Goal: Information Seeking & Learning: Learn about a topic

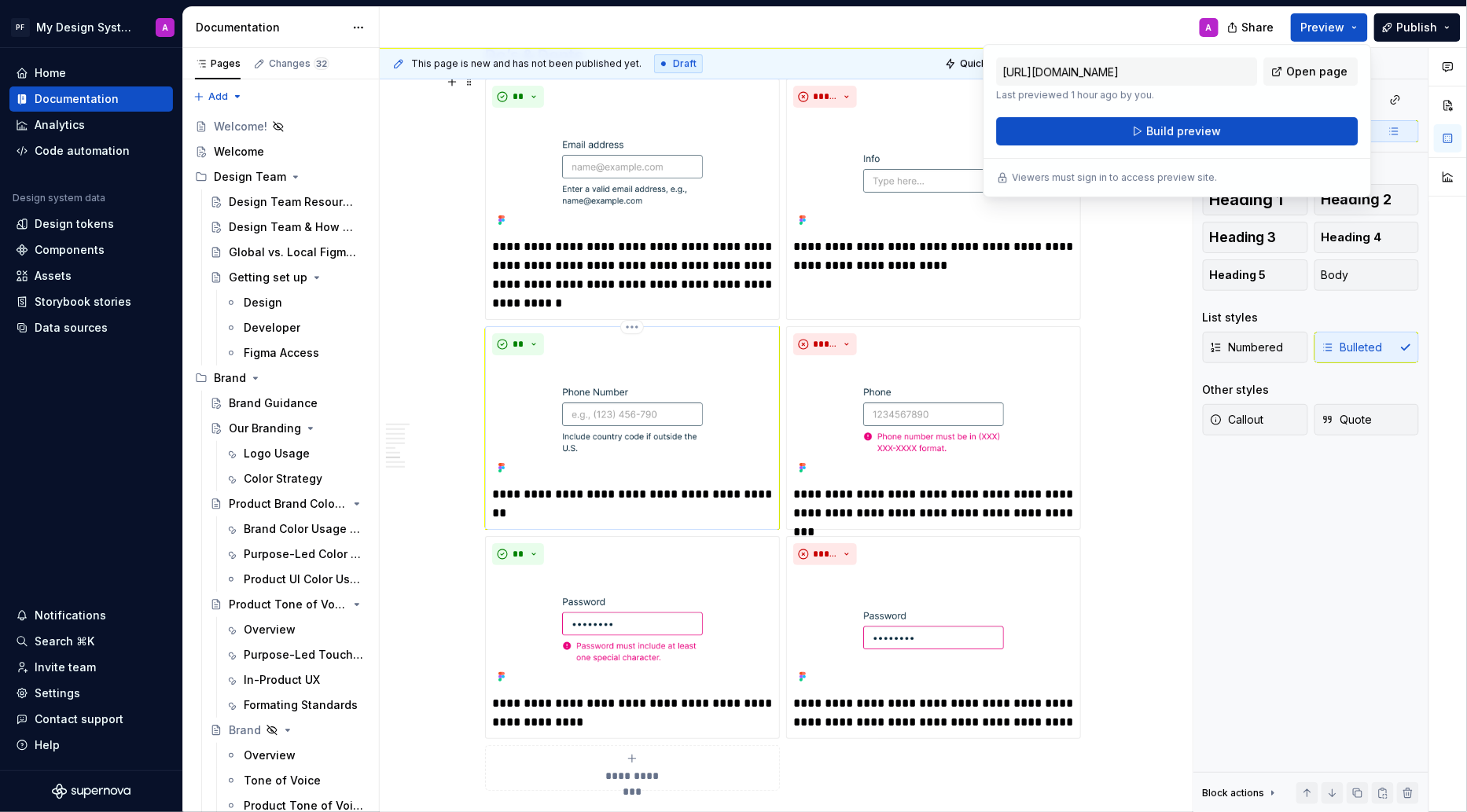
scroll to position [1946, 0]
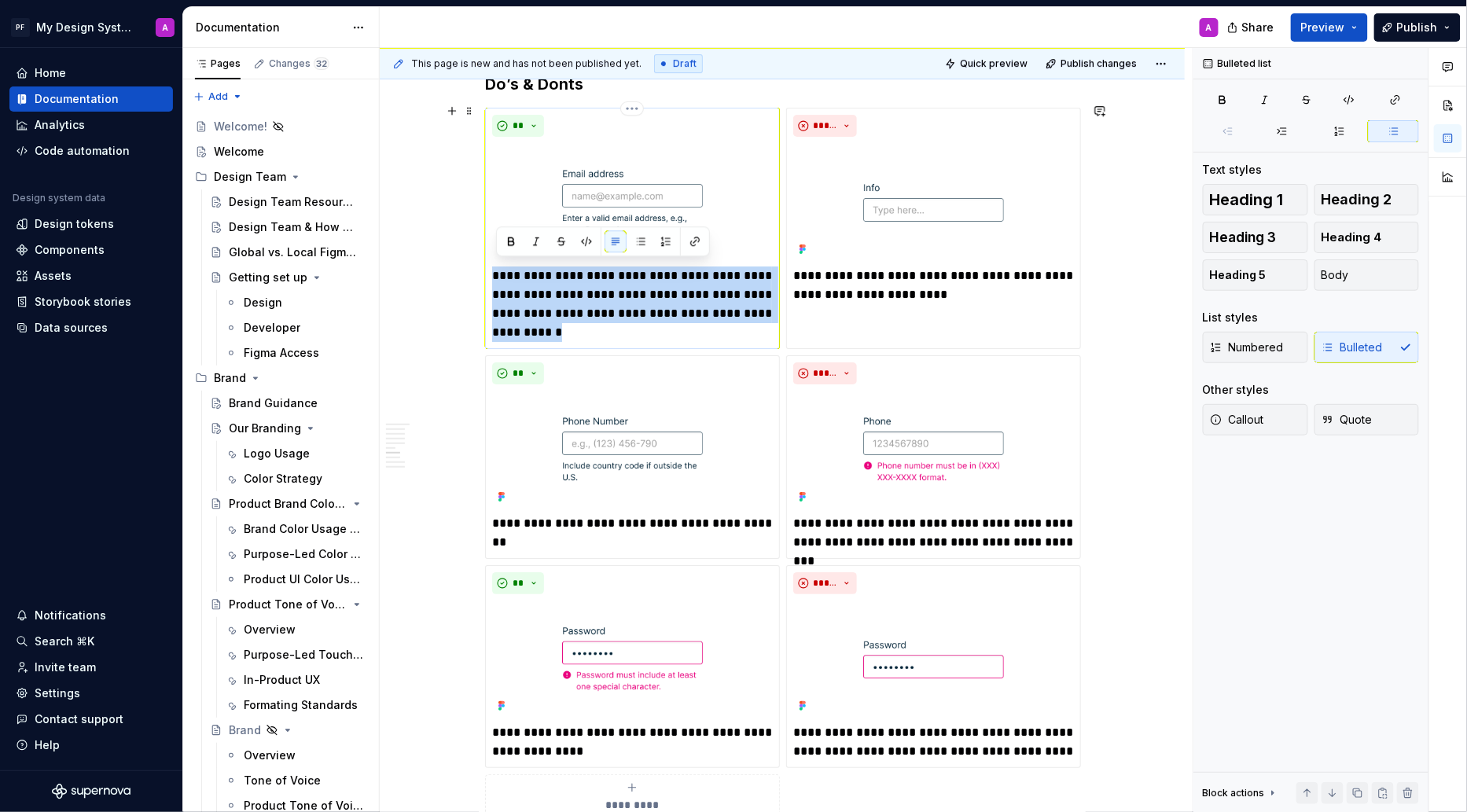
drag, startPoint x: 496, startPoint y: 270, endPoint x: 558, endPoint y: 329, distance: 85.6
click at [558, 329] on p "**********" at bounding box center [632, 304] width 280 height 76
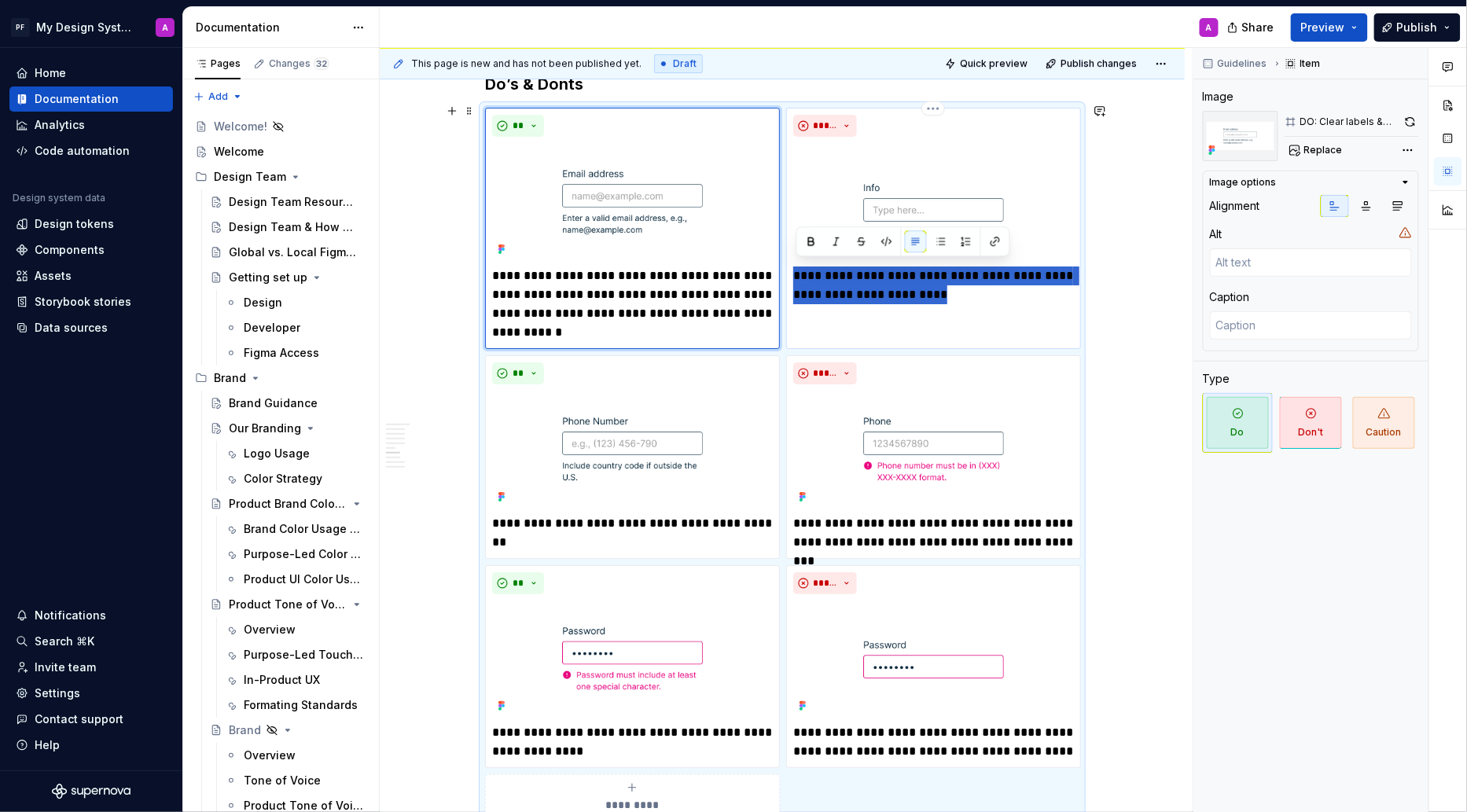
drag, startPoint x: 950, startPoint y: 290, endPoint x: 795, endPoint y: 270, distance: 156.3
click at [795, 270] on p "**********" at bounding box center [933, 285] width 280 height 38
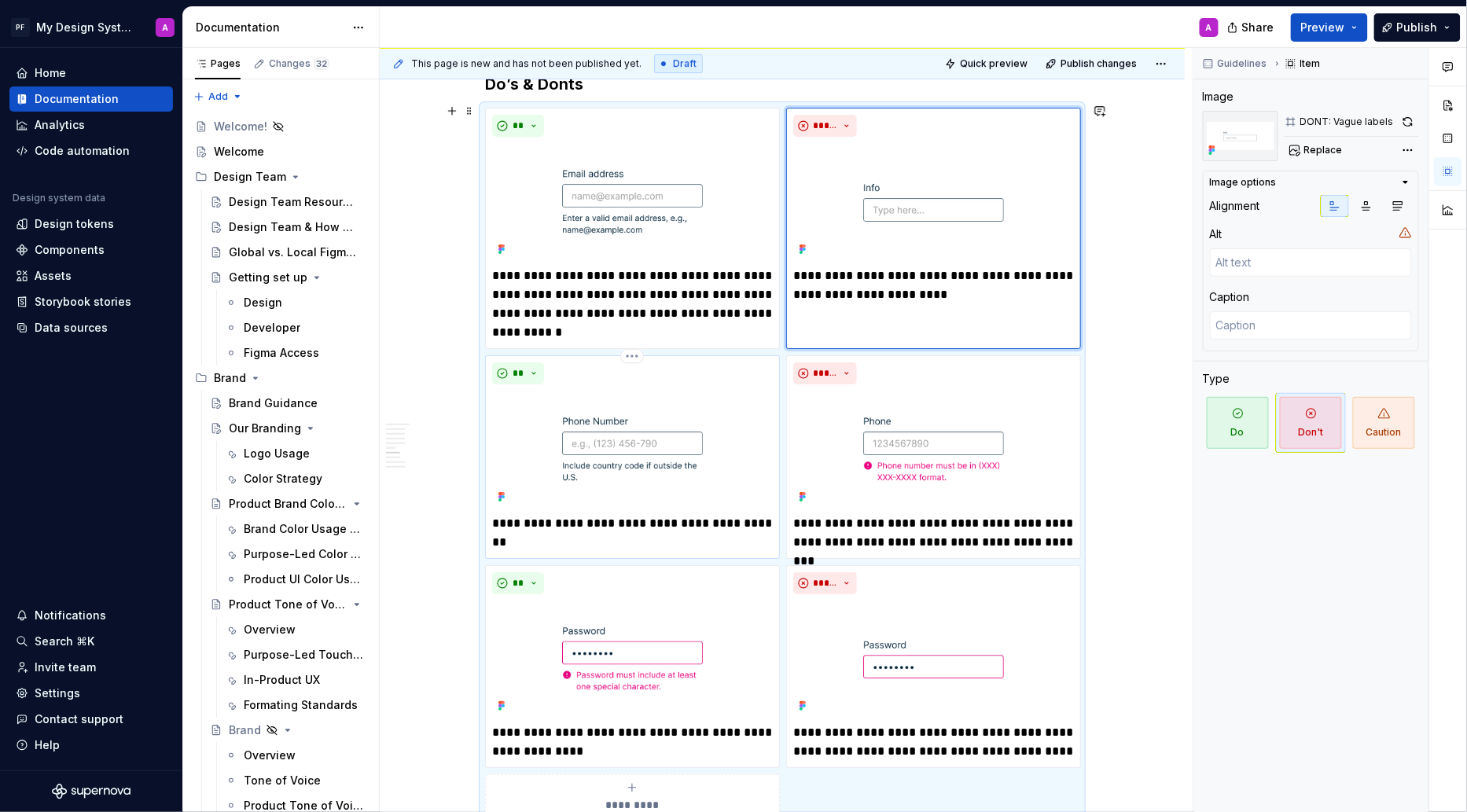
click at [578, 526] on p "**********" at bounding box center [632, 533] width 280 height 38
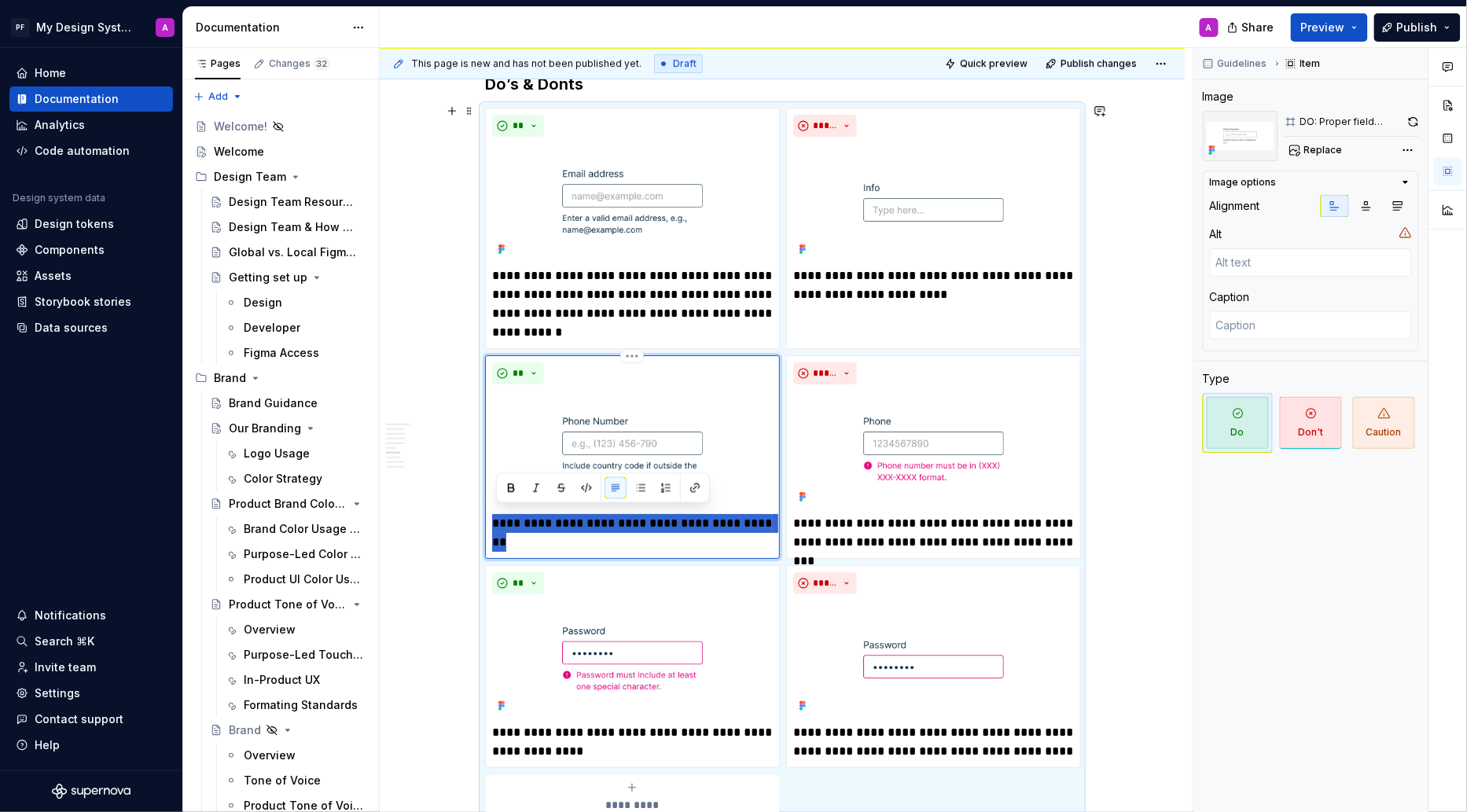
drag, startPoint x: 573, startPoint y: 535, endPoint x: 495, endPoint y: 520, distance: 79.4
click at [495, 520] on div "**********" at bounding box center [632, 457] width 295 height 203
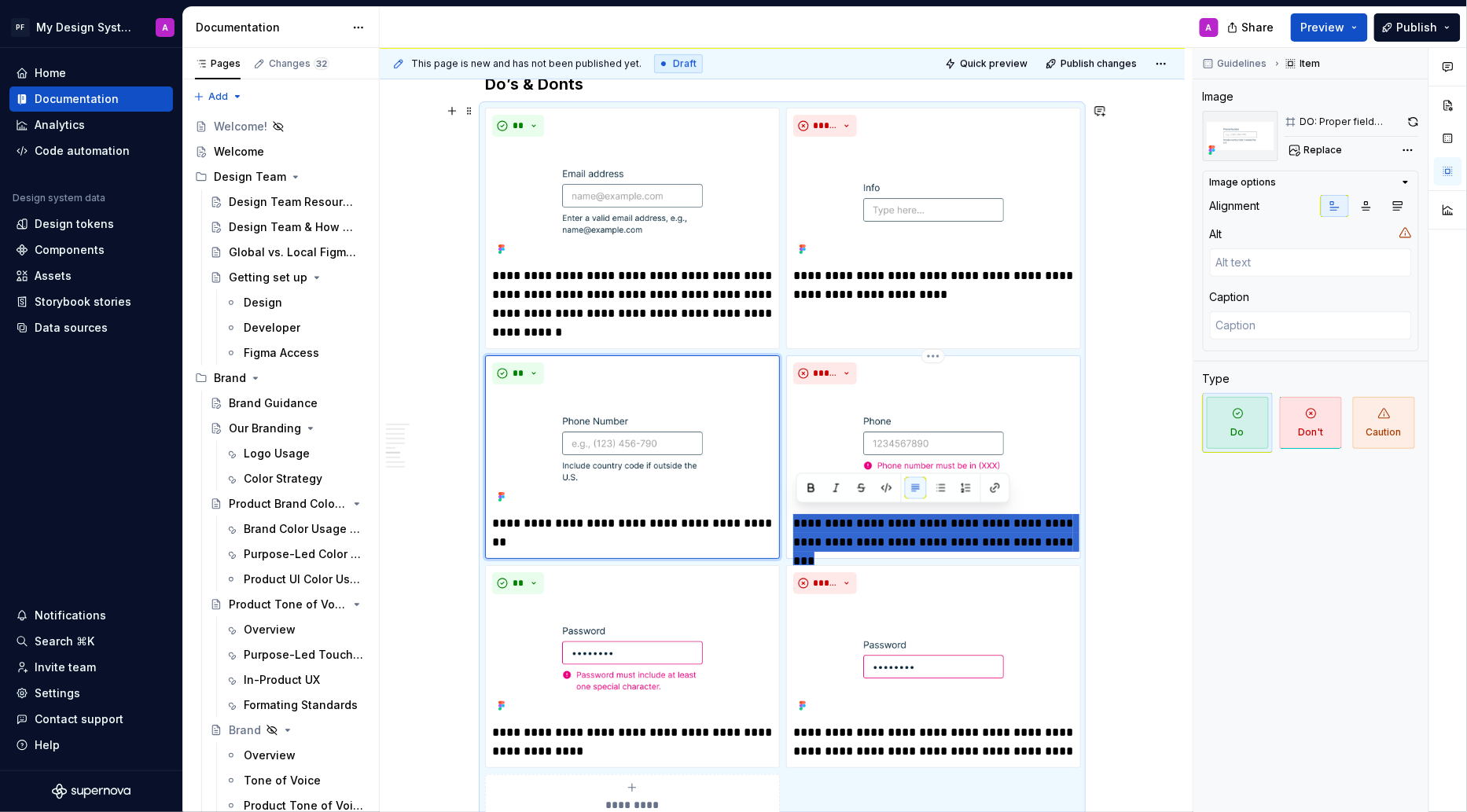
drag, startPoint x: 799, startPoint y: 516, endPoint x: 1063, endPoint y: 532, distance: 264.5
click at [1063, 532] on p "**********" at bounding box center [933, 533] width 280 height 38
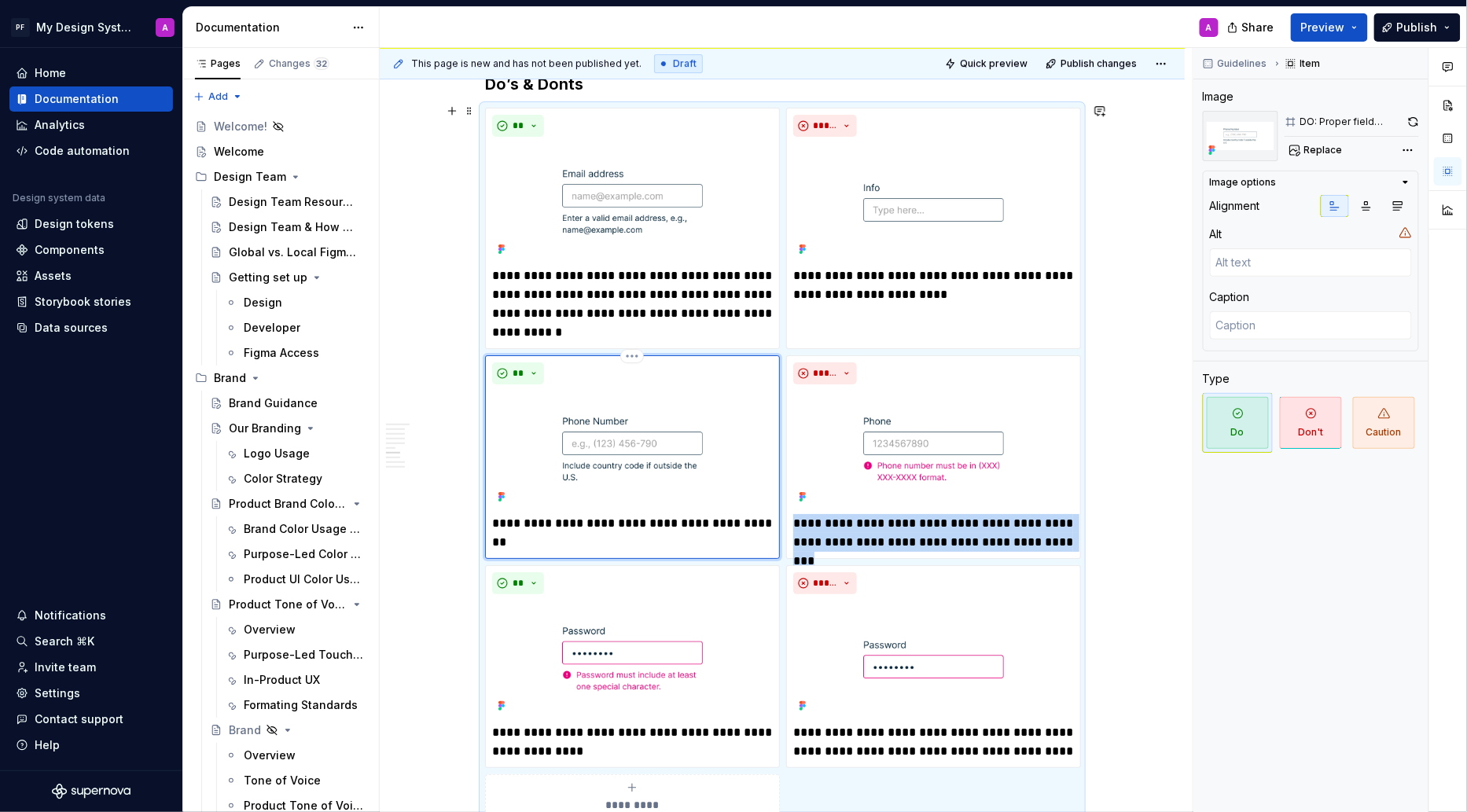
click at [587, 547] on div "**********" at bounding box center [632, 457] width 295 height 203
click at [539, 553] on div "**********" at bounding box center [782, 463] width 595 height 712
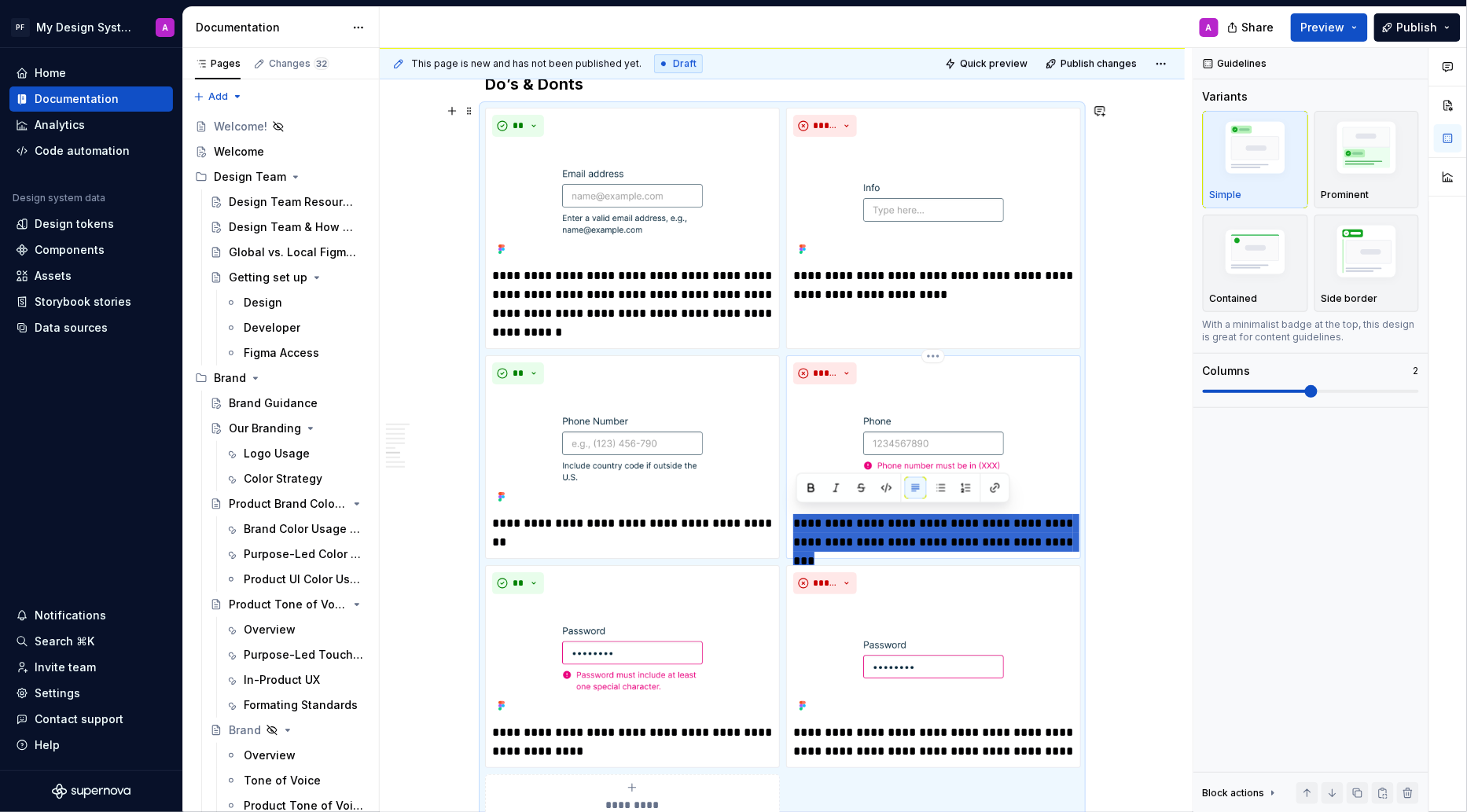
drag, startPoint x: 799, startPoint y: 516, endPoint x: 1062, endPoint y: 535, distance: 263.7
click at [1062, 535] on p "**********" at bounding box center [933, 533] width 280 height 38
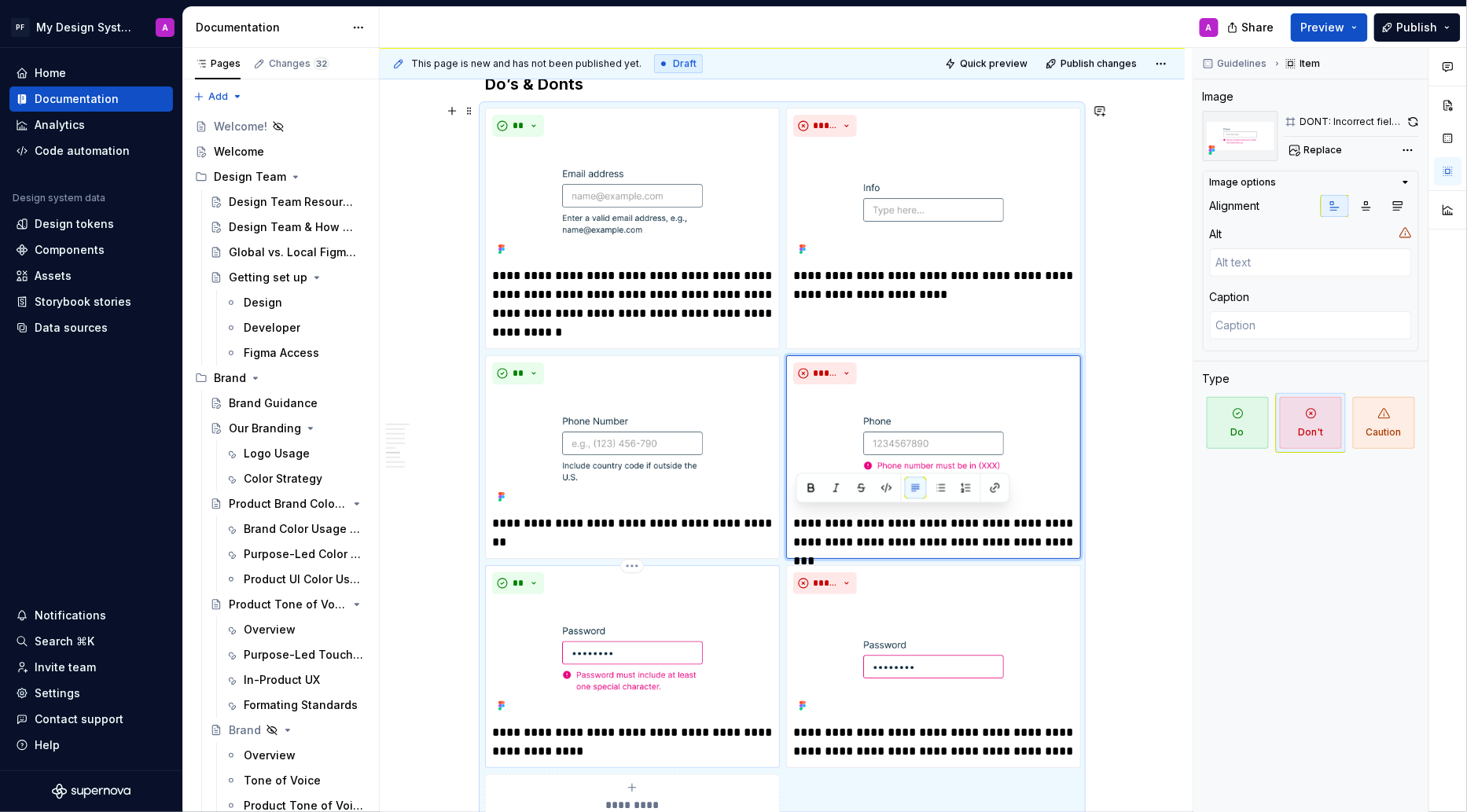
click at [616, 746] on p "**********" at bounding box center [632, 742] width 280 height 38
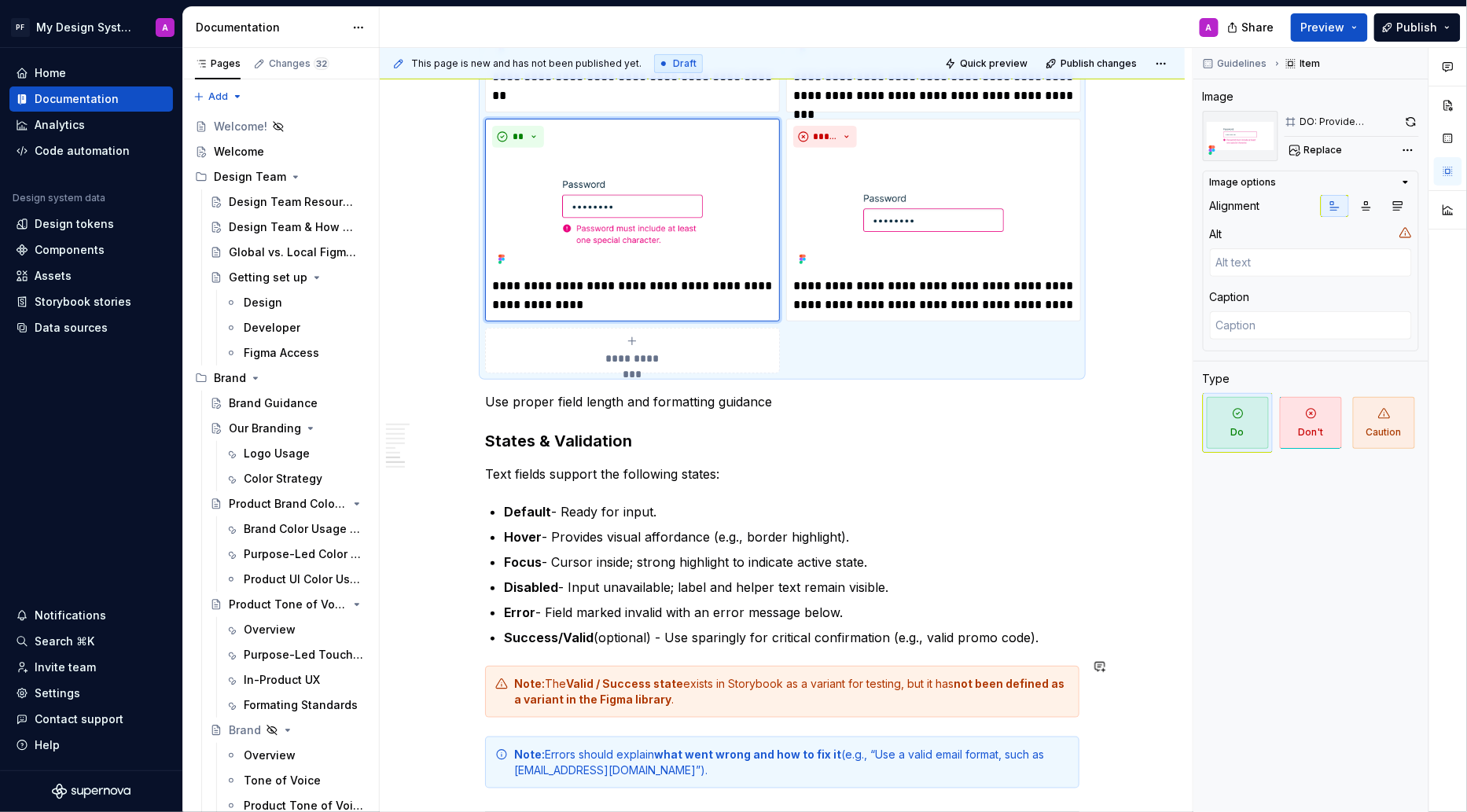
drag, startPoint x: 616, startPoint y: 746, endPoint x: 509, endPoint y: 741, distance: 107.1
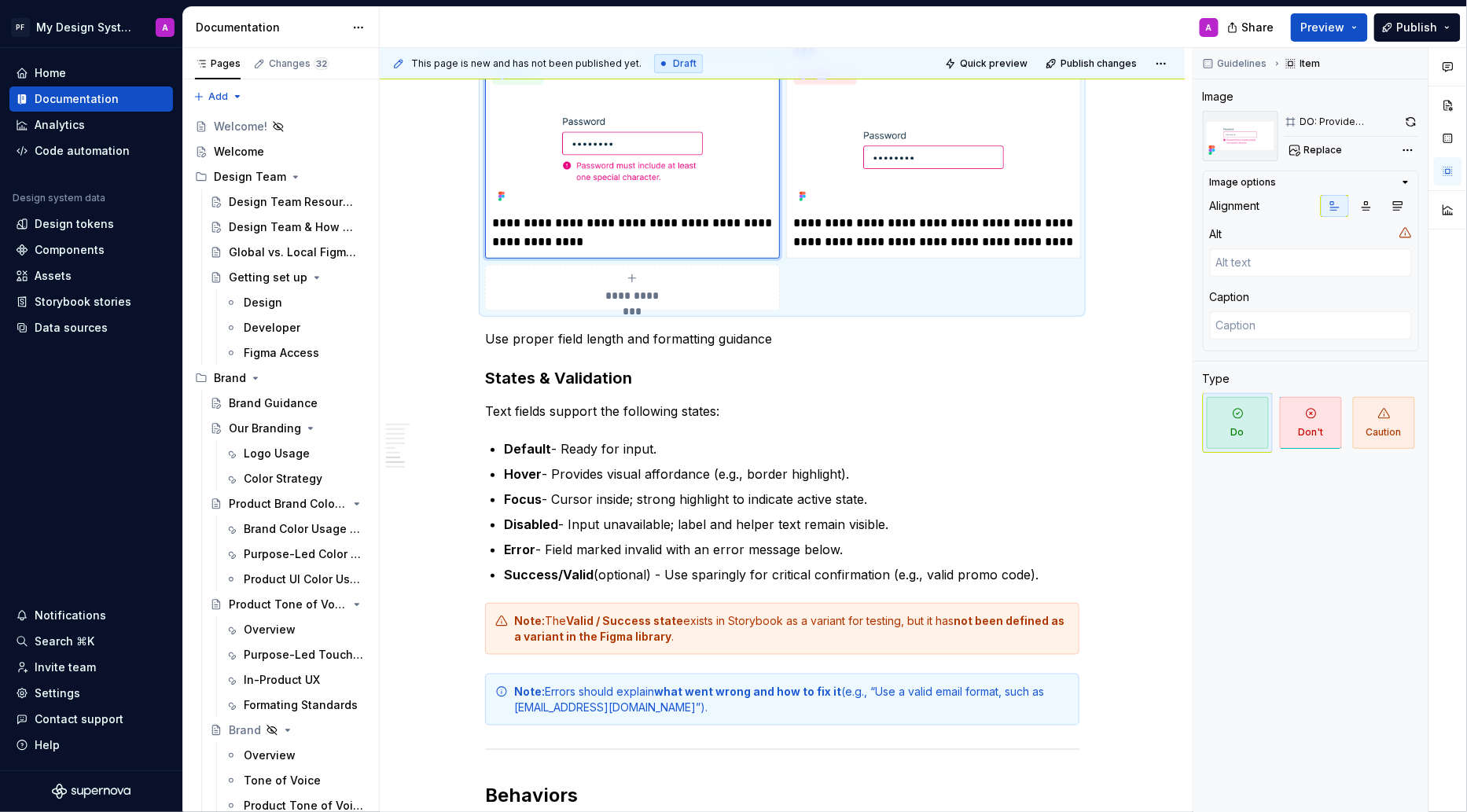
click at [599, 239] on p "**********" at bounding box center [632, 232] width 280 height 38
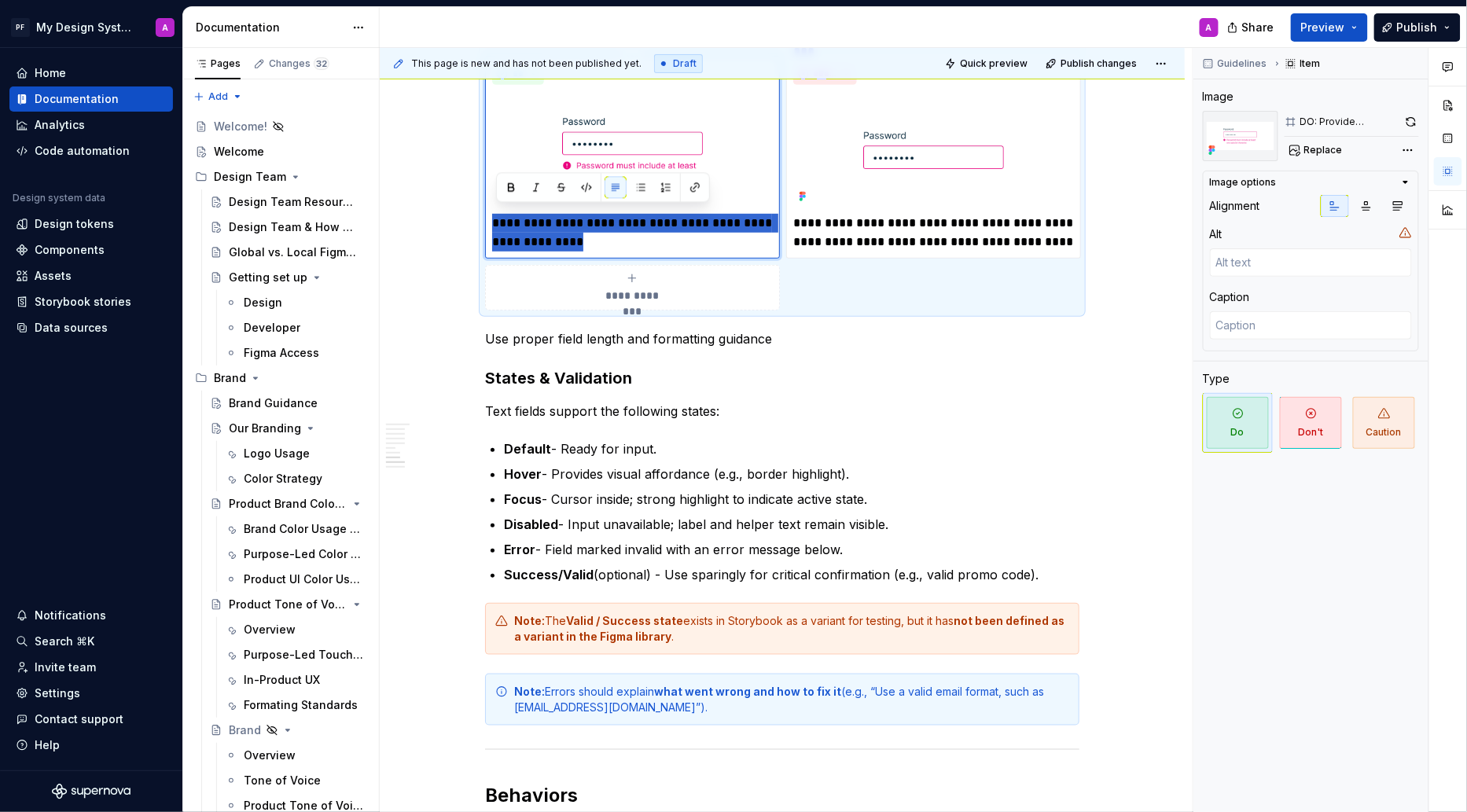
drag, startPoint x: 599, startPoint y: 239, endPoint x: 495, endPoint y: 223, distance: 105.2
click at [495, 223] on div "**********" at bounding box center [632, 157] width 295 height 203
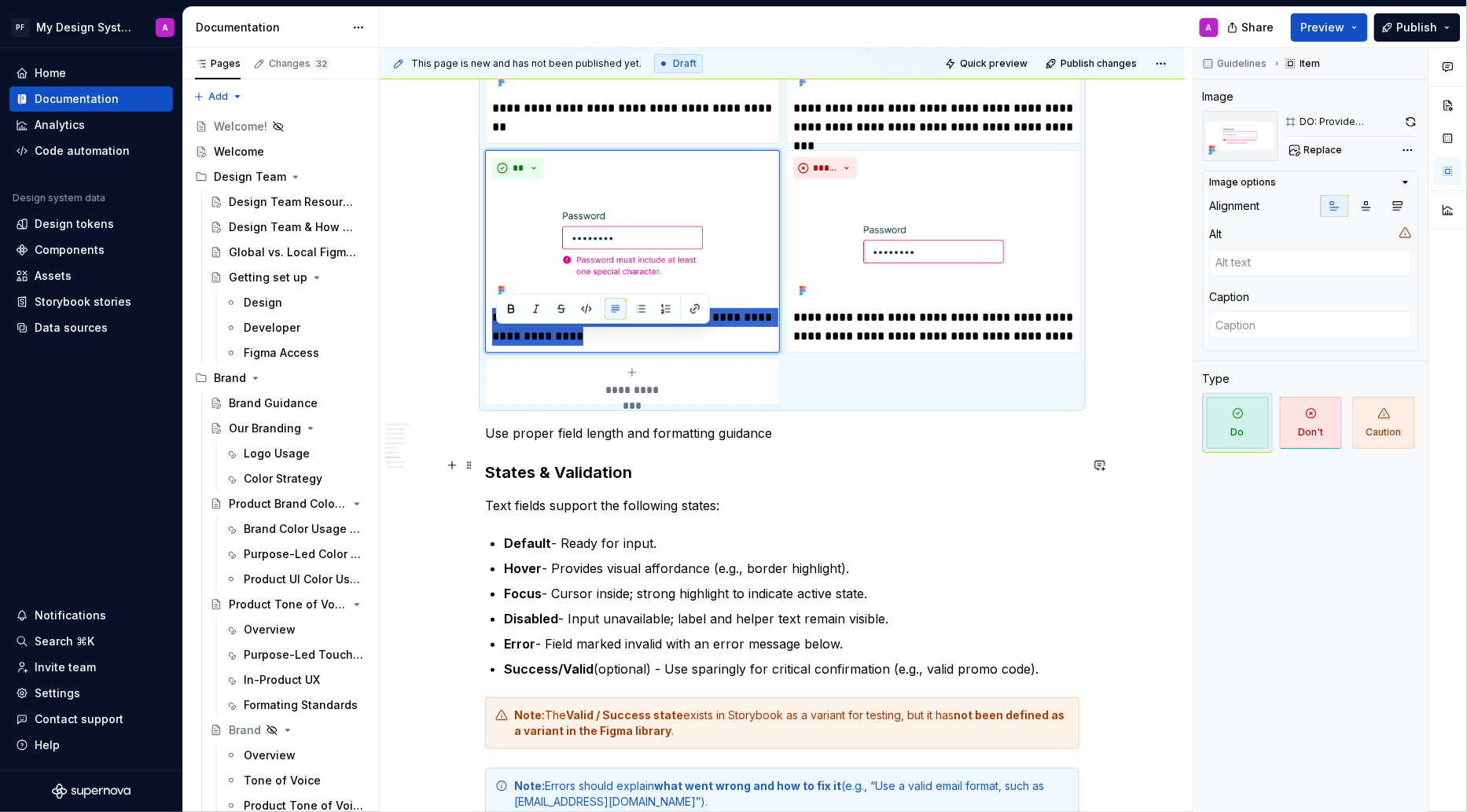
scroll to position [2329, 0]
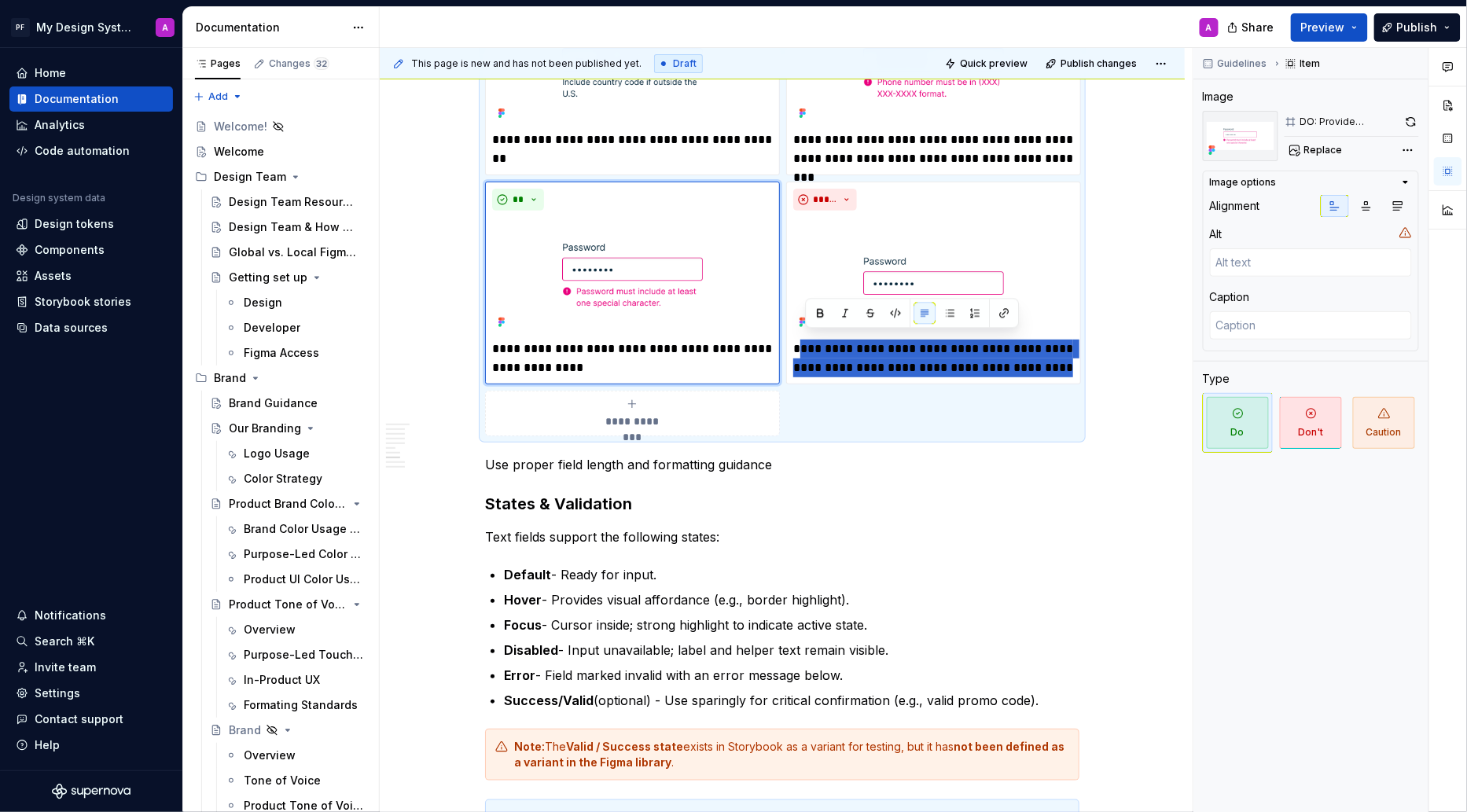
drag, startPoint x: 800, startPoint y: 340, endPoint x: 1085, endPoint y: 358, distance: 285.6
click at [1079, 358] on div "**********" at bounding box center [782, 80] width 595 height 712
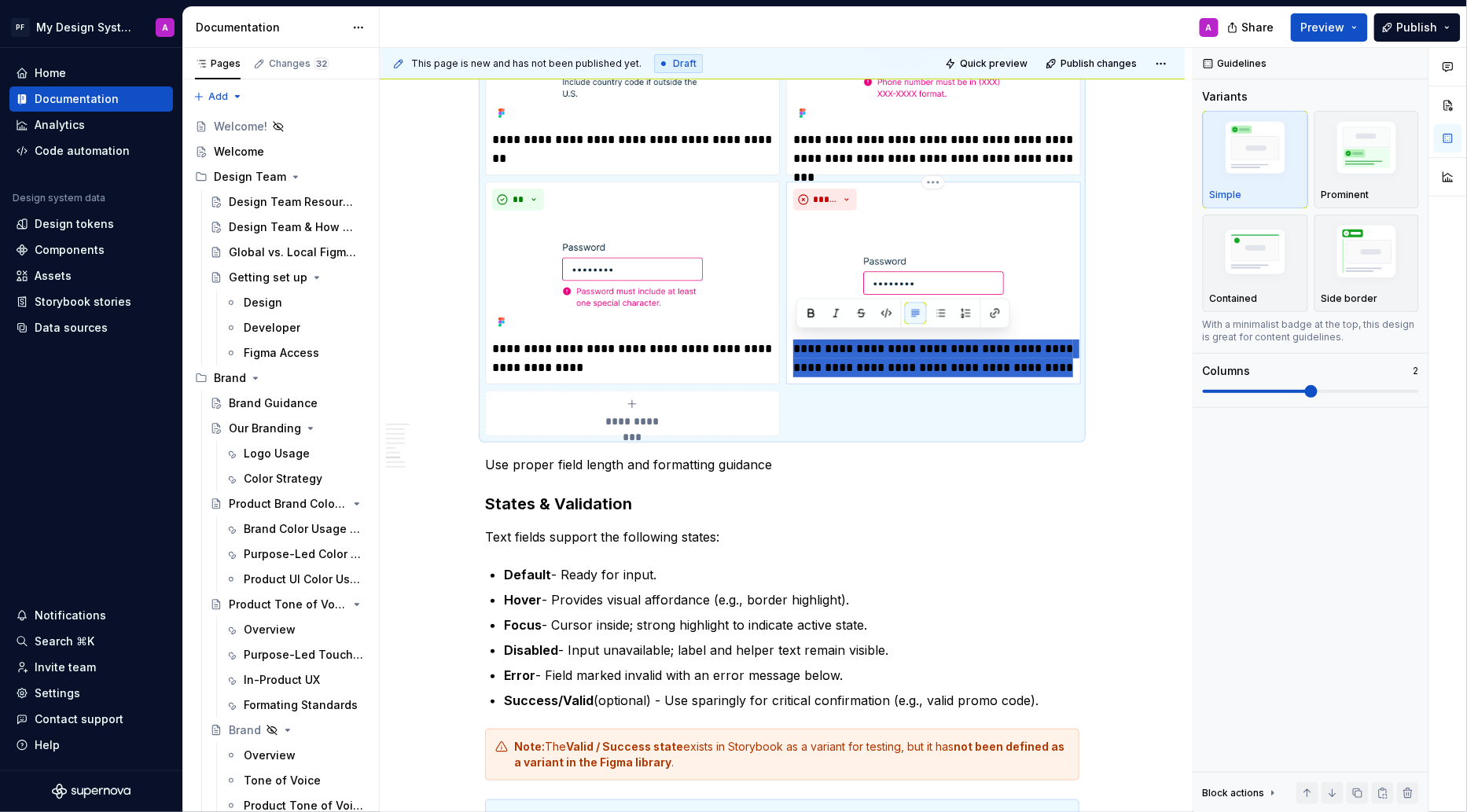
drag, startPoint x: 1072, startPoint y: 359, endPoint x: 795, endPoint y: 347, distance: 277.3
click at [795, 347] on div "**********" at bounding box center [933, 283] width 295 height 203
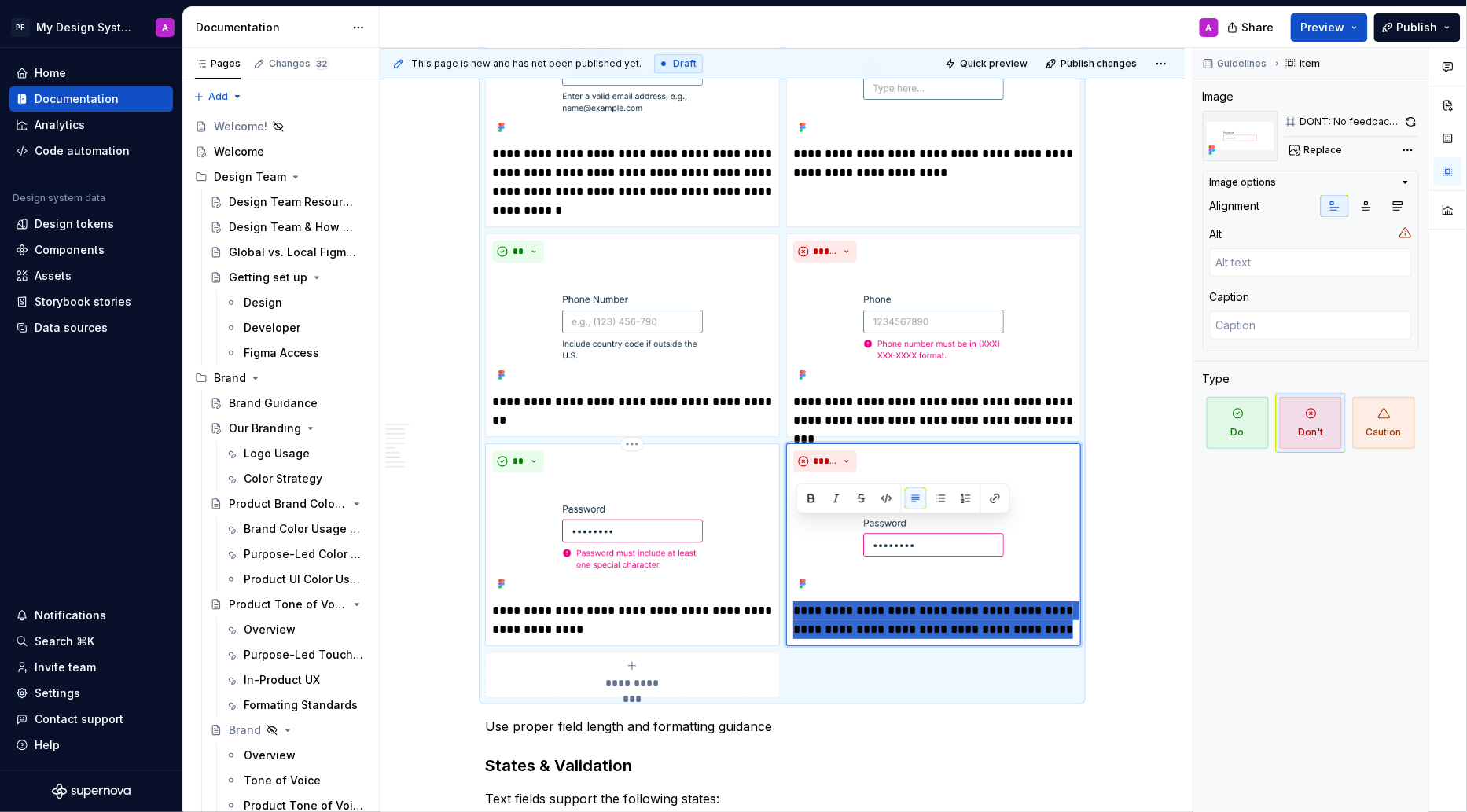
scroll to position [1821, 0]
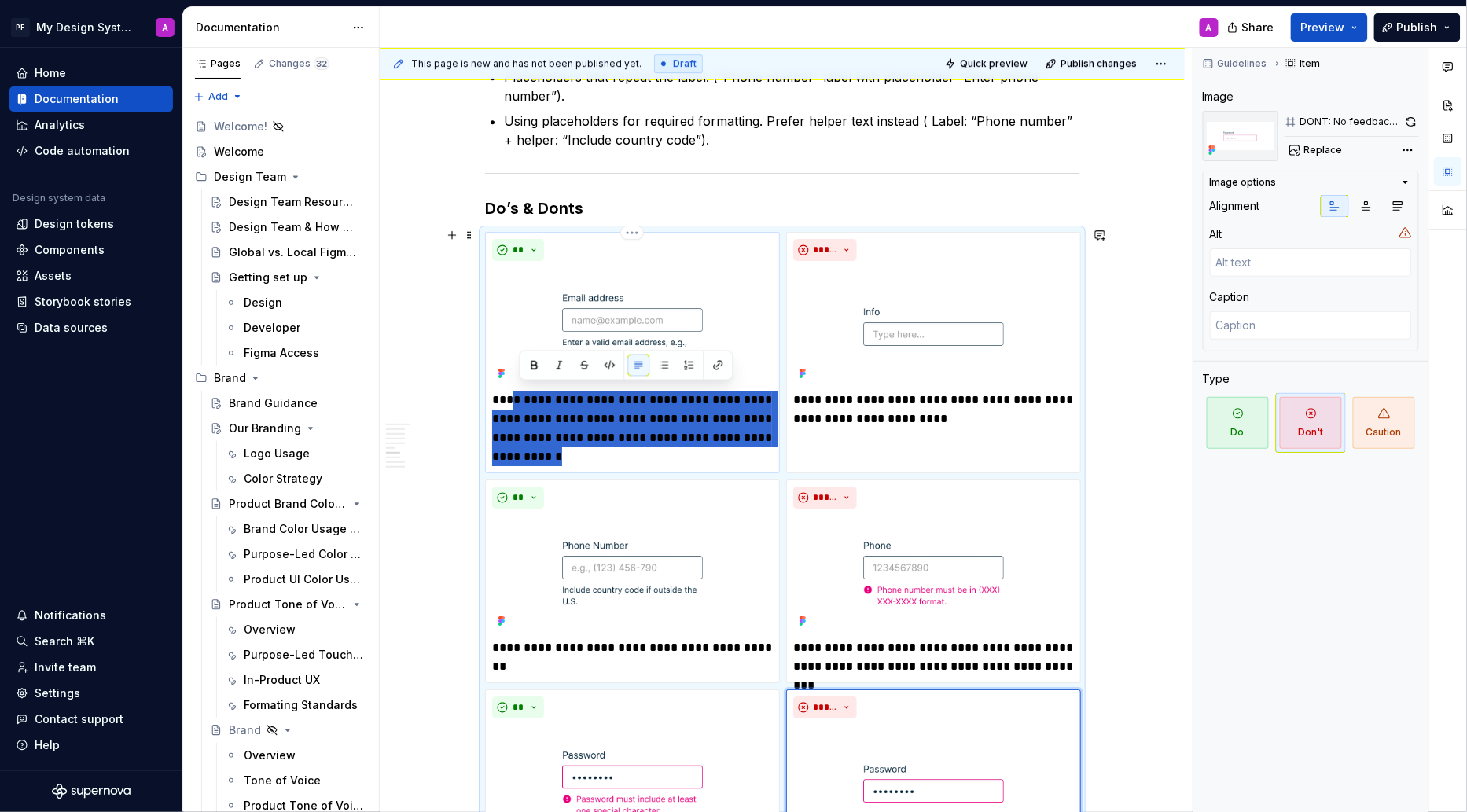
drag, startPoint x: 549, startPoint y: 449, endPoint x: 519, endPoint y: 398, distance: 59.2
click at [519, 399] on p "**********" at bounding box center [632, 428] width 280 height 76
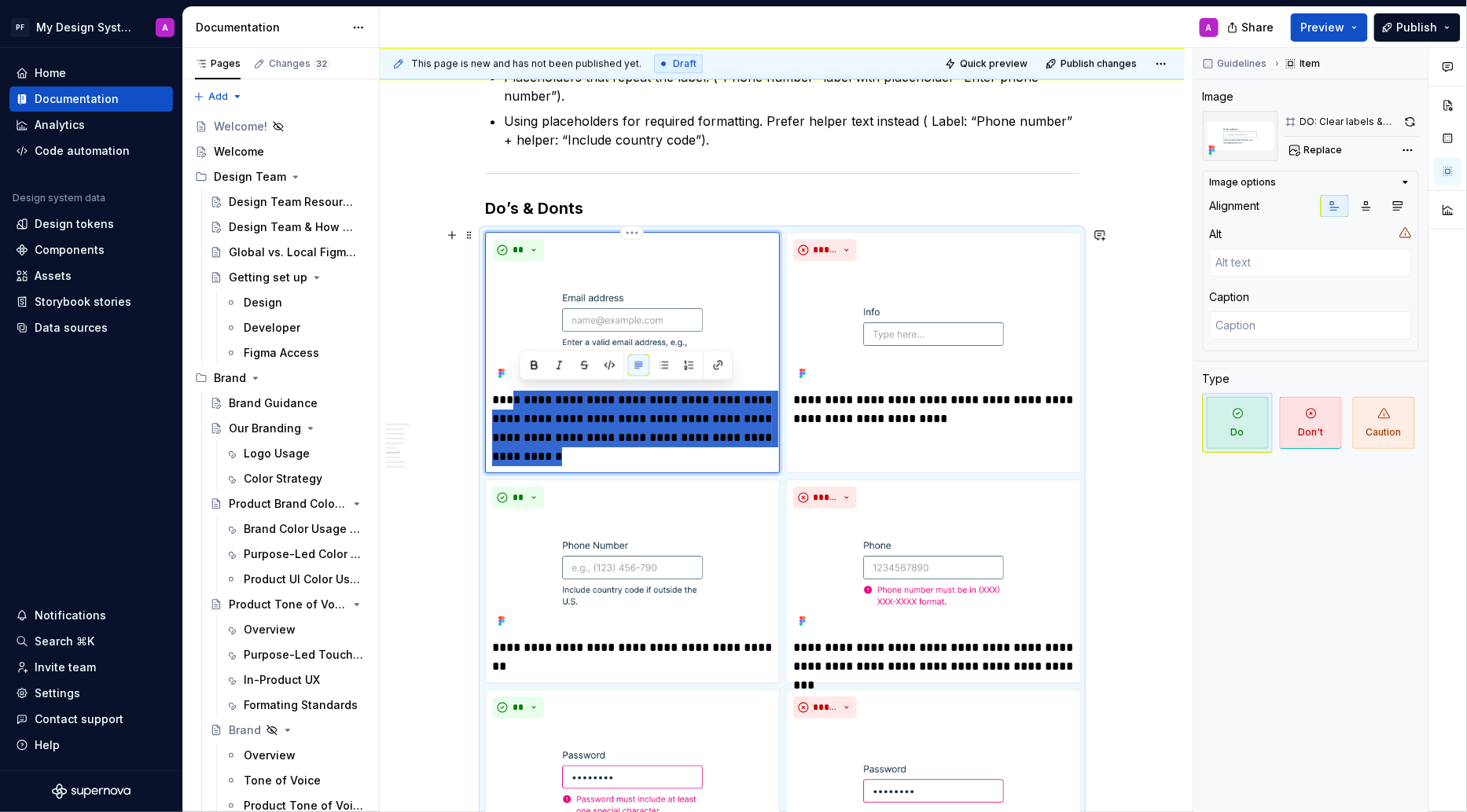
type textarea "*"
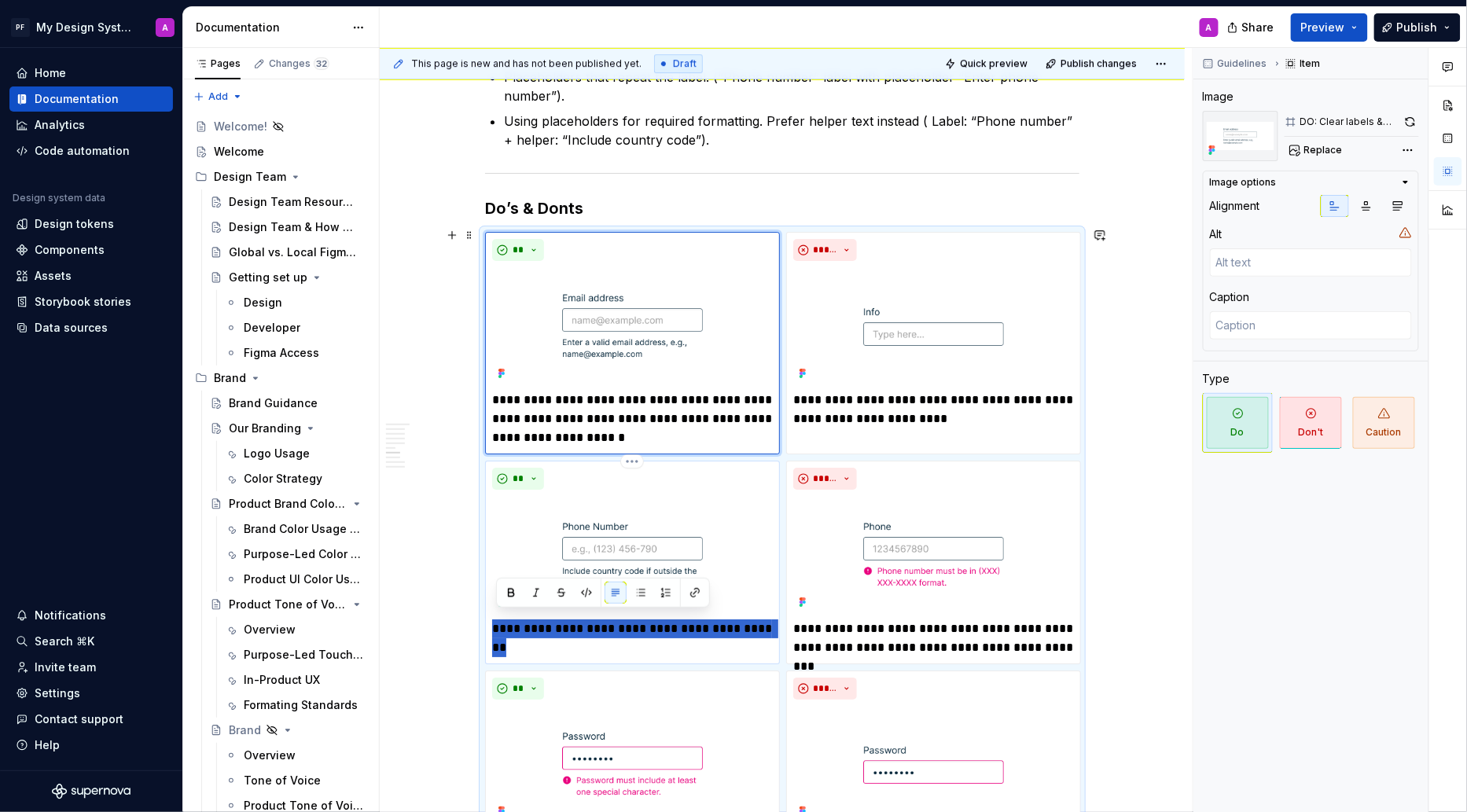
drag, startPoint x: 559, startPoint y: 639, endPoint x: 500, endPoint y: 621, distance: 61.7
click at [500, 621] on p "**********" at bounding box center [632, 638] width 280 height 38
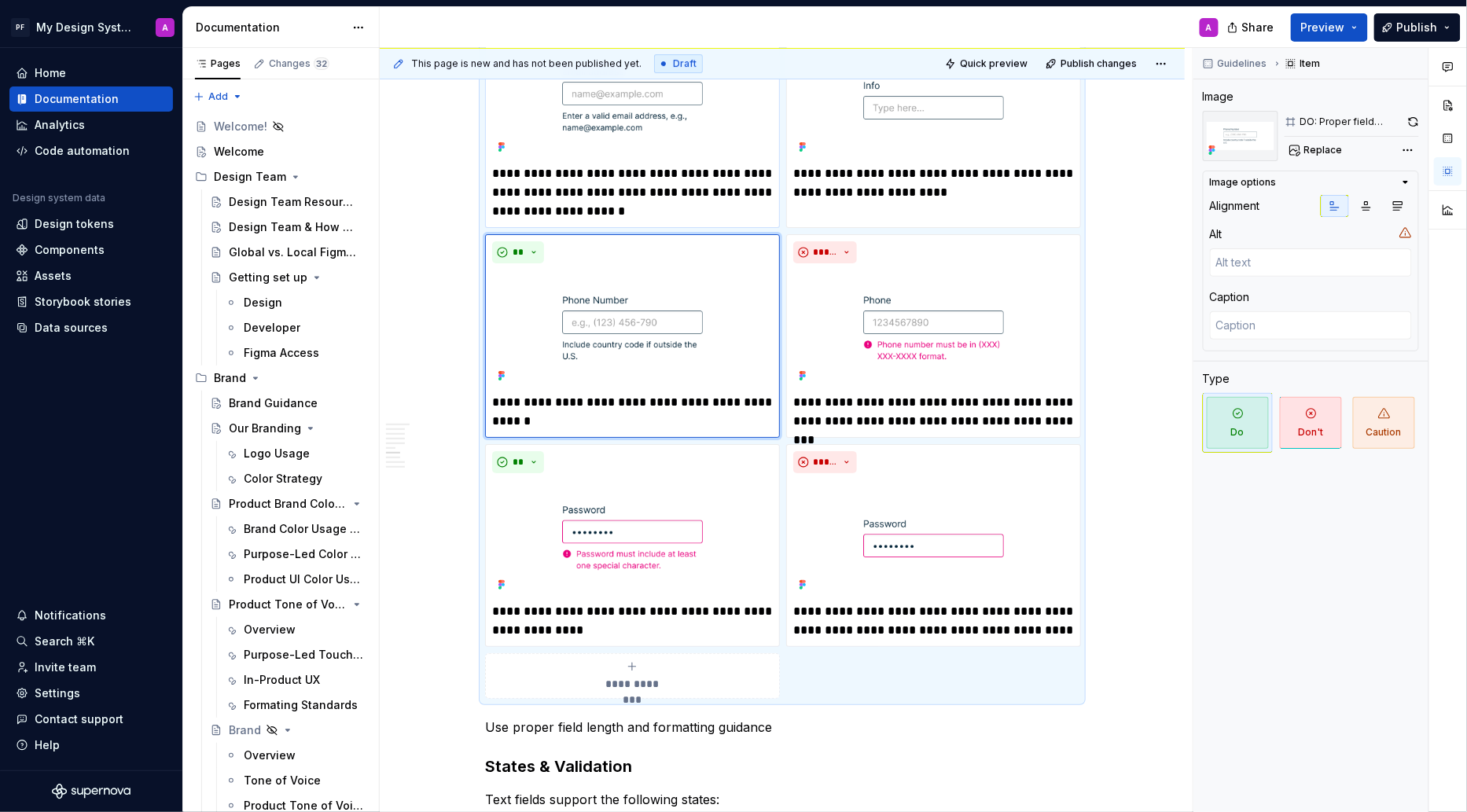
scroll to position [2092, 0]
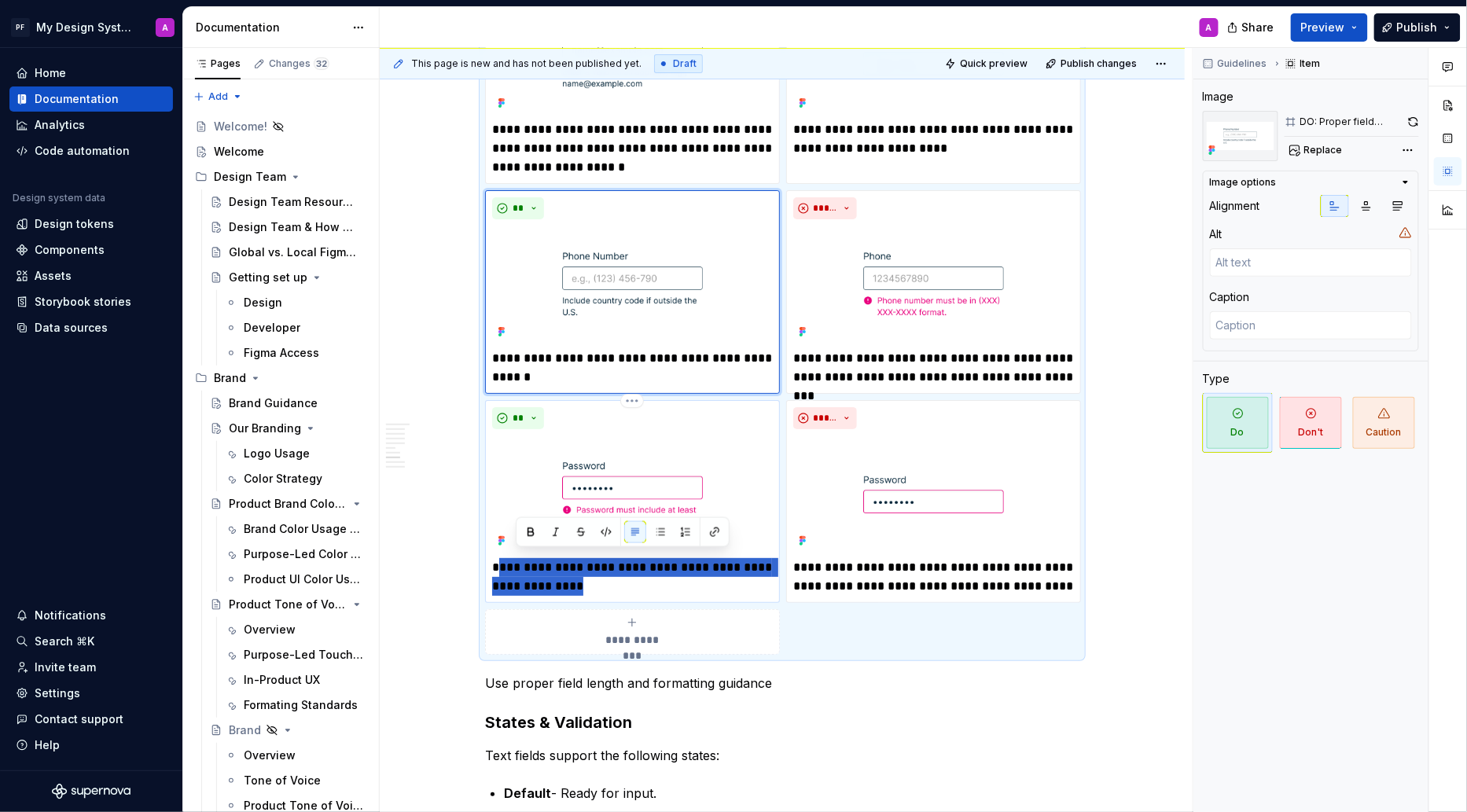
drag, startPoint x: 599, startPoint y: 581, endPoint x: 506, endPoint y: 557, distance: 96.0
click at [506, 558] on p "**********" at bounding box center [632, 576] width 280 height 38
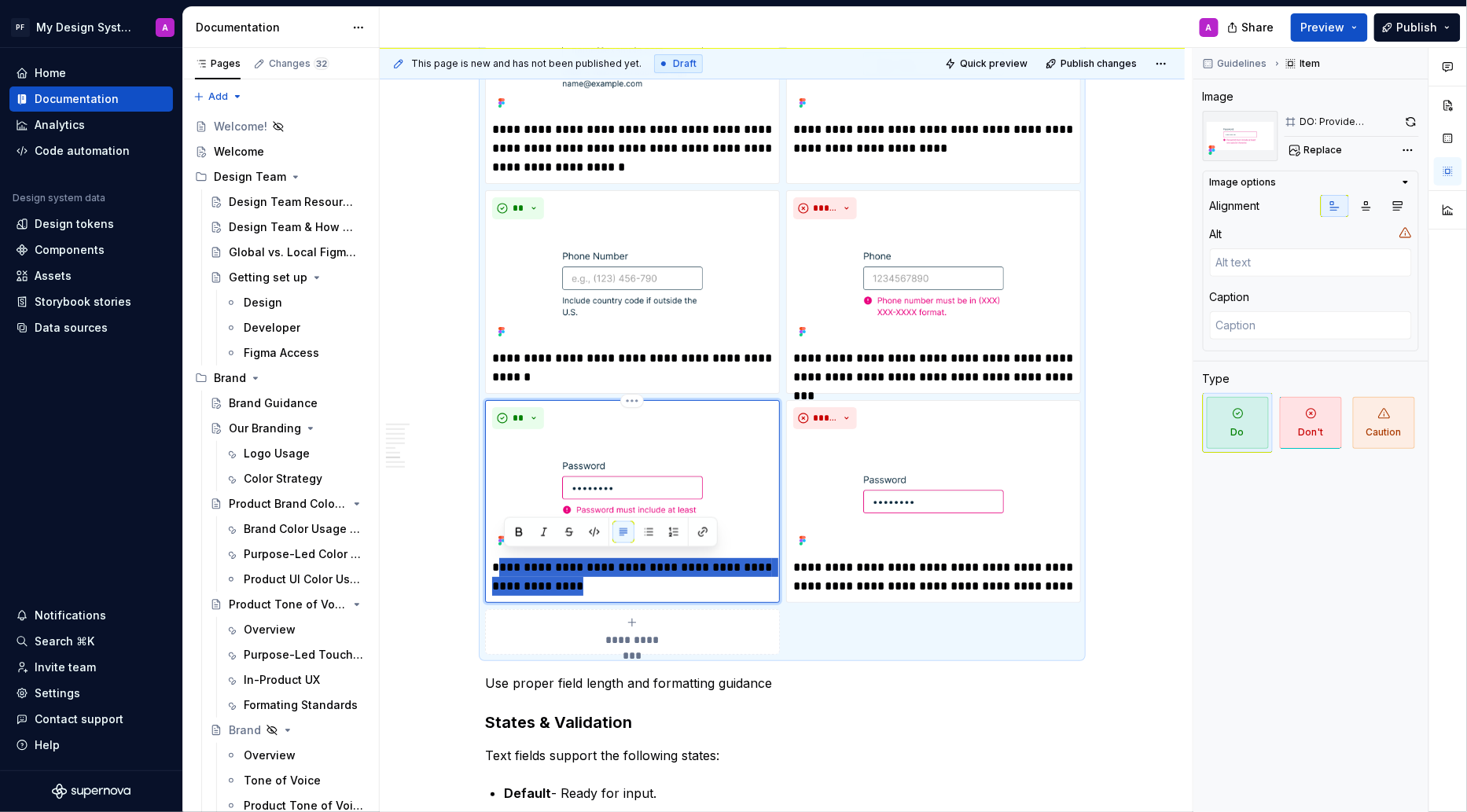
type textarea "*"
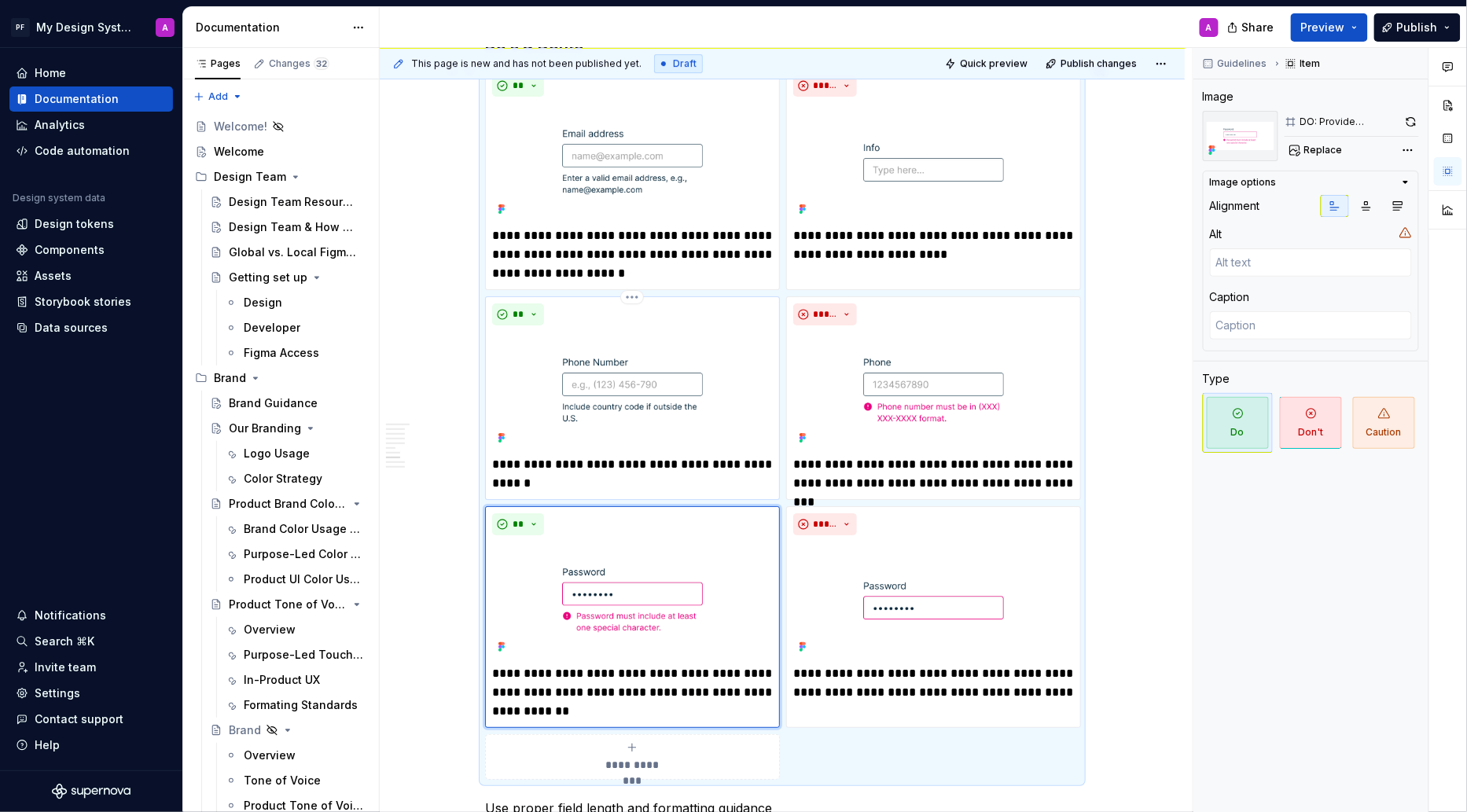
scroll to position [1936, 0]
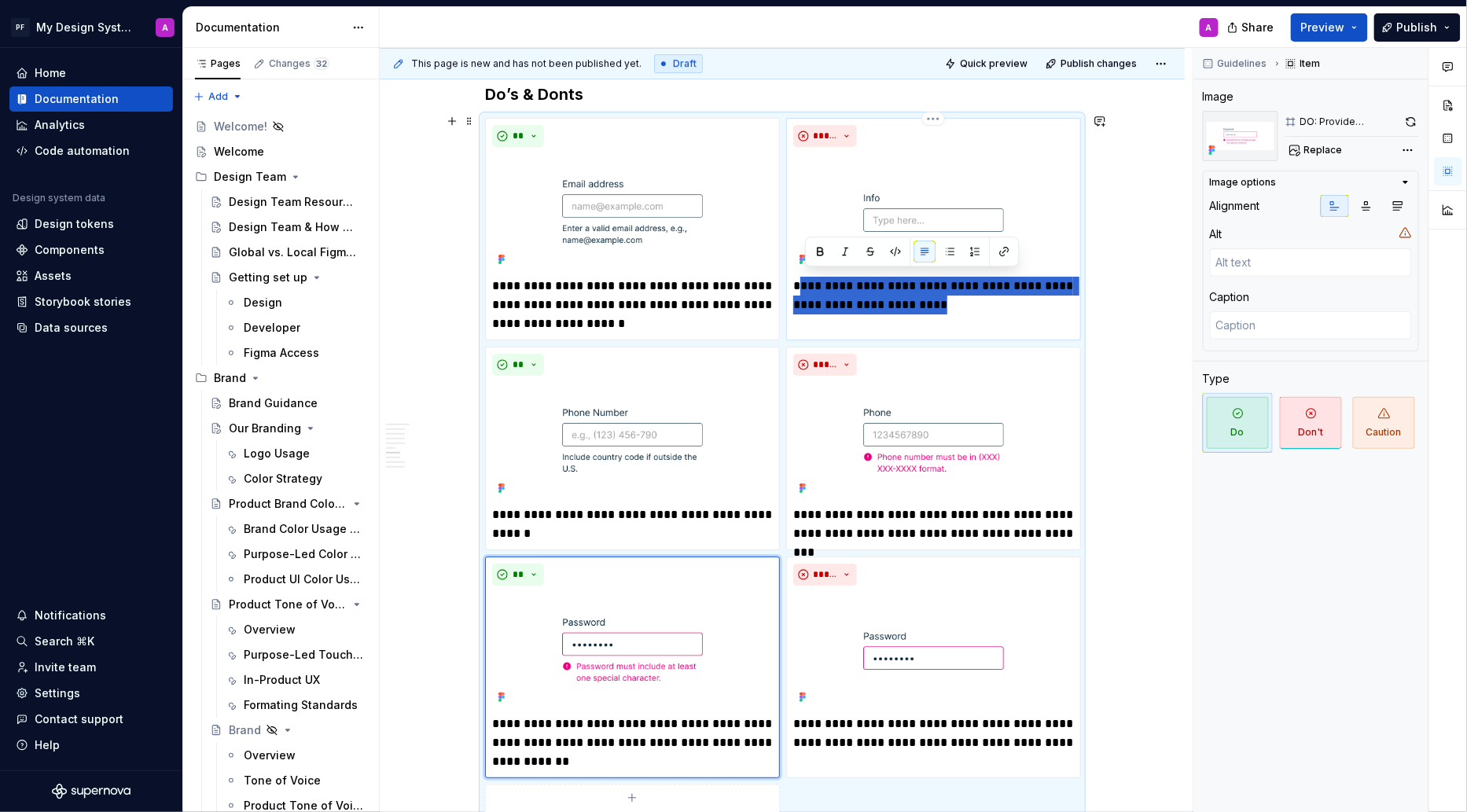
drag, startPoint x: 944, startPoint y: 301, endPoint x: 807, endPoint y: 278, distance: 138.9
click at [807, 278] on p "**********" at bounding box center [933, 295] width 280 height 38
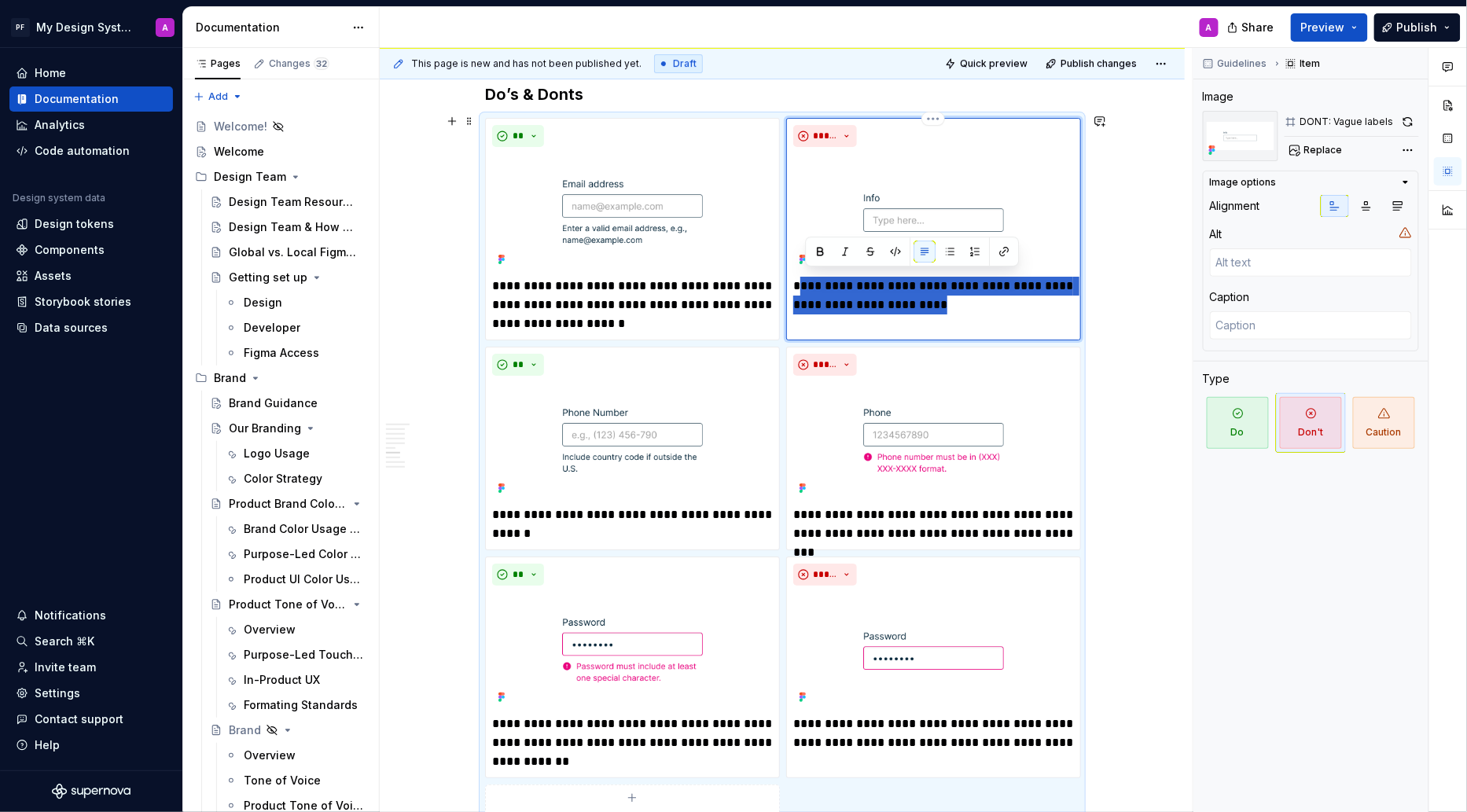
type textarea "*"
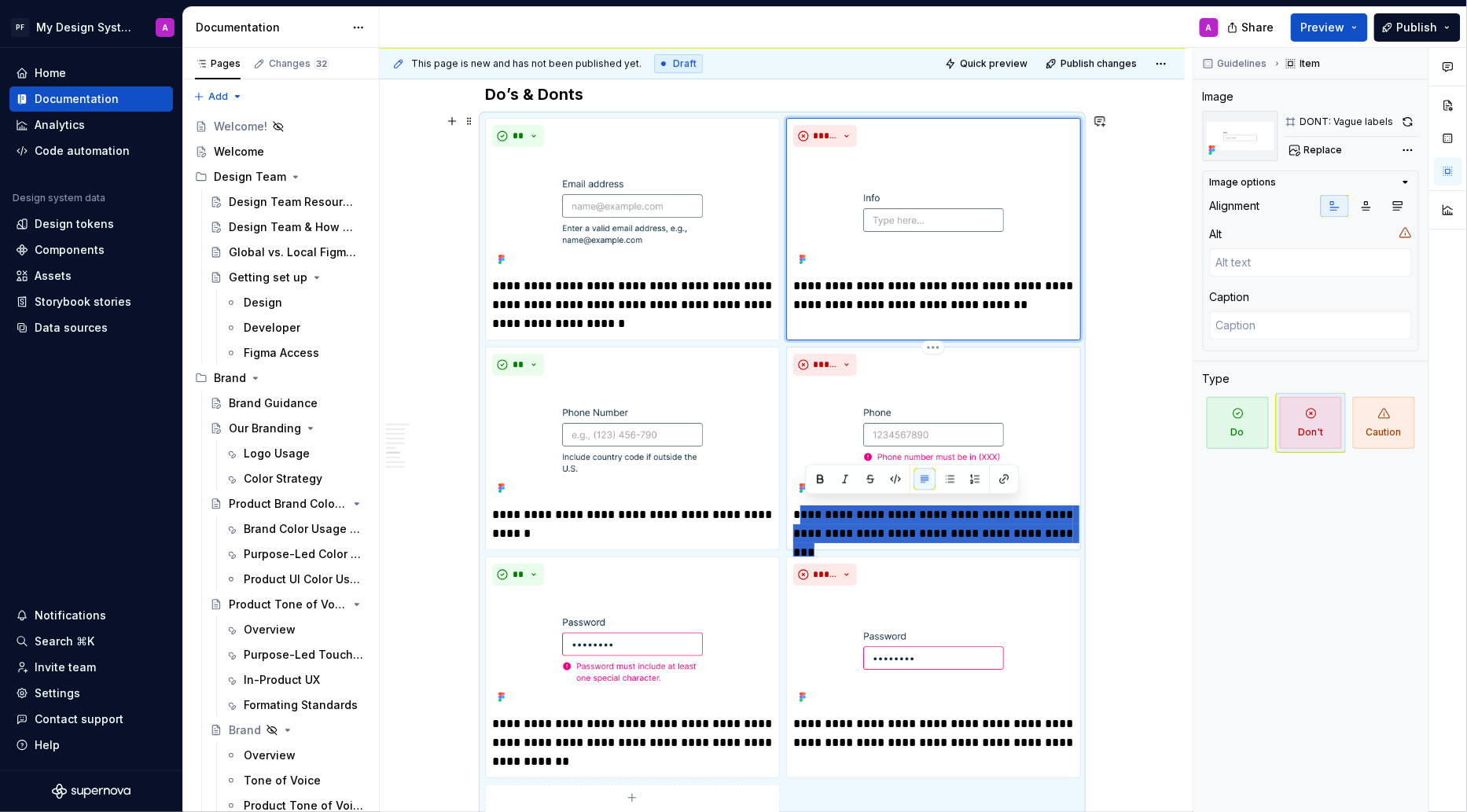
drag, startPoint x: 1065, startPoint y: 530, endPoint x: 805, endPoint y: 508, distance: 260.9
click at [805, 508] on p "**********" at bounding box center [933, 524] width 280 height 38
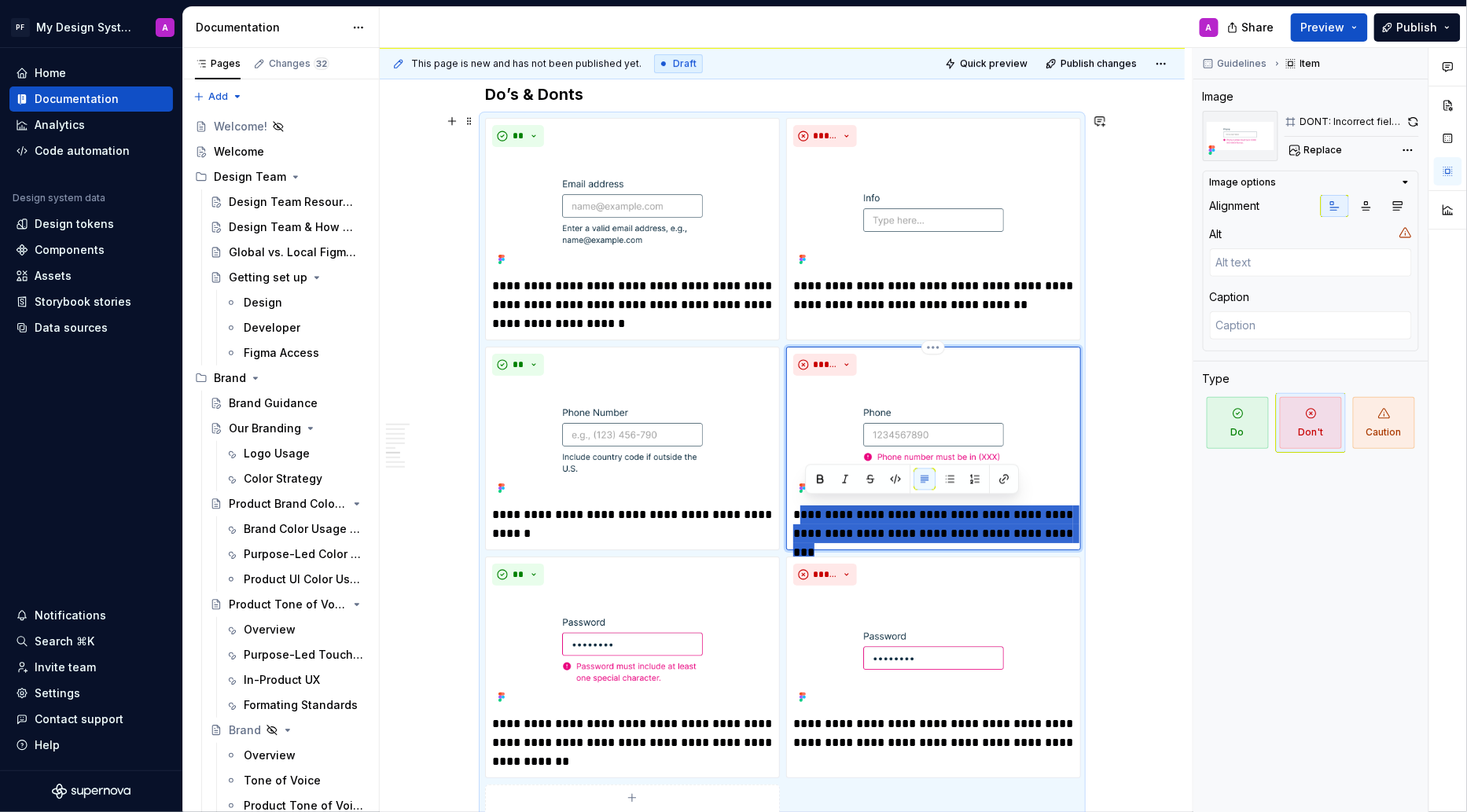
type textarea "*"
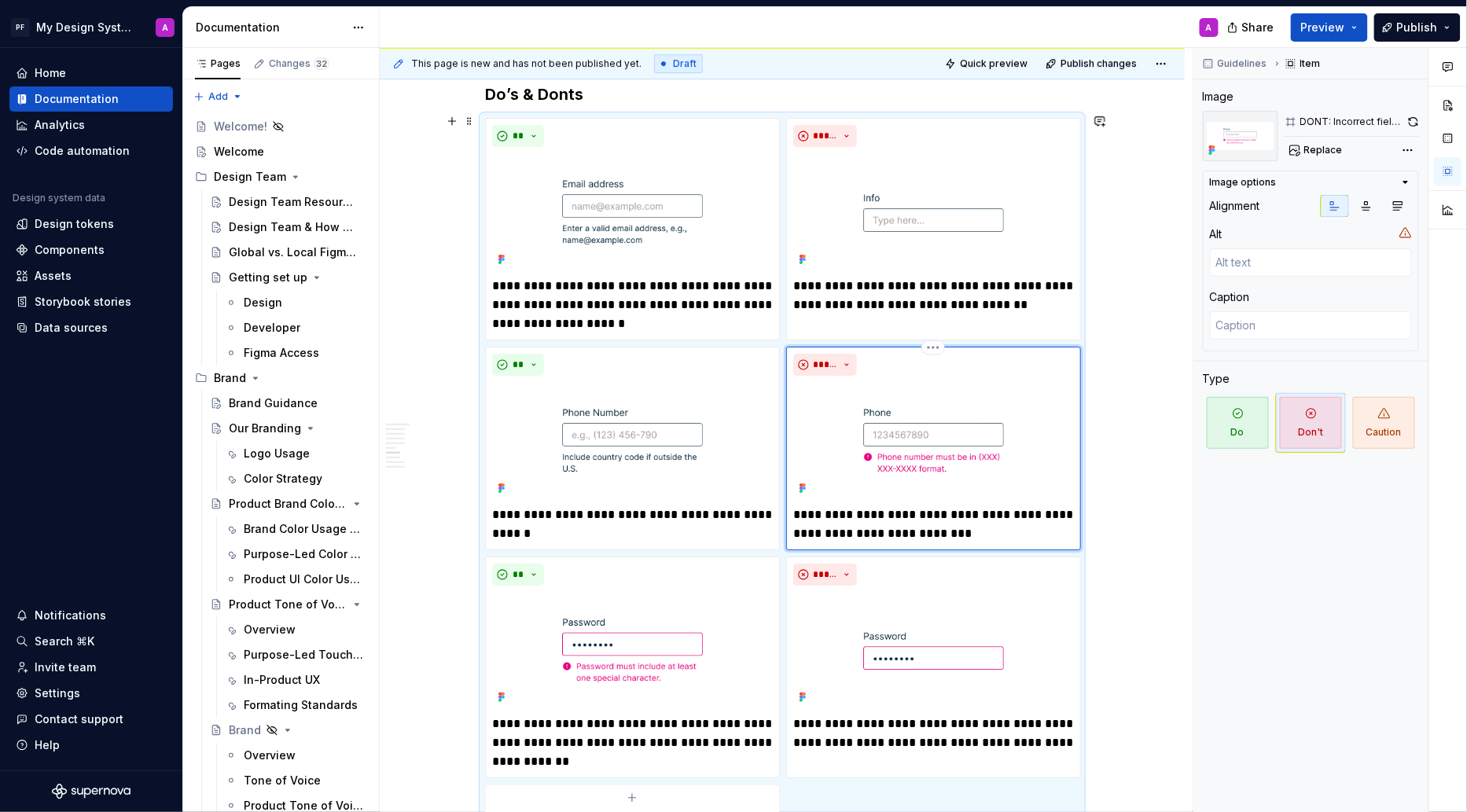
click at [1033, 511] on p "**********" at bounding box center [933, 524] width 280 height 38
click at [1134, 567] on div "Overview Text fields are most commonly used in forms and search interfaces wher…" at bounding box center [783, 425] width 805 height 4177
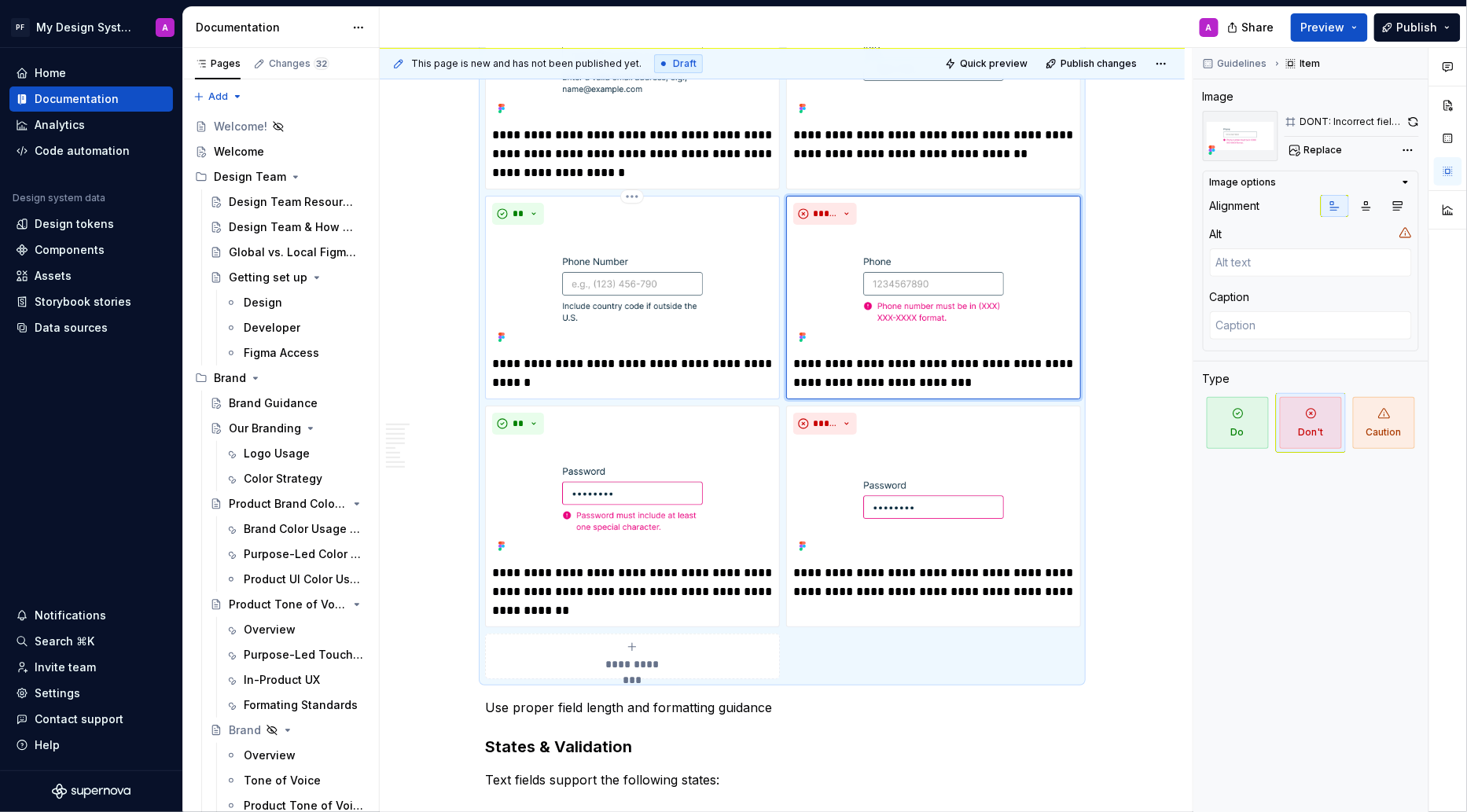
scroll to position [2151, 0]
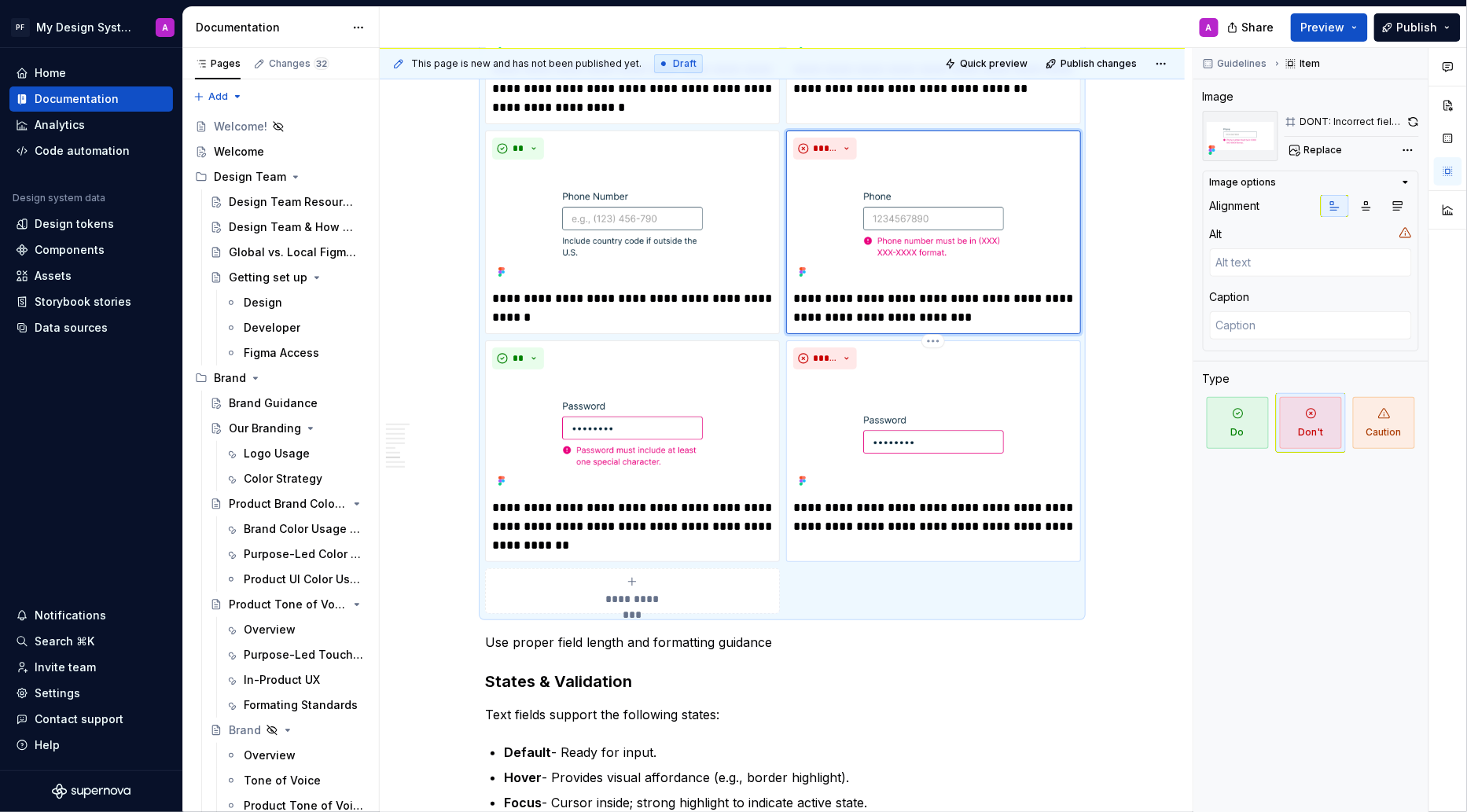
click at [1029, 519] on p "**********" at bounding box center [933, 517] width 280 height 38
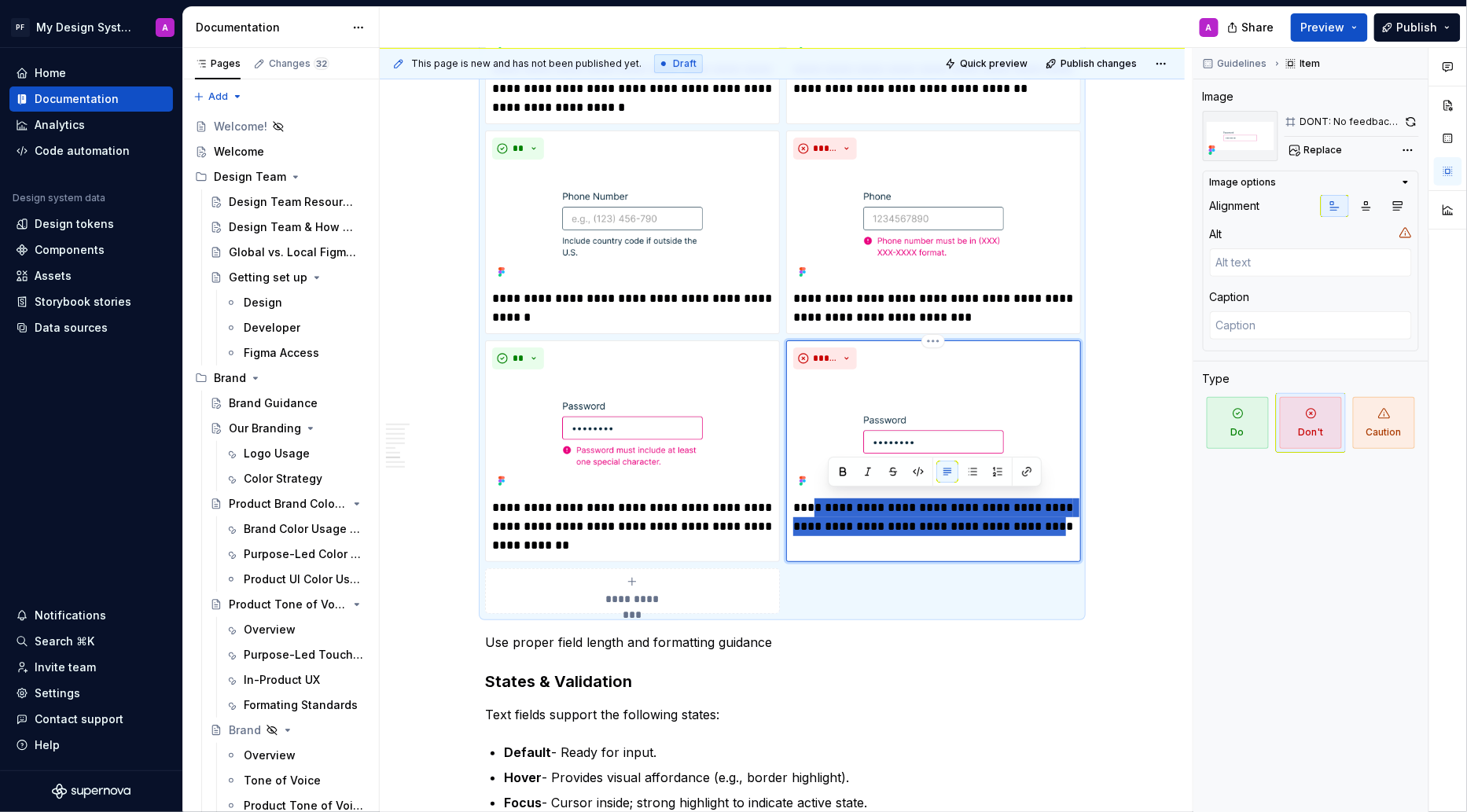
drag, startPoint x: 1071, startPoint y: 521, endPoint x: 820, endPoint y: 498, distance: 252.1
click at [820, 498] on p "**********" at bounding box center [933, 517] width 280 height 38
type textarea "*"
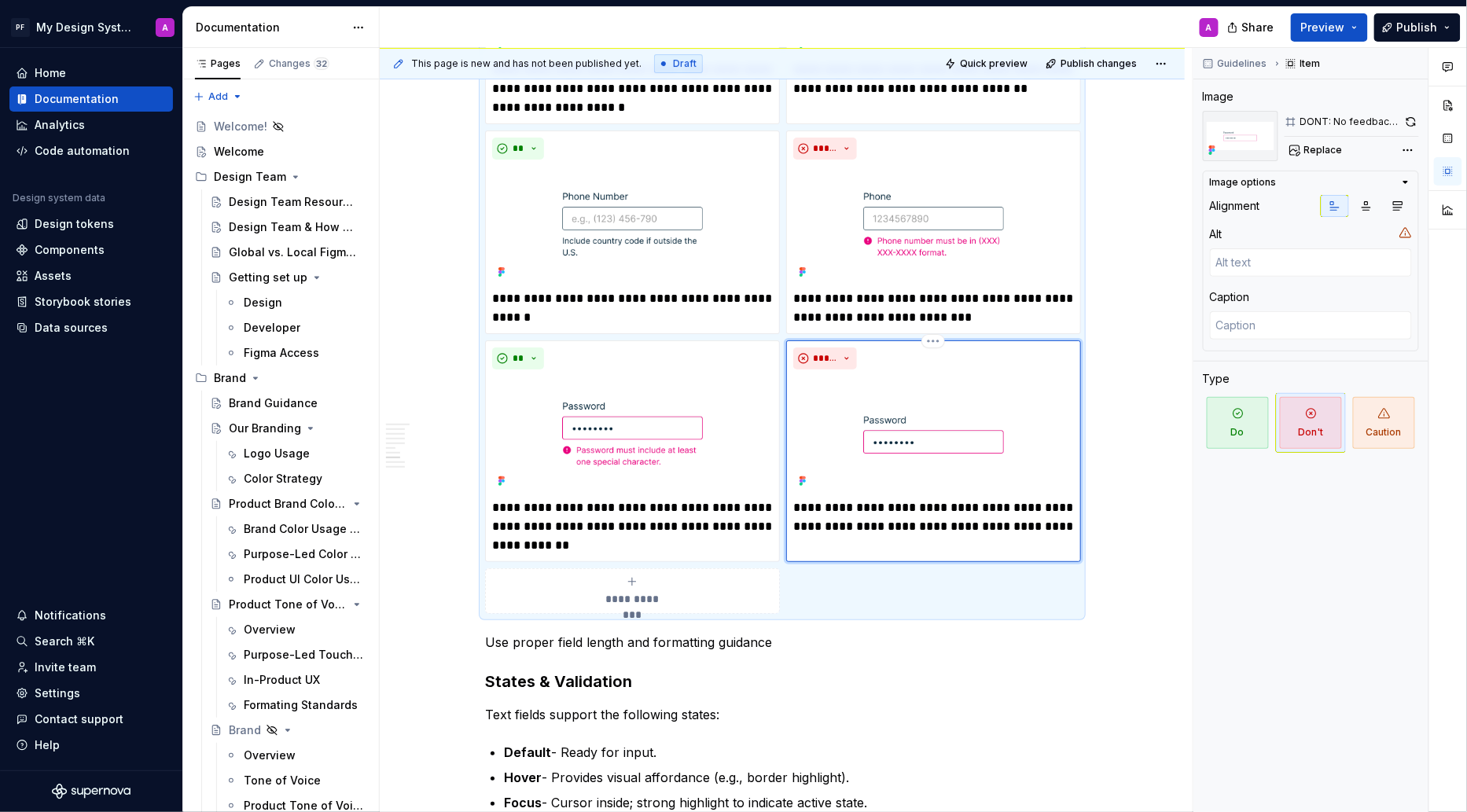
click at [1044, 502] on p "**********" at bounding box center [933, 517] width 280 height 38
click at [1139, 556] on div "Overview Text fields are most commonly used in forms and search interfaces wher…" at bounding box center [783, 210] width 805 height 4177
click at [1129, 561] on div "Overview Text fields are most commonly used in forms and search interfaces wher…" at bounding box center [783, 210] width 805 height 4177
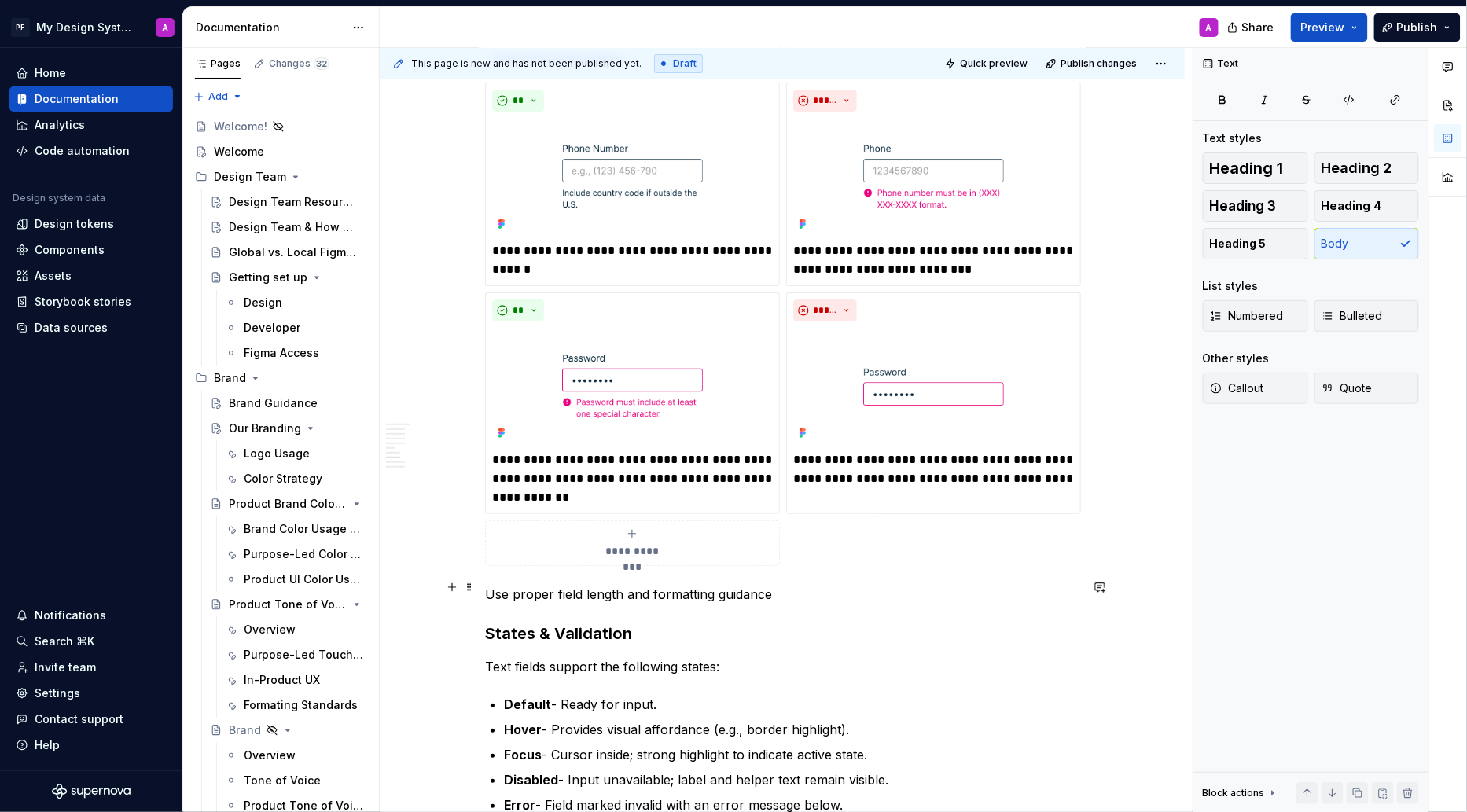
scroll to position [2292, 0]
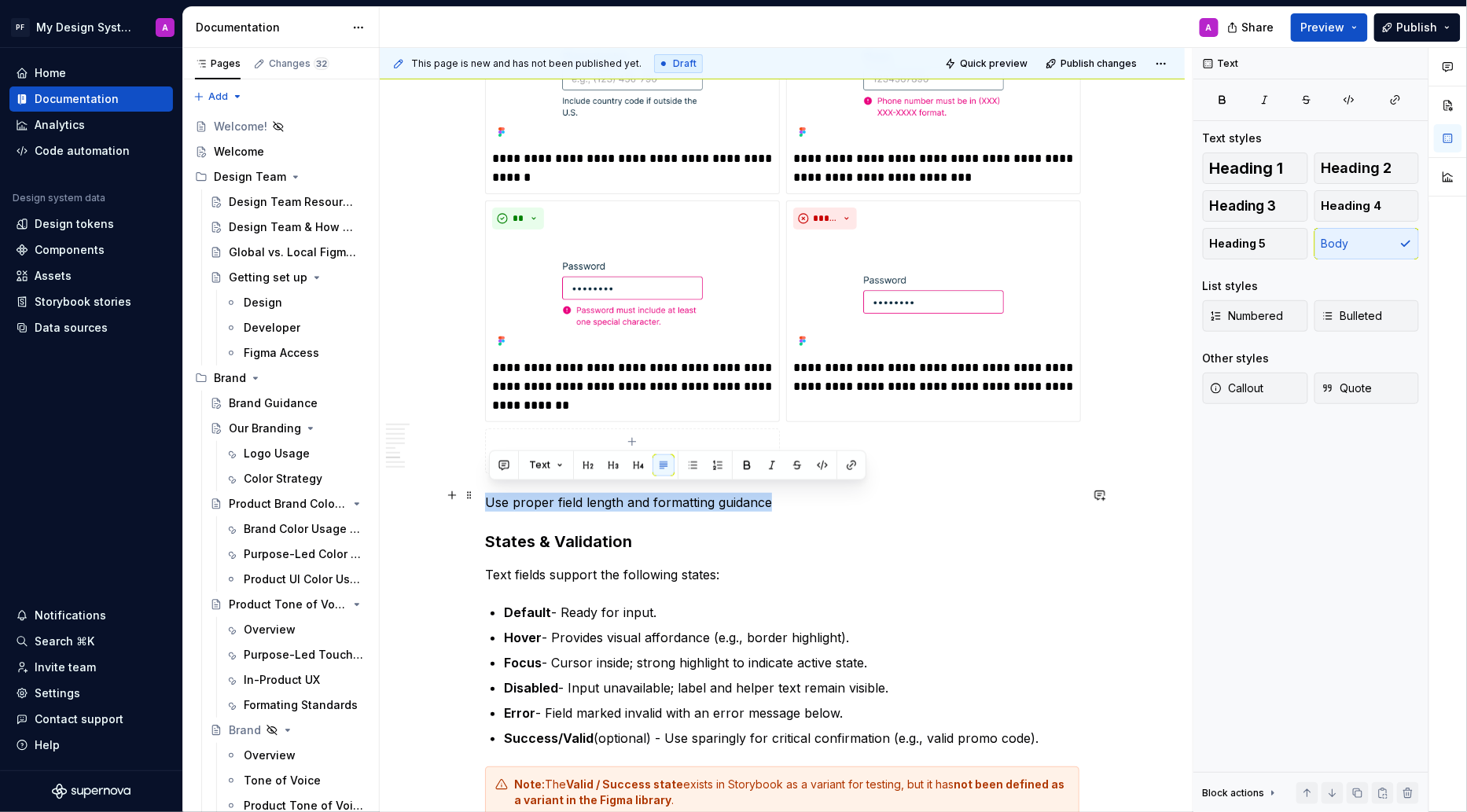
drag, startPoint x: 789, startPoint y: 499, endPoint x: 485, endPoint y: 486, distance: 304.3
click at [485, 486] on div "Overview Text fields are most commonly used in forms and search interfaces wher…" at bounding box center [783, 69] width 805 height 4177
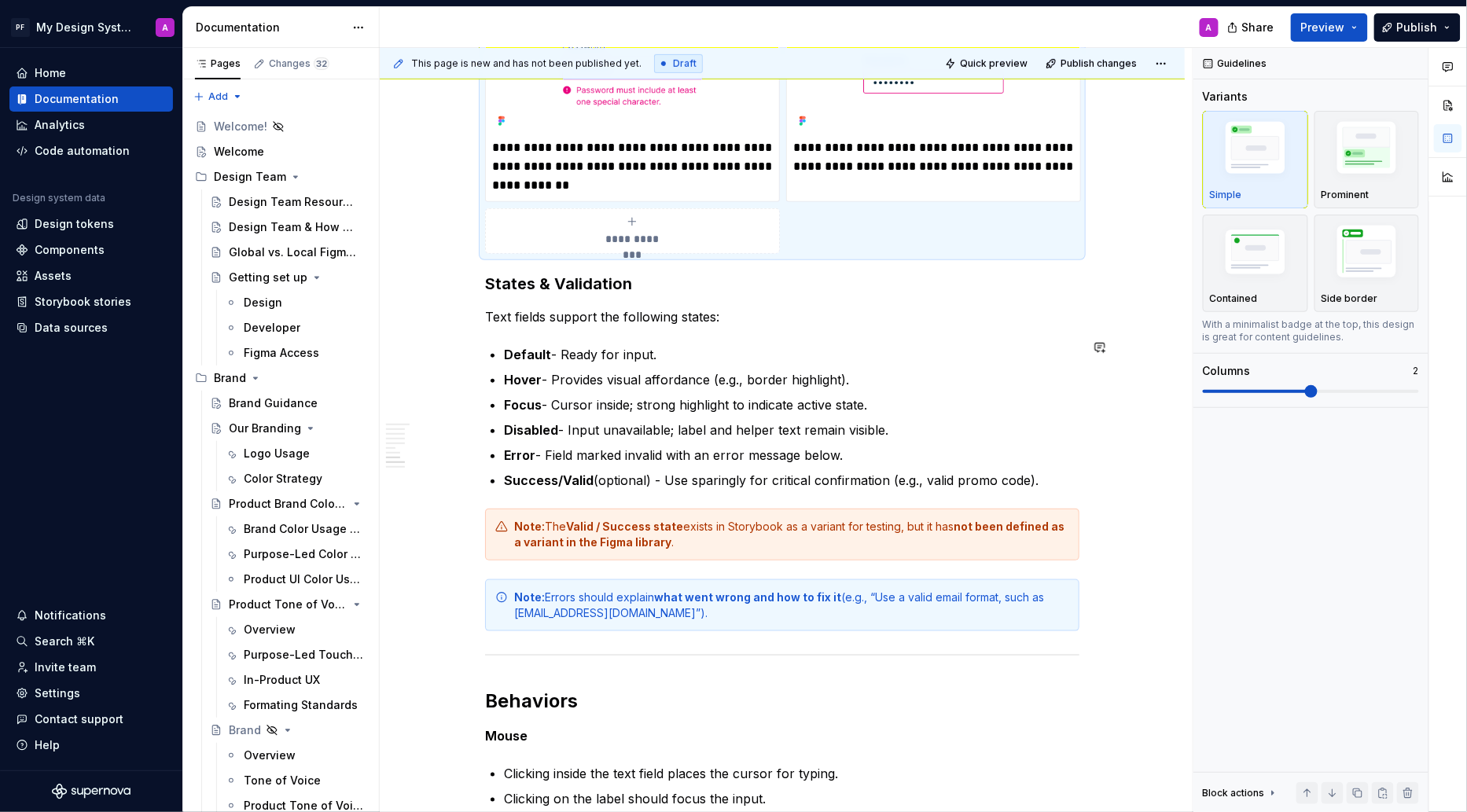
scroll to position [2516, 0]
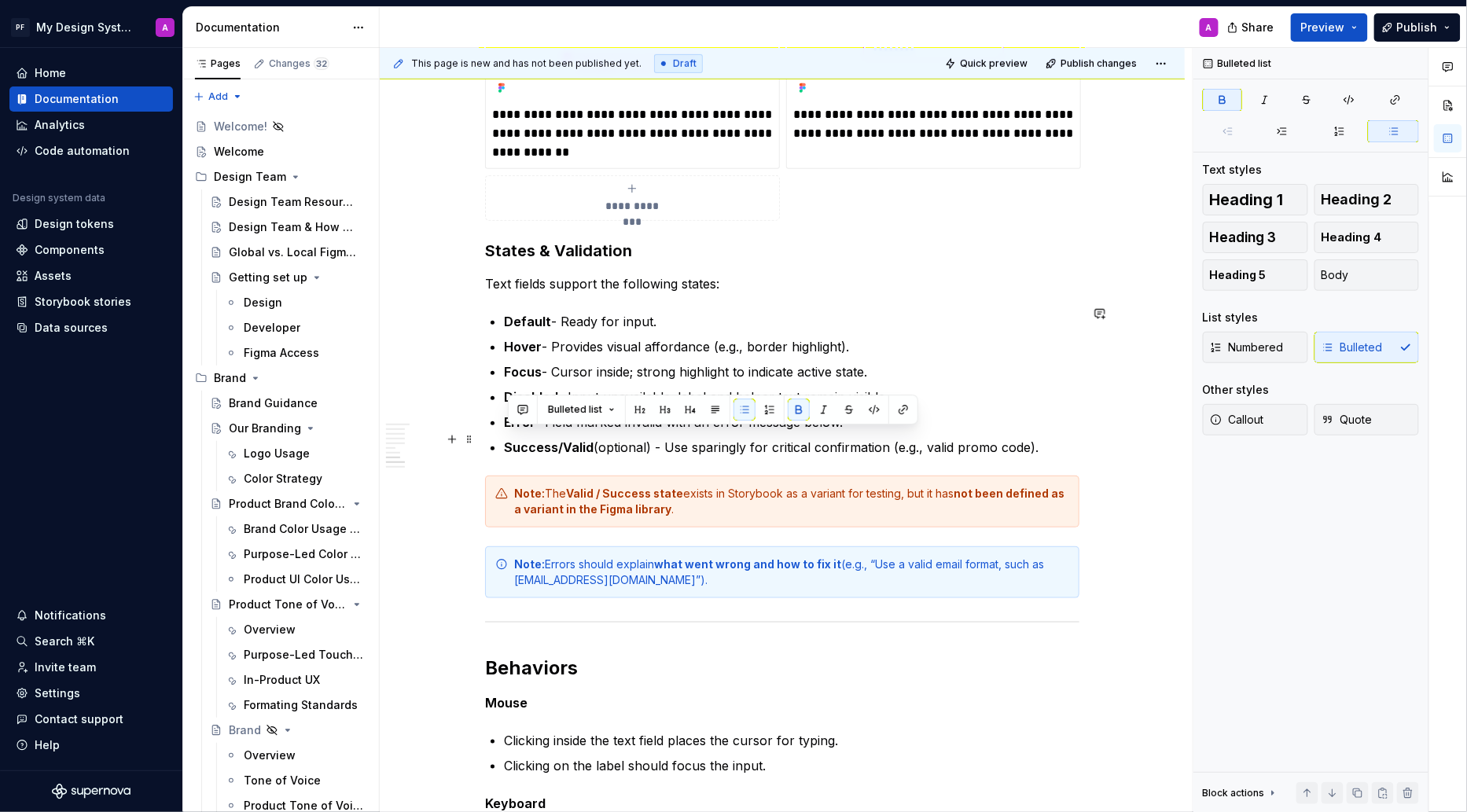
drag, startPoint x: 511, startPoint y: 437, endPoint x: 597, endPoint y: 437, distance: 86.0
click at [594, 439] on strong "Success/Valid" at bounding box center [549, 447] width 90 height 16
copy strong "Success/Valid"
click at [1058, 446] on p "Success/Valid (optional) - Use sparingly for critical confirmation (e.g., valid…" at bounding box center [792, 447] width 575 height 18
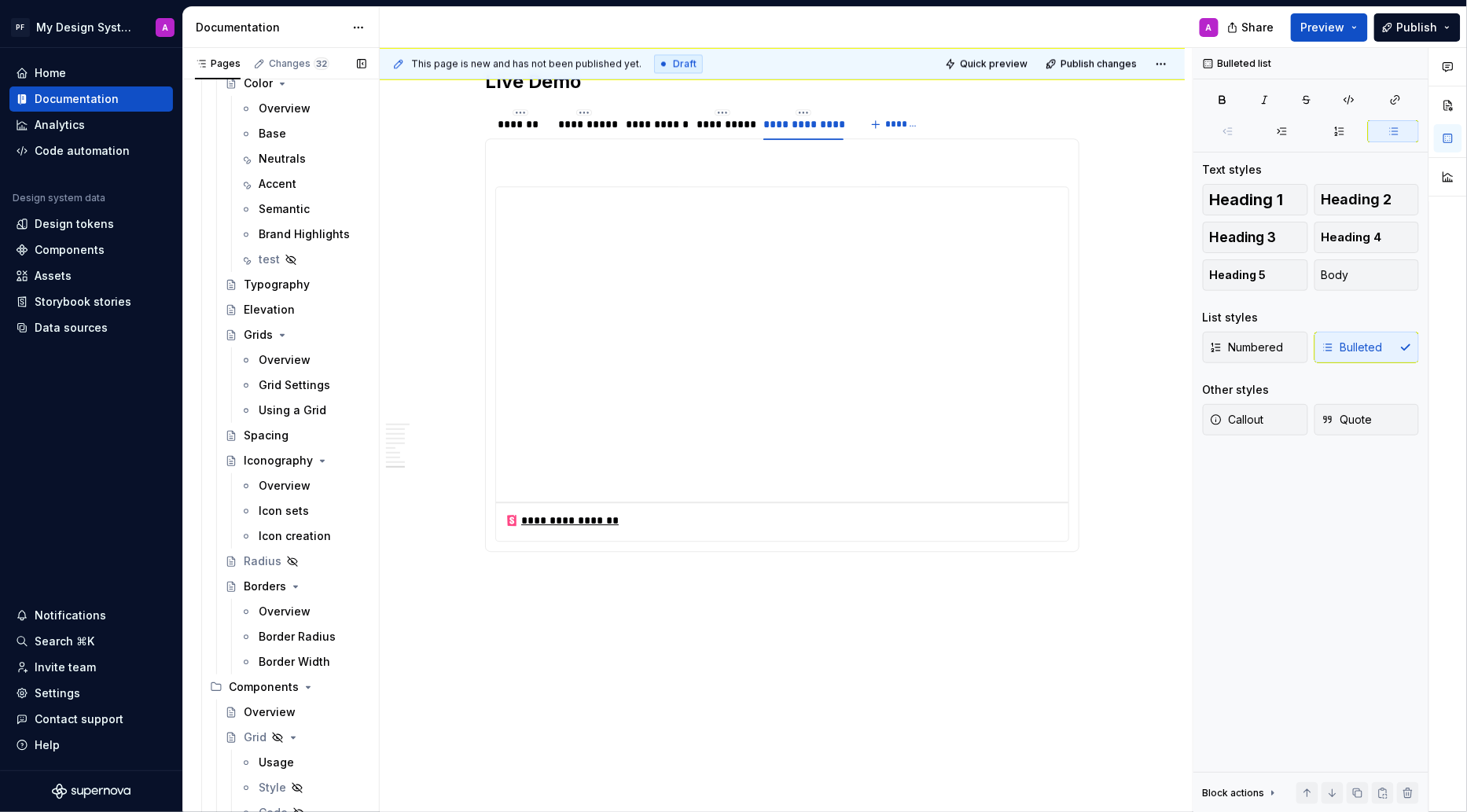
scroll to position [1085, 0]
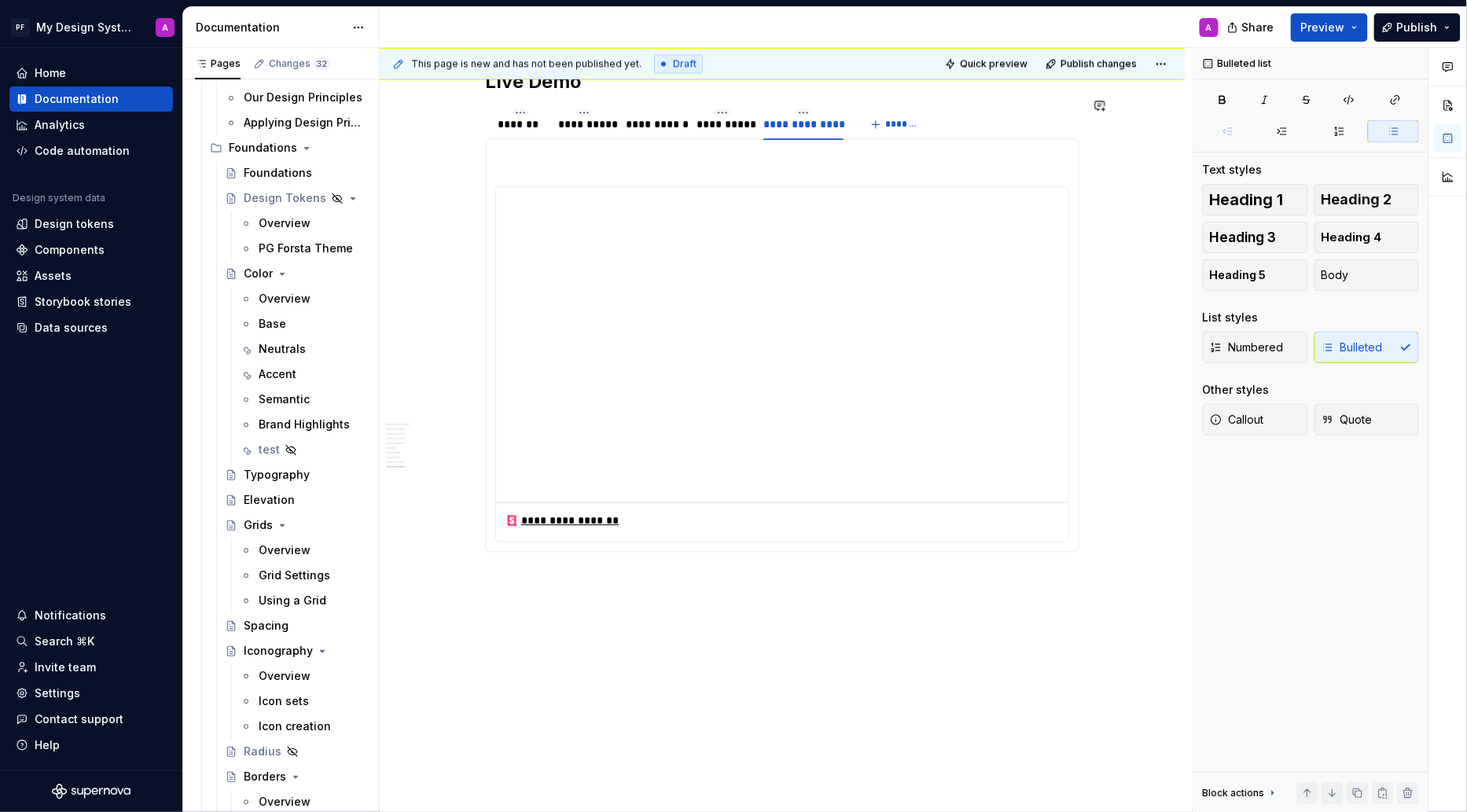
type textarea "*"
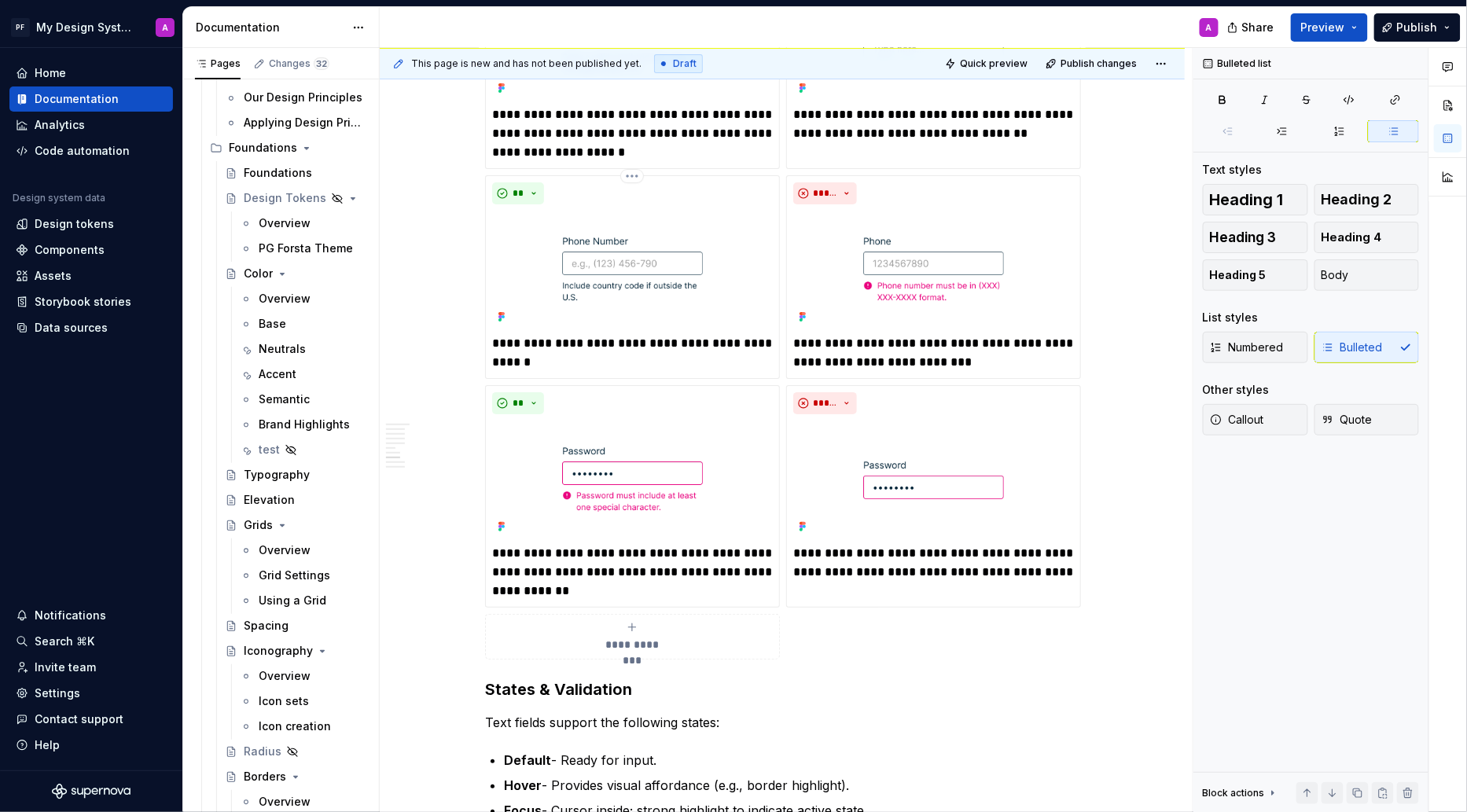
scroll to position [2272, 0]
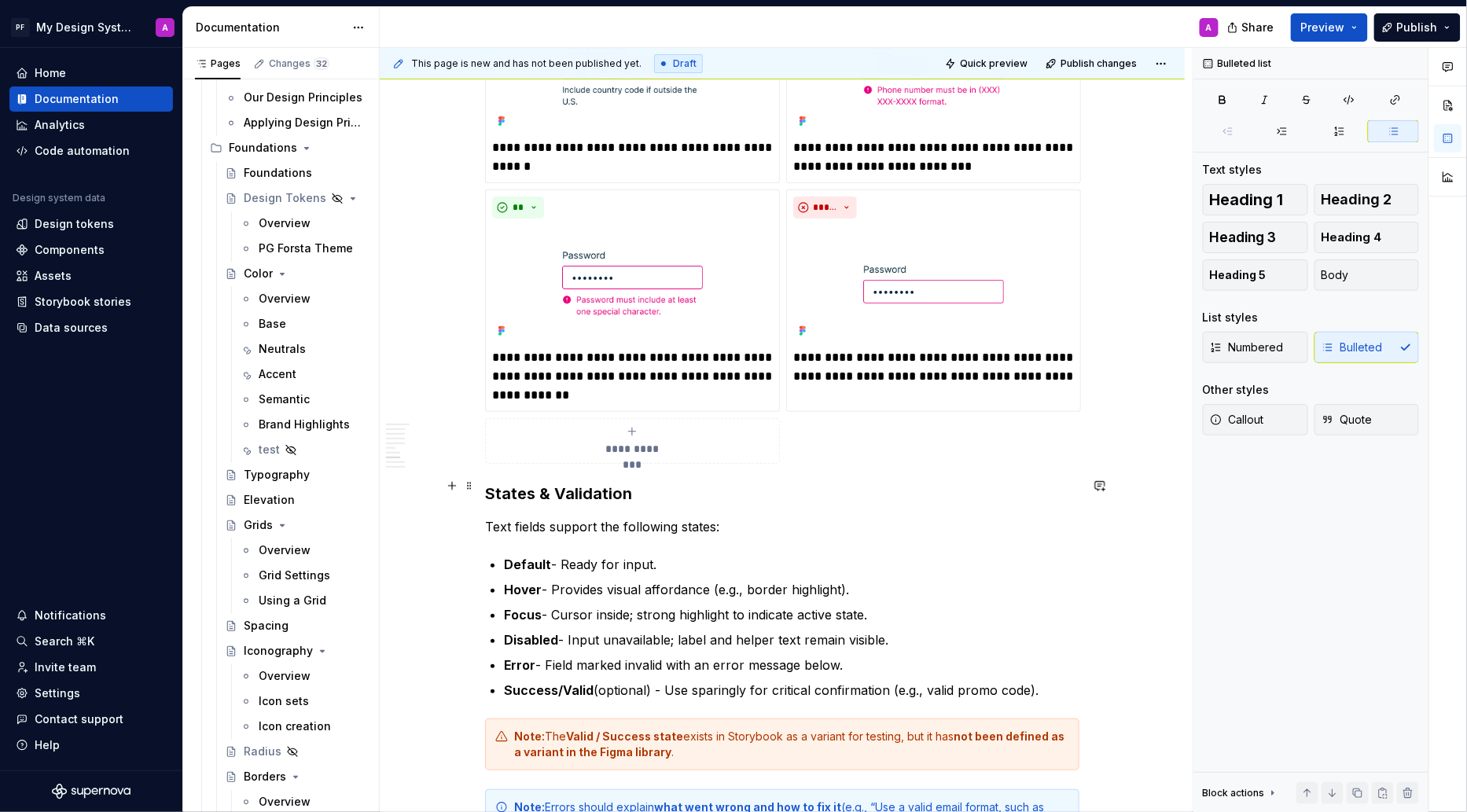
click at [490, 485] on strong "States & Validation" at bounding box center [558, 494] width 147 height 18
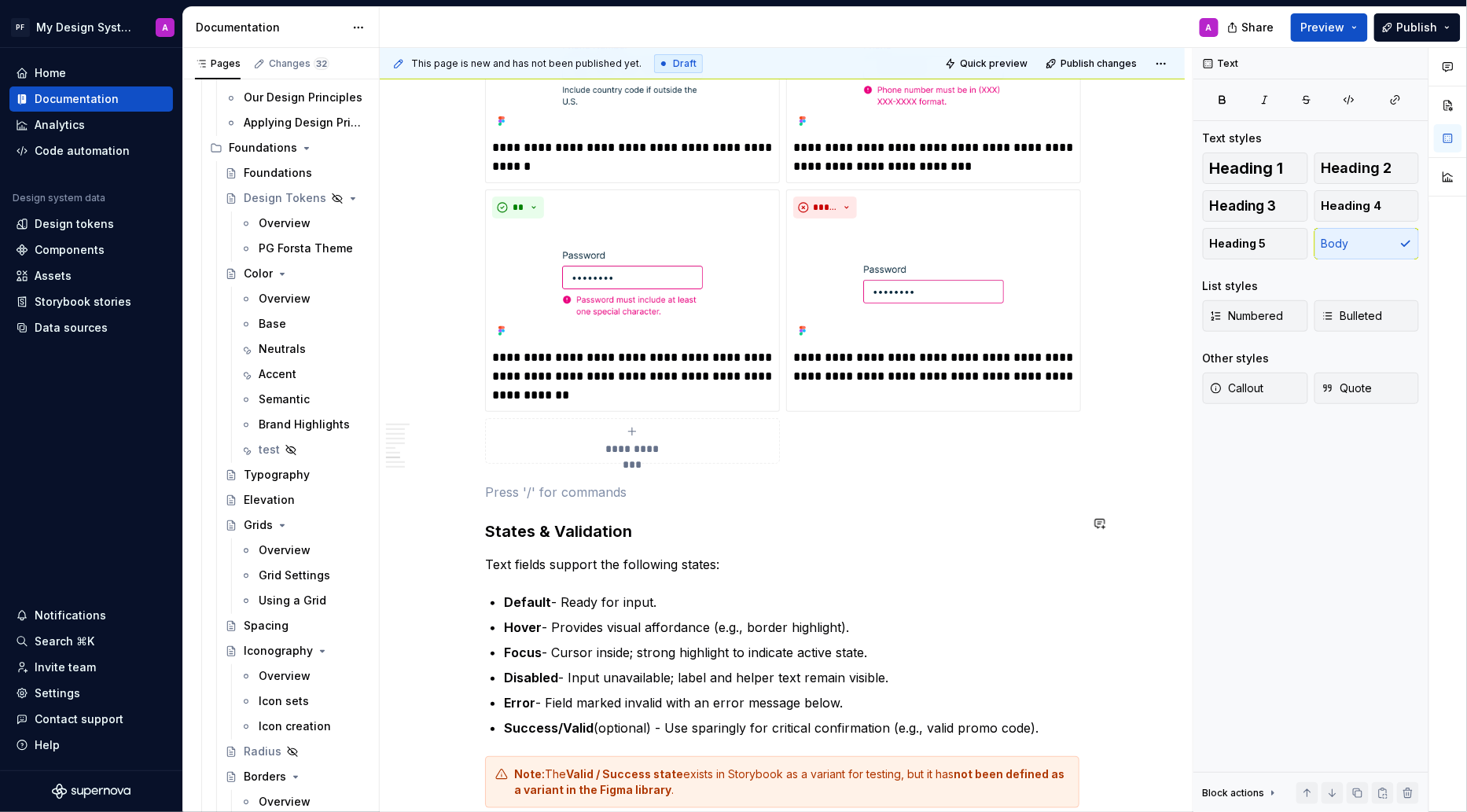
paste div
click at [655, 484] on p "Don’t ignore accessibility—ensure labels are programmatically associated with i…" at bounding box center [782, 492] width 595 height 18
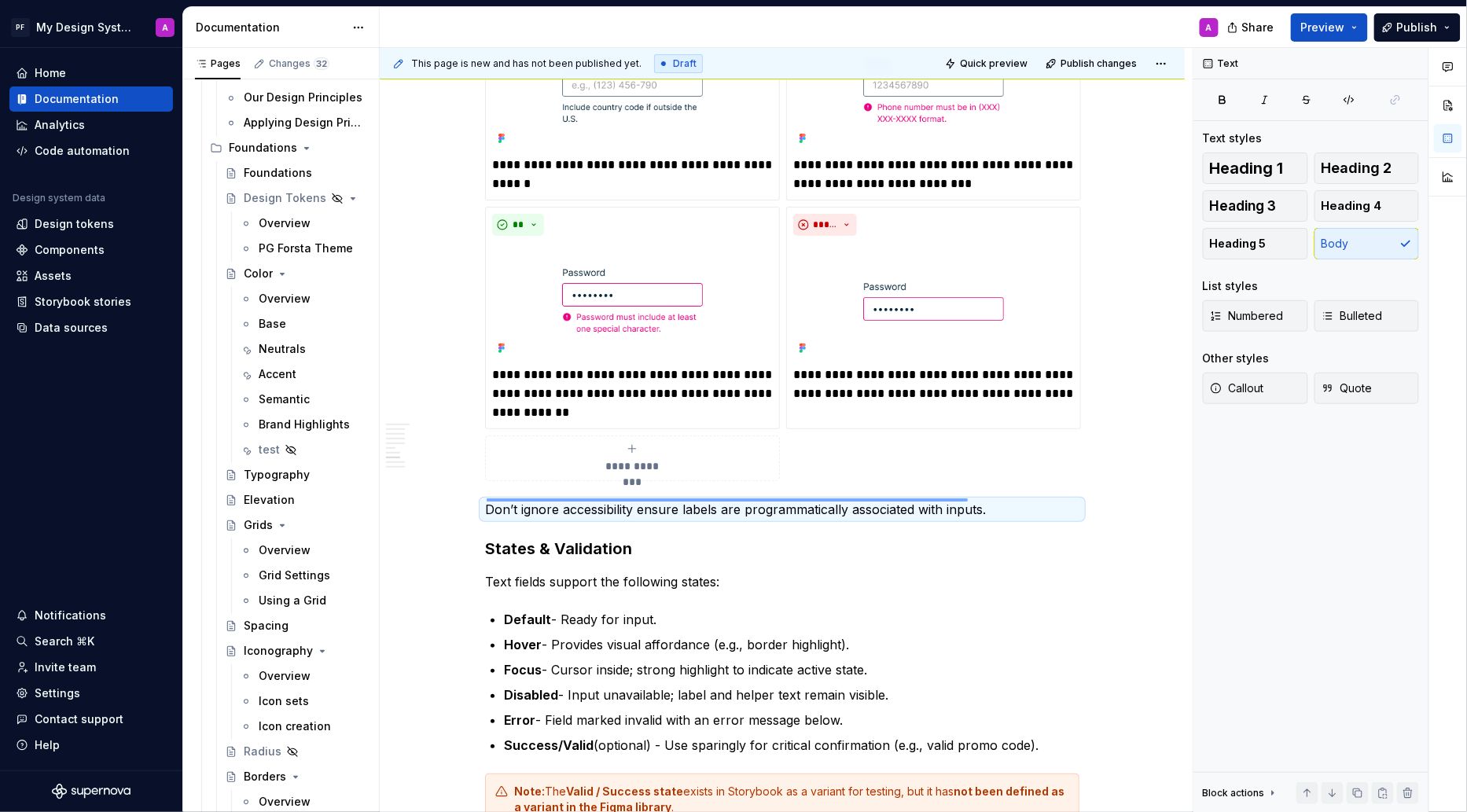
drag, startPoint x: 487, startPoint y: 498, endPoint x: 968, endPoint y: 500, distance: 481.0
click at [968, 500] on div "This page is new and has not been published yet. Draft Quick preview Publish ch…" at bounding box center [786, 430] width 813 height 765
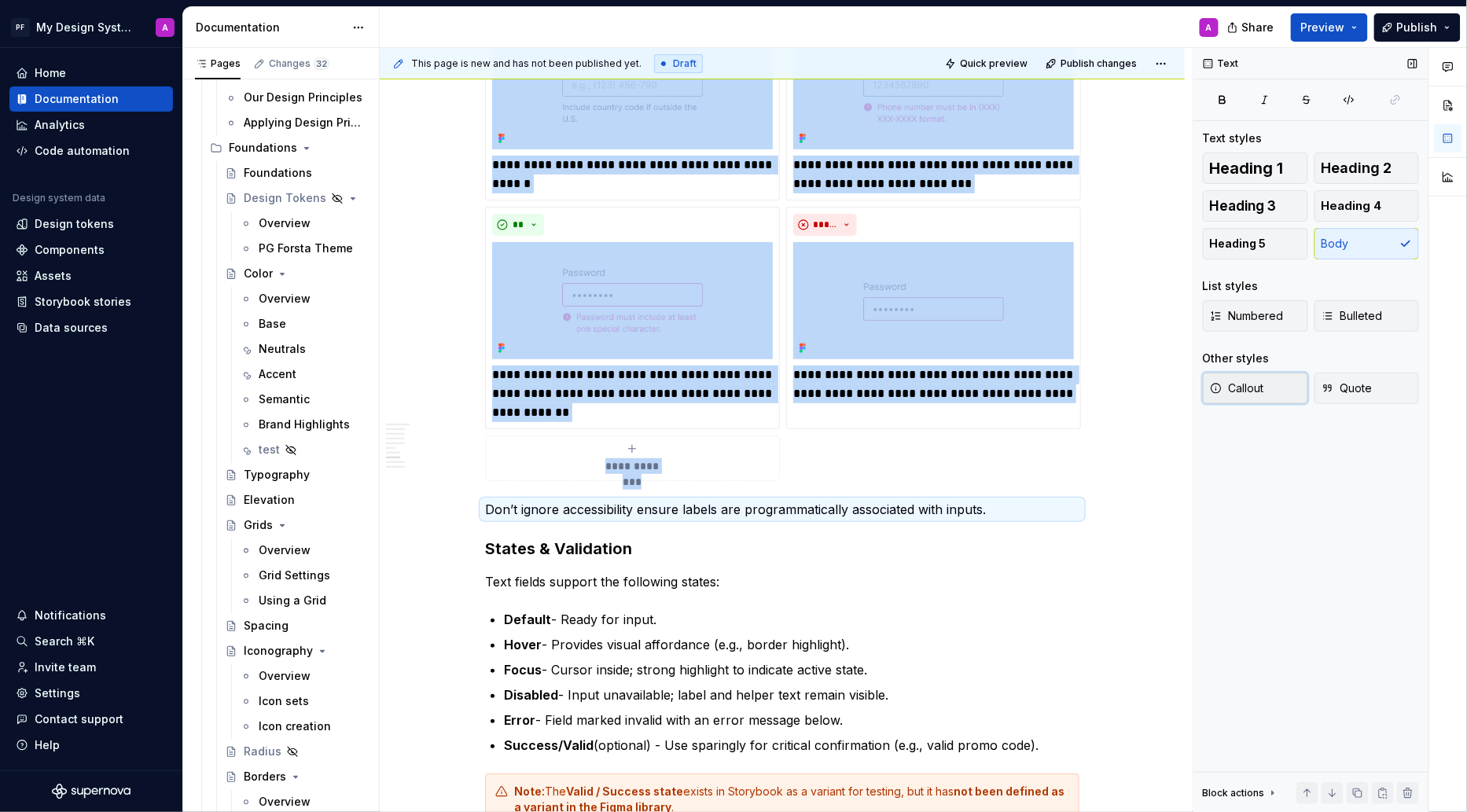
click at [1256, 390] on span "Callout" at bounding box center [1237, 388] width 55 height 16
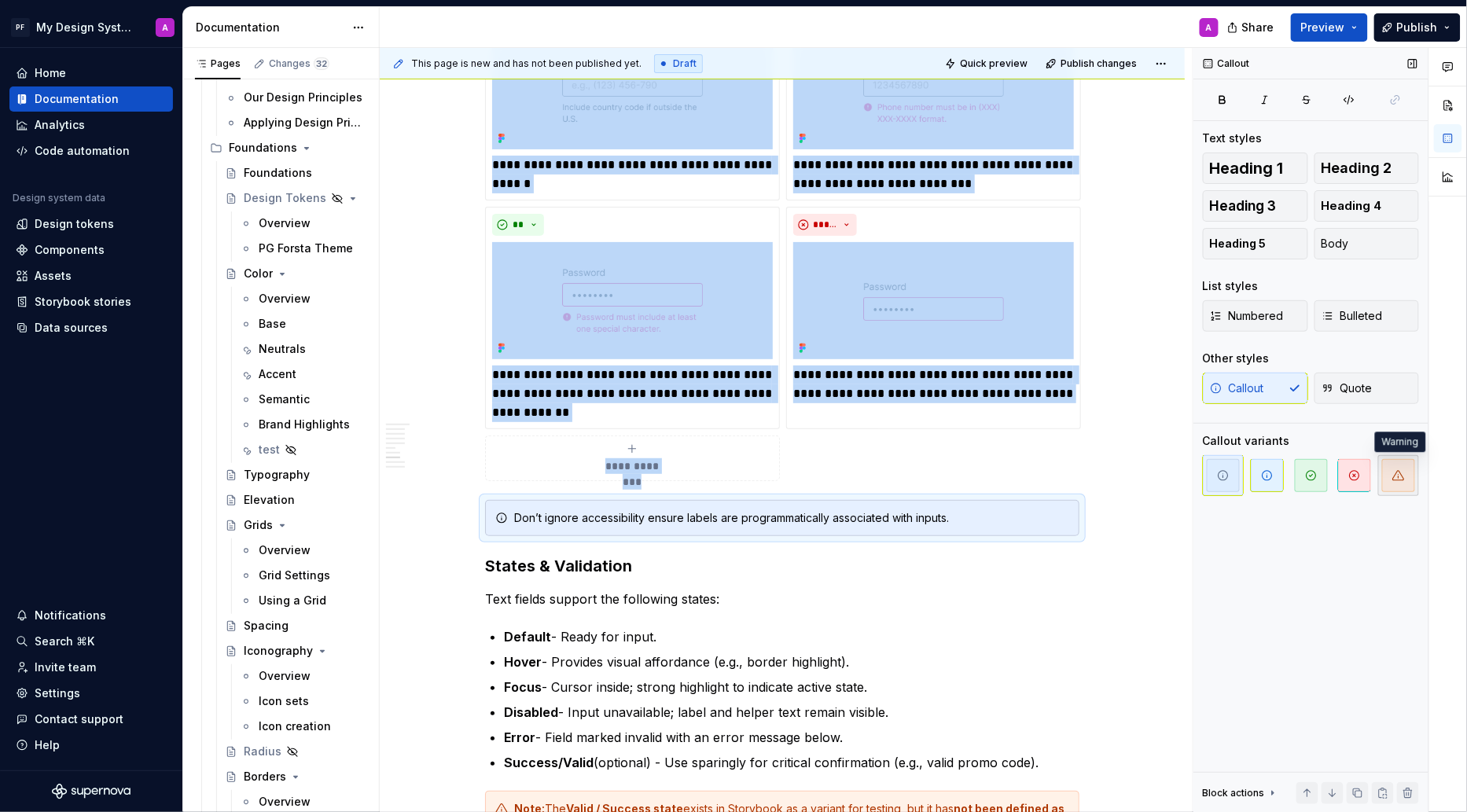
click at [1392, 478] on span "button" at bounding box center [1399, 475] width 33 height 33
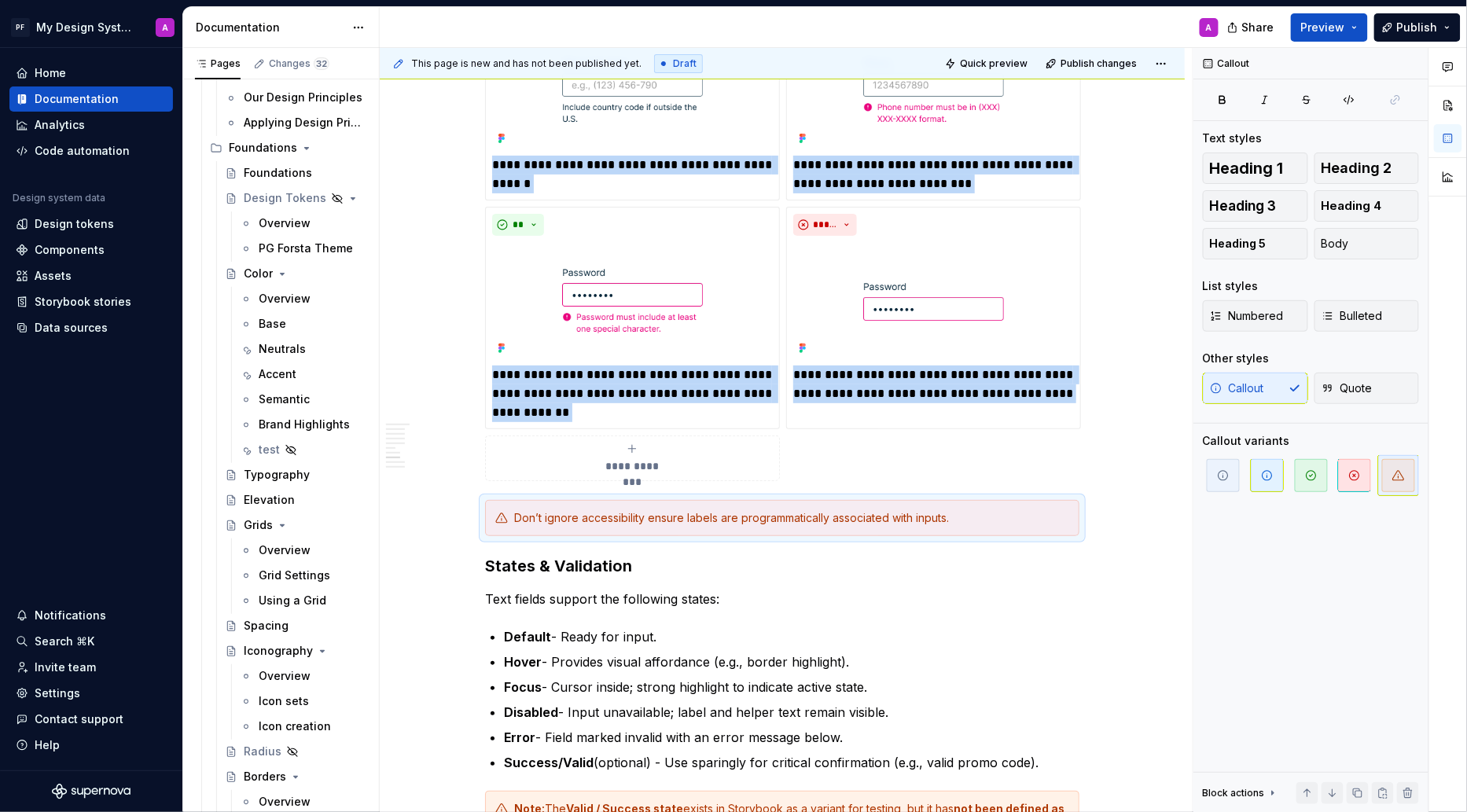
click at [1151, 532] on div "Overview Text fields are most commonly used in forms and search interfaces wher…" at bounding box center [783, 99] width 805 height 4164
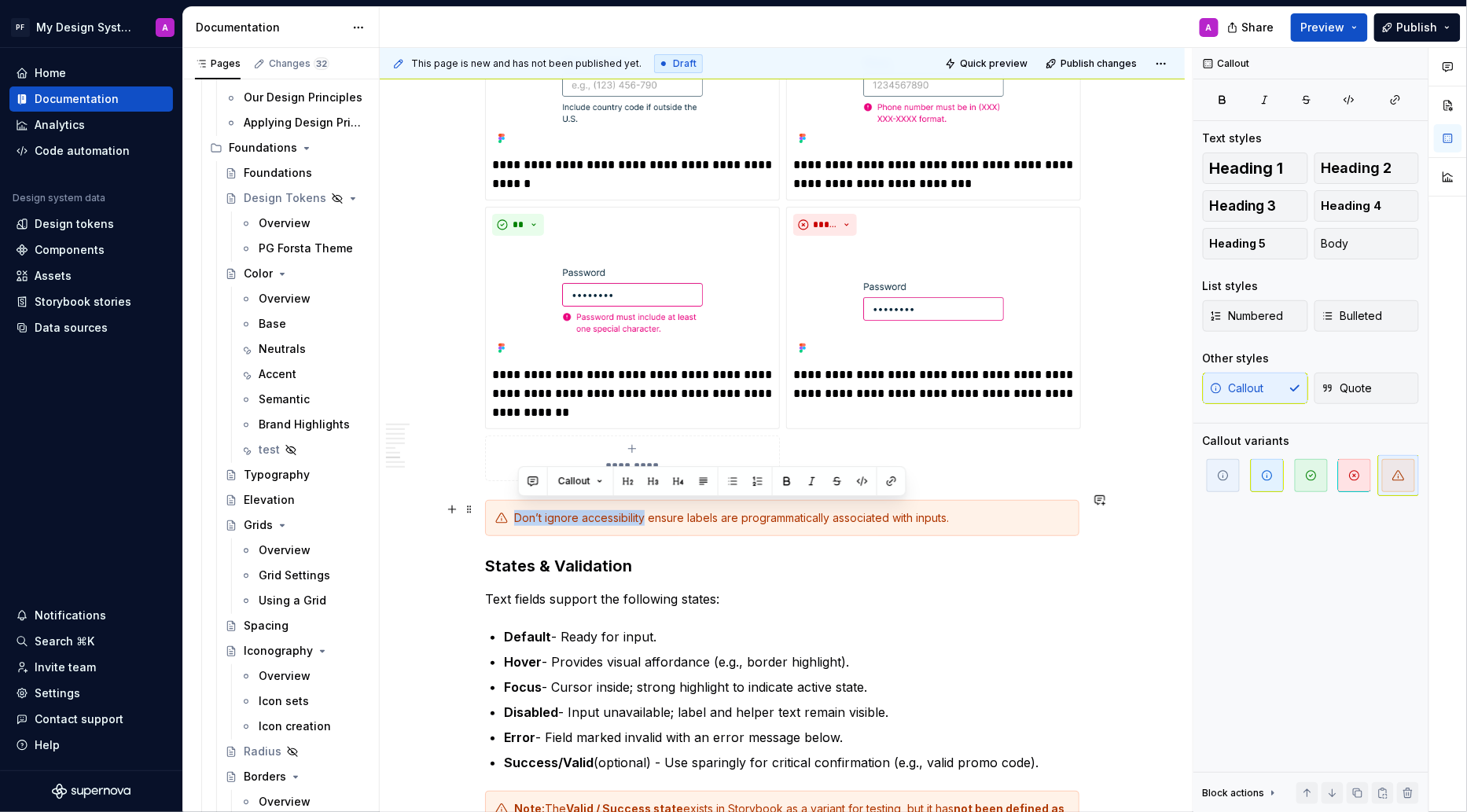
drag, startPoint x: 515, startPoint y: 509, endPoint x: 647, endPoint y: 504, distance: 132.1
click at [647, 504] on div "Don’t ignore accessibility ensure labels are programmatically associated with i…" at bounding box center [782, 518] width 595 height 36
click at [787, 483] on button "button" at bounding box center [787, 481] width 22 height 22
click at [1137, 542] on div "Overview Text fields are most commonly used in forms and search interfaces wher…" at bounding box center [783, 99] width 805 height 4164
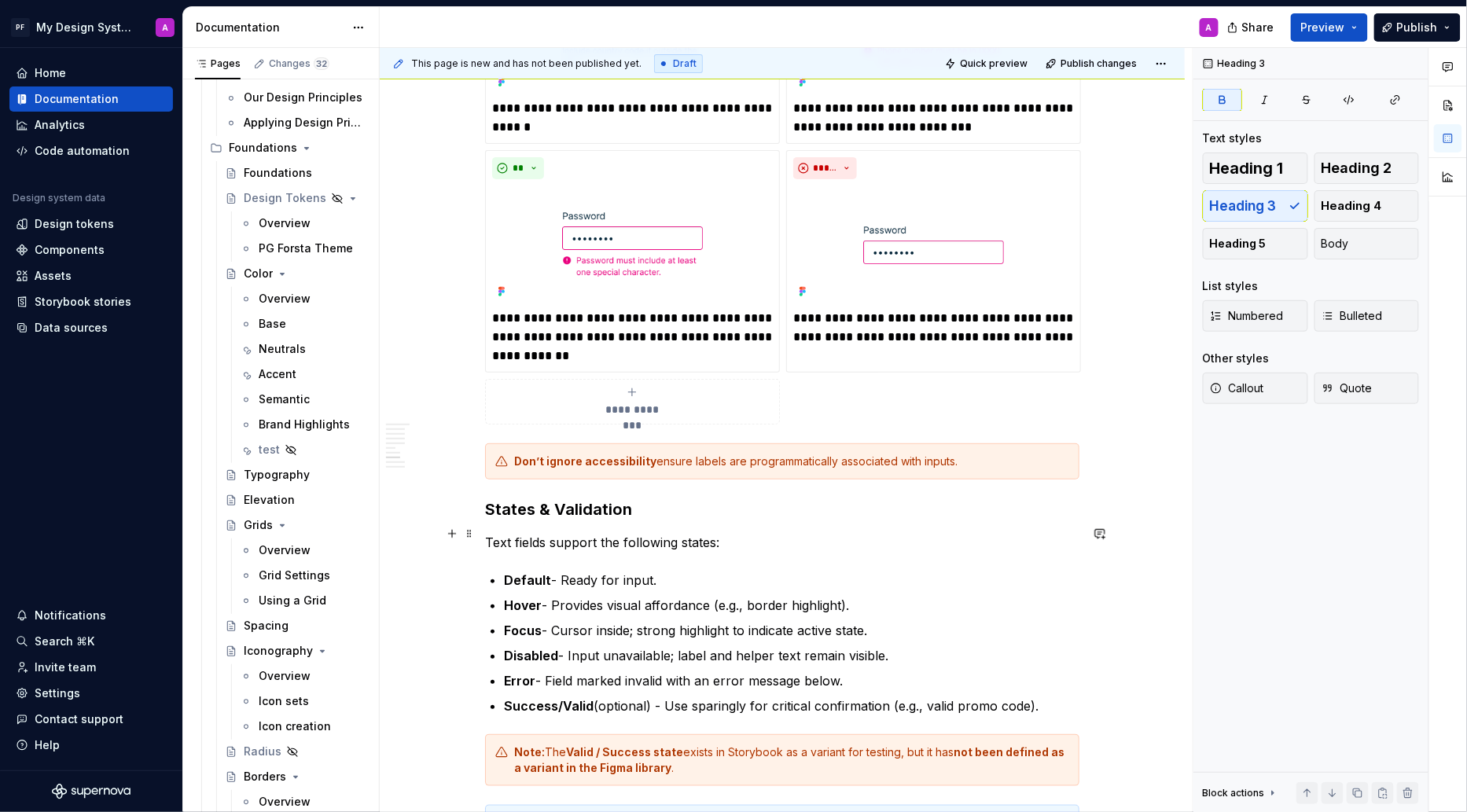
scroll to position [2303, 0]
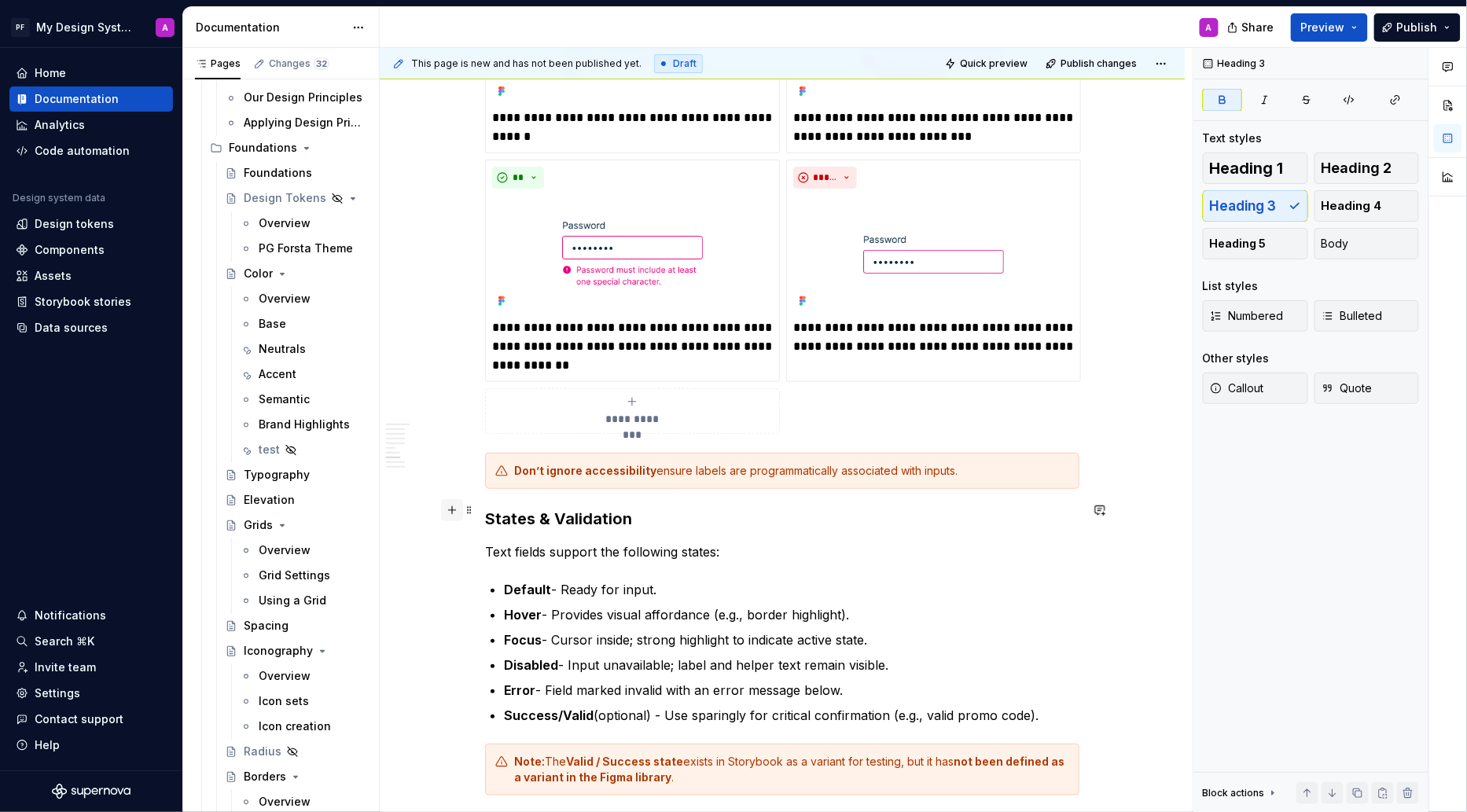
click at [460, 511] on button "button" at bounding box center [452, 511] width 22 height 22
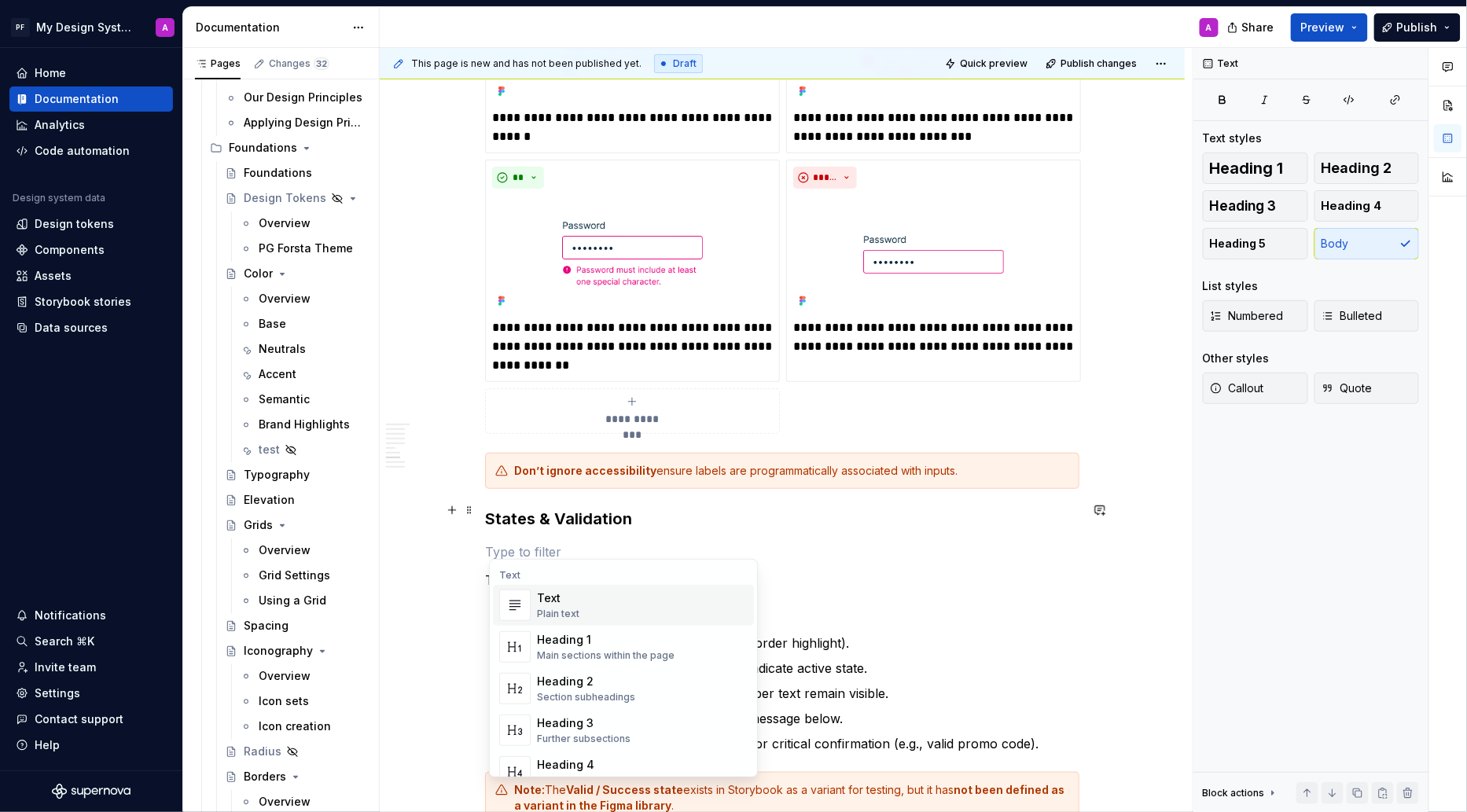
click at [485, 437] on div "Overview Text fields are most commonly used in forms and search interfaces wher…" at bounding box center [783, 66] width 805 height 4192
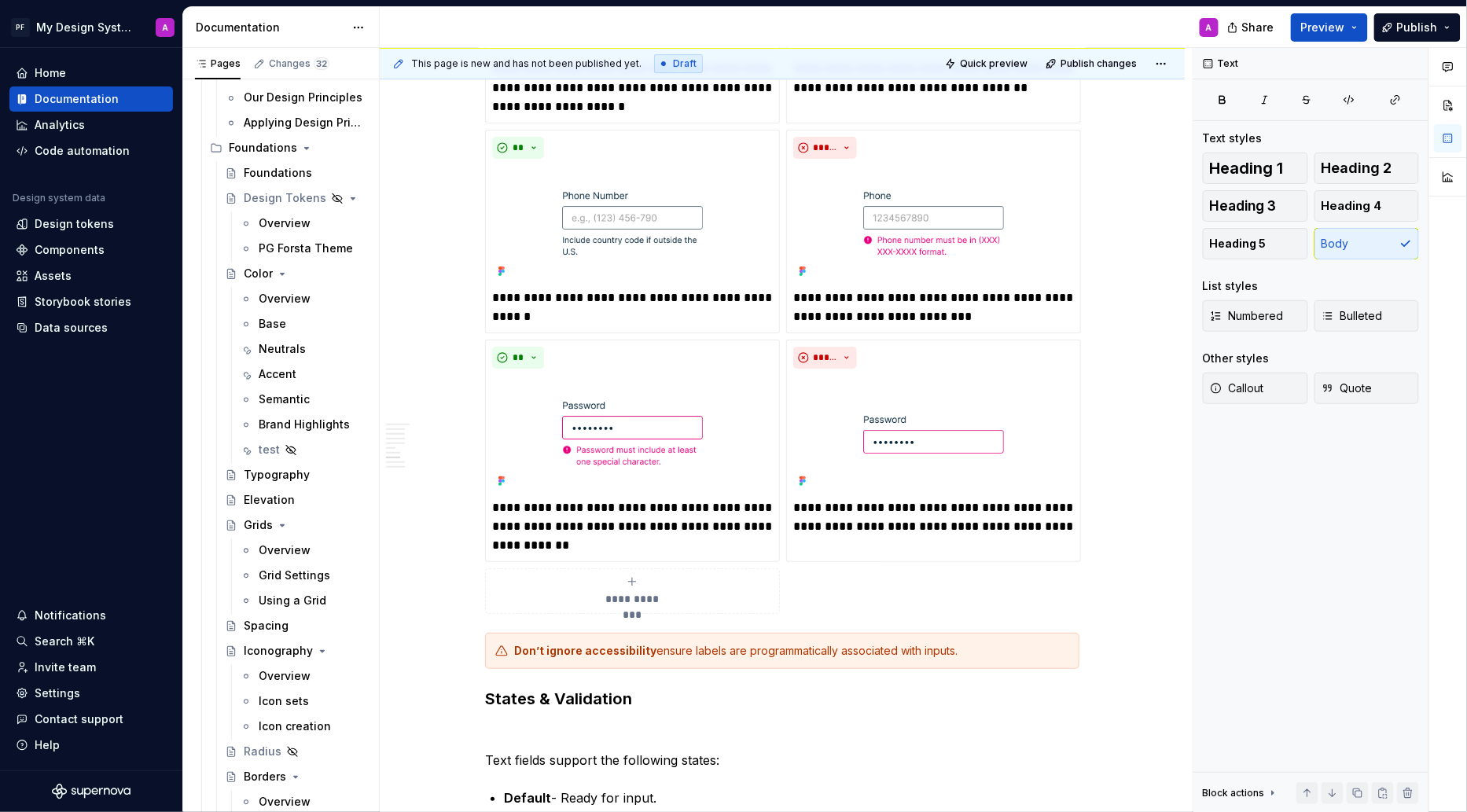
scroll to position [2208, 0]
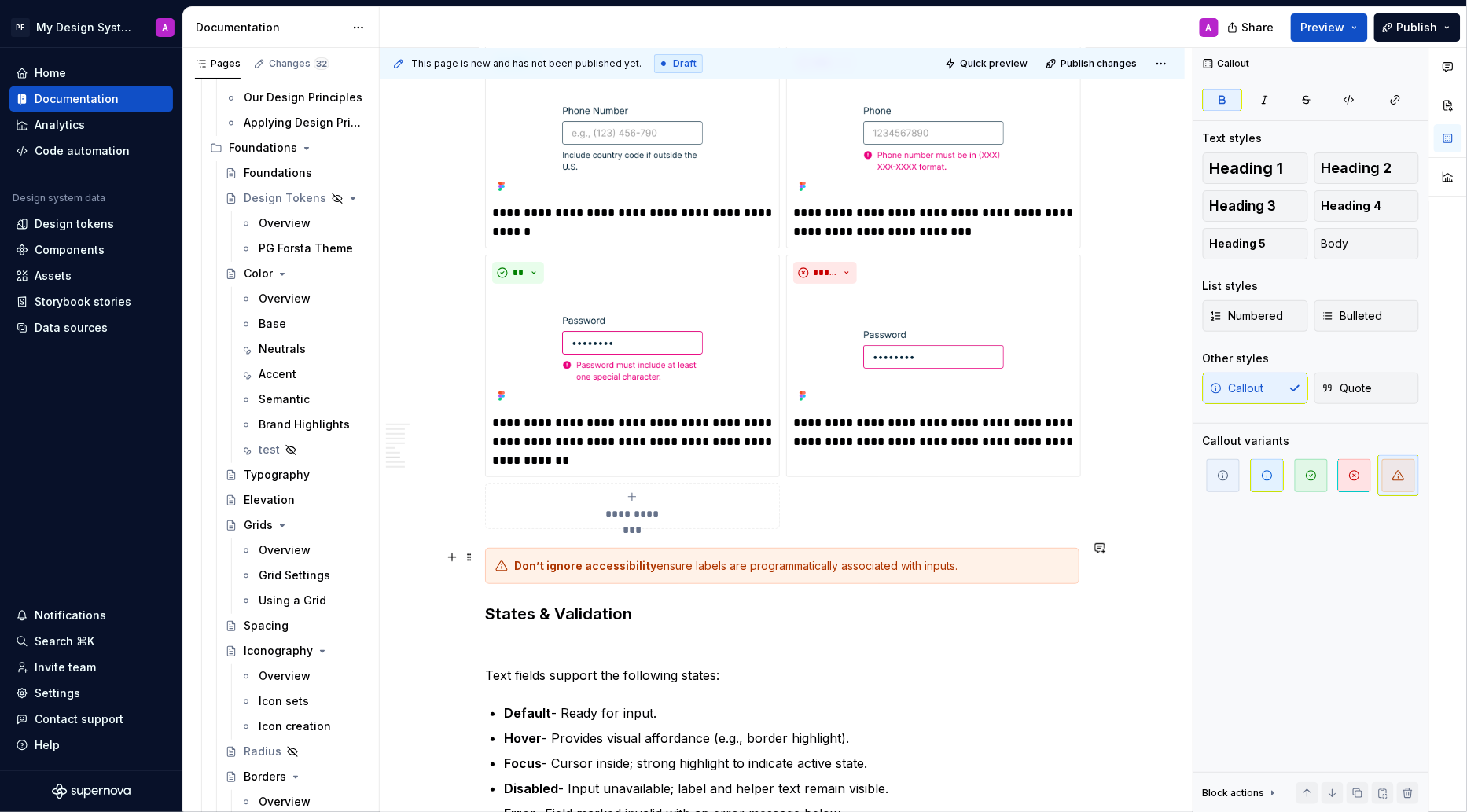
click at [497, 553] on div "Don’t ignore accessibility ensure labels are programmatically associated with i…" at bounding box center [782, 565] width 595 height 36
click at [1259, 474] on span "button" at bounding box center [1267, 475] width 33 height 33
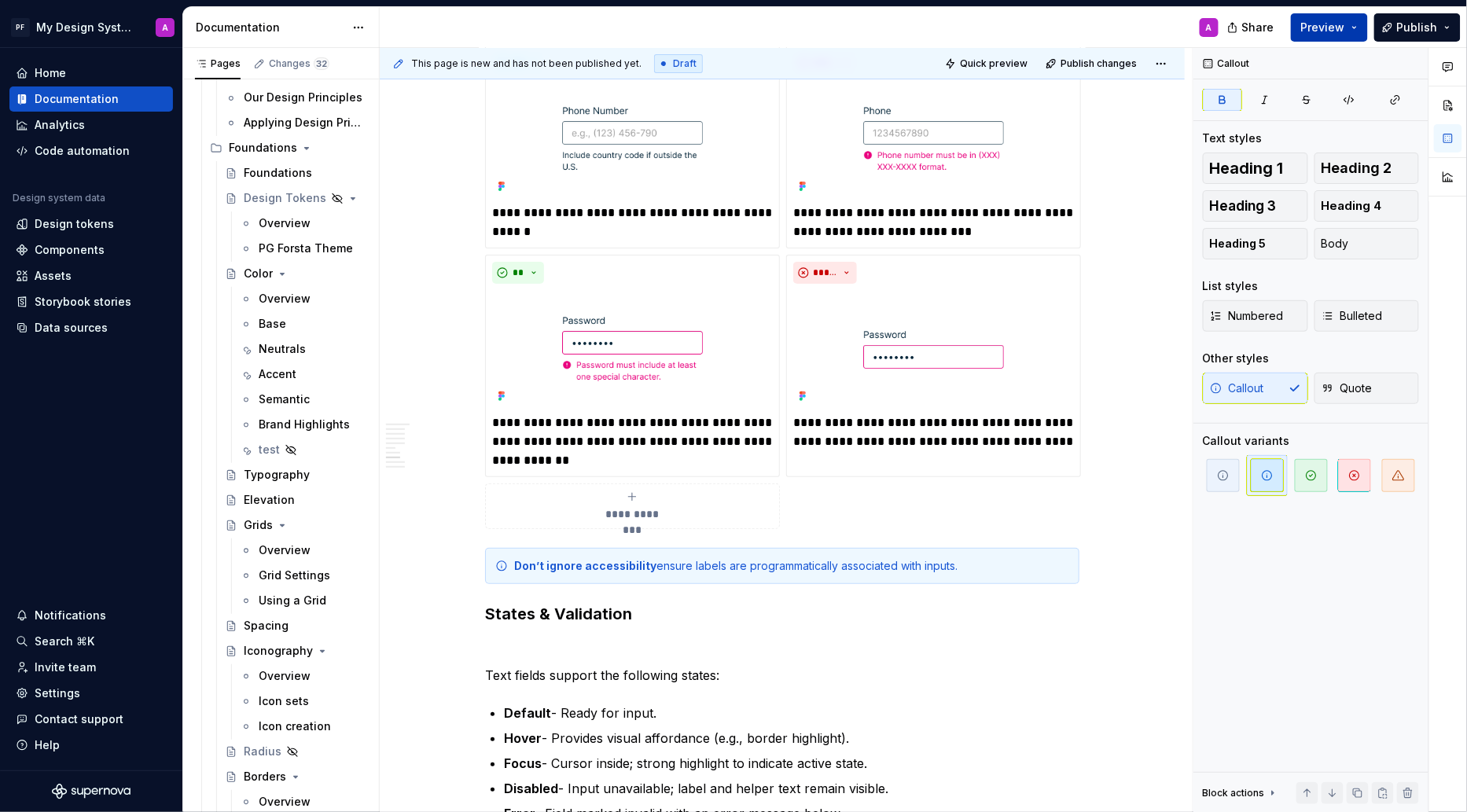
click at [1342, 31] on span "Preview" at bounding box center [1324, 27] width 44 height 16
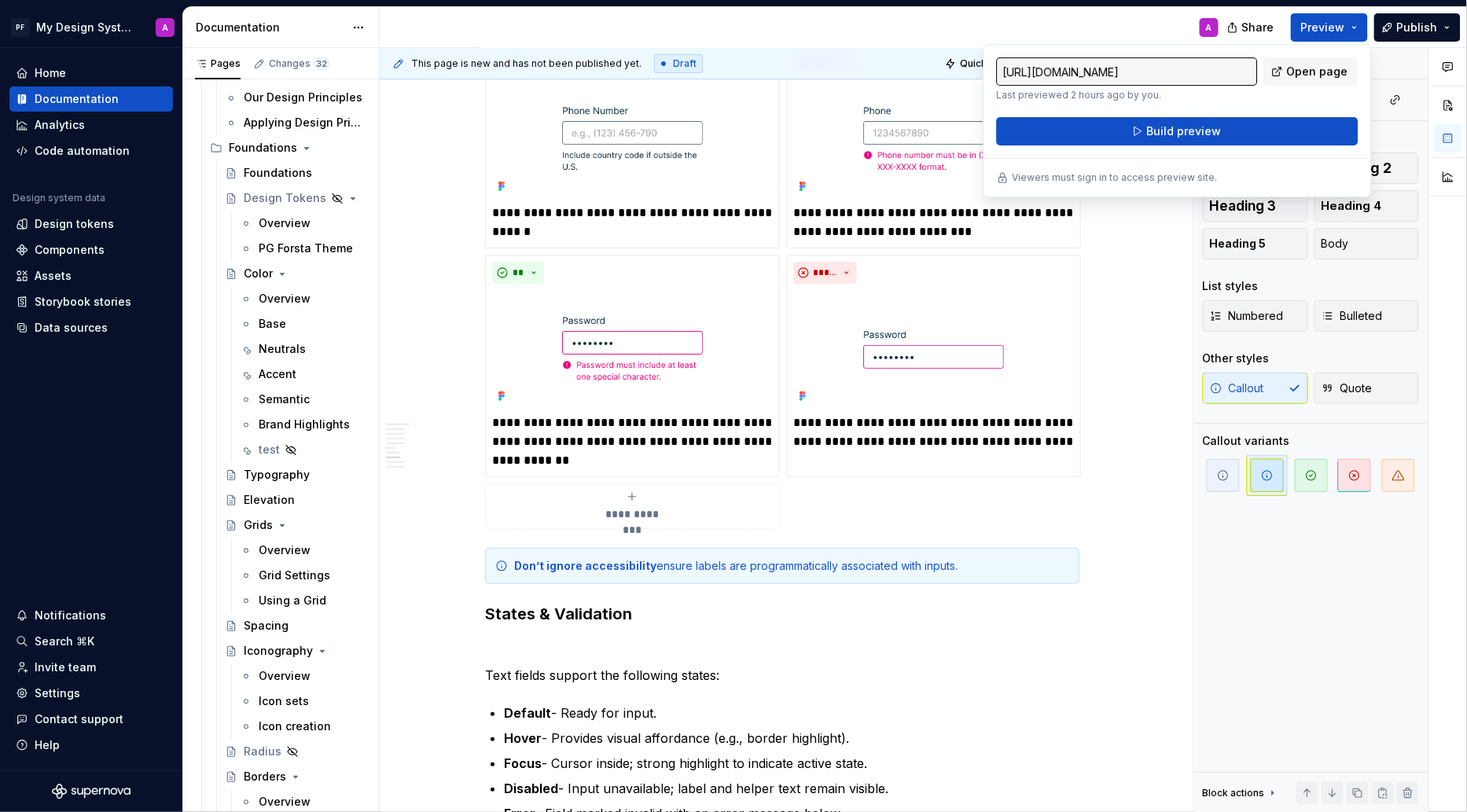
click at [1113, 375] on div "Overview Text fields are most commonly used in forms and search interfaces wher…" at bounding box center [783, 161] width 805 height 4192
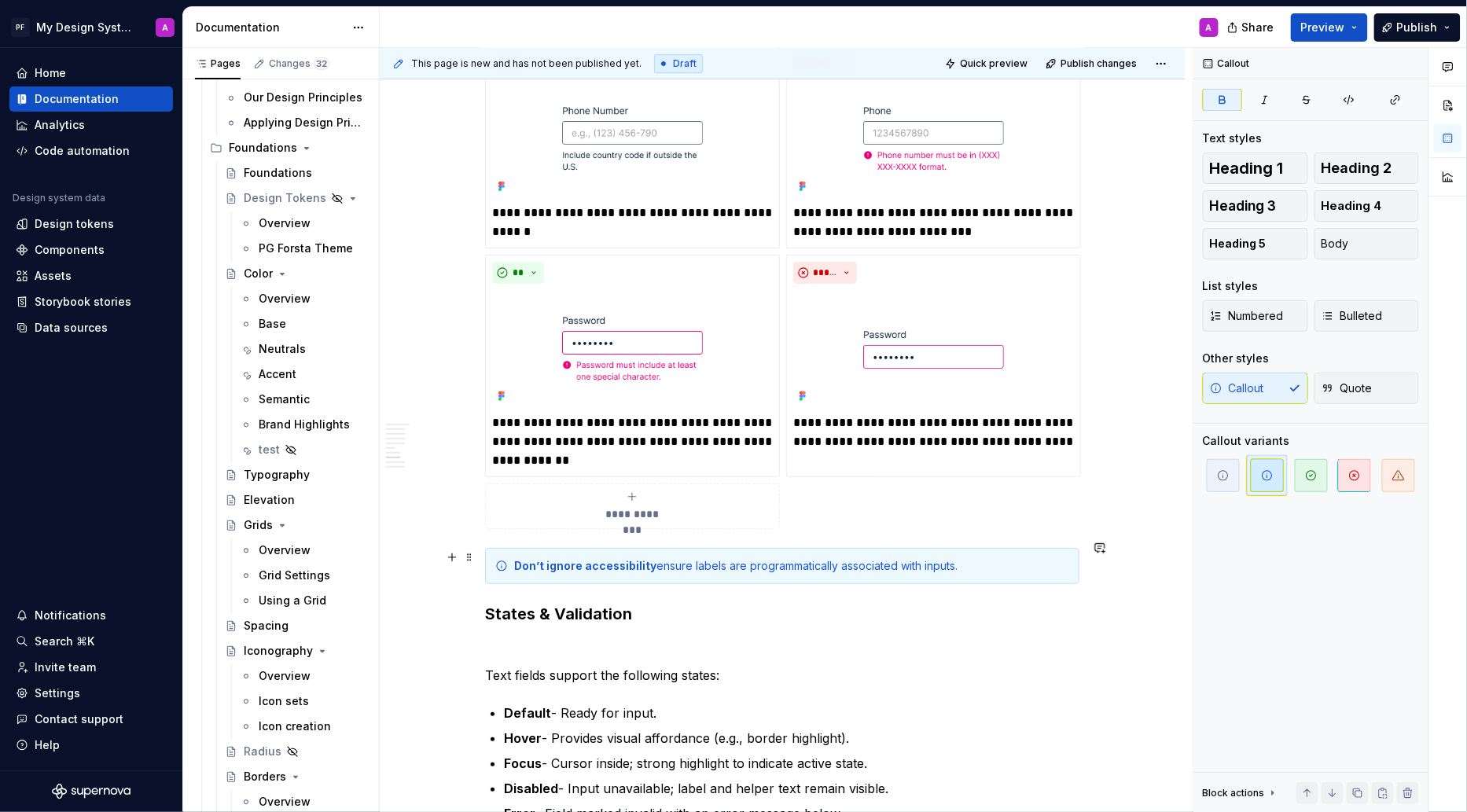
click at [850, 558] on div "Don’t ignore accessibility ensure labels are programmatically associated with i…" at bounding box center [792, 565] width 555 height 16
drag, startPoint x: 987, startPoint y: 559, endPoint x: 515, endPoint y: 559, distance: 472.0
click at [515, 559] on div "Don’t ignore accessibility ensure labels are programmatically associated with i…" at bounding box center [782, 565] width 595 height 36
click at [1357, 471] on icon "button" at bounding box center [1355, 475] width 13 height 13
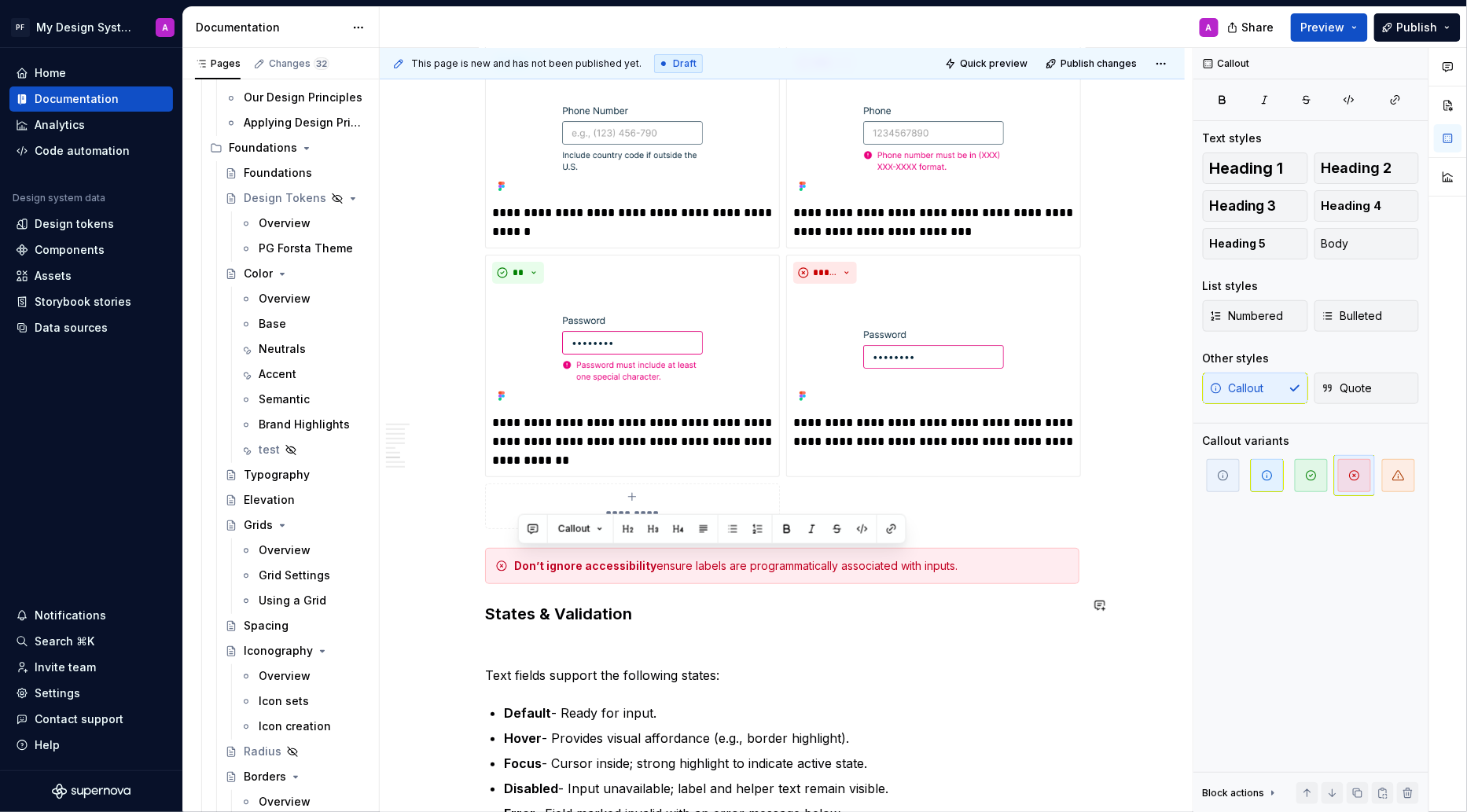
click at [1173, 618] on div "Overview Text fields are most commonly used in forms and search interfaces wher…" at bounding box center [783, 161] width 805 height 4192
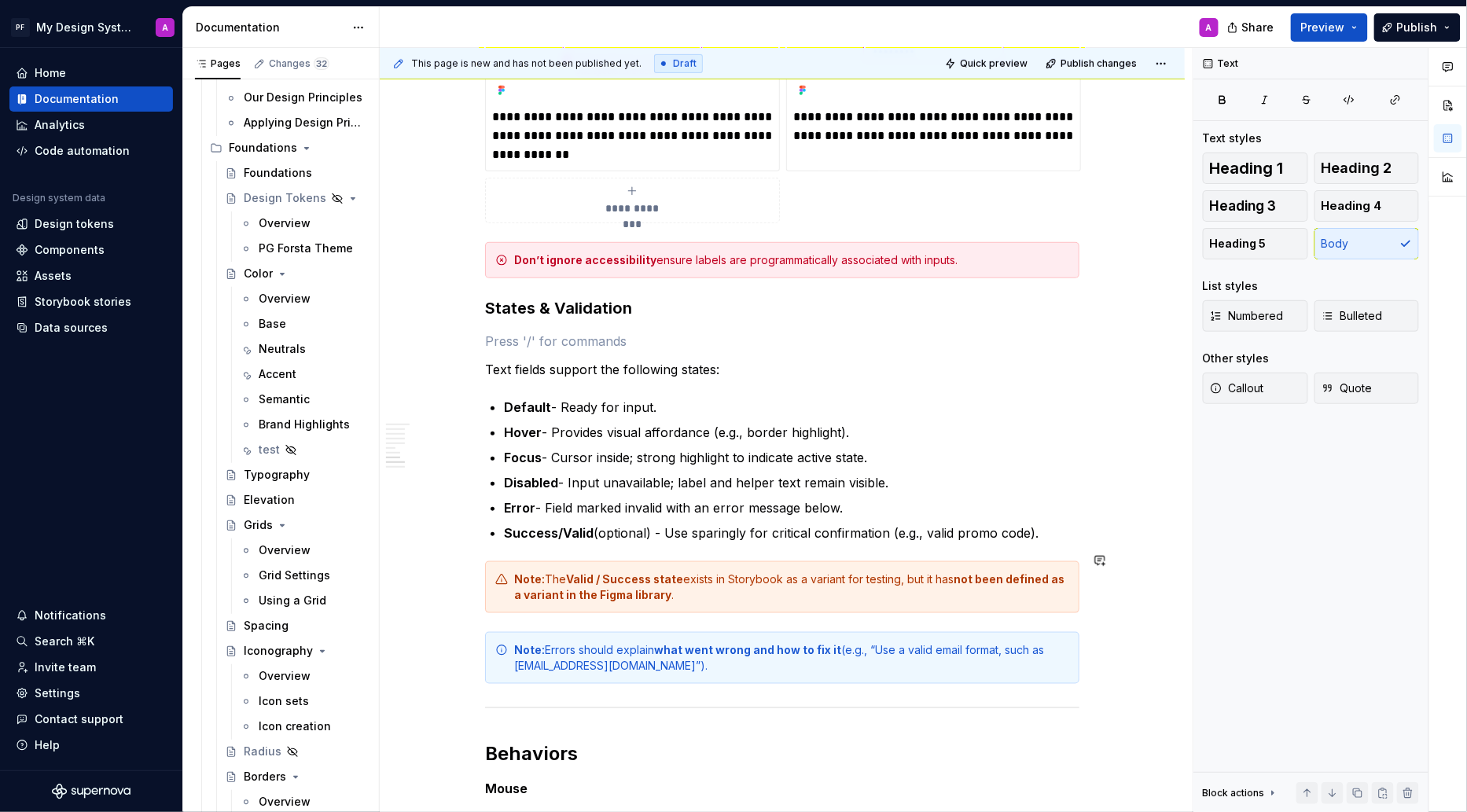
scroll to position [2518, 0]
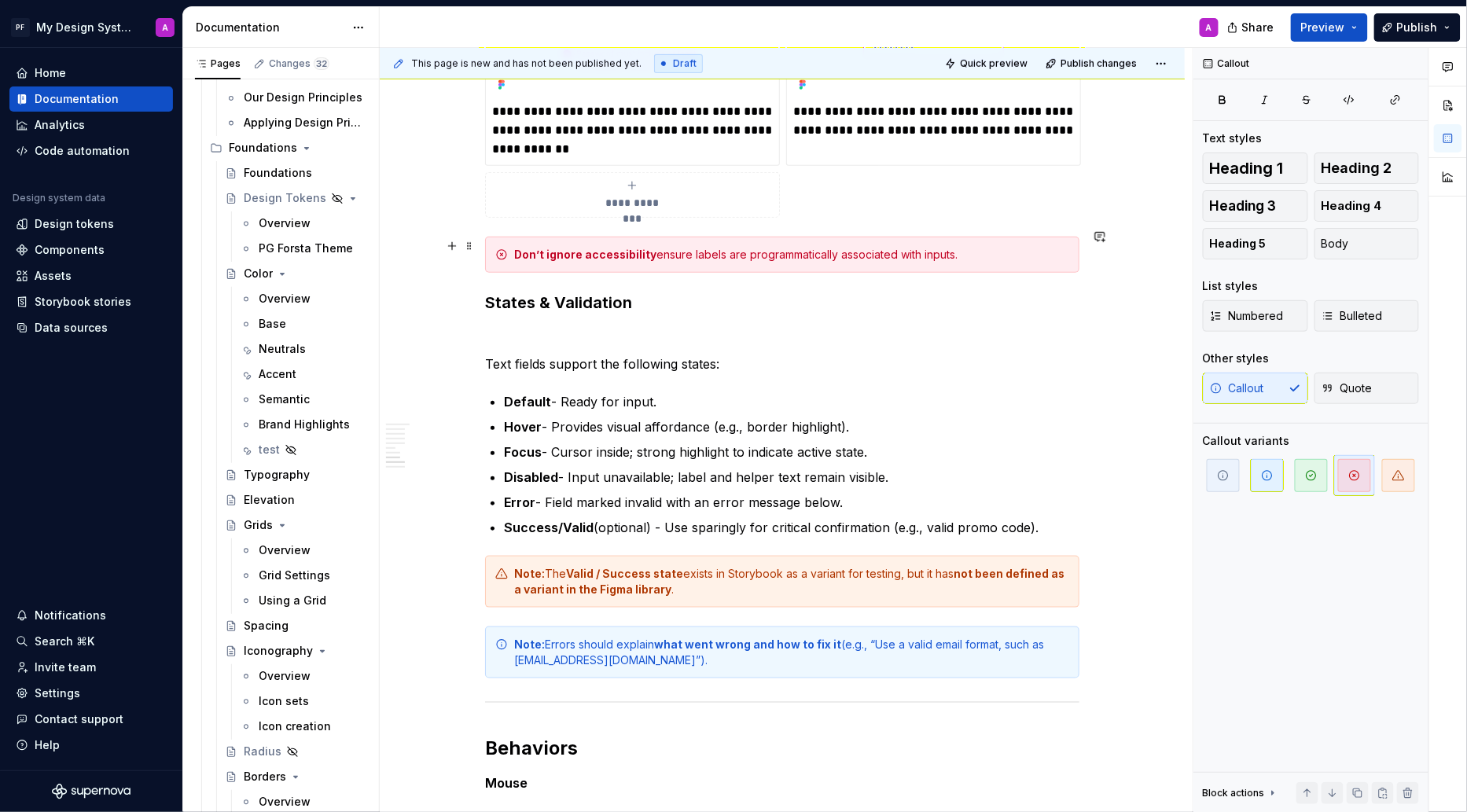
click at [1055, 249] on div "Don’t ignore accessibility ensure labels are programmatically associated with i…" at bounding box center [792, 254] width 555 height 16
click at [1223, 467] on span "button" at bounding box center [1224, 475] width 33 height 33
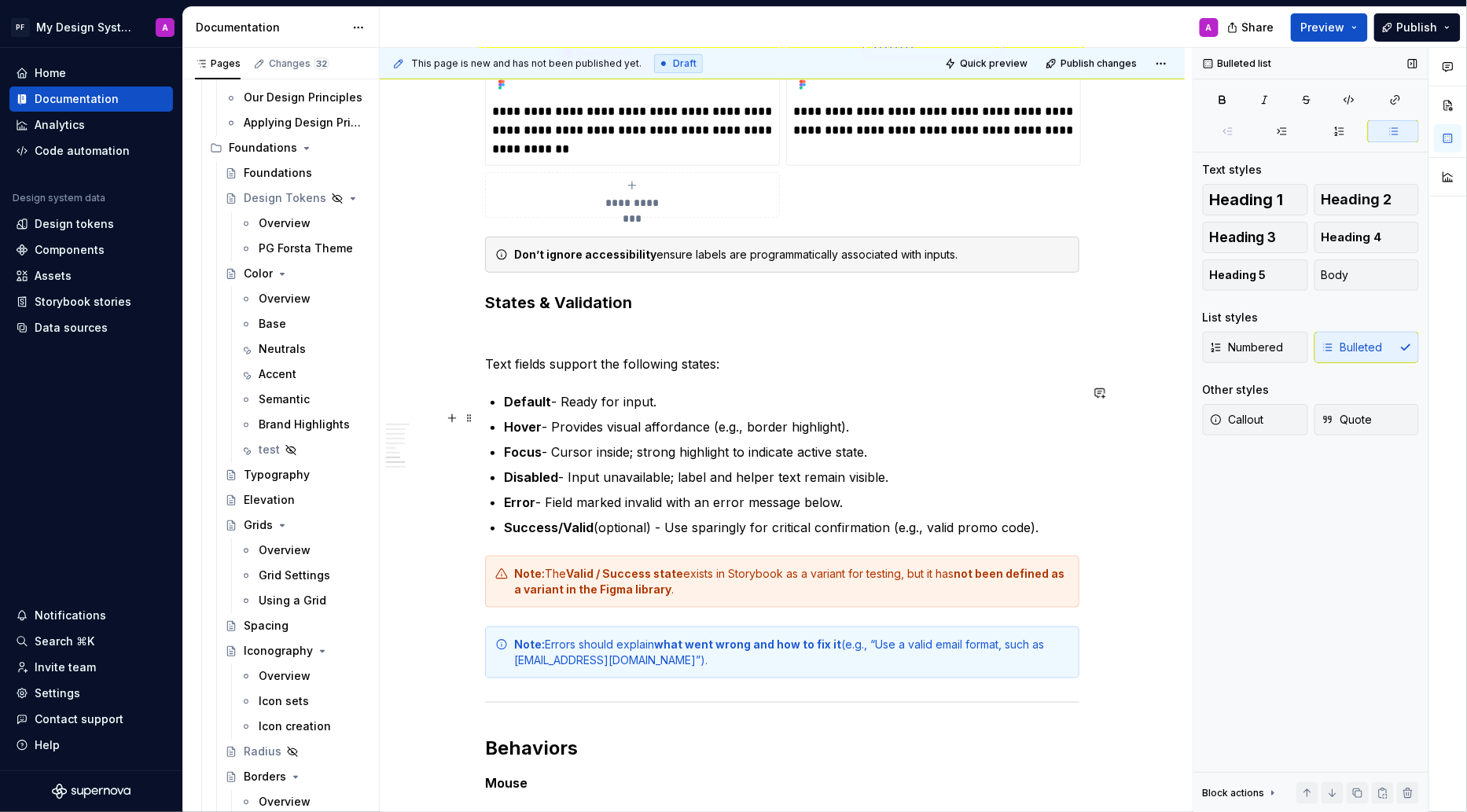
click at [1060, 417] on p "Hover - Provides visual affordance (e.g., border highlight)." at bounding box center [792, 426] width 575 height 18
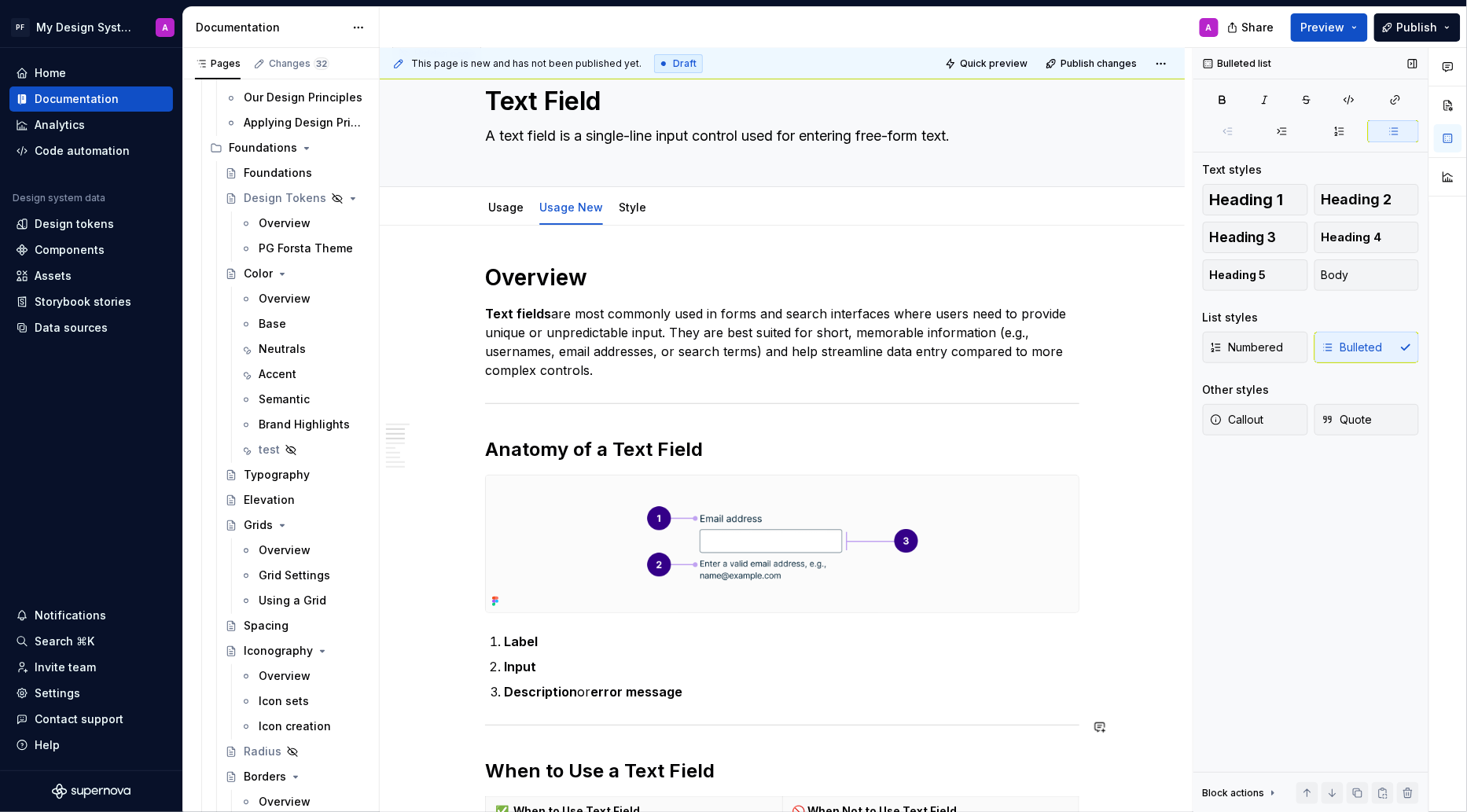
scroll to position [0, 0]
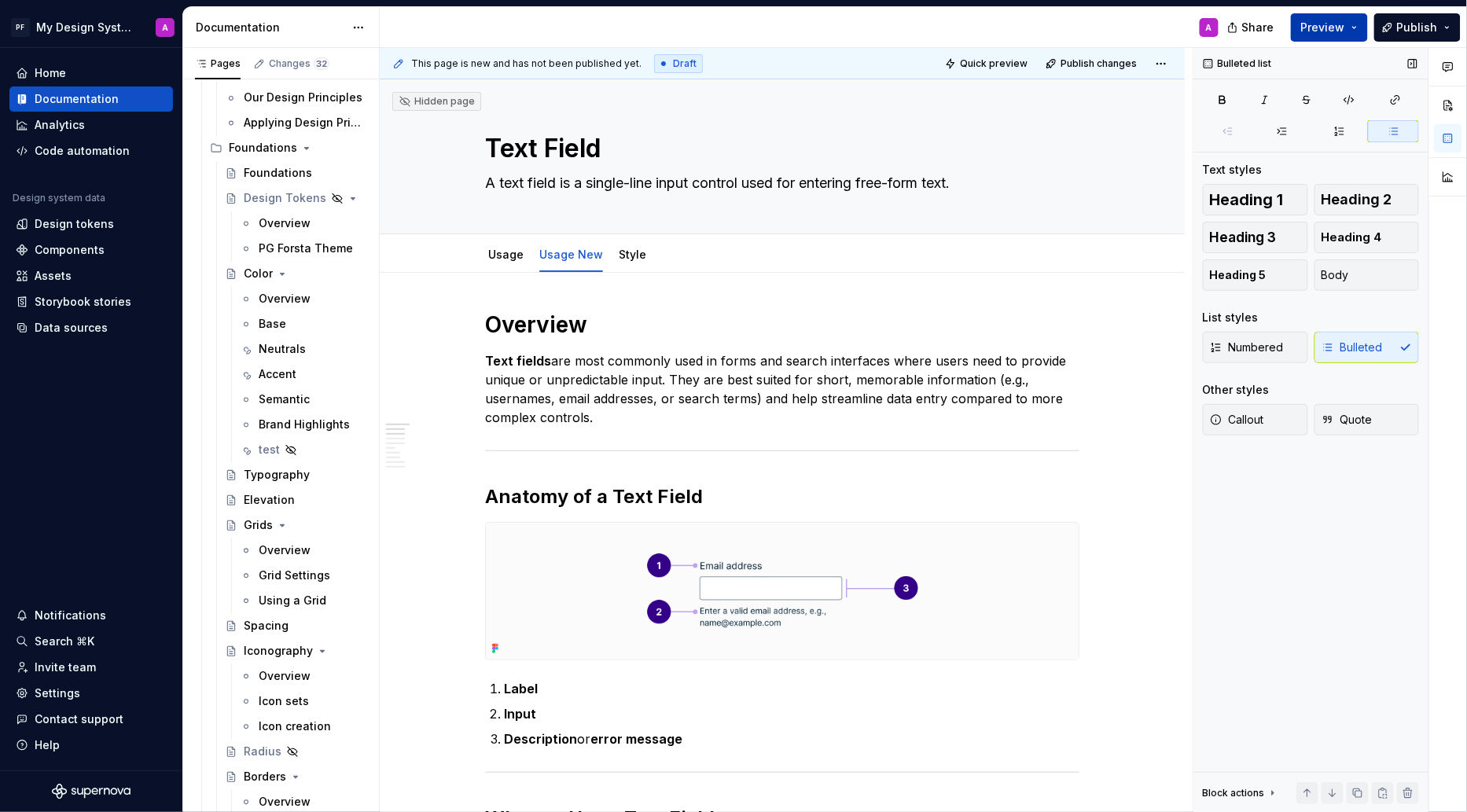
click at [1330, 29] on span "Preview" at bounding box center [1324, 27] width 44 height 16
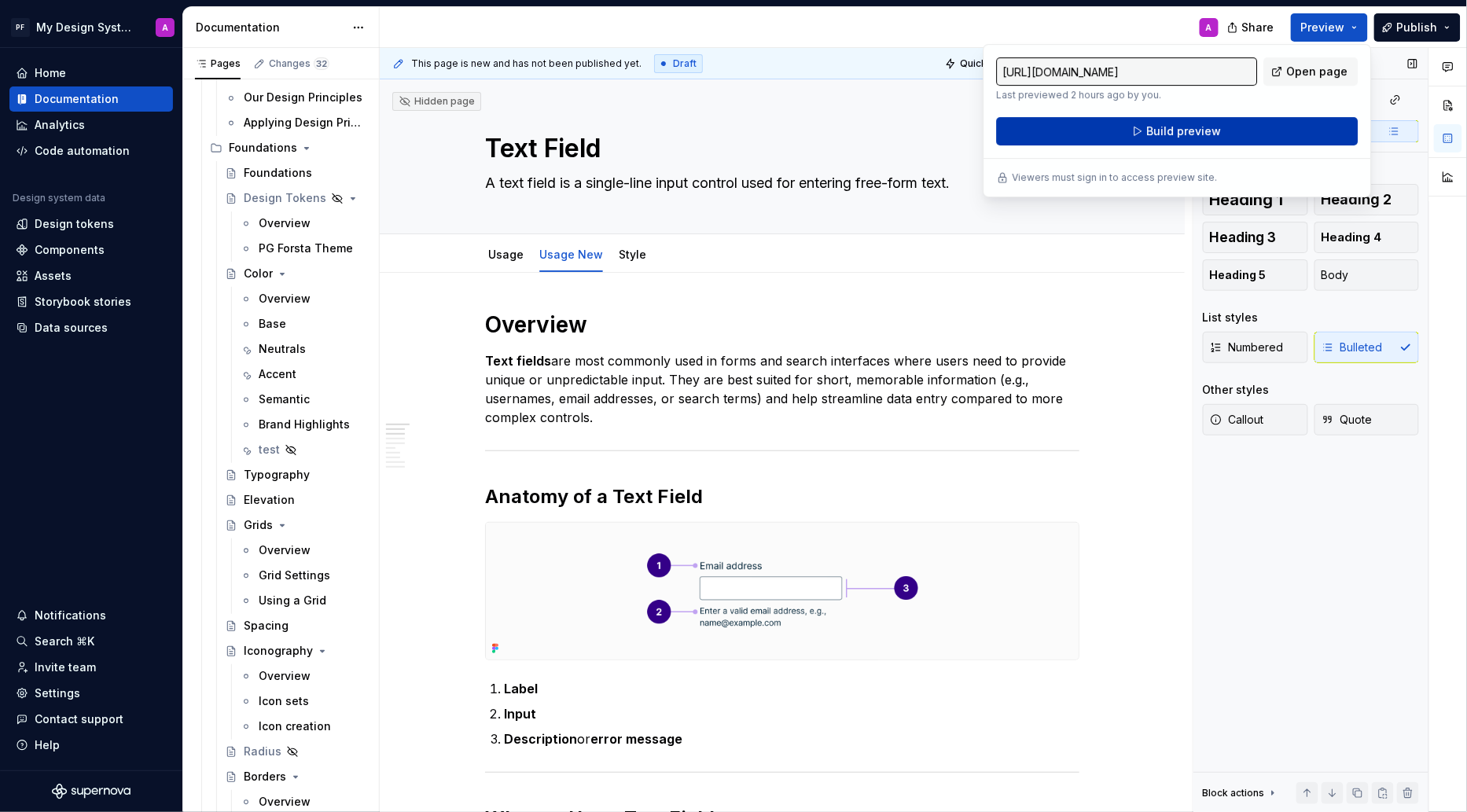
click at [1239, 135] on button "Build preview" at bounding box center [1177, 131] width 362 height 29
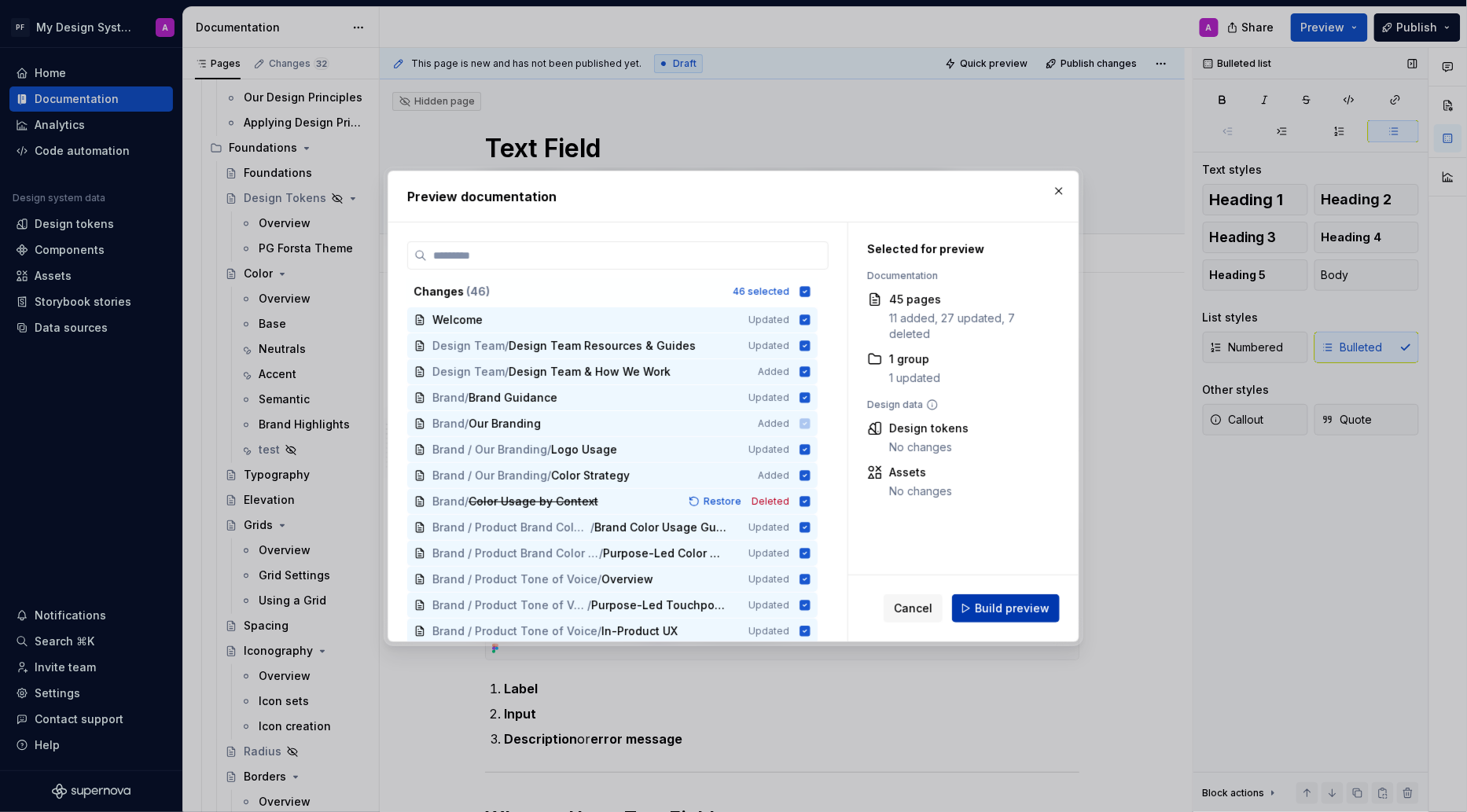
click at [993, 601] on span "Build preview" at bounding box center [1012, 608] width 75 height 16
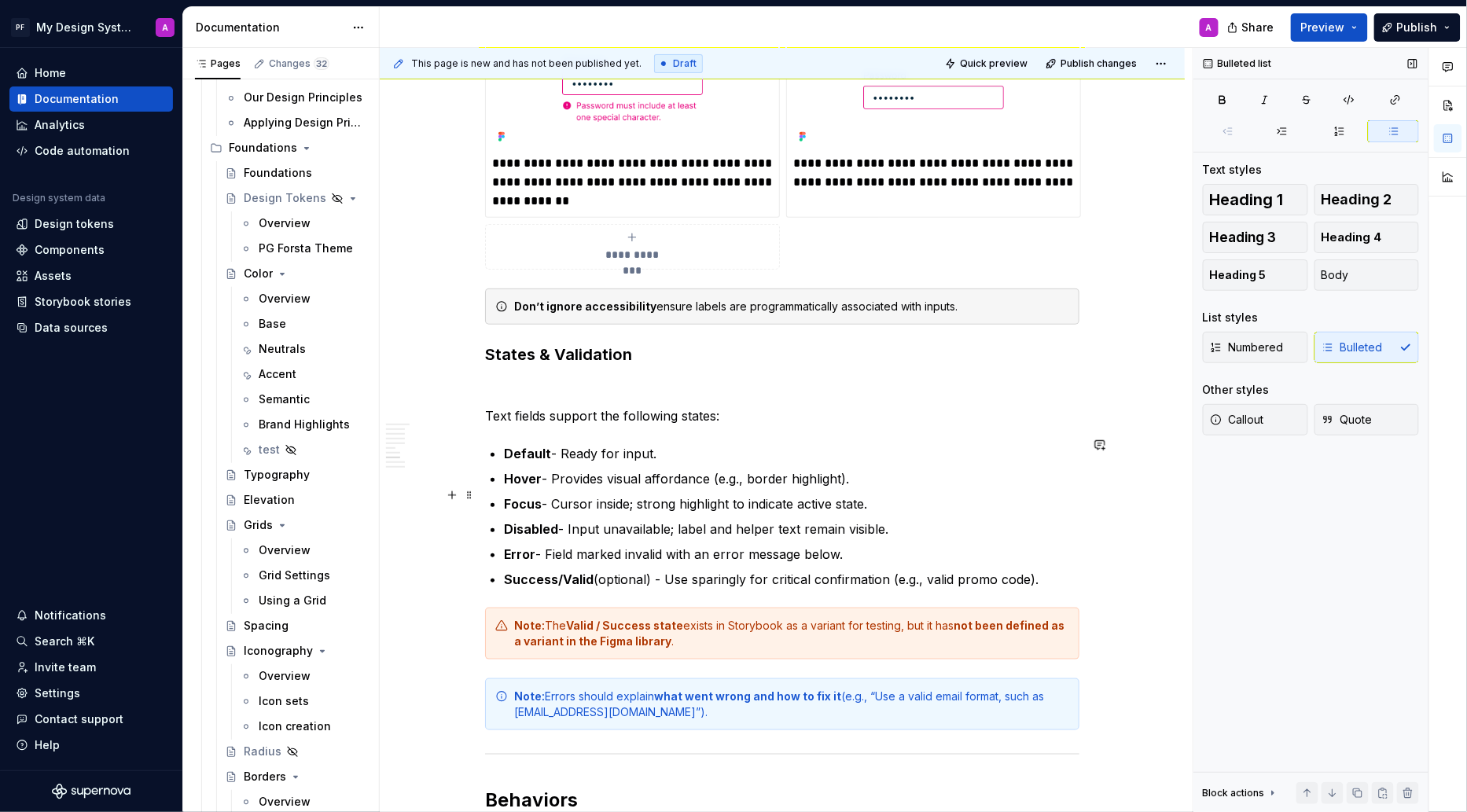
scroll to position [2174, 0]
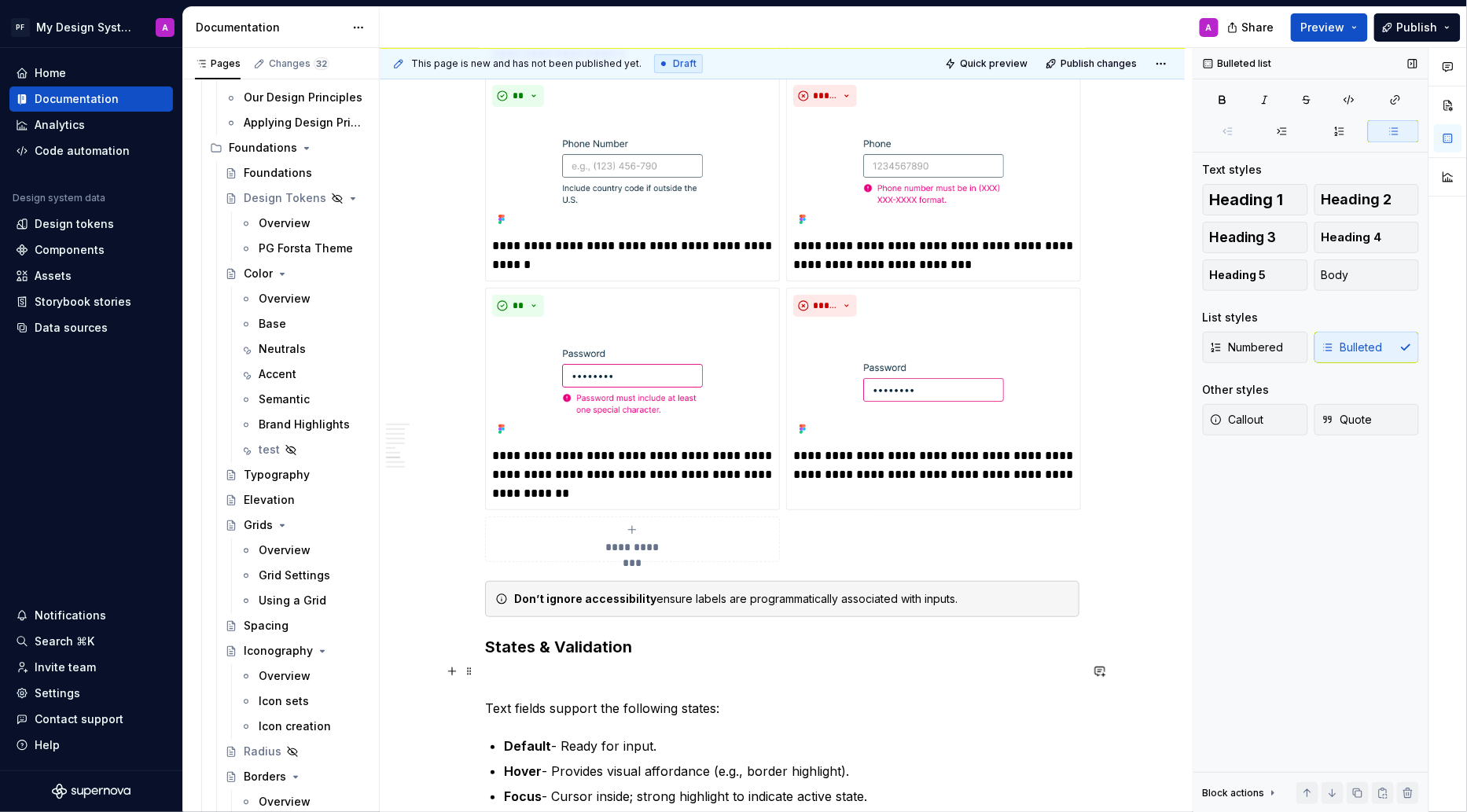
click at [539, 671] on p at bounding box center [782, 680] width 595 height 18
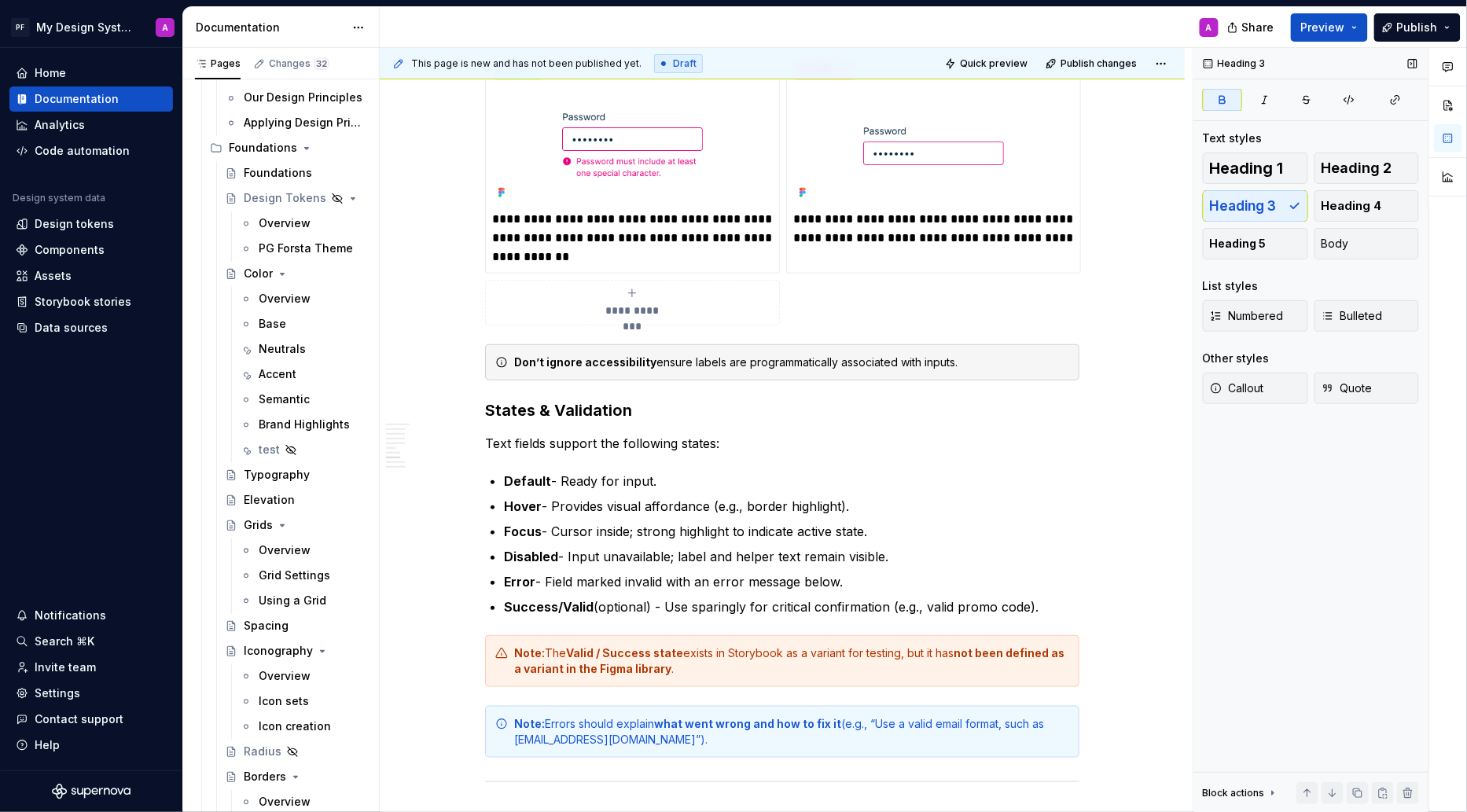
scroll to position [2451, 0]
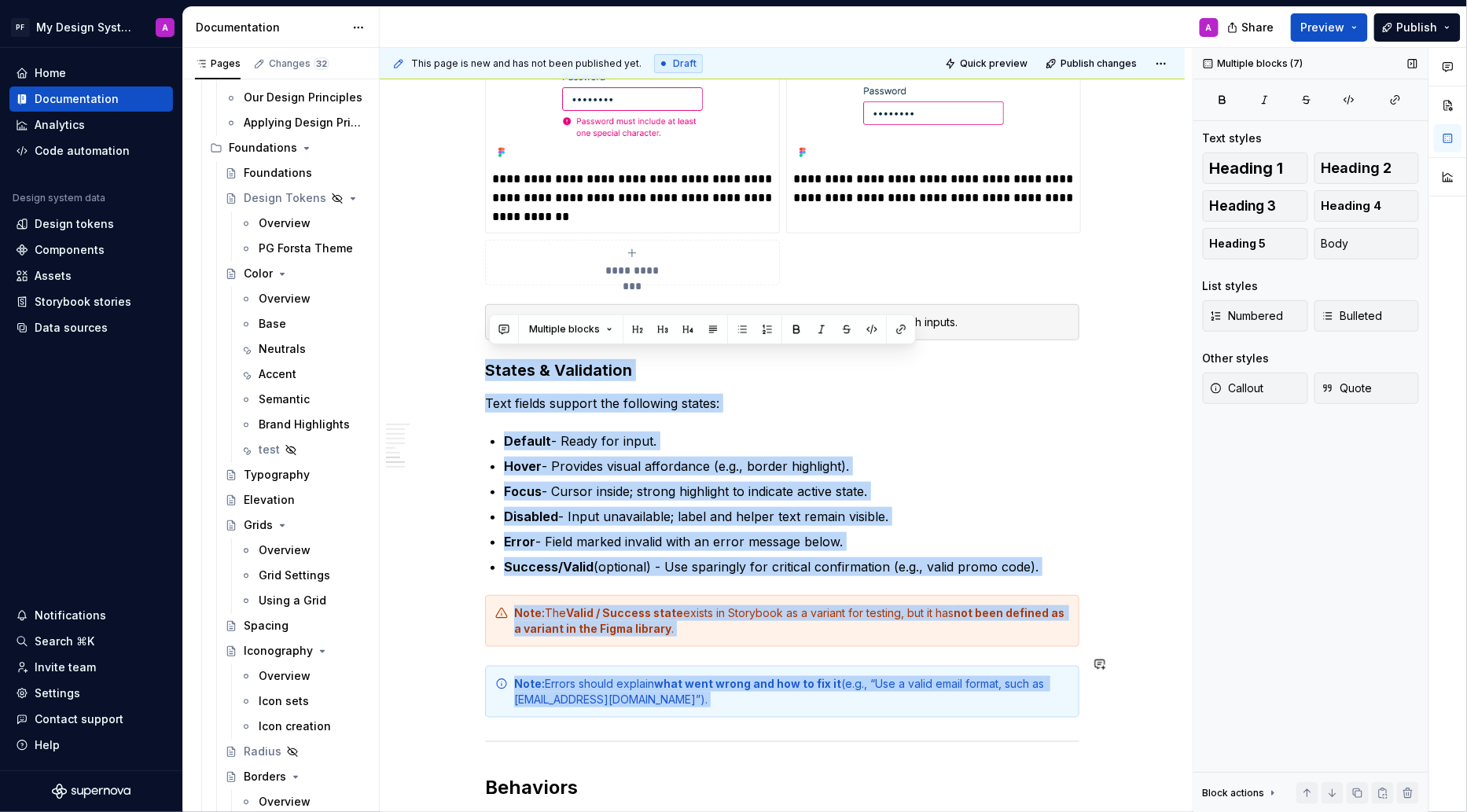
drag, startPoint x: 490, startPoint y: 361, endPoint x: 1087, endPoint y: 720, distance: 696.6
copy div "States & Validation Text fields support the following states: Default - Ready f…"
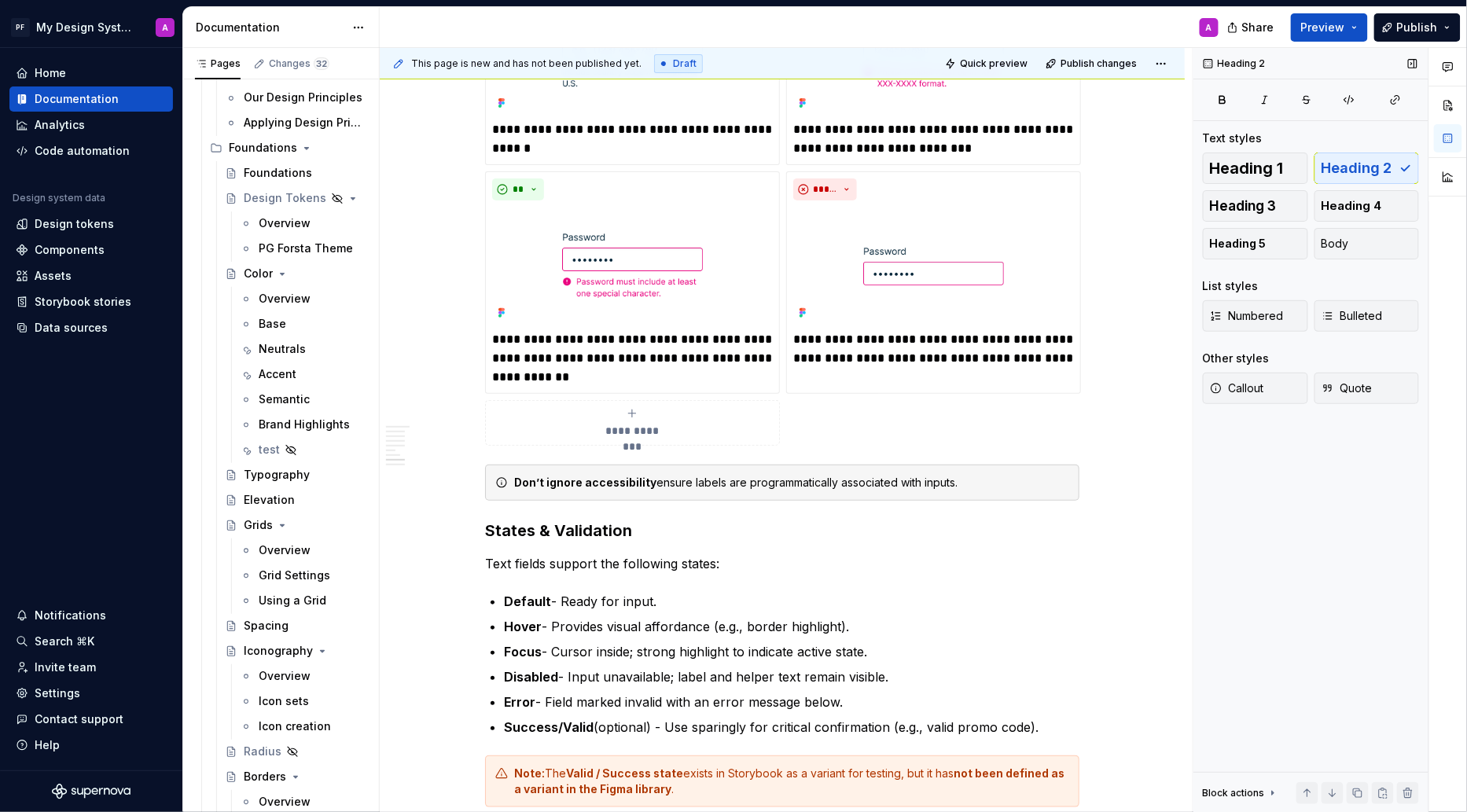
scroll to position [2429, 0]
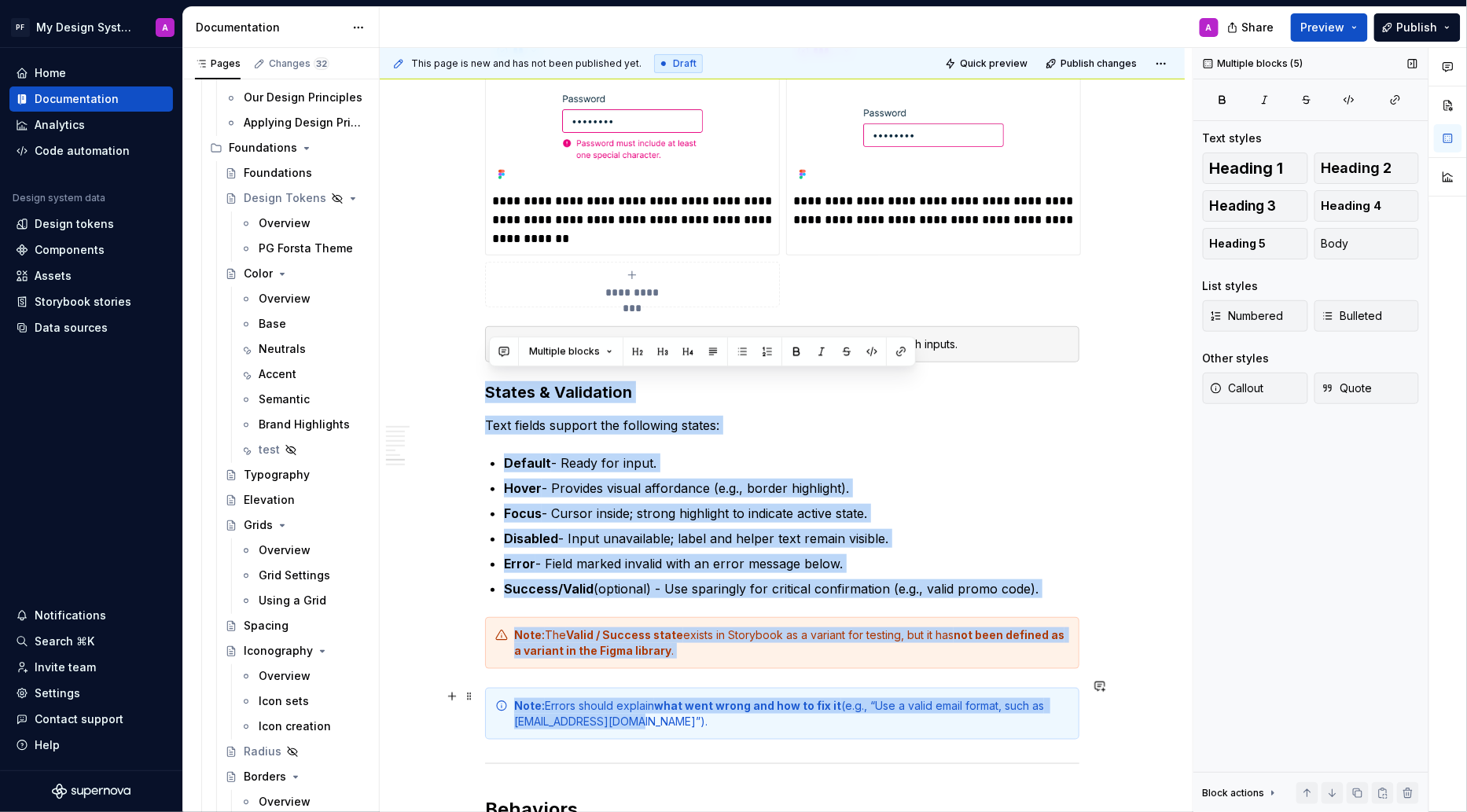
drag, startPoint x: 490, startPoint y: 380, endPoint x: 726, endPoint y: 724, distance: 417.2
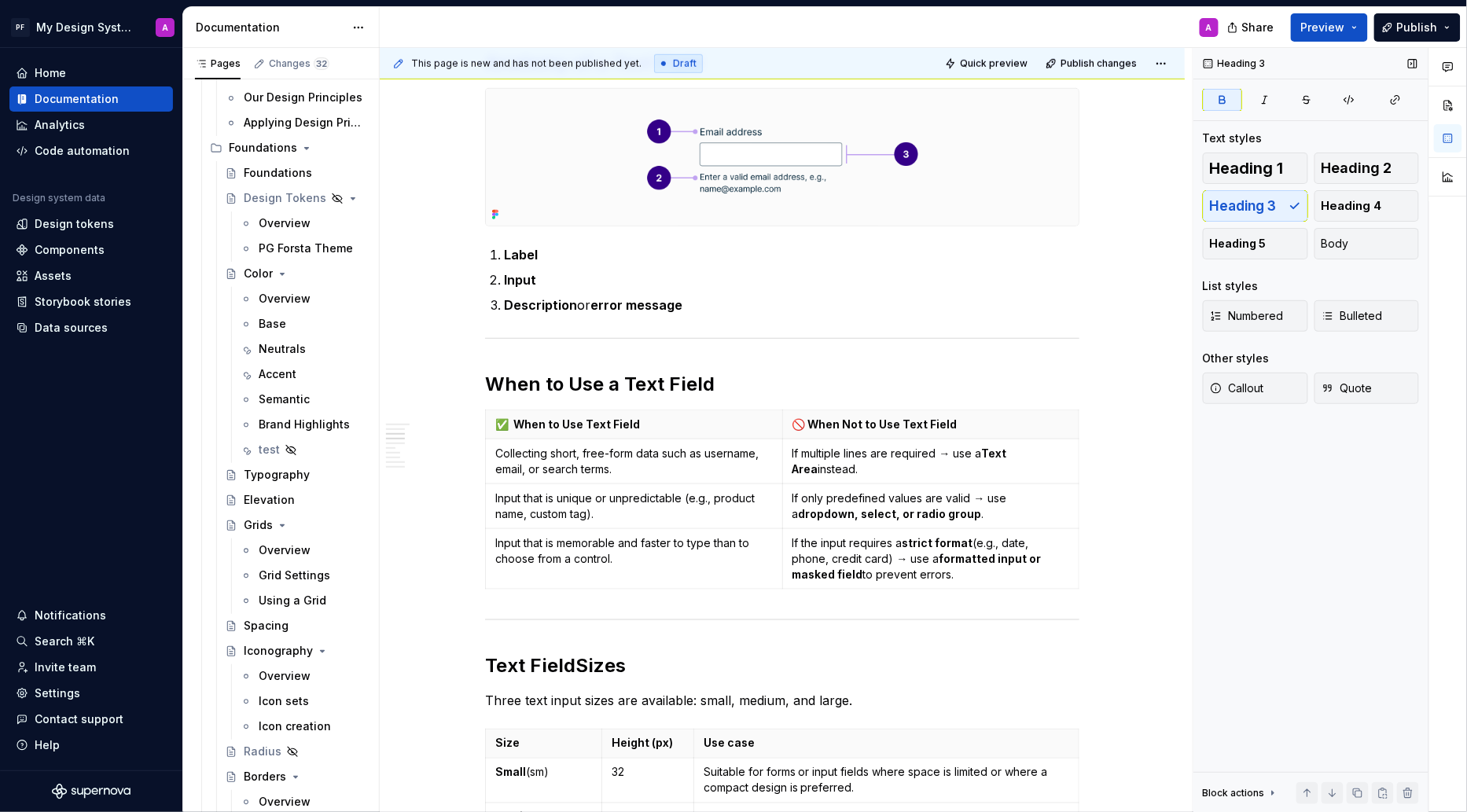
scroll to position [322, 0]
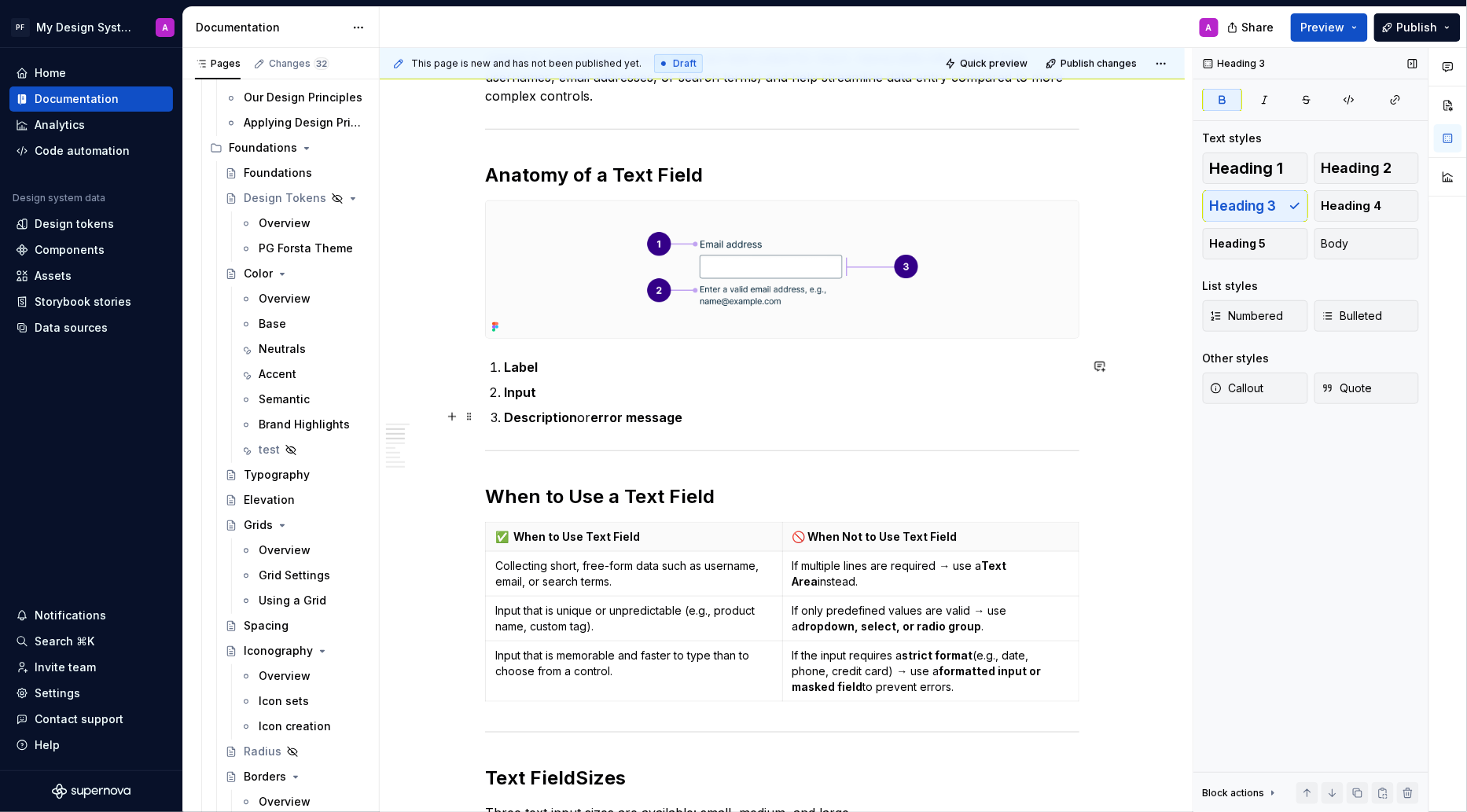
click at [702, 418] on p "Description or error message" at bounding box center [792, 417] width 575 height 18
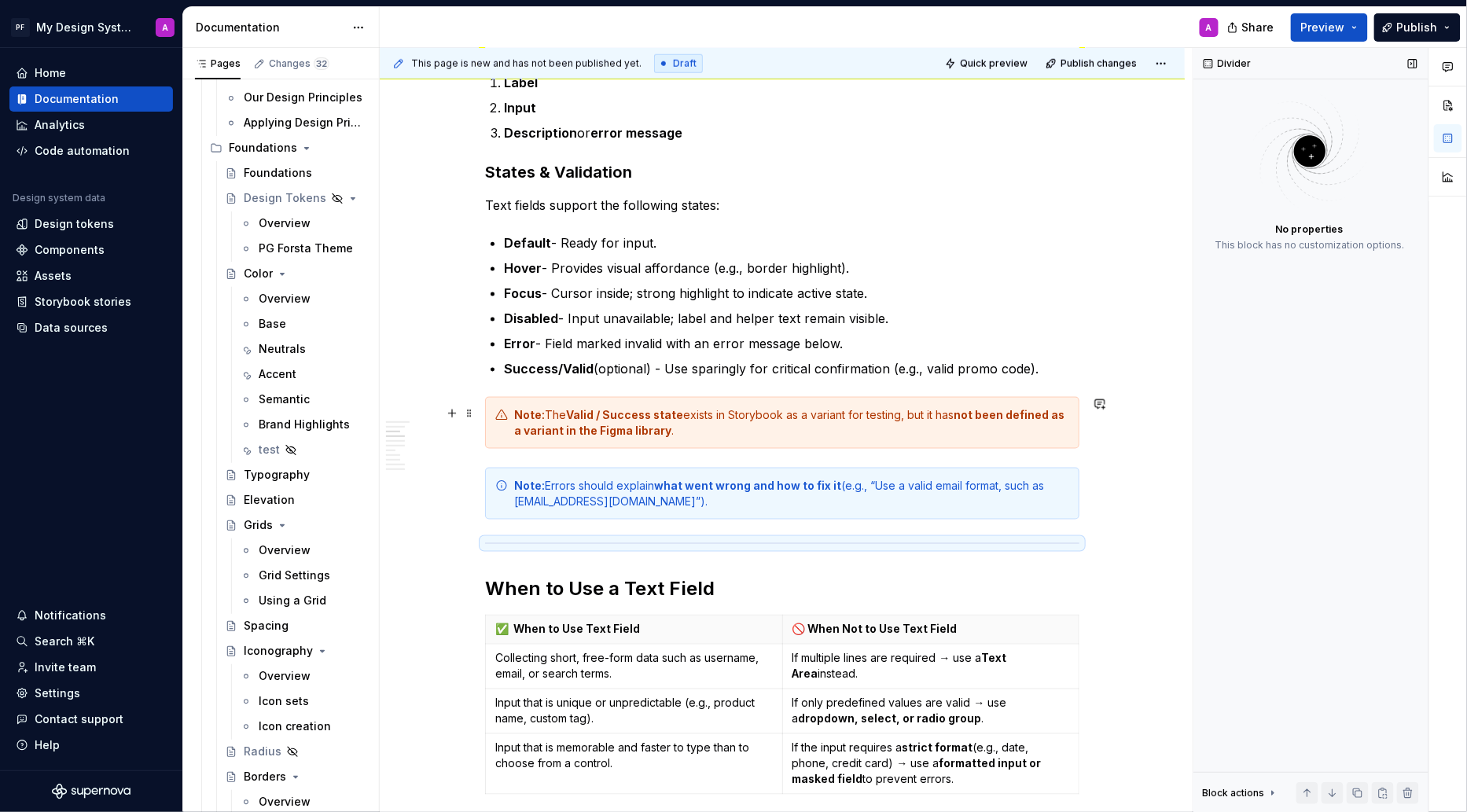
scroll to position [623, 0]
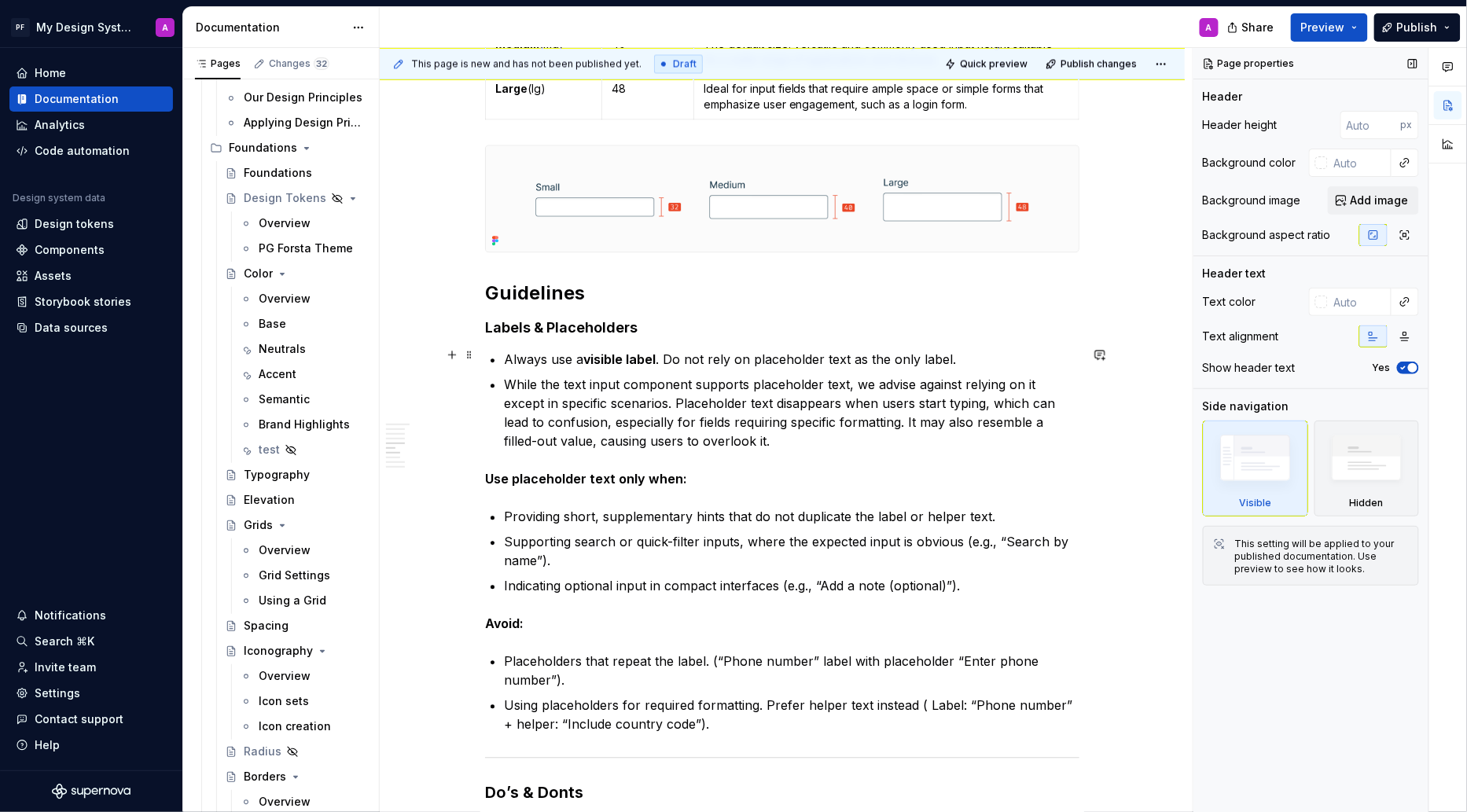
scroll to position [1214, 0]
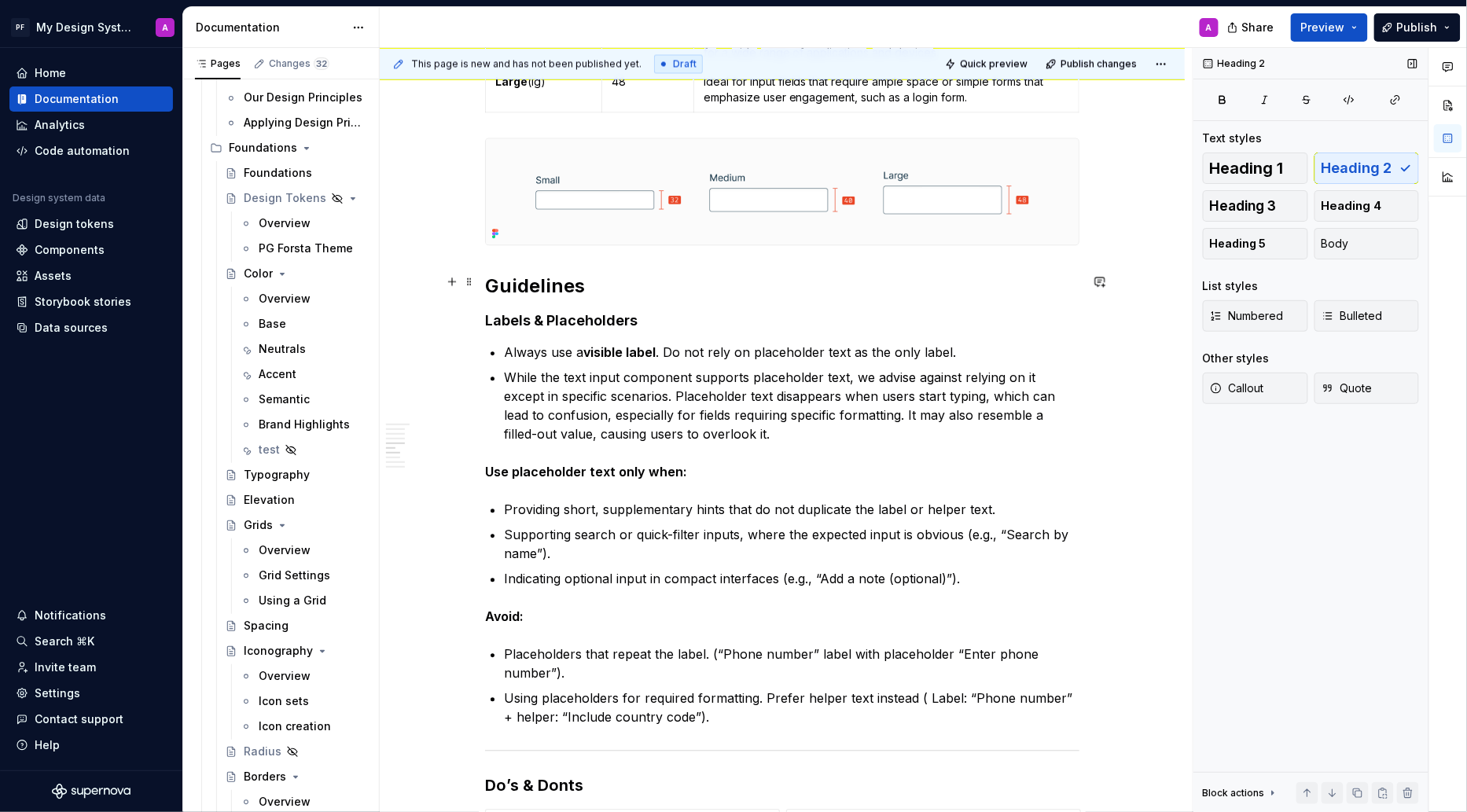
click at [489, 282] on h2 "Guidelines" at bounding box center [782, 286] width 595 height 25
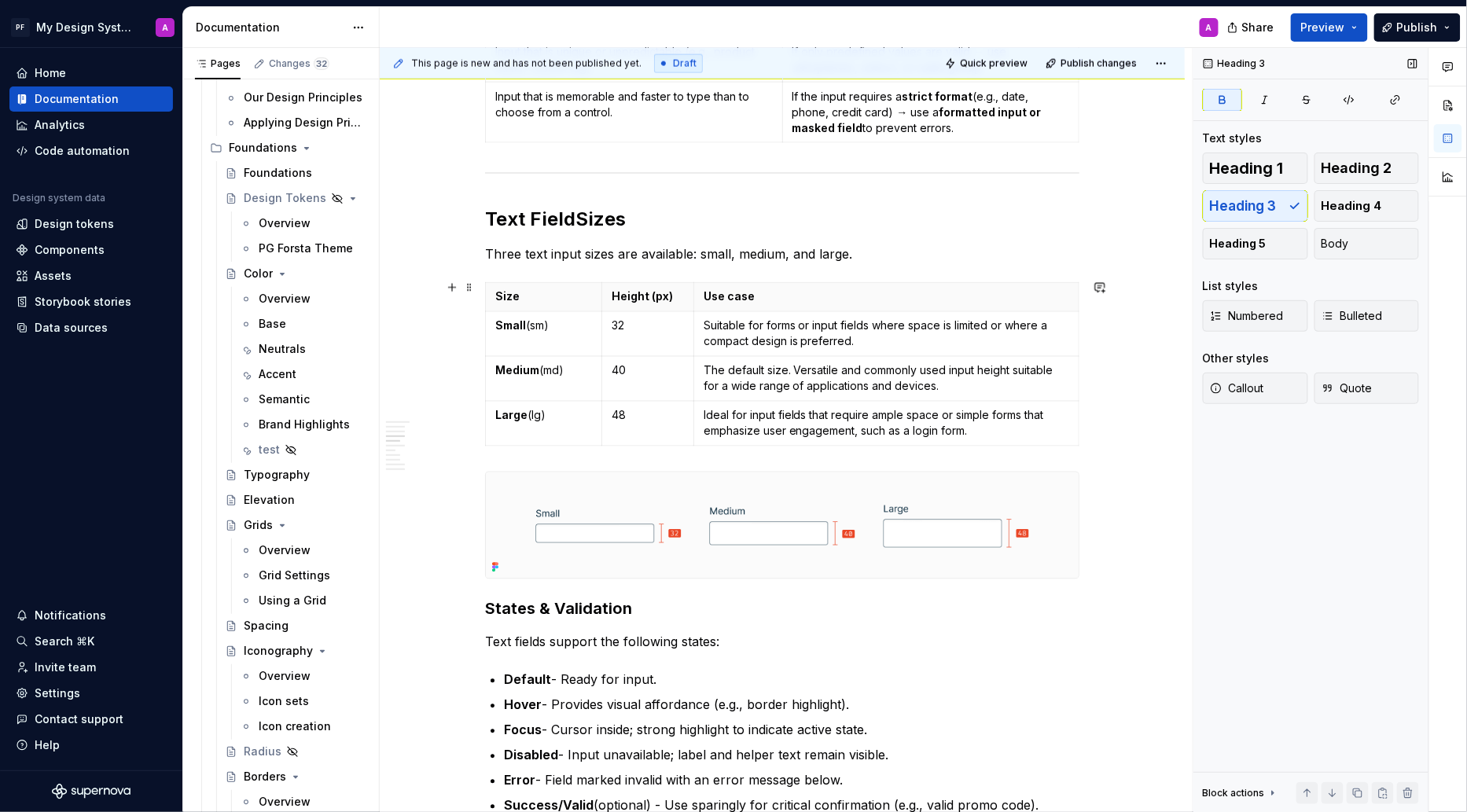
scroll to position [911, 0]
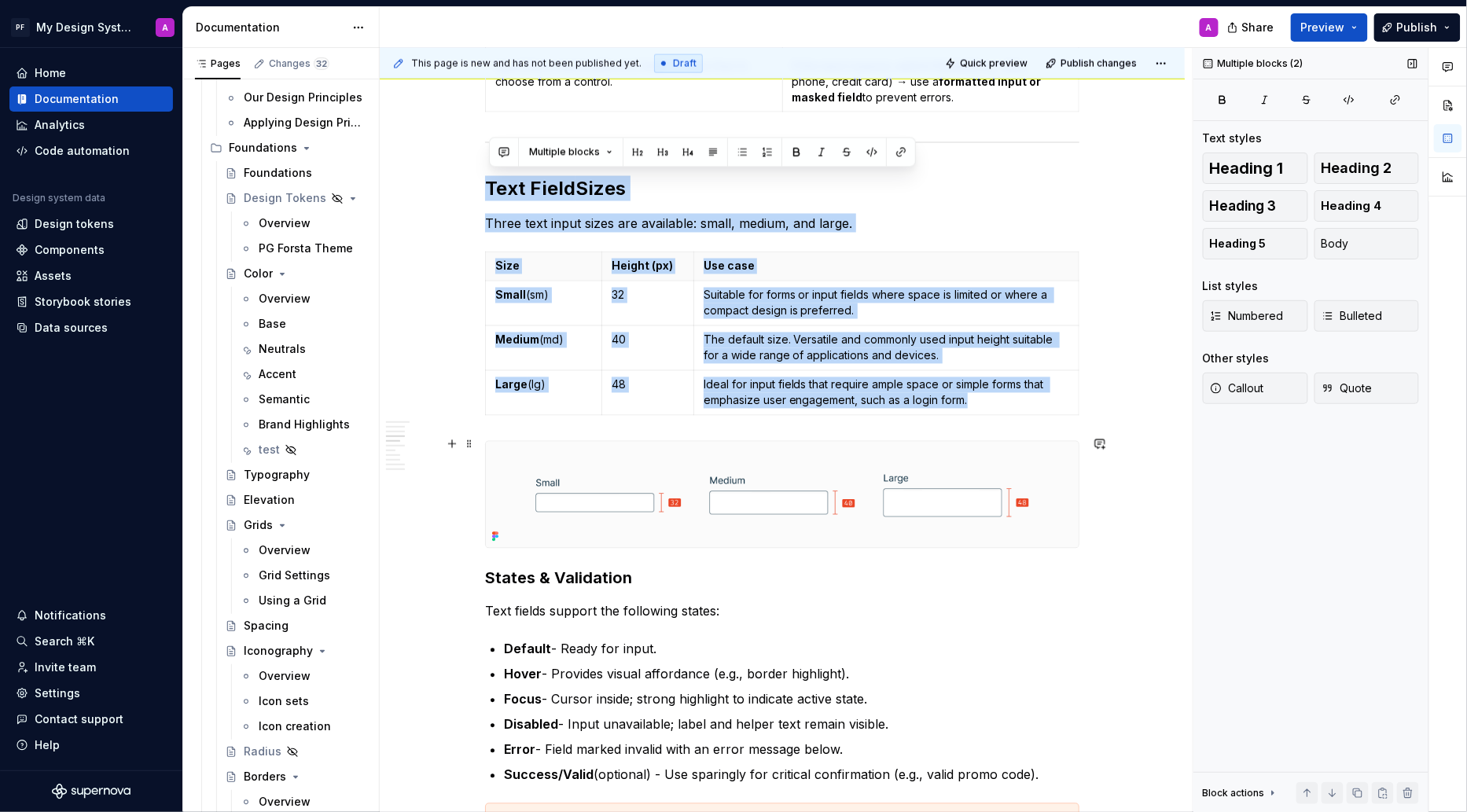
drag, startPoint x: 490, startPoint y: 182, endPoint x: 865, endPoint y: 432, distance: 450.7
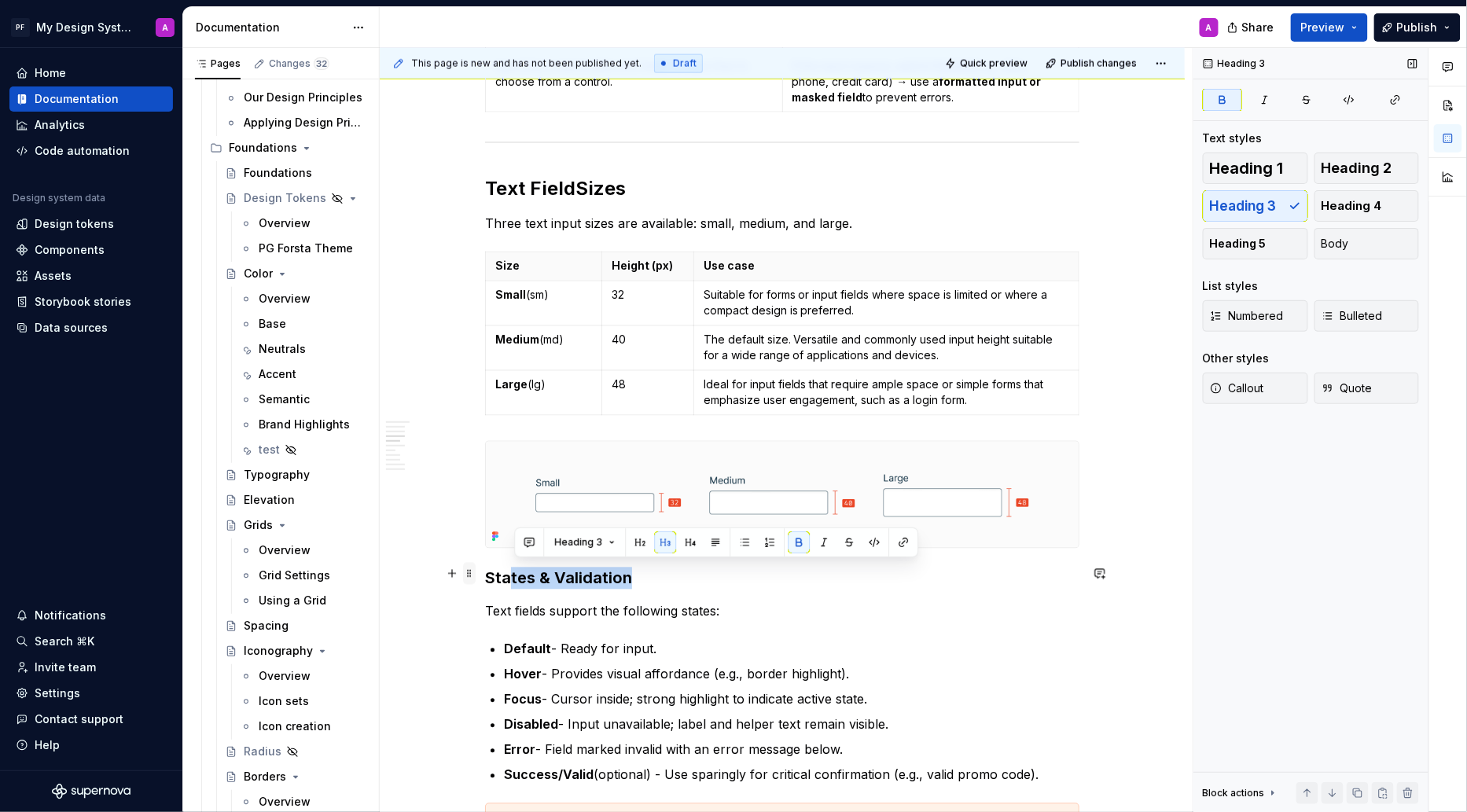
drag, startPoint x: 635, startPoint y: 574, endPoint x: 479, endPoint y: 573, distance: 156.0
click at [632, 578] on strong "States & Validation" at bounding box center [558, 578] width 147 height 18
drag, startPoint x: 637, startPoint y: 577, endPoint x: 491, endPoint y: 575, distance: 146.0
click at [491, 575] on h3 "States & Validation" at bounding box center [782, 579] width 595 height 22
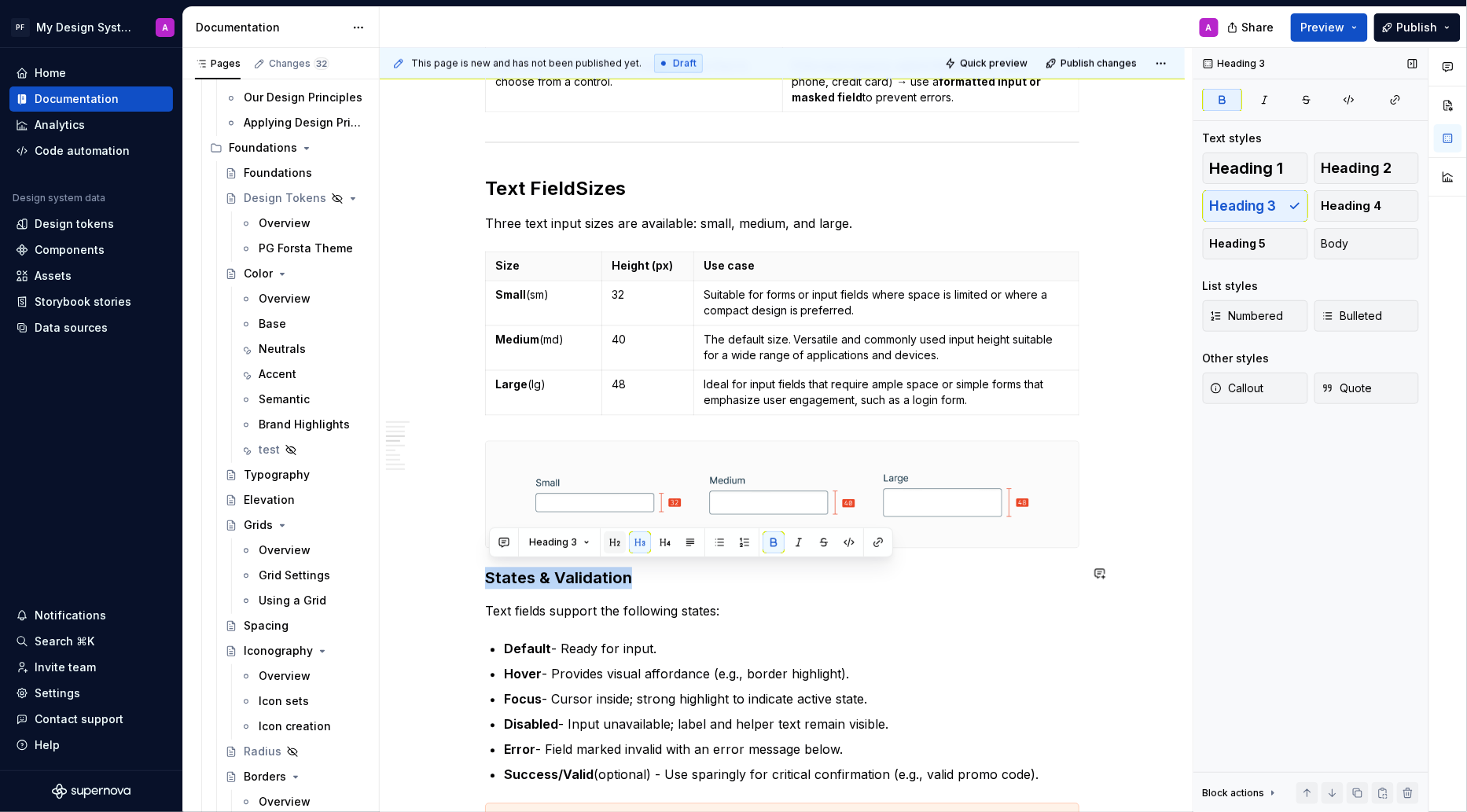
click at [618, 544] on button "button" at bounding box center [615, 543] width 22 height 22
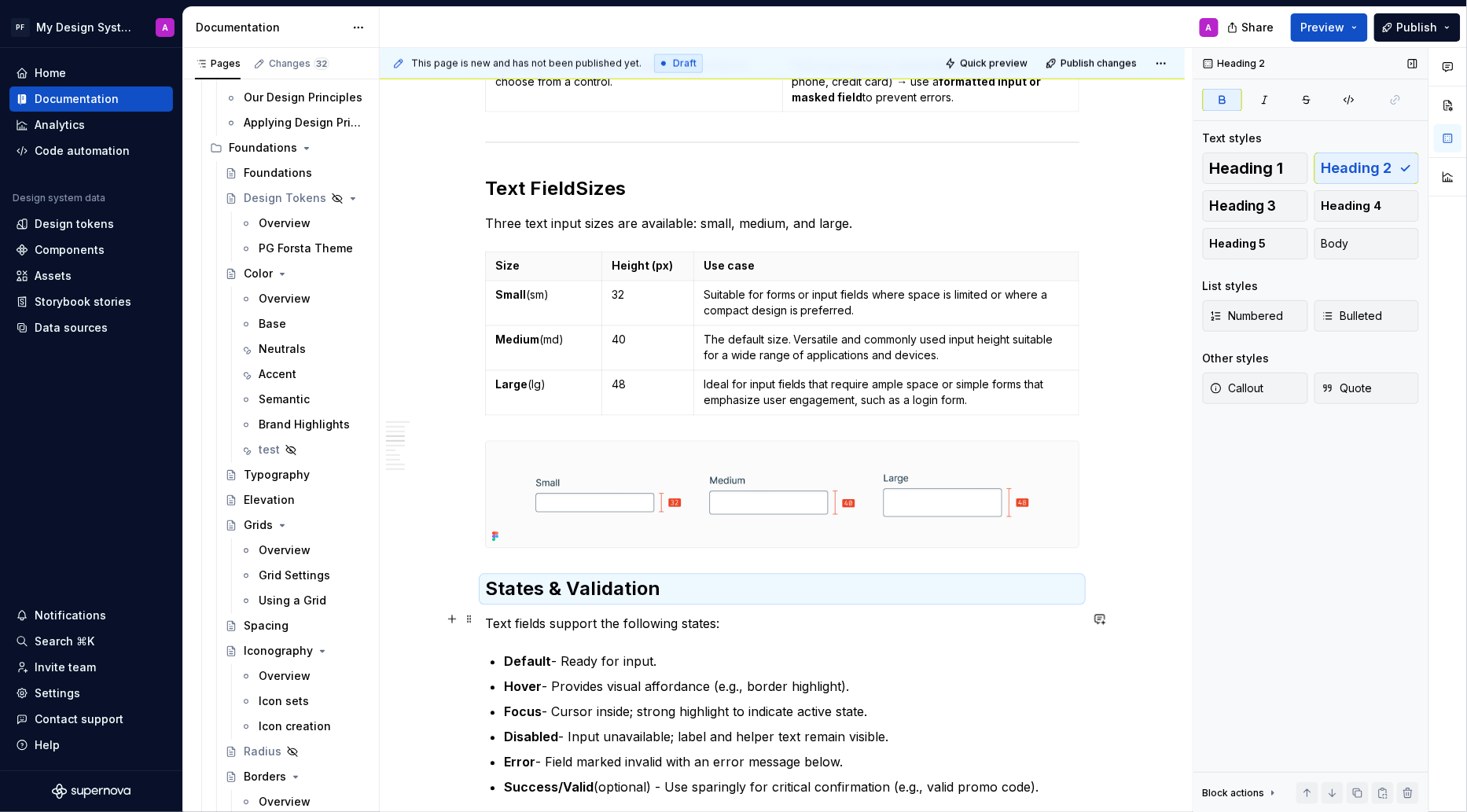
click at [936, 626] on p "Text fields support the following states:" at bounding box center [782, 624] width 595 height 18
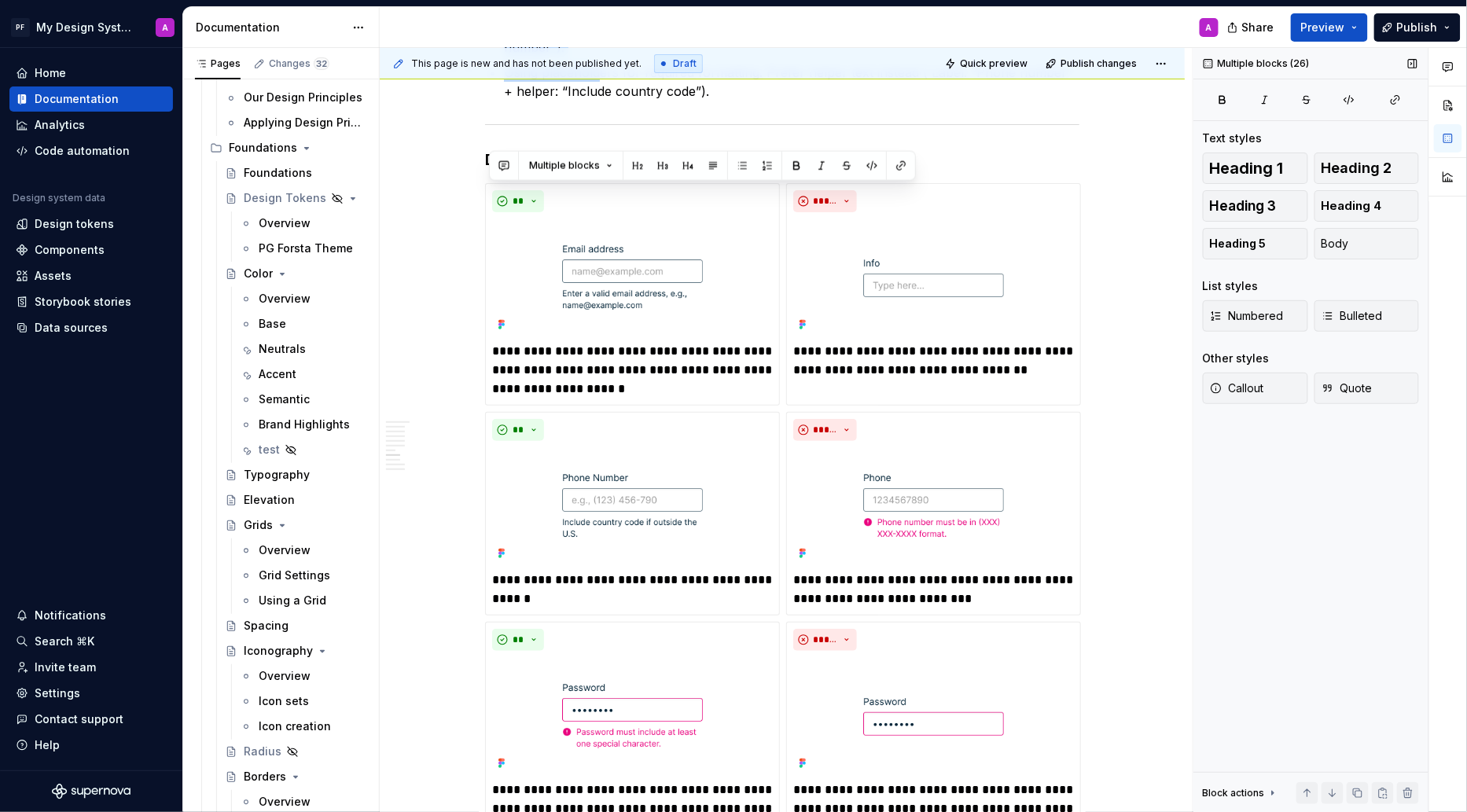
scroll to position [2177, 0]
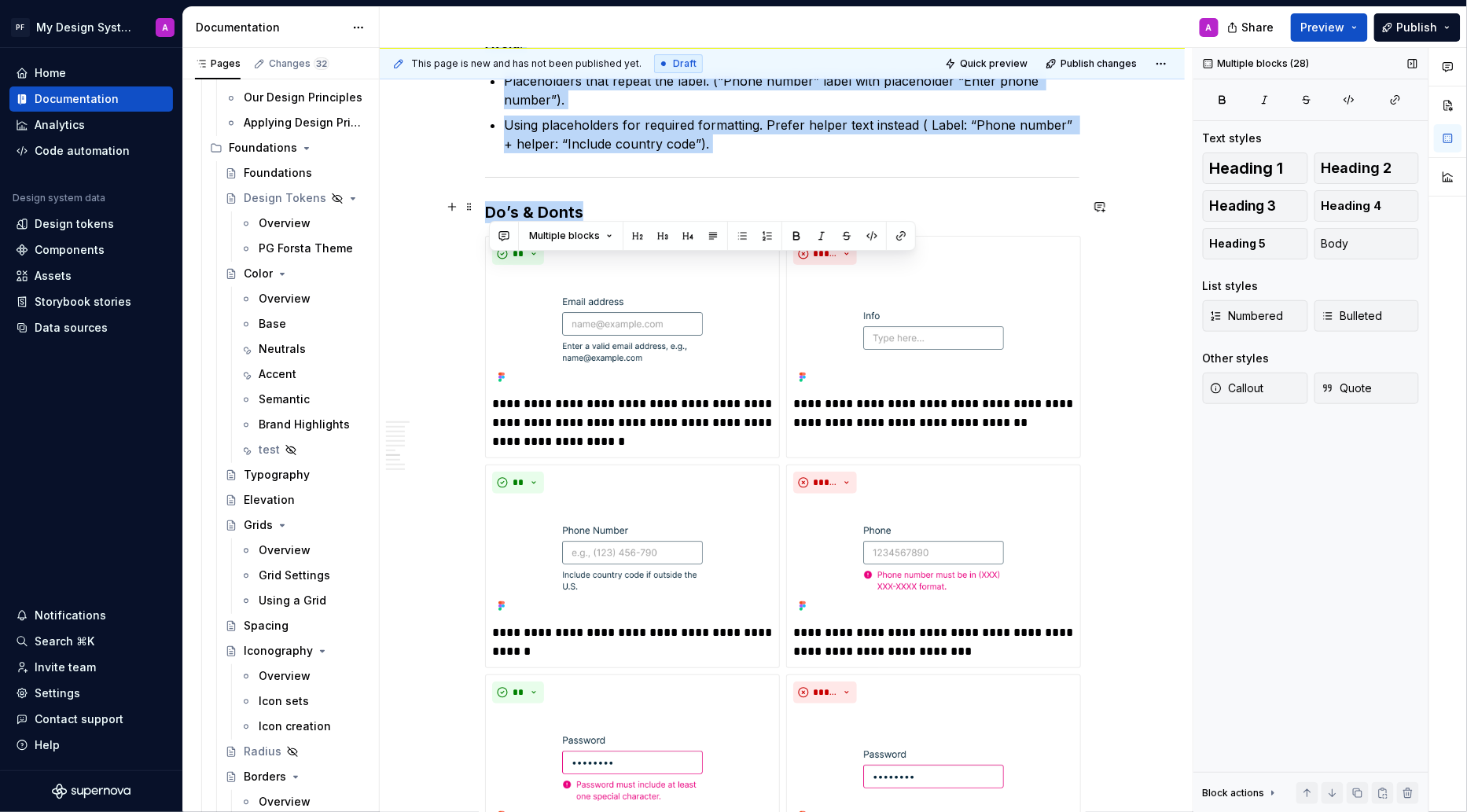
drag, startPoint x: 492, startPoint y: 198, endPoint x: 603, endPoint y: 196, distance: 111.0
click at [603, 196] on div "Overview Text fields are most commonly used in forms and search interfaces wher…" at bounding box center [782, 88] width 595 height 3911
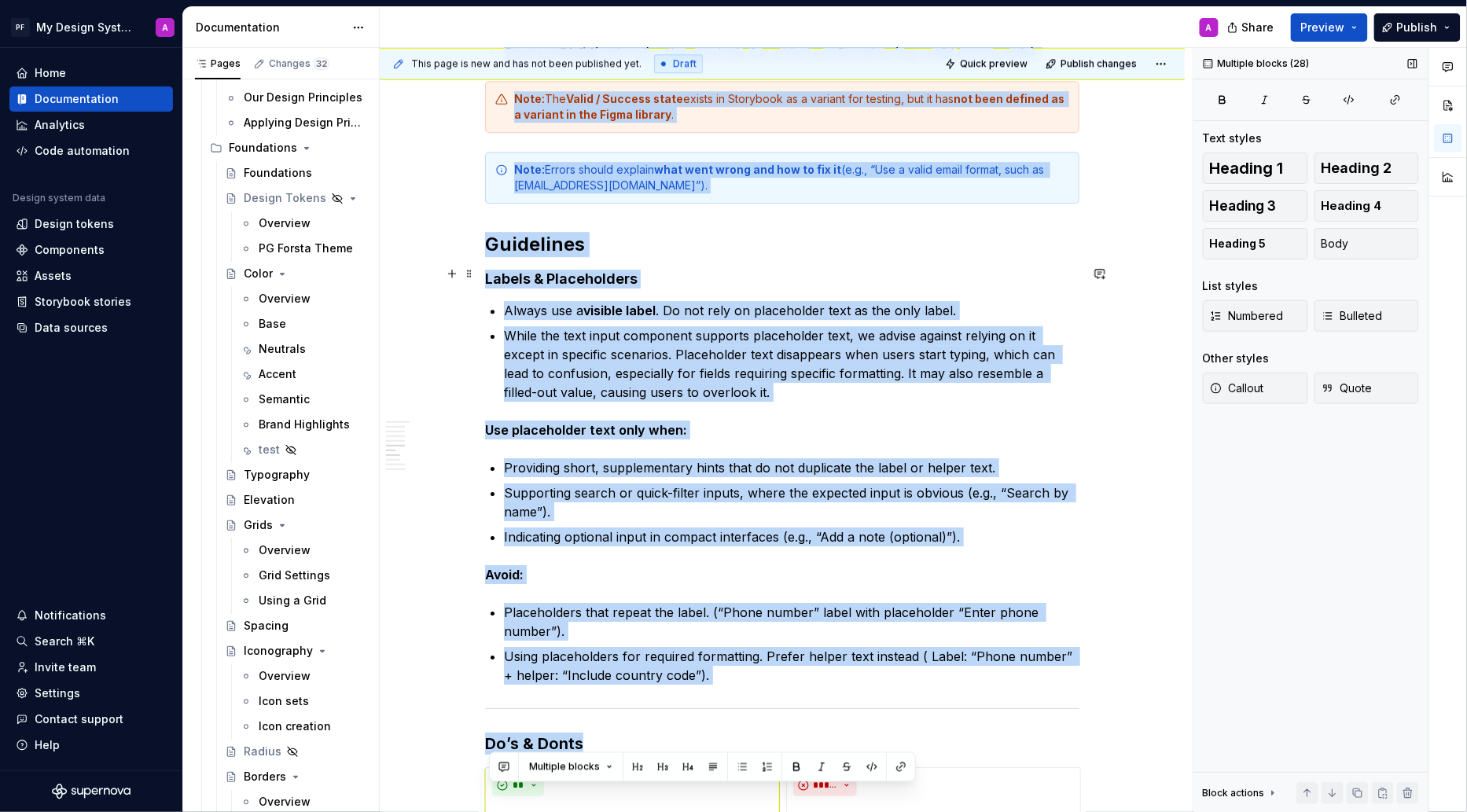
scroll to position [1642, 0]
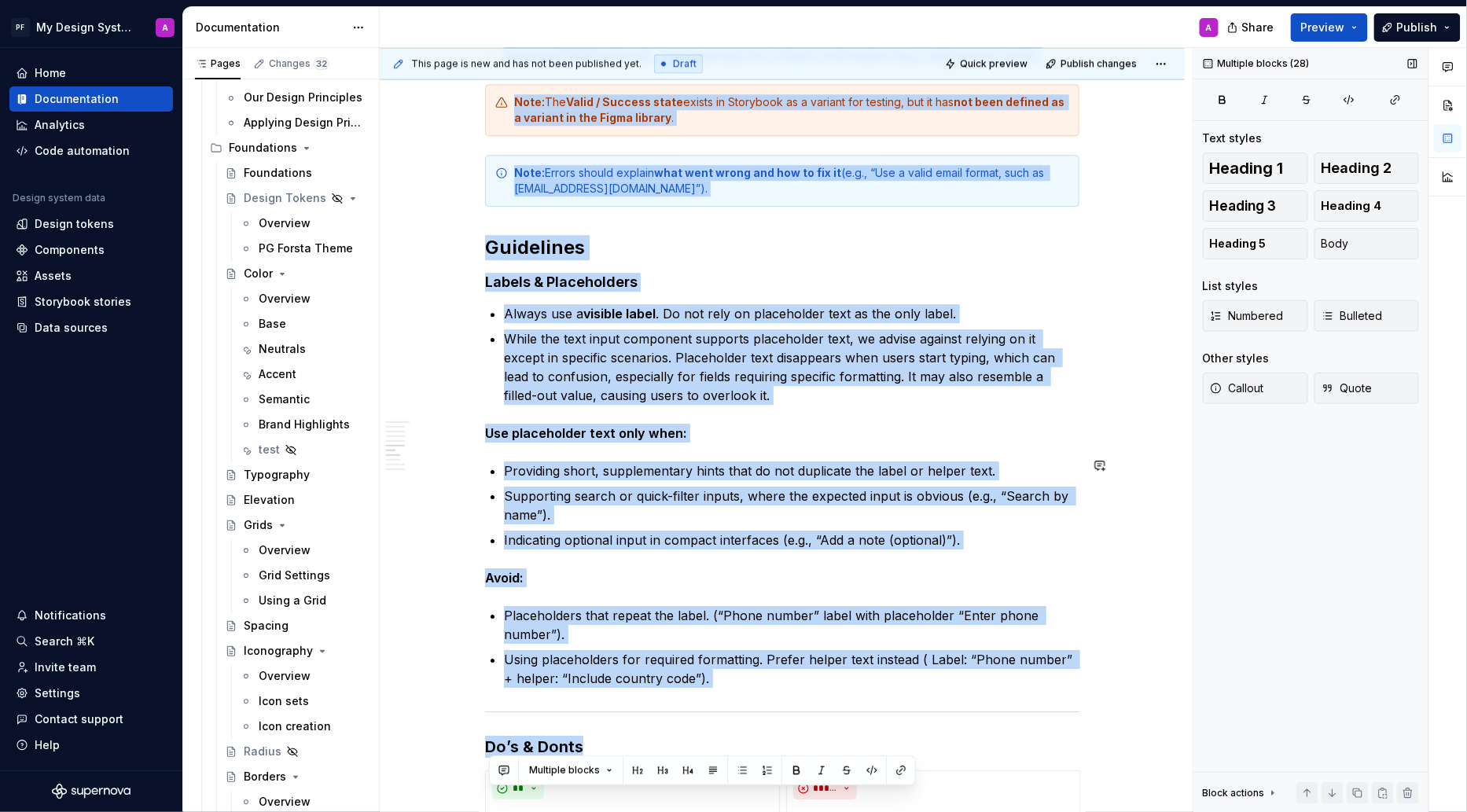
click at [739, 440] on div "Overview Text fields are most commonly used in forms and search interfaces wher…" at bounding box center [782, 622] width 595 height 3911
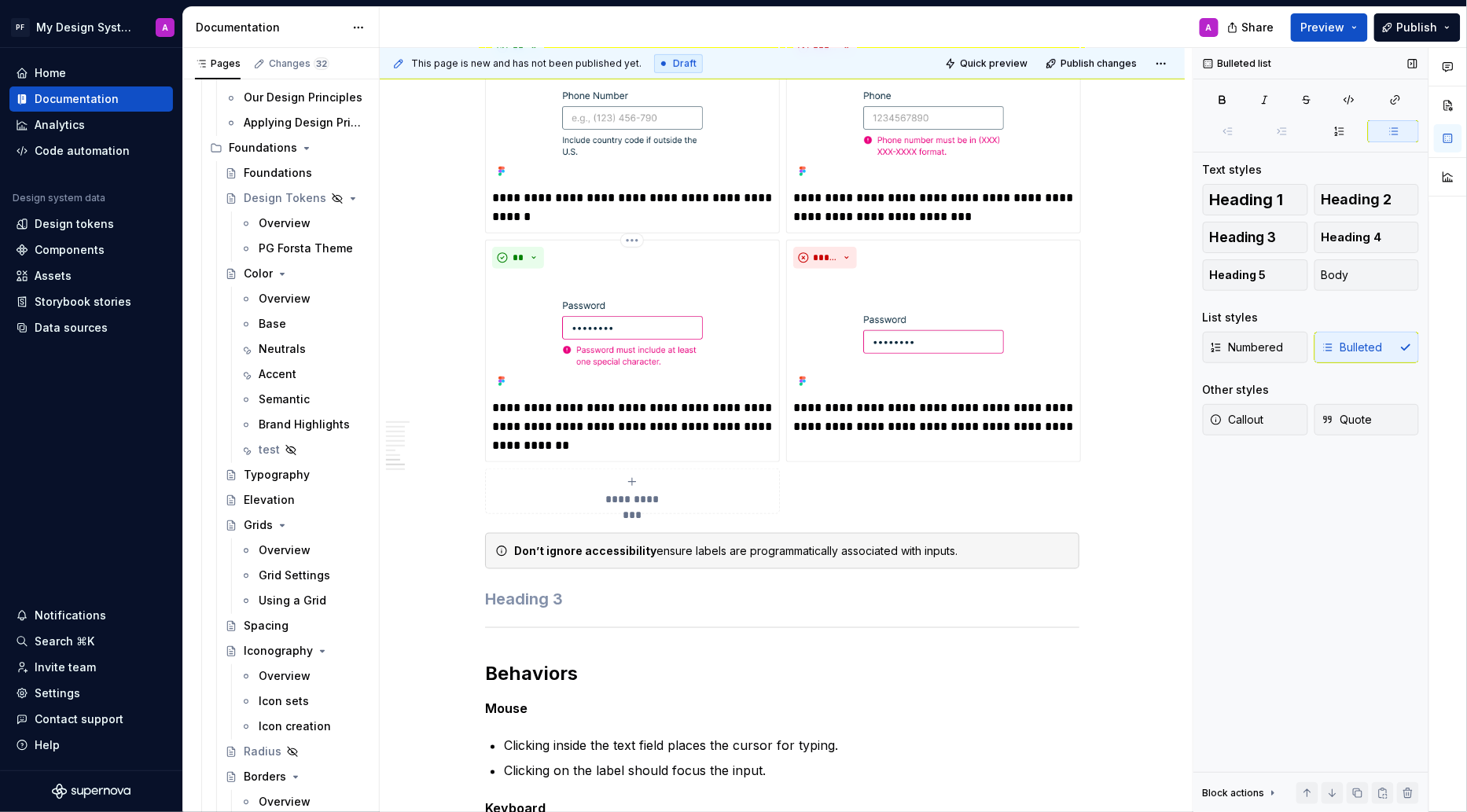
scroll to position [2620, 0]
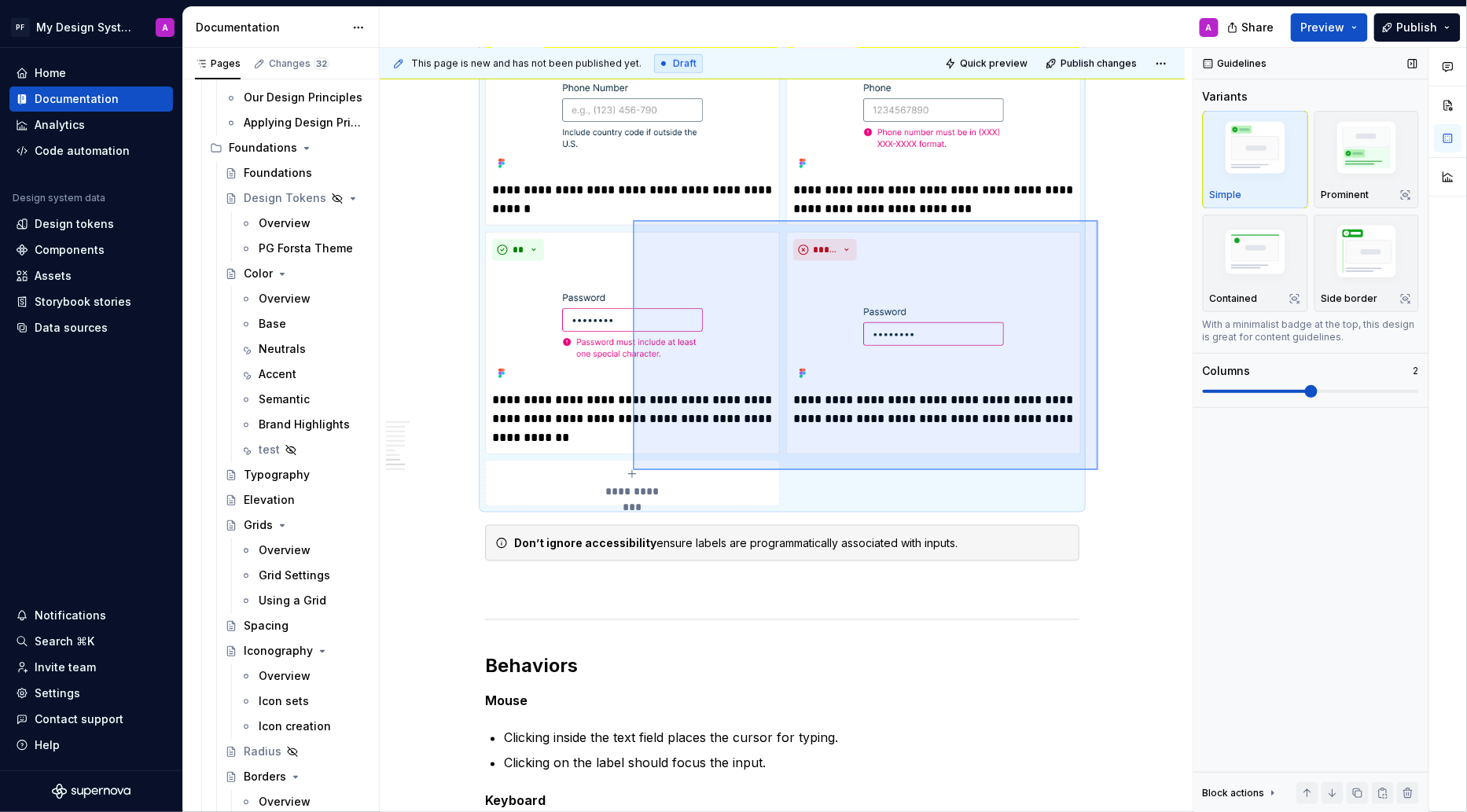
drag, startPoint x: 1098, startPoint y: 470, endPoint x: 633, endPoint y: 220, distance: 527.9
click at [633, 220] on div "This page is new and has not been published yet. Draft Quick preview Publish ch…" at bounding box center [786, 430] width 813 height 765
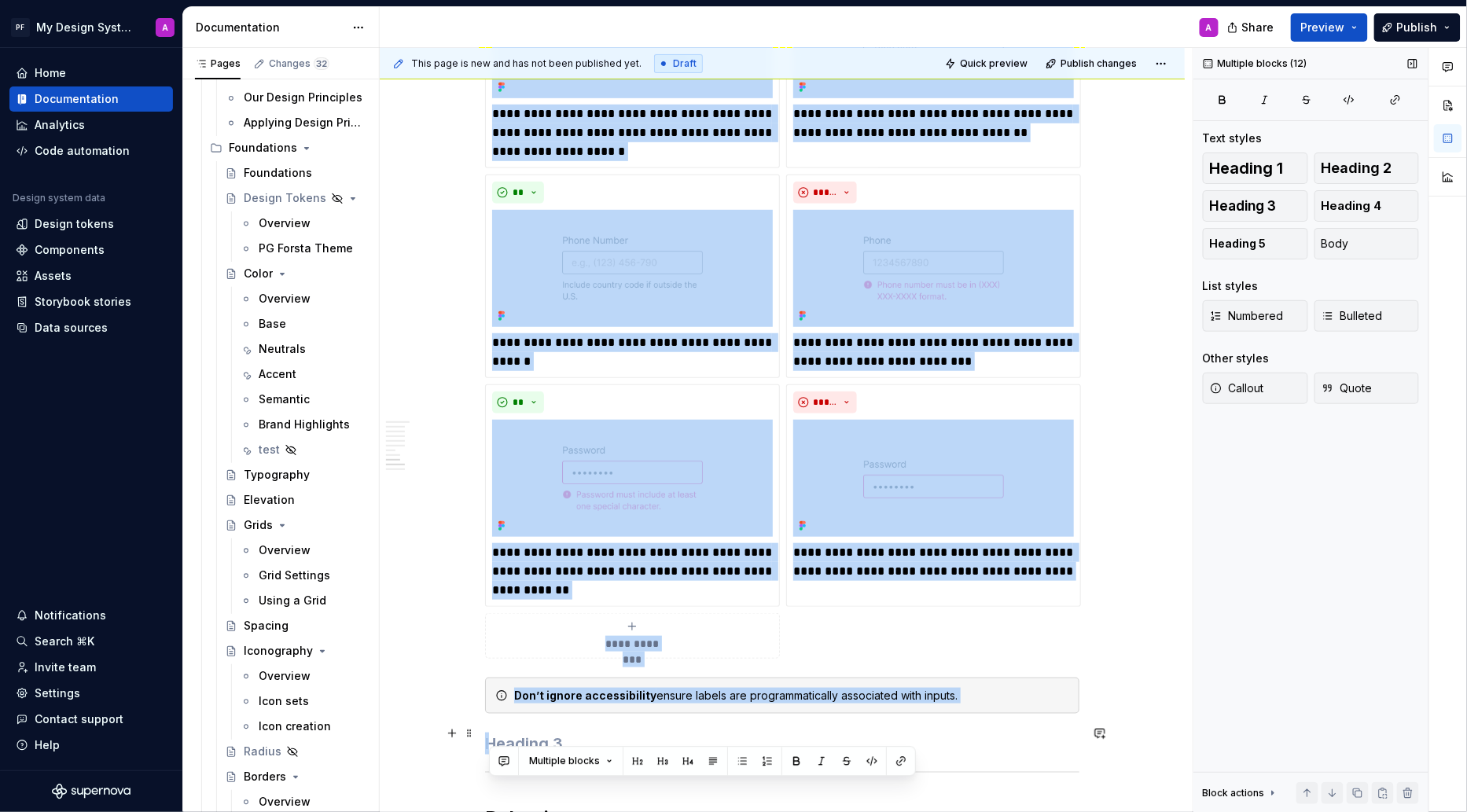
scroll to position [2469, 0]
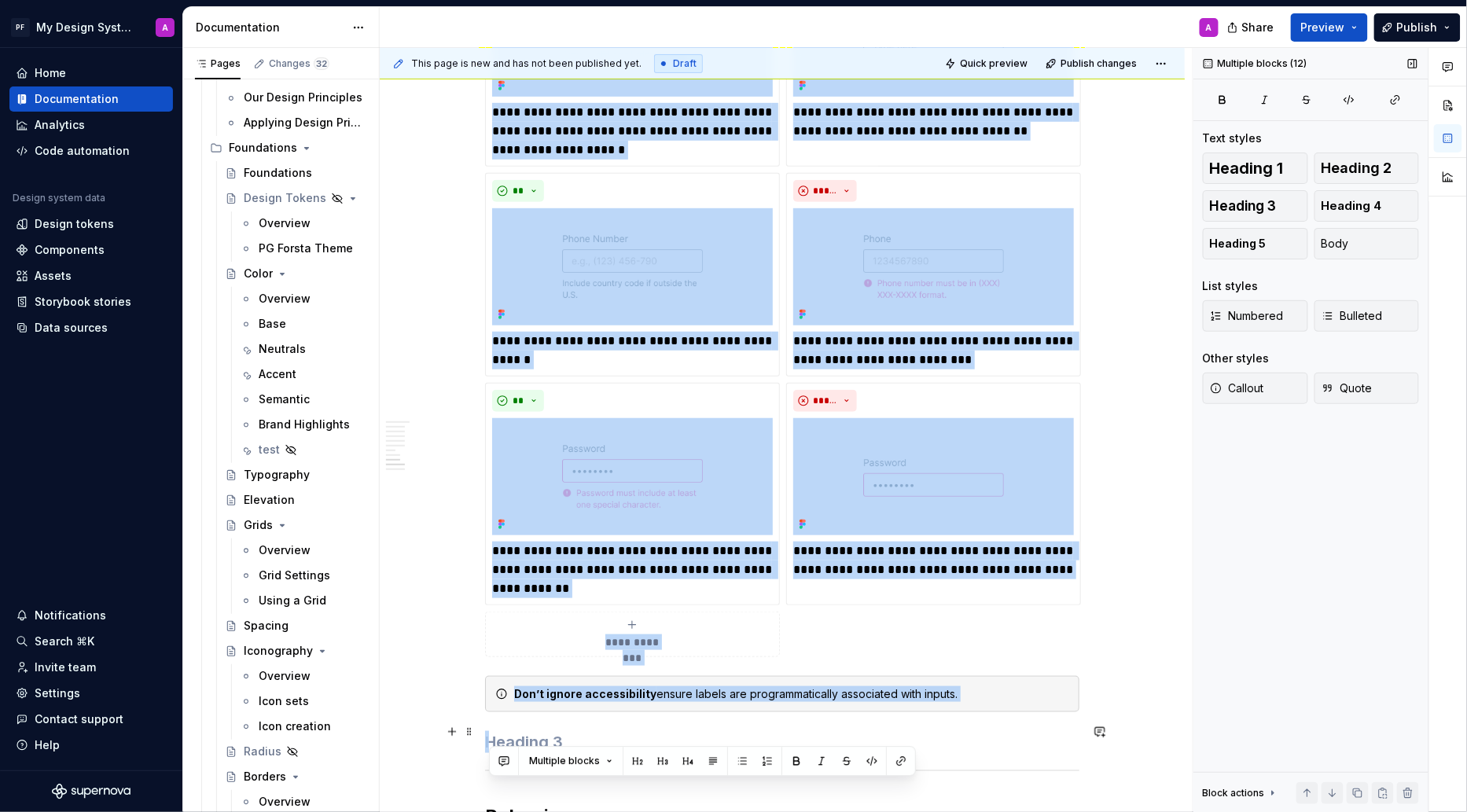
drag, startPoint x: 489, startPoint y: 109, endPoint x: 680, endPoint y: 727, distance: 646.8
copy div "**********"
click at [436, 247] on div "This page is new and has not been published yet. Draft Quick preview Publish ch…" at bounding box center [786, 430] width 813 height 765
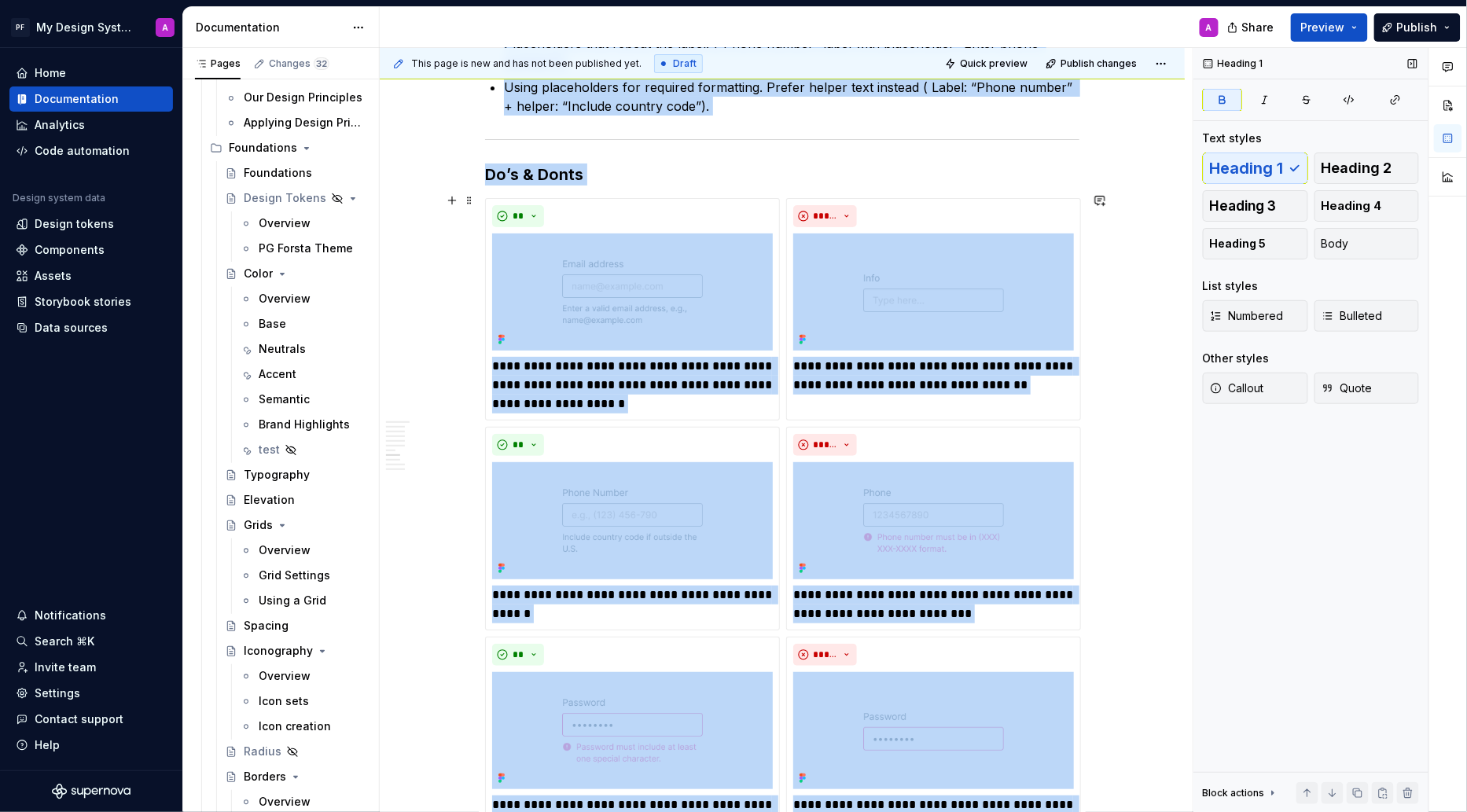
scroll to position [2145, 0]
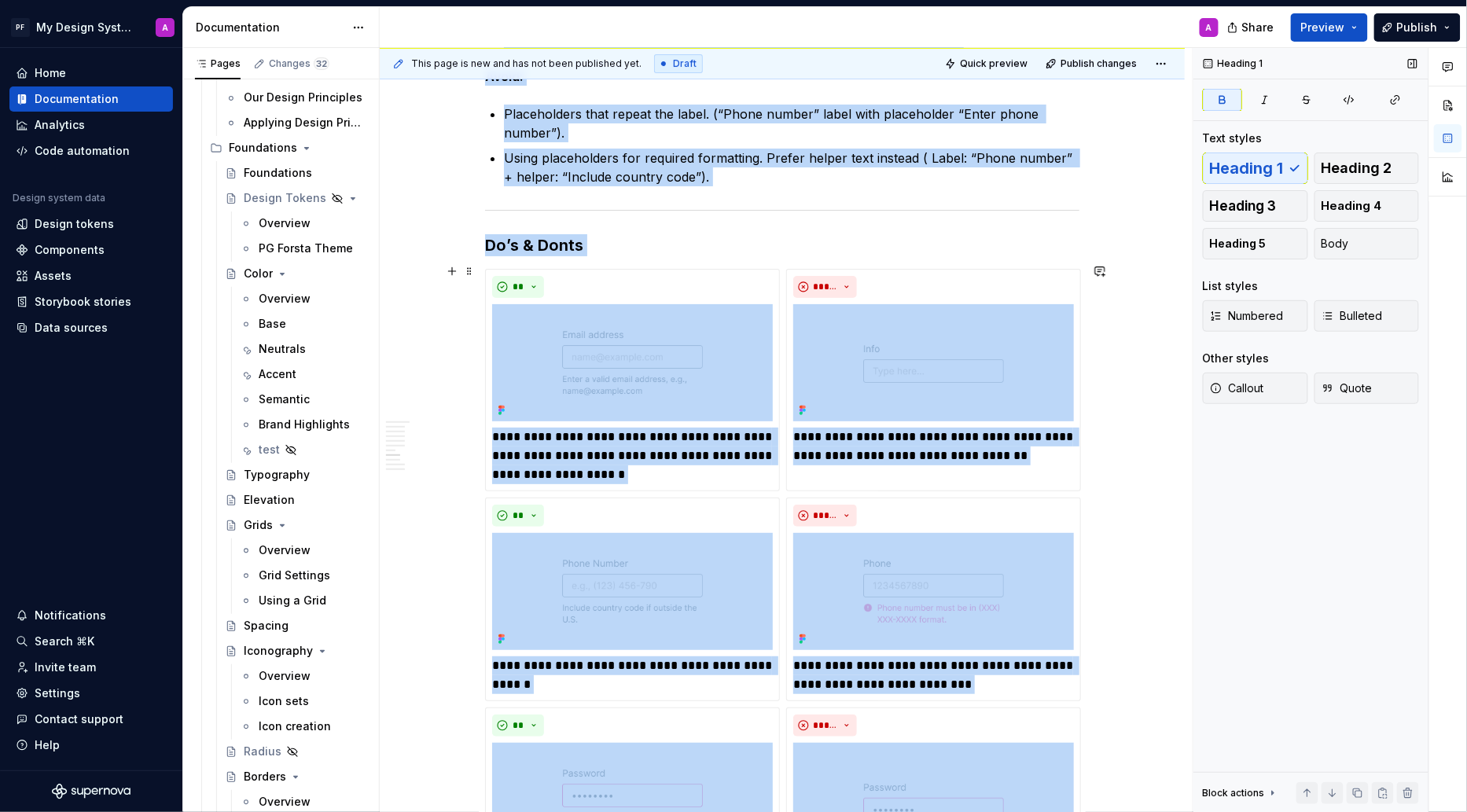
click at [1160, 495] on div "Overview Text fields are most commonly used in forms and search interfaces wher…" at bounding box center [783, 233] width 805 height 4211
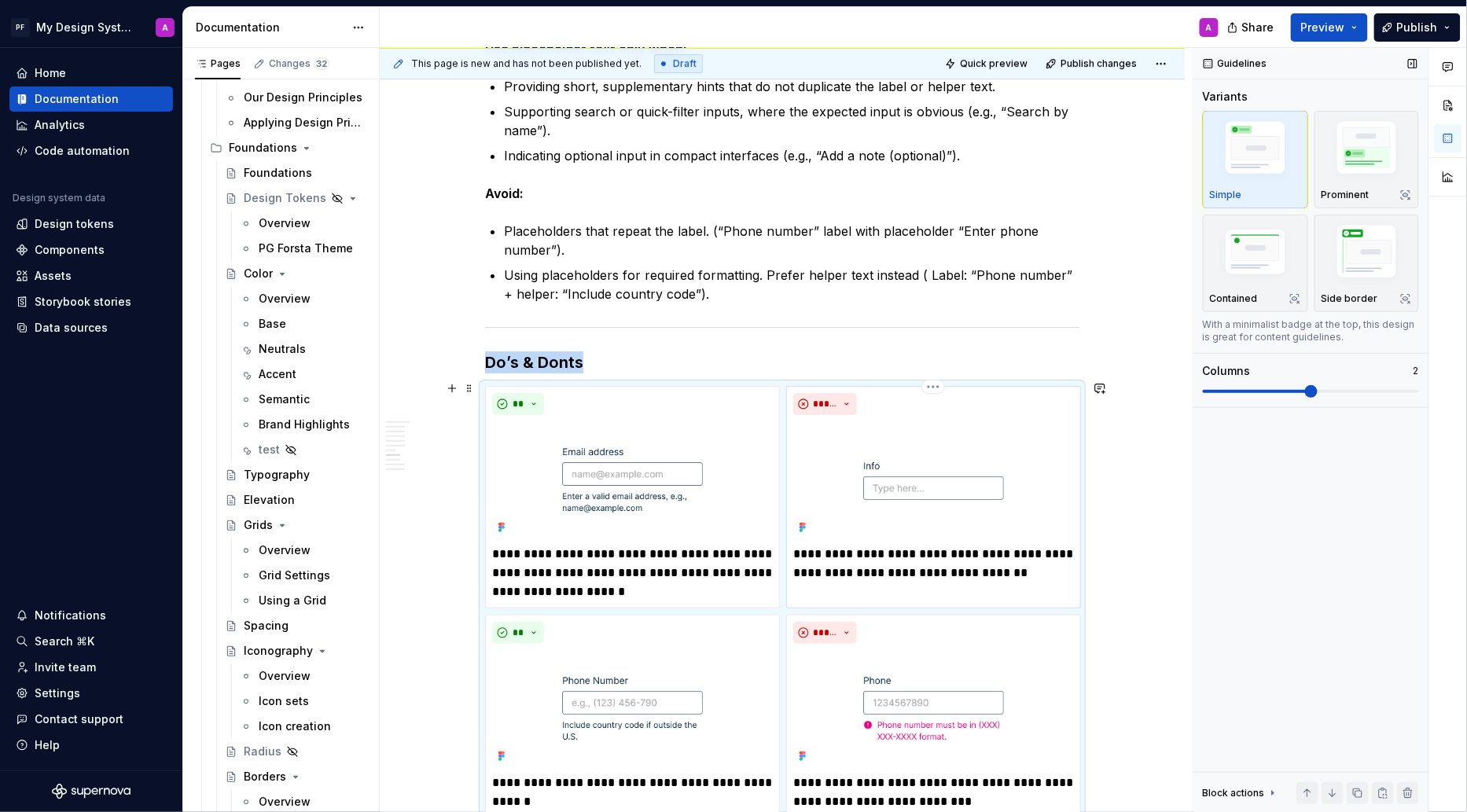
scroll to position [1987, 0]
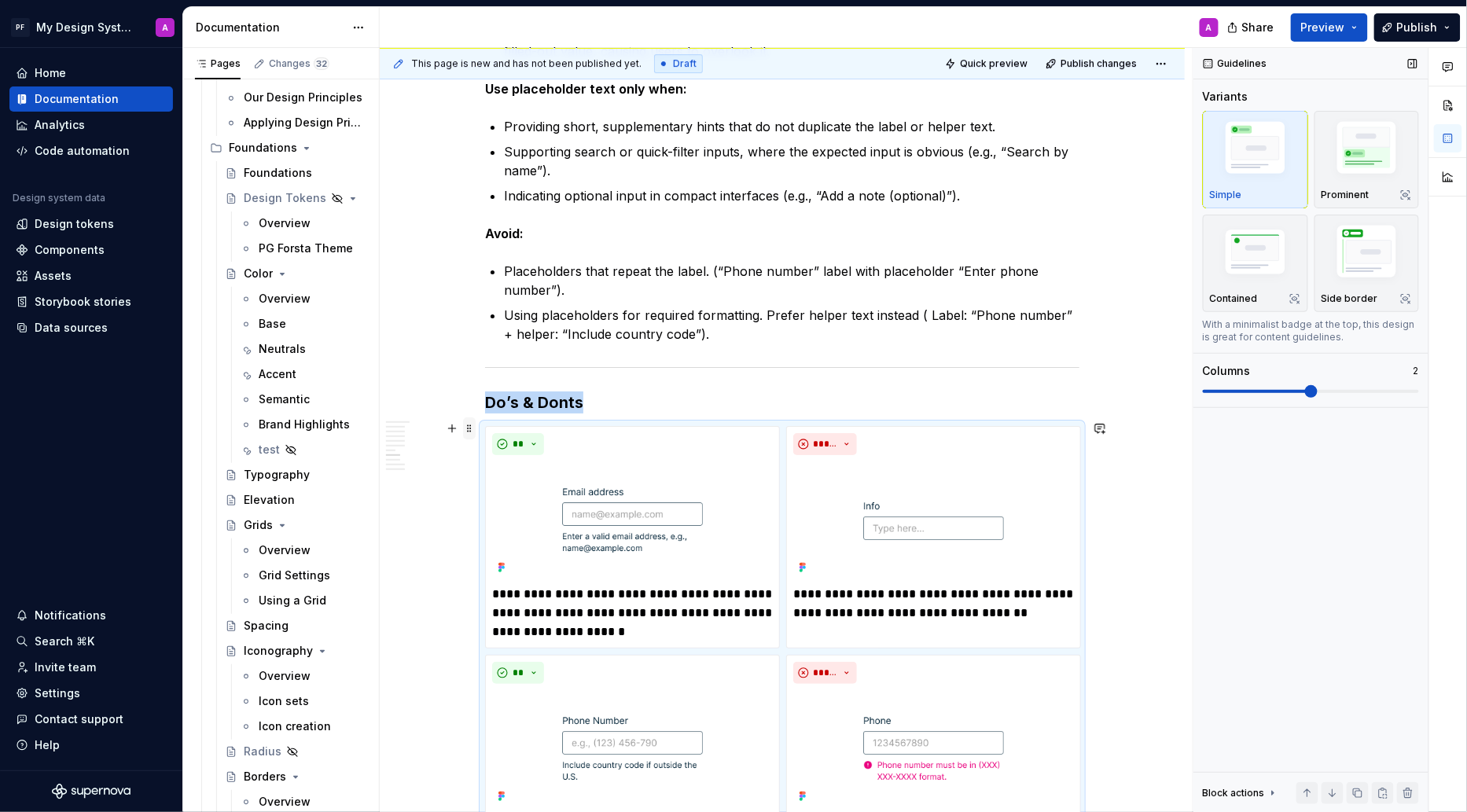
click at [474, 428] on span at bounding box center [470, 428] width 13 height 22
click at [502, 451] on div "Duplicate" at bounding box center [547, 450] width 102 height 16
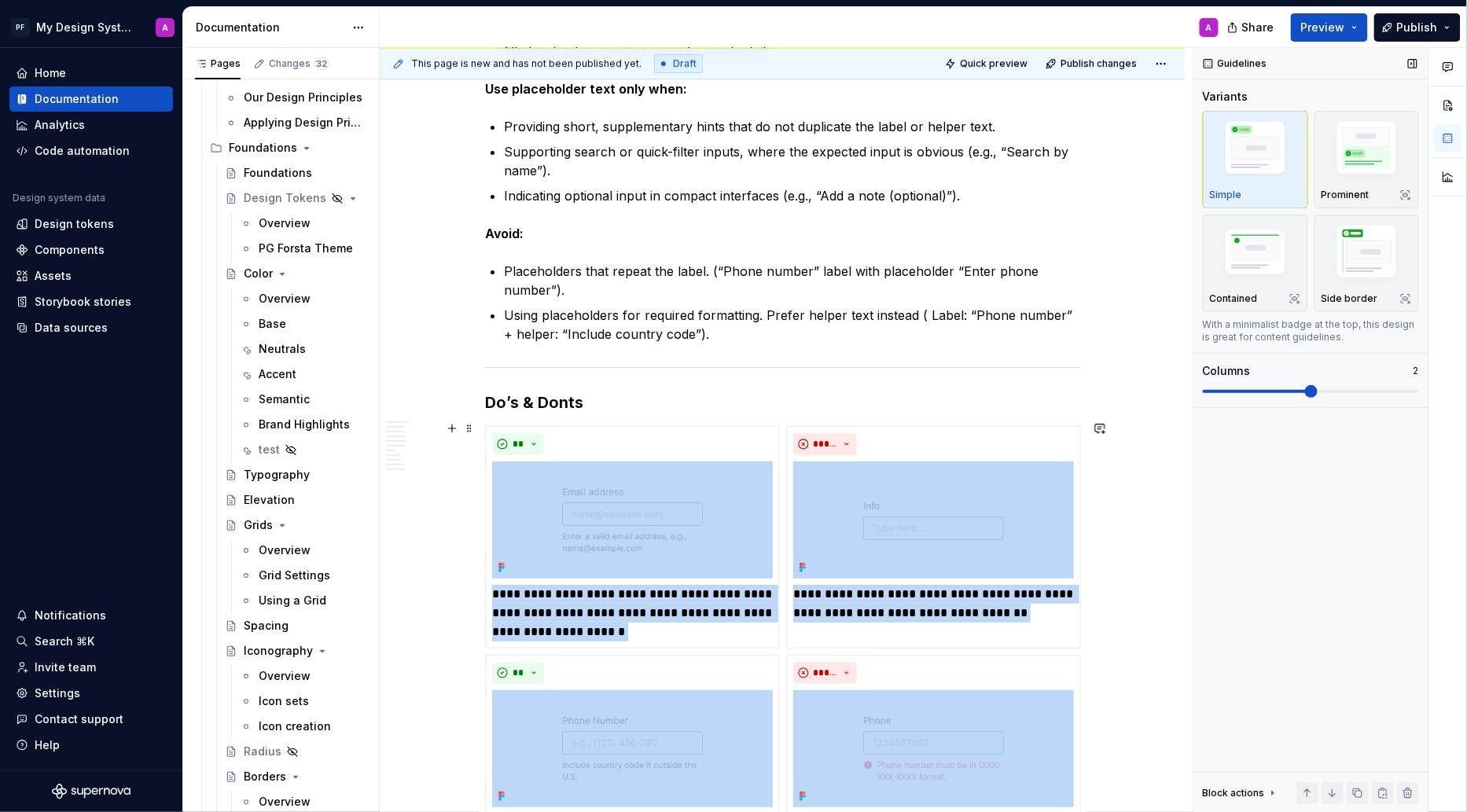
scroll to position [3031, 0]
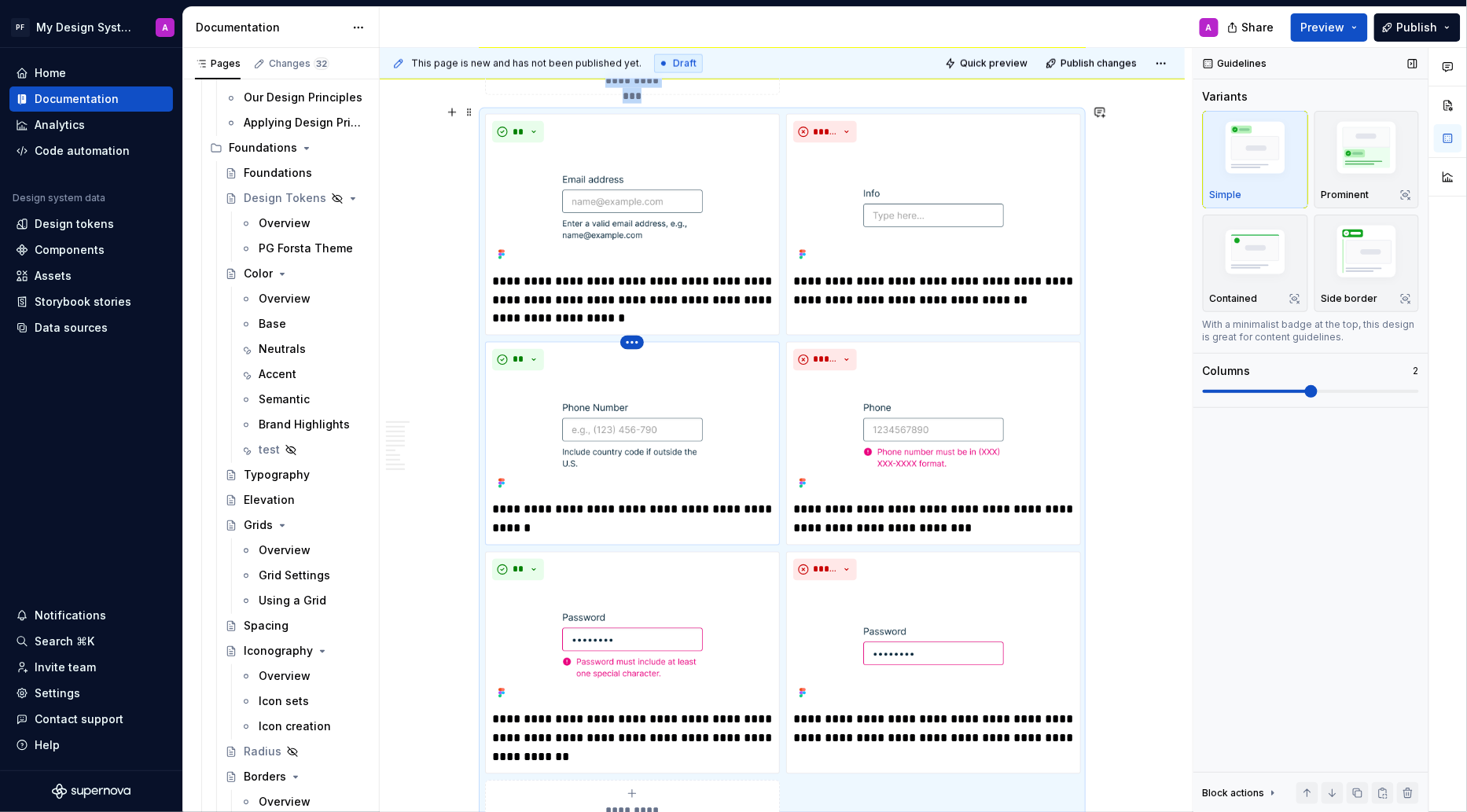
click at [634, 333] on html "PF My Design System A Home Documentation Analytics Code automation Design syste…" at bounding box center [734, 406] width 1467 height 812
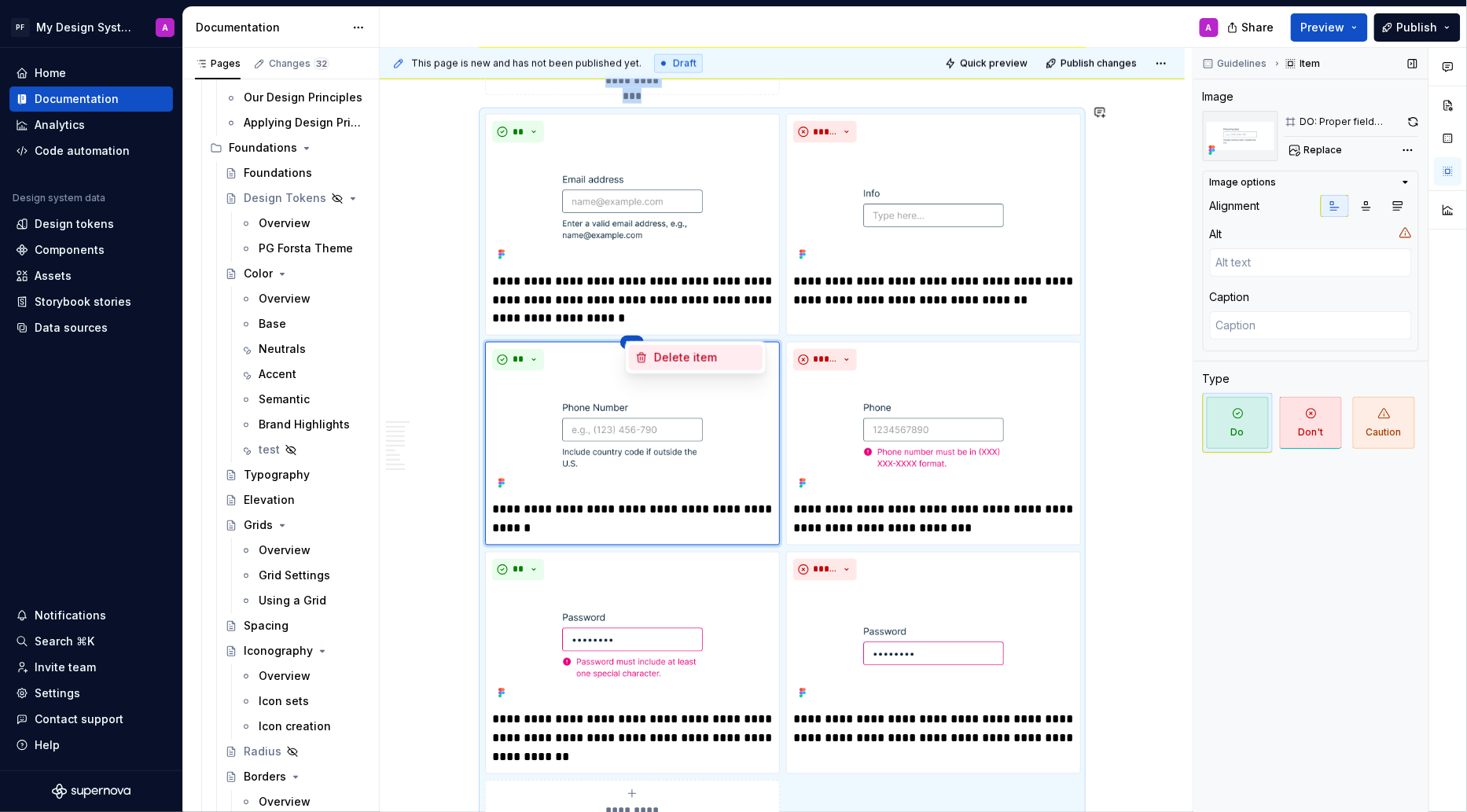
click at [654, 361] on div "Delete item" at bounding box center [705, 357] width 102 height 16
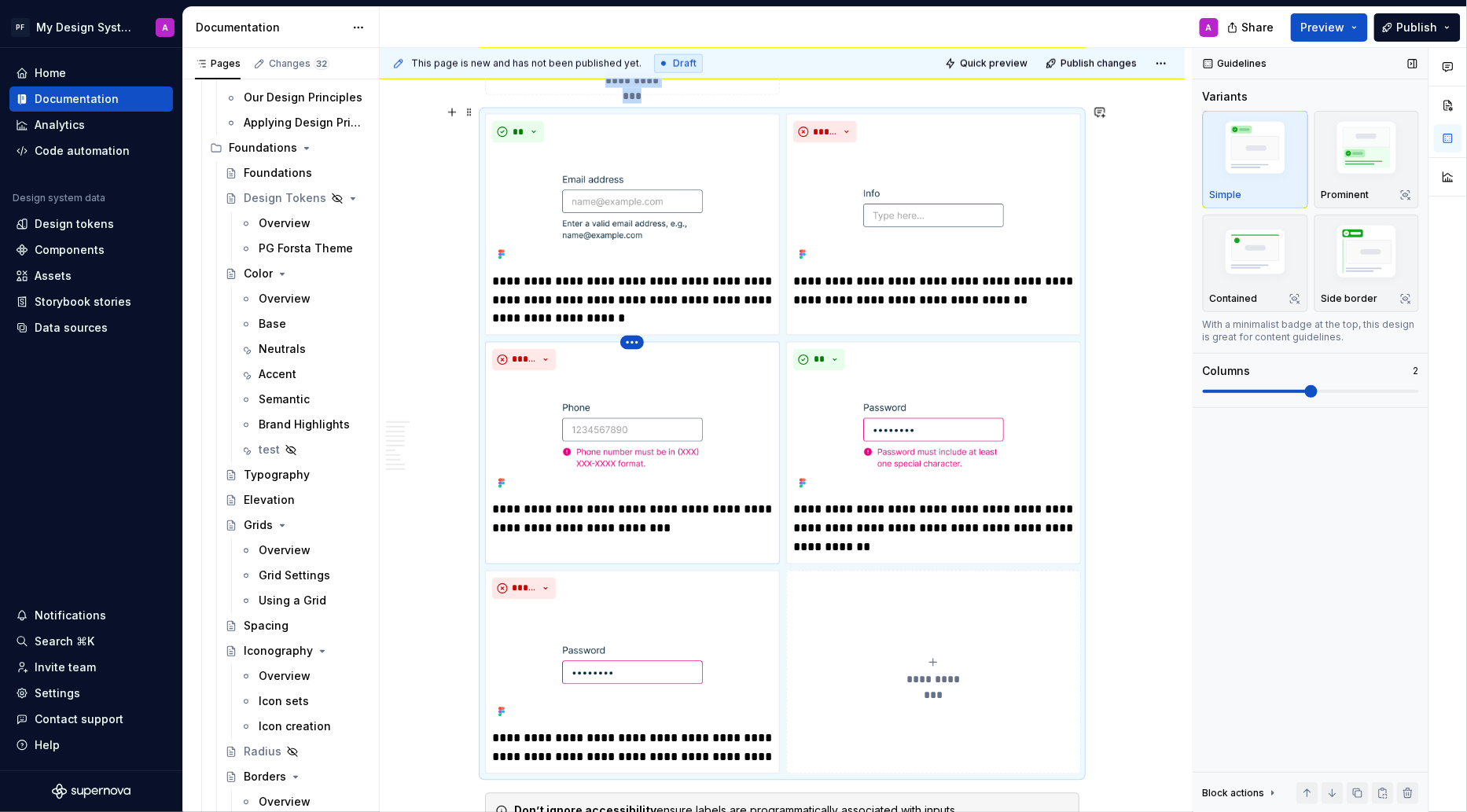
click at [635, 334] on html "PF My Design System A Home Documentation Analytics Code automation Design syste…" at bounding box center [734, 406] width 1467 height 812
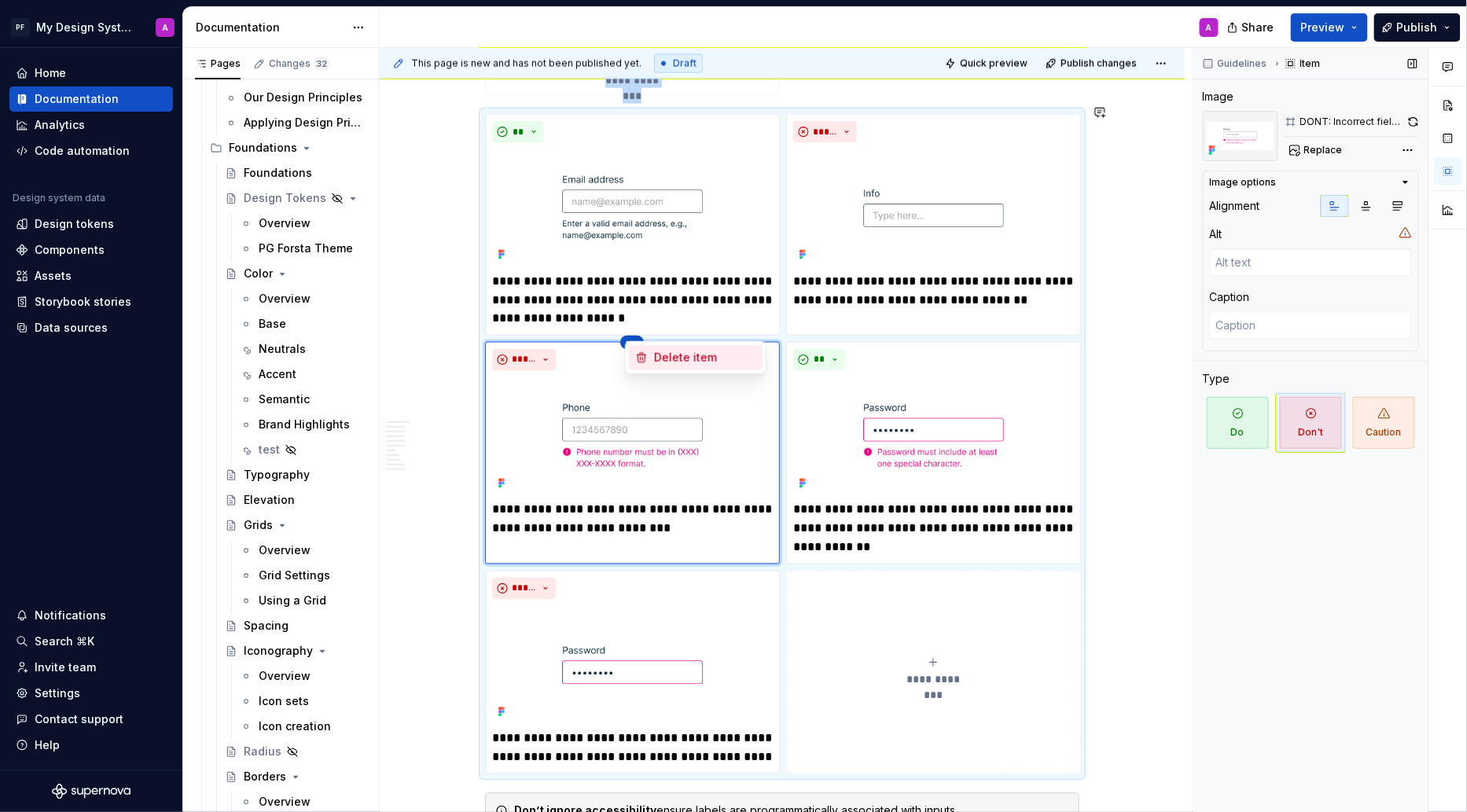
click at [647, 361] on icon at bounding box center [642, 358] width 13 height 13
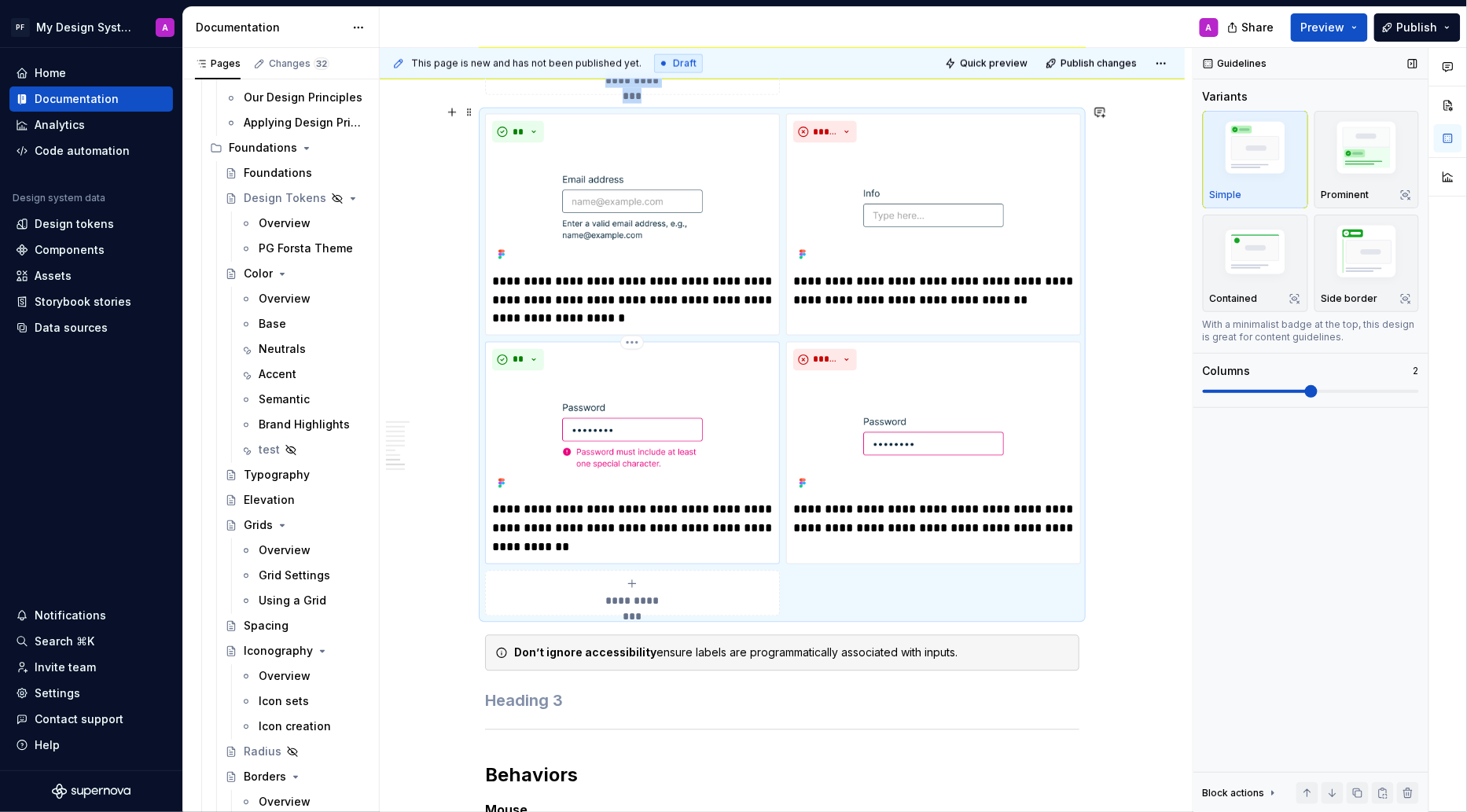
click at [640, 349] on div "**" at bounding box center [632, 360] width 280 height 22
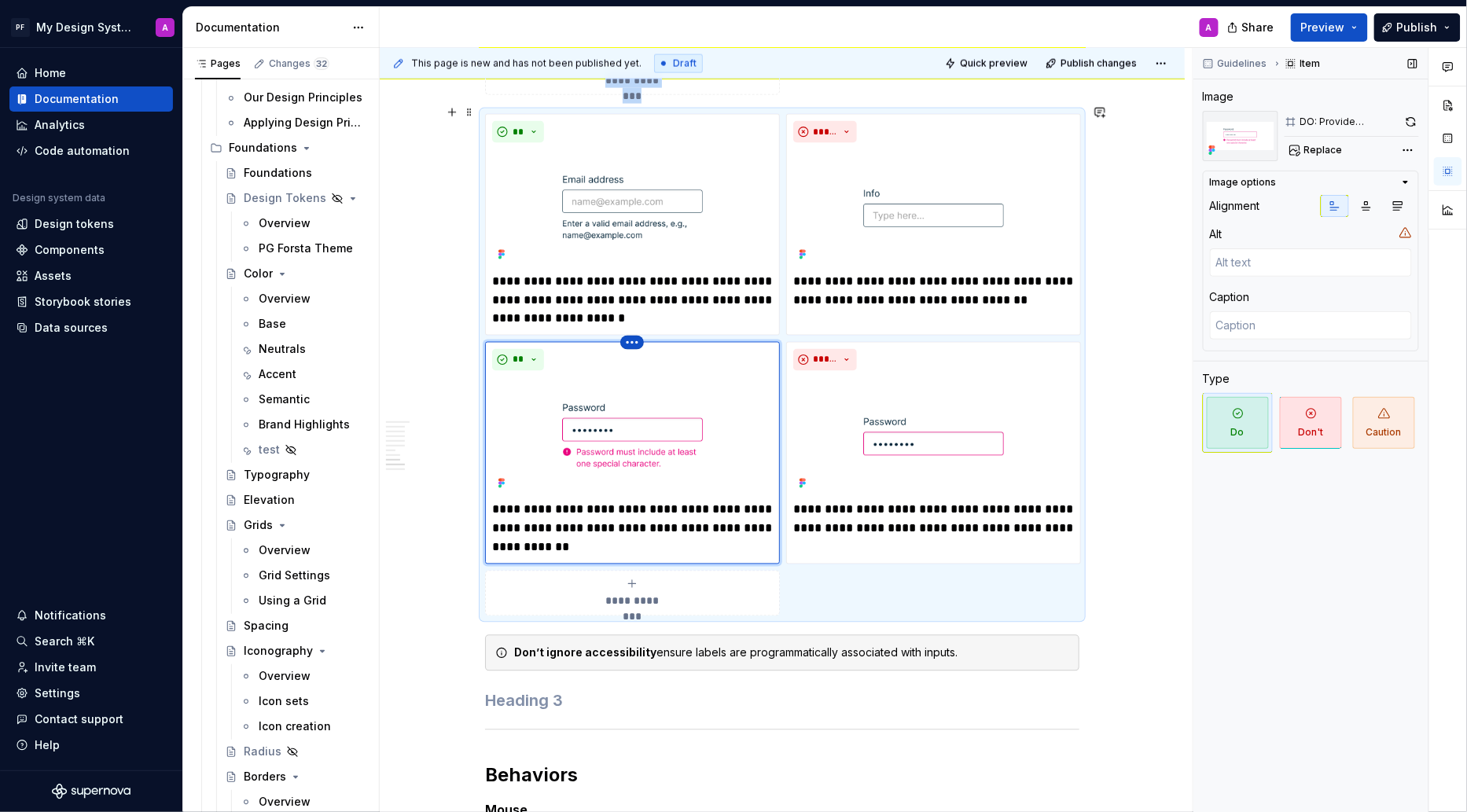
click at [632, 331] on html "PF My Design System A Home Documentation Analytics Code automation Design syste…" at bounding box center [734, 406] width 1467 height 812
click at [652, 352] on div "Delete item" at bounding box center [696, 357] width 133 height 25
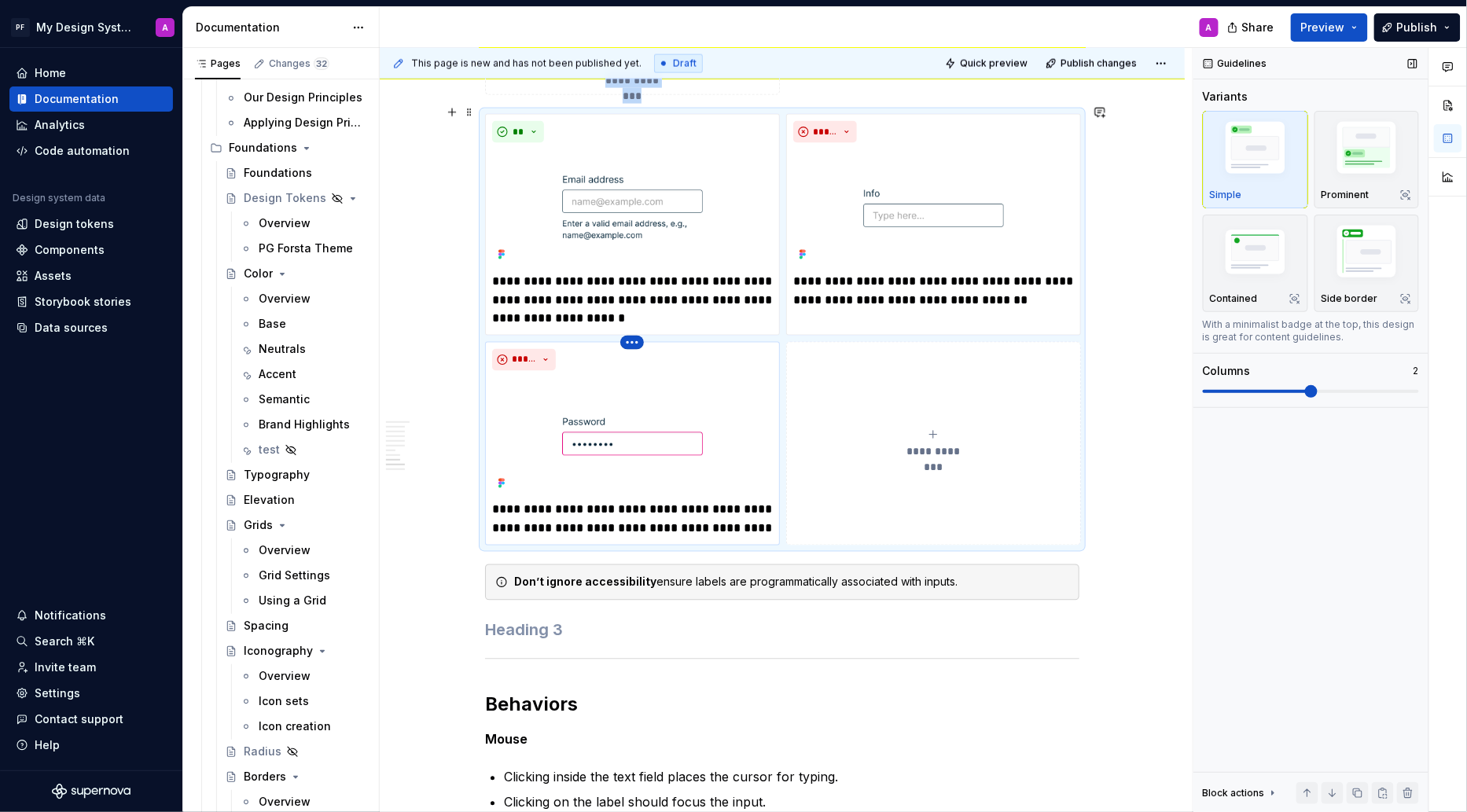
click at [636, 332] on html "PF My Design System A Home Documentation Analytics Code automation Design syste…" at bounding box center [734, 406] width 1467 height 812
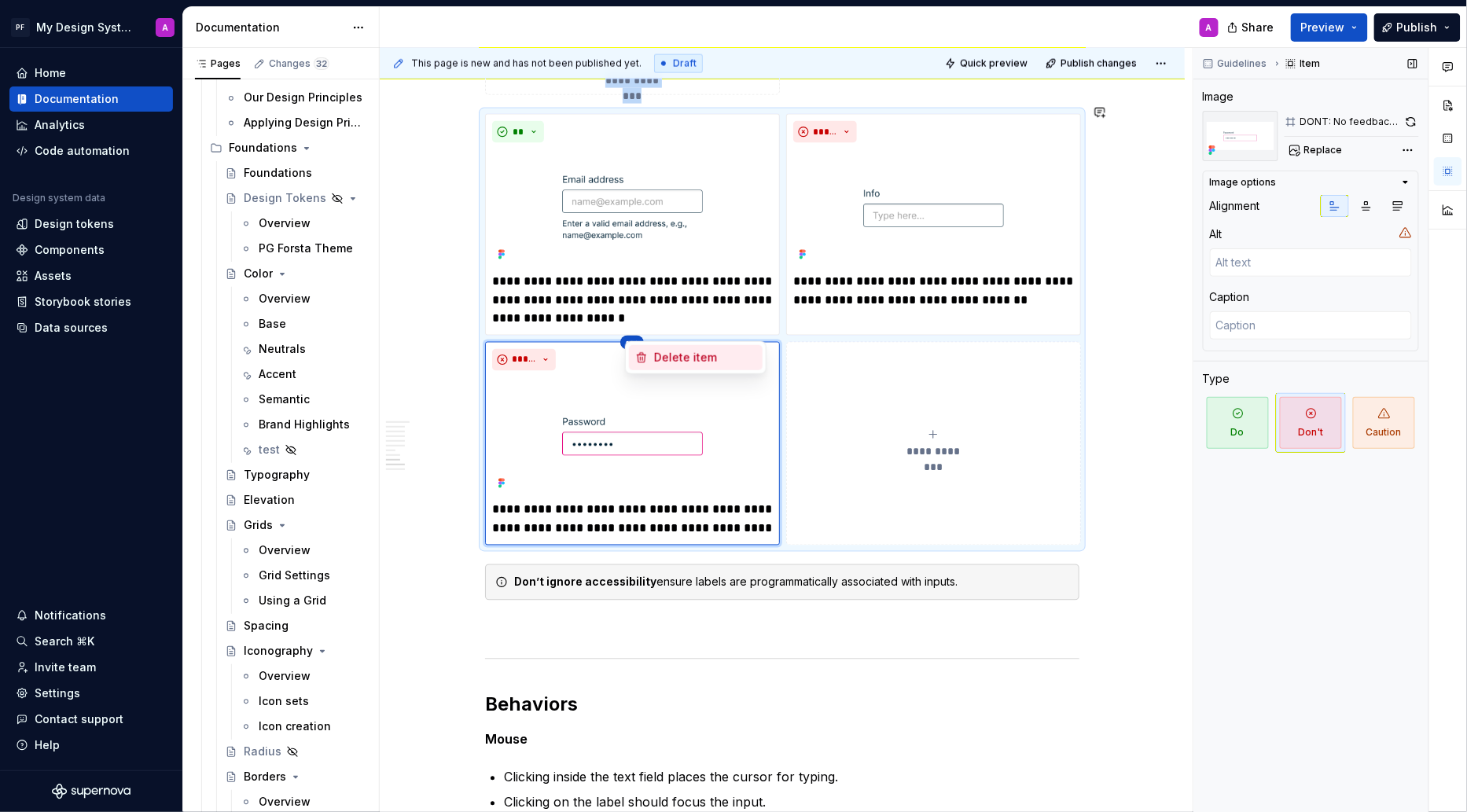
click at [642, 357] on icon at bounding box center [642, 358] width 13 height 13
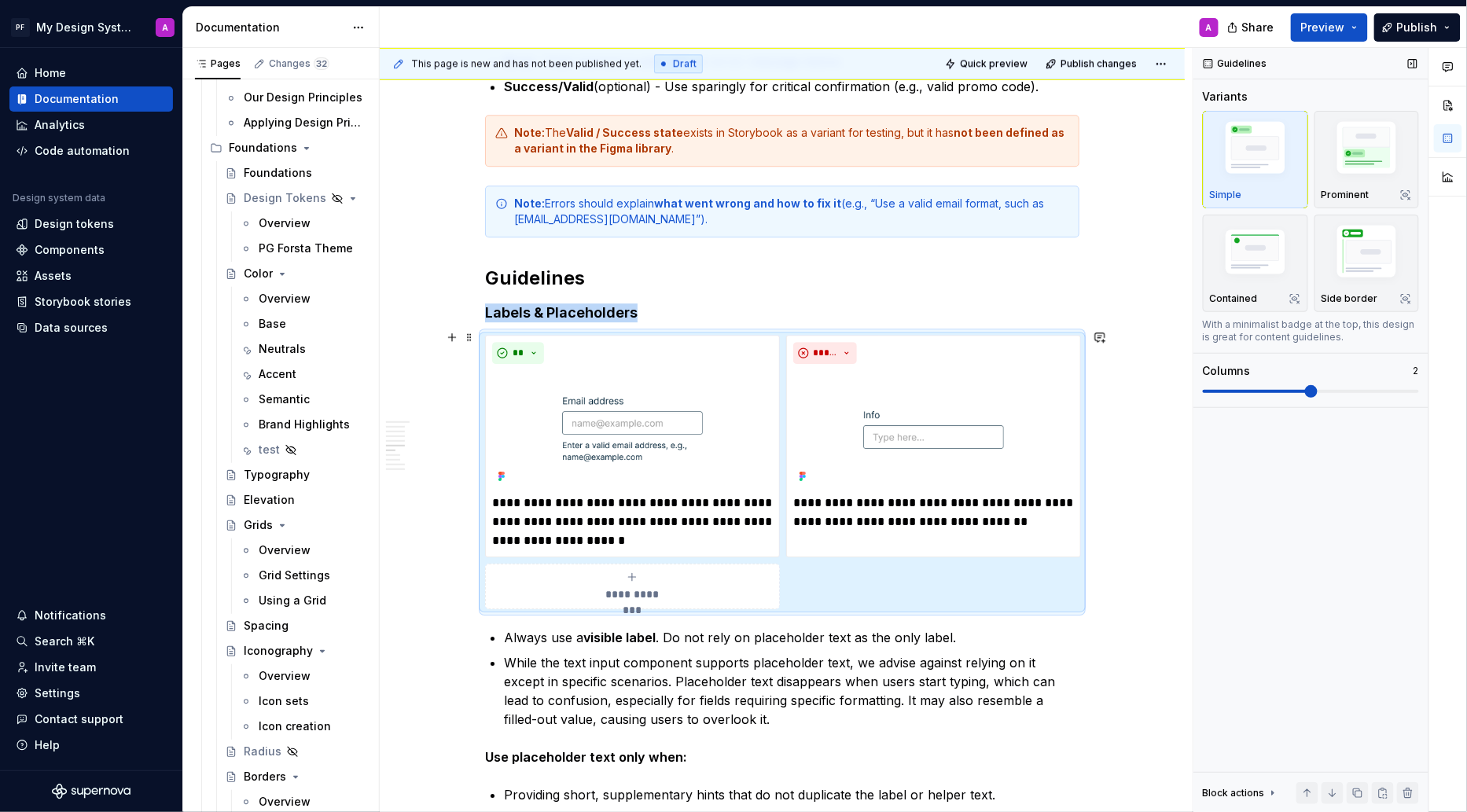
scroll to position [1679, 0]
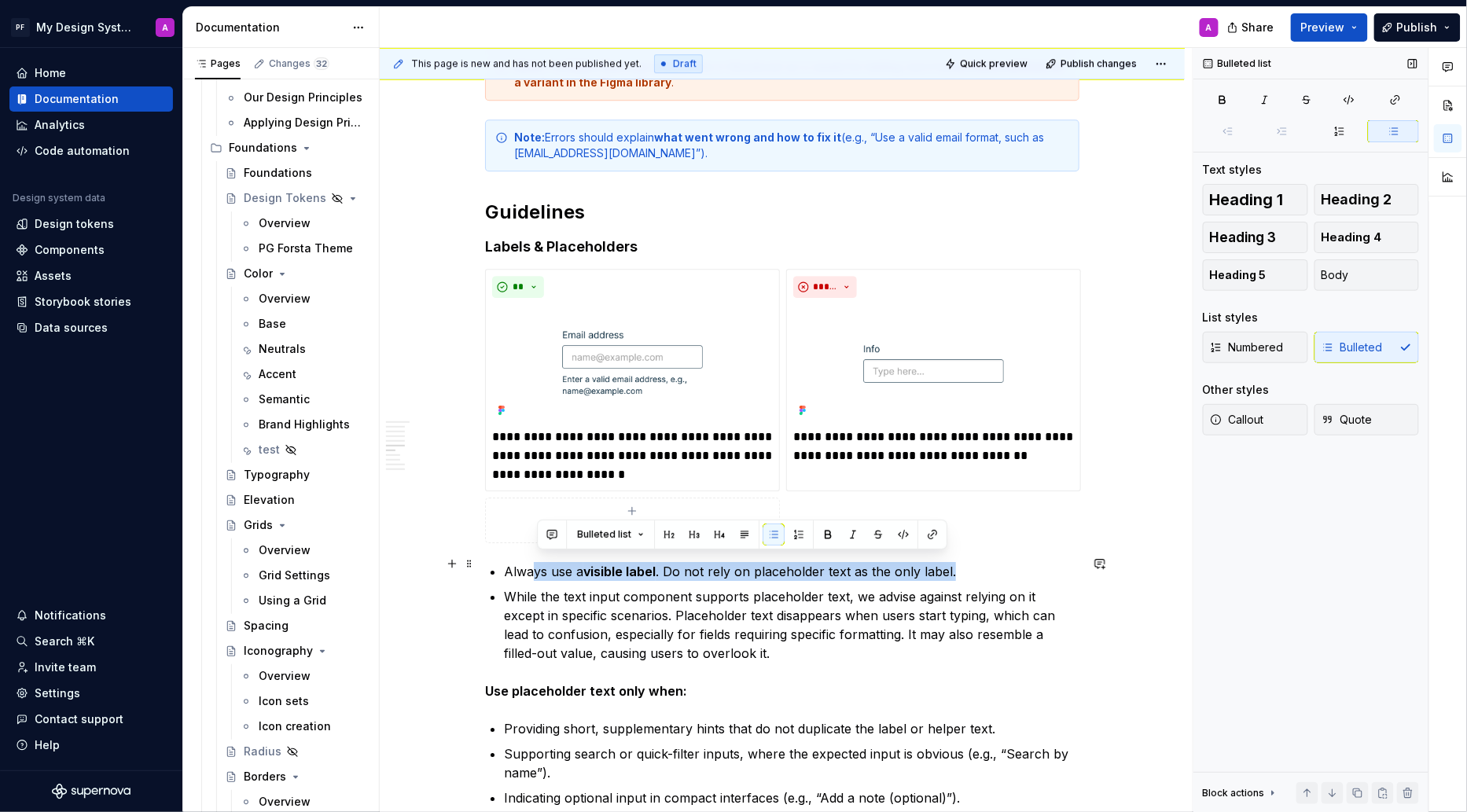
drag, startPoint x: 957, startPoint y: 565, endPoint x: 539, endPoint y: 570, distance: 418.0
click at [538, 569] on p "Always use a visible label . Do not rely on placeholder text as the only label." at bounding box center [792, 572] width 575 height 18
click at [988, 568] on p "Always use a visible label . Do not rely on placeholder text as the only label." at bounding box center [792, 572] width 575 height 18
drag, startPoint x: 821, startPoint y: 568, endPoint x: 513, endPoint y: 569, distance: 308.0
click at [513, 569] on p "Always use a visible label . Do not rely on placeholder text as the only label." at bounding box center [792, 572] width 575 height 18
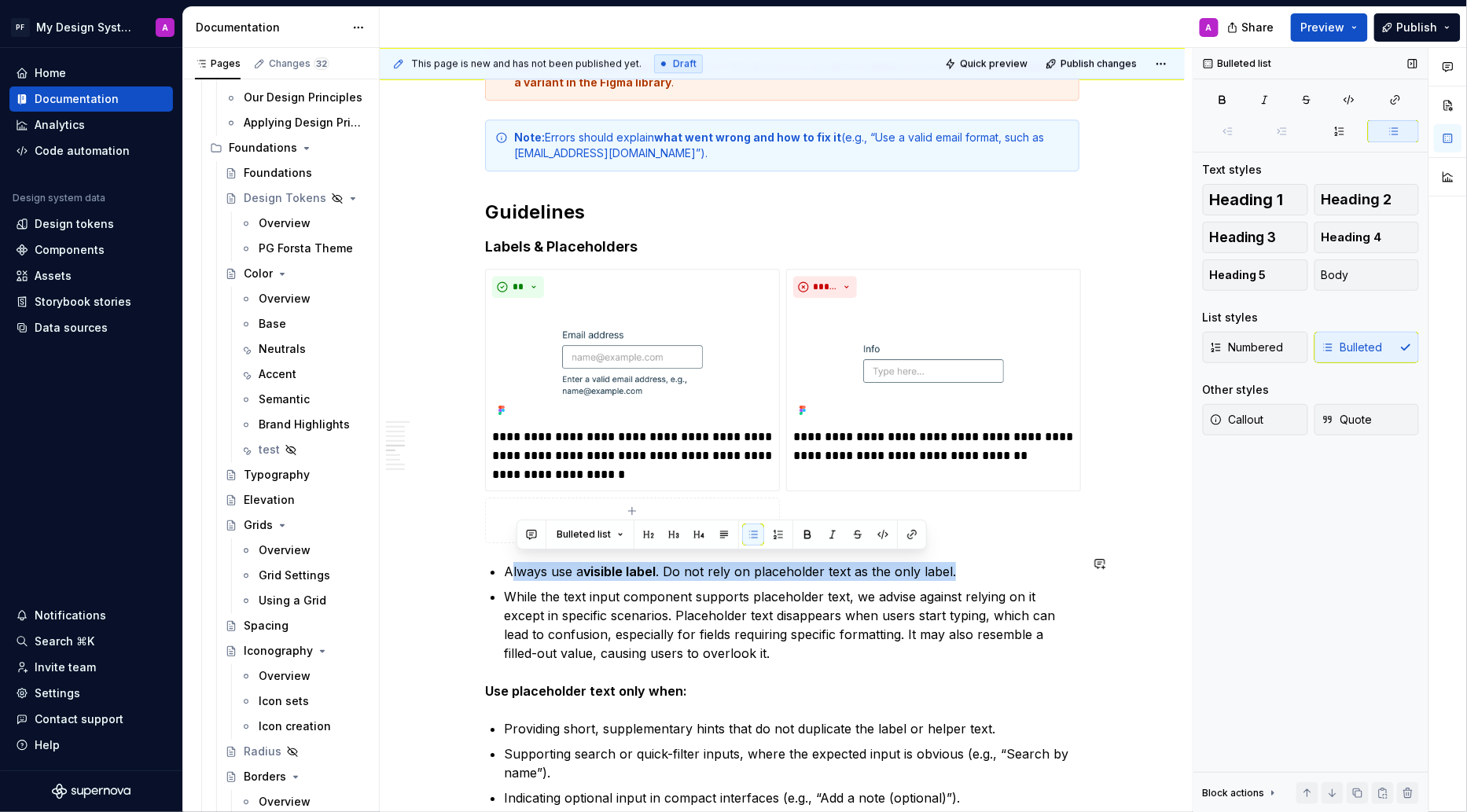
copy p "lways use a visible label . Do not rely on placeholder text as the only label."
click at [520, 567] on p "Always use a visible label . Do not rely on placeholder text as the only label." at bounding box center [792, 572] width 575 height 18
drag, startPoint x: 507, startPoint y: 565, endPoint x: 968, endPoint y: 555, distance: 461.1
click at [968, 555] on div "Overview Text fields are most commonly used in forms and search interfaces wher…" at bounding box center [782, 734] width 595 height 4204
click at [761, 647] on p "While the text input component supports placeholder text, we advise against rel…" at bounding box center [792, 625] width 575 height 76
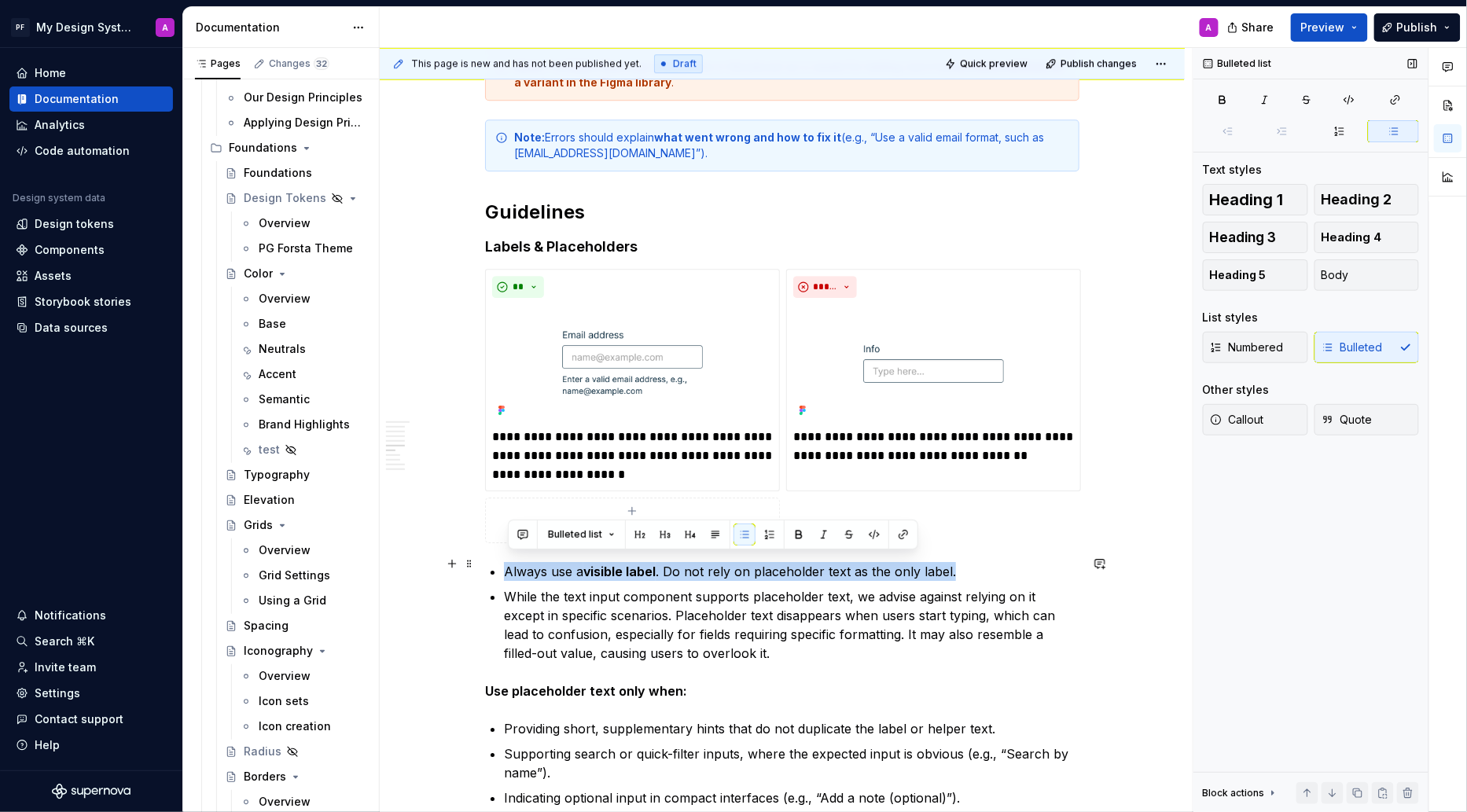
drag, startPoint x: 506, startPoint y: 563, endPoint x: 961, endPoint y: 569, distance: 455.0
click at [961, 569] on div "Overview Text fields are most commonly used in forms and search interfaces wher…" at bounding box center [782, 734] width 595 height 4204
copy p "Always use a visible label . Do not rely on placeholder text as the only label."
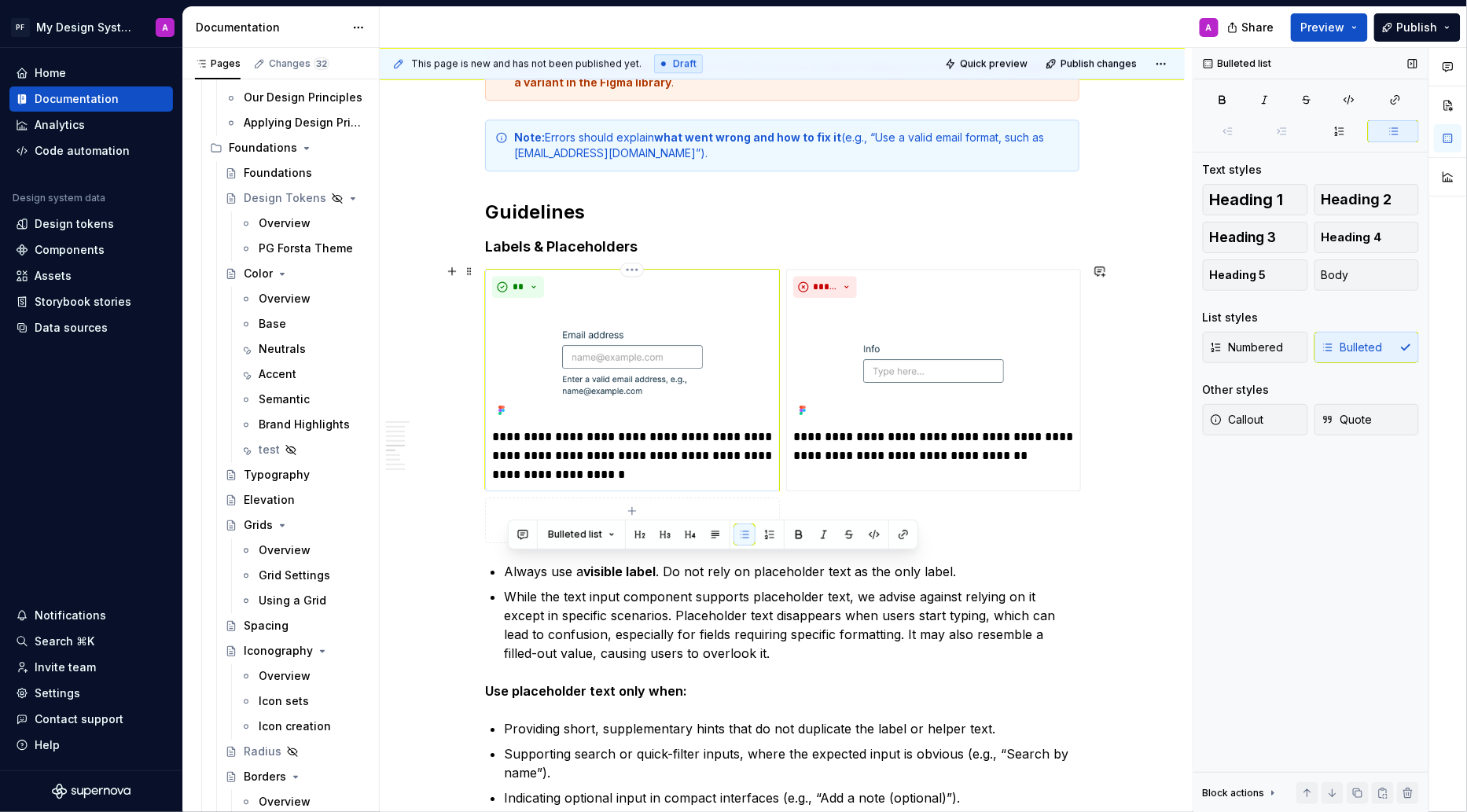
click at [700, 469] on p "**********" at bounding box center [632, 455] width 280 height 56
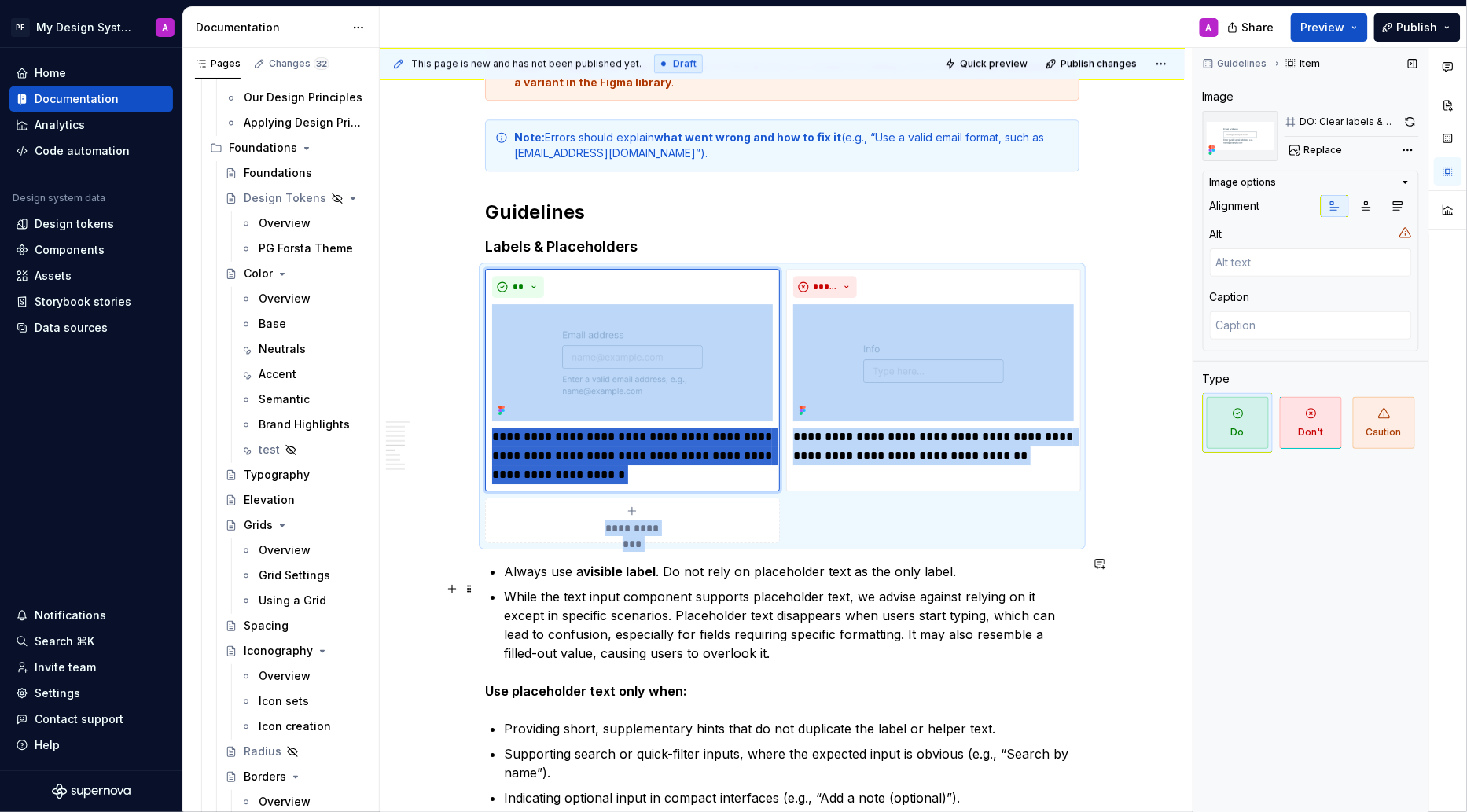
click at [833, 630] on p "While the text input component supports placeholder text, we advise against rel…" at bounding box center [792, 625] width 575 height 76
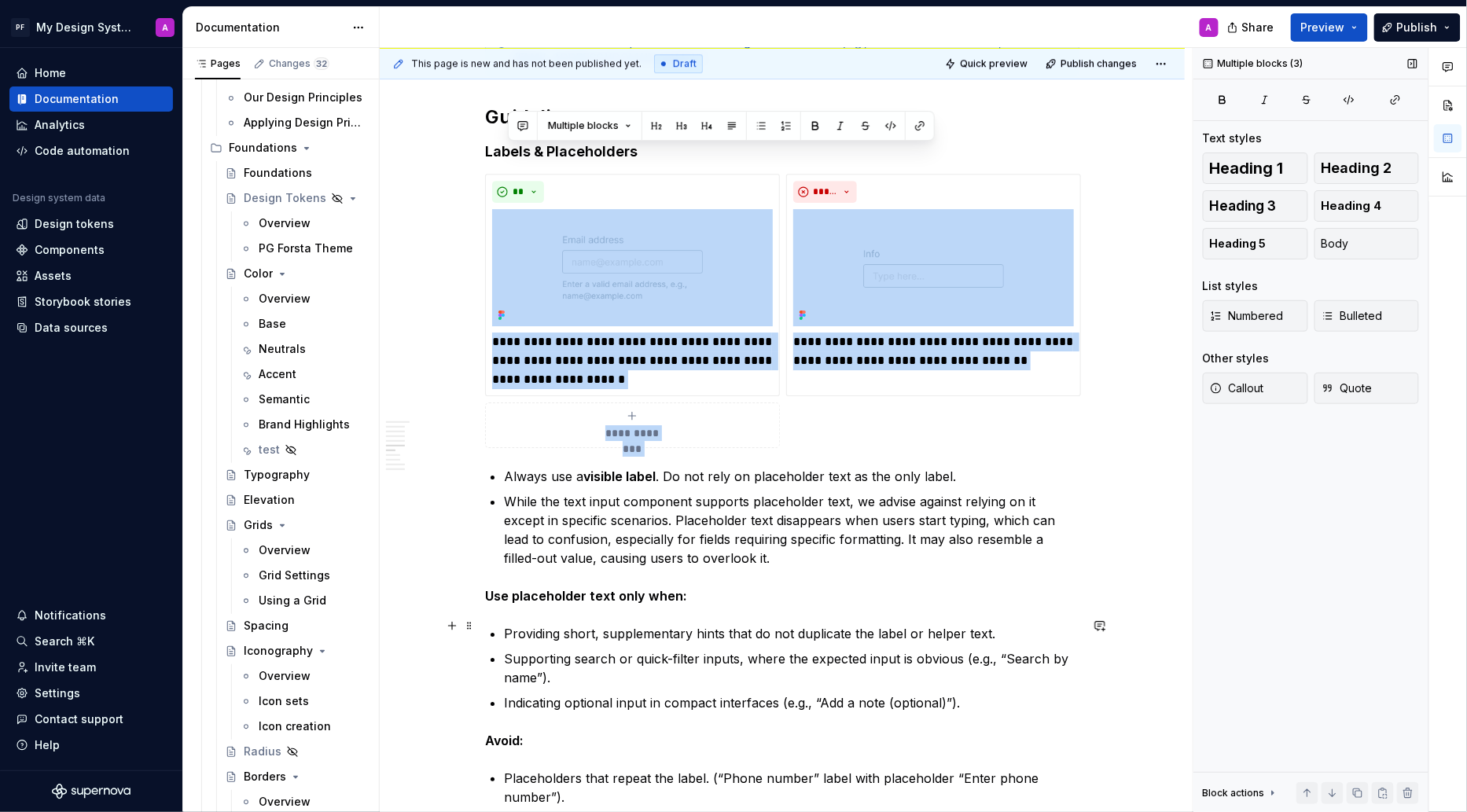
scroll to position [1790, 0]
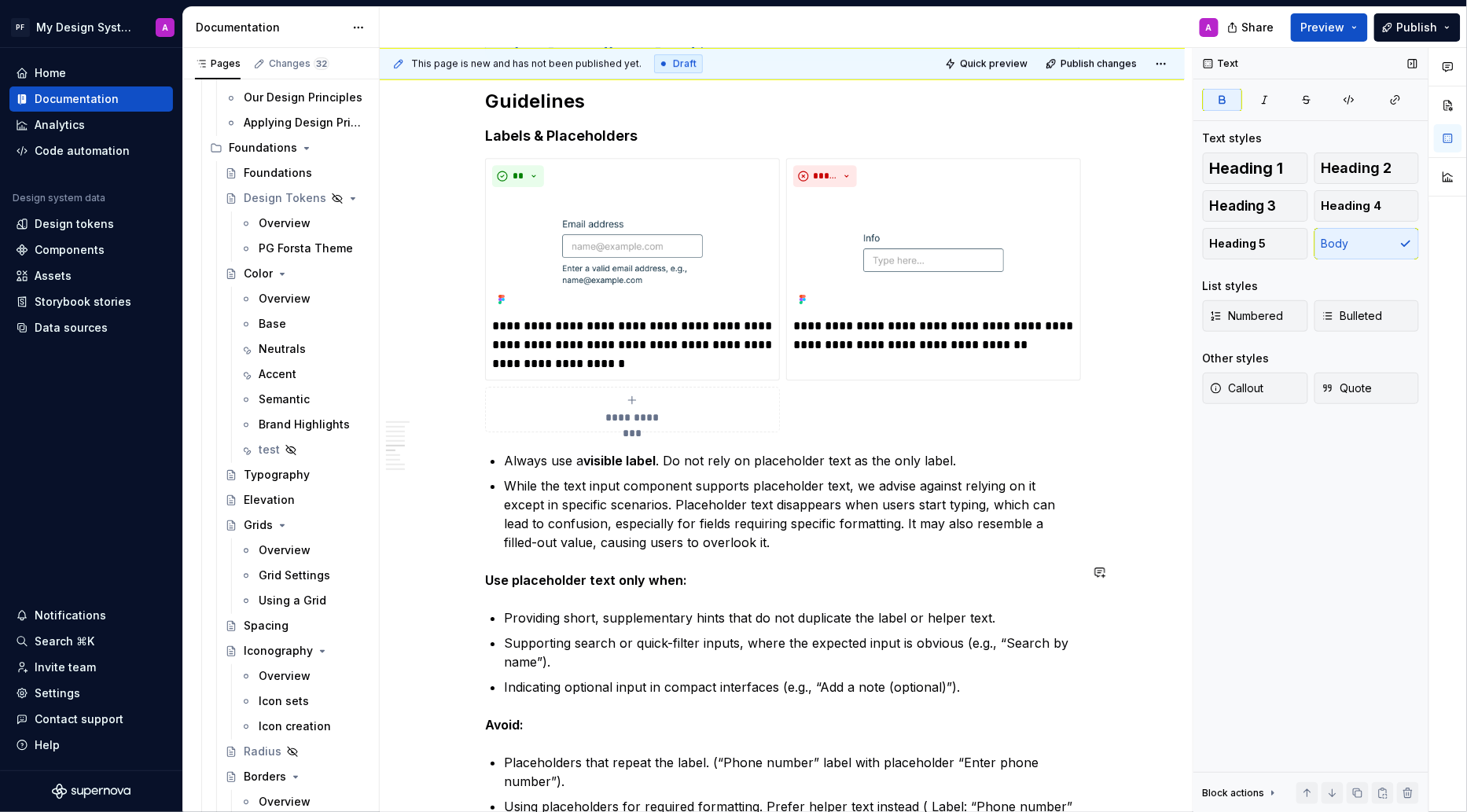
click at [770, 547] on div "Overview Text fields are most commonly used in forms and search interfaces wher…" at bounding box center [782, 623] width 595 height 4204
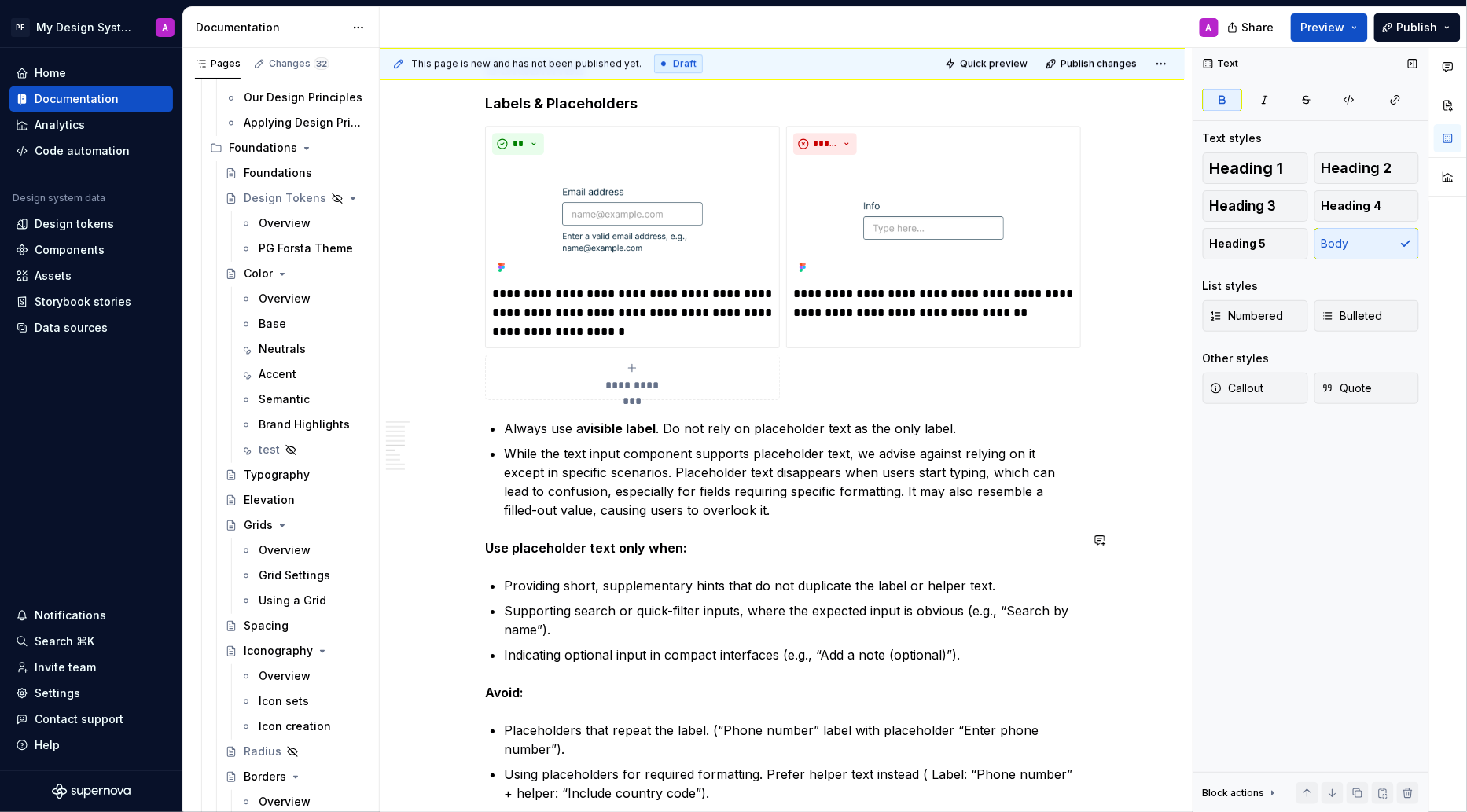
scroll to position [1836, 0]
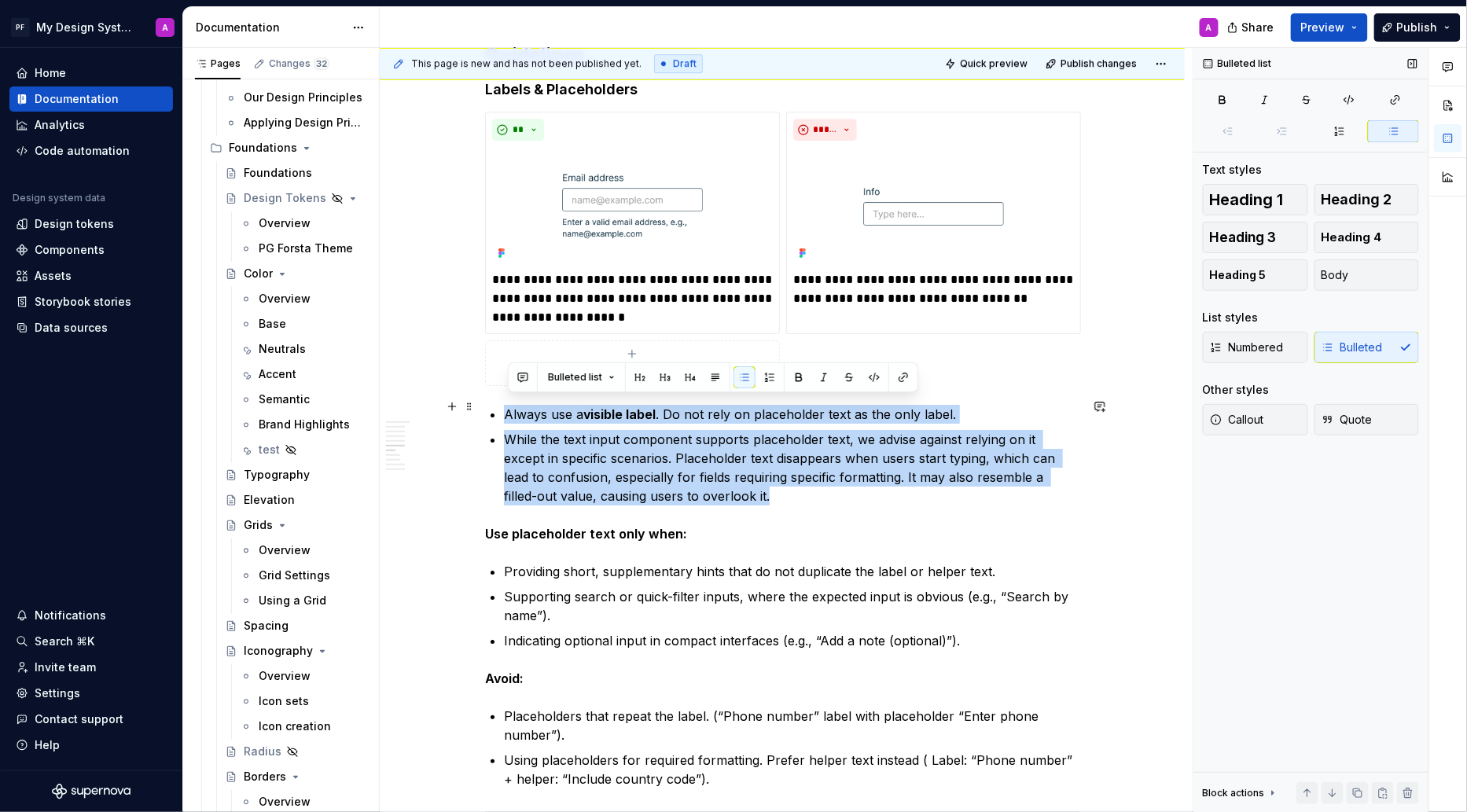
drag, startPoint x: 721, startPoint y: 491, endPoint x: 493, endPoint y: 411, distance: 241.6
click at [493, 411] on div "Overview Text fields are most commonly used in forms and search interfaces wher…" at bounding box center [782, 577] width 595 height 4204
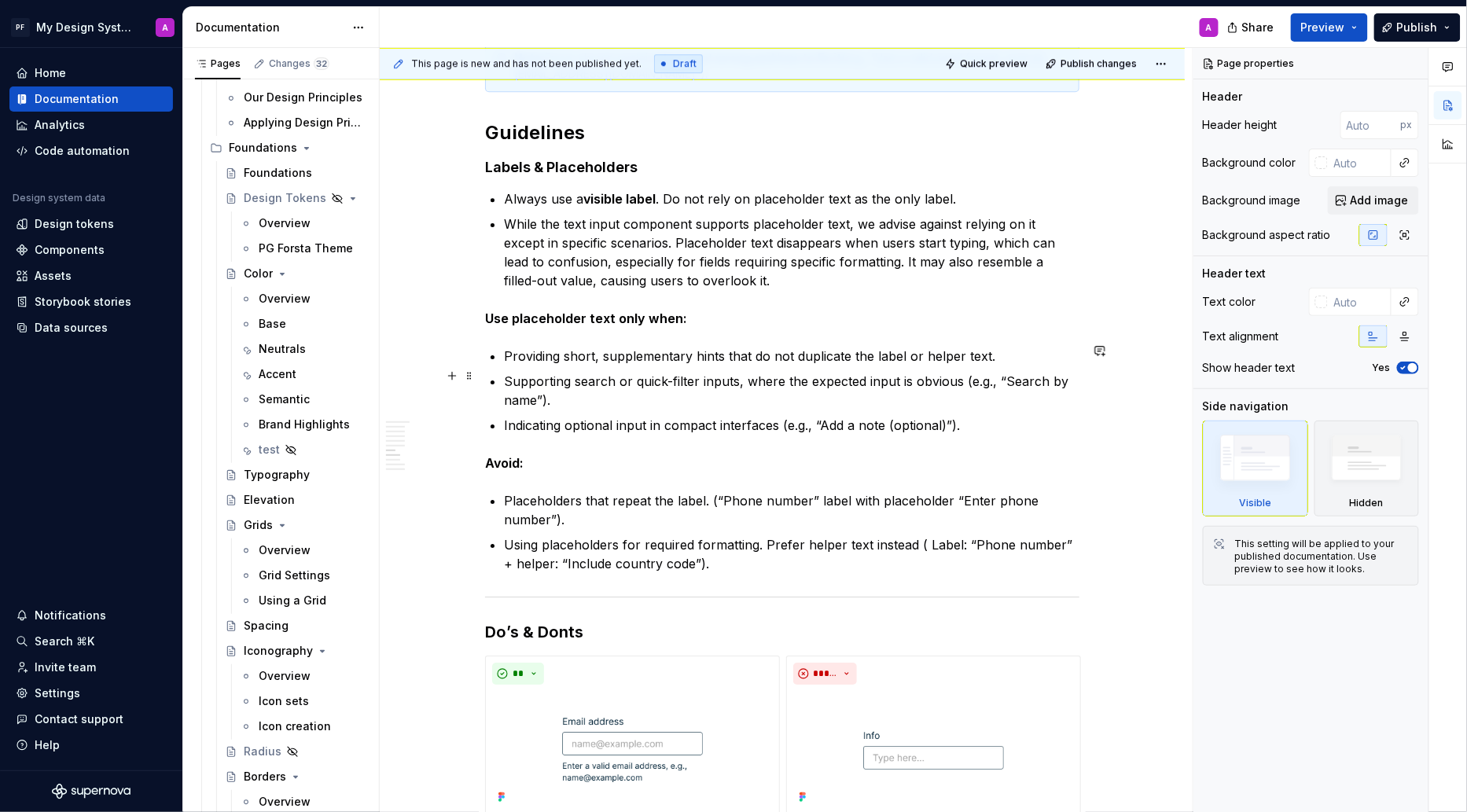
scroll to position [1699, 0]
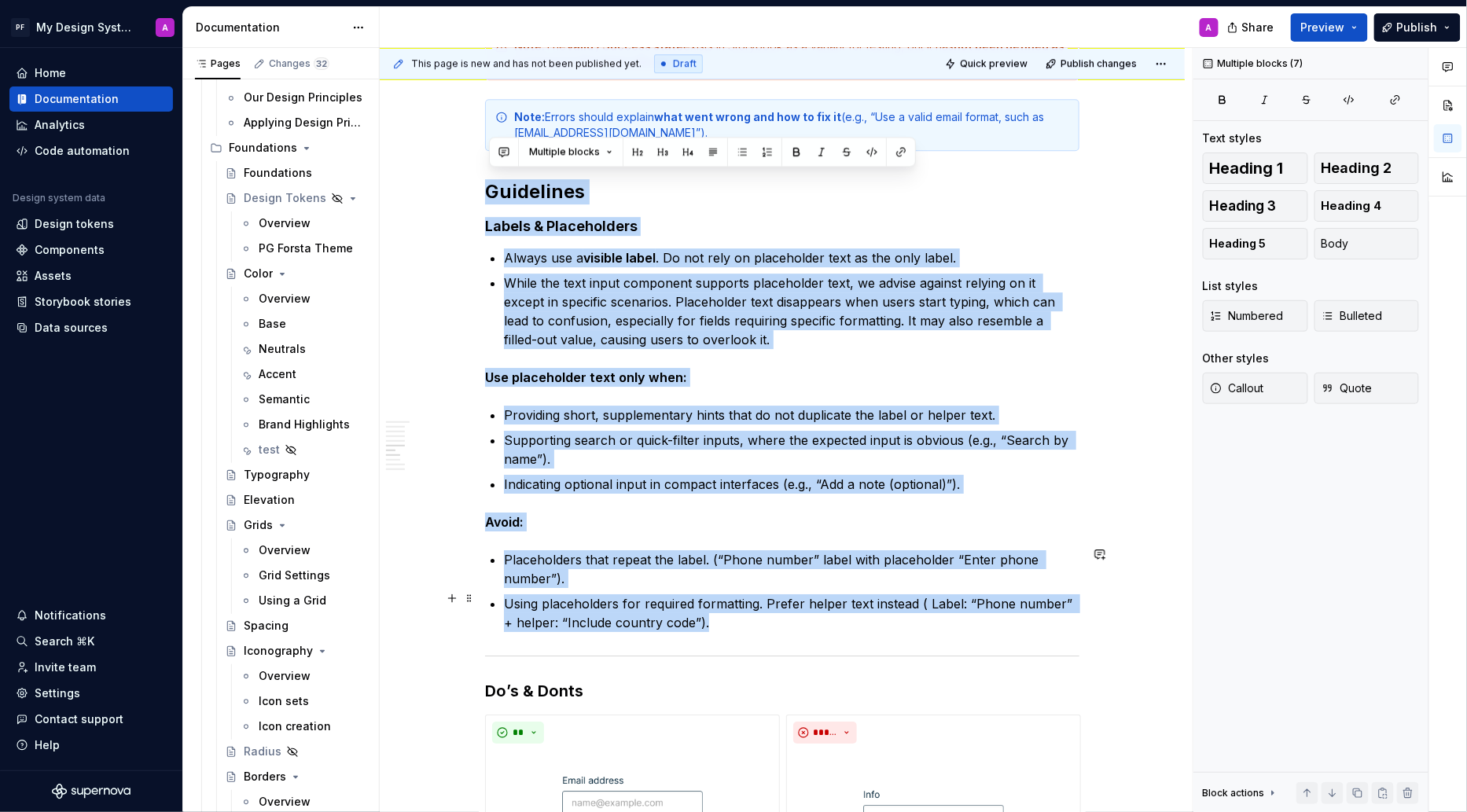
drag, startPoint x: 490, startPoint y: 180, endPoint x: 744, endPoint y: 610, distance: 499.4
click at [744, 610] on div "Overview Text fields are most commonly used in forms and search interfaces wher…" at bounding box center [782, 828] width 595 height 4433
copy div "Guidelines Labels & Placeholders Always use a visible label . Do not rely on pl…"
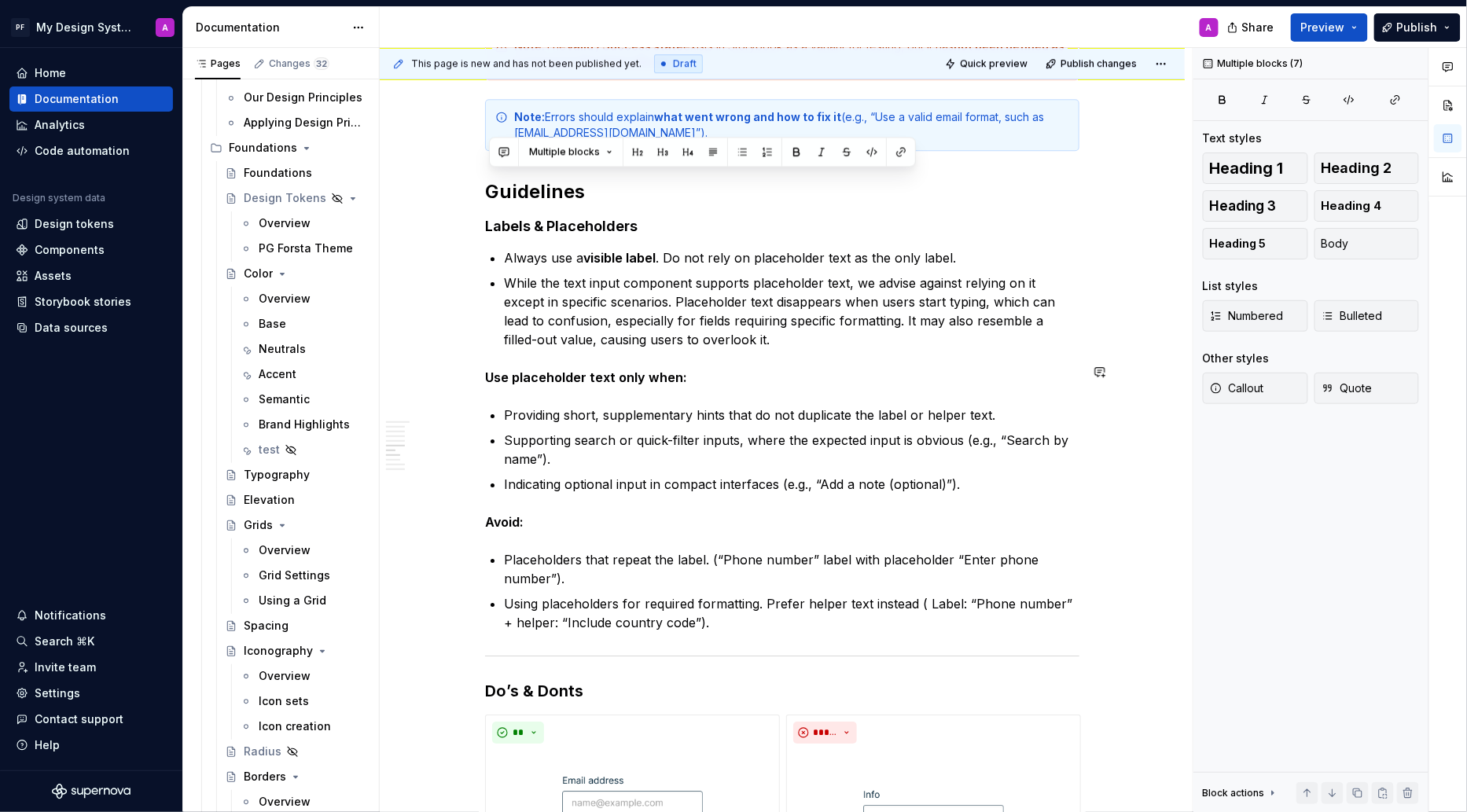
click at [744, 352] on div "Overview Text fields are most commonly used in forms and search interfaces wher…" at bounding box center [782, 828] width 595 height 4433
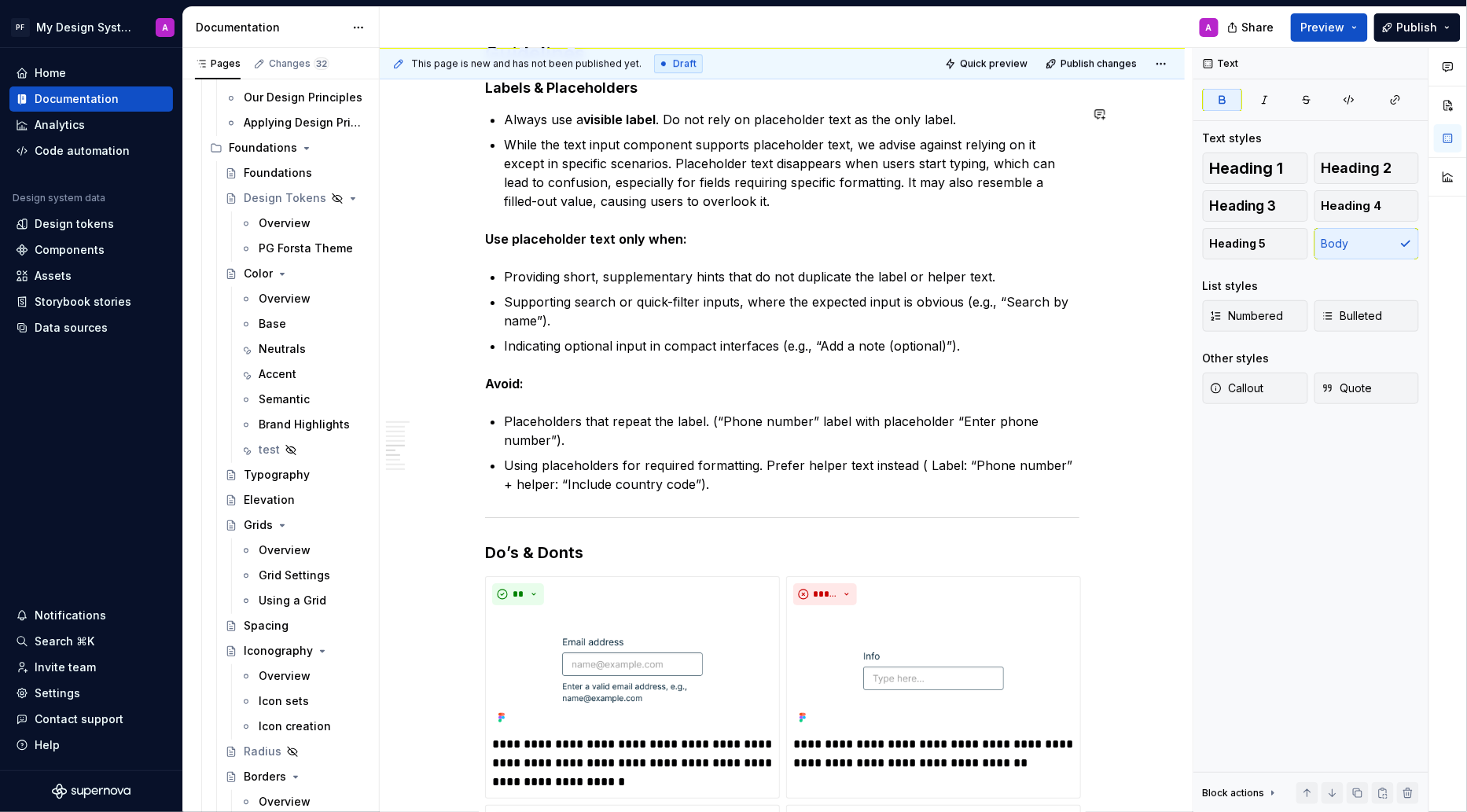
scroll to position [1969, 0]
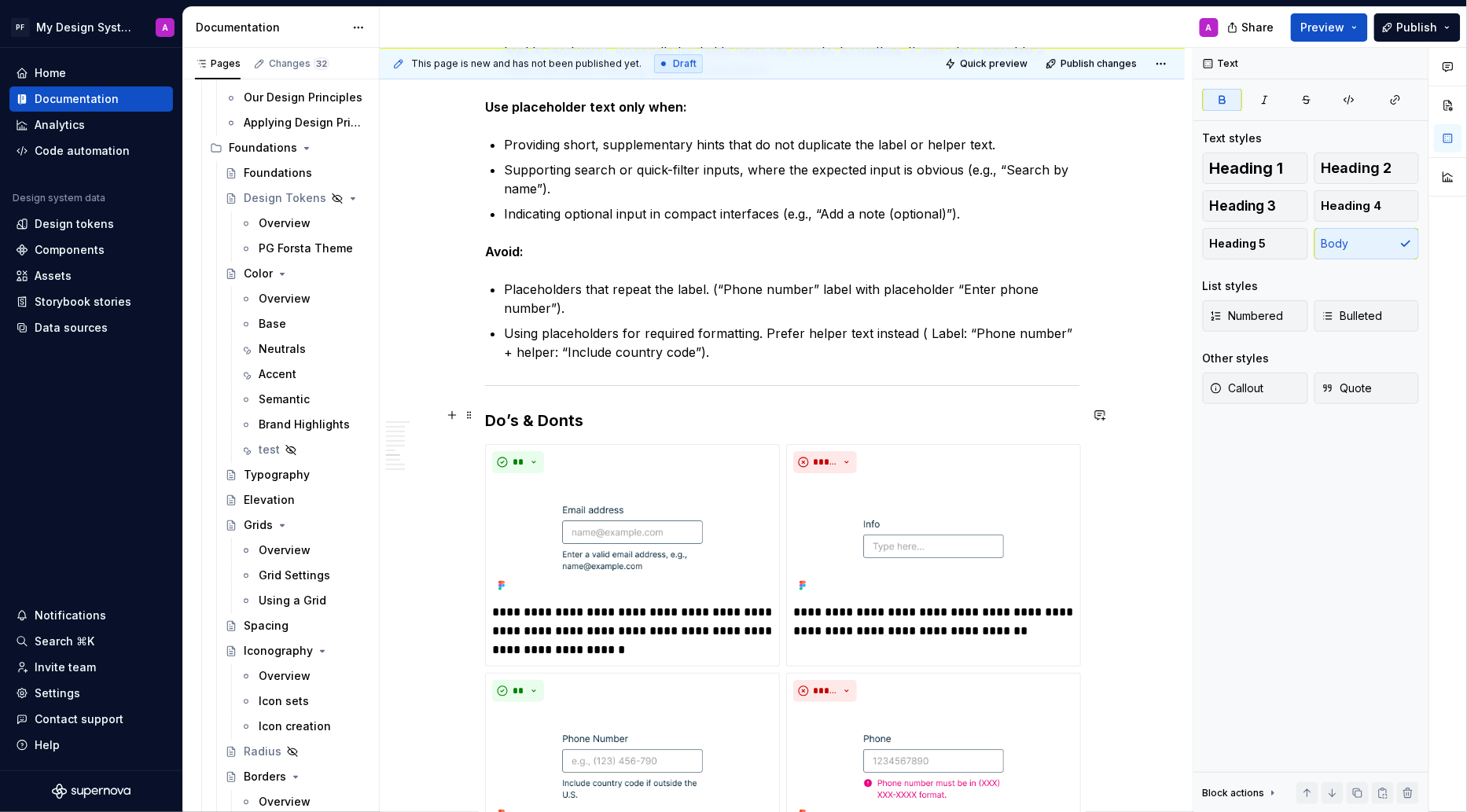
click at [615, 412] on h3 "Do’s & Donts" at bounding box center [782, 421] width 595 height 22
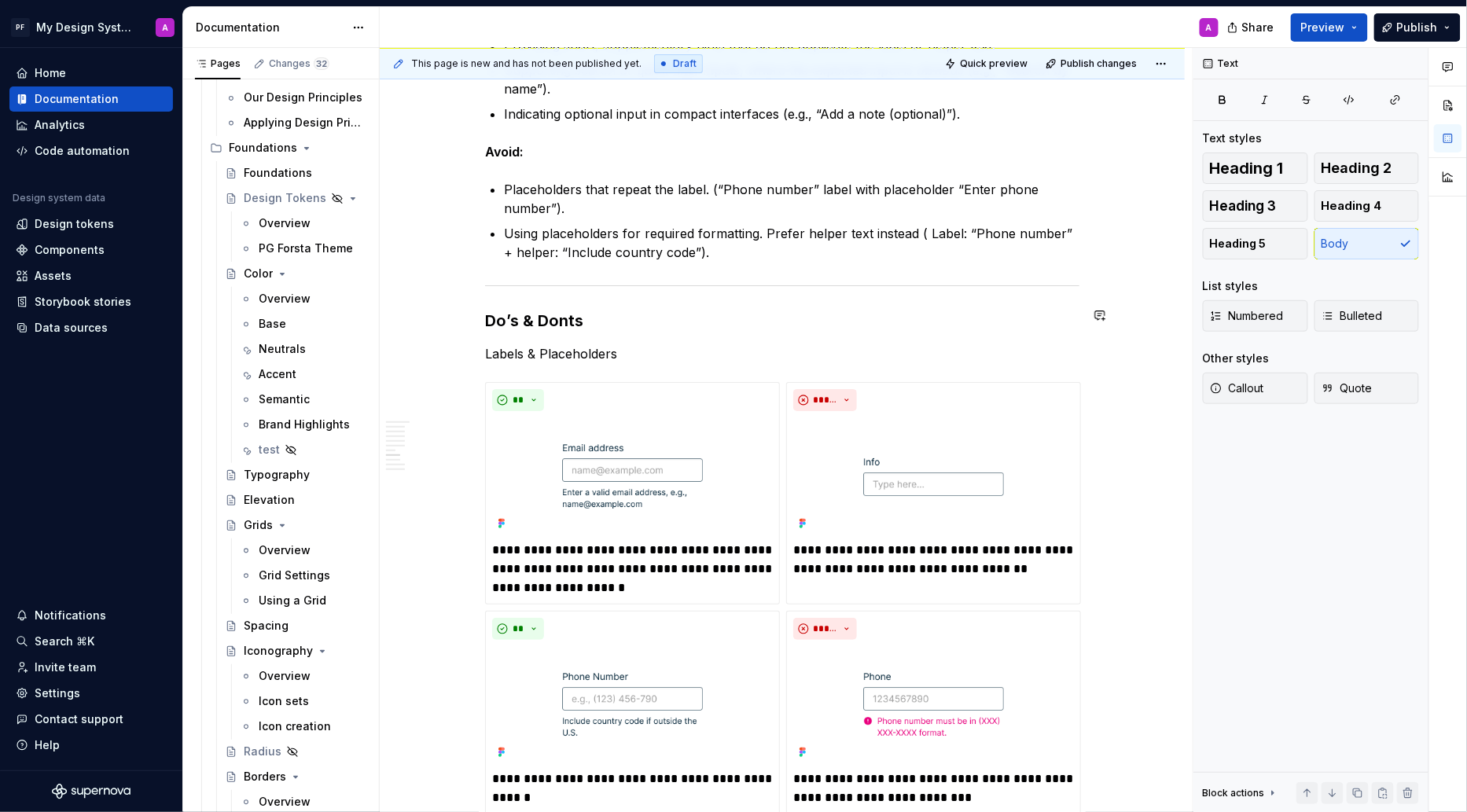
scroll to position [2128, 0]
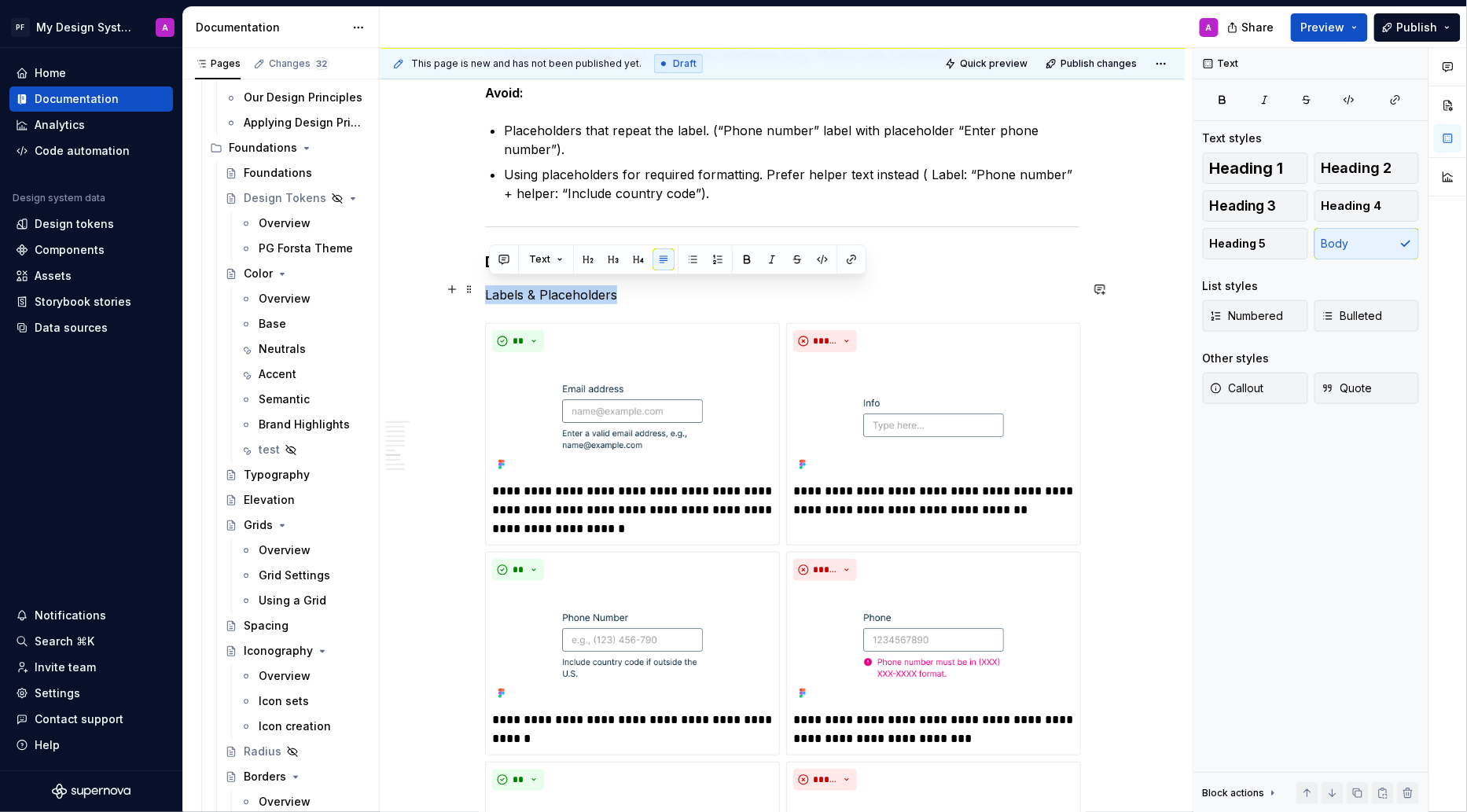
drag, startPoint x: 635, startPoint y: 284, endPoint x: 486, endPoint y: 286, distance: 149.0
click at [486, 286] on div "Overview Text fields are most commonly used in forms and search interfaces wher…" at bounding box center [783, 530] width 805 height 4770
click at [744, 261] on button "button" at bounding box center [747, 260] width 22 height 22
click at [957, 274] on div "Overview Text fields are most commonly used in forms and search interfaces wher…" at bounding box center [782, 418] width 595 height 4471
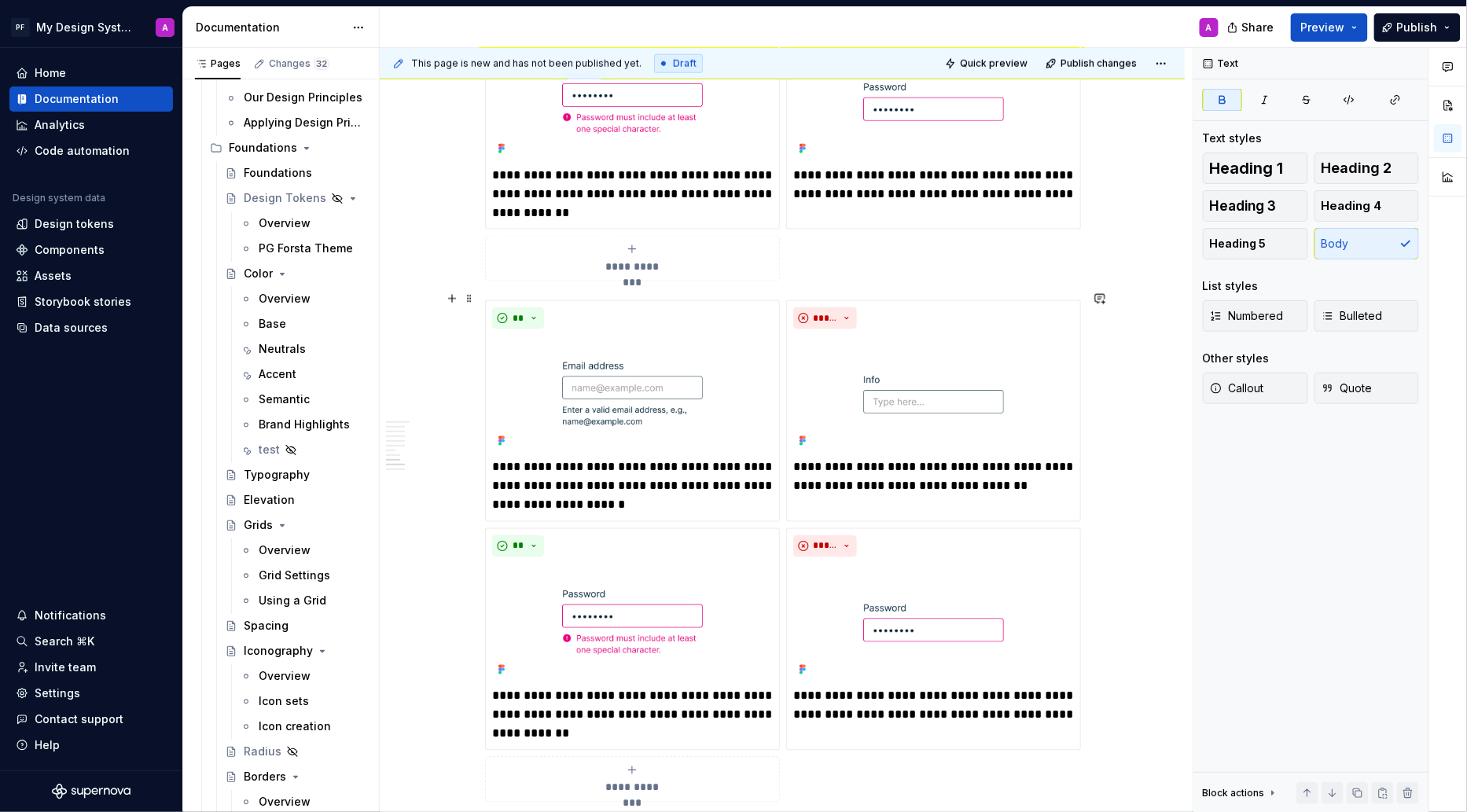
scroll to position [2759, 0]
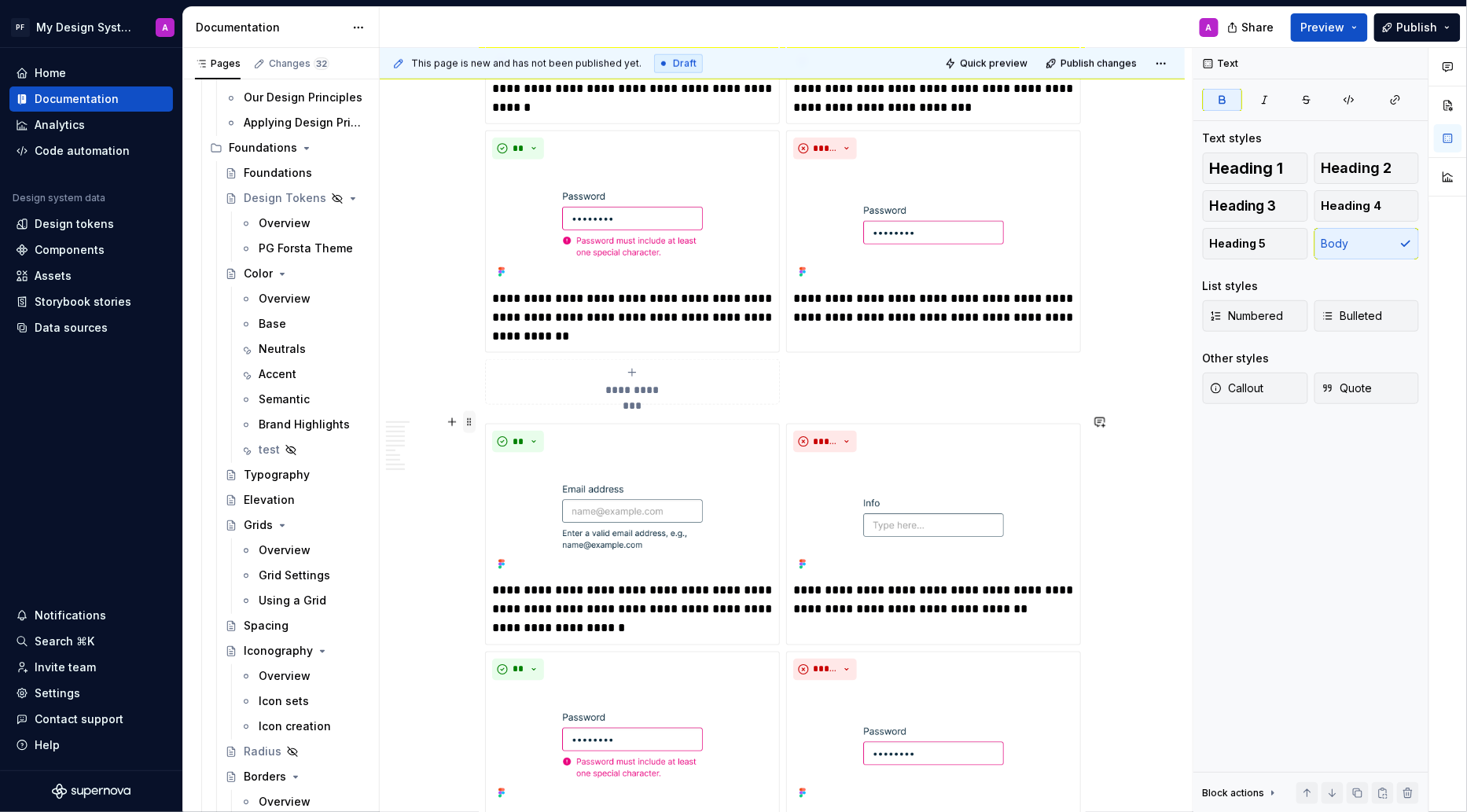
click at [475, 427] on span at bounding box center [470, 423] width 13 height 22
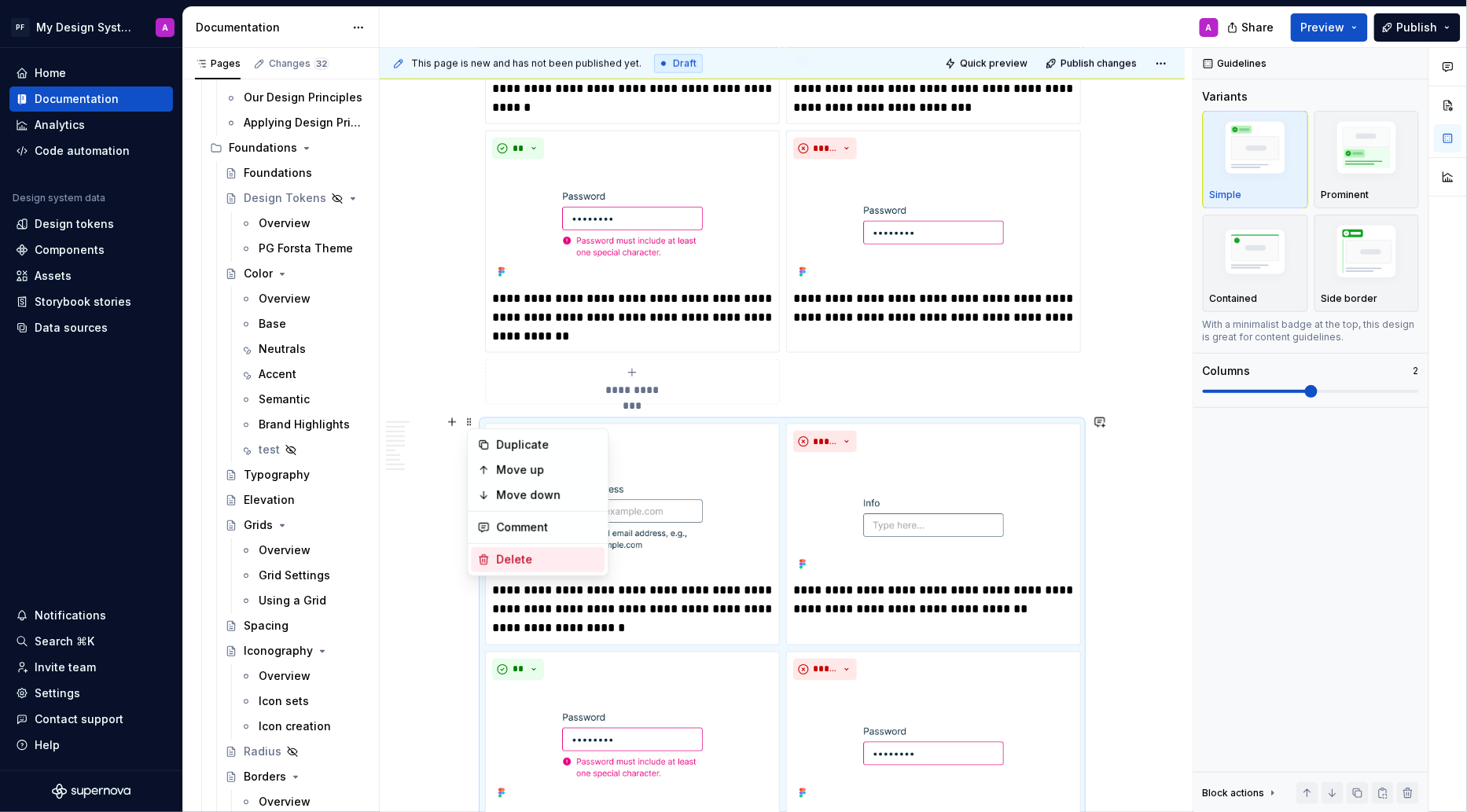
click at [536, 555] on div "Delete" at bounding box center [547, 560] width 102 height 16
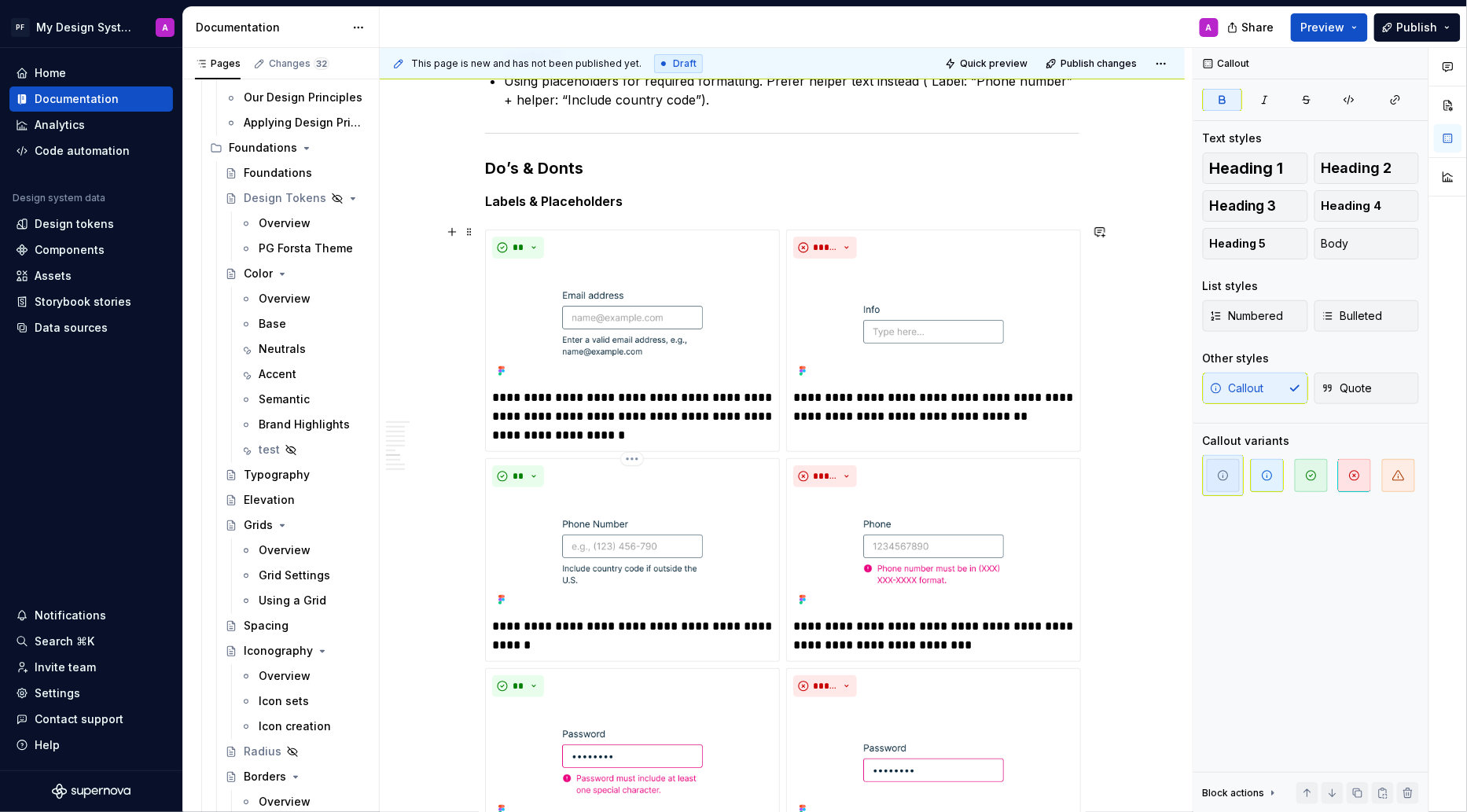
scroll to position [2249, 0]
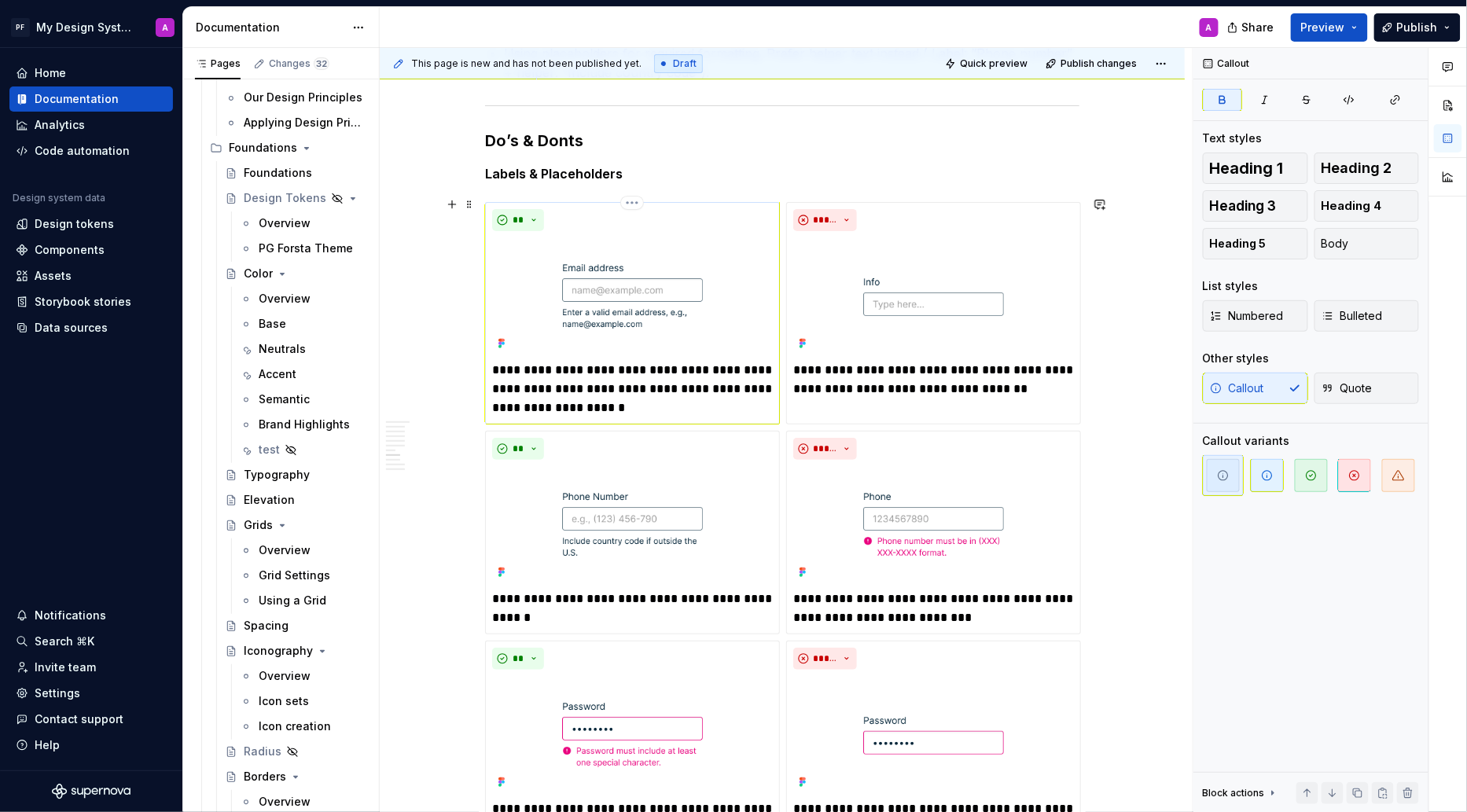
click at [691, 398] on p "**********" at bounding box center [632, 388] width 280 height 56
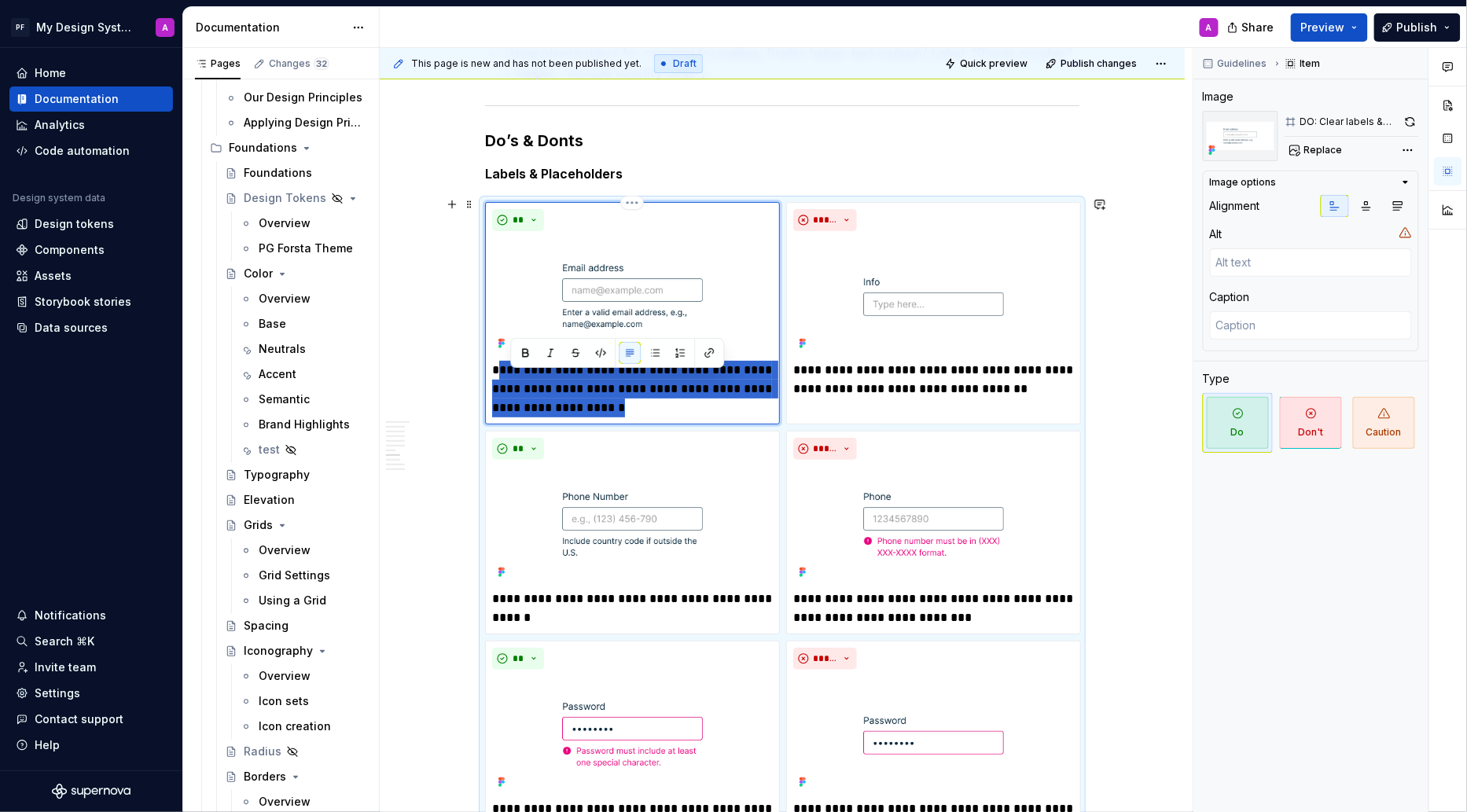
drag, startPoint x: 691, startPoint y: 398, endPoint x: 505, endPoint y: 370, distance: 188.1
click at [505, 370] on p "**********" at bounding box center [632, 388] width 280 height 56
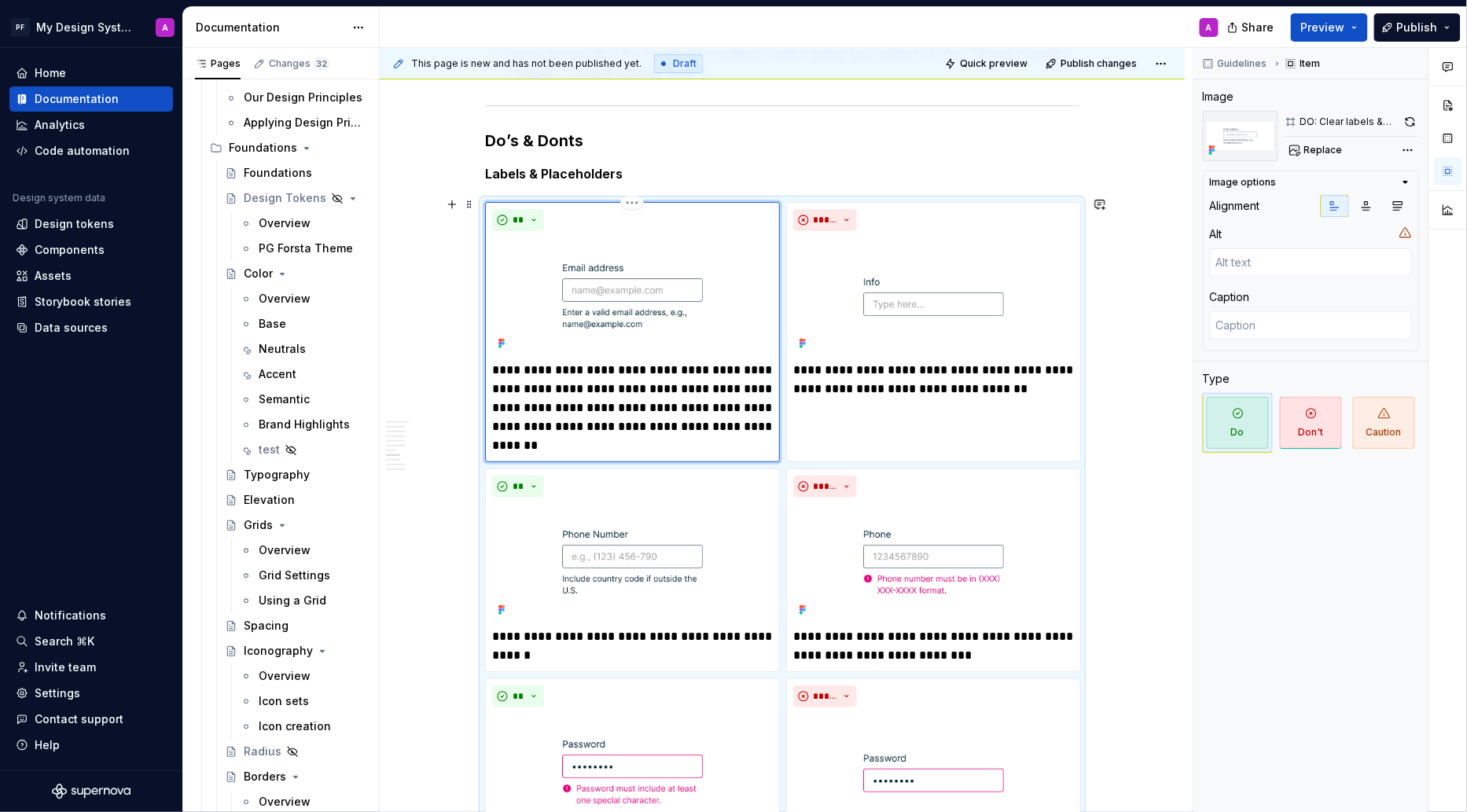
click at [514, 361] on p "**********" at bounding box center [632, 408] width 280 height 94
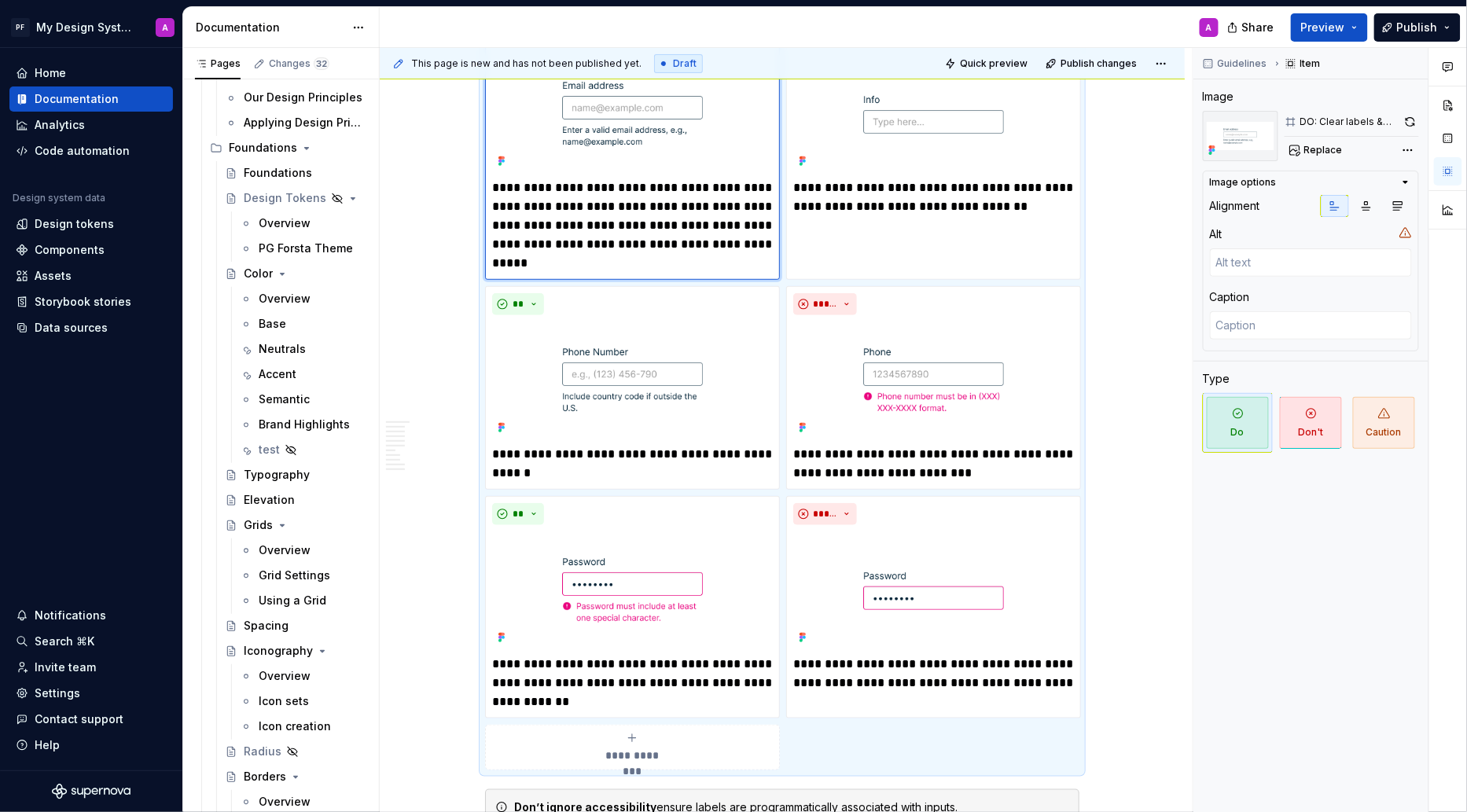
scroll to position [2331, 0]
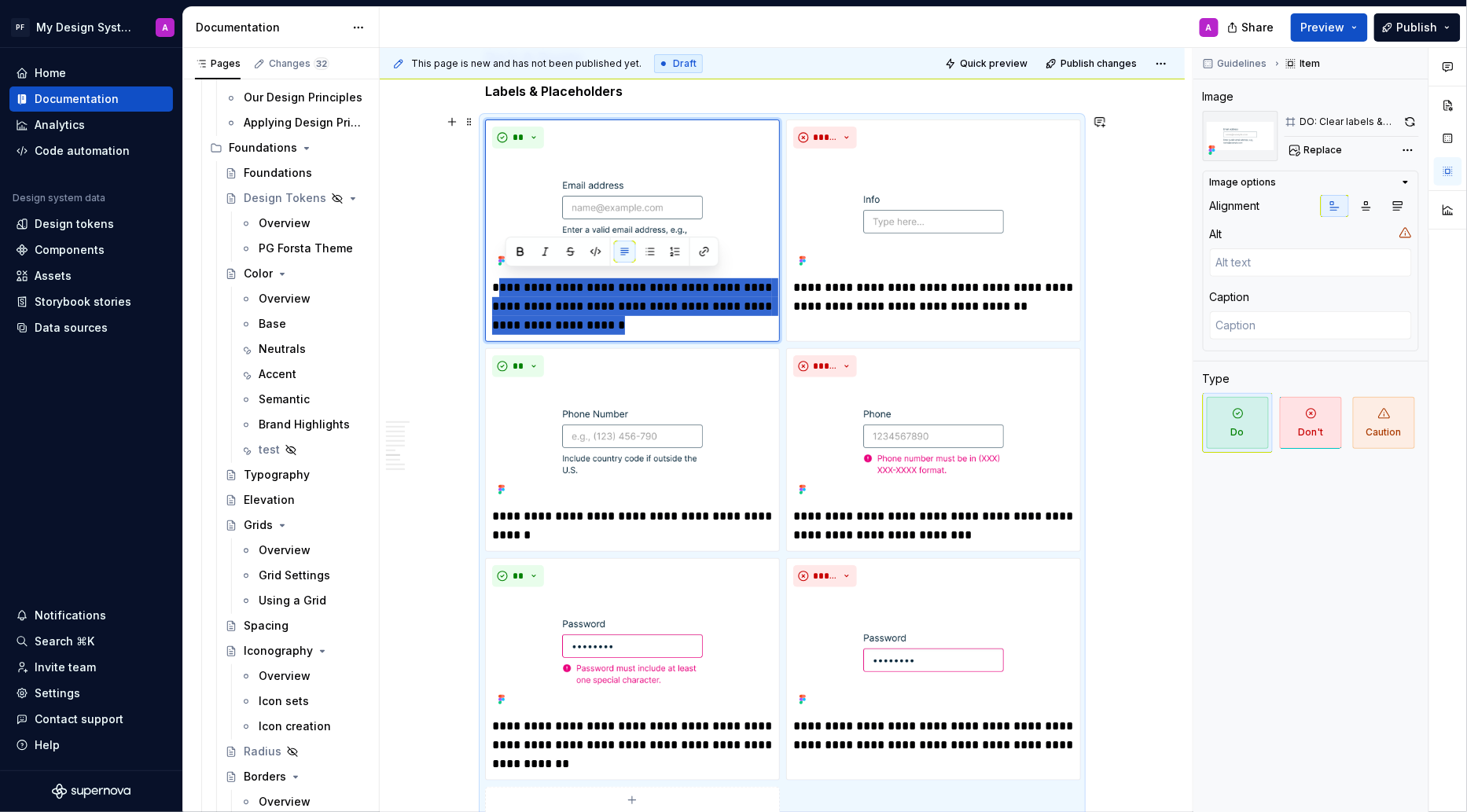
click at [1136, 422] on div "Overview Text fields are most commonly used in forms and search interfaces wher…" at bounding box center [783, 66] width 805 height 4249
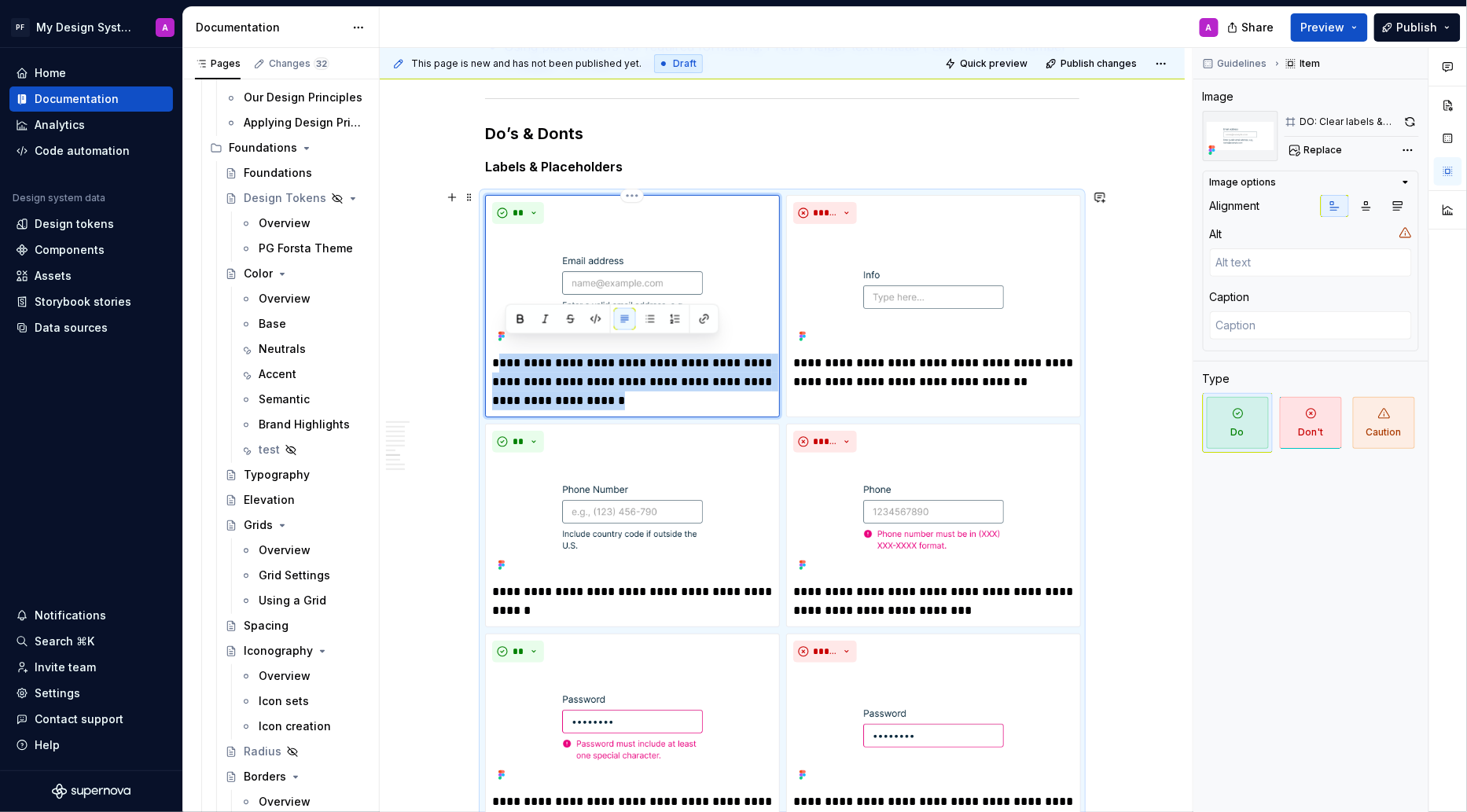
scroll to position [2245, 0]
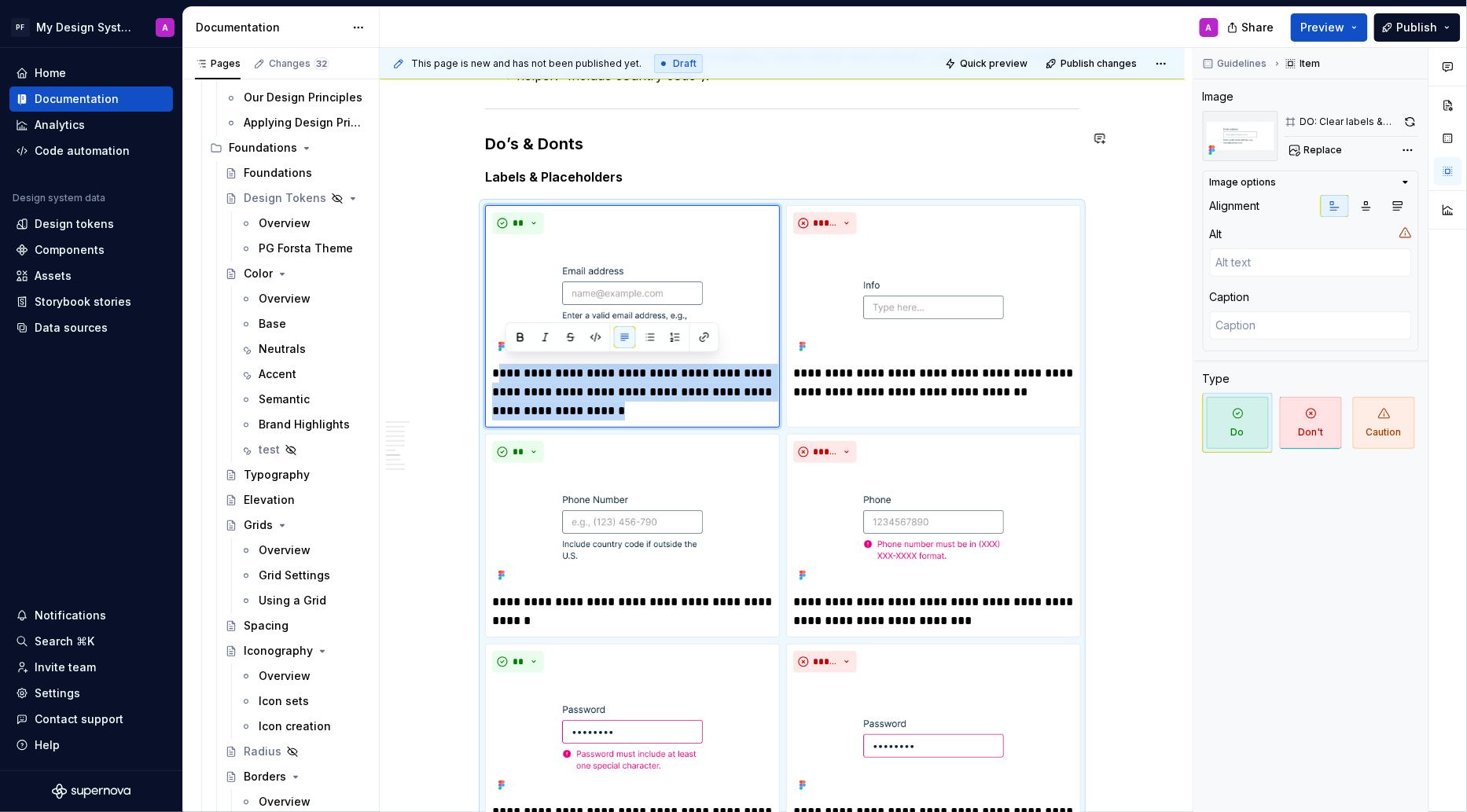
click at [708, 155] on div "Overview Text fields are most commonly used in forms and search interfaces wher…" at bounding box center [782, 39] width 595 height 3949
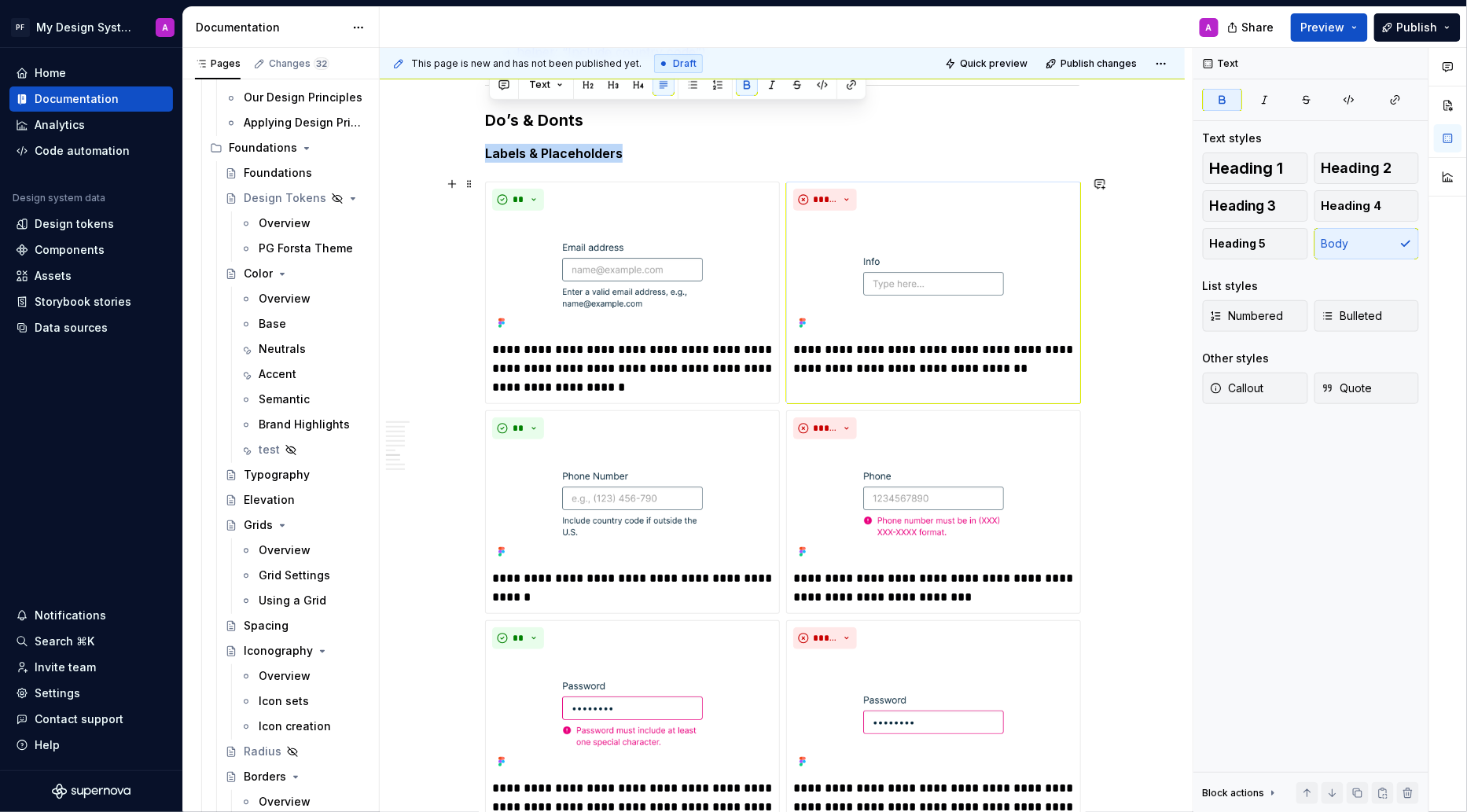
scroll to position [2023, 0]
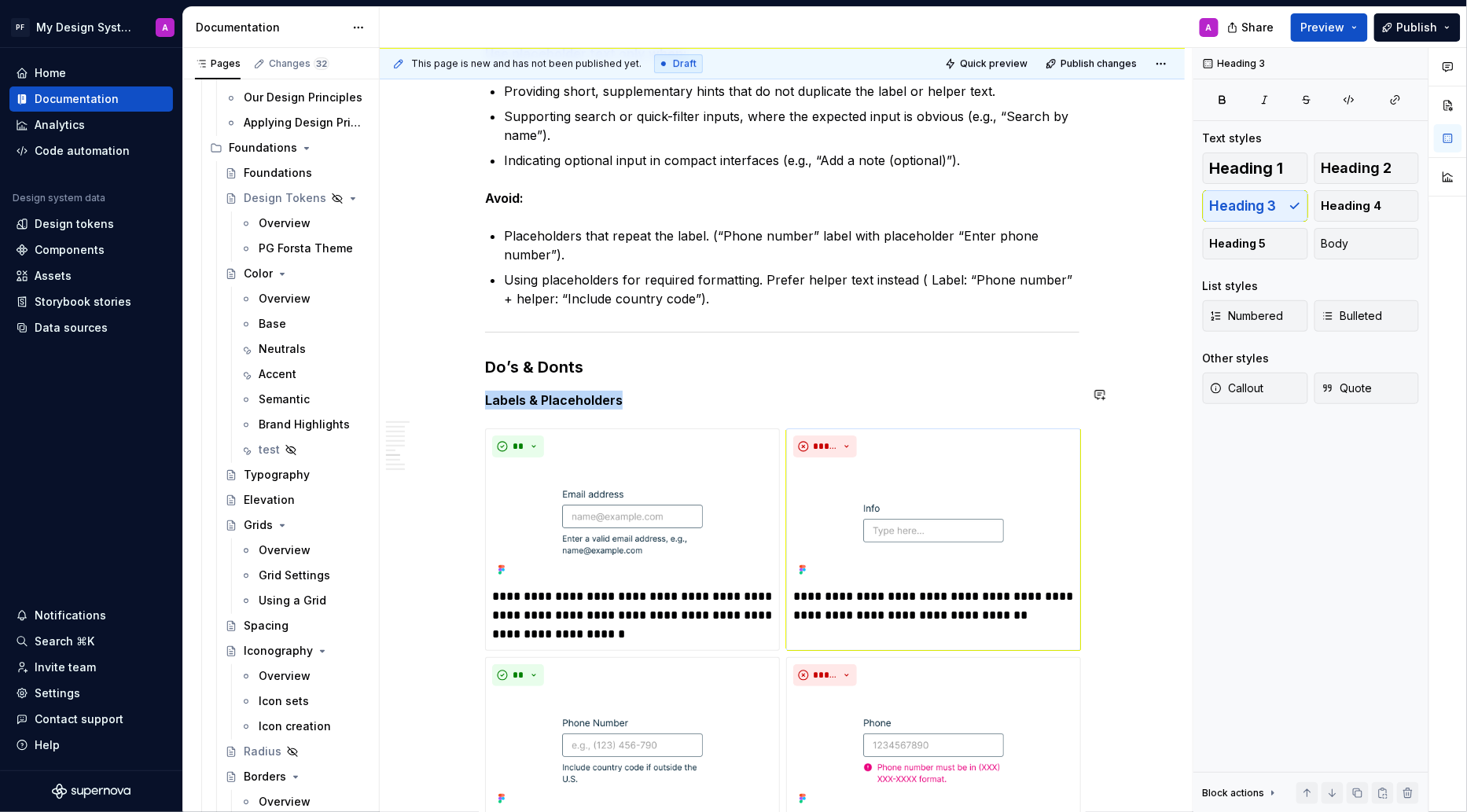
click at [1028, 366] on h3 "Do’s & Donts" at bounding box center [782, 367] width 595 height 22
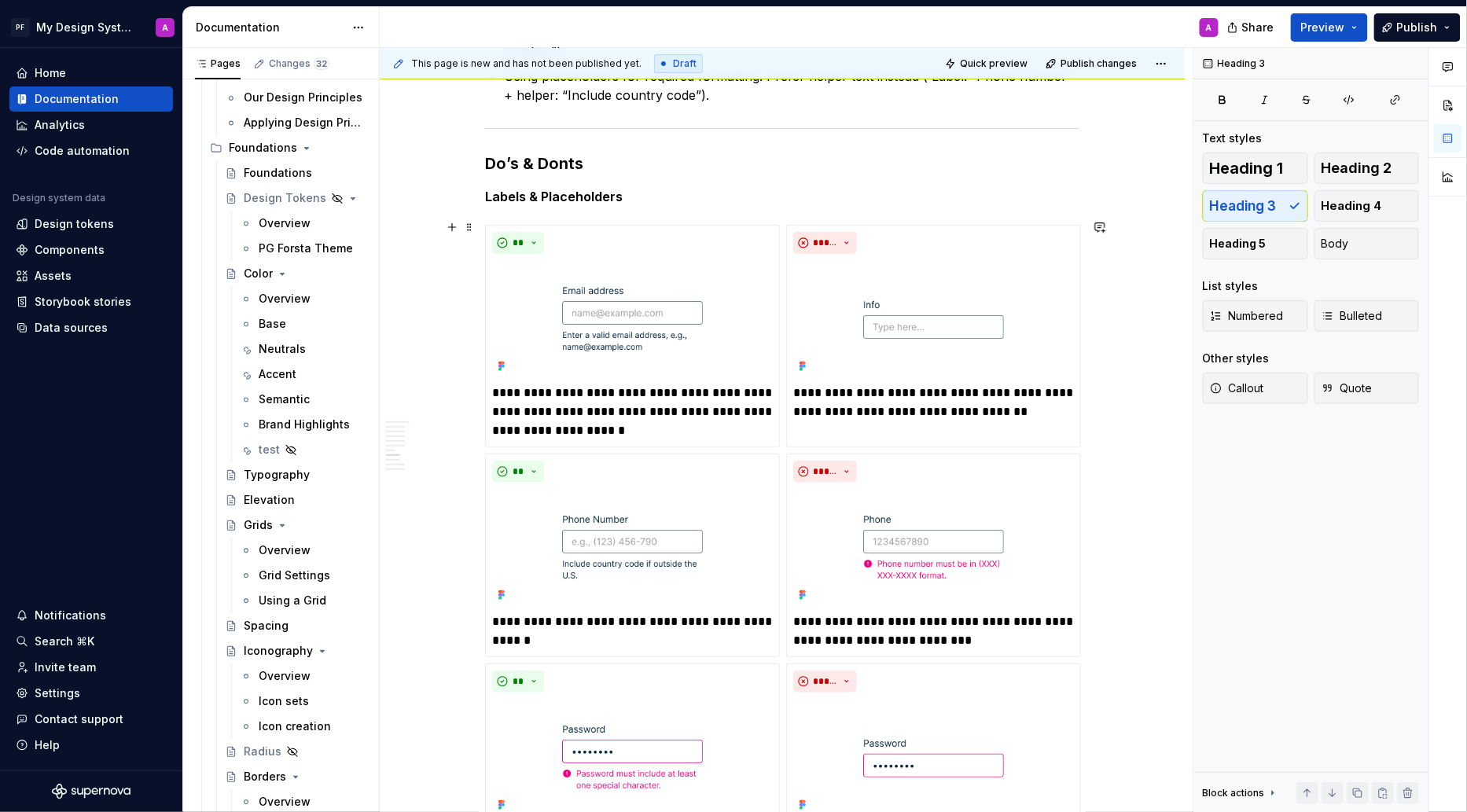
scroll to position [2085, 0]
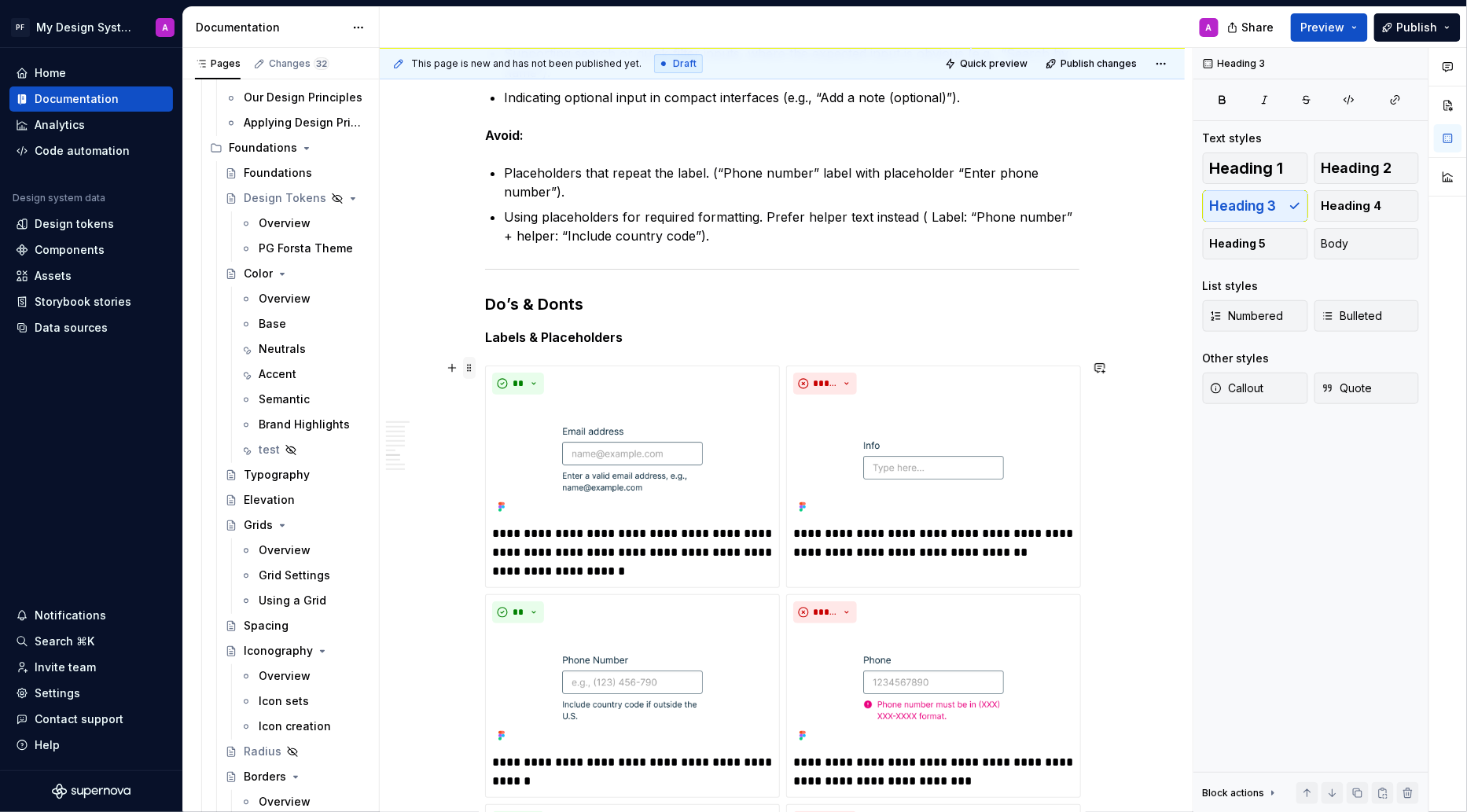
click at [475, 372] on span at bounding box center [470, 368] width 13 height 22
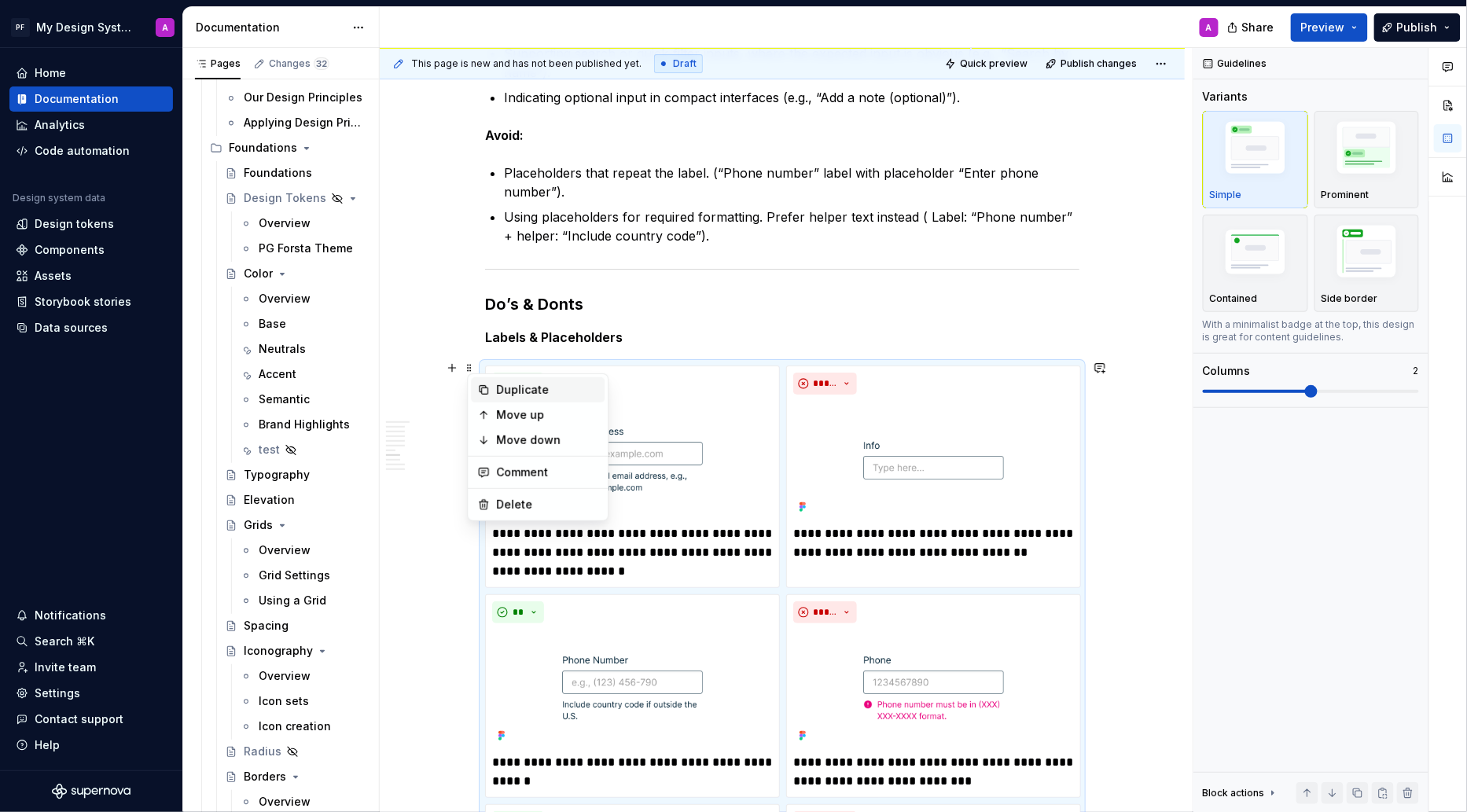
click at [504, 388] on div "Duplicate" at bounding box center [547, 389] width 102 height 16
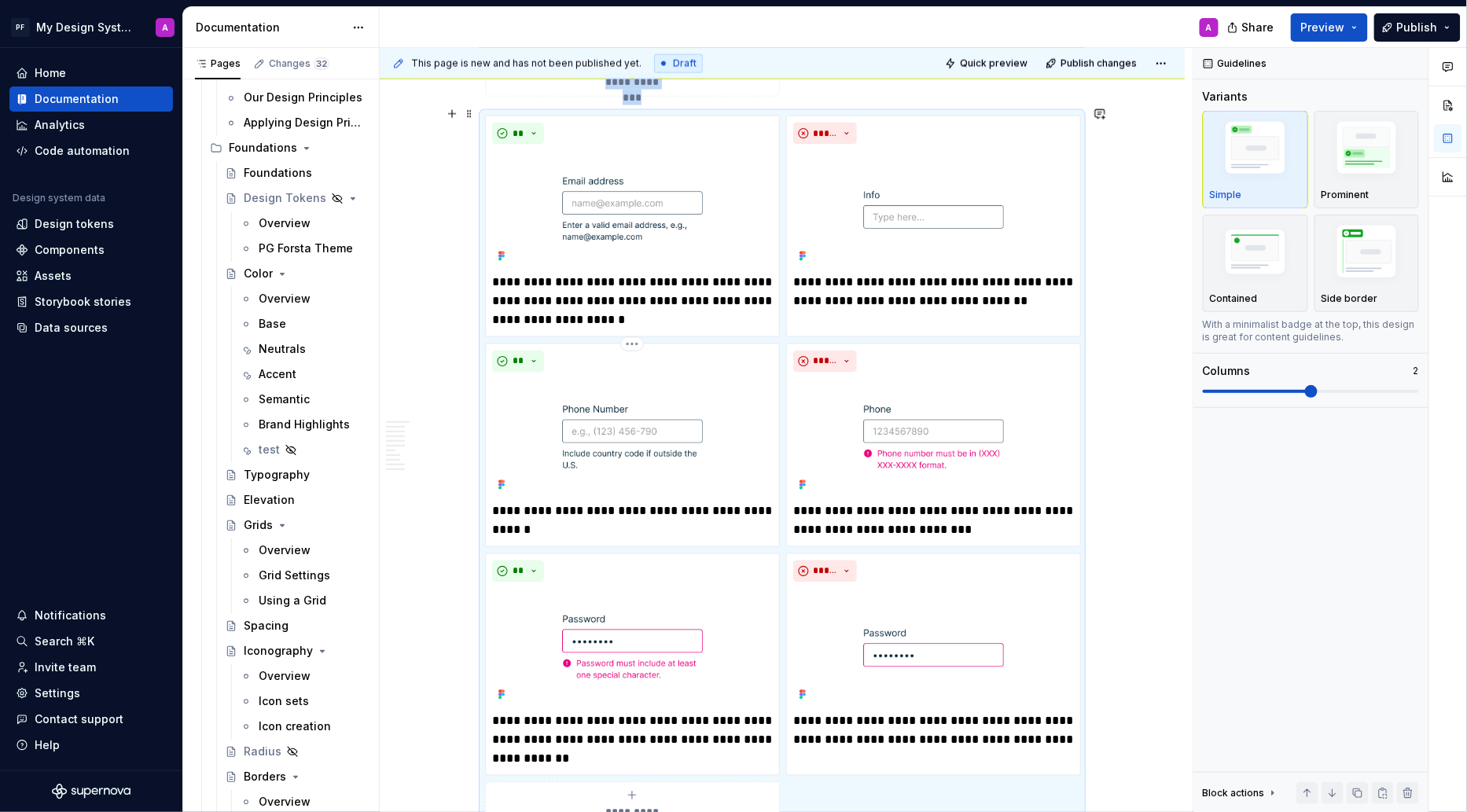
scroll to position [3004, 0]
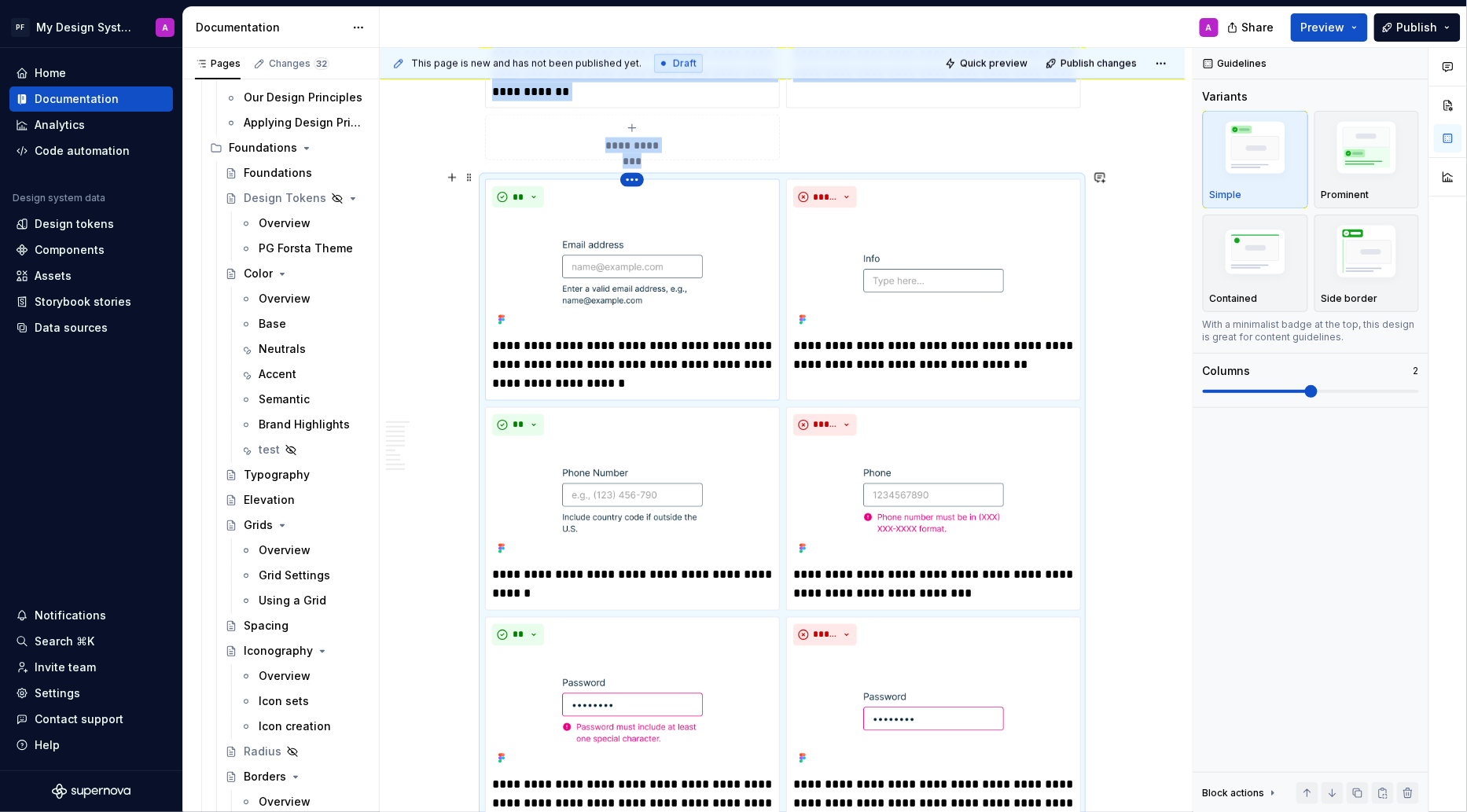
click at [640, 170] on html "PF My Design System A Home Documentation Analytics Code automation Design syste…" at bounding box center [734, 406] width 1467 height 812
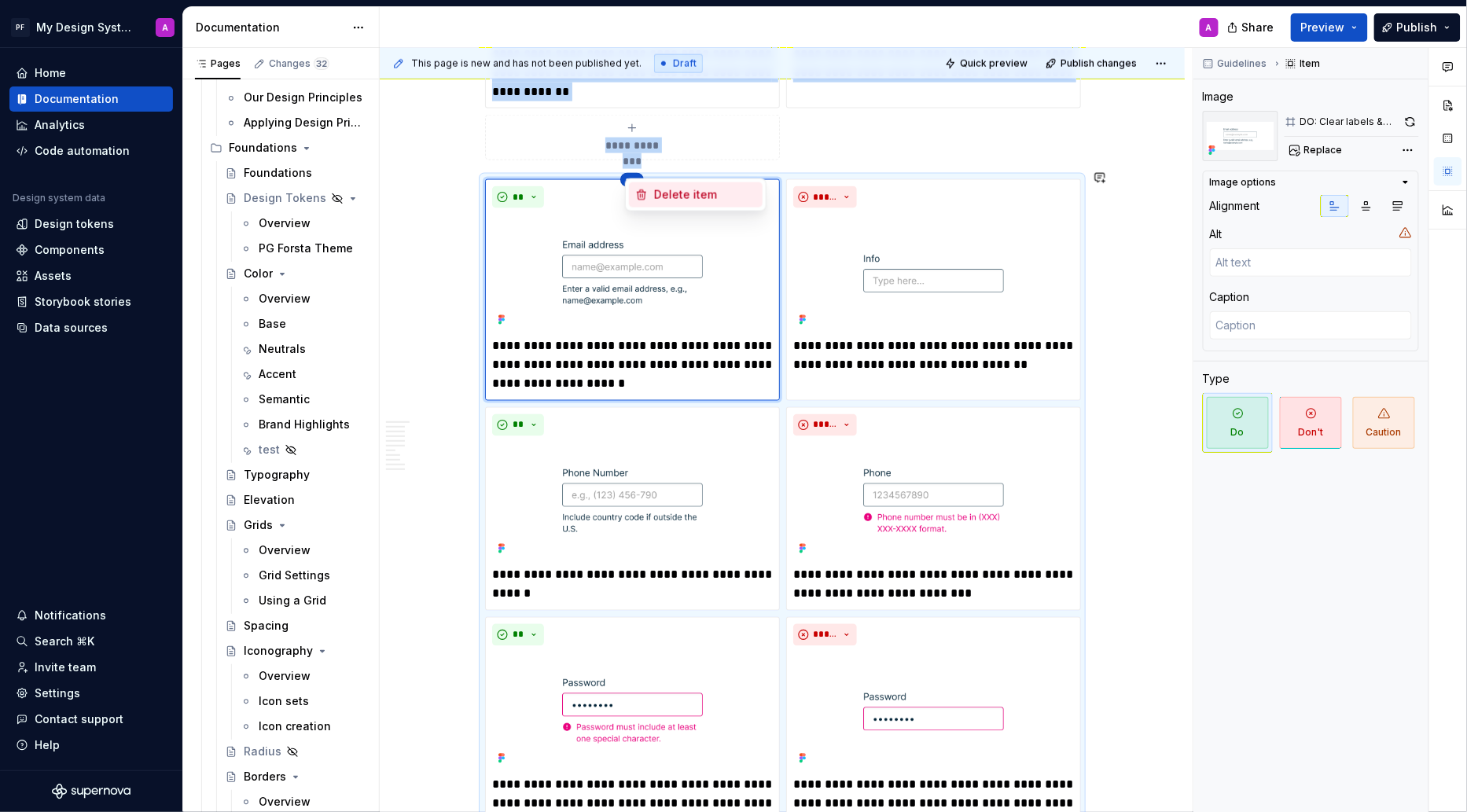
click at [652, 196] on div "Delete item" at bounding box center [696, 194] width 133 height 25
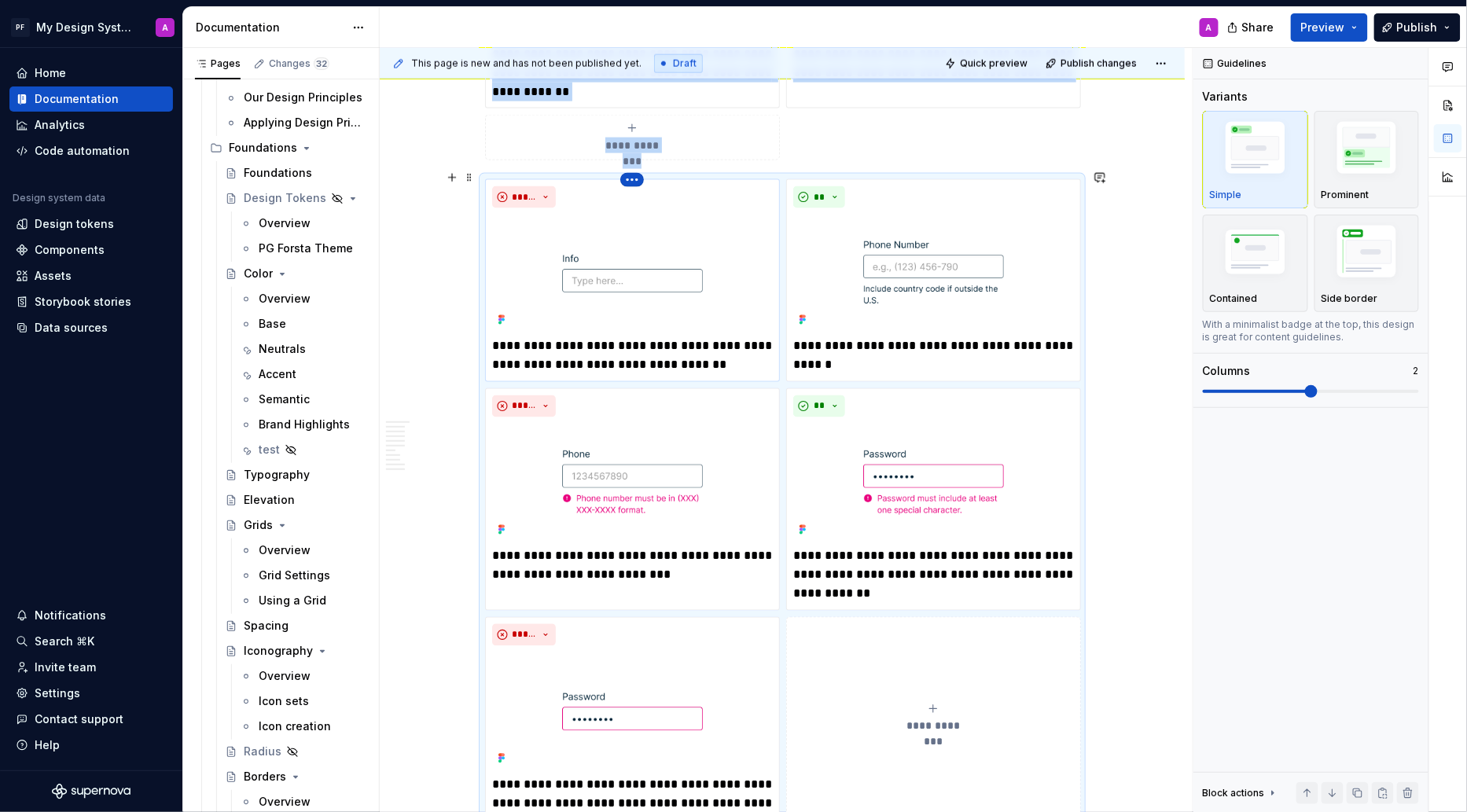
click at [639, 169] on html "PF My Design System A Home Documentation Analytics Code automation Design syste…" at bounding box center [734, 406] width 1467 height 812
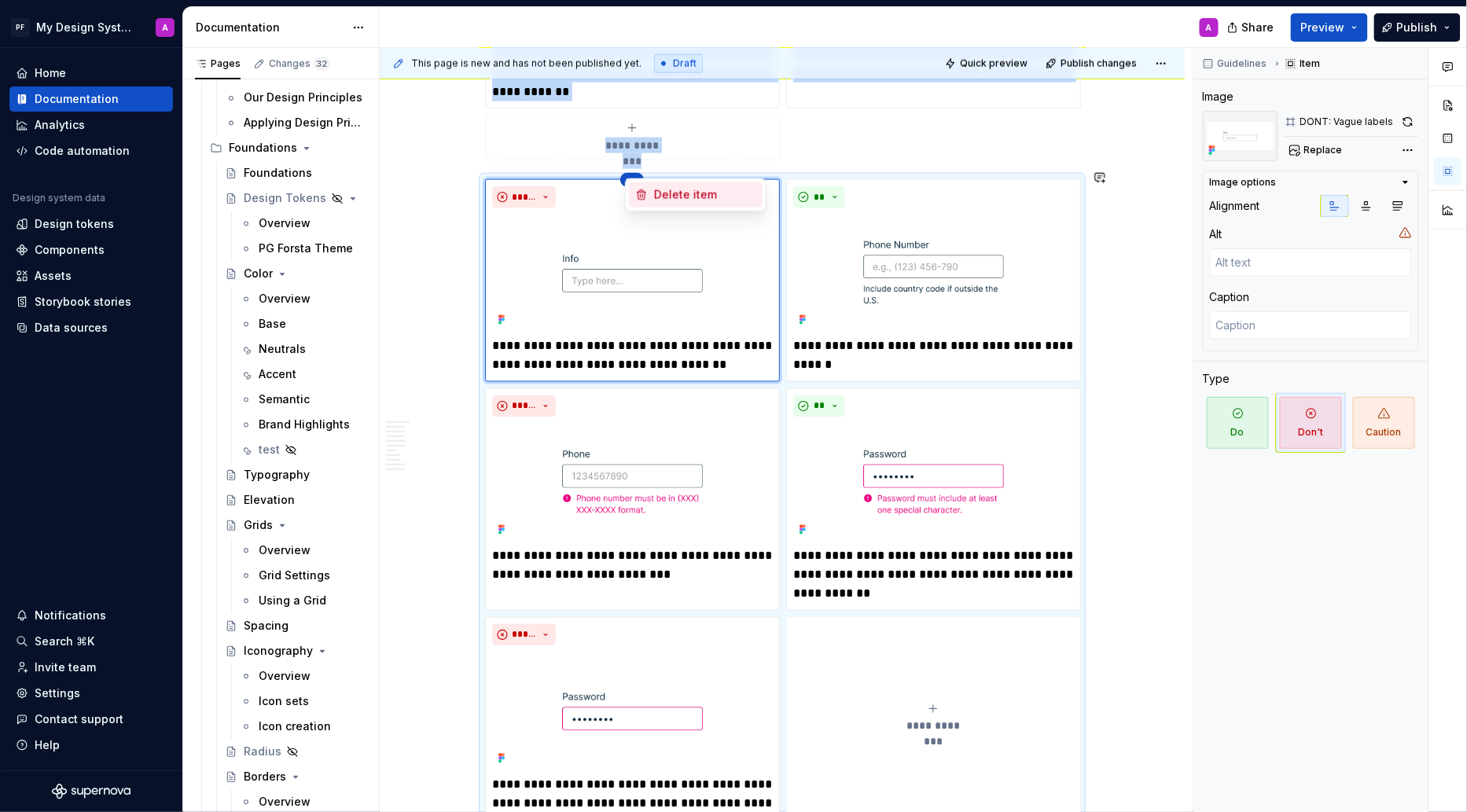
click at [641, 191] on icon at bounding box center [642, 195] width 13 height 13
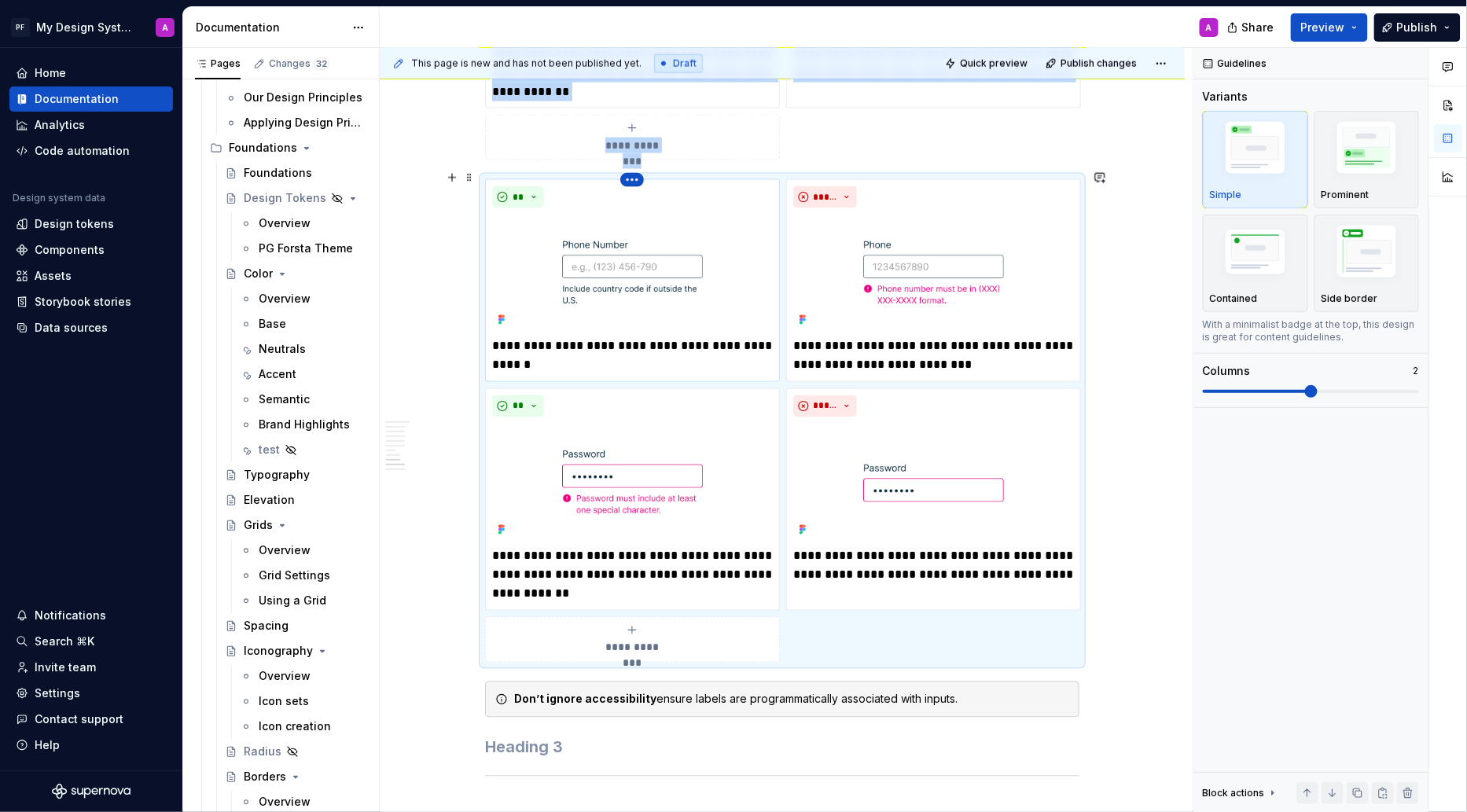
click at [636, 168] on html "PF My Design System A Home Documentation Analytics Code automation Design syste…" at bounding box center [734, 406] width 1467 height 812
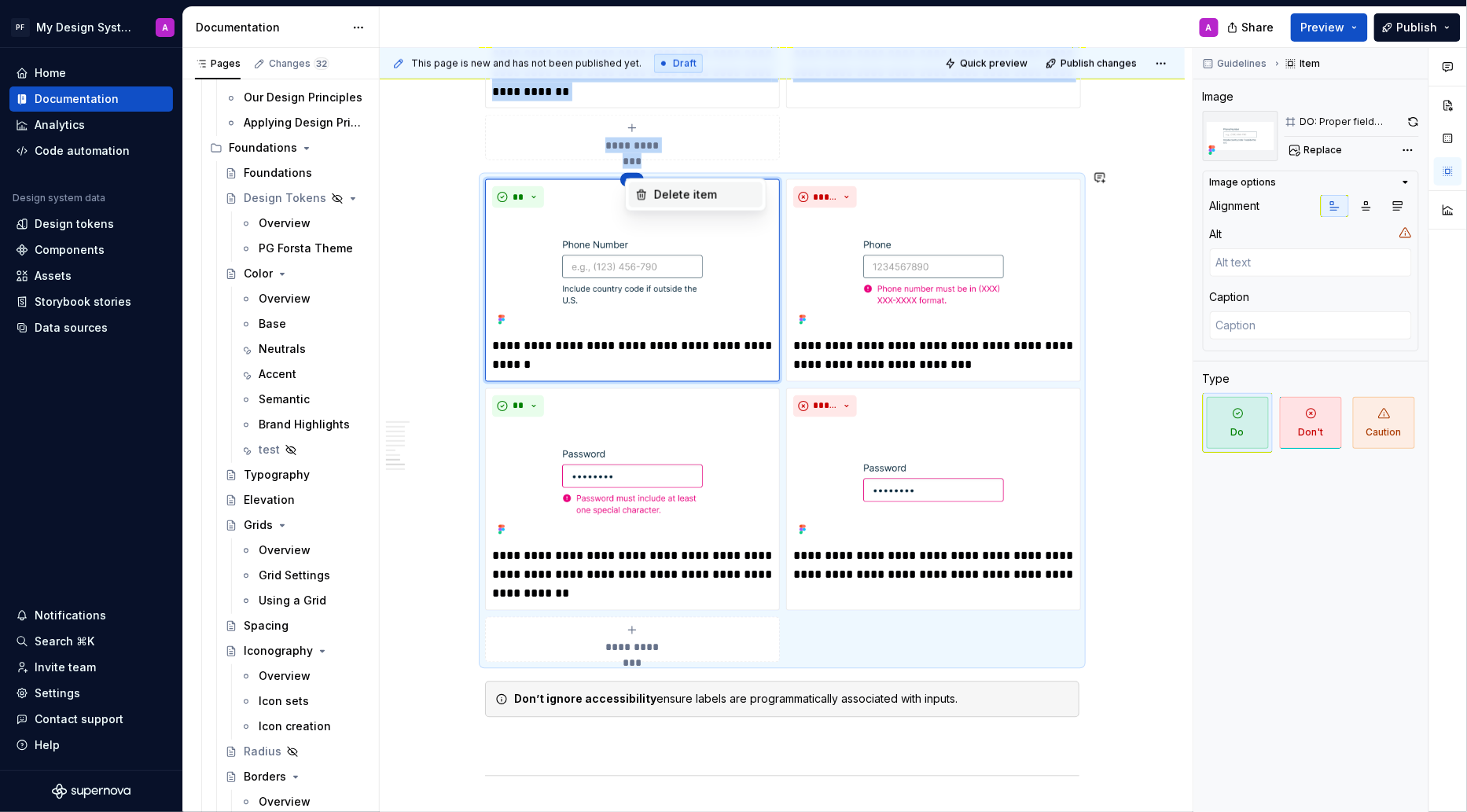
click at [661, 202] on div "Delete item" at bounding box center [696, 194] width 133 height 25
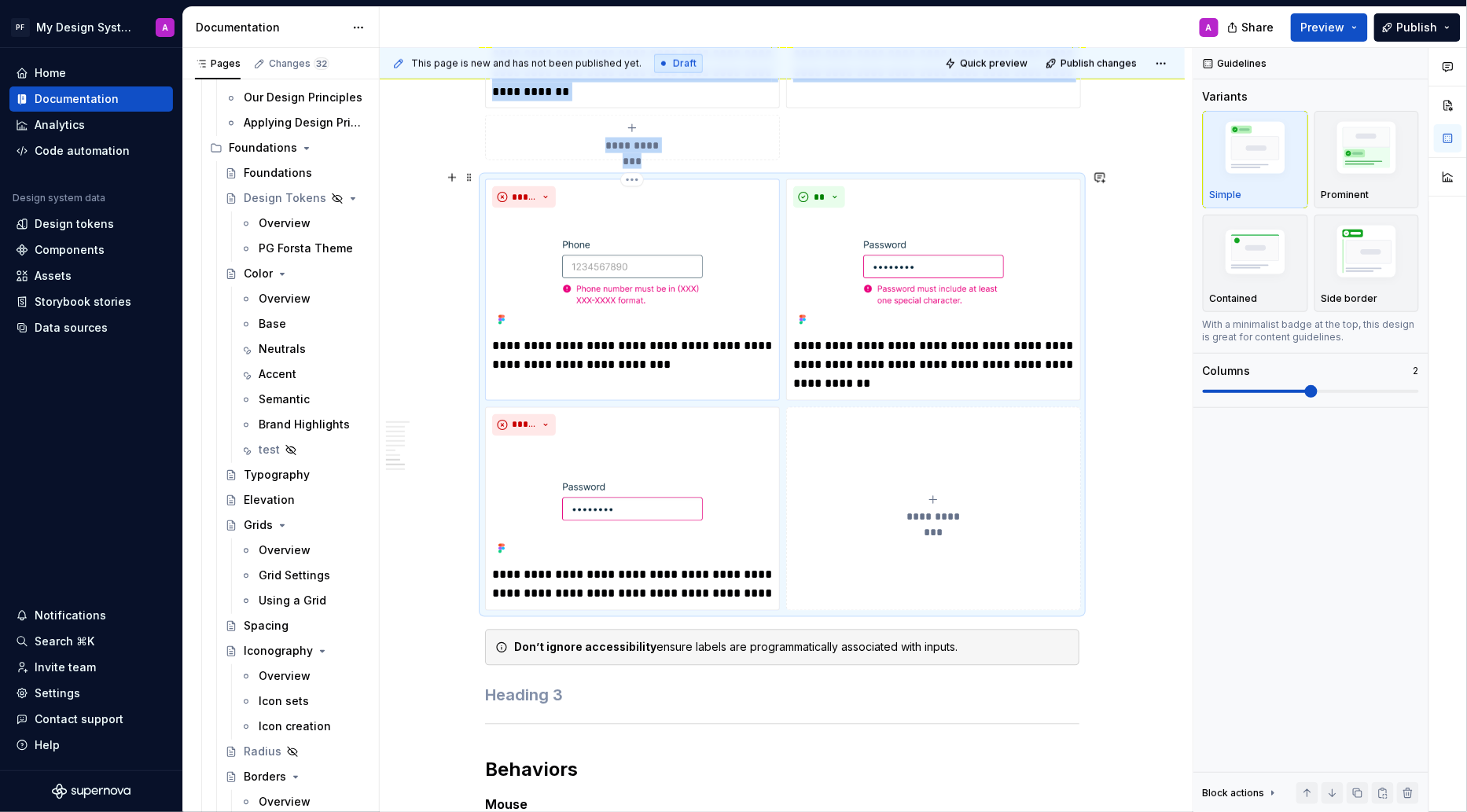
click at [641, 186] on div "*****" at bounding box center [632, 197] width 280 height 22
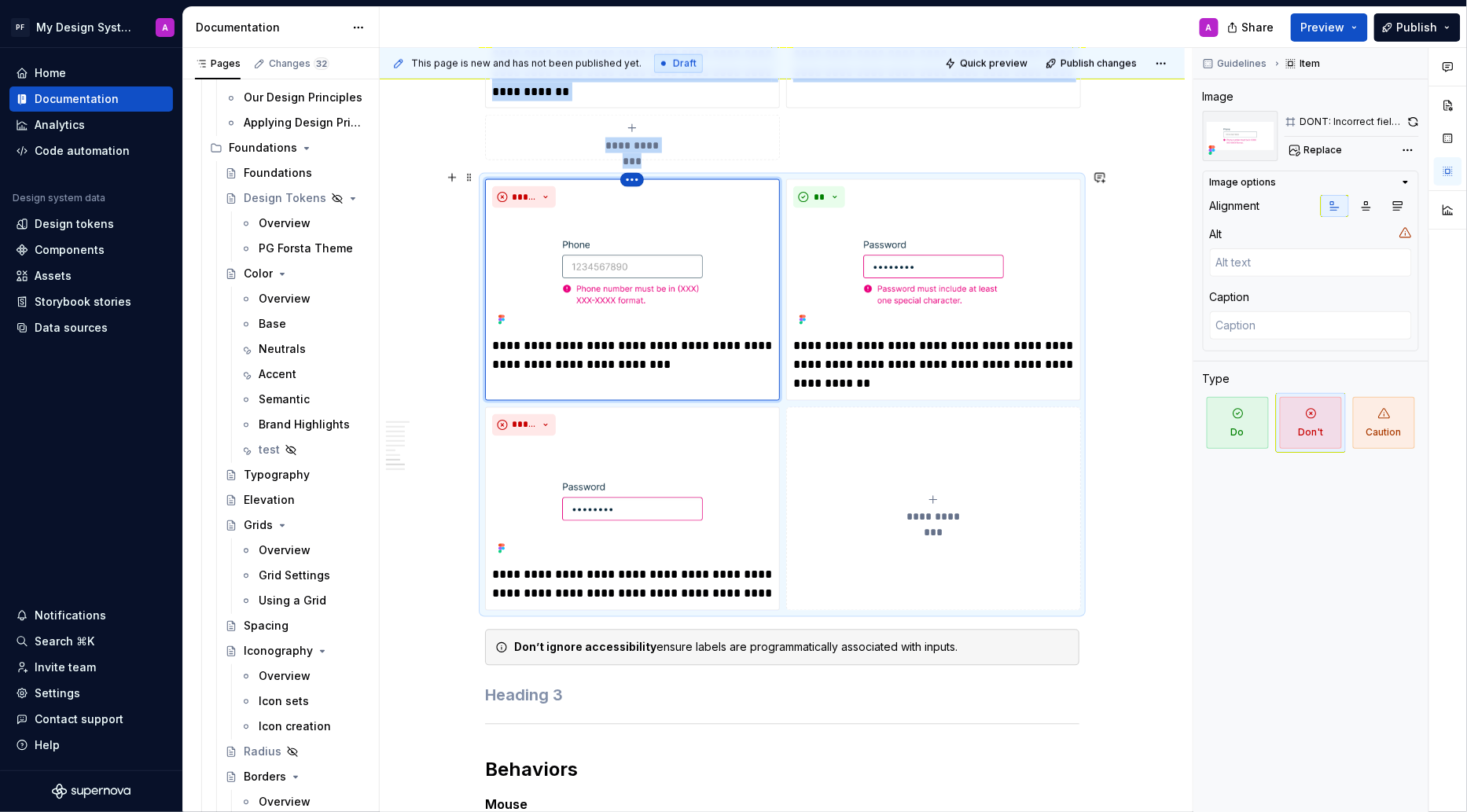
click at [637, 165] on html "PF My Design System A Home Documentation Analytics Code automation Design syste…" at bounding box center [734, 406] width 1467 height 812
click at [657, 192] on div "Delete item" at bounding box center [705, 194] width 102 height 16
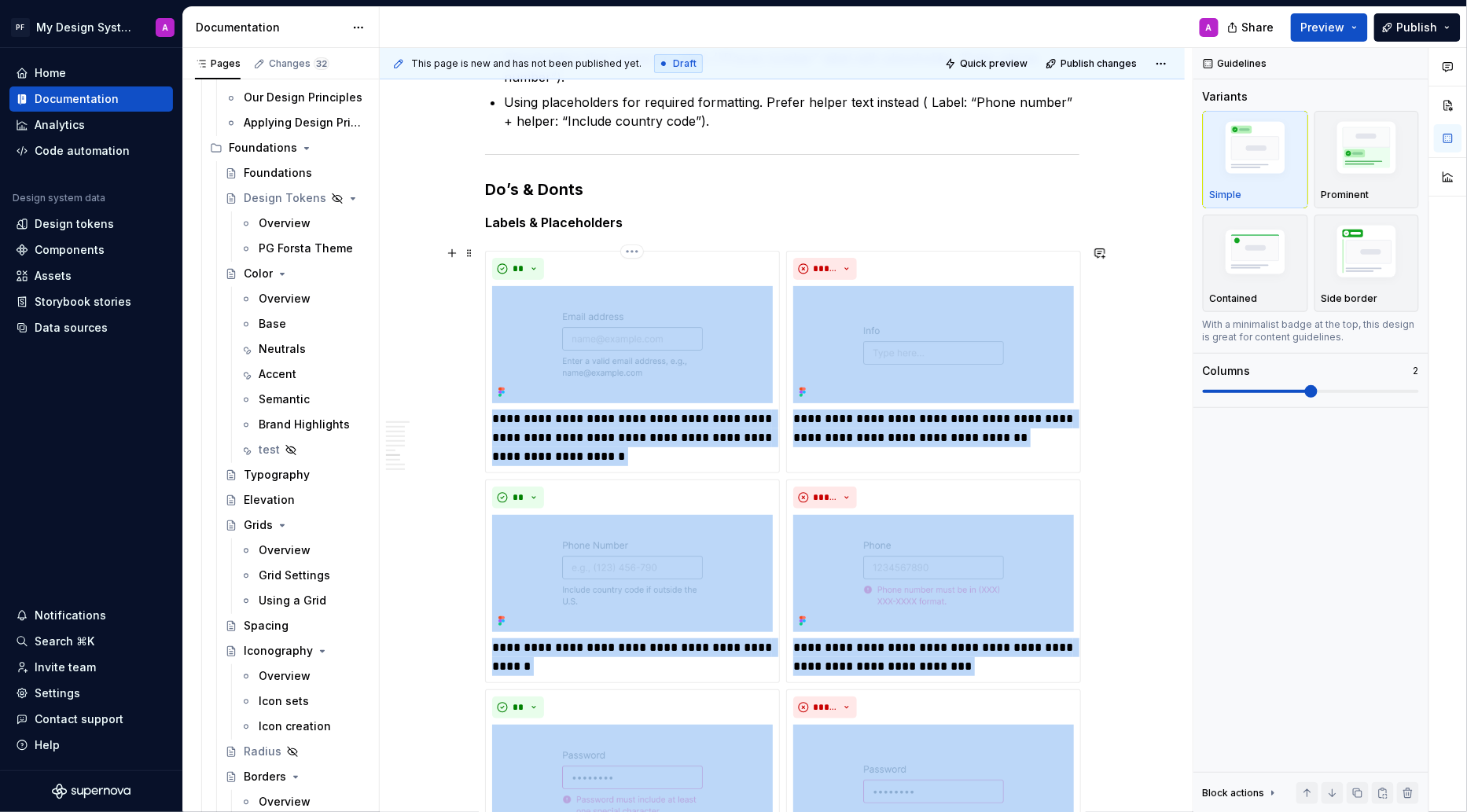
scroll to position [2148, 0]
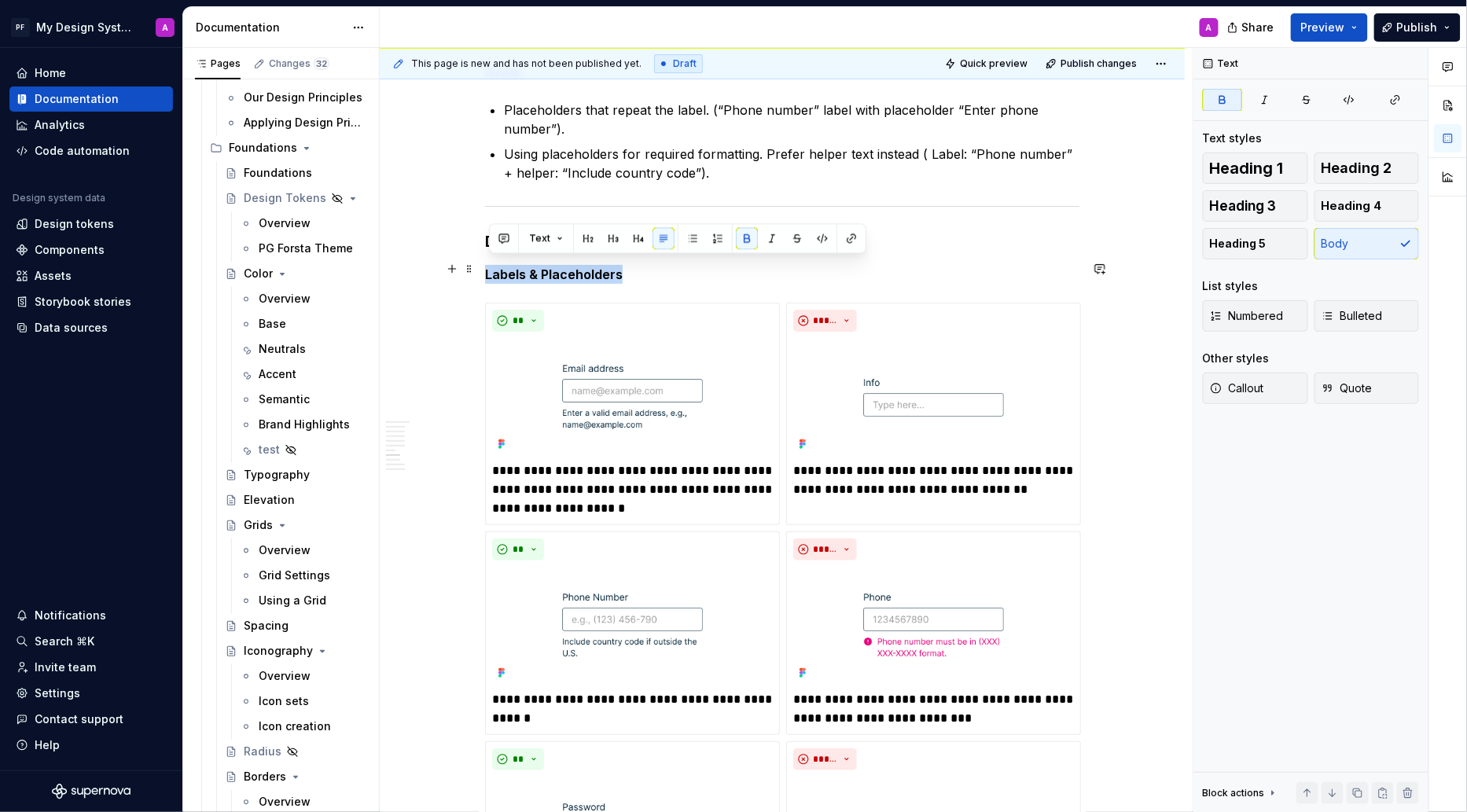
drag, startPoint x: 631, startPoint y: 264, endPoint x: 490, endPoint y: 264, distance: 141.0
click at [490, 265] on p "Labels & Placeholders" at bounding box center [782, 274] width 595 height 18
click at [475, 269] on span at bounding box center [470, 269] width 13 height 22
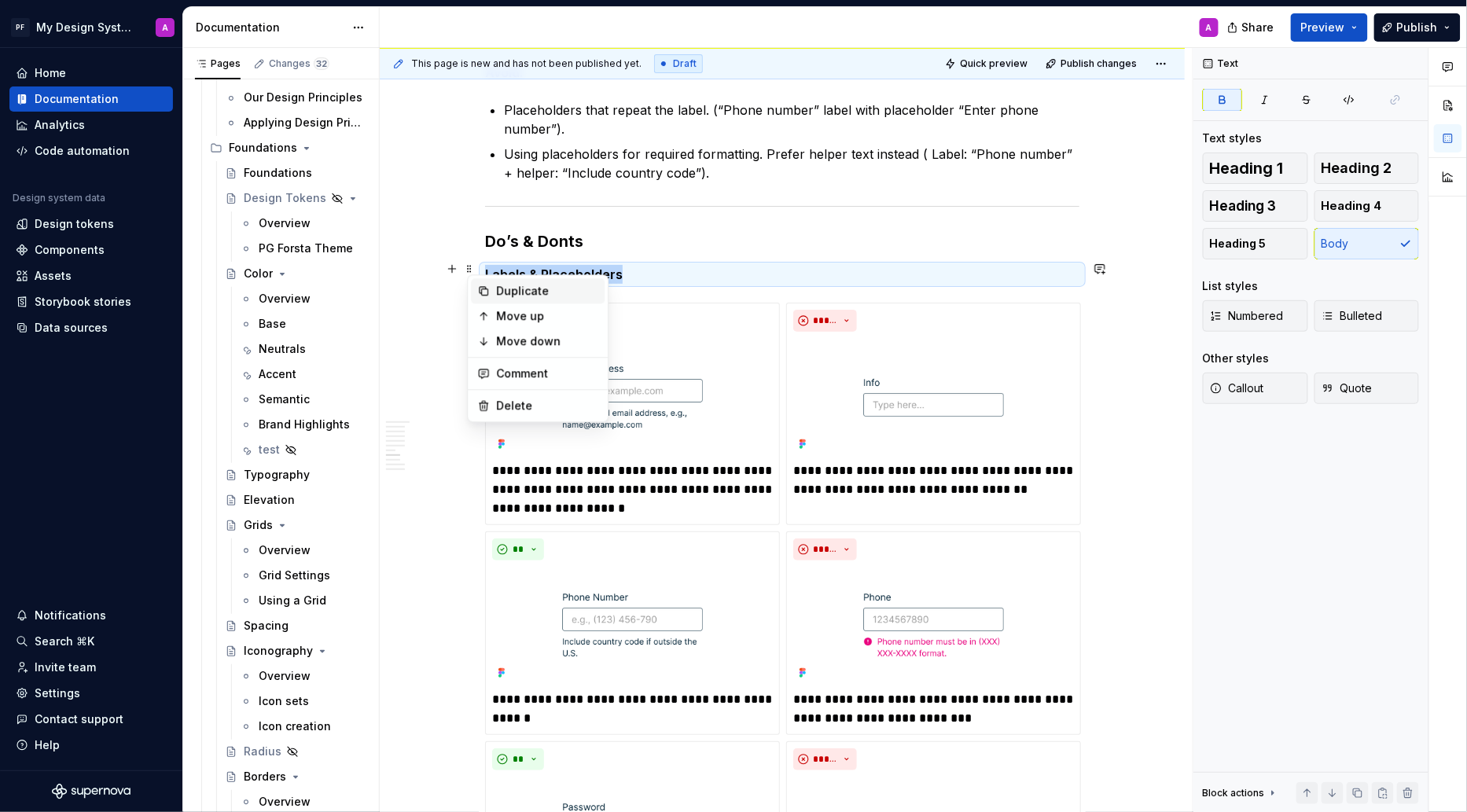
click at [500, 290] on div "Duplicate" at bounding box center [547, 290] width 102 height 16
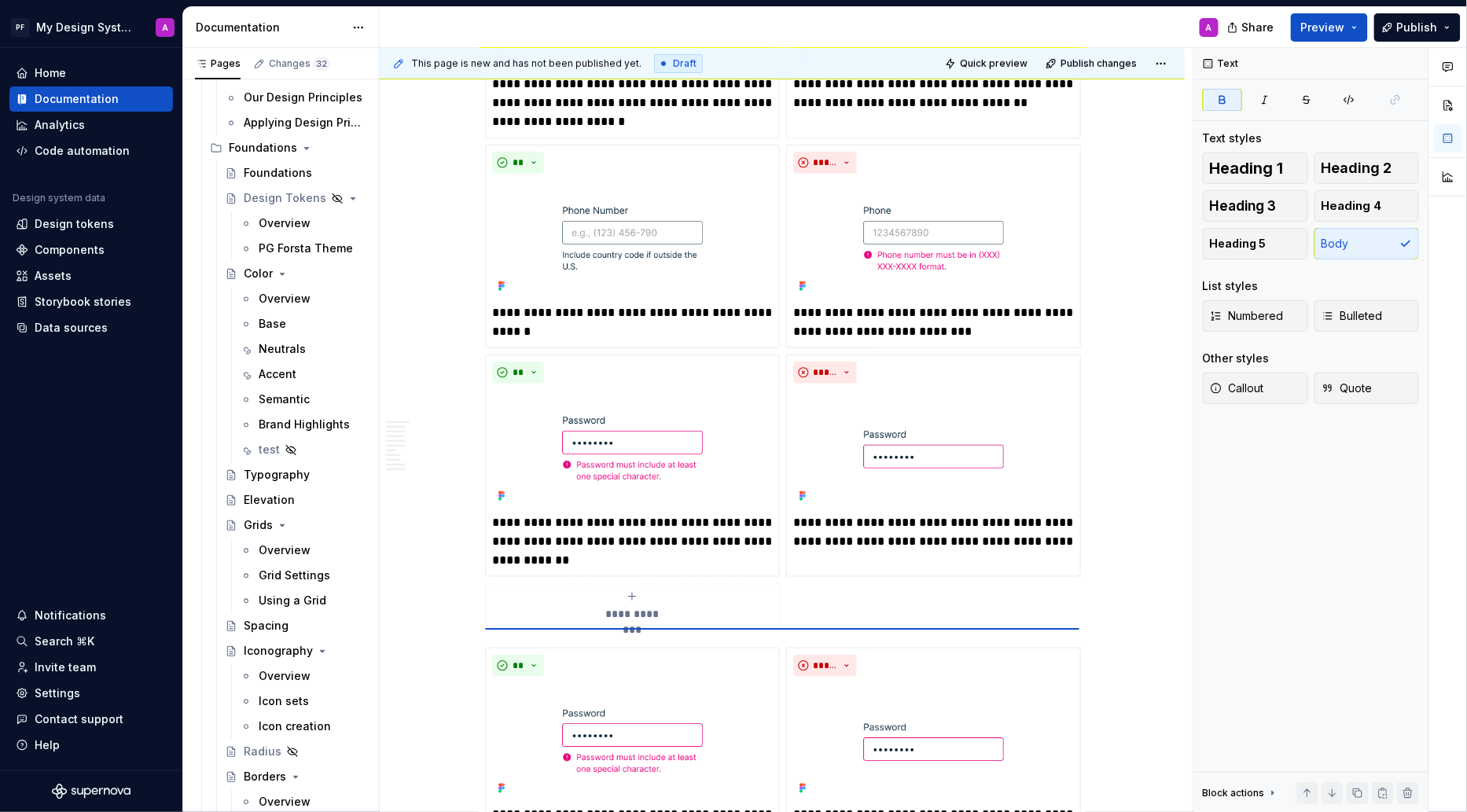
scroll to position [2577, 0]
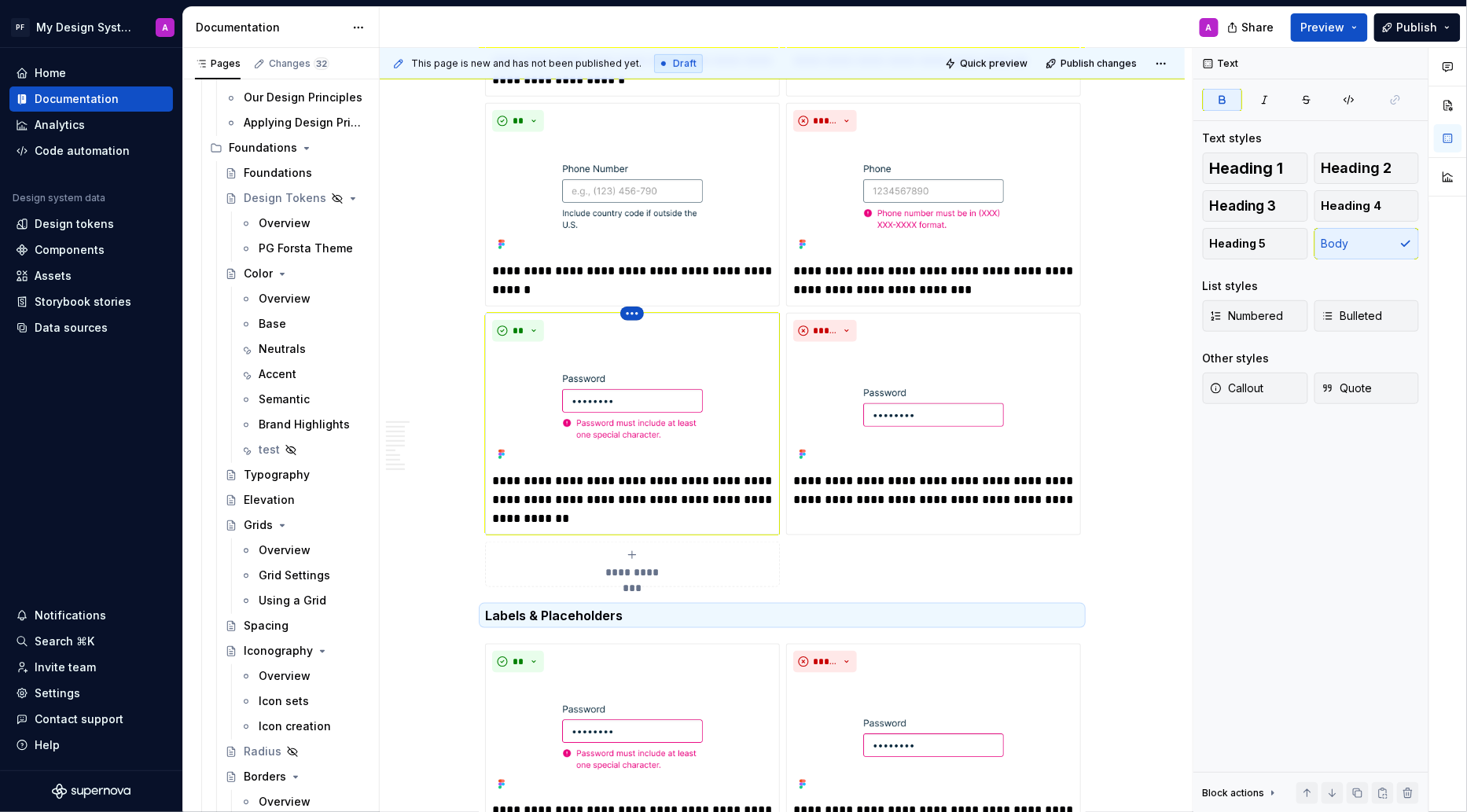
click at [637, 301] on html "PF My Design System A Home Documentation Analytics Code automation Design syste…" at bounding box center [734, 406] width 1467 height 812
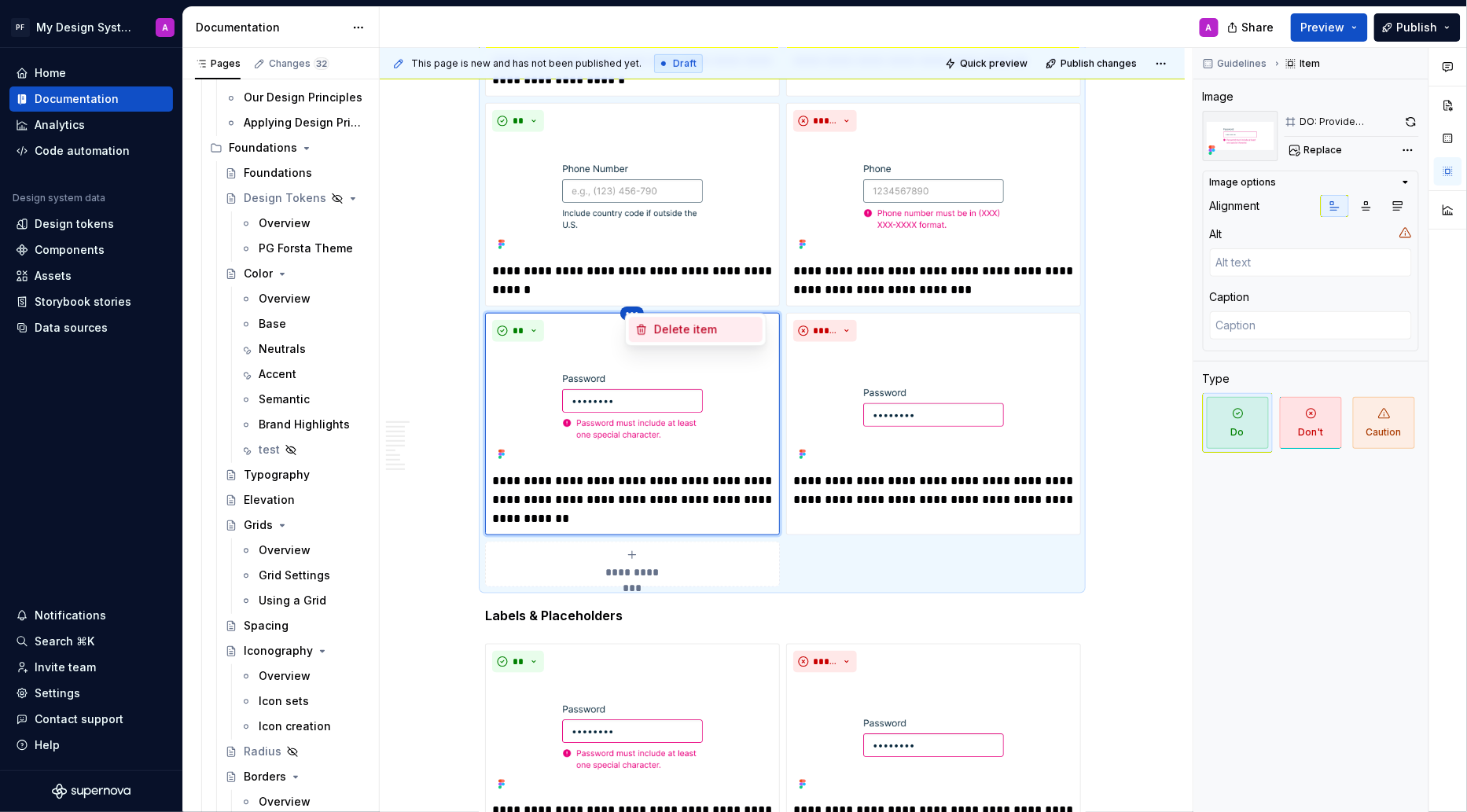
click at [660, 330] on div "Delete item" at bounding box center [705, 329] width 102 height 16
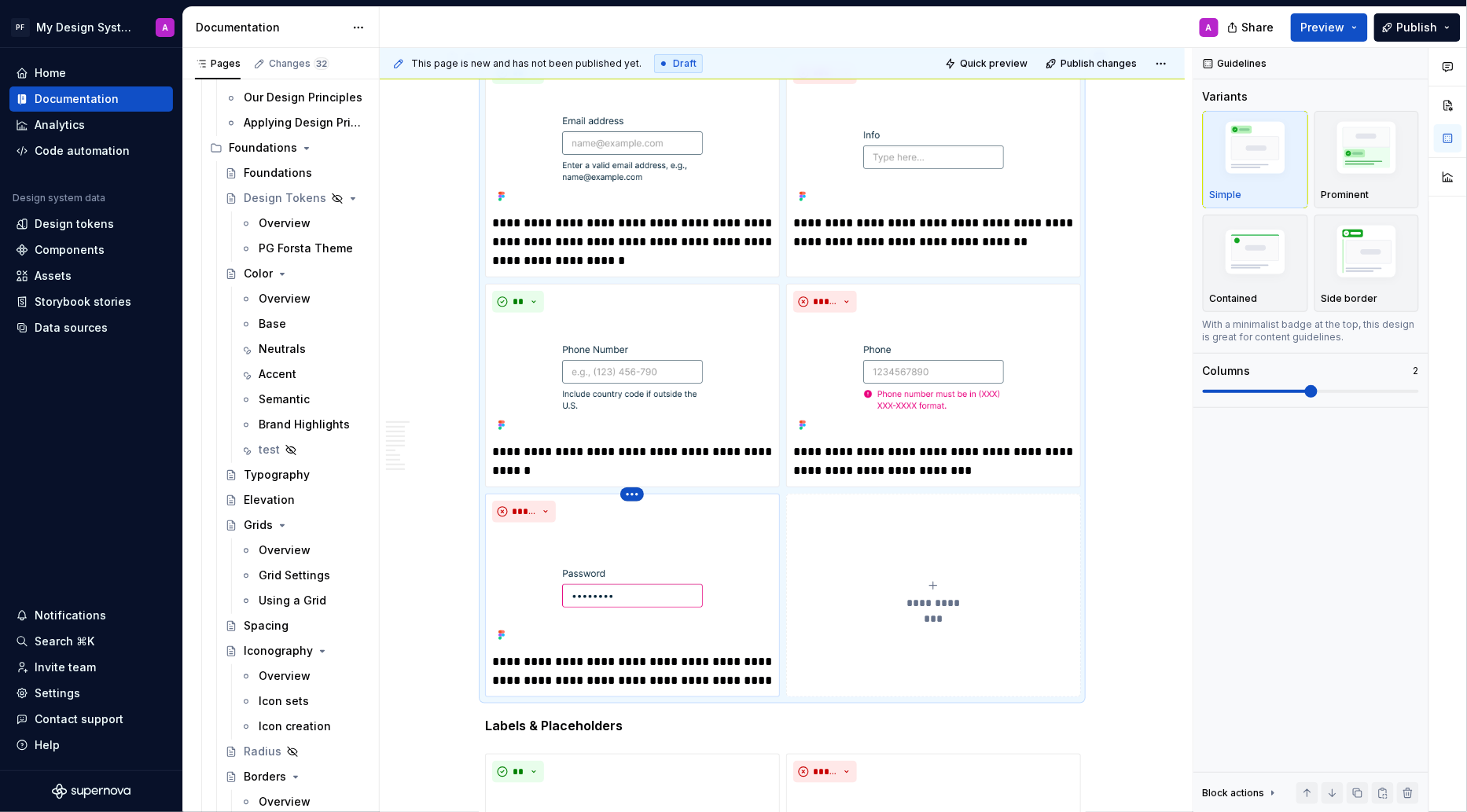
click at [634, 486] on html "PF My Design System A Home Documentation Analytics Code automation Design syste…" at bounding box center [734, 406] width 1467 height 812
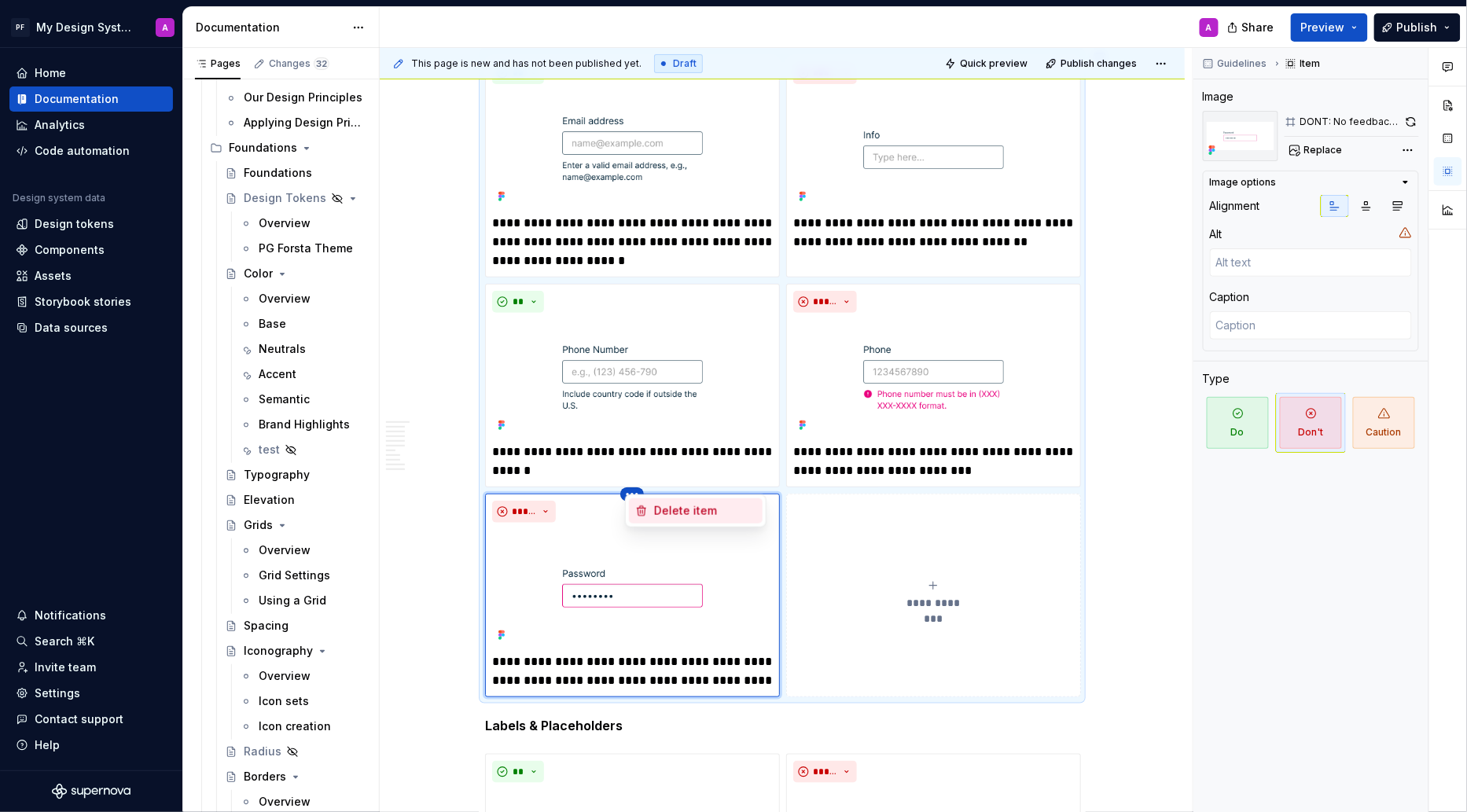
click at [652, 519] on div "Delete item" at bounding box center [696, 511] width 133 height 25
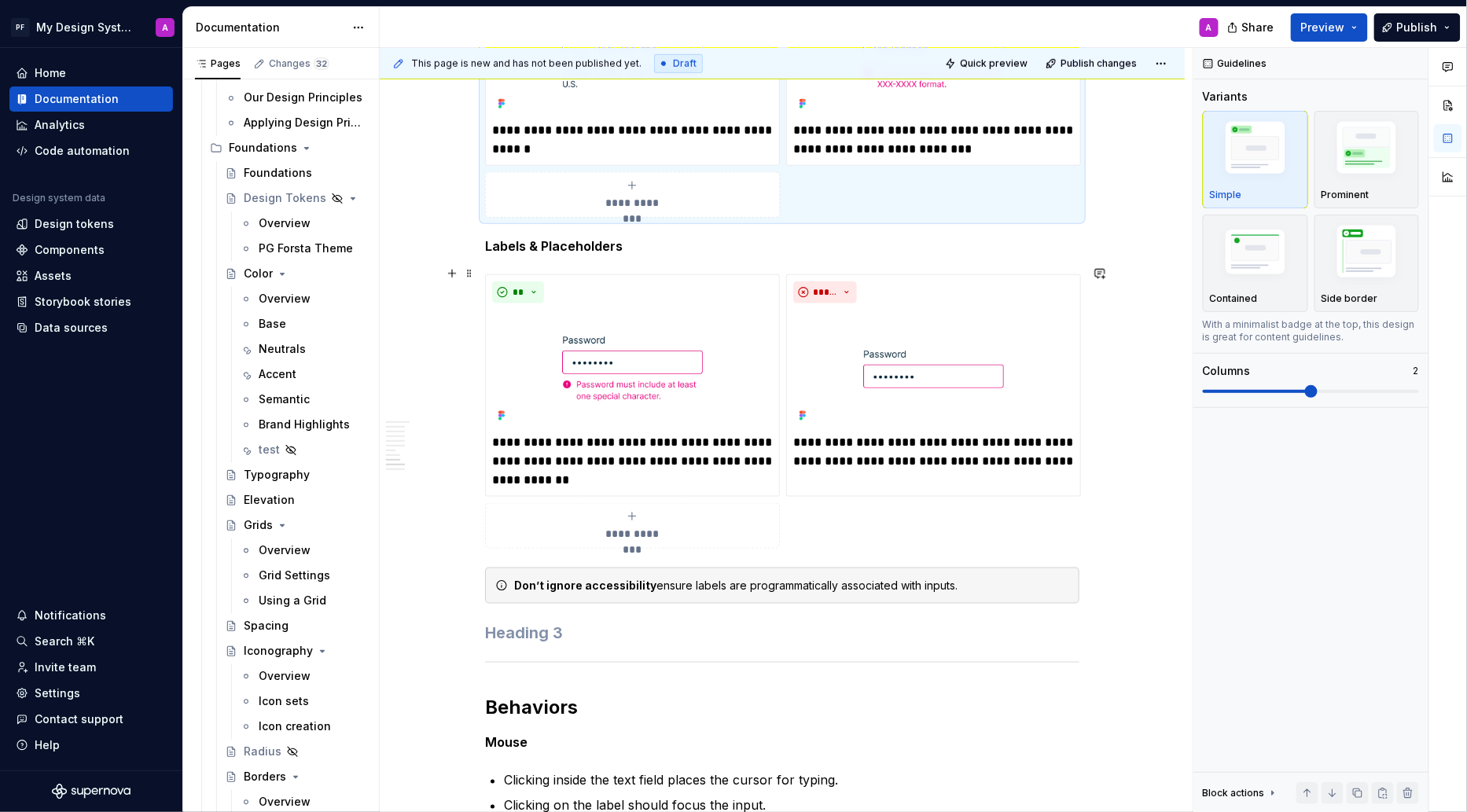
scroll to position [2732, 0]
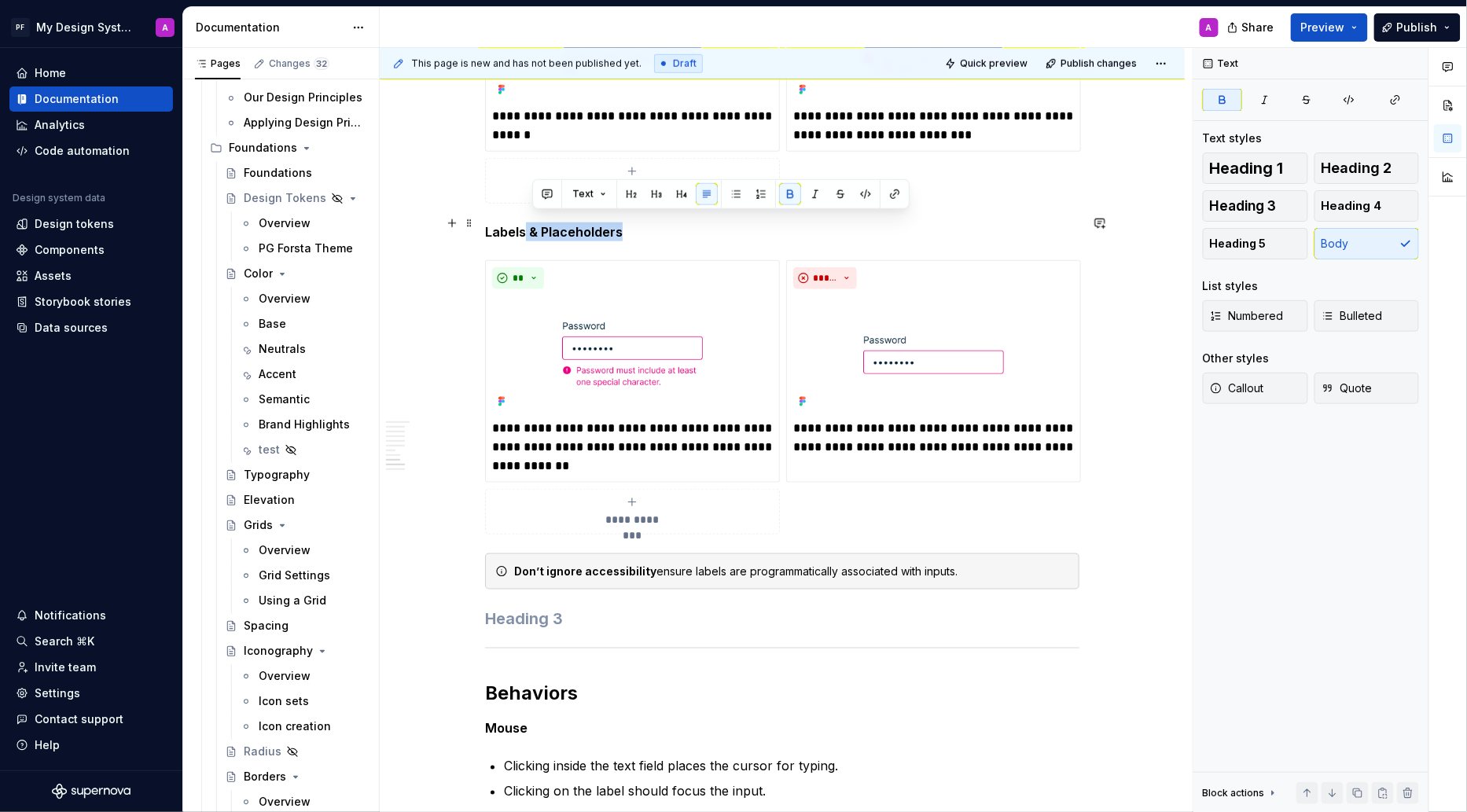
drag, startPoint x: 627, startPoint y: 226, endPoint x: 529, endPoint y: 226, distance: 98.0
click at [529, 226] on p "Labels & Placeholders" at bounding box center [782, 232] width 595 height 18
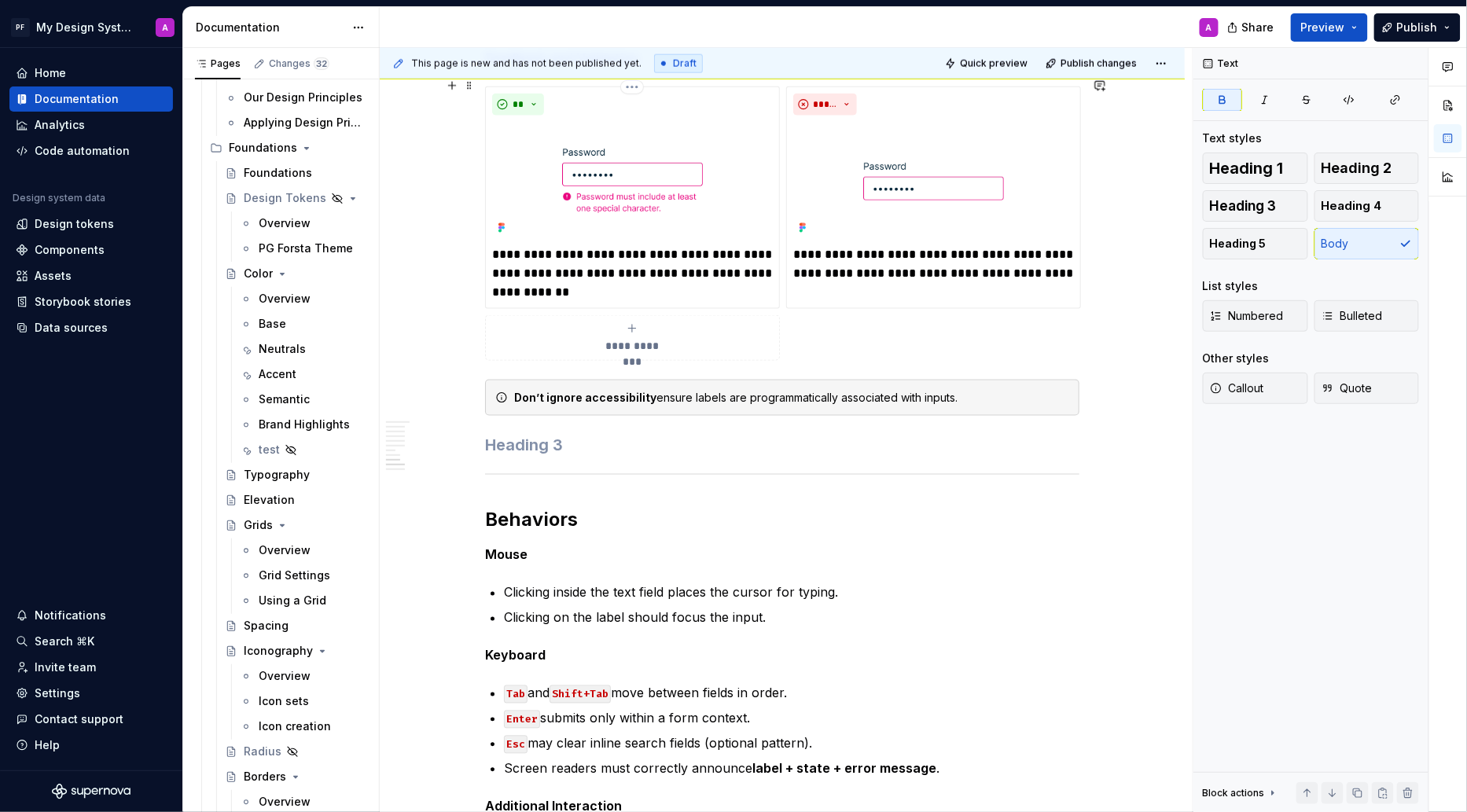
scroll to position [2915, 0]
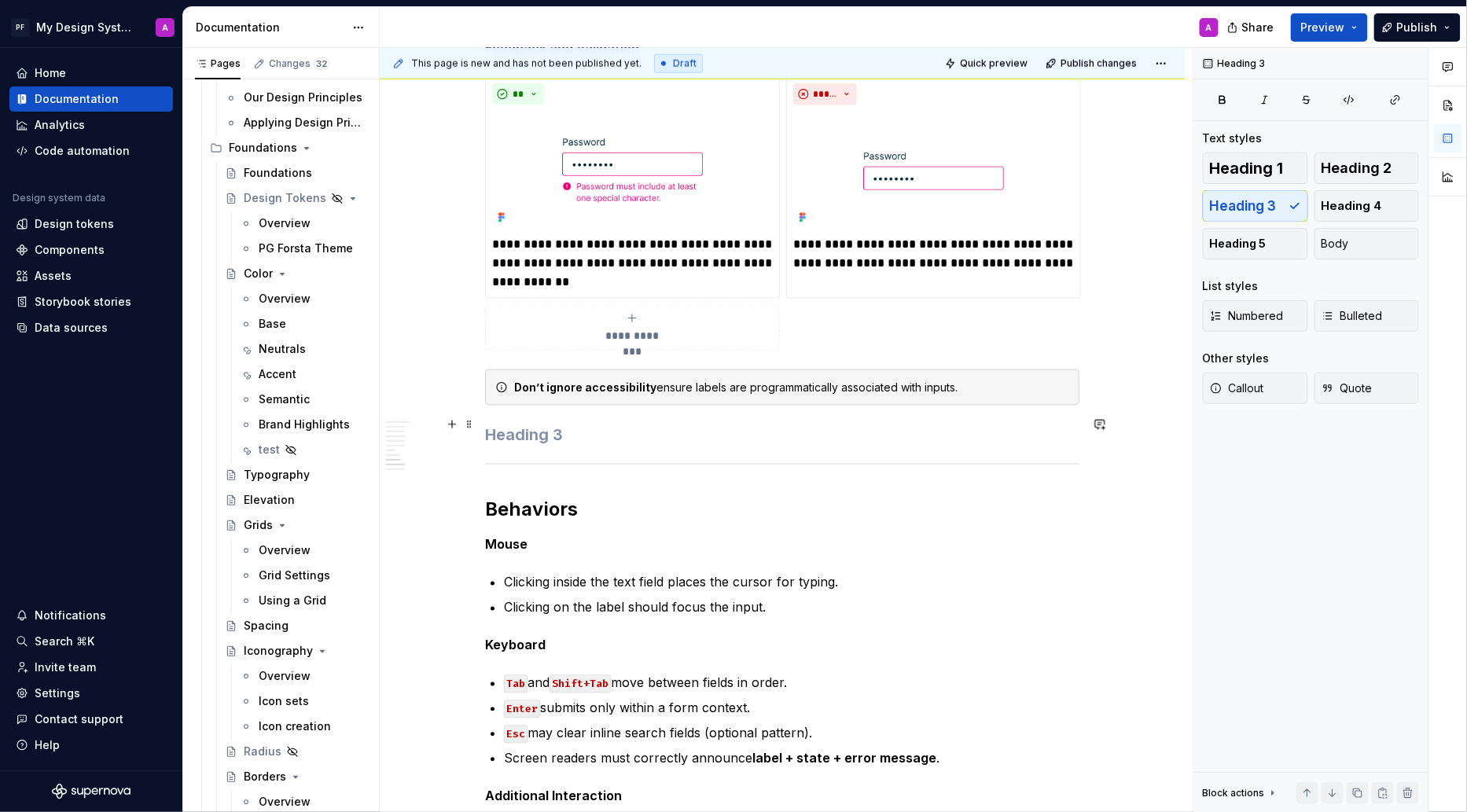
click at [579, 424] on h3 at bounding box center [782, 436] width 595 height 22
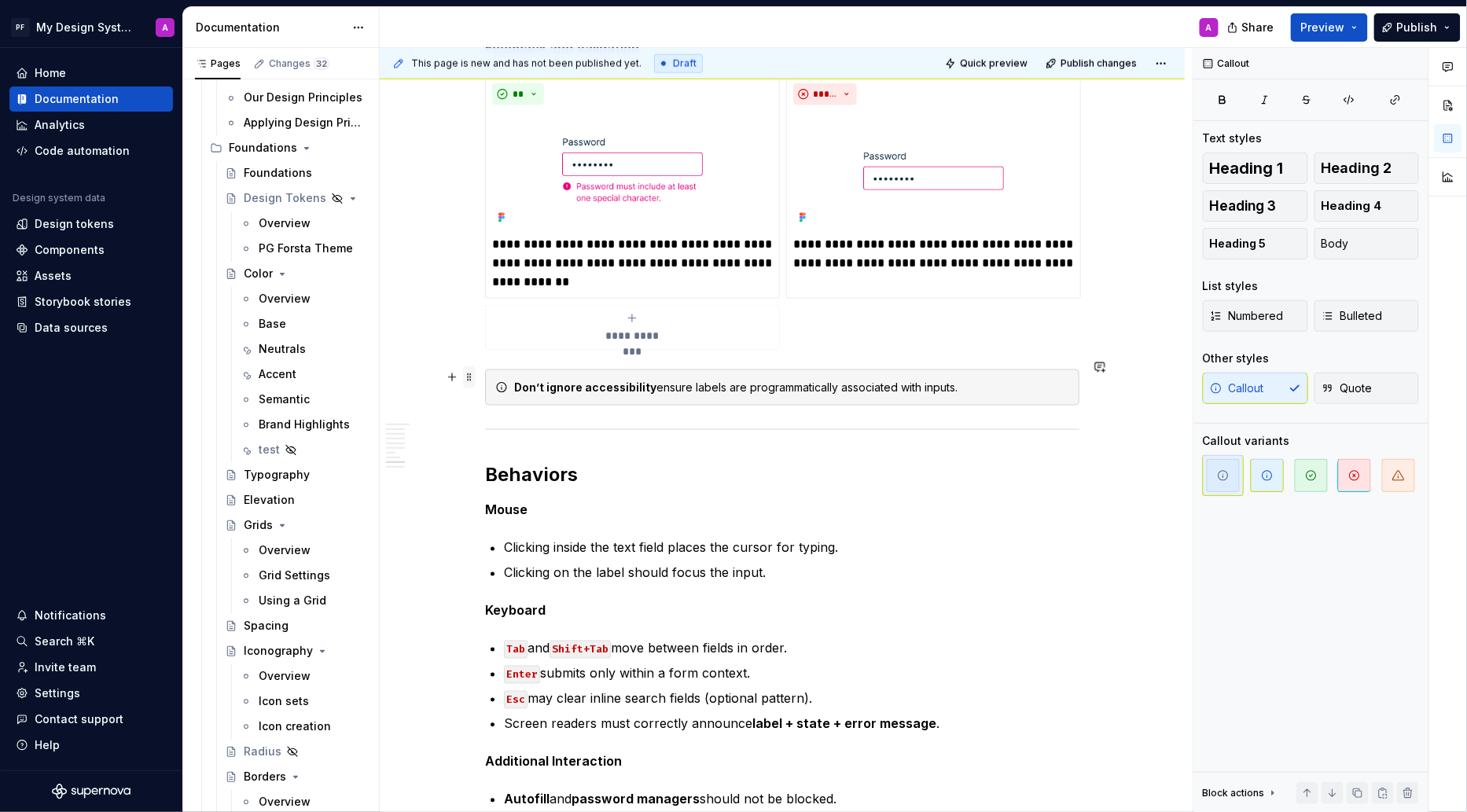
click at [473, 375] on span at bounding box center [470, 377] width 13 height 22
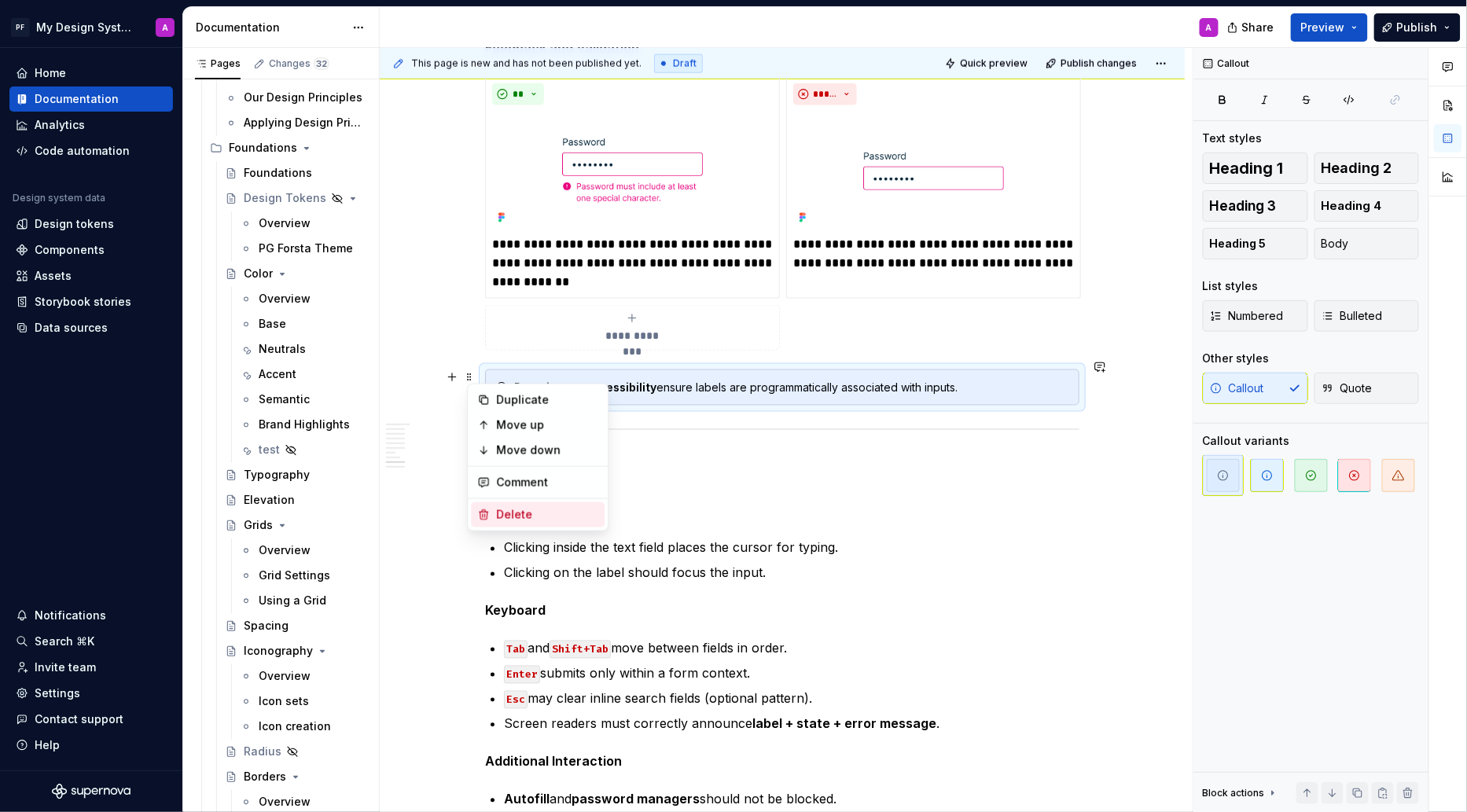
click at [553, 511] on div "Delete" at bounding box center [547, 514] width 102 height 16
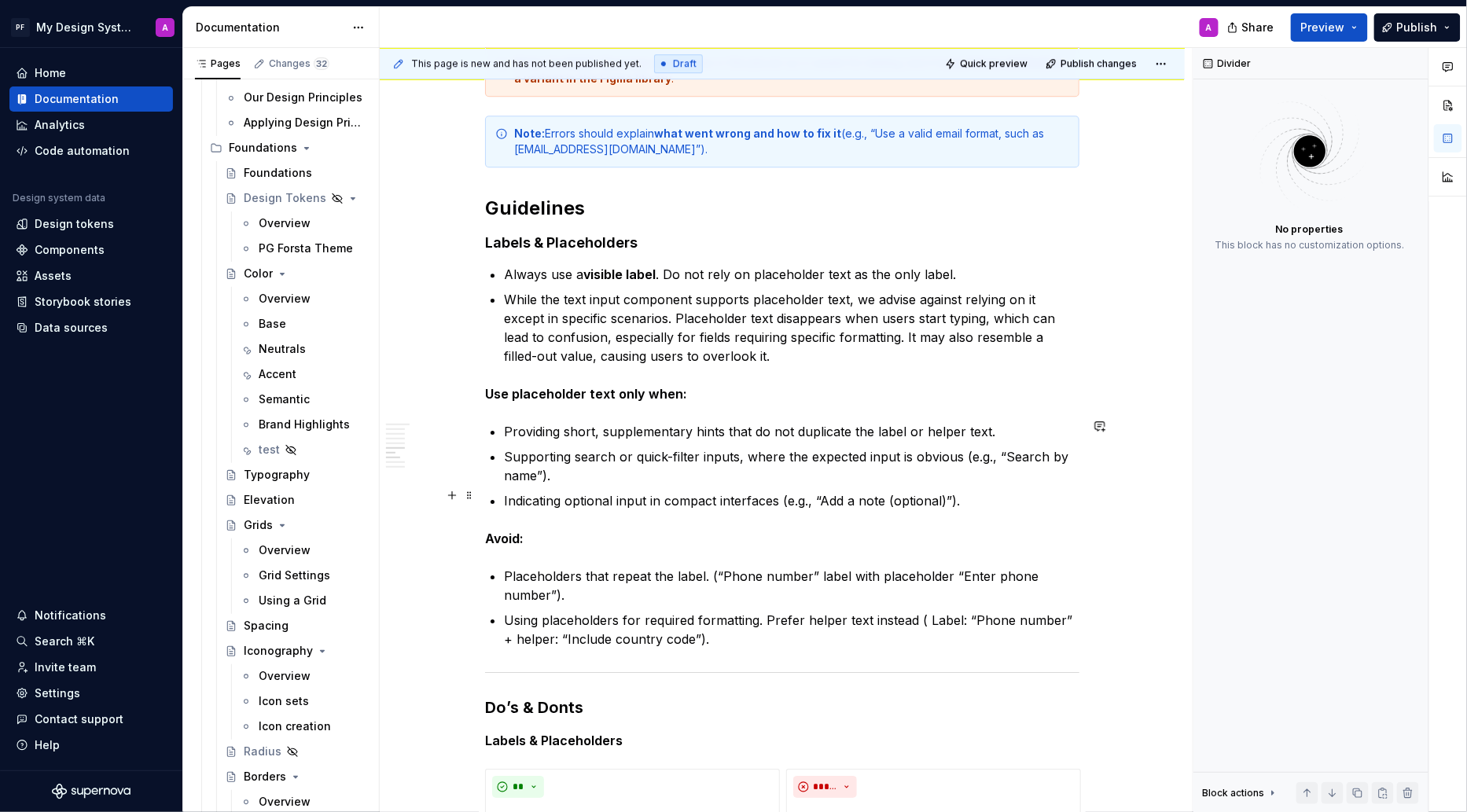
scroll to position [1648, 0]
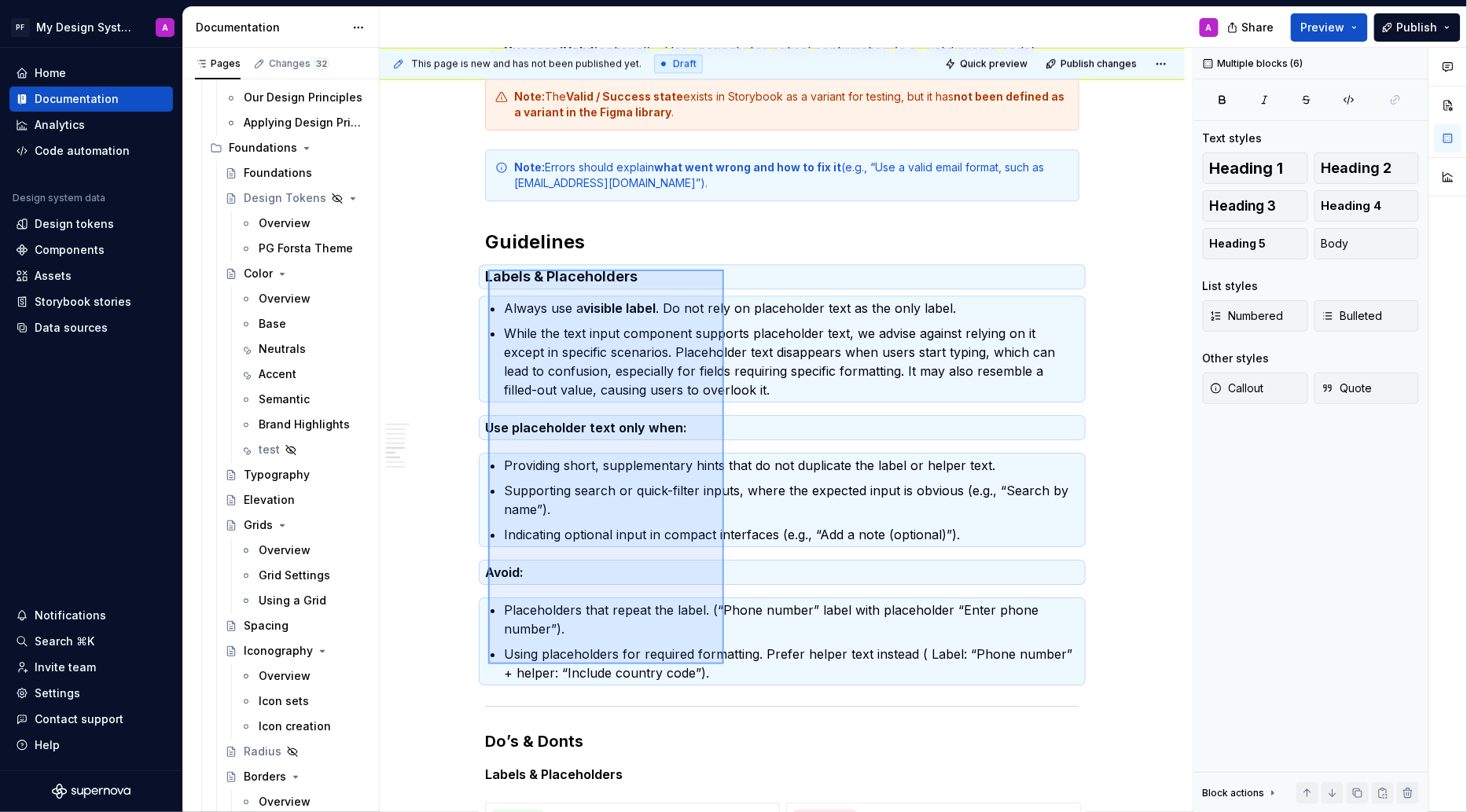
drag, startPoint x: 488, startPoint y: 270, endPoint x: 724, endPoint y: 664, distance: 459.3
click at [724, 664] on div "This page is new and has not been published yet. Draft Quick preview Publish ch…" at bounding box center [786, 430] width 813 height 765
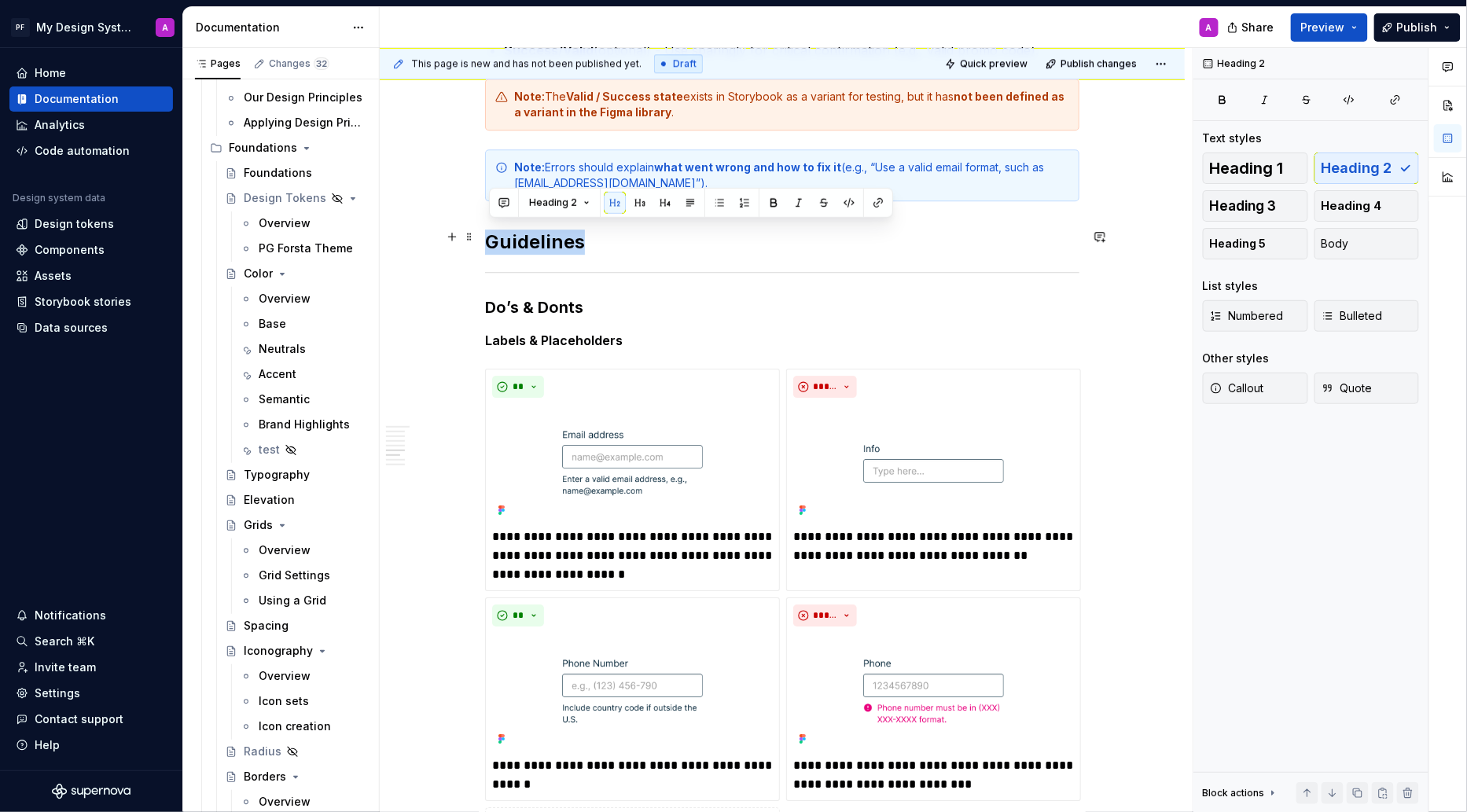
drag, startPoint x: 596, startPoint y: 239, endPoint x: 493, endPoint y: 238, distance: 103.0
click at [493, 238] on h2 "Guidelines" at bounding box center [782, 241] width 595 height 25
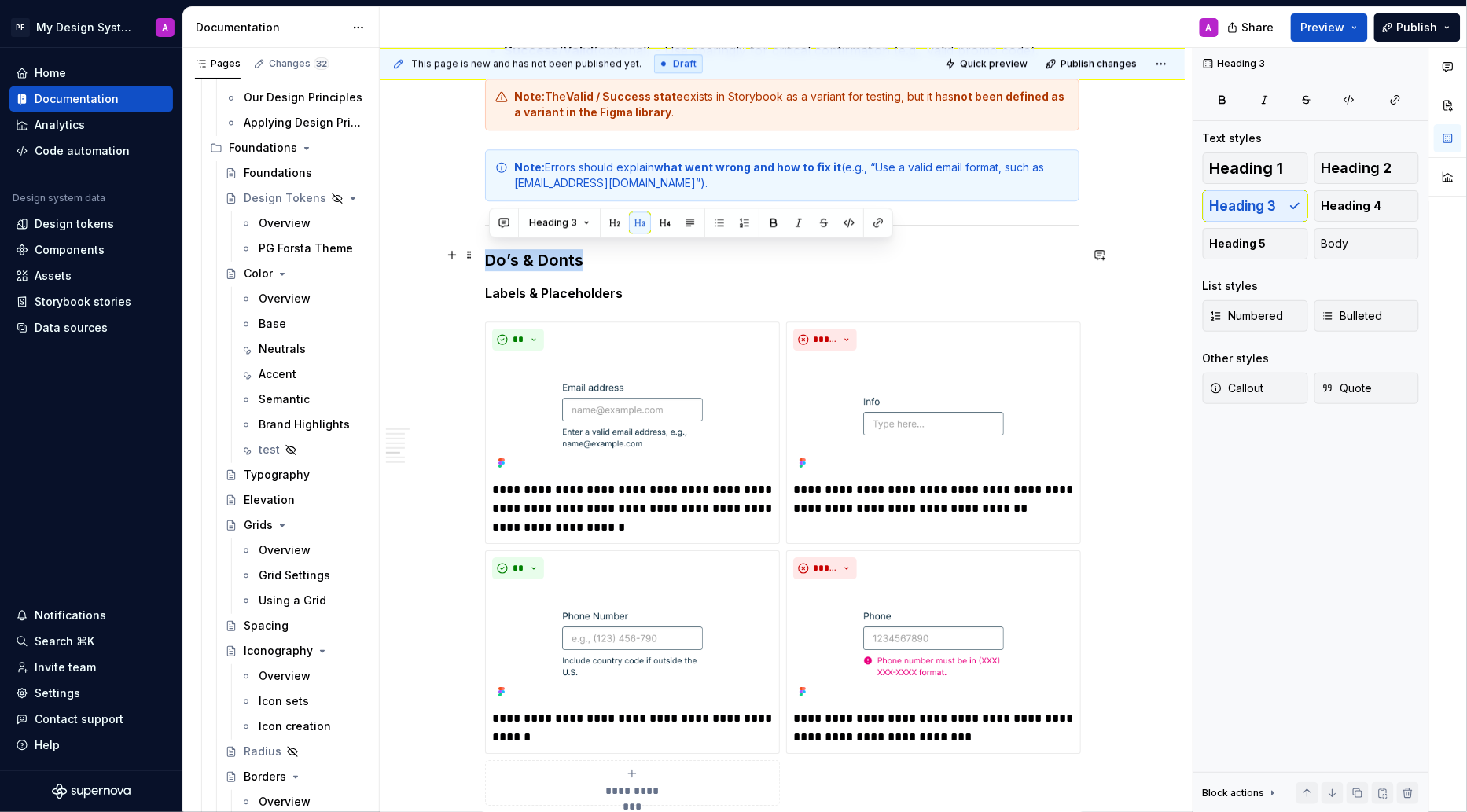
drag, startPoint x: 607, startPoint y: 259, endPoint x: 491, endPoint y: 255, distance: 116.1
click at [491, 255] on h3 "Do’s & Donts" at bounding box center [782, 260] width 595 height 22
click at [615, 223] on button "button" at bounding box center [615, 223] width 22 height 22
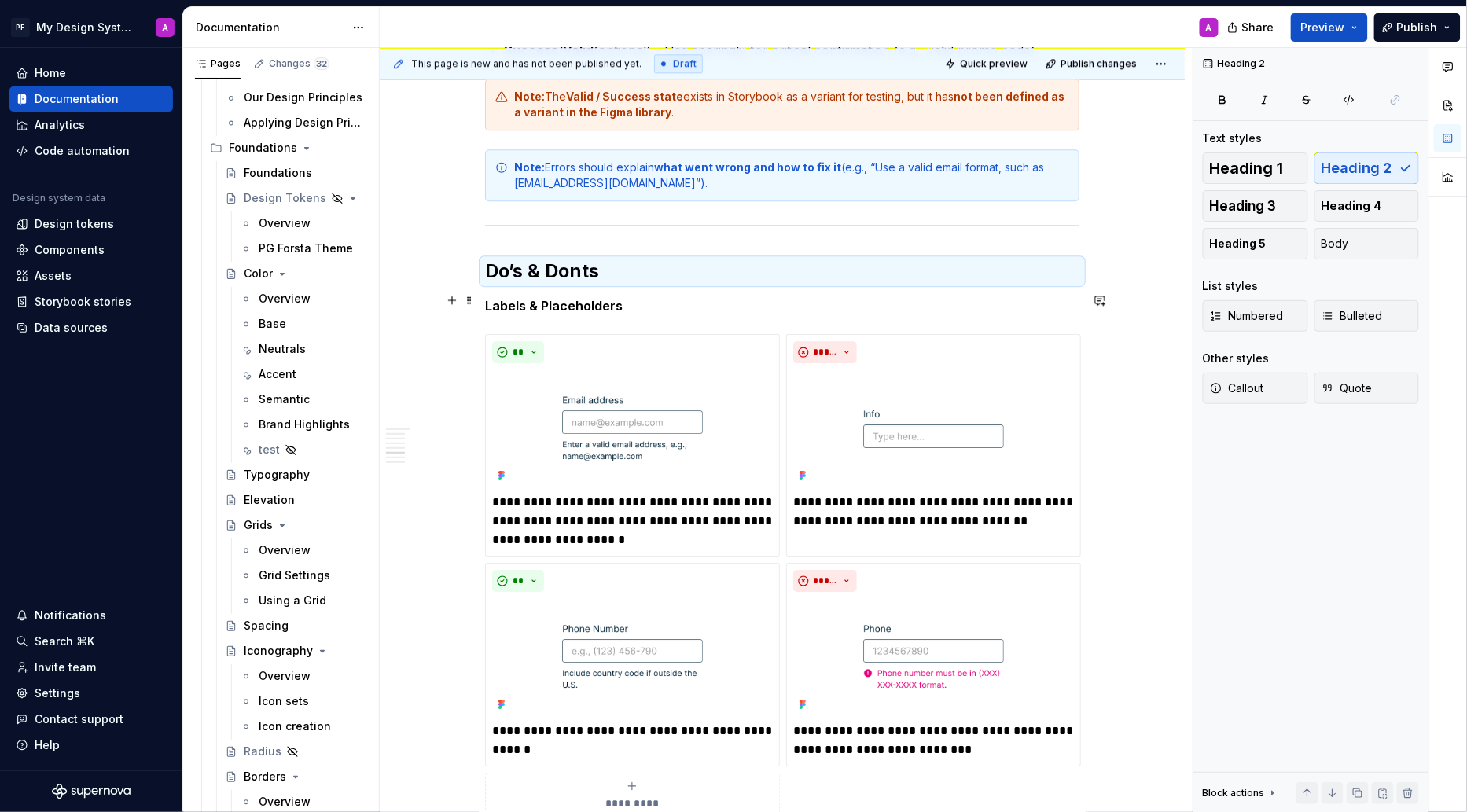
click at [629, 297] on p "Labels & Placeholders" at bounding box center [782, 305] width 595 height 18
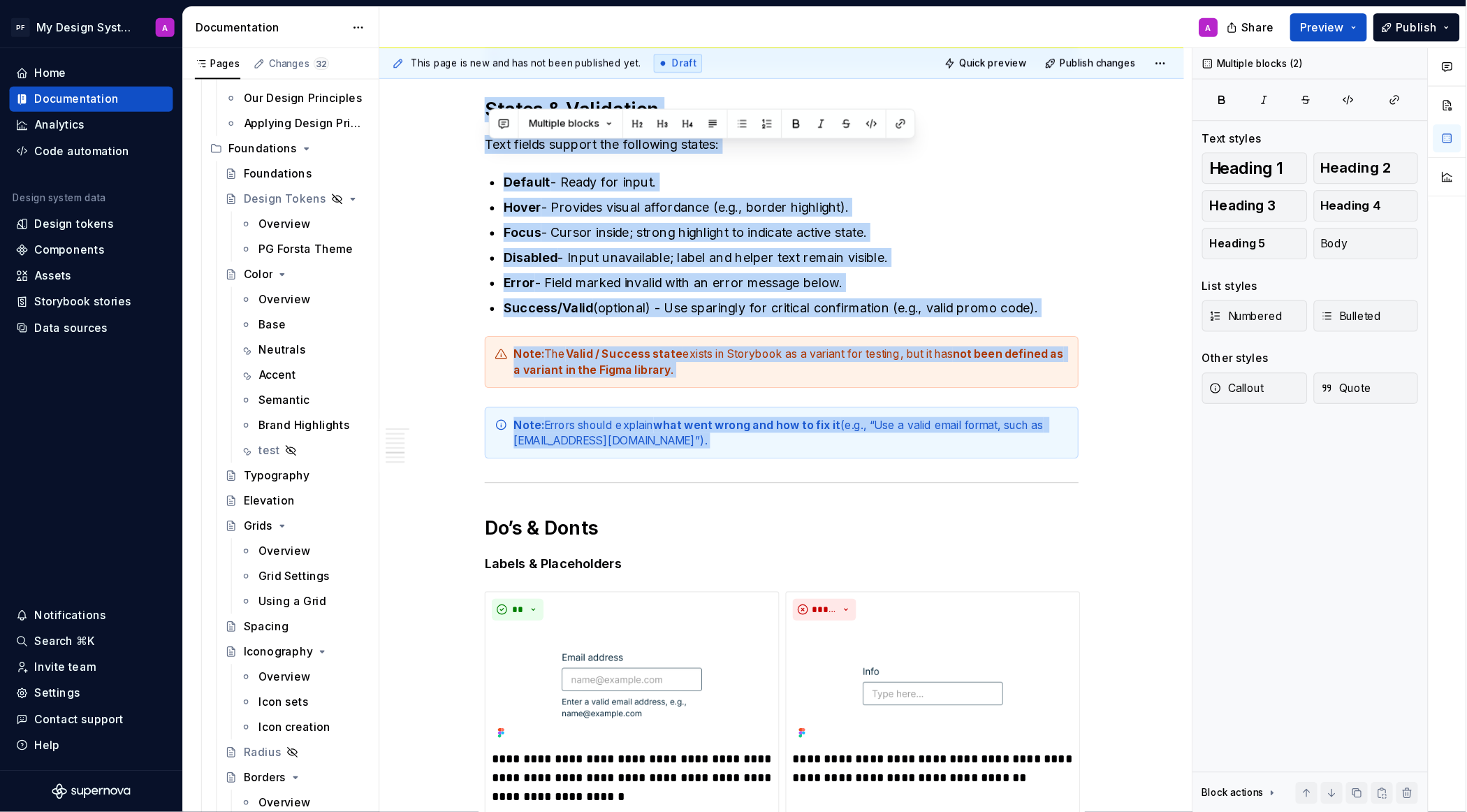
scroll to position [856, 0]
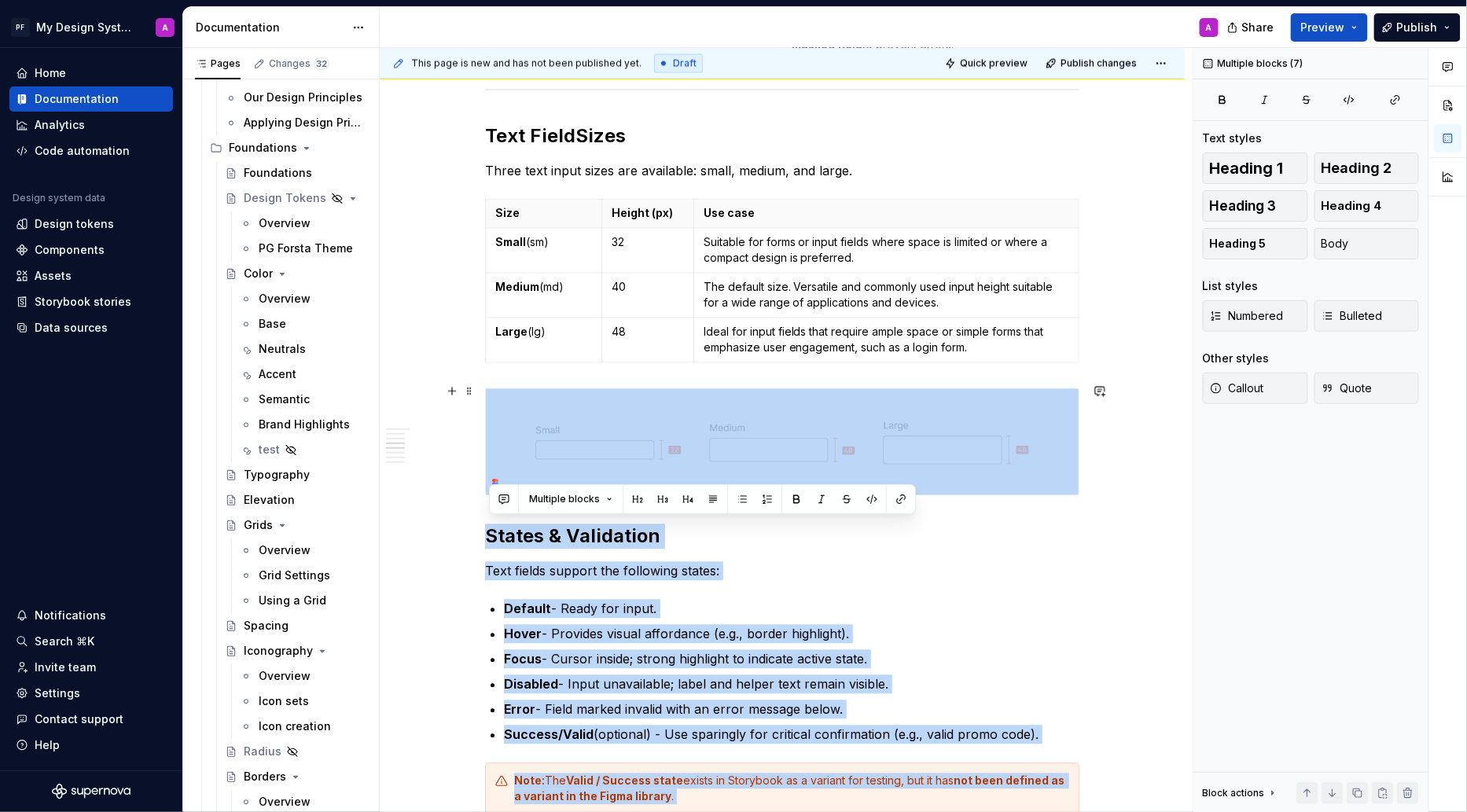
drag, startPoint x: 490, startPoint y: 262, endPoint x: 684, endPoint y: 461, distance: 277.9
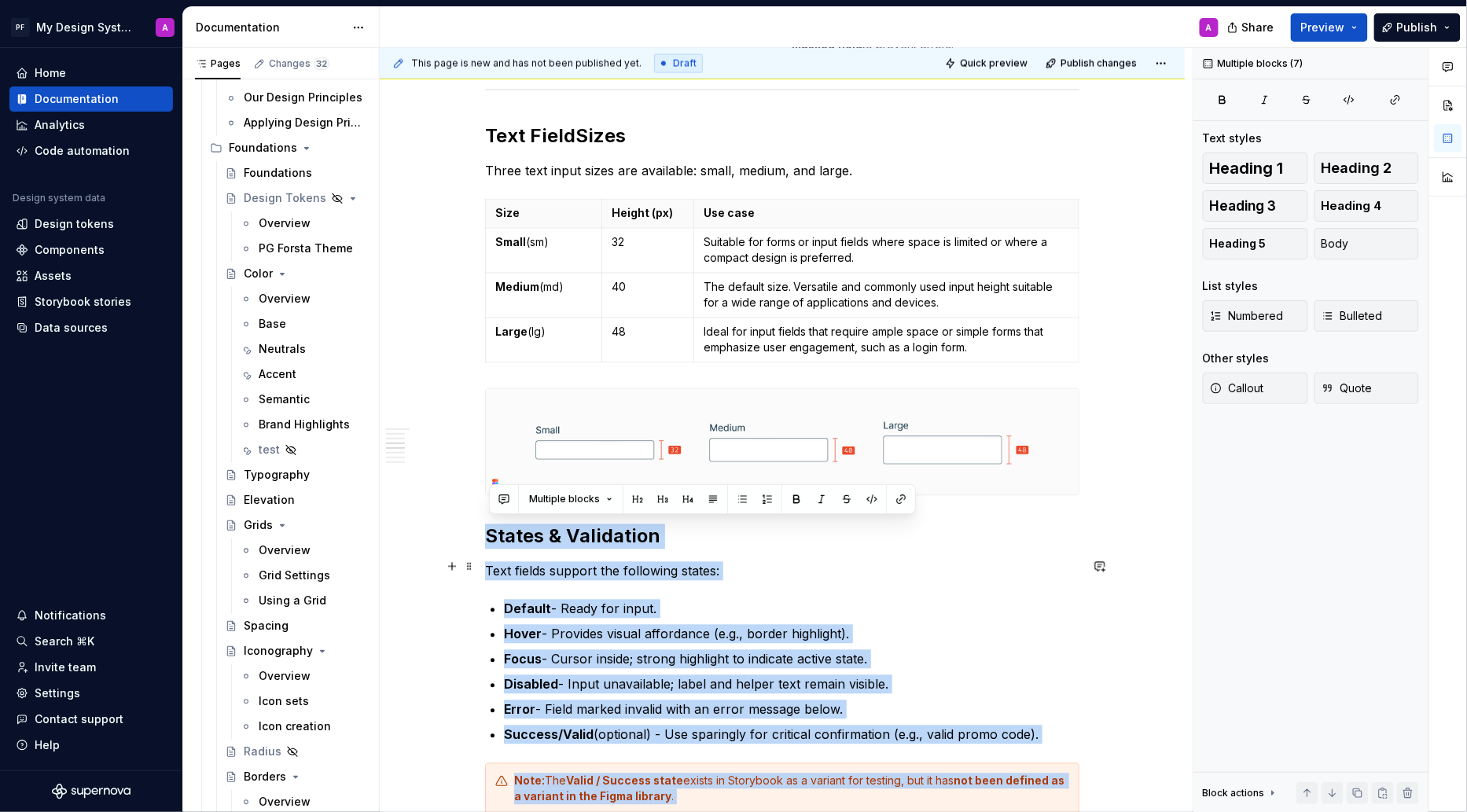
click at [841, 572] on p "Text fields support the following states:" at bounding box center [782, 572] width 595 height 18
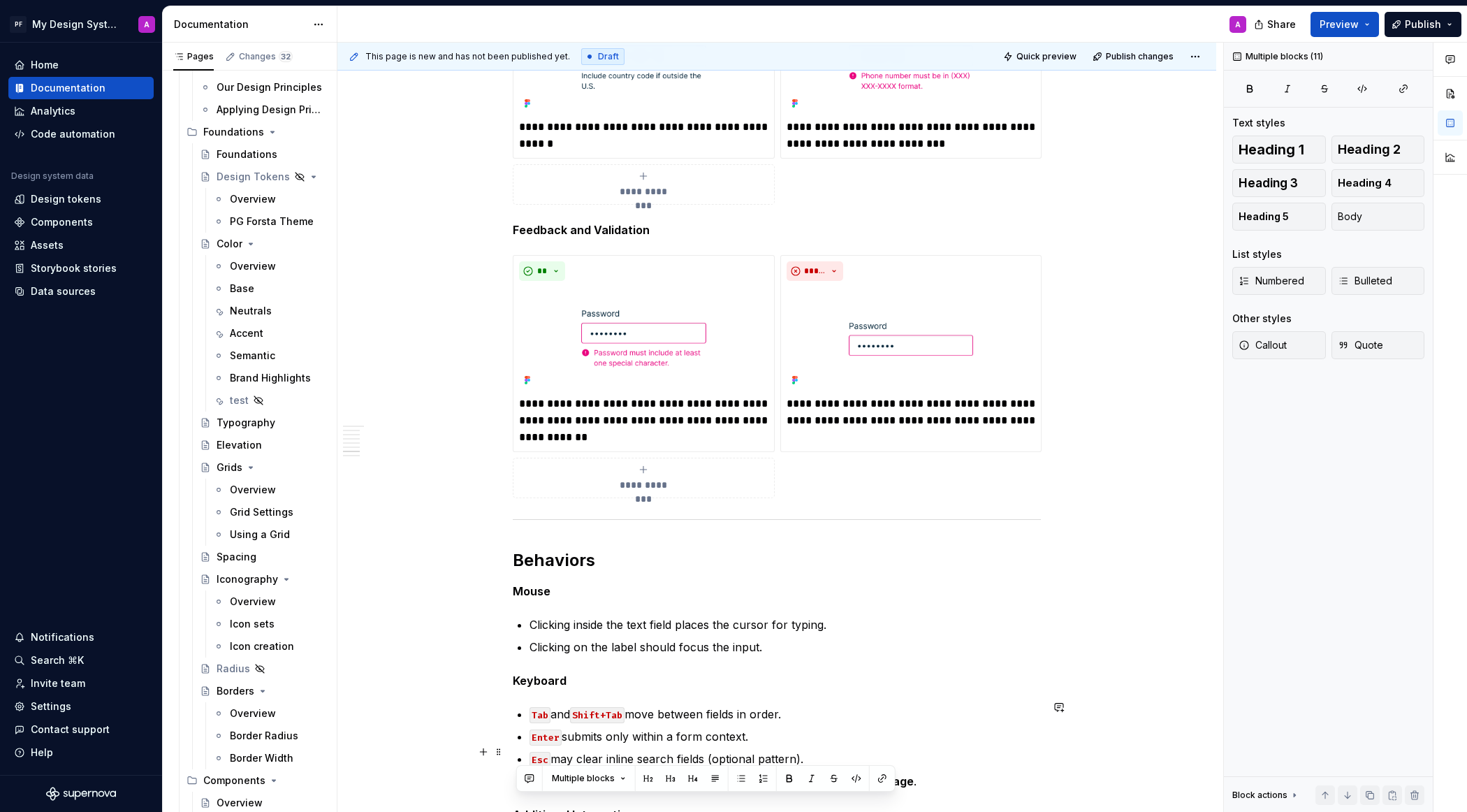
scroll to position [1991, 0]
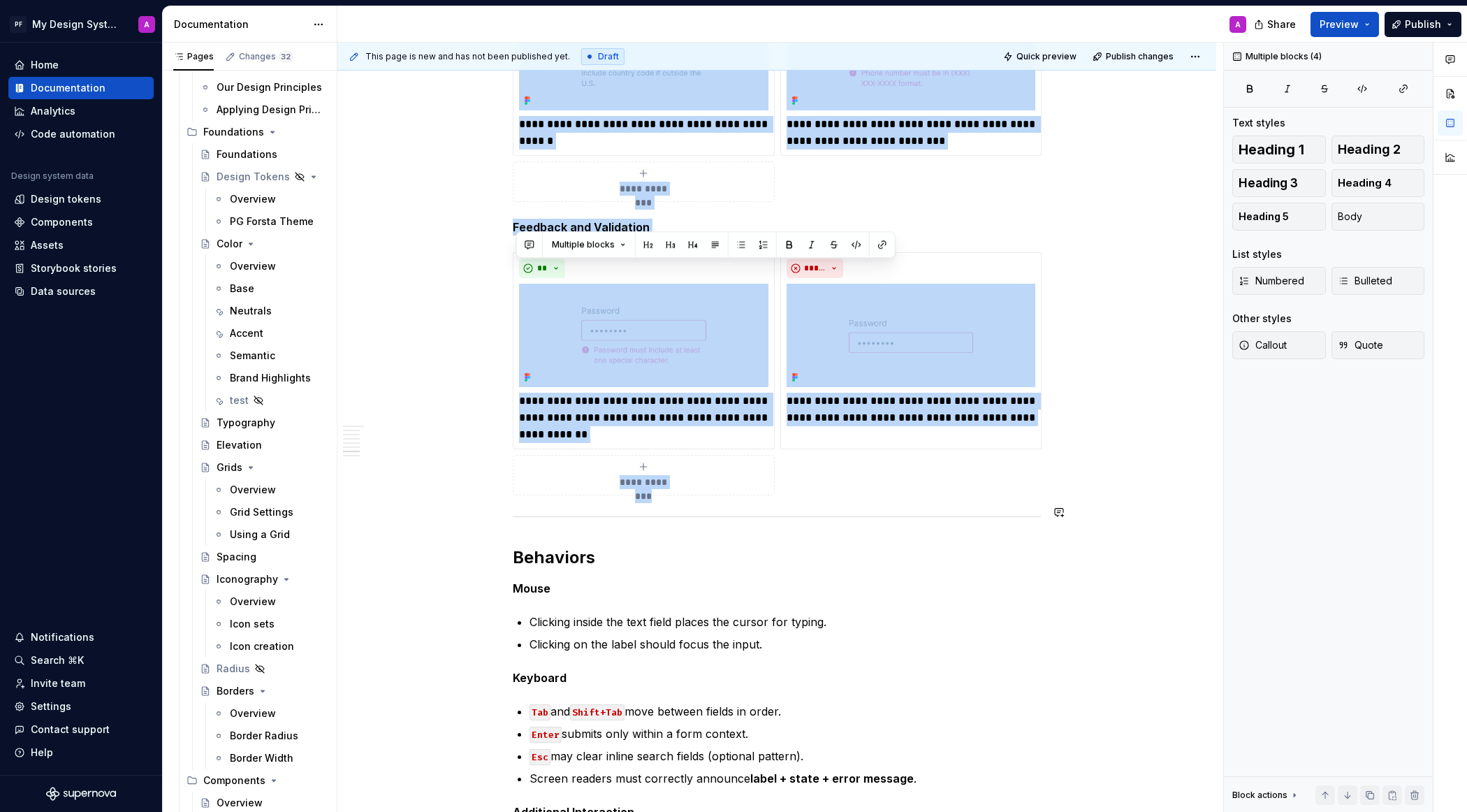
drag, startPoint x: 519, startPoint y: 261, endPoint x: 775, endPoint y: 501, distance: 350.9
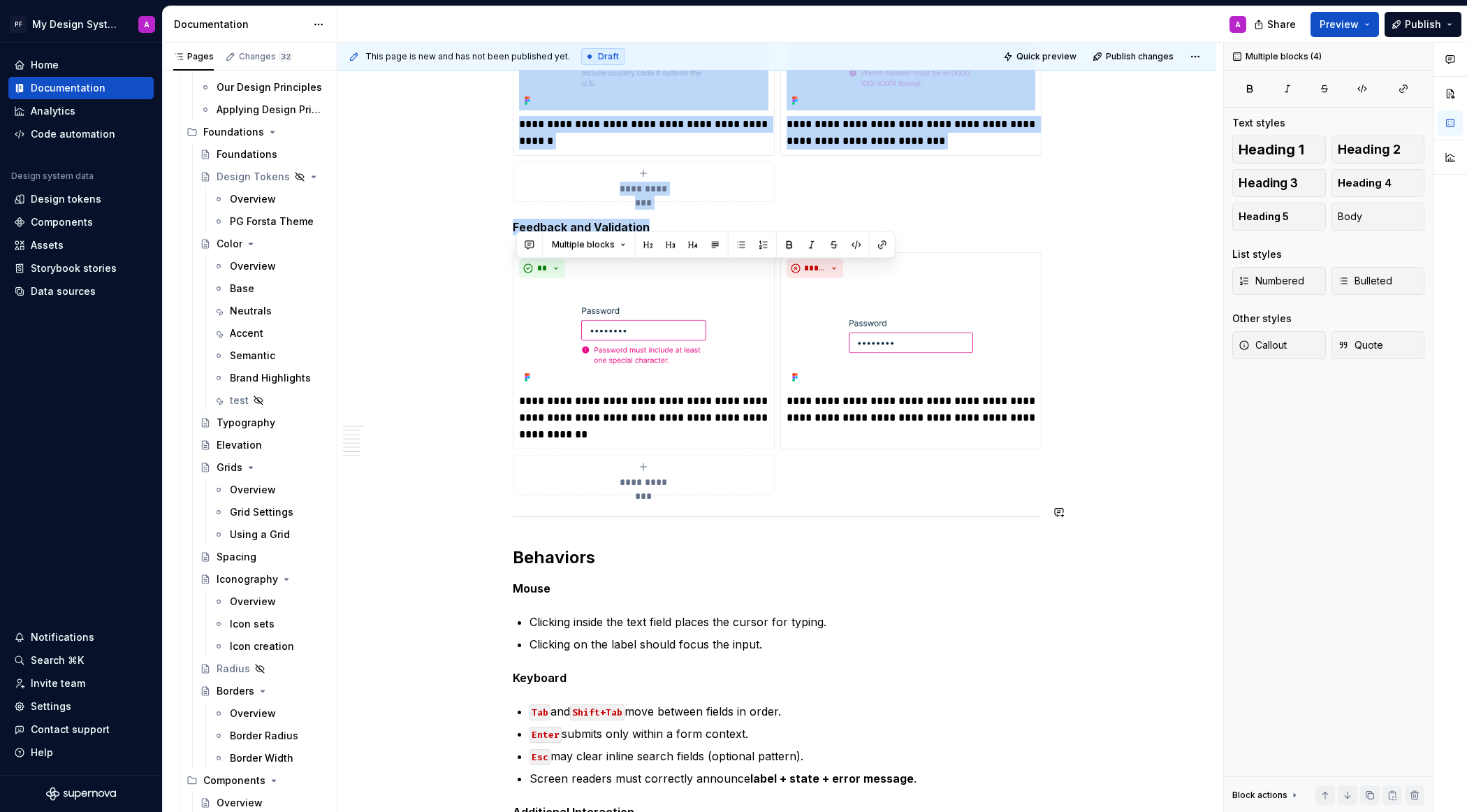
copy div "**********"
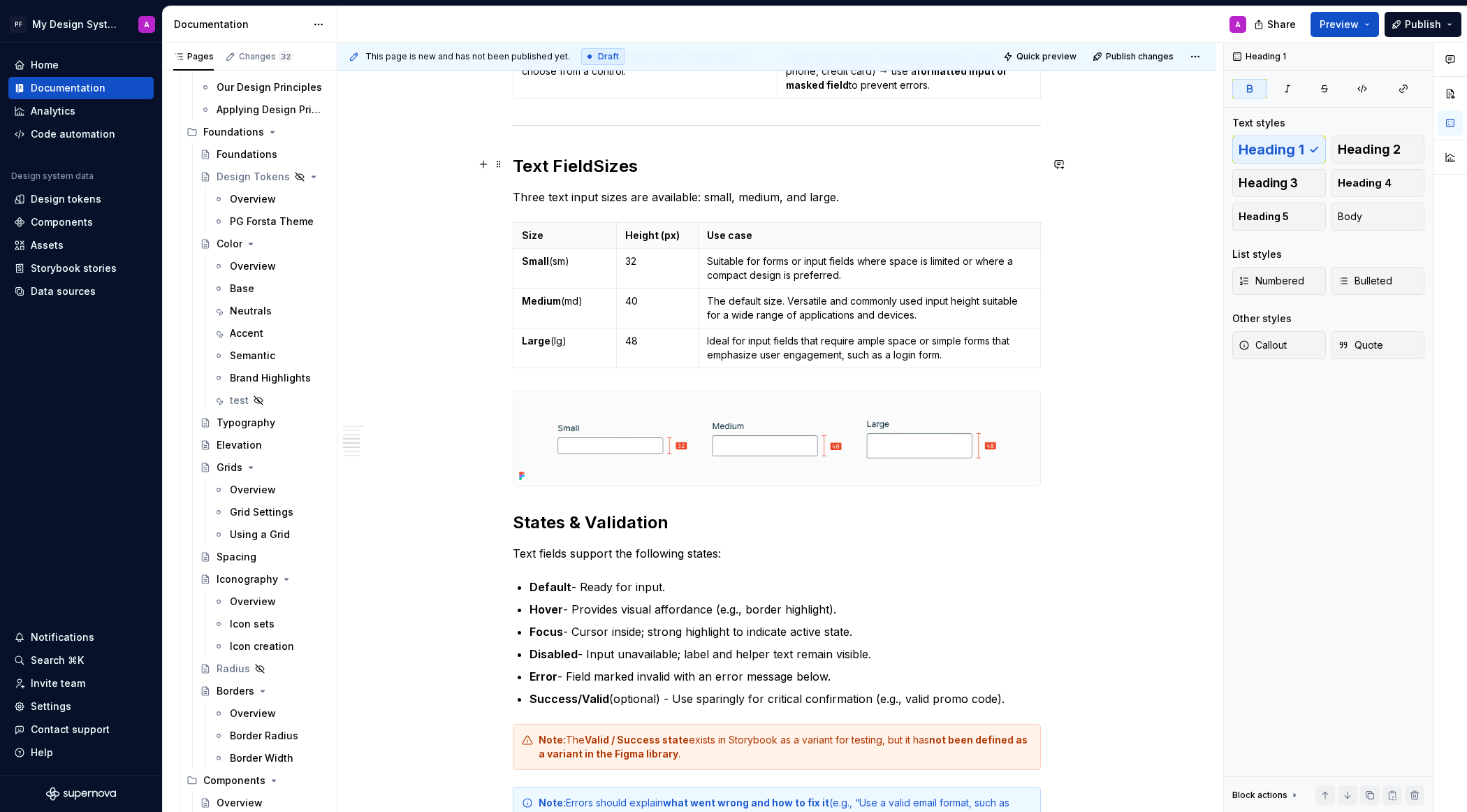
drag, startPoint x: 735, startPoint y: 496, endPoint x: 519, endPoint y: 288, distance: 299.9
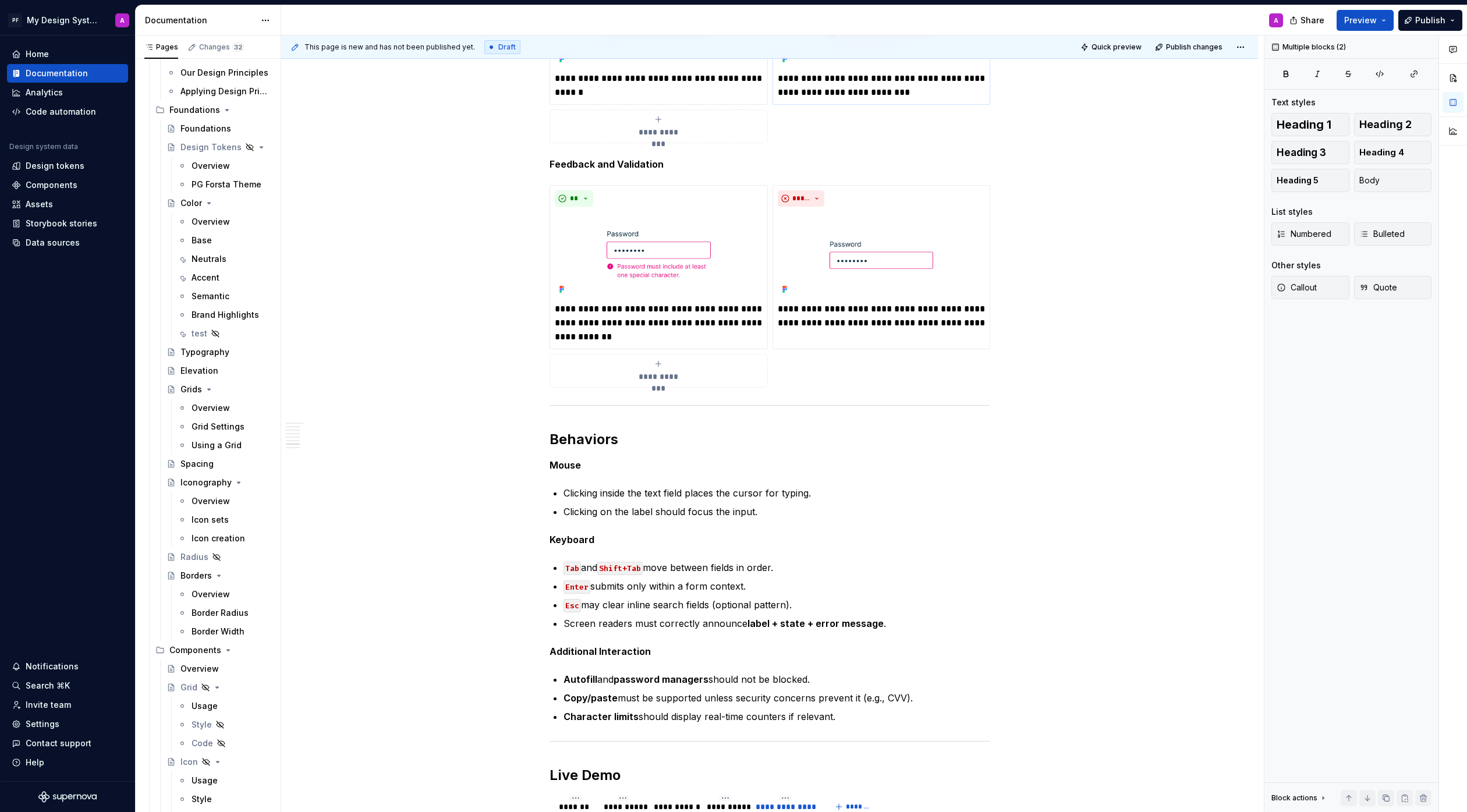
scroll to position [1526, 0]
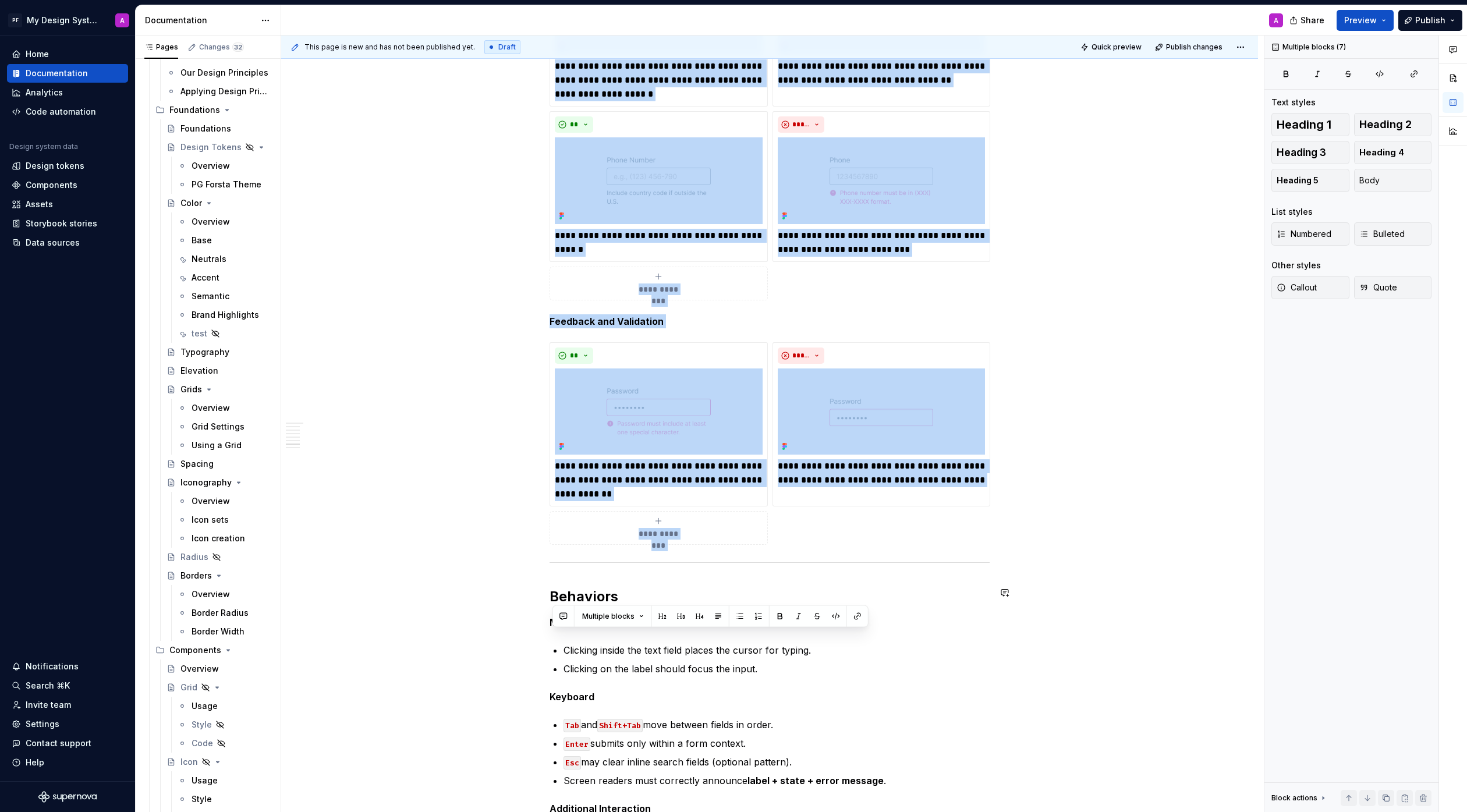
drag, startPoint x: 556, startPoint y: 164, endPoint x: 803, endPoint y: 564, distance: 470.1
copy div "**********"
click at [487, 342] on div "This page is new and has not been published yet. Draft Quick preview Publish ch…" at bounding box center [773, 424] width 983 height 777
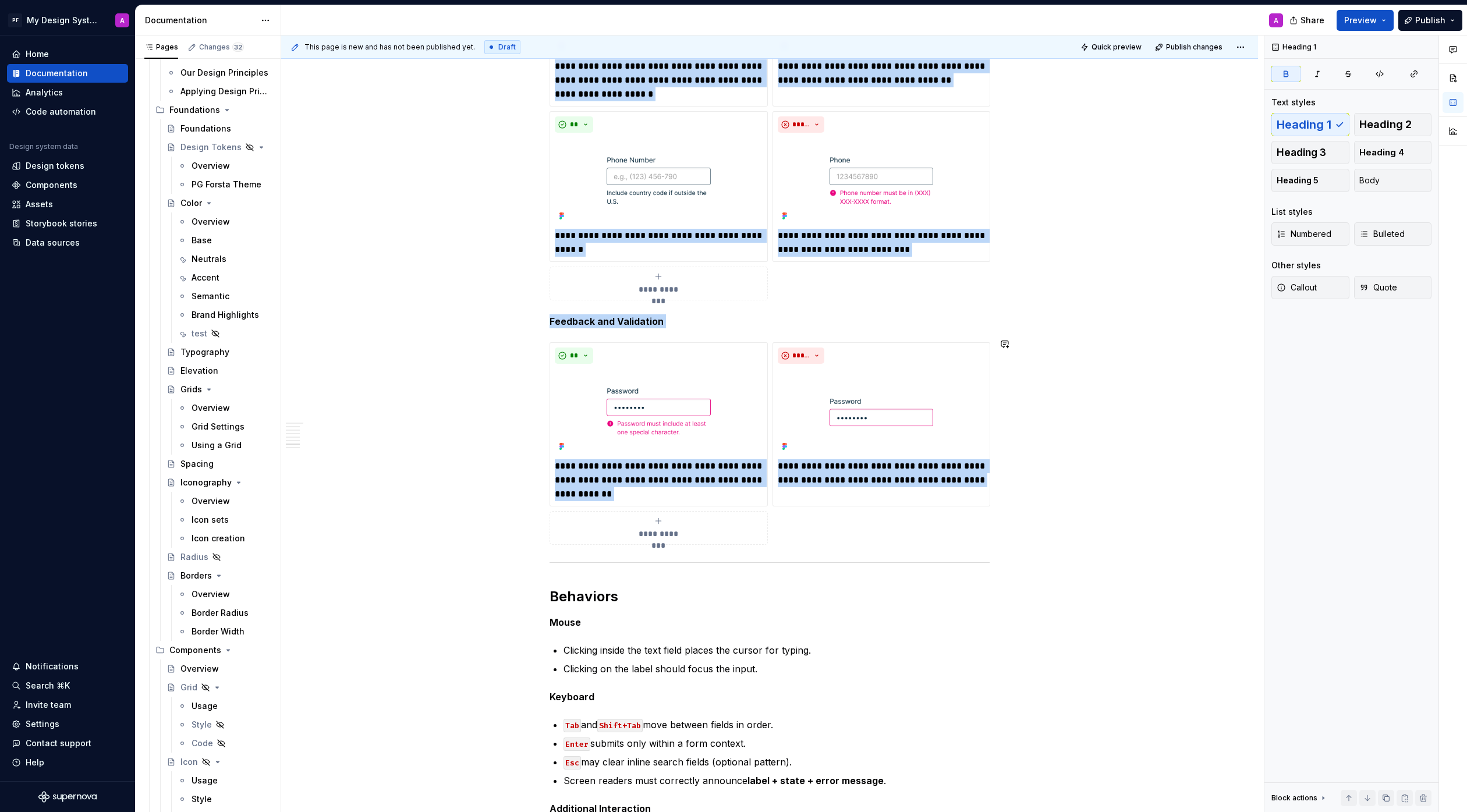
click at [487, 342] on div "Overview Text fields are most commonly used in forms and search interfaces wher…" at bounding box center [770, 112] width 977 height 2871
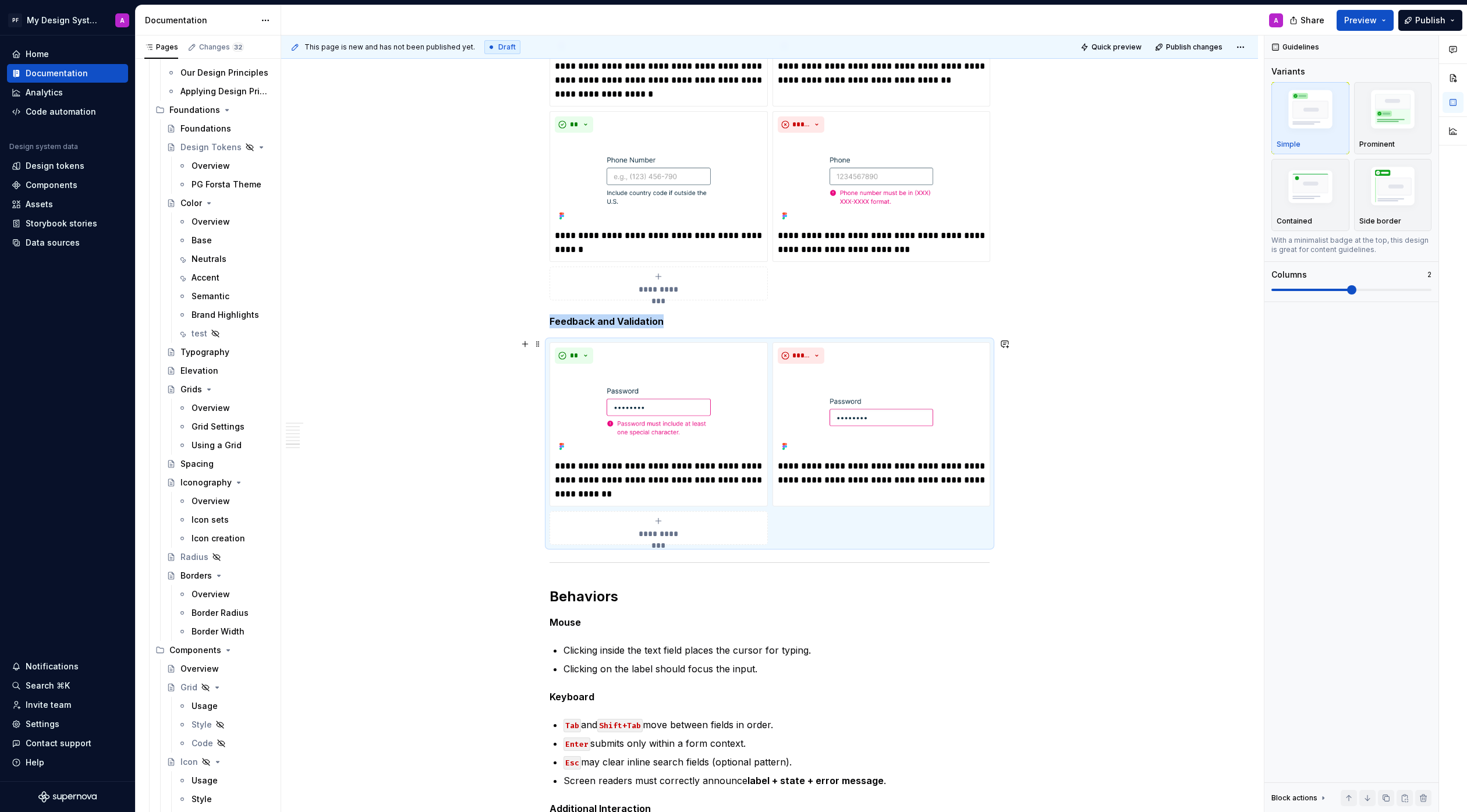
click at [1086, 479] on div "Overview Text fields are most commonly used in forms and search interfaces wher…" at bounding box center [770, 112] width 977 height 2871
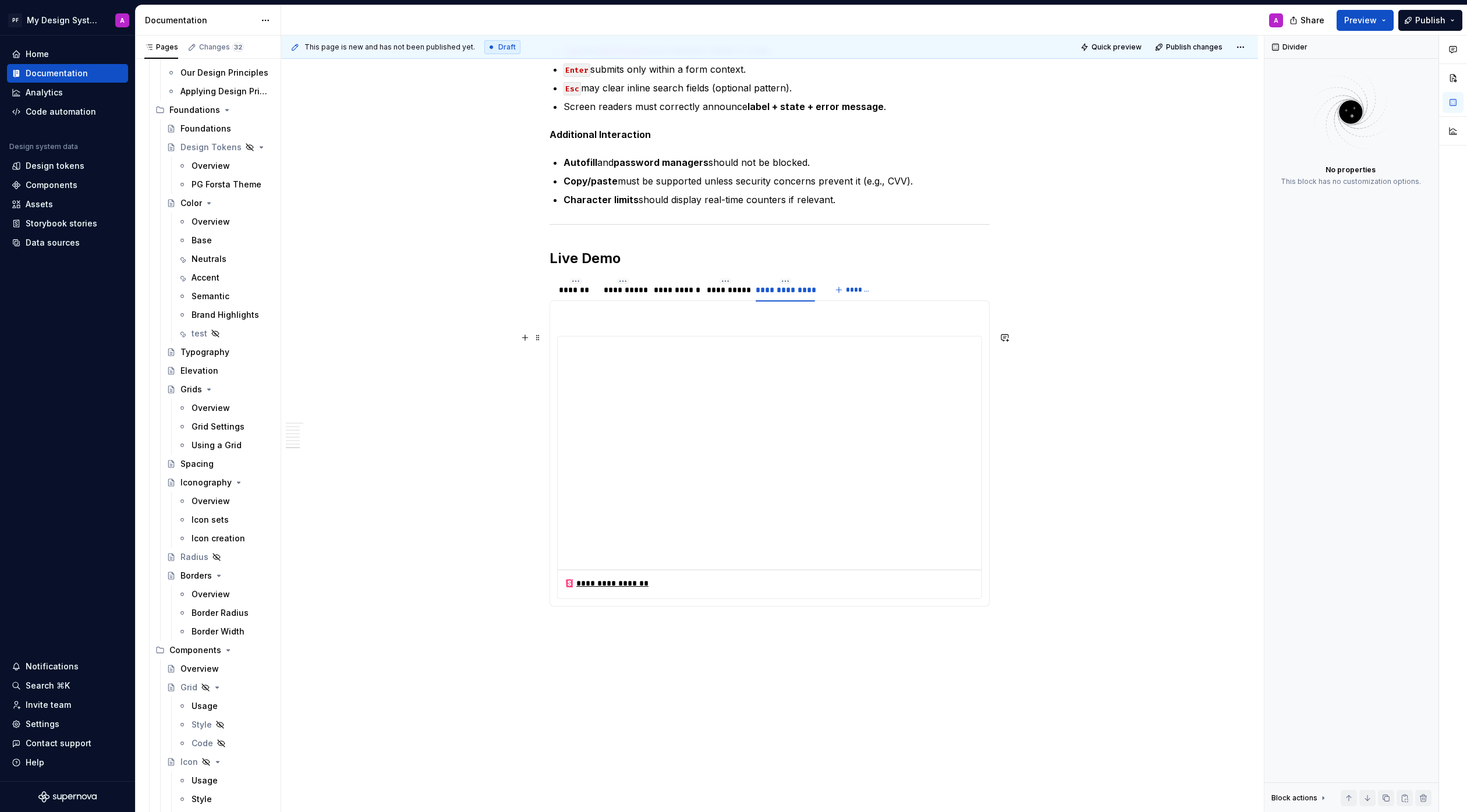
scroll to position [2255, 0]
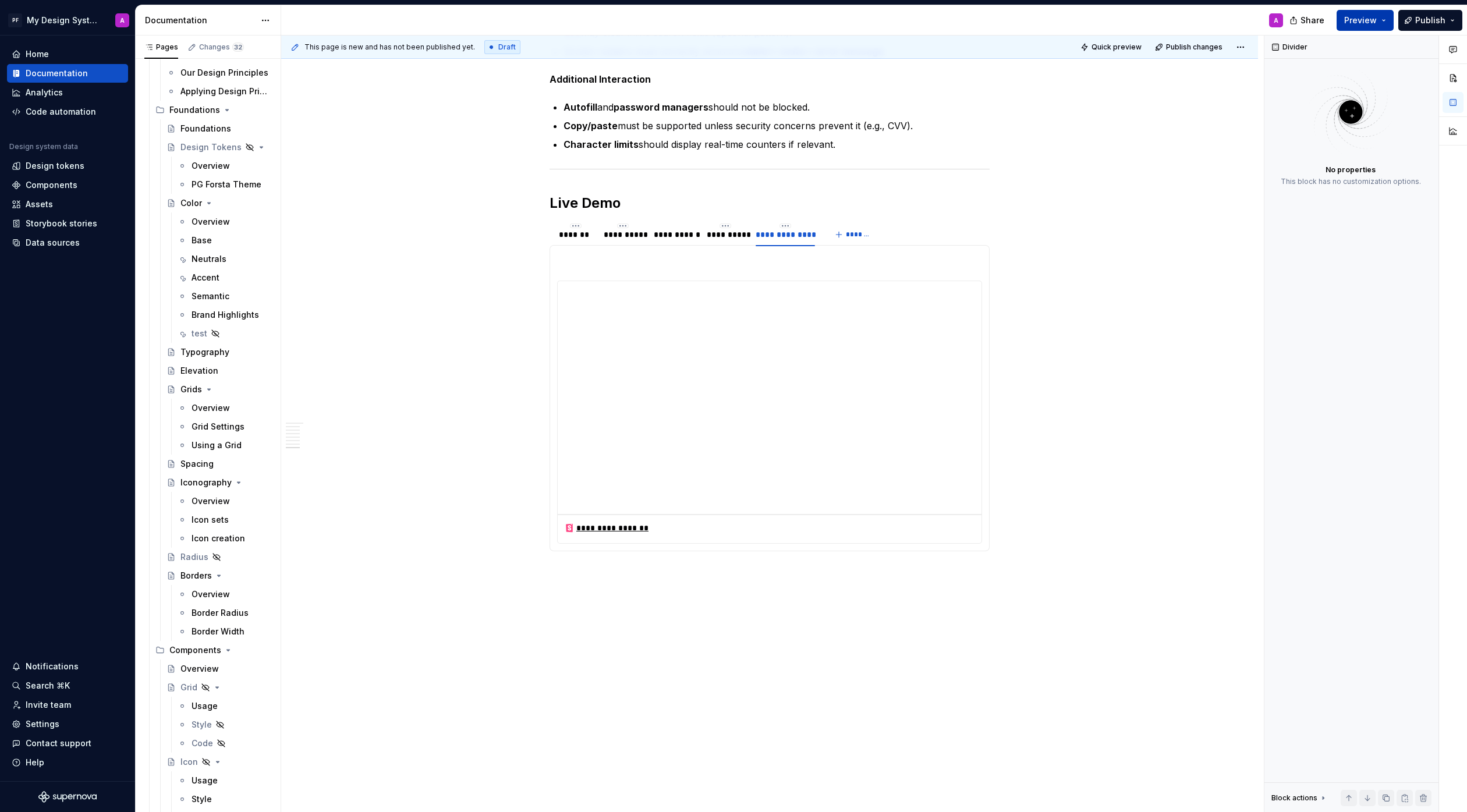
click at [1086, 21] on span "Preview" at bounding box center [1361, 20] width 33 height 12
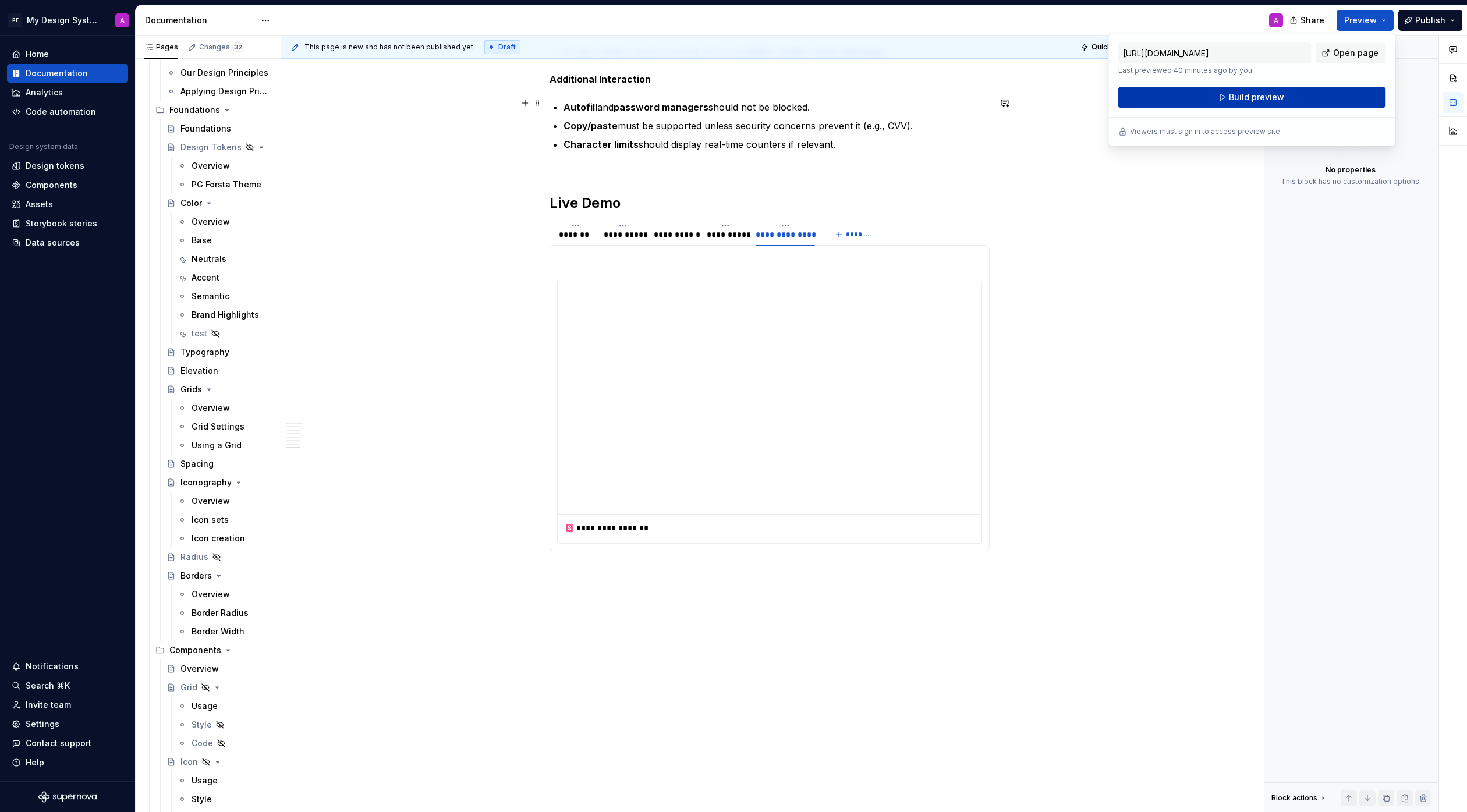
click at [1086, 100] on span "Build preview" at bounding box center [1256, 97] width 55 height 12
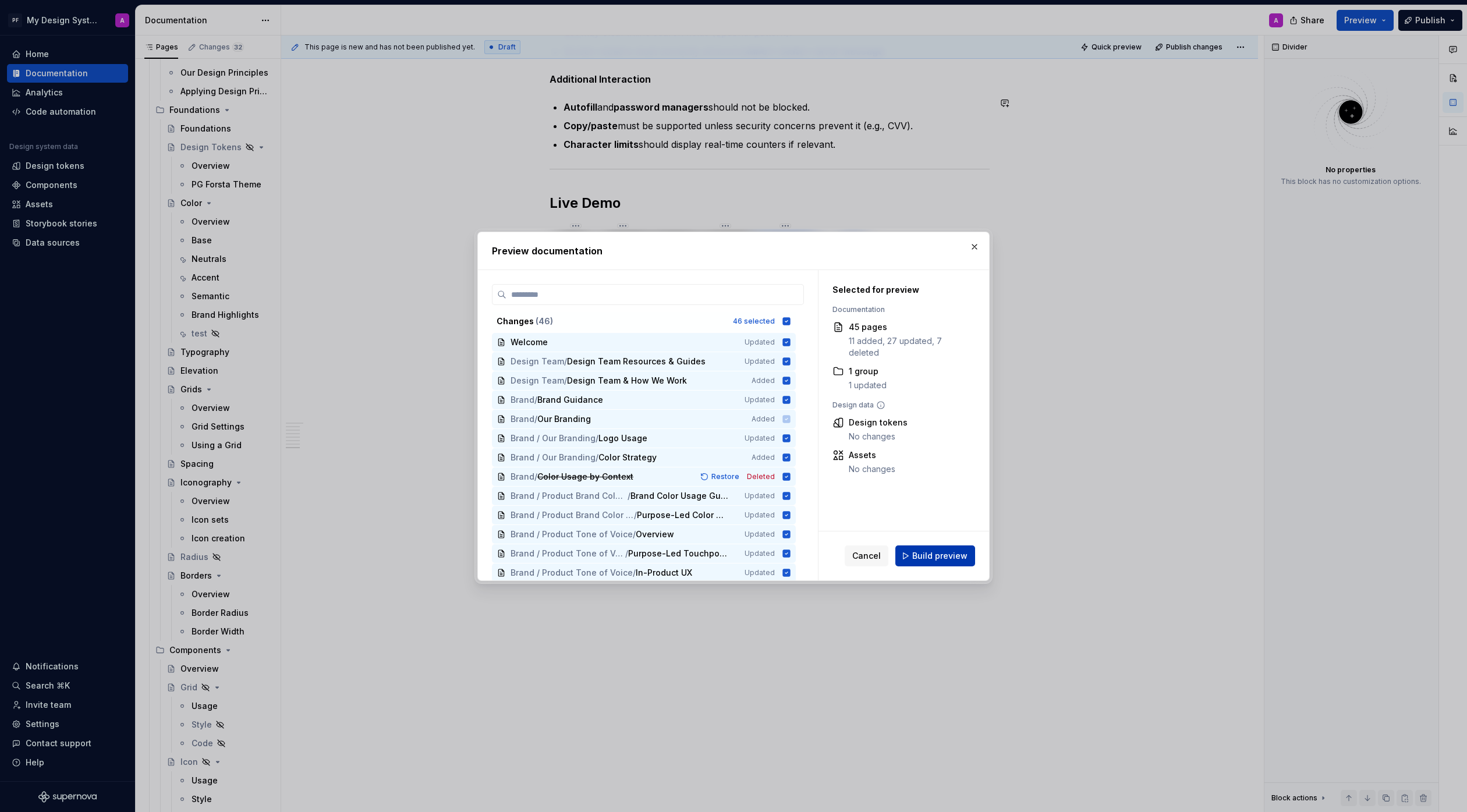
click at [957, 552] on span "Build preview" at bounding box center [940, 555] width 55 height 12
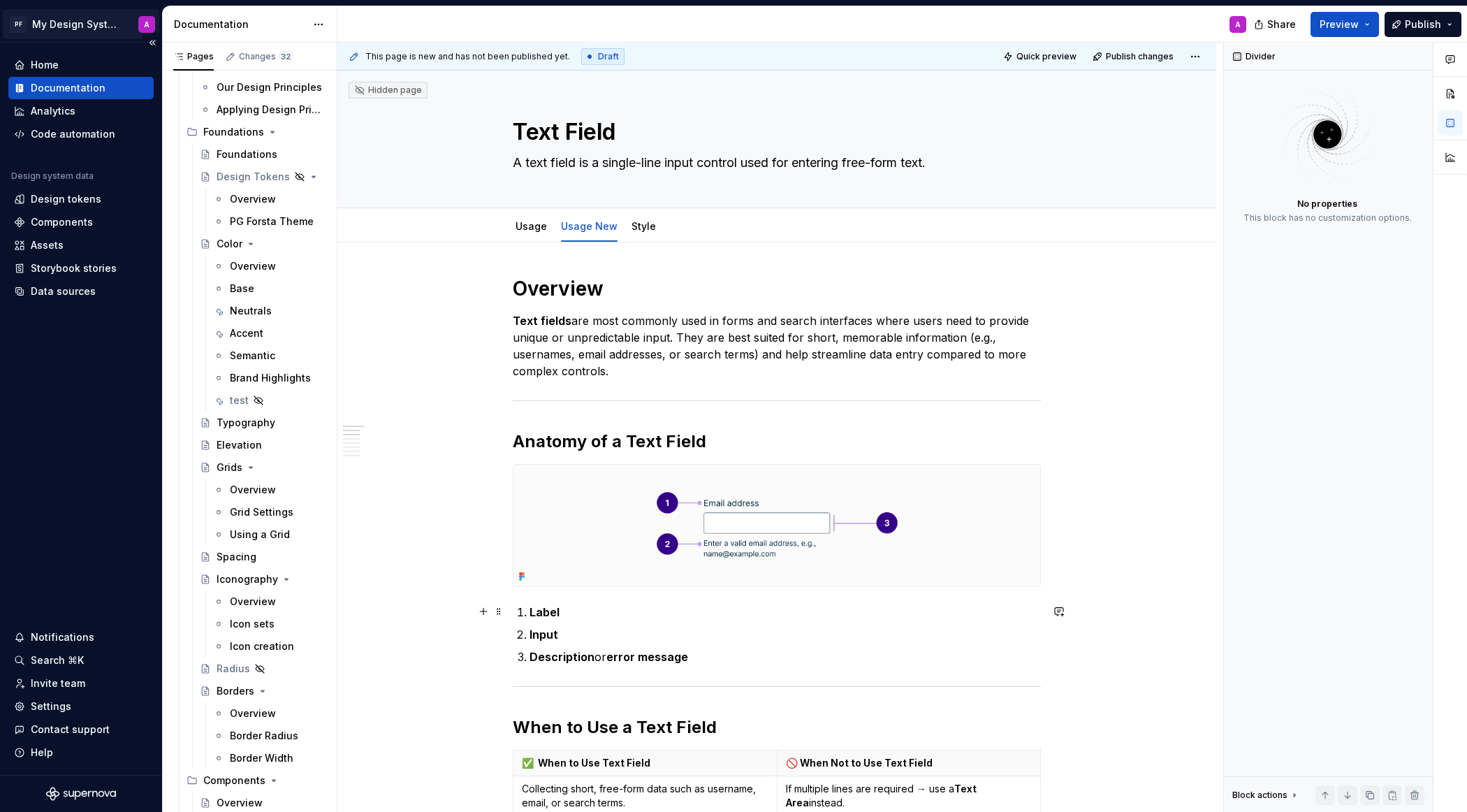
scroll to position [964, 0]
click at [1303, 26] on span "Preview" at bounding box center [1340, 24] width 39 height 14
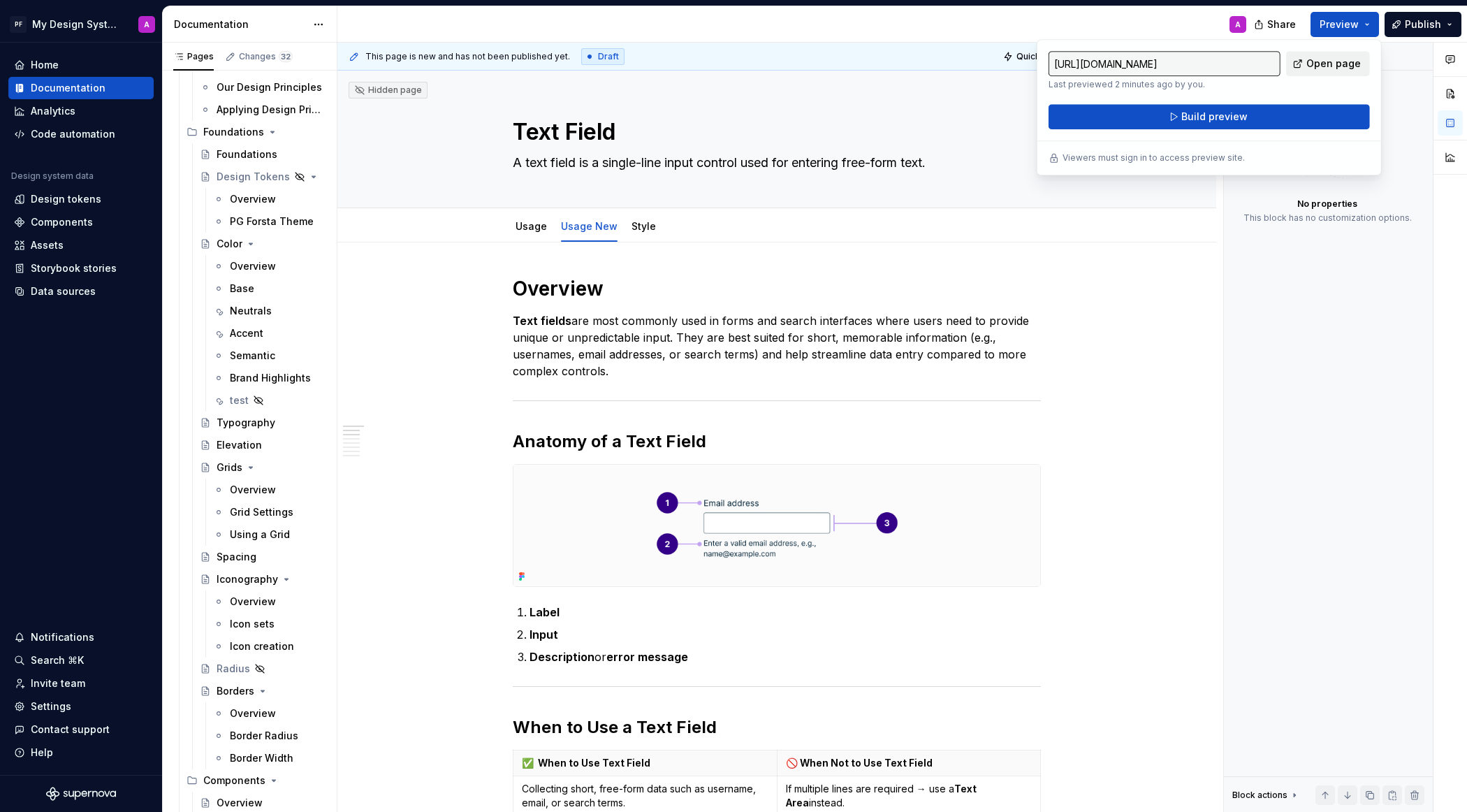
click at [1303, 67] on span "Open page" at bounding box center [1333, 63] width 54 height 14
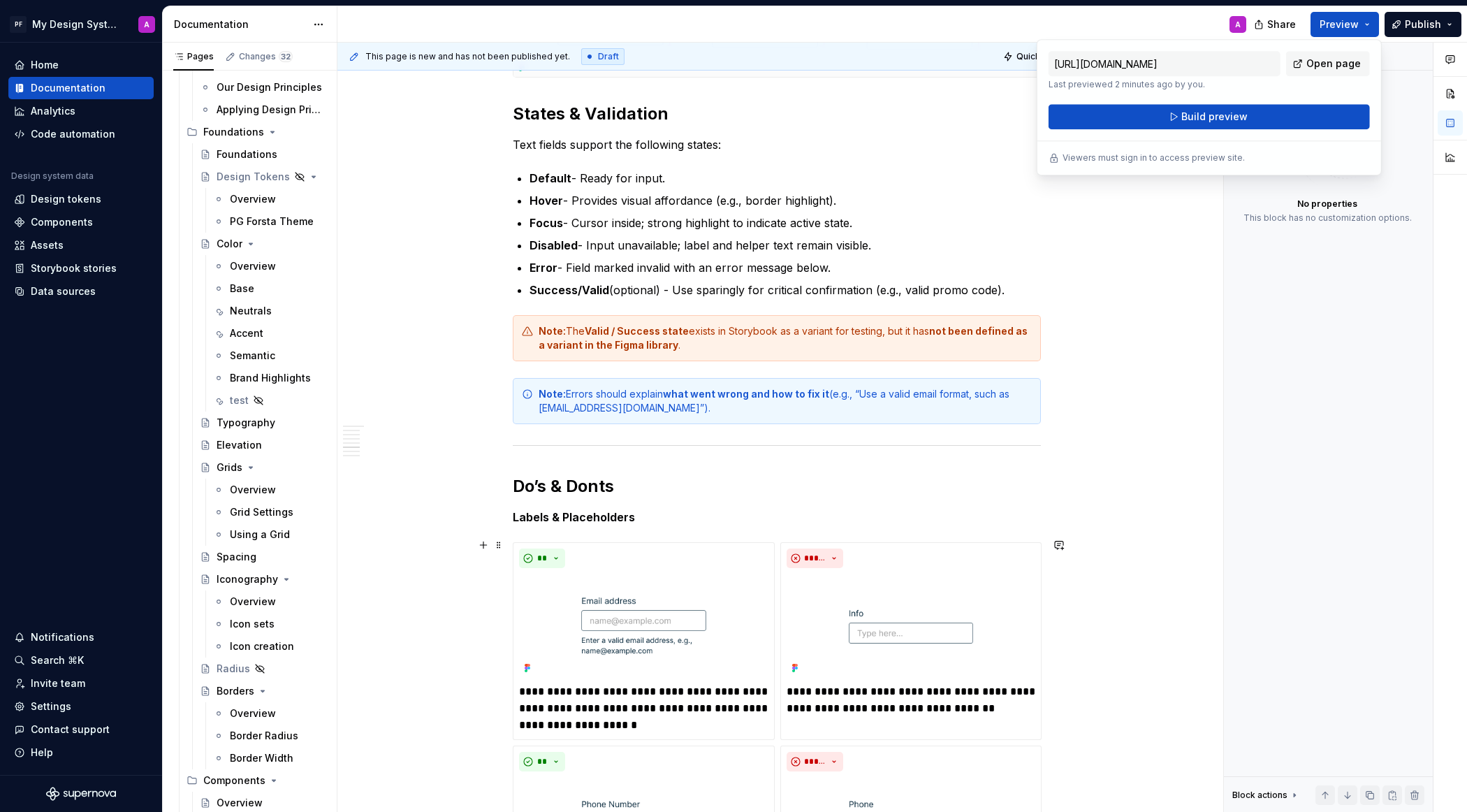
scroll to position [1133, 0]
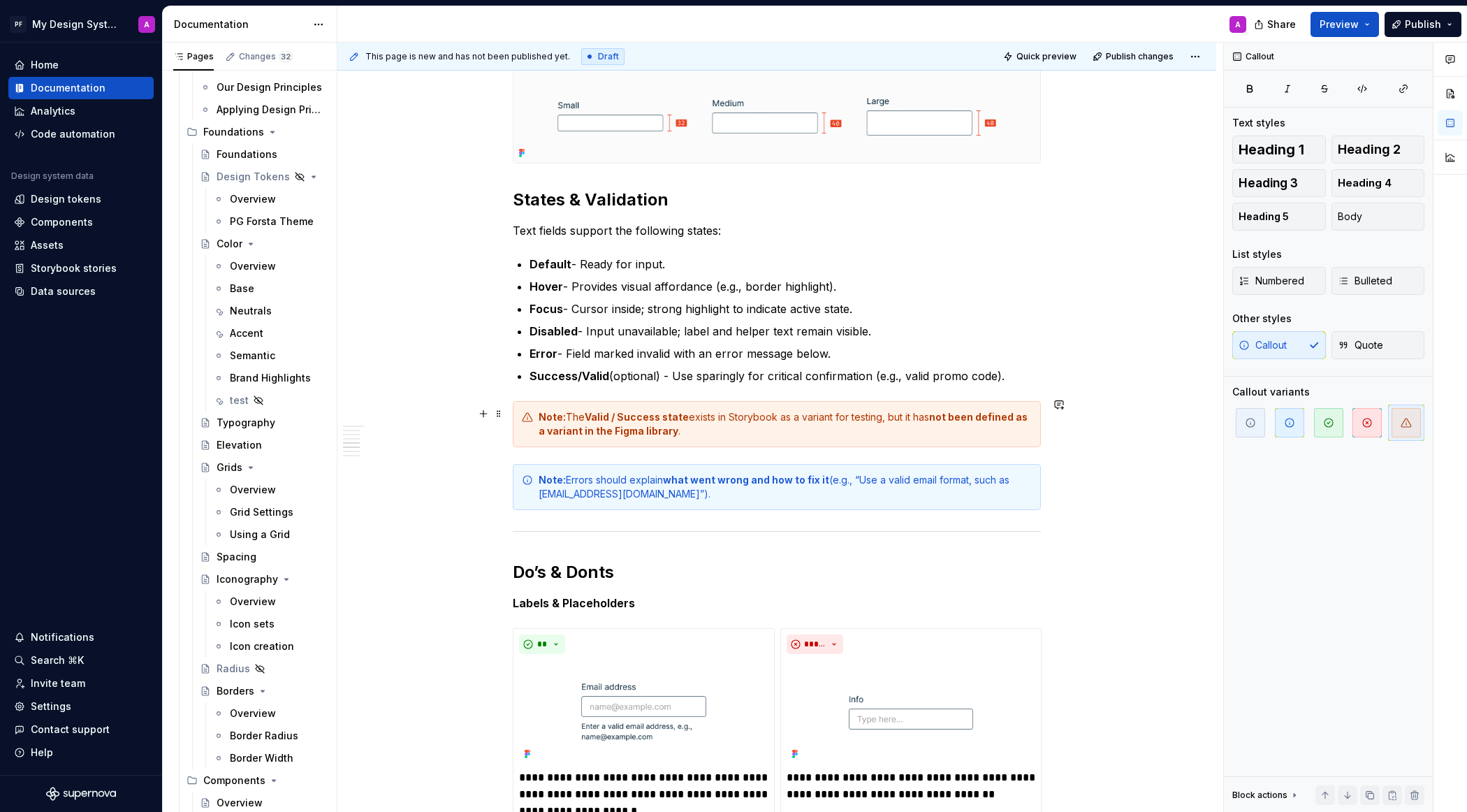
click at [883, 413] on div "Note: The Valid / Success state exists in Storybook as a variant for testing, b…" at bounding box center [785, 424] width 493 height 28
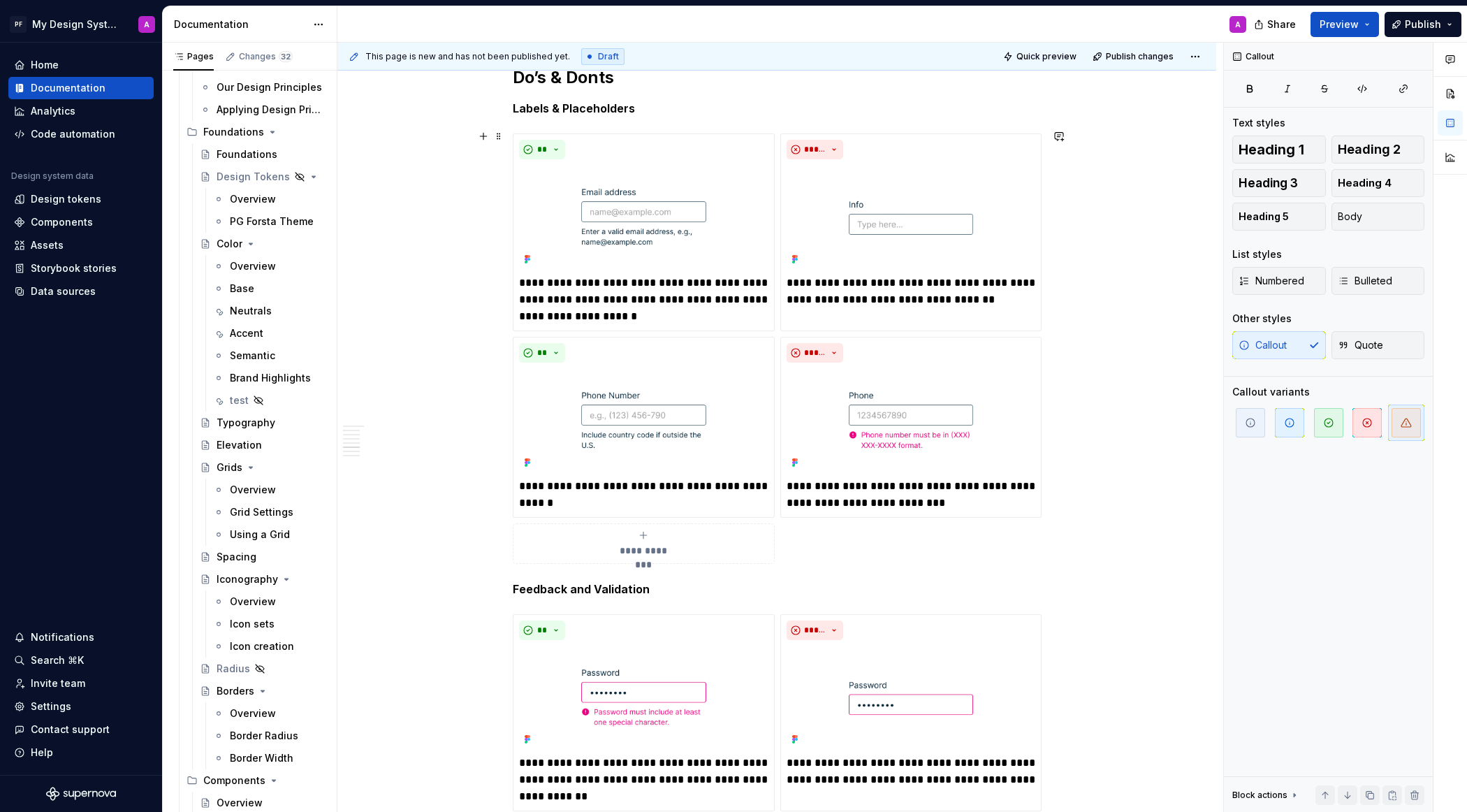
scroll to position [1666, 0]
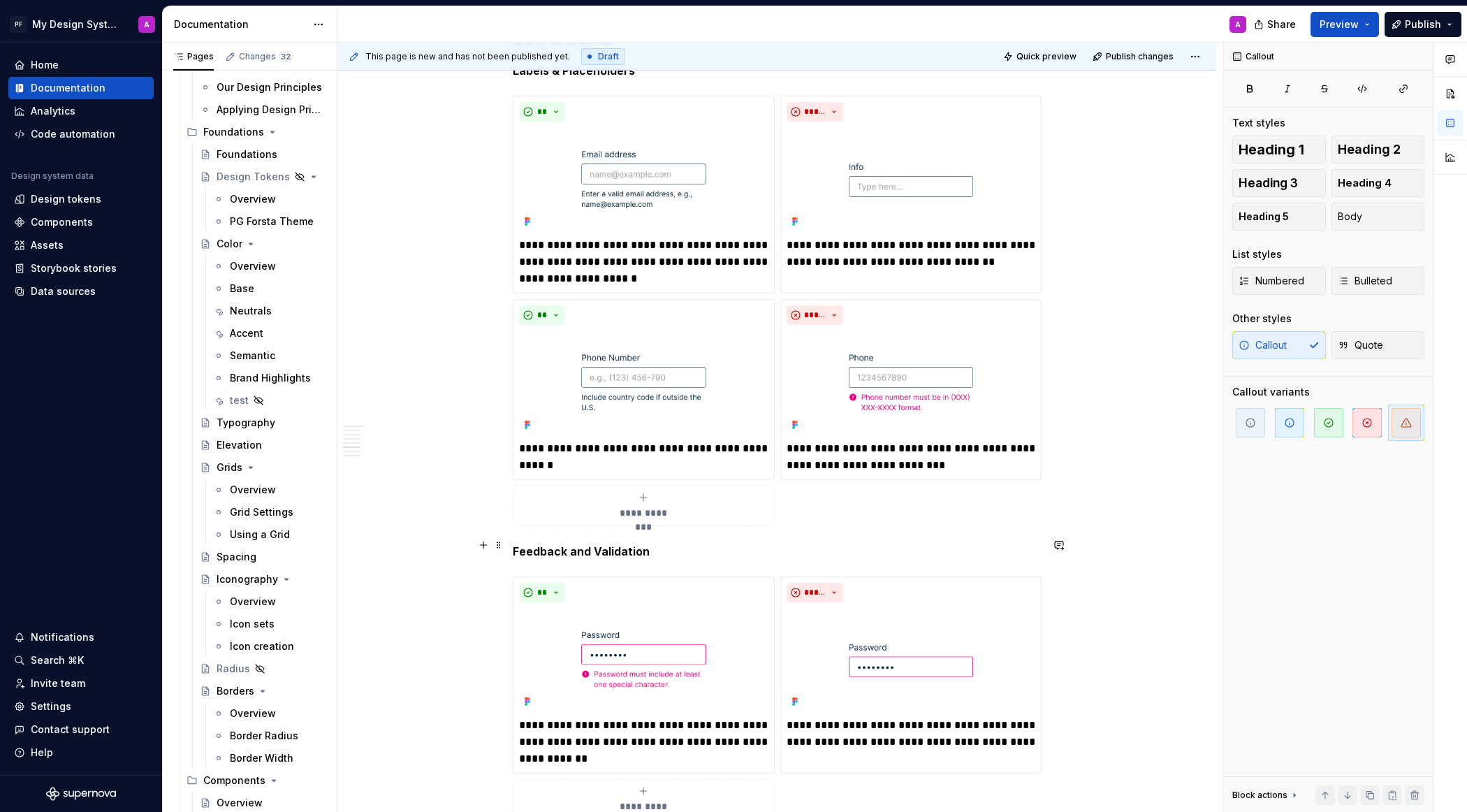
click at [515, 544] on strong "Feedback and Validation" at bounding box center [581, 551] width 137 height 14
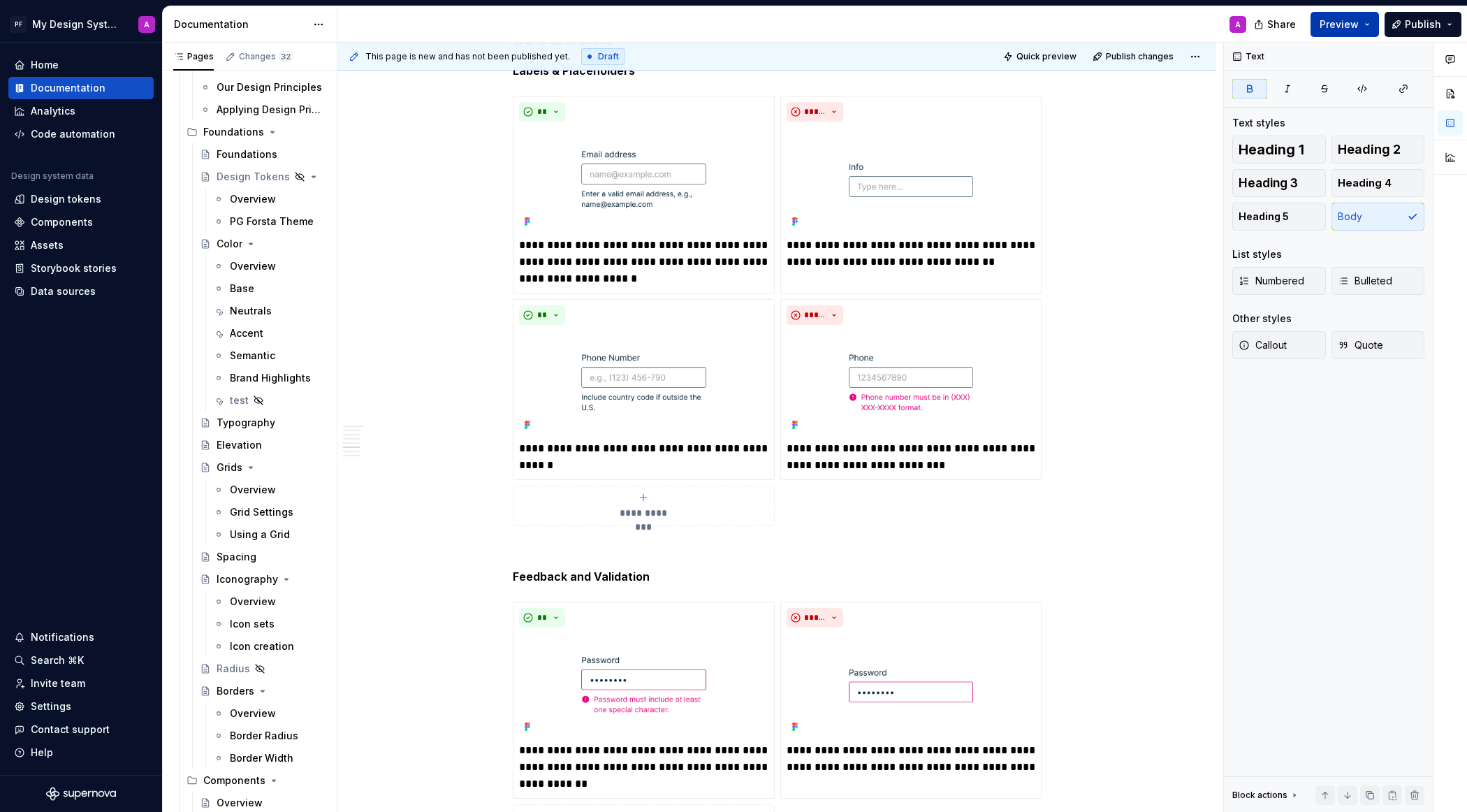
click at [1303, 28] on span "Preview" at bounding box center [1340, 24] width 39 height 14
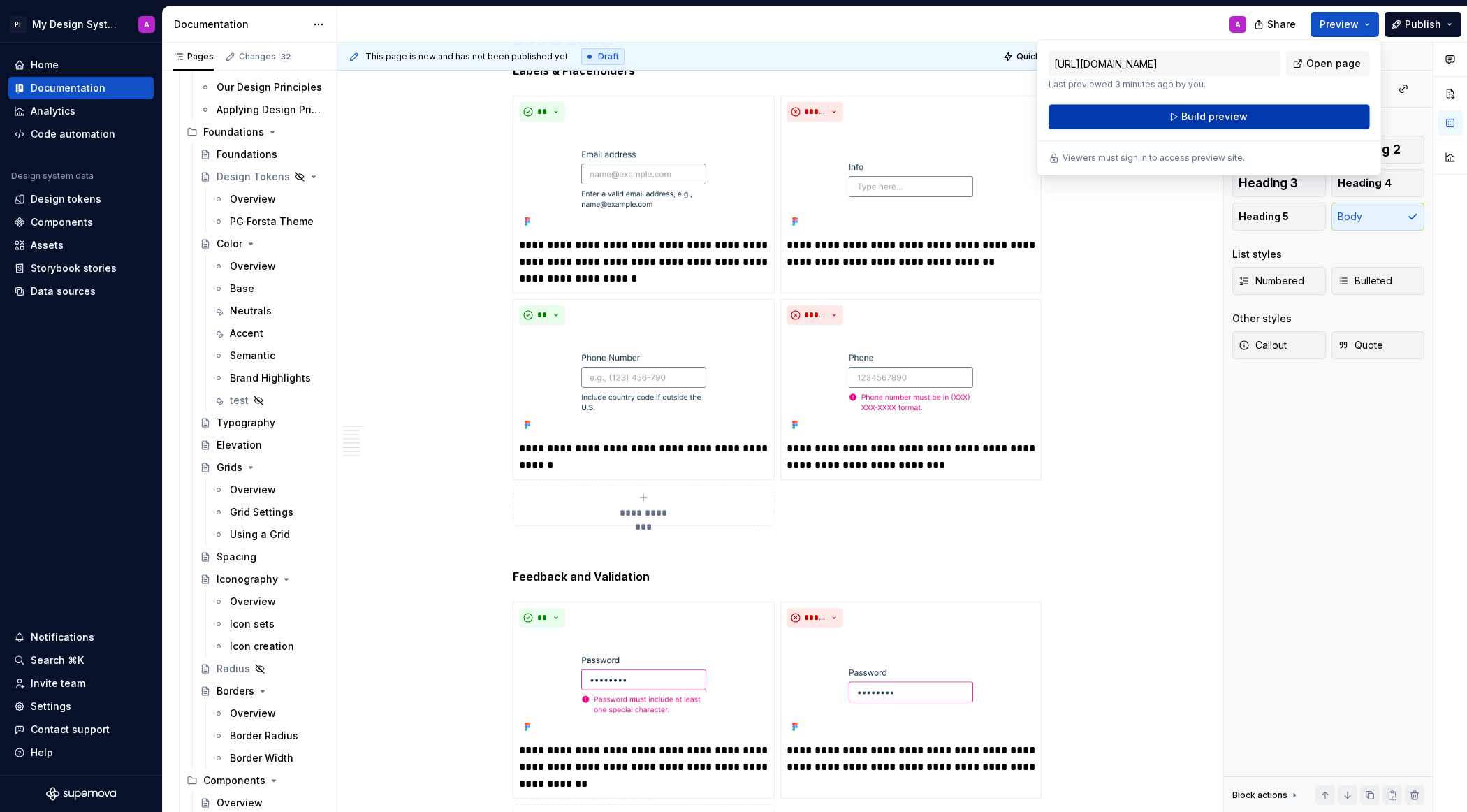
click at [1251, 121] on button "Build preview" at bounding box center [1209, 117] width 321 height 25
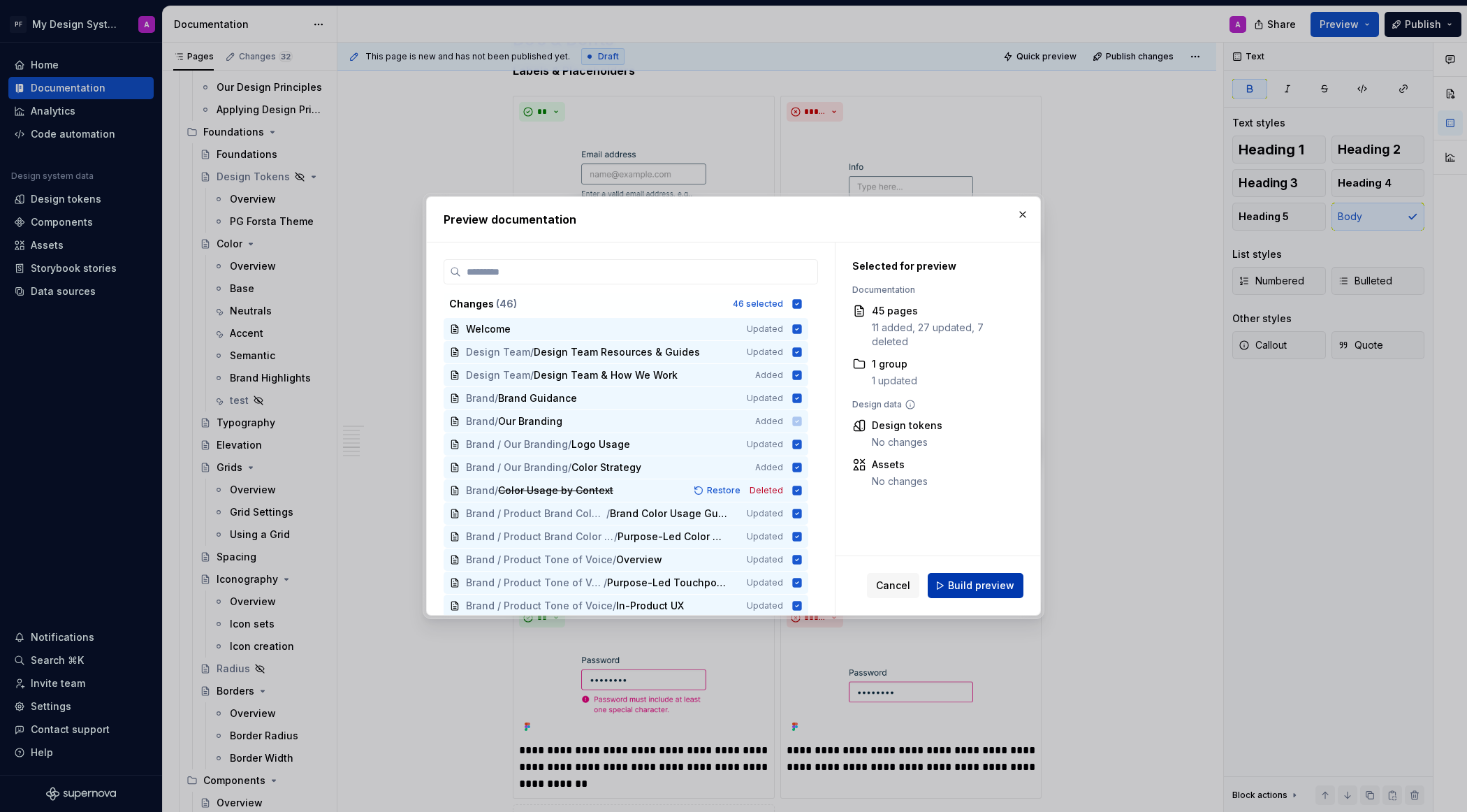
click at [991, 582] on span "Build preview" at bounding box center [980, 585] width 67 height 14
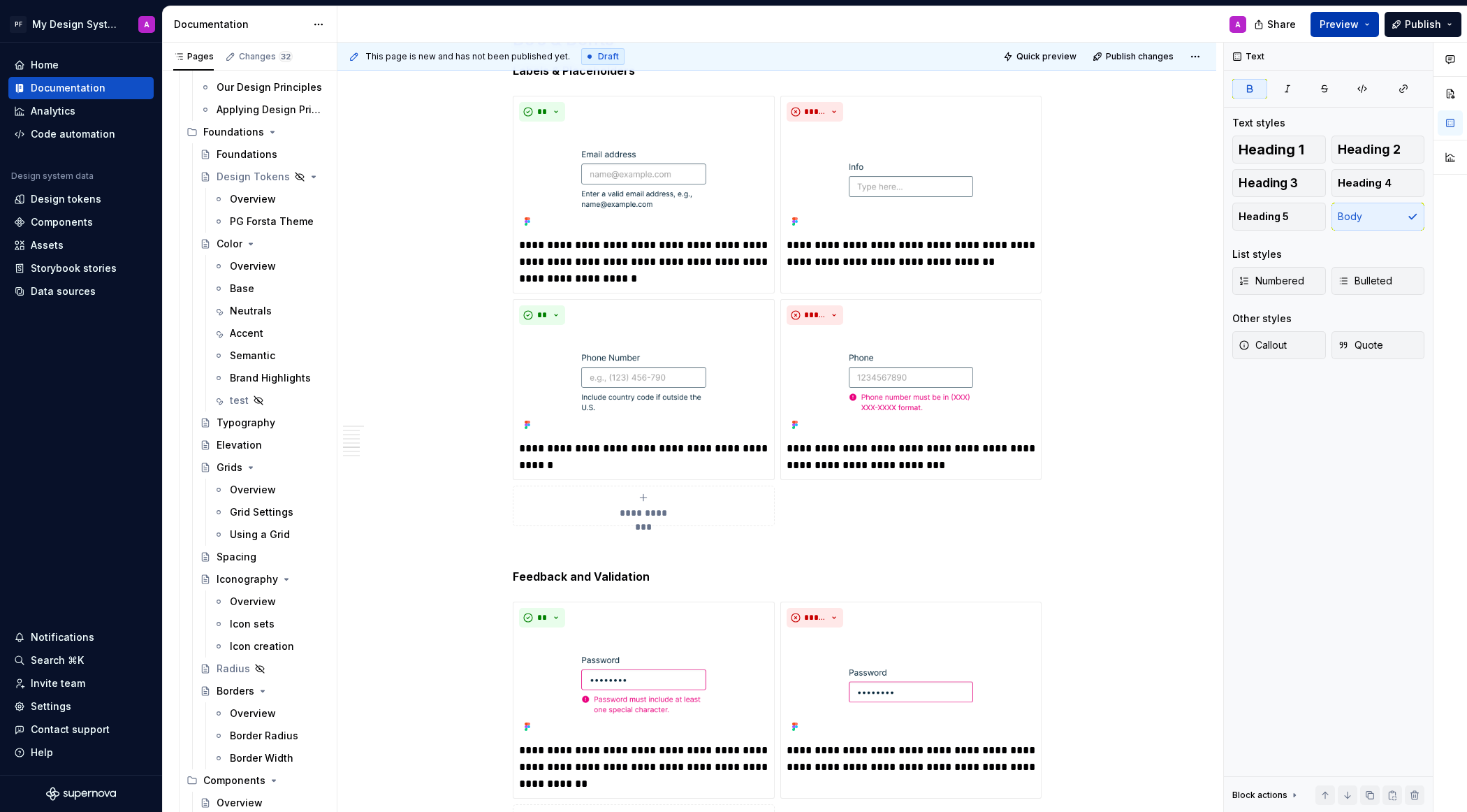
click at [1303, 28] on span "Preview" at bounding box center [1340, 24] width 39 height 14
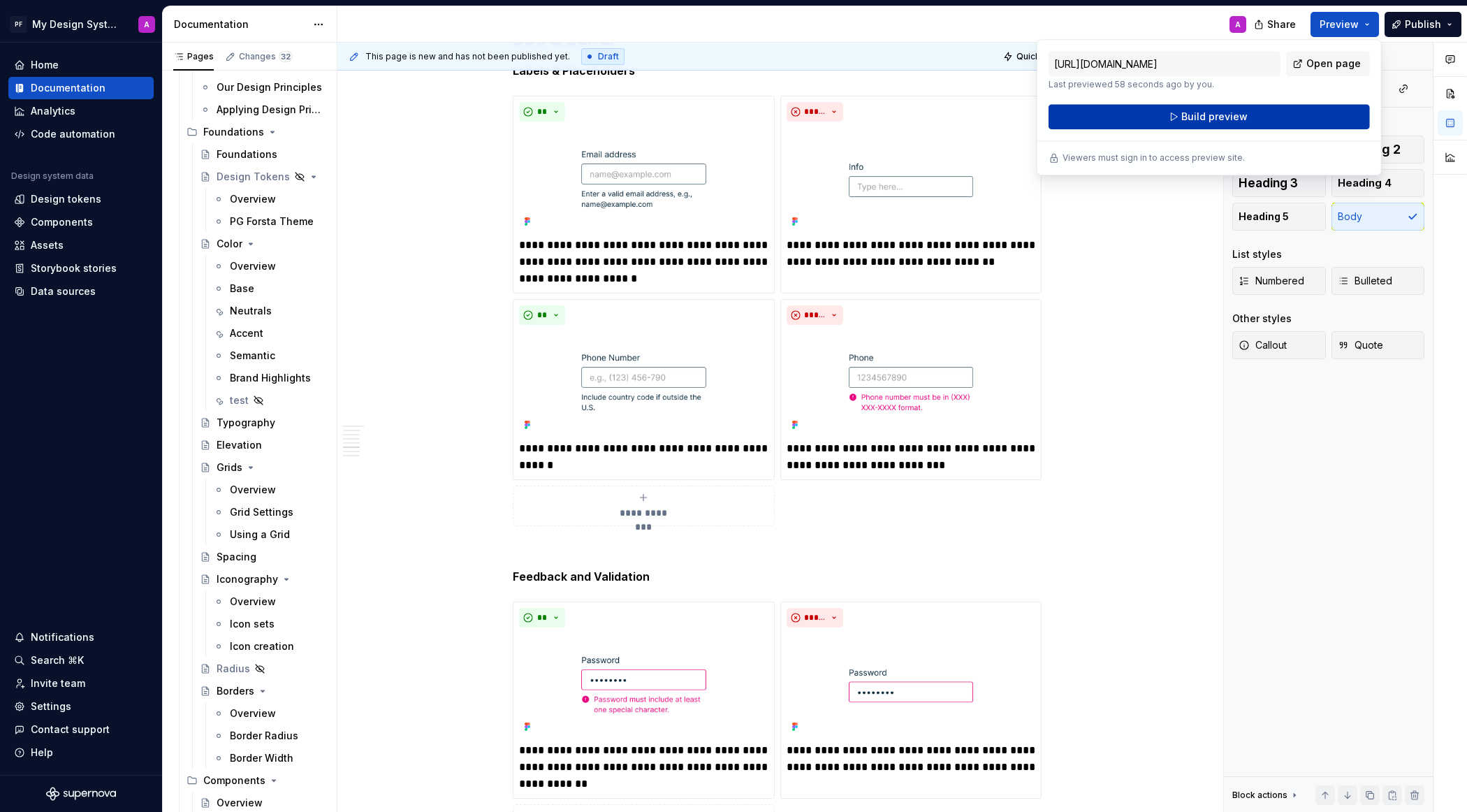
click at [1239, 119] on span "Build preview" at bounding box center [1214, 116] width 67 height 14
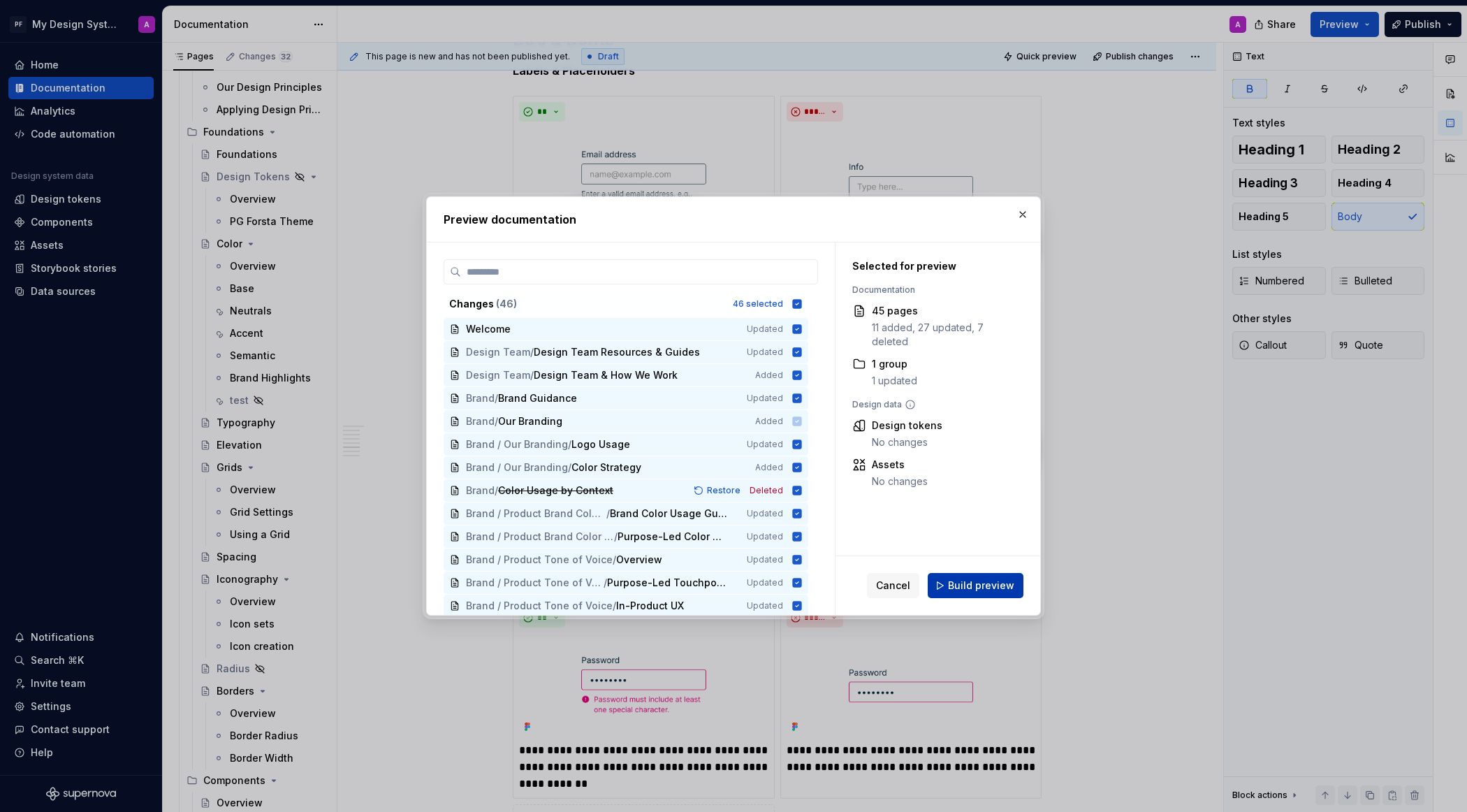
click at [966, 583] on span "Build preview" at bounding box center [980, 585] width 67 height 14
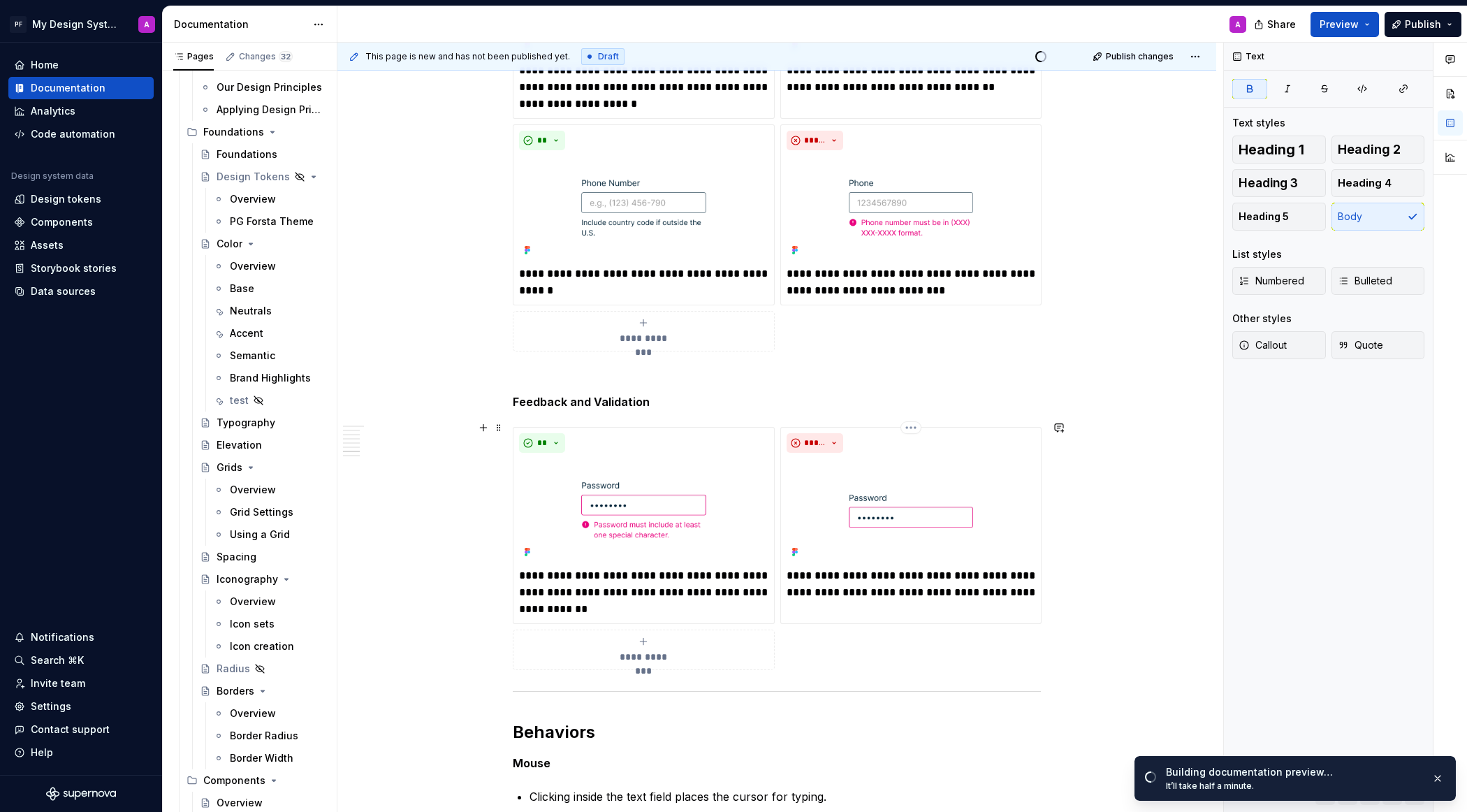
scroll to position [1881, 0]
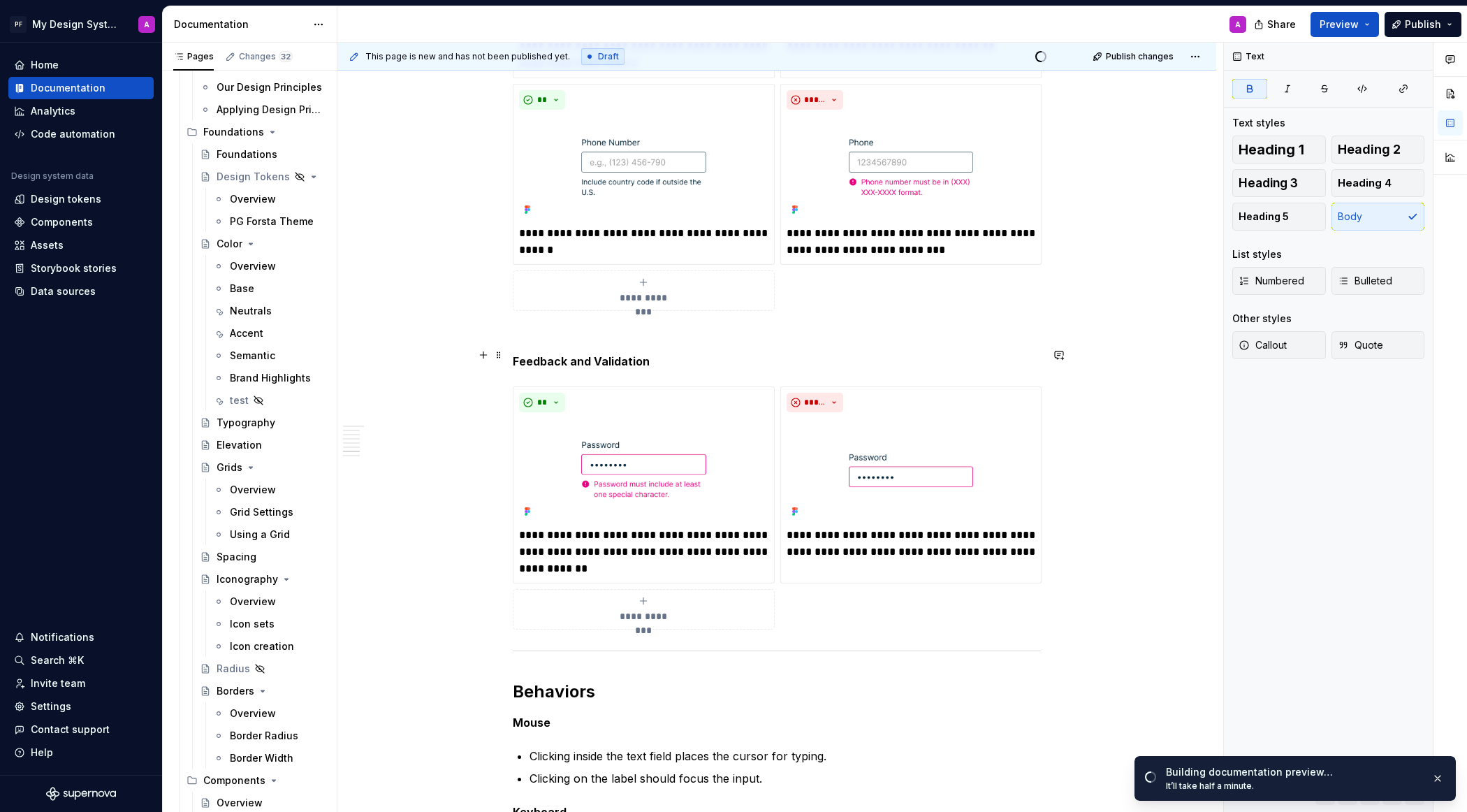
click at [590, 354] on strong "Feedback and Validation" at bounding box center [581, 361] width 137 height 14
click at [1303, 24] on span "Preview" at bounding box center [1340, 24] width 39 height 14
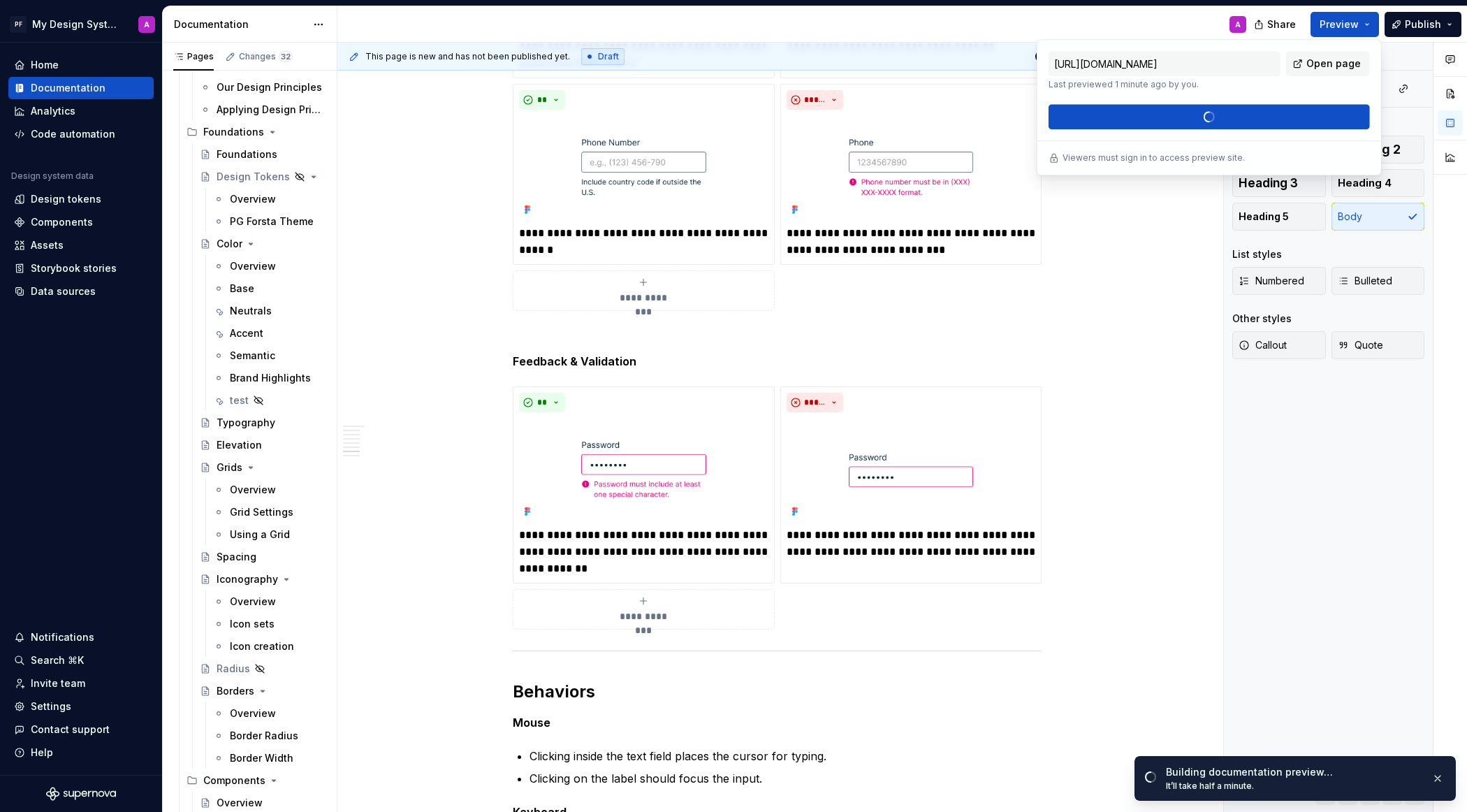
click at [1236, 116] on div "[URL][DOMAIN_NAME] Last previewed 1 minute ago by you. Open page Build preview" at bounding box center [1209, 90] width 321 height 78
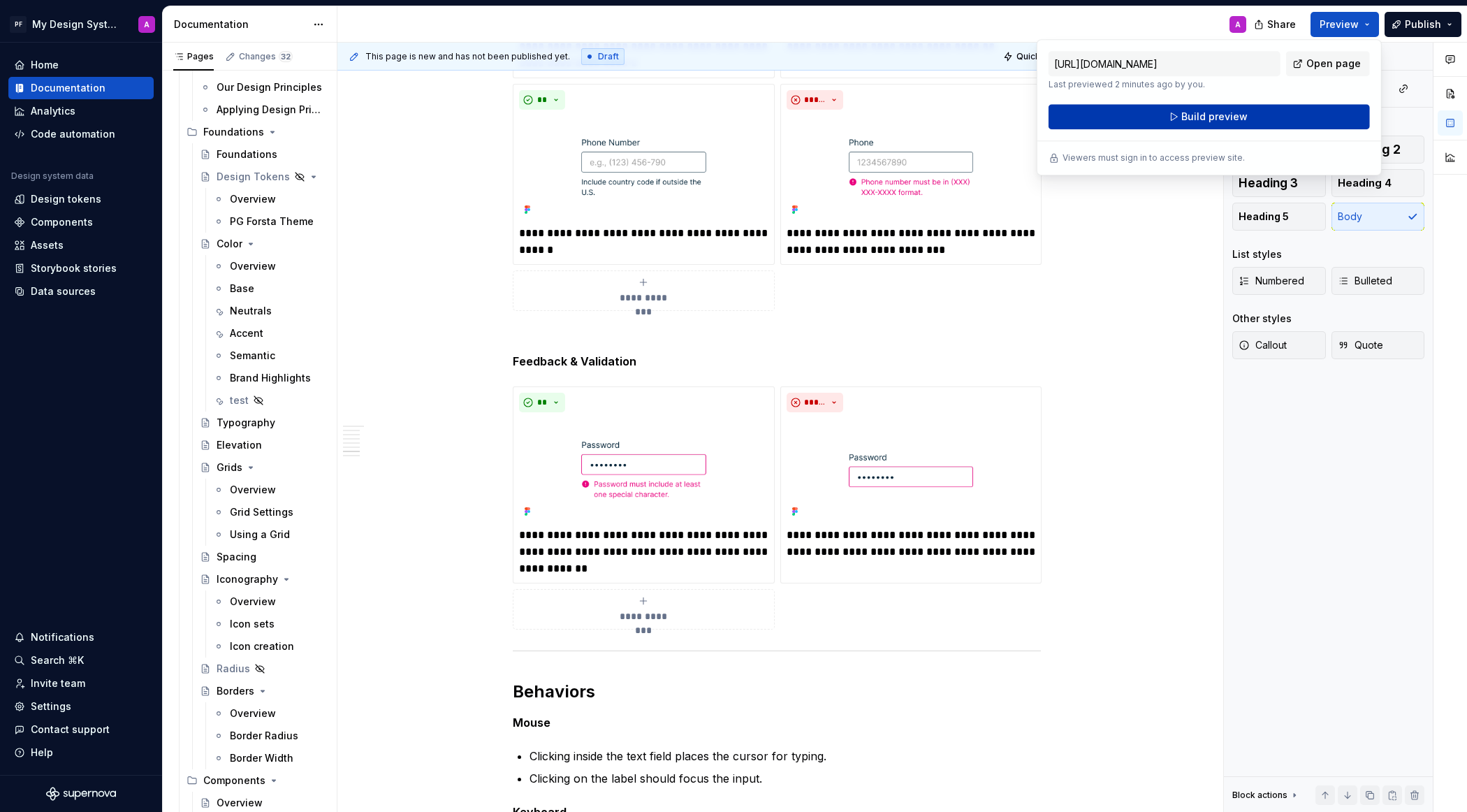
click at [1255, 112] on button "Build preview" at bounding box center [1209, 117] width 321 height 25
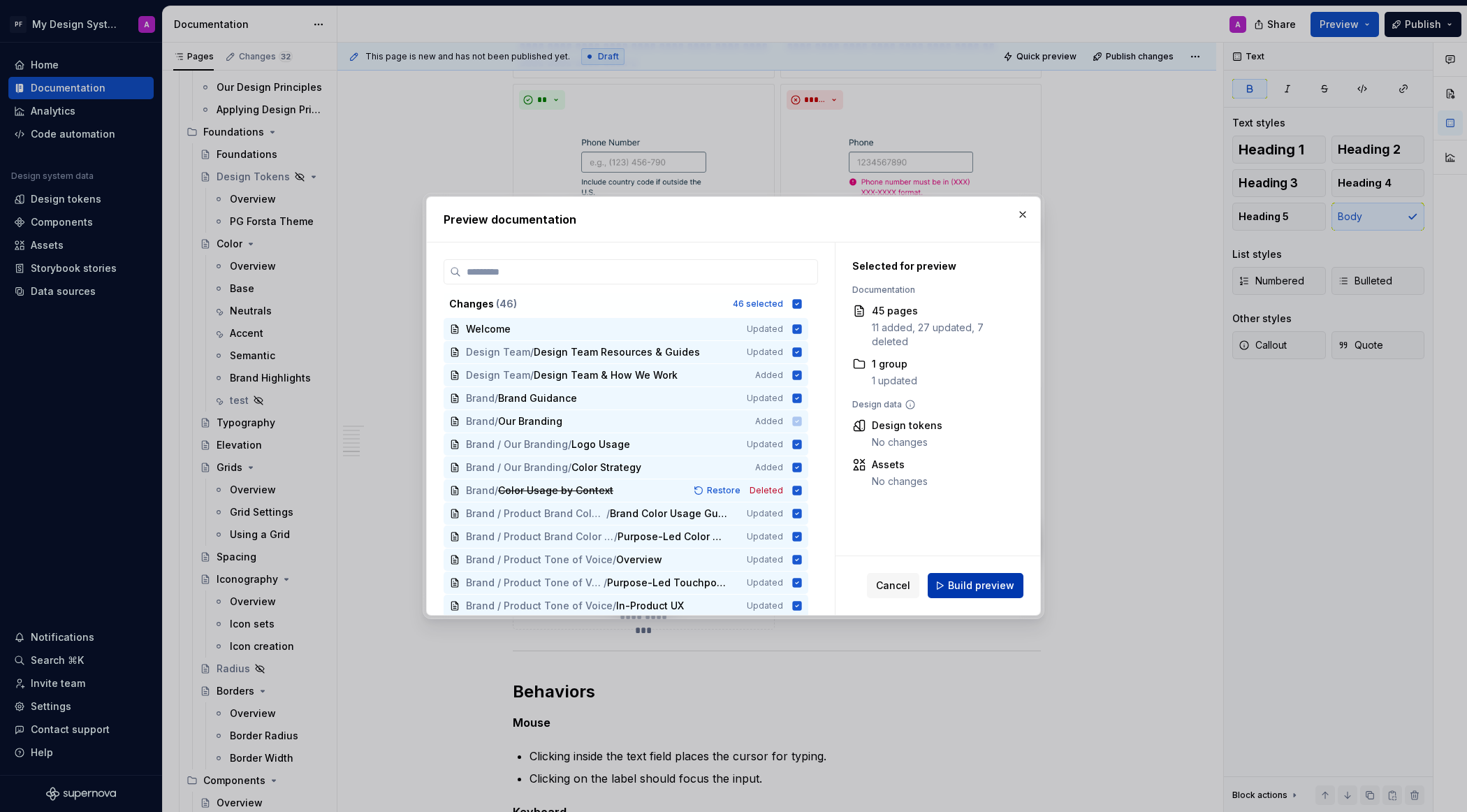
click at [969, 588] on span "Build preview" at bounding box center [980, 585] width 67 height 14
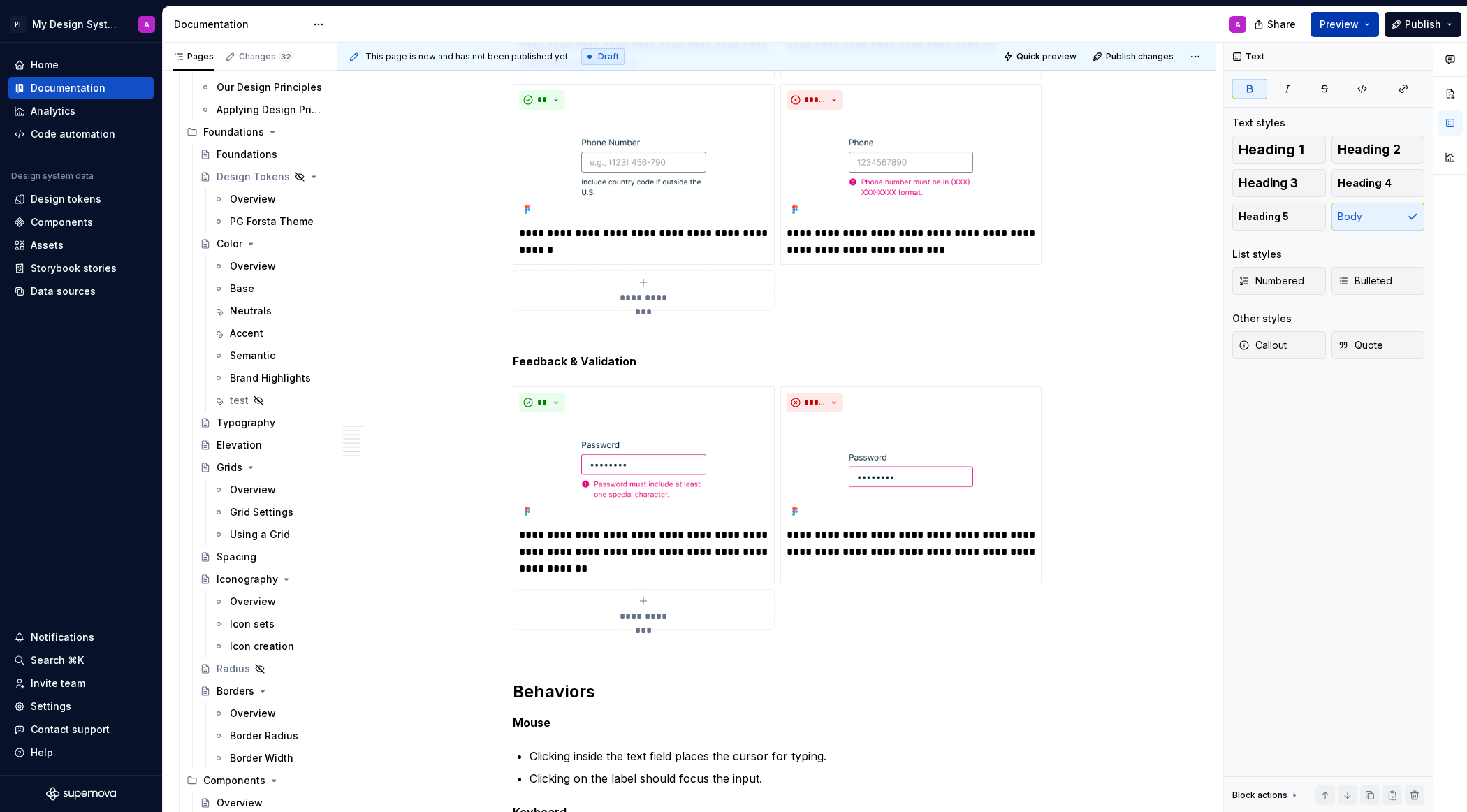
click at [1303, 28] on span "Preview" at bounding box center [1340, 24] width 39 height 14
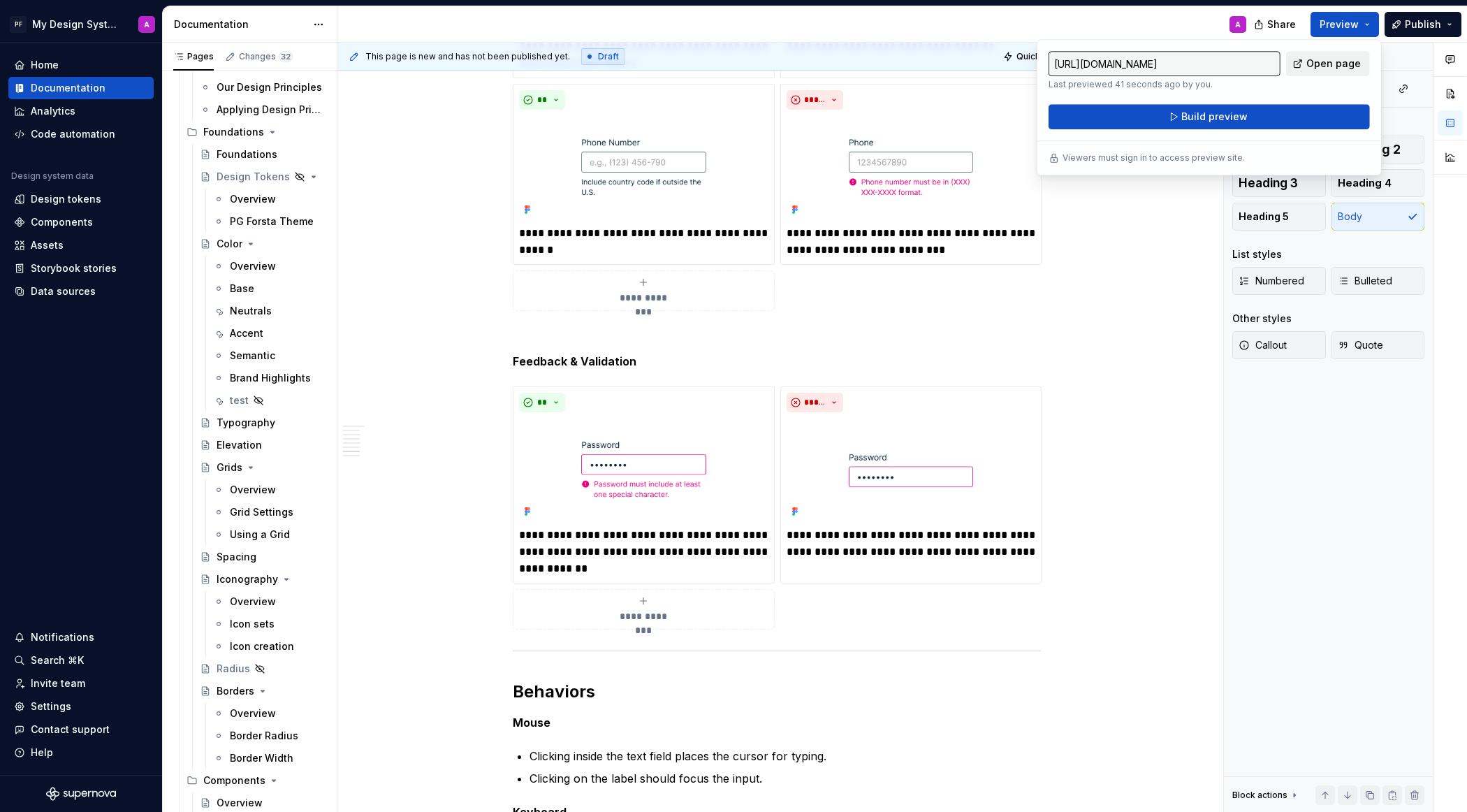
click at [1303, 62] on span "Open page" at bounding box center [1333, 63] width 54 height 14
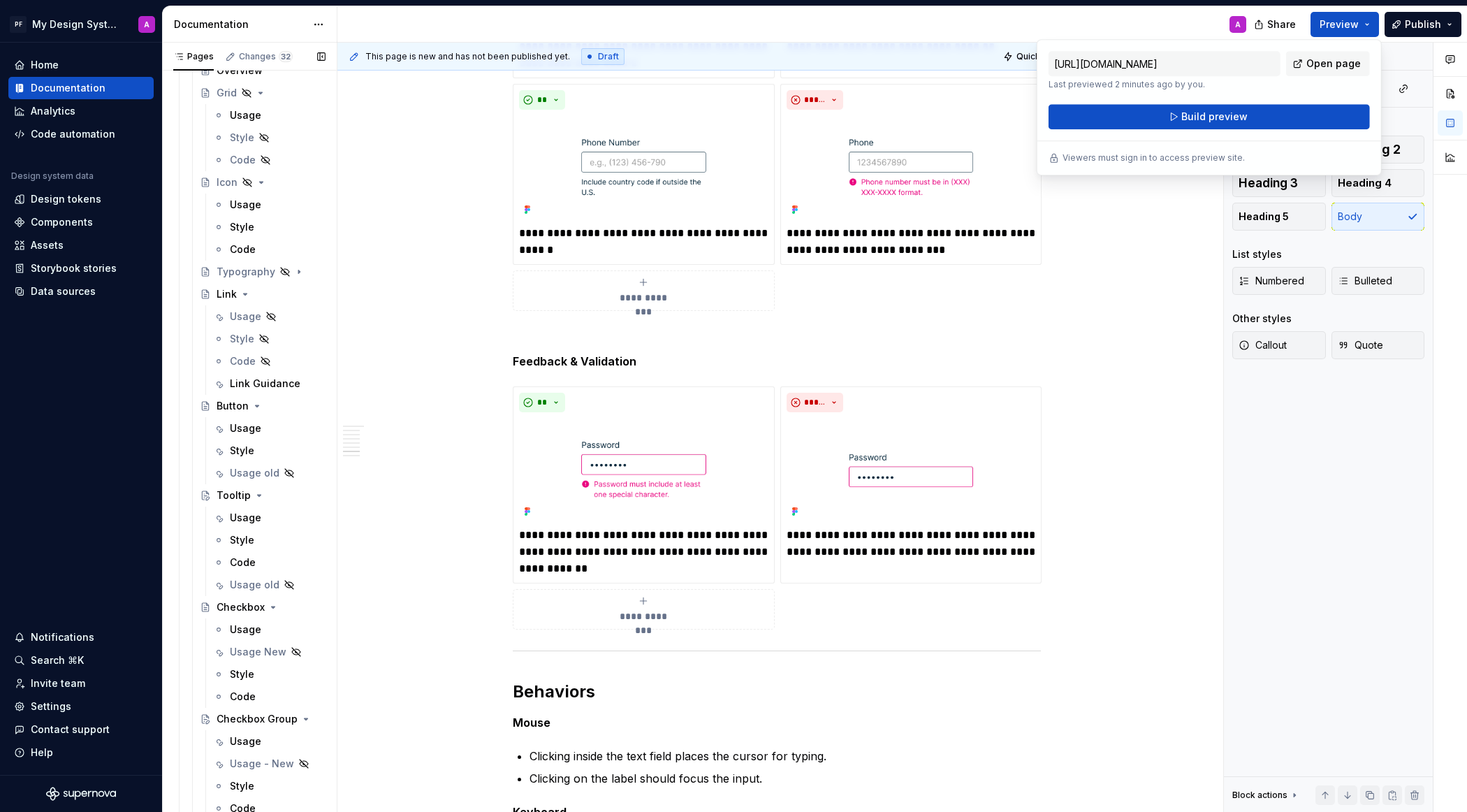
scroll to position [1740, 0]
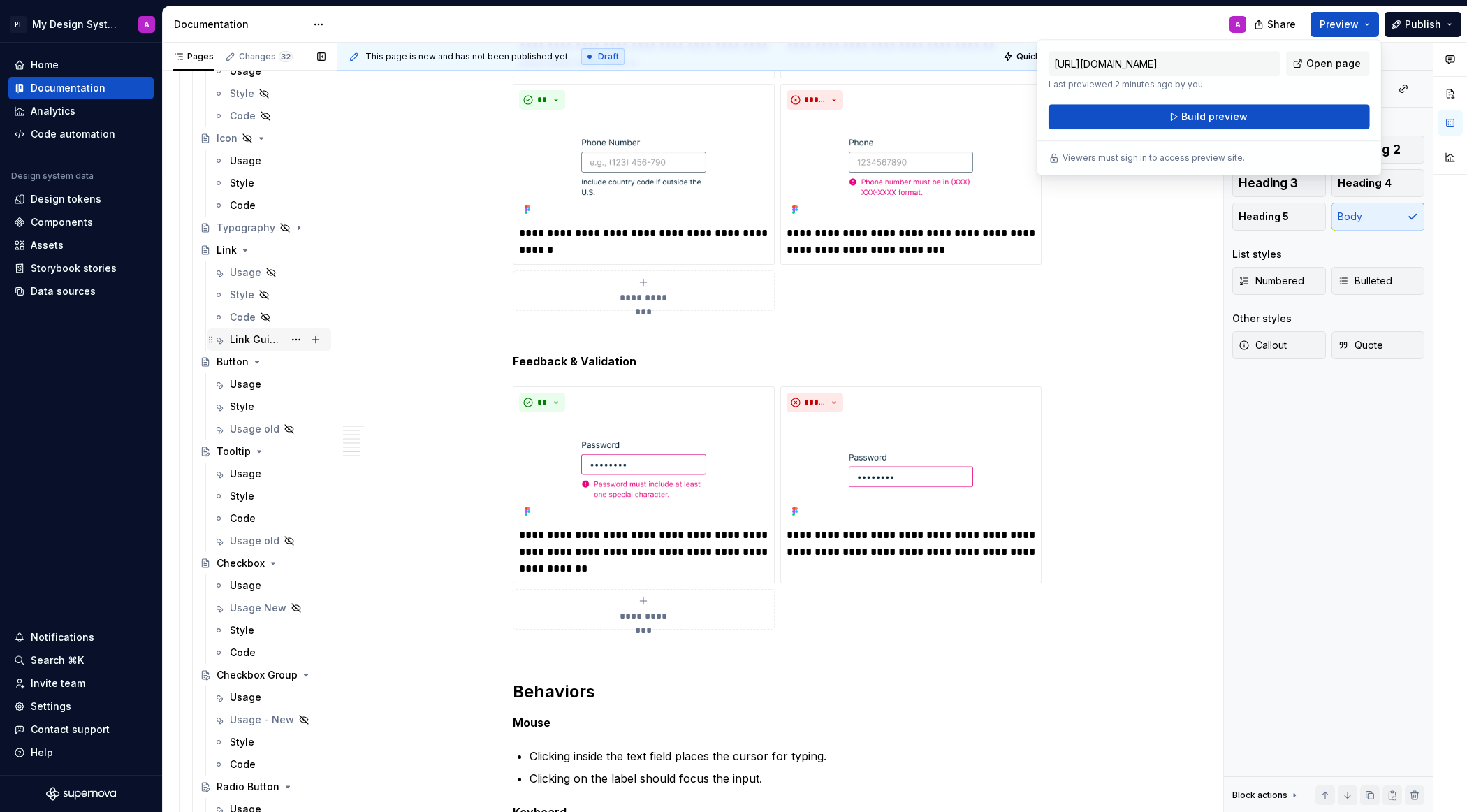
click at [241, 333] on div "Link Guidance" at bounding box center [256, 339] width 53 height 14
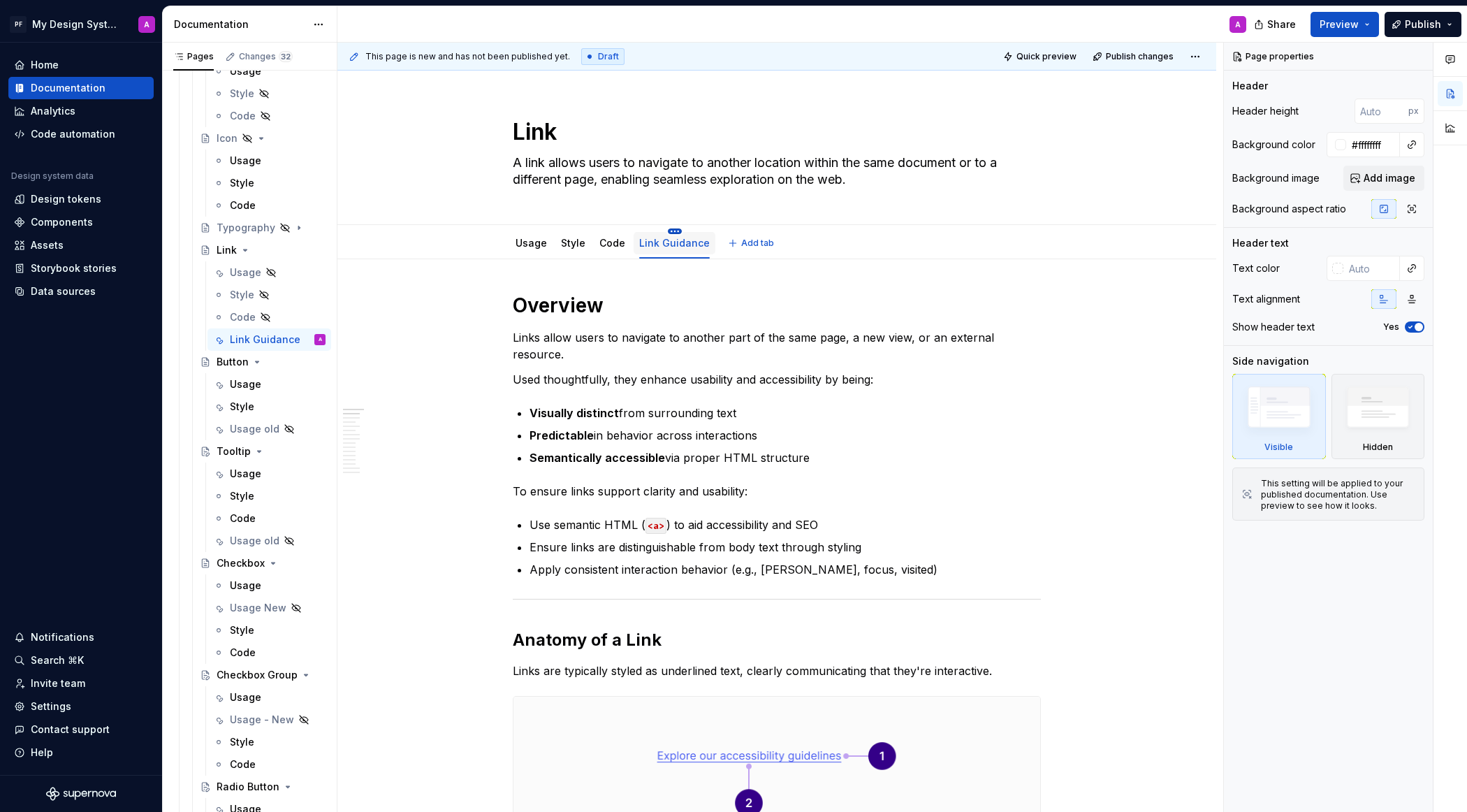
click at [673, 228] on html "PF My Design System A Home Documentation Analytics Code automation Design syste…" at bounding box center [733, 406] width 1467 height 812
type textarea "*"
click at [708, 254] on div "Rename tab" at bounding box center [736, 251] width 90 height 14
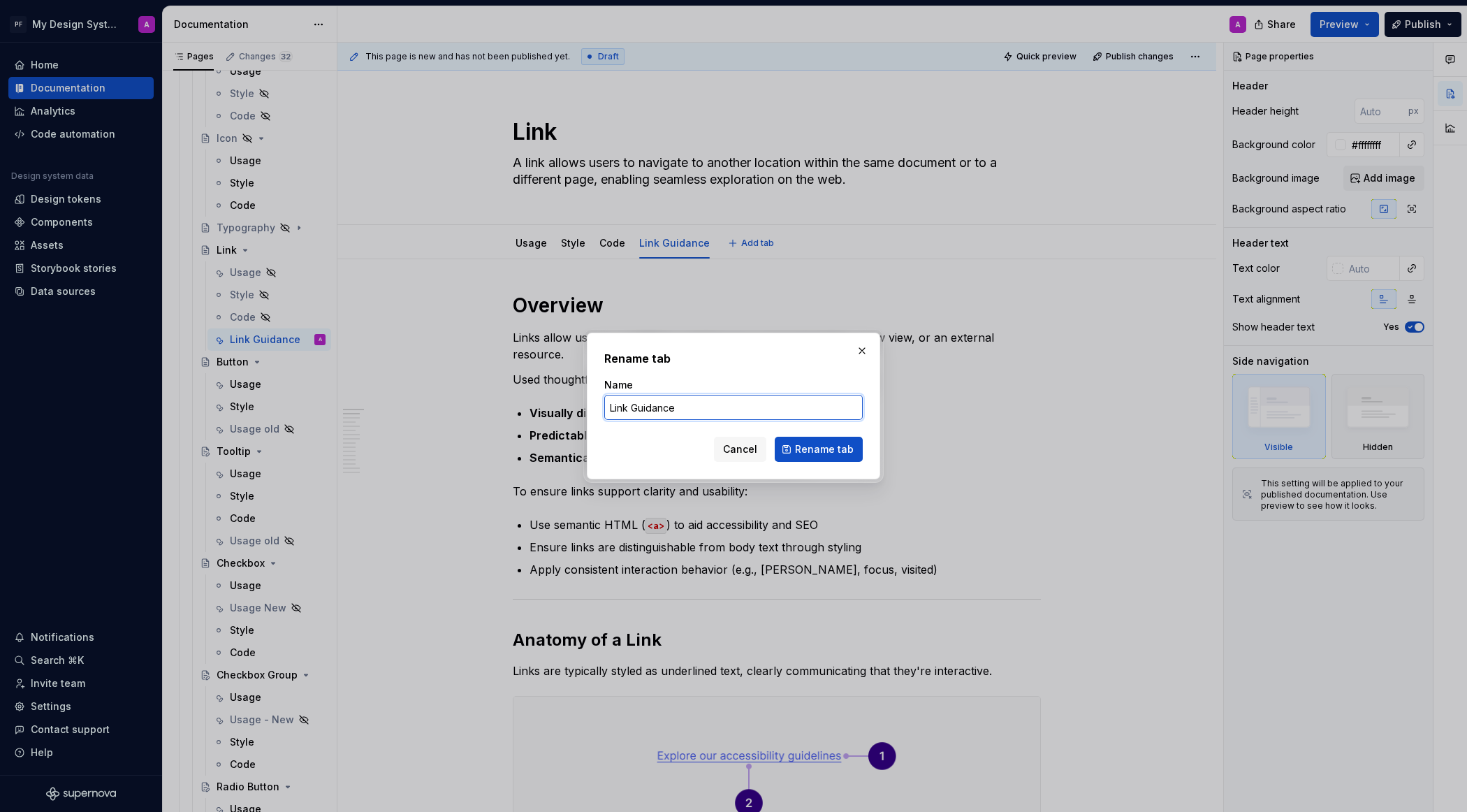
drag, startPoint x: 677, startPoint y: 404, endPoint x: 621, endPoint y: 405, distance: 56.0
click at [621, 405] on input "Link Guidance" at bounding box center [733, 407] width 258 height 25
type input "L"
type input "Usage"
click at [818, 450] on span "Rename tab" at bounding box center [823, 449] width 58 height 14
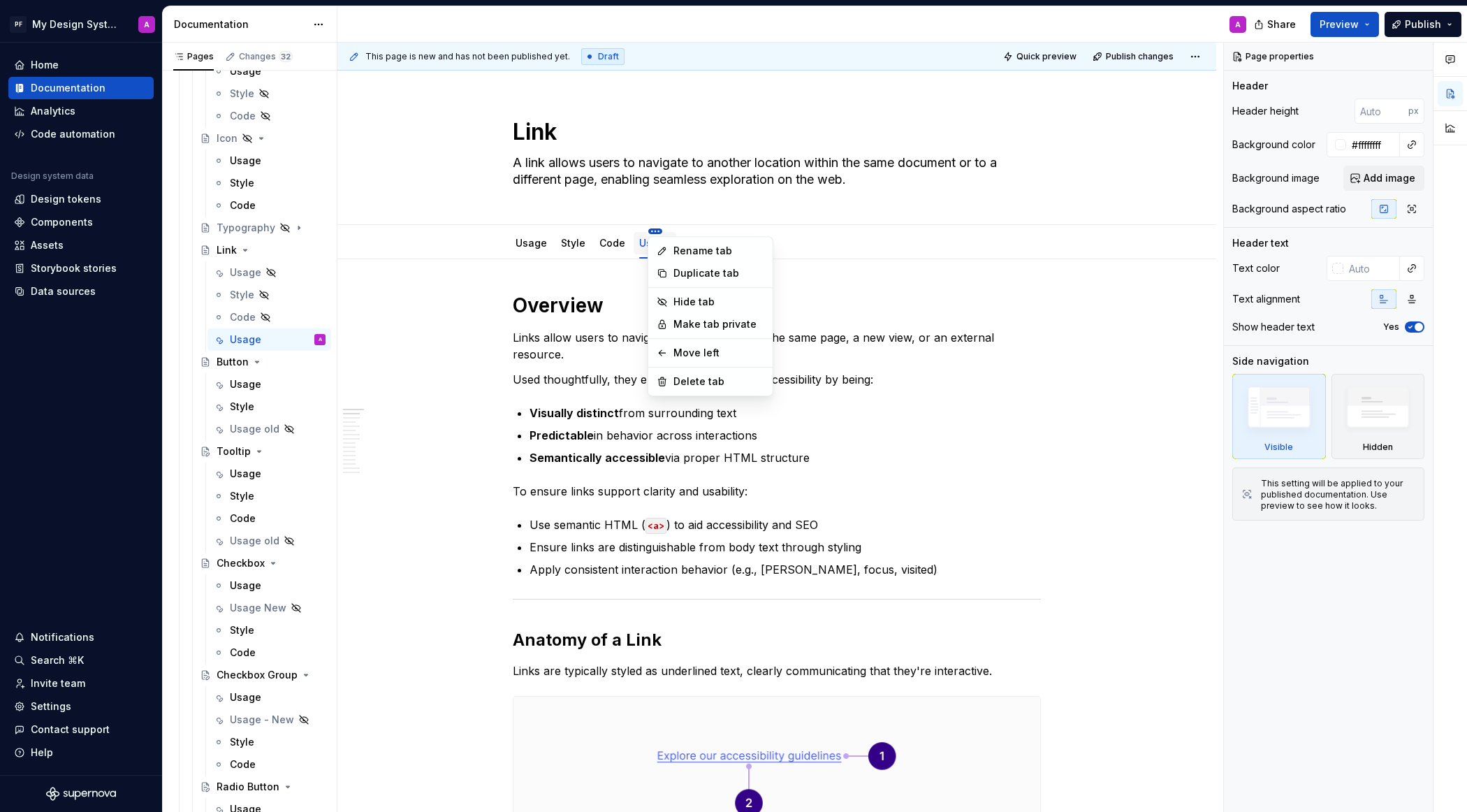
click at [511, 230] on html "PF My Design System A Home Documentation Analytics Code automation Design syste…" at bounding box center [733, 406] width 1467 height 812
click at [251, 269] on div "Pages Changes 32 Add Accessibility guide for tree Page tree. Navigate the tree …" at bounding box center [249, 430] width 174 height 775
click at [294, 270] on button "Page tree" at bounding box center [296, 273] width 20 height 20
type textarea "*"
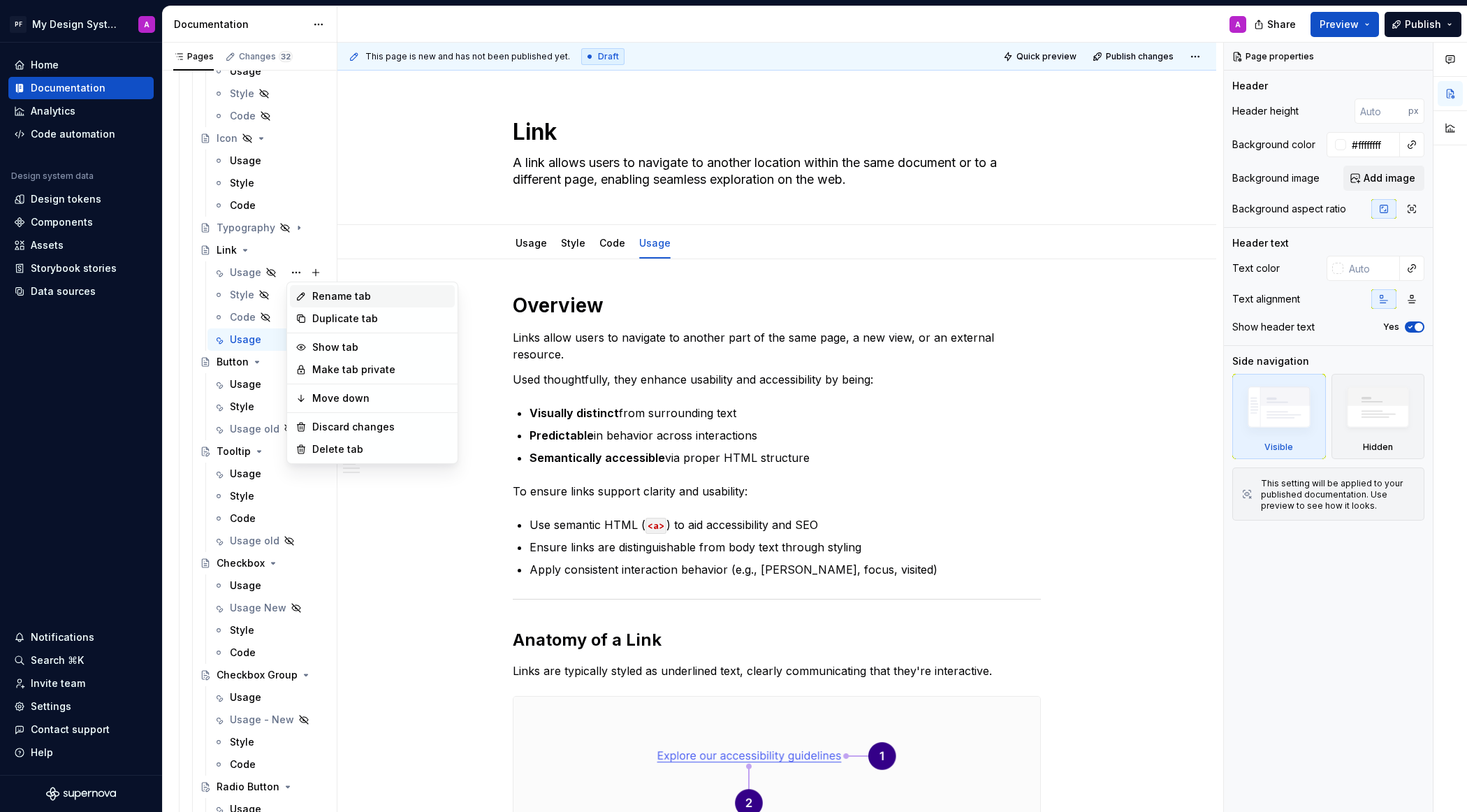
click at [318, 292] on div "Rename tab" at bounding box center [381, 296] width 137 height 14
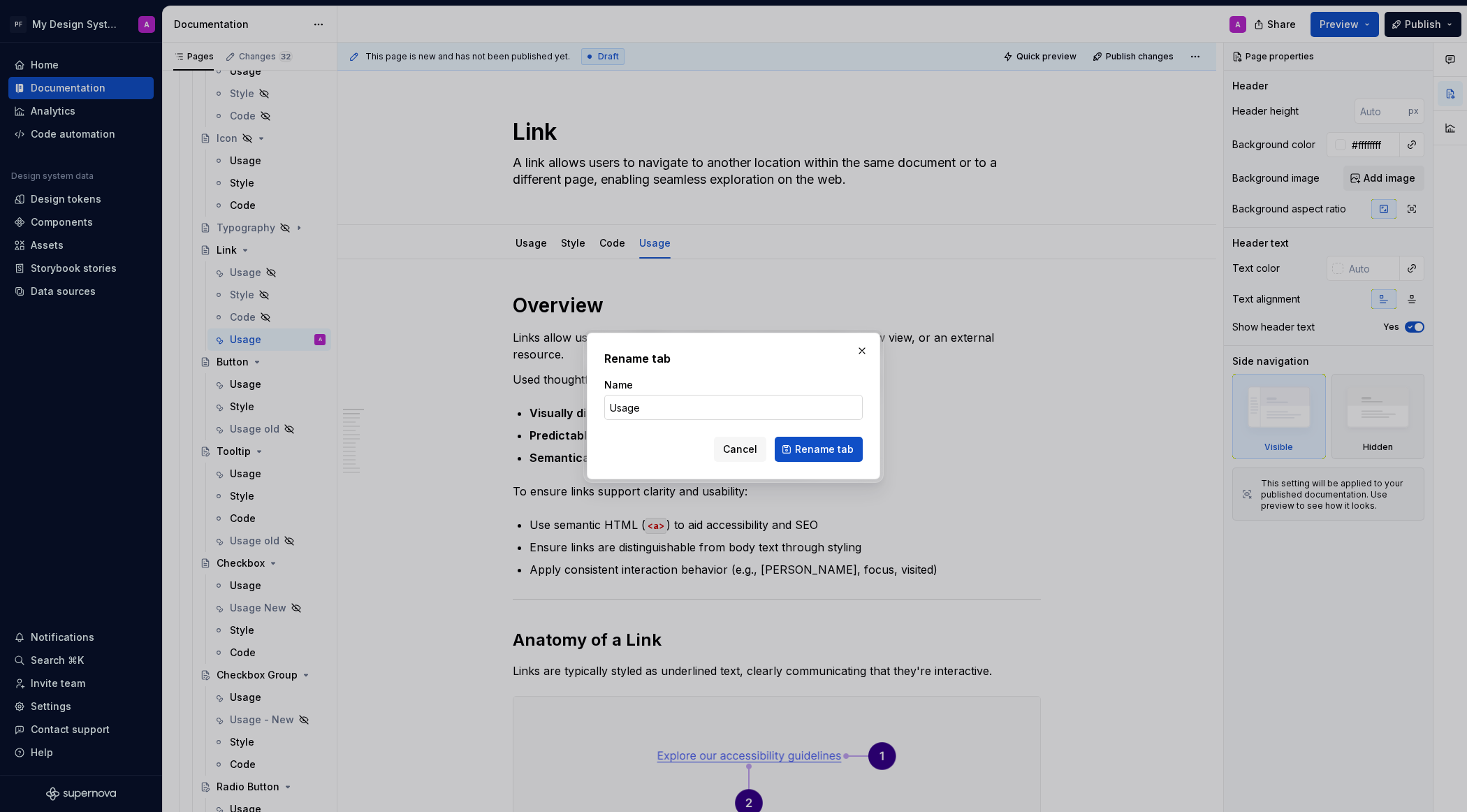
click at [654, 408] on input "Usage" at bounding box center [733, 407] width 258 height 25
type input "Usage Old"
click at [831, 450] on span "Rename tab" at bounding box center [823, 449] width 58 height 14
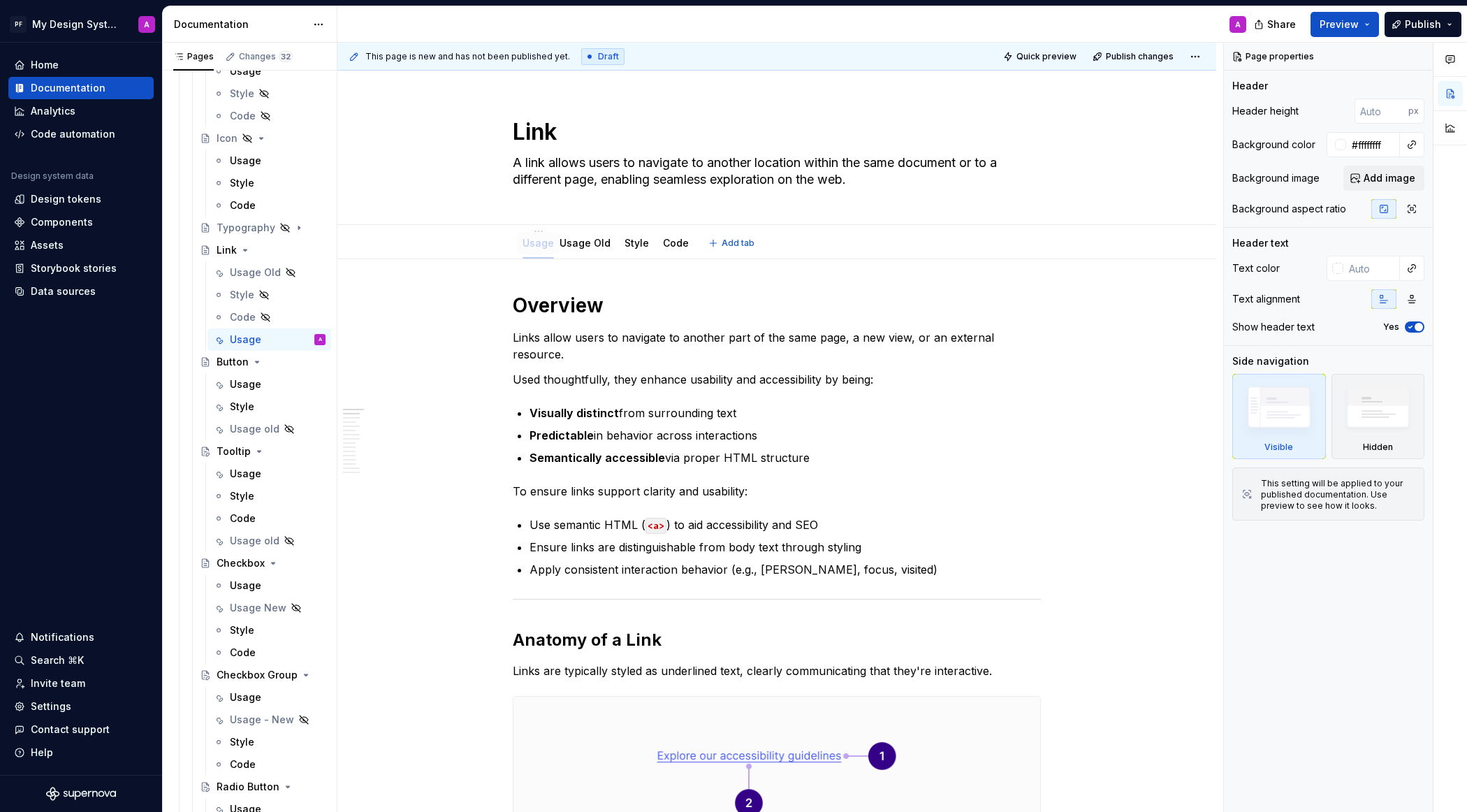
drag, startPoint x: 674, startPoint y: 242, endPoint x: 537, endPoint y: 243, distance: 137.0
drag, startPoint x: 639, startPoint y: 242, endPoint x: 577, endPoint y: 242, distance: 62.0
drag, startPoint x: 677, startPoint y: 246, endPoint x: 606, endPoint y: 246, distance: 71.0
click at [614, 230] on html "PF My Design System A Home Documentation Analytics Code automation Design syste…" at bounding box center [733, 406] width 1467 height 812
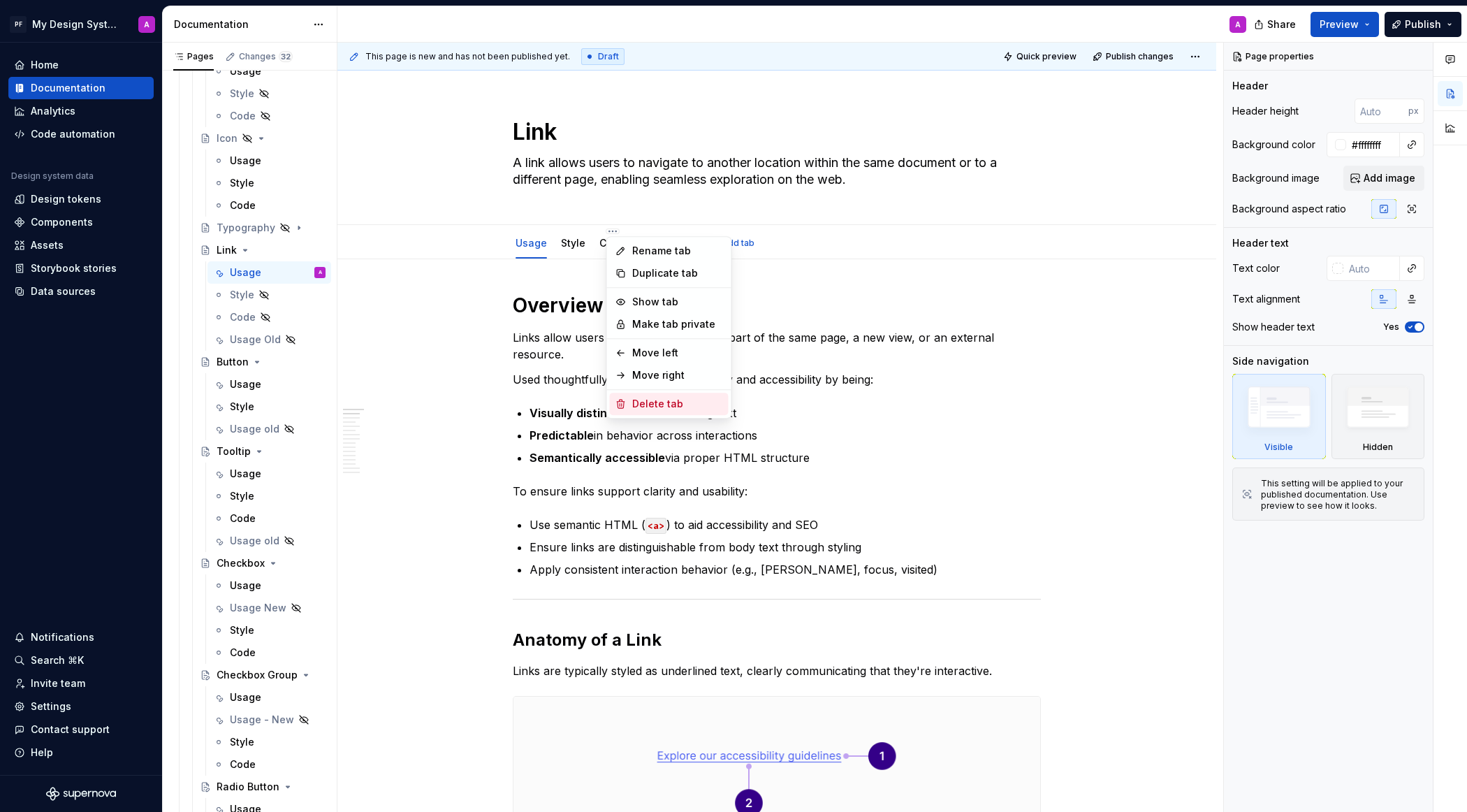
click at [668, 399] on div "Delete tab" at bounding box center [677, 404] width 90 height 14
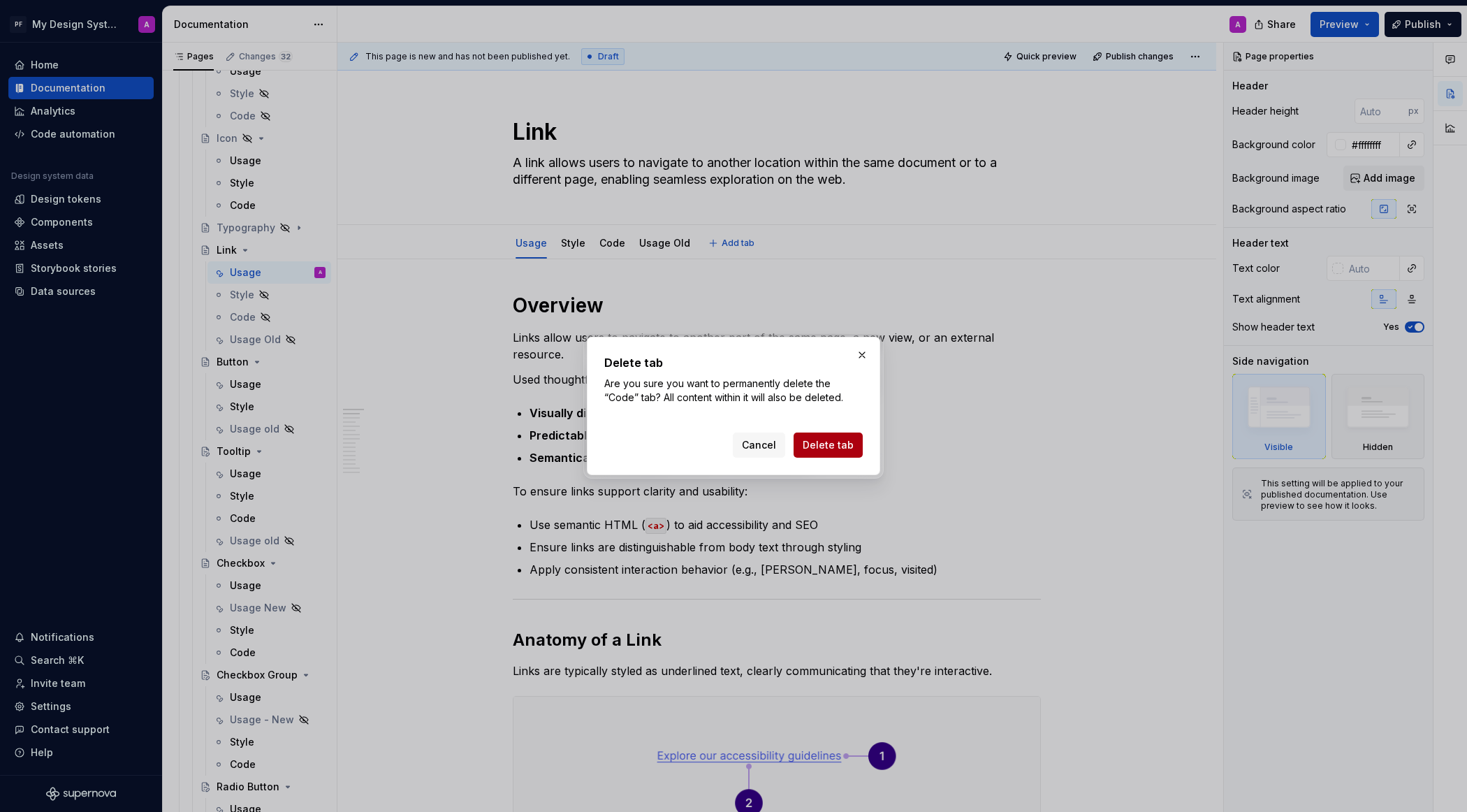
click at [821, 444] on span "Delete tab" at bounding box center [828, 445] width 51 height 14
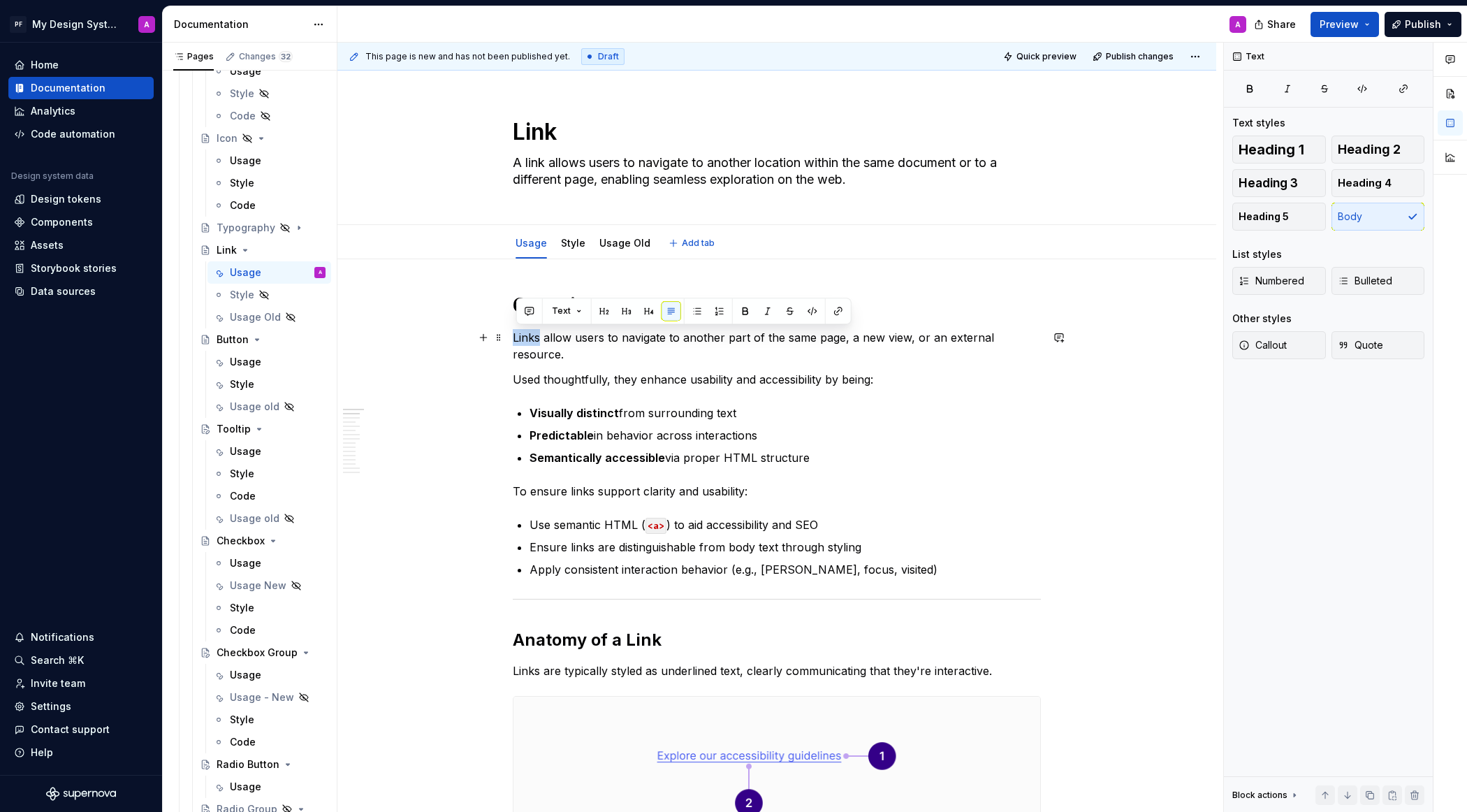
drag, startPoint x: 516, startPoint y: 337, endPoint x: 544, endPoint y: 338, distance: 28.0
click at [544, 338] on p "Links allow users to navigate to another part of the same page, a new view, or …" at bounding box center [777, 345] width 528 height 34
click at [743, 310] on button "button" at bounding box center [745, 311] width 20 height 20
click at [246, 358] on div "Usage" at bounding box center [246, 362] width 31 height 14
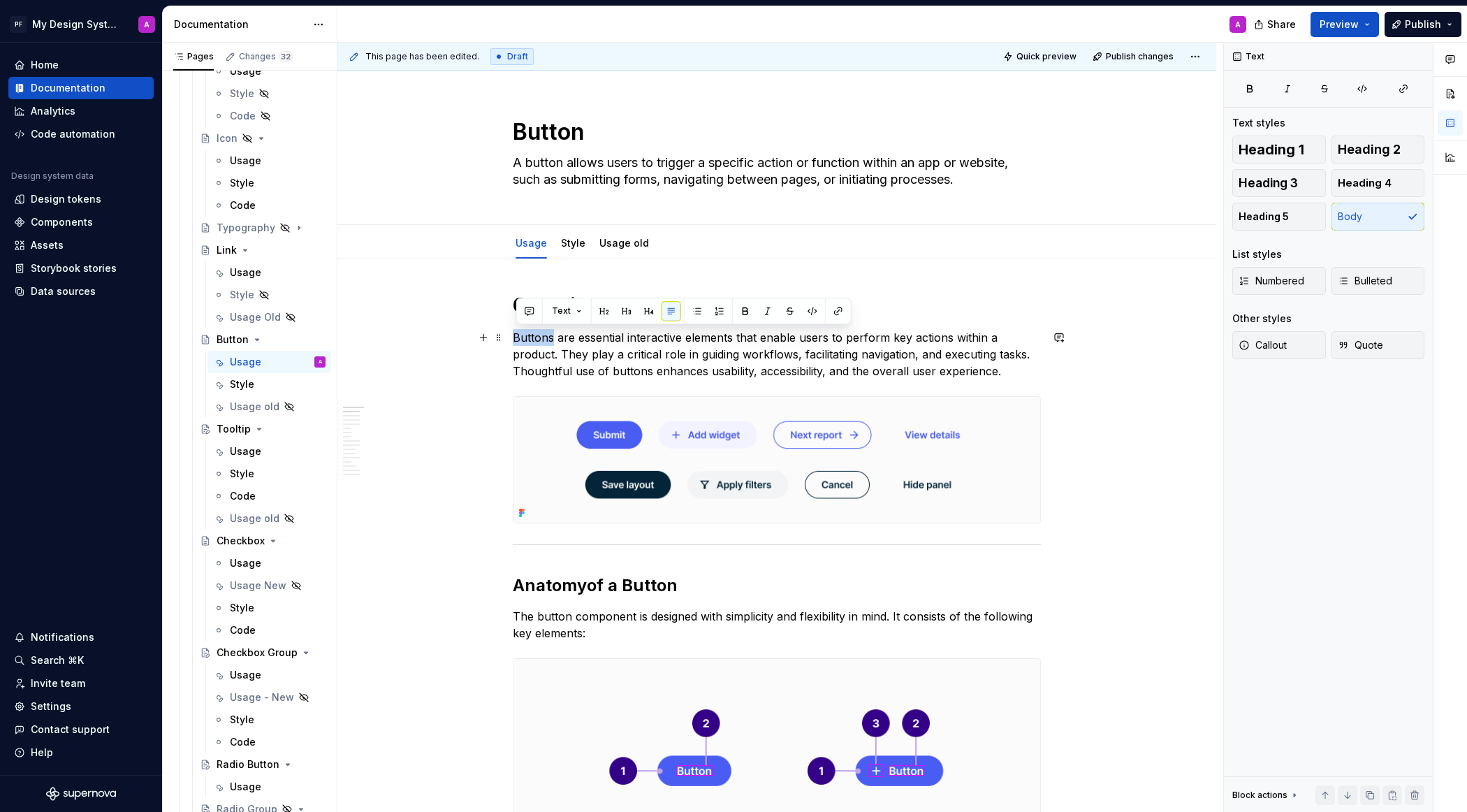
drag, startPoint x: 556, startPoint y: 338, endPoint x: 517, endPoint y: 338, distance: 39.0
click at [518, 338] on p "Buttons are essential interactive elements that enable users to perform key act…" at bounding box center [777, 353] width 528 height 50
click at [743, 309] on button "button" at bounding box center [745, 311] width 20 height 20
click at [239, 452] on div "Usage" at bounding box center [246, 451] width 31 height 14
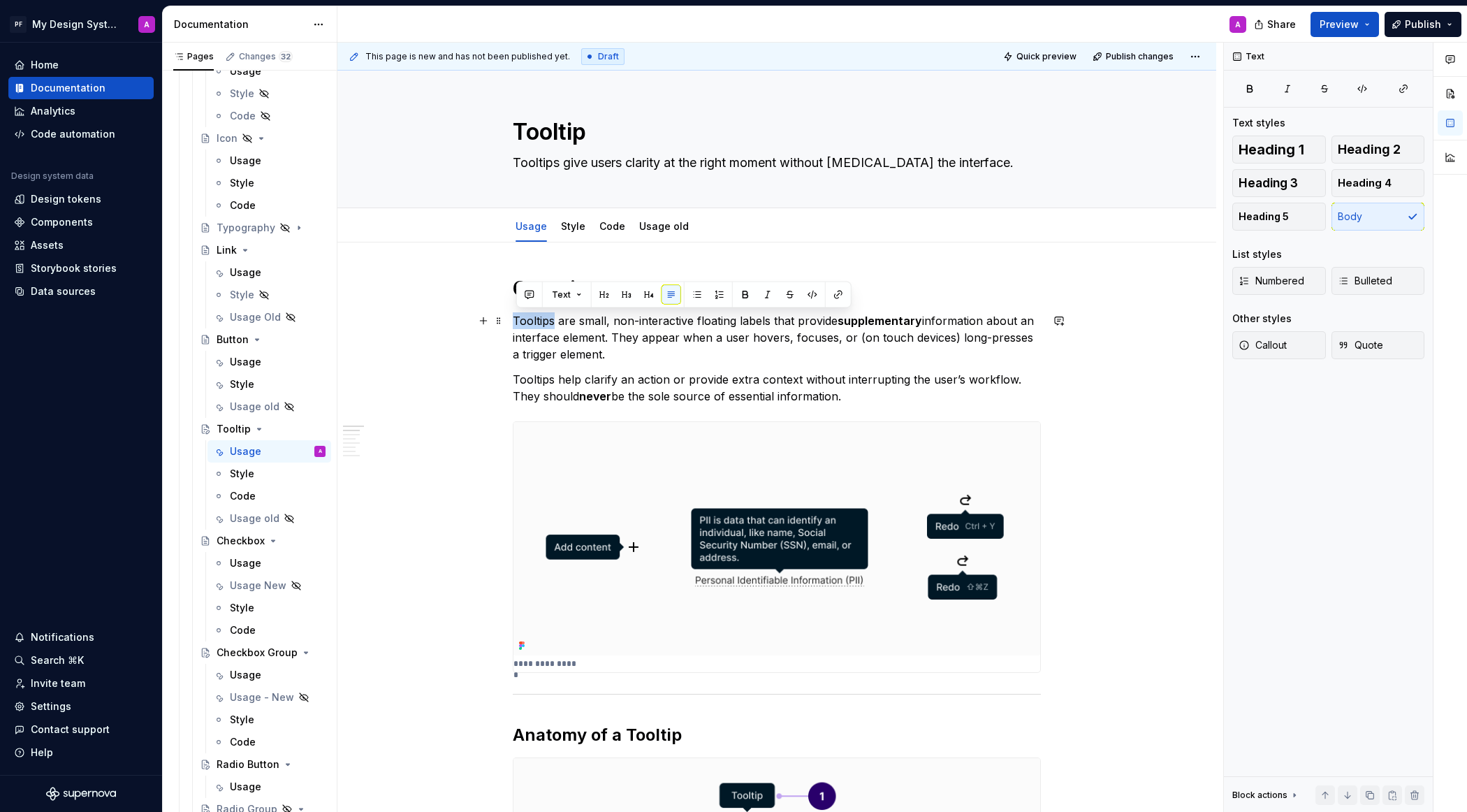
drag, startPoint x: 558, startPoint y: 319, endPoint x: 517, endPoint y: 319, distance: 41.0
click at [517, 319] on p "Tooltips are small, non-interactive floating labels that provide supplementary …" at bounding box center [777, 337] width 528 height 50
click at [743, 289] on button "button" at bounding box center [745, 295] width 20 height 20
click at [244, 561] on div "Usage" at bounding box center [246, 563] width 31 height 14
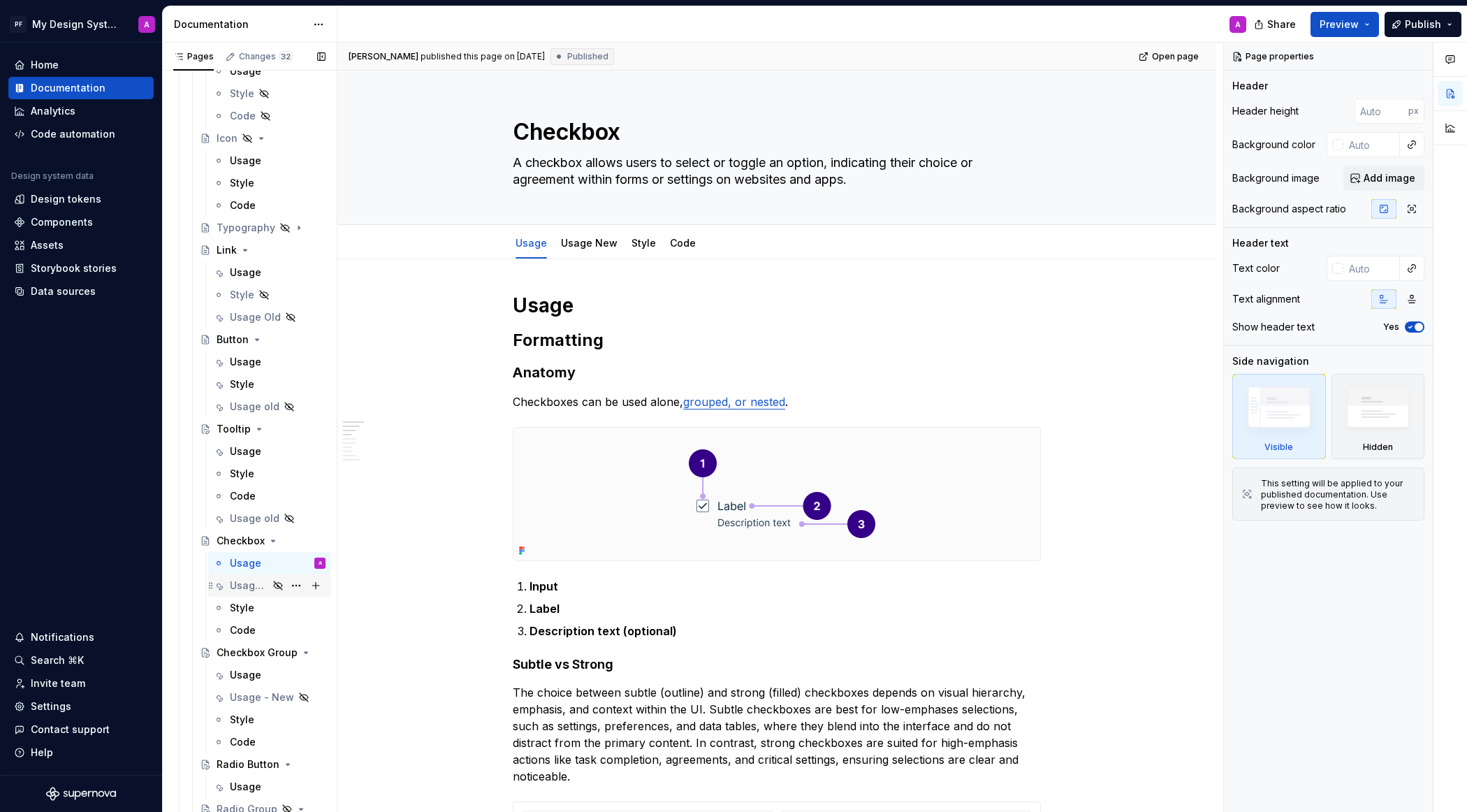
click at [254, 585] on div "Usage New" at bounding box center [249, 585] width 39 height 14
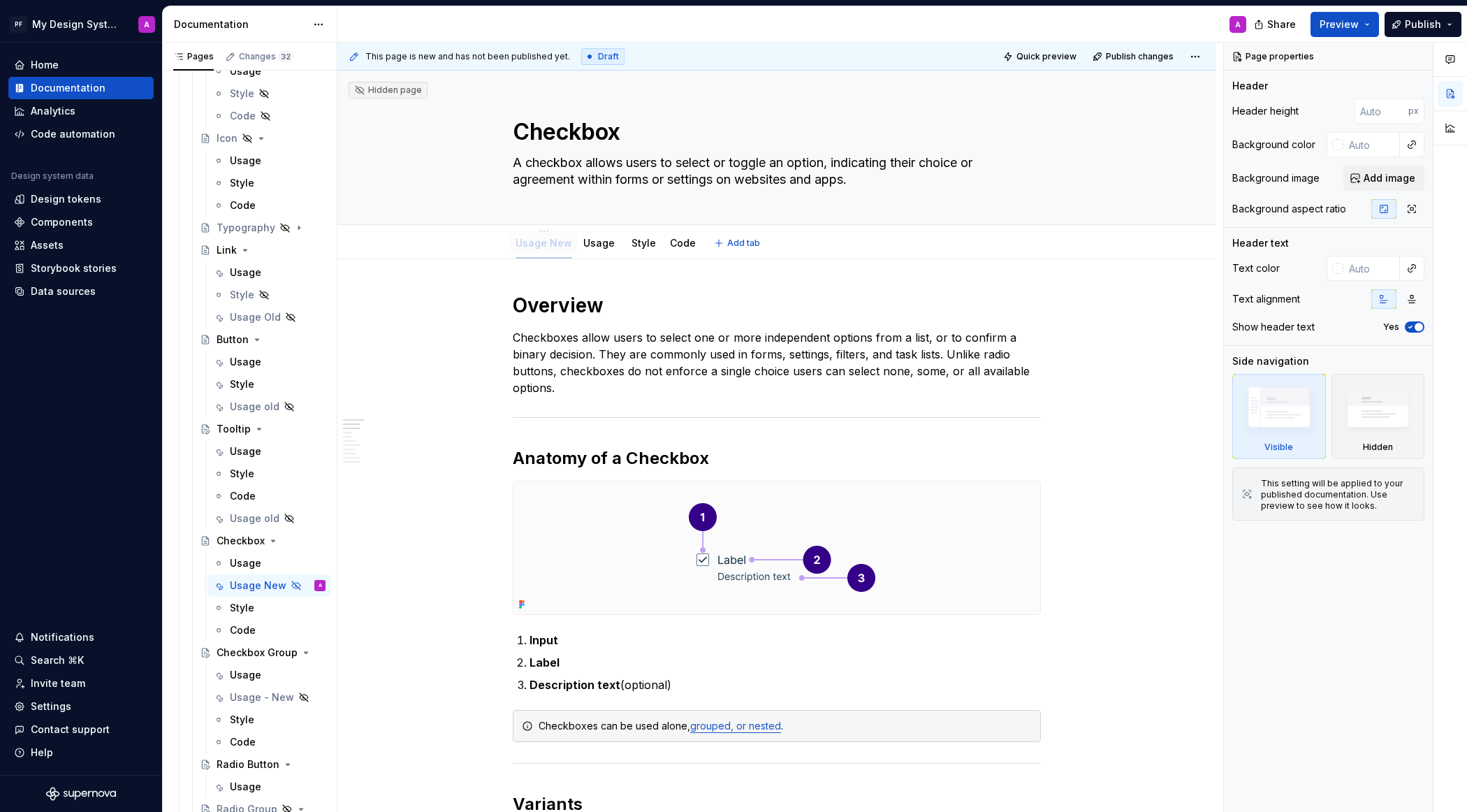
drag, startPoint x: 590, startPoint y: 241, endPoint x: 545, endPoint y: 241, distance: 45.0
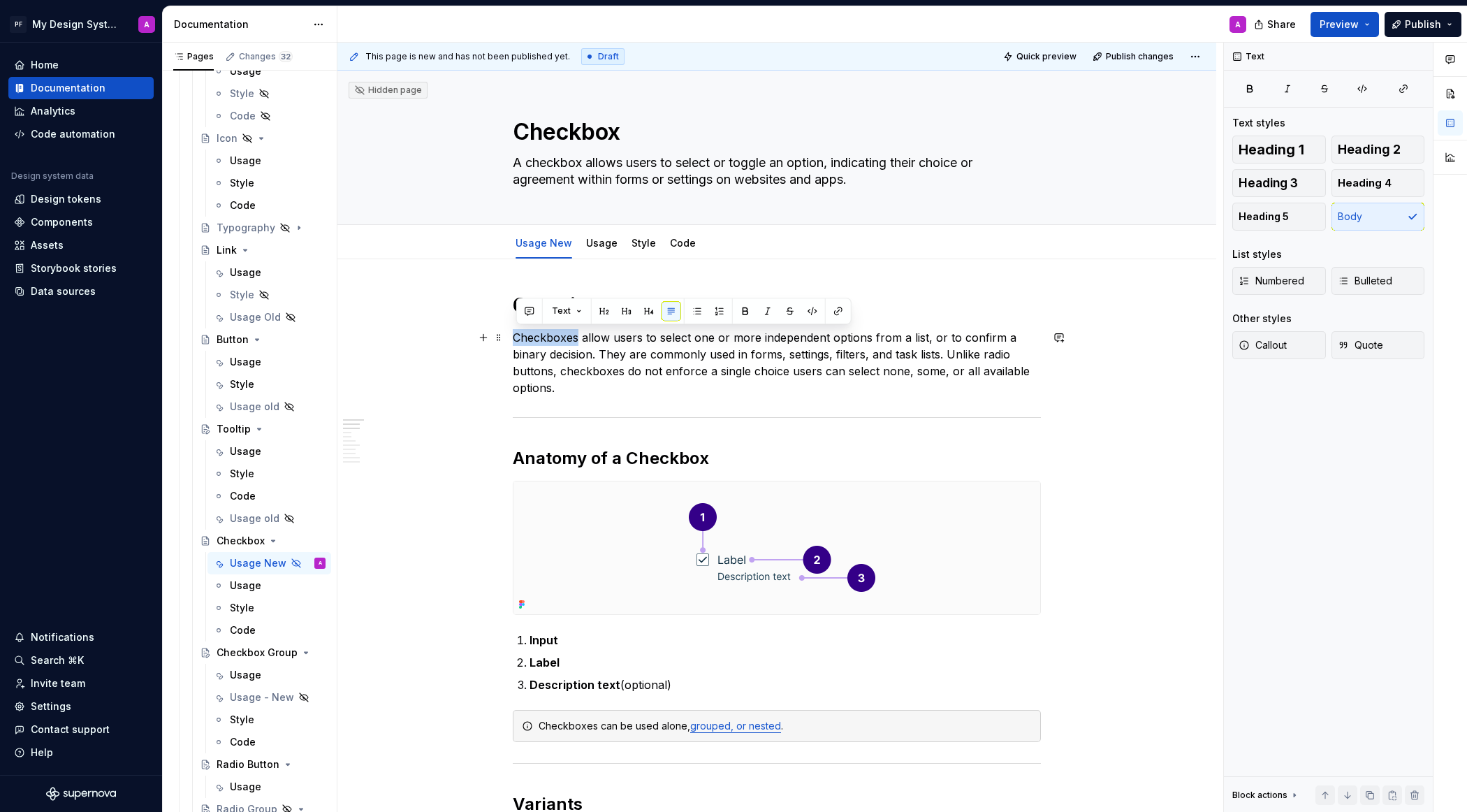
drag, startPoint x: 580, startPoint y: 337, endPoint x: 518, endPoint y: 336, distance: 62.0
click at [518, 336] on p "Checkboxes allow users to select one or more independent options from a list, o…" at bounding box center [777, 362] width 528 height 67
click at [738, 308] on button "button" at bounding box center [745, 311] width 20 height 20
click at [243, 696] on div "Usage - New" at bounding box center [249, 697] width 39 height 14
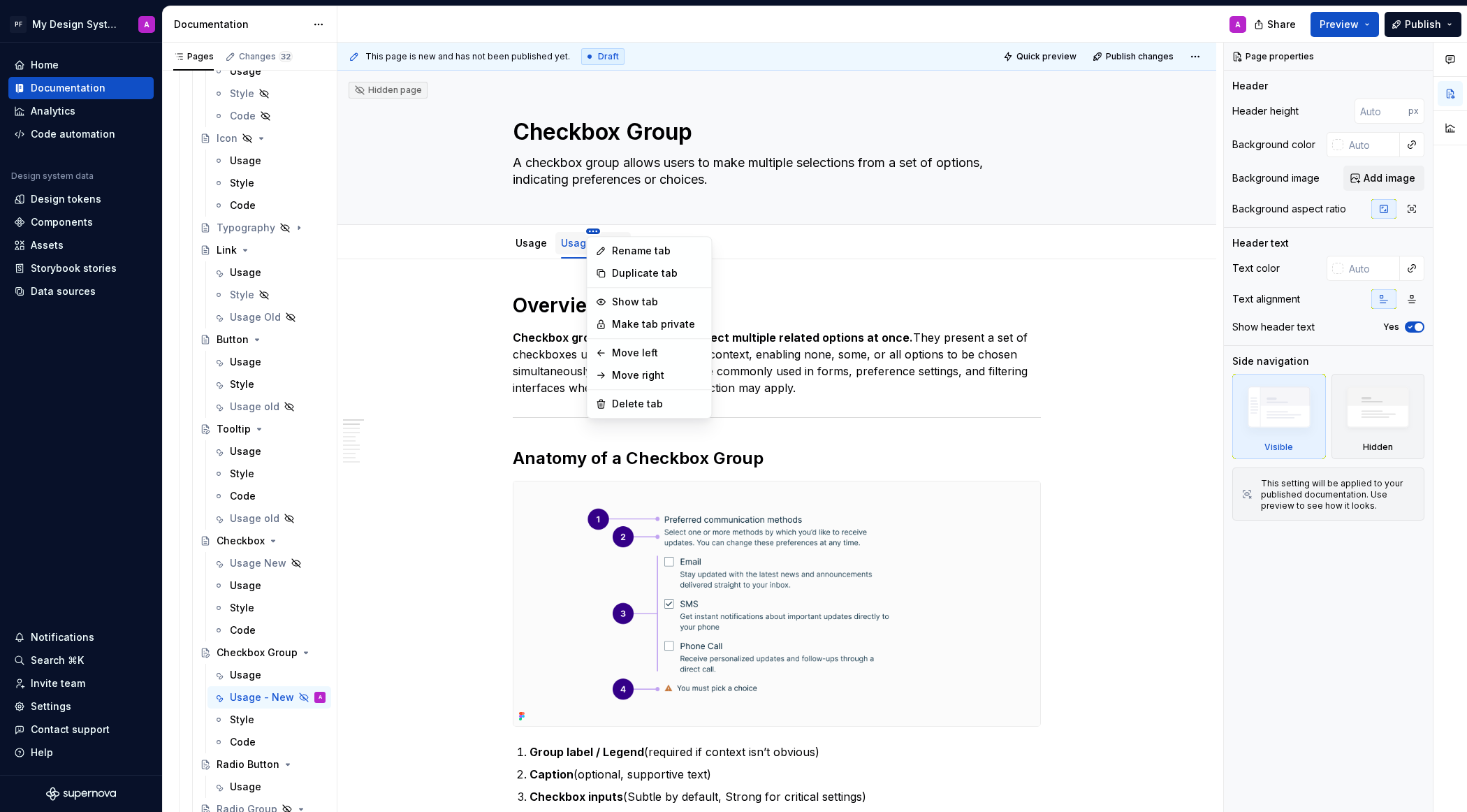
click at [542, 233] on html "PF My Design System A Home Documentation Analytics Code automation Design syste…" at bounding box center [733, 406] width 1467 height 812
click at [726, 224] on html "PF My Design System A Home Documentation Analytics Code automation Design syste…" at bounding box center [733, 406] width 1467 height 812
click at [535, 231] on html "PF My Design System A Home Documentation Analytics Code automation Design syste…" at bounding box center [733, 406] width 1467 height 812
click at [779, 249] on html "PF My Design System A Home Documentation Analytics Code automation Design syste…" at bounding box center [733, 406] width 1467 height 812
click at [533, 228] on html "PF My Design System A Home Documentation Analytics Code automation Design syste…" at bounding box center [733, 406] width 1467 height 812
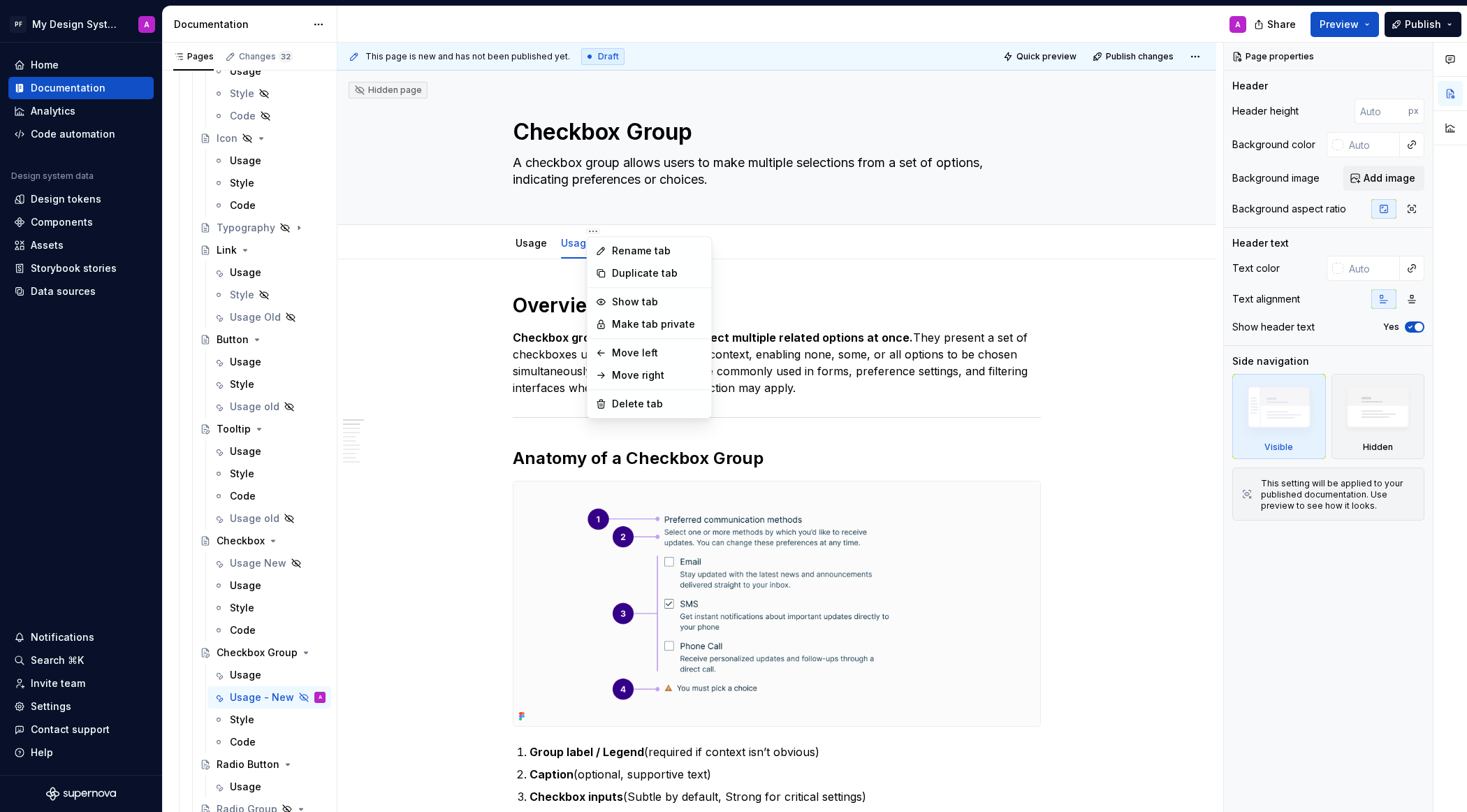
click at [756, 229] on html "PF My Design System A Home Documentation Analytics Code automation Design syste…" at bounding box center [733, 406] width 1467 height 812
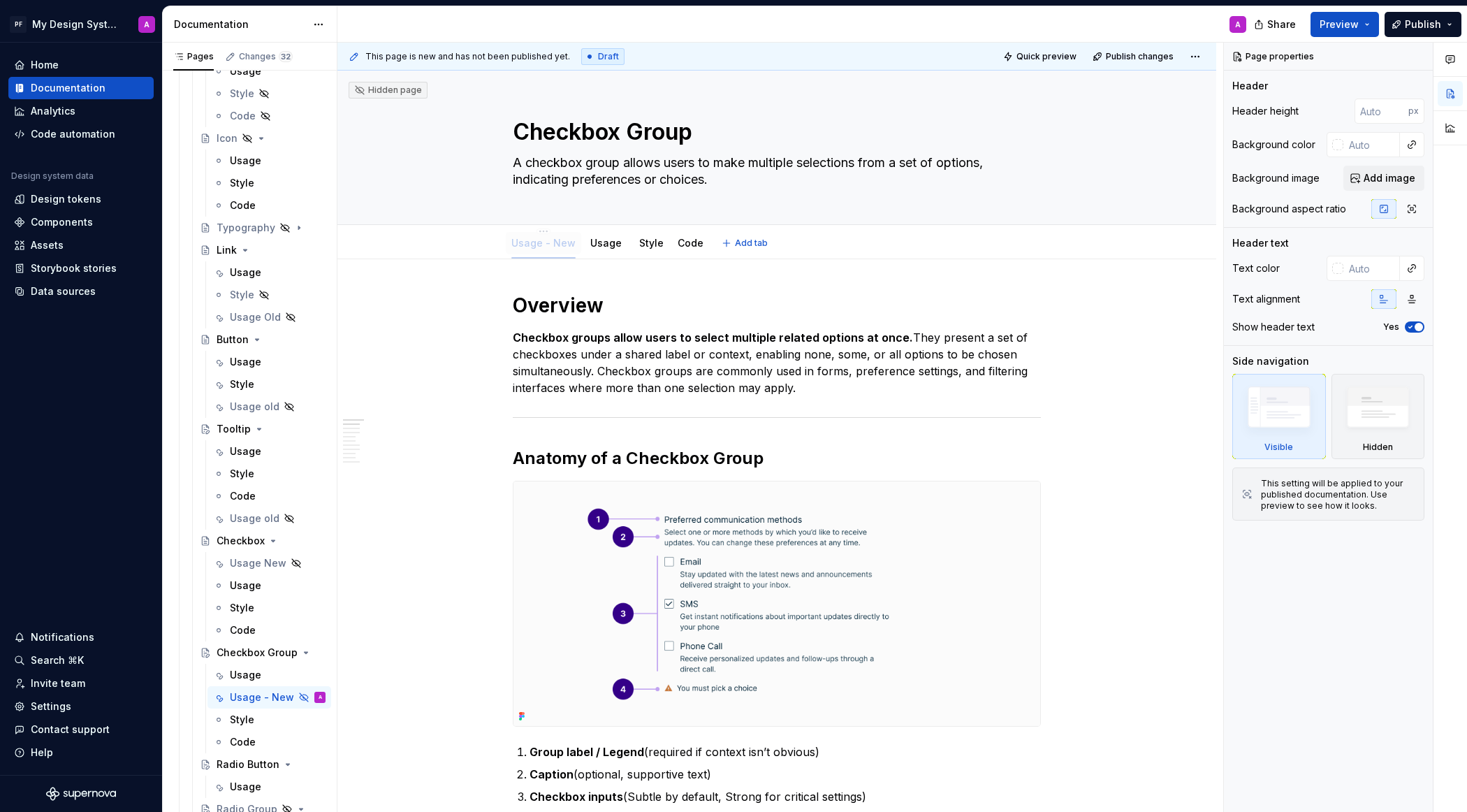
drag, startPoint x: 584, startPoint y: 243, endPoint x: 532, endPoint y: 243, distance: 52.0
drag, startPoint x: 608, startPoint y: 244, endPoint x: 648, endPoint y: 244, distance: 40.0
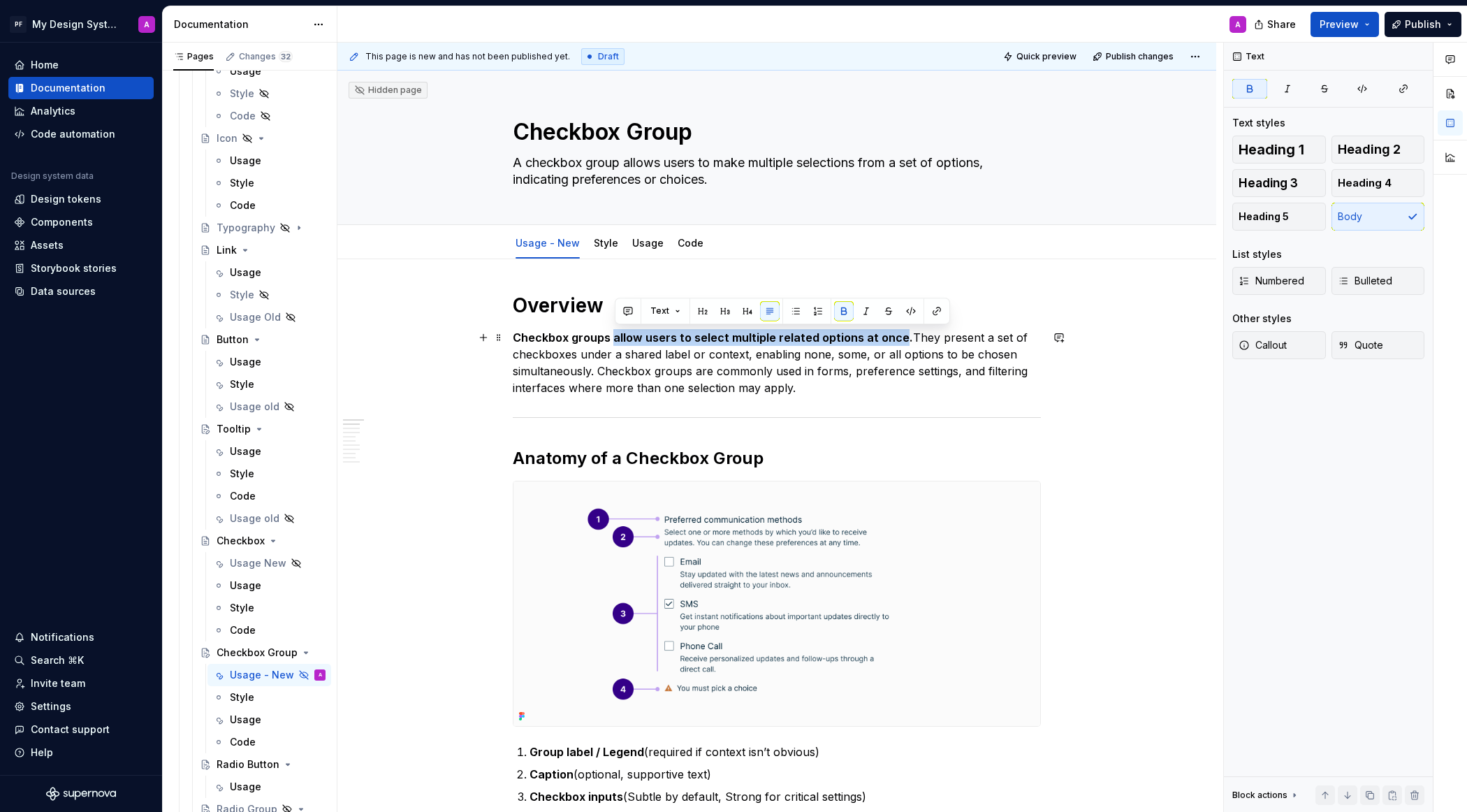
drag, startPoint x: 613, startPoint y: 339, endPoint x: 900, endPoint y: 338, distance: 287.0
click at [900, 338] on strong "Checkbox groups allow users to select multiple related options at once." at bounding box center [713, 337] width 400 height 14
click at [842, 310] on button "button" at bounding box center [844, 311] width 20 height 20
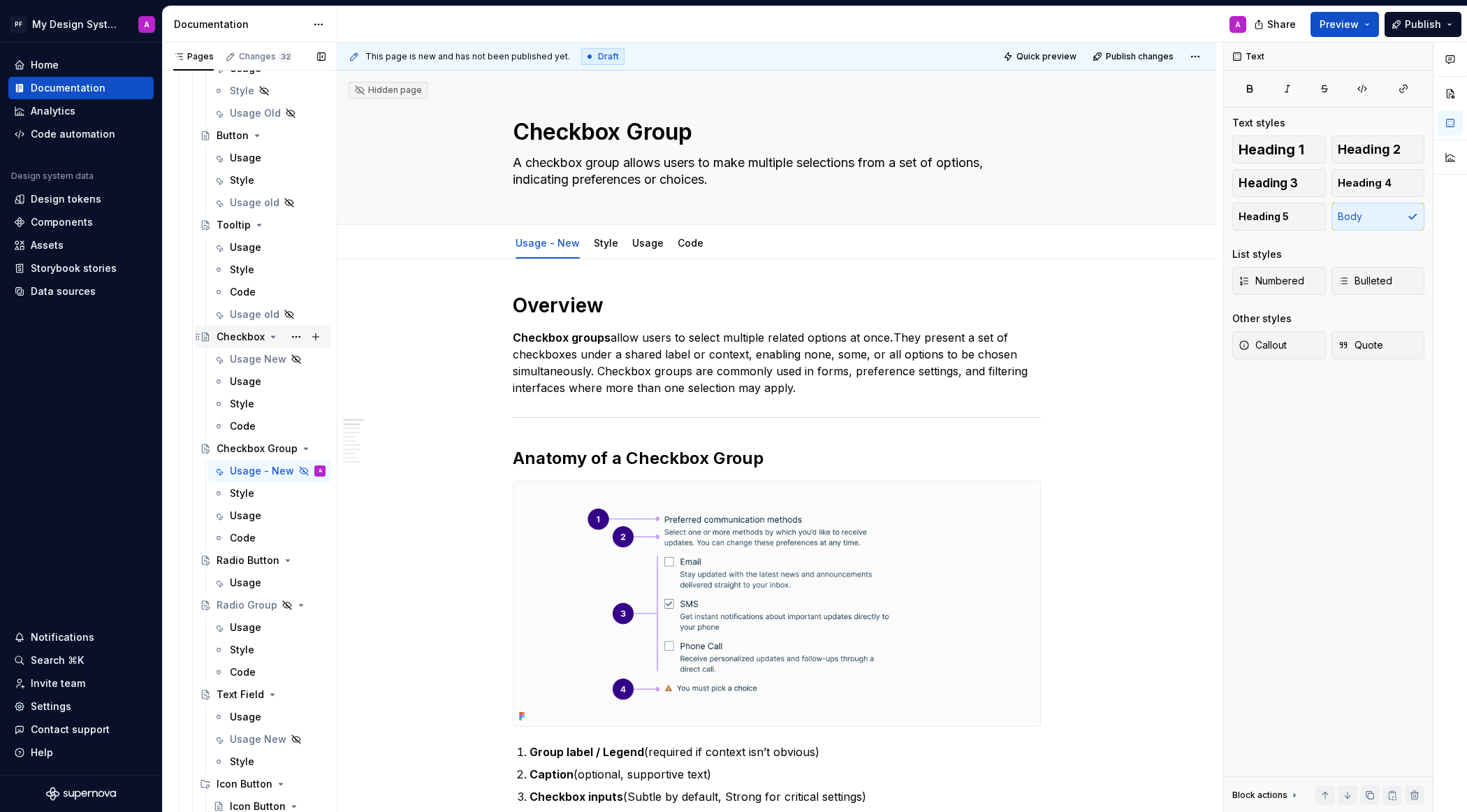
scroll to position [1963, 0]
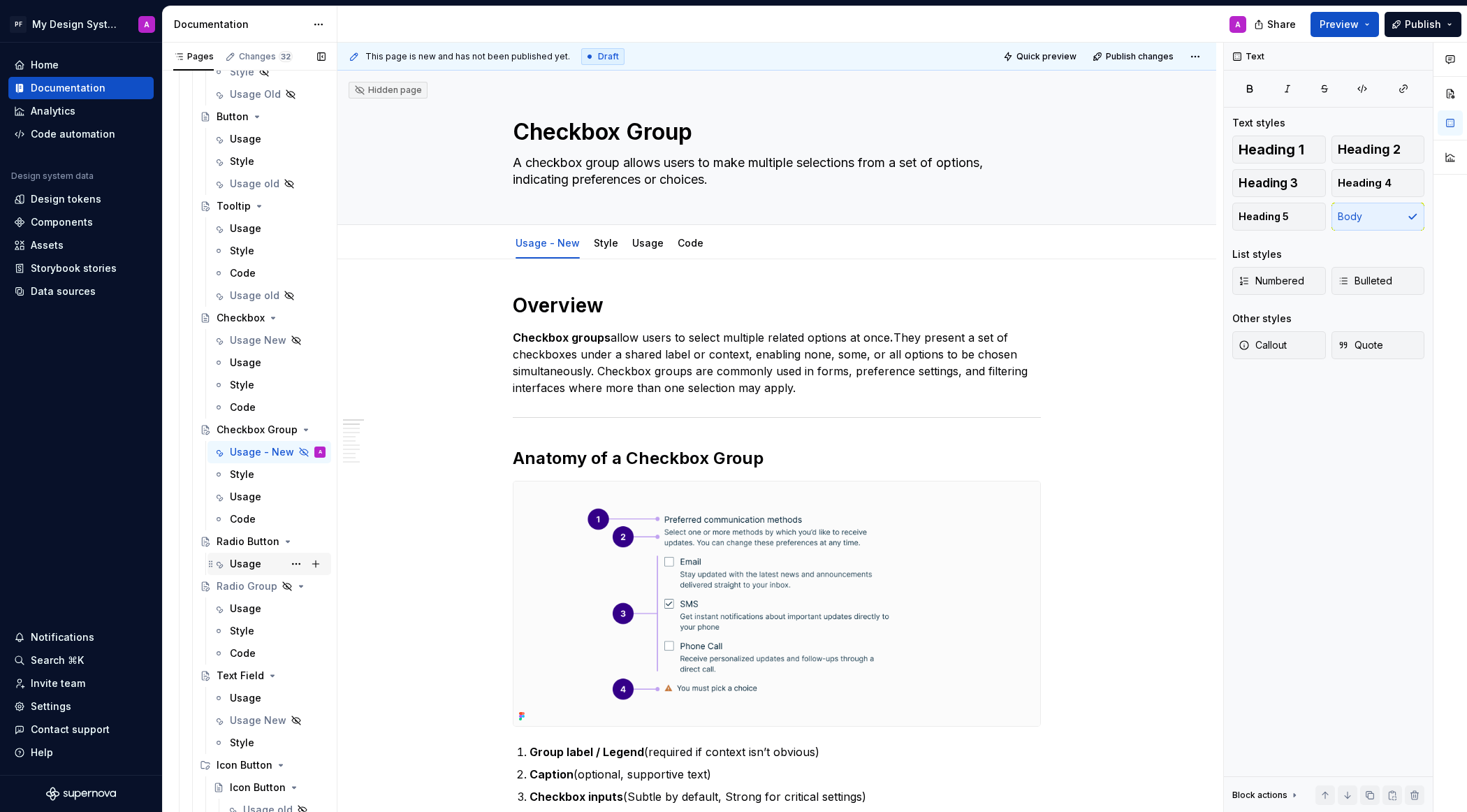
click at [240, 561] on div "Usage" at bounding box center [246, 563] width 31 height 14
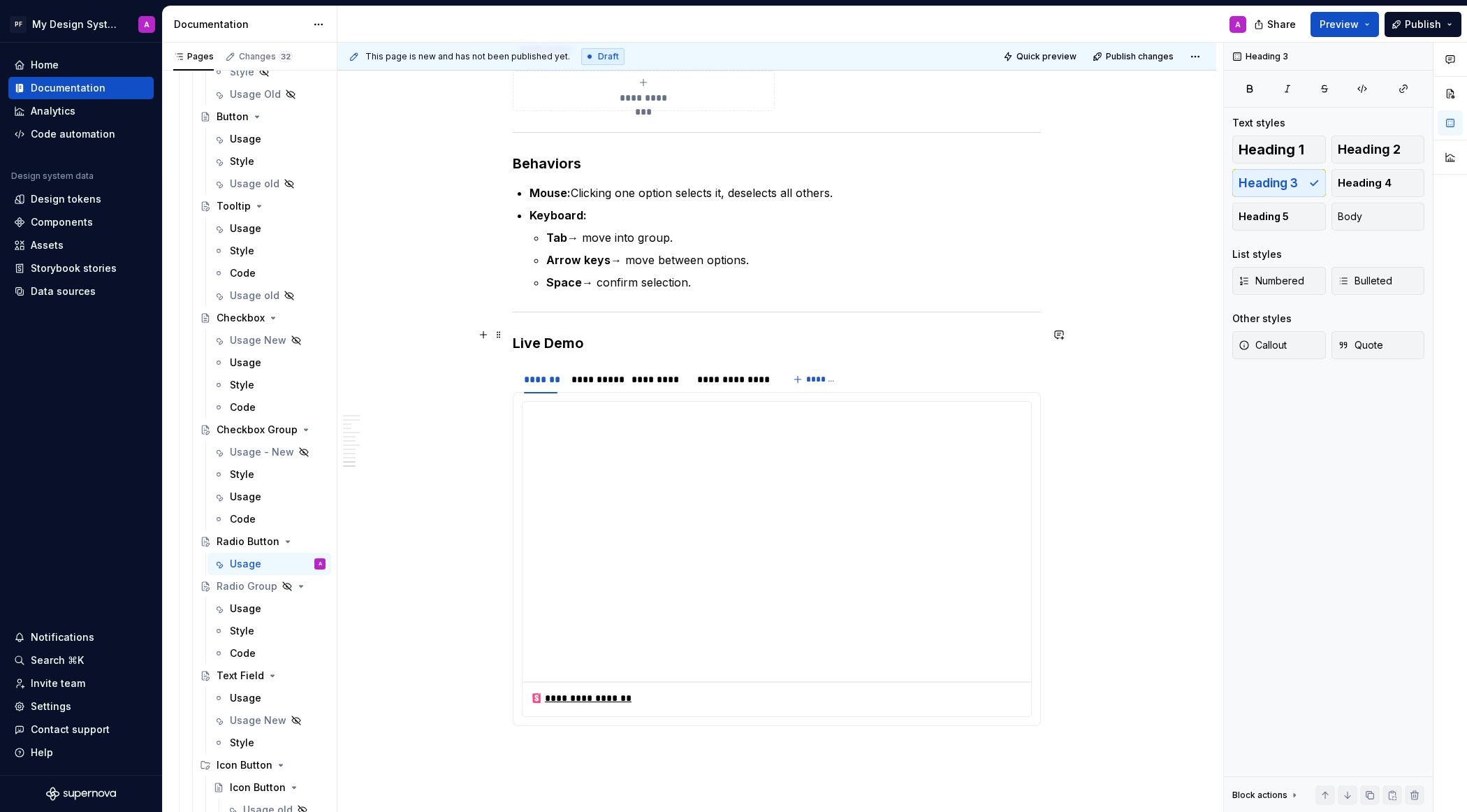
click at [516, 334] on h3 "Live Demo" at bounding box center [777, 343] width 528 height 20
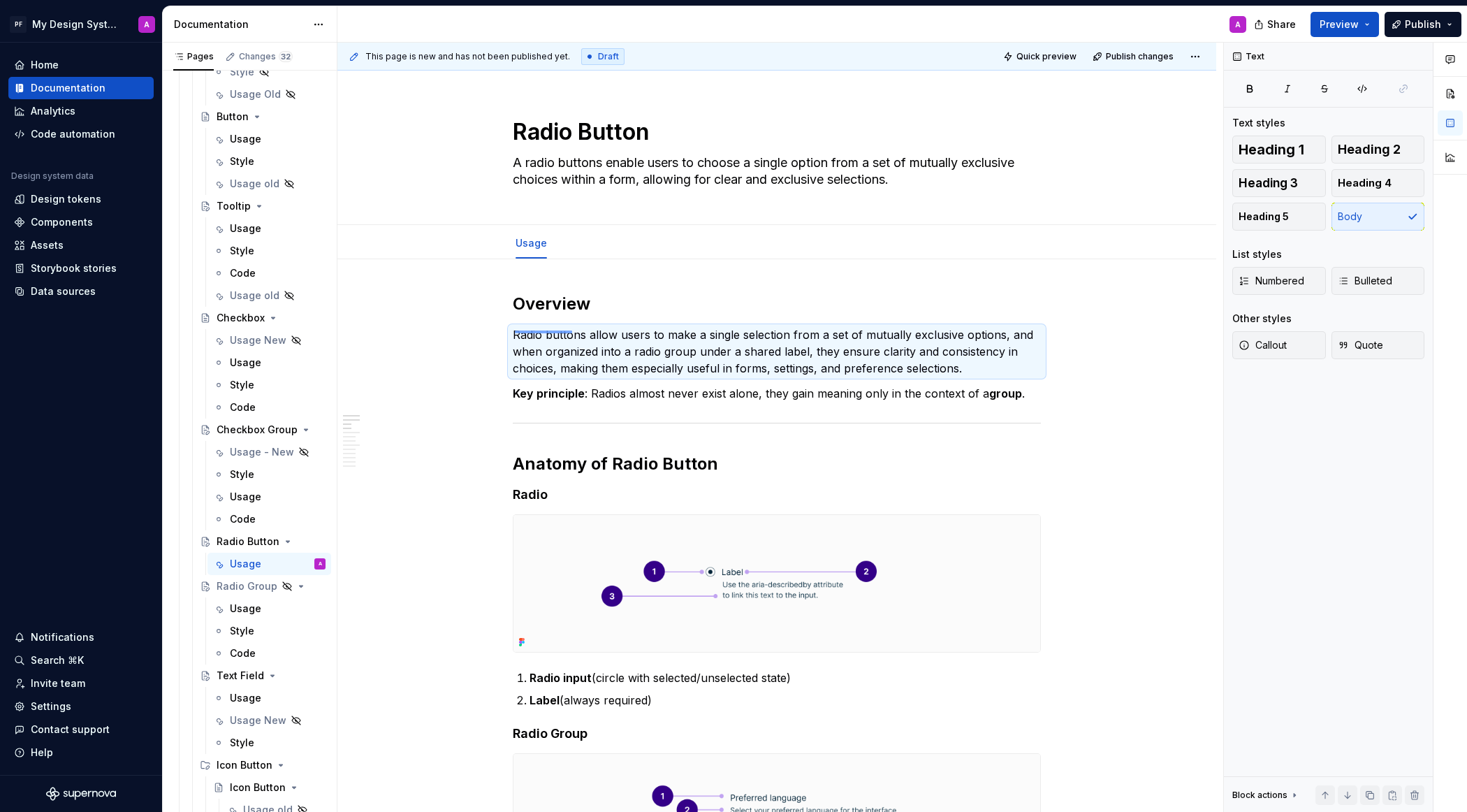
drag, startPoint x: 514, startPoint y: 330, endPoint x: 572, endPoint y: 331, distance: 58.0
click at [572, 331] on div "This page is new and has not been published yet. Draft Quick preview Publish ch…" at bounding box center [781, 427] width 886 height 770
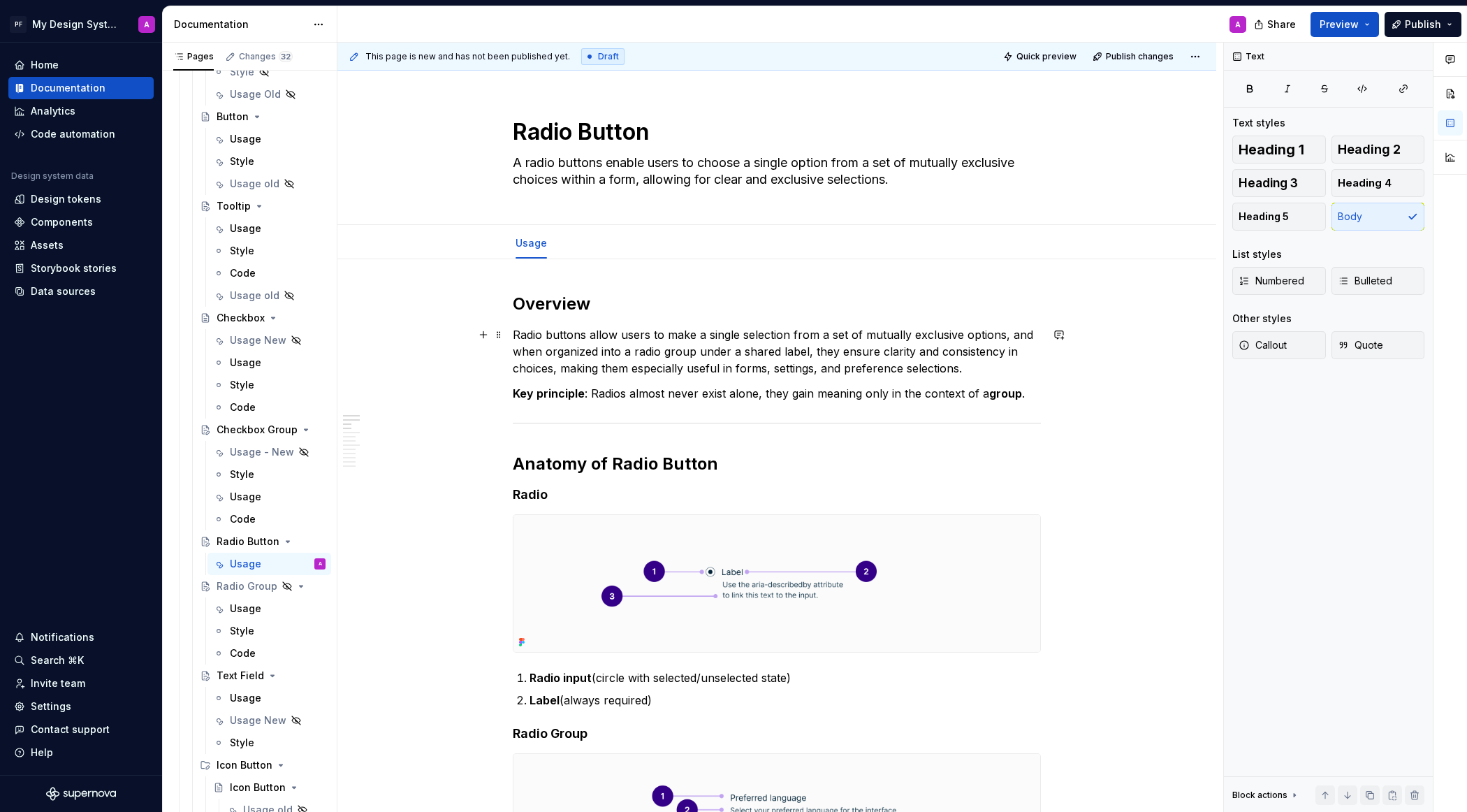
click at [572, 336] on p "Radio buttons allow users to make a single selection from a set of mutually exc…" at bounding box center [777, 351] width 528 height 50
drag, startPoint x: 588, startPoint y: 337, endPoint x: 517, endPoint y: 335, distance: 71.0
click at [517, 335] on p "Radio buttons allow users to make a single selection from a set of mutually exc…" at bounding box center [777, 351] width 528 height 50
click at [742, 308] on button "button" at bounding box center [745, 309] width 20 height 20
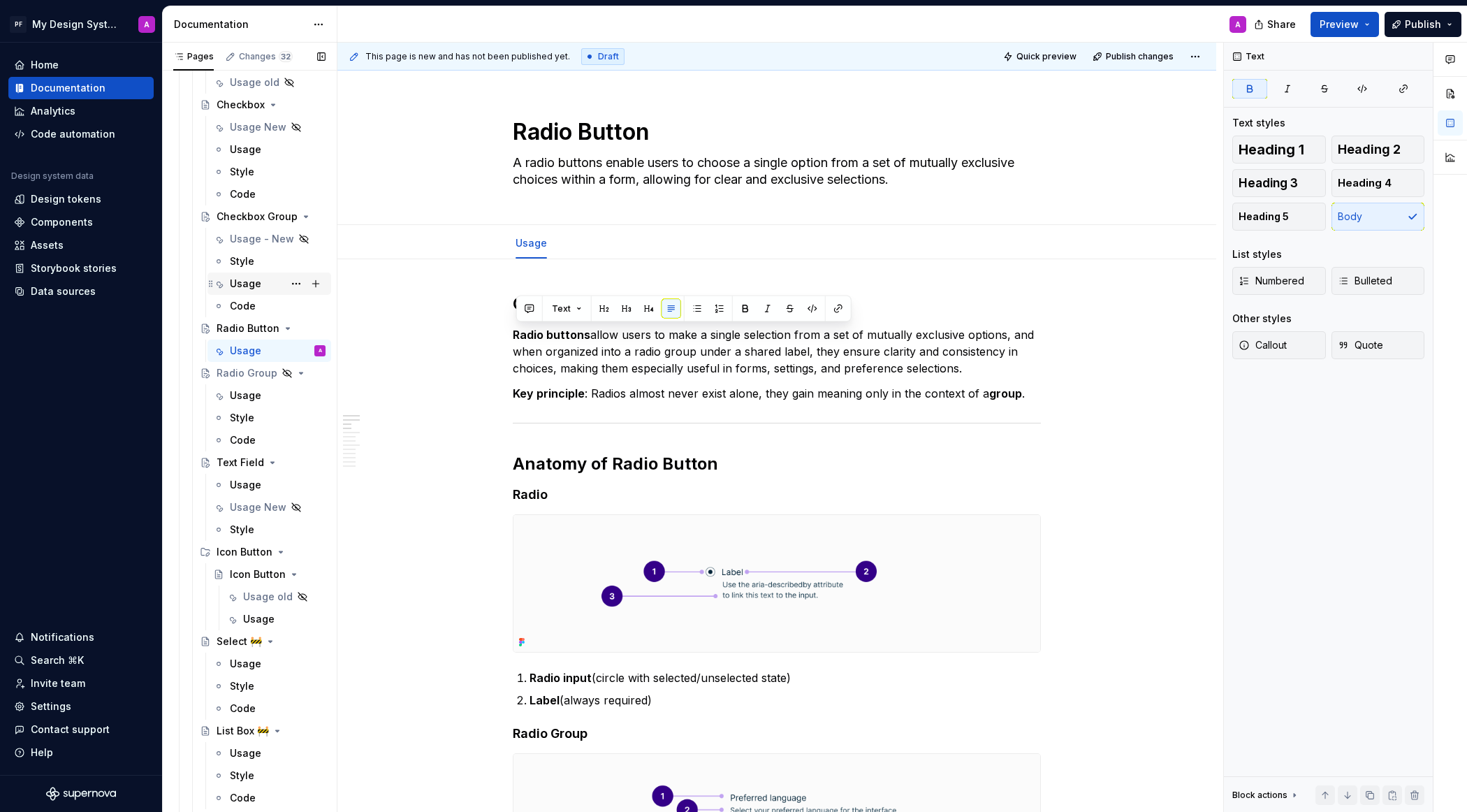
scroll to position [2181, 0]
click at [248, 502] on div "Usage New" at bounding box center [249, 502] width 39 height 14
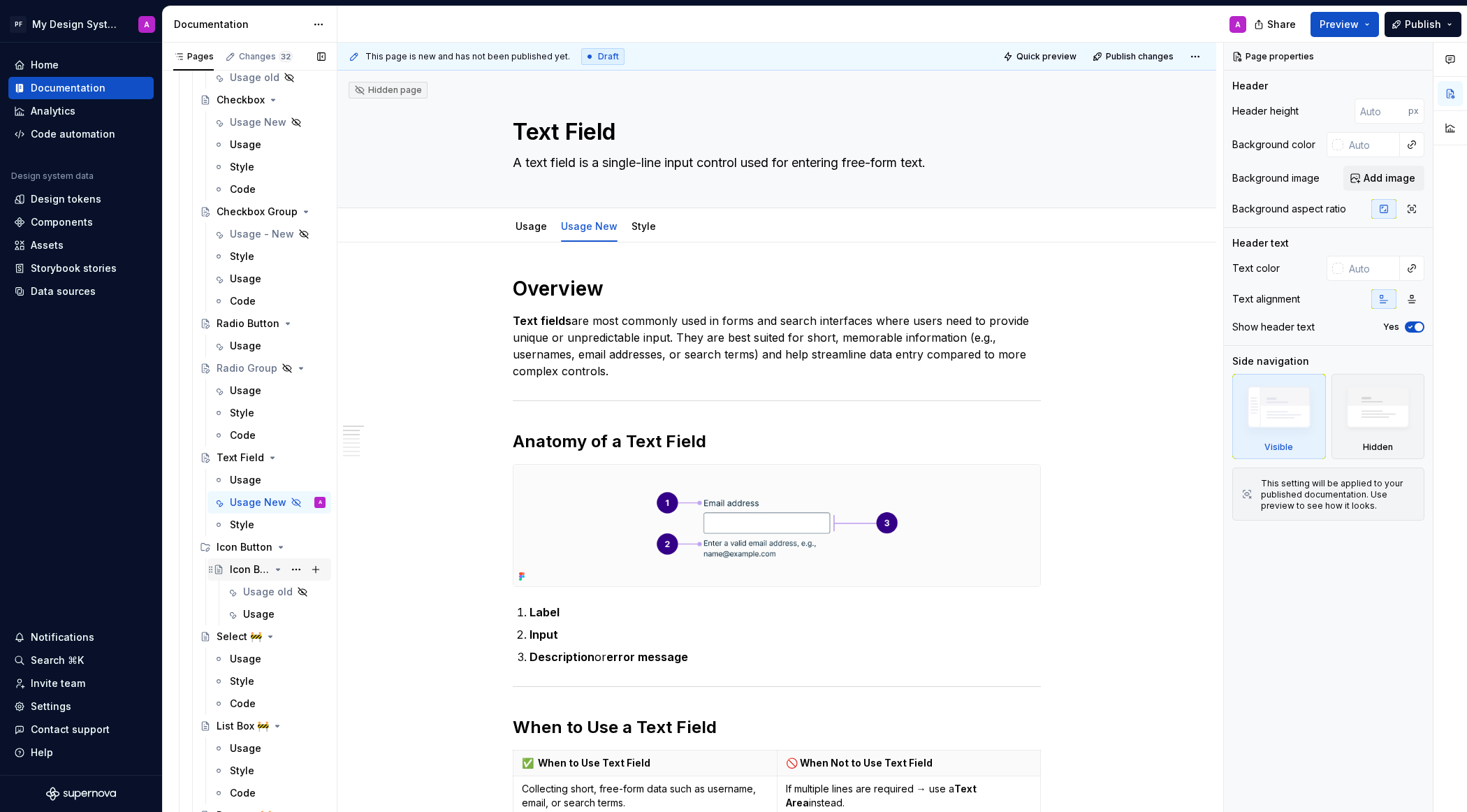
click at [254, 567] on div "Icon Button" at bounding box center [250, 569] width 39 height 14
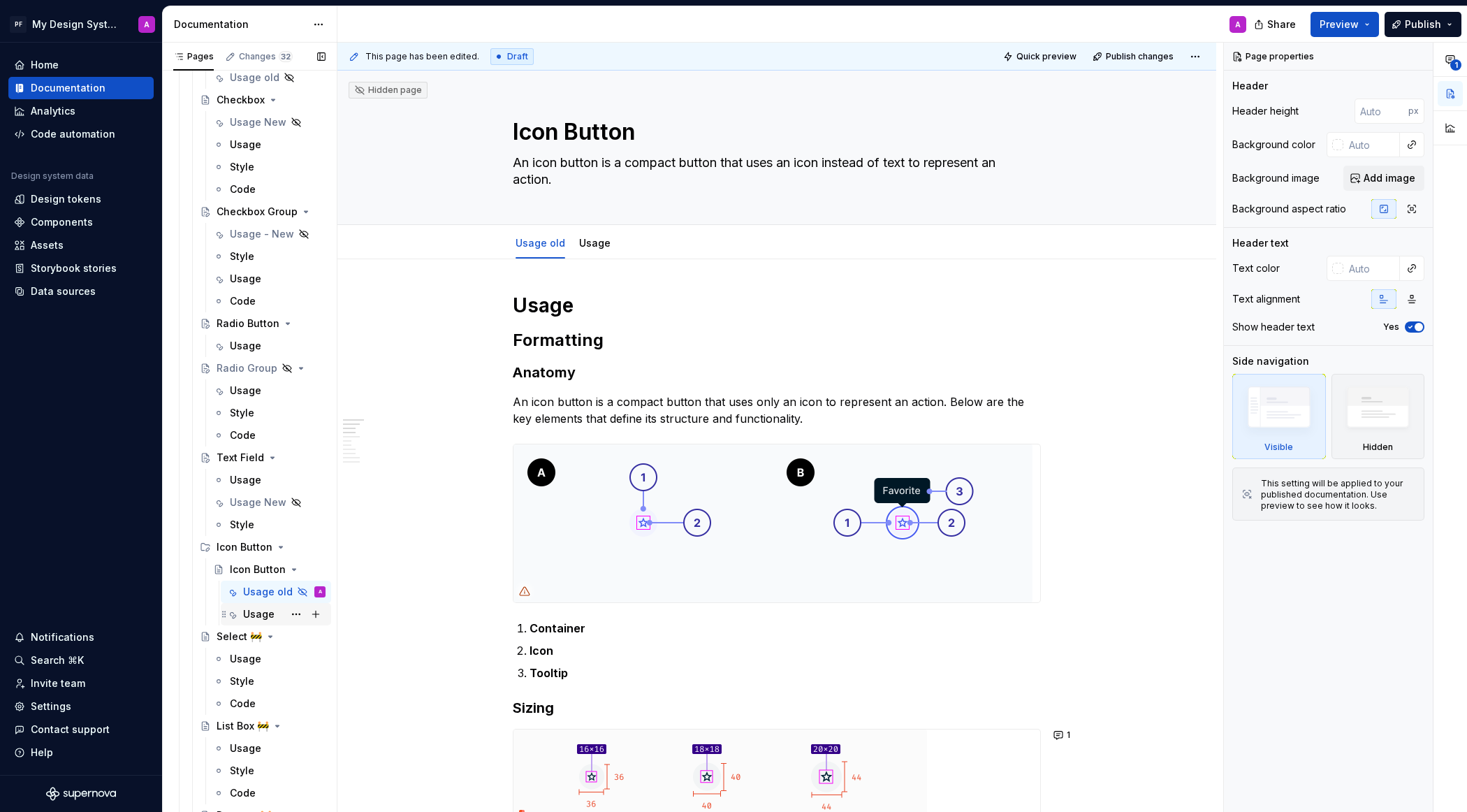
click at [258, 612] on div "Usage" at bounding box center [259, 614] width 31 height 14
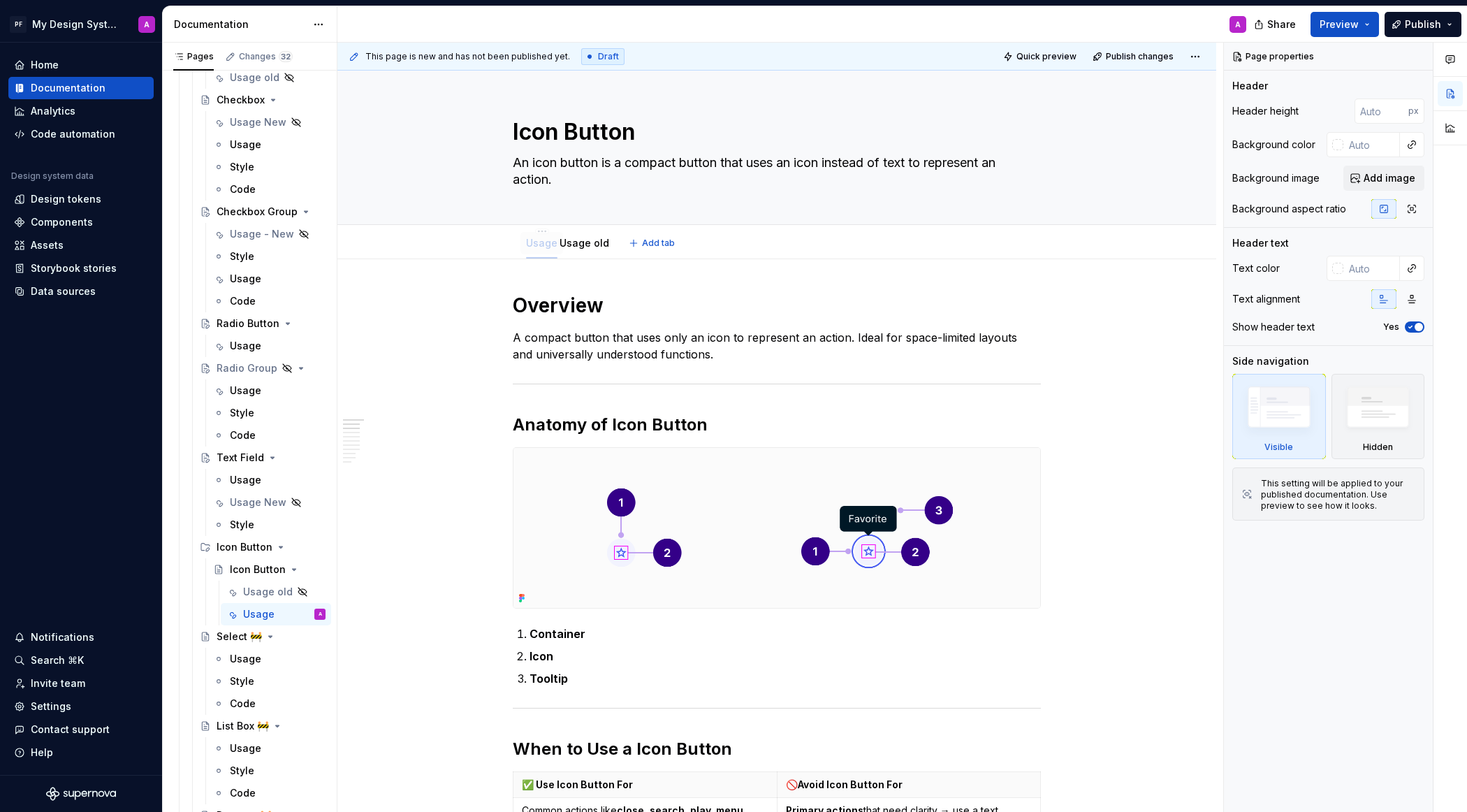
drag, startPoint x: 595, startPoint y: 238, endPoint x: 542, endPoint y: 240, distance: 53.0
type textarea "*"
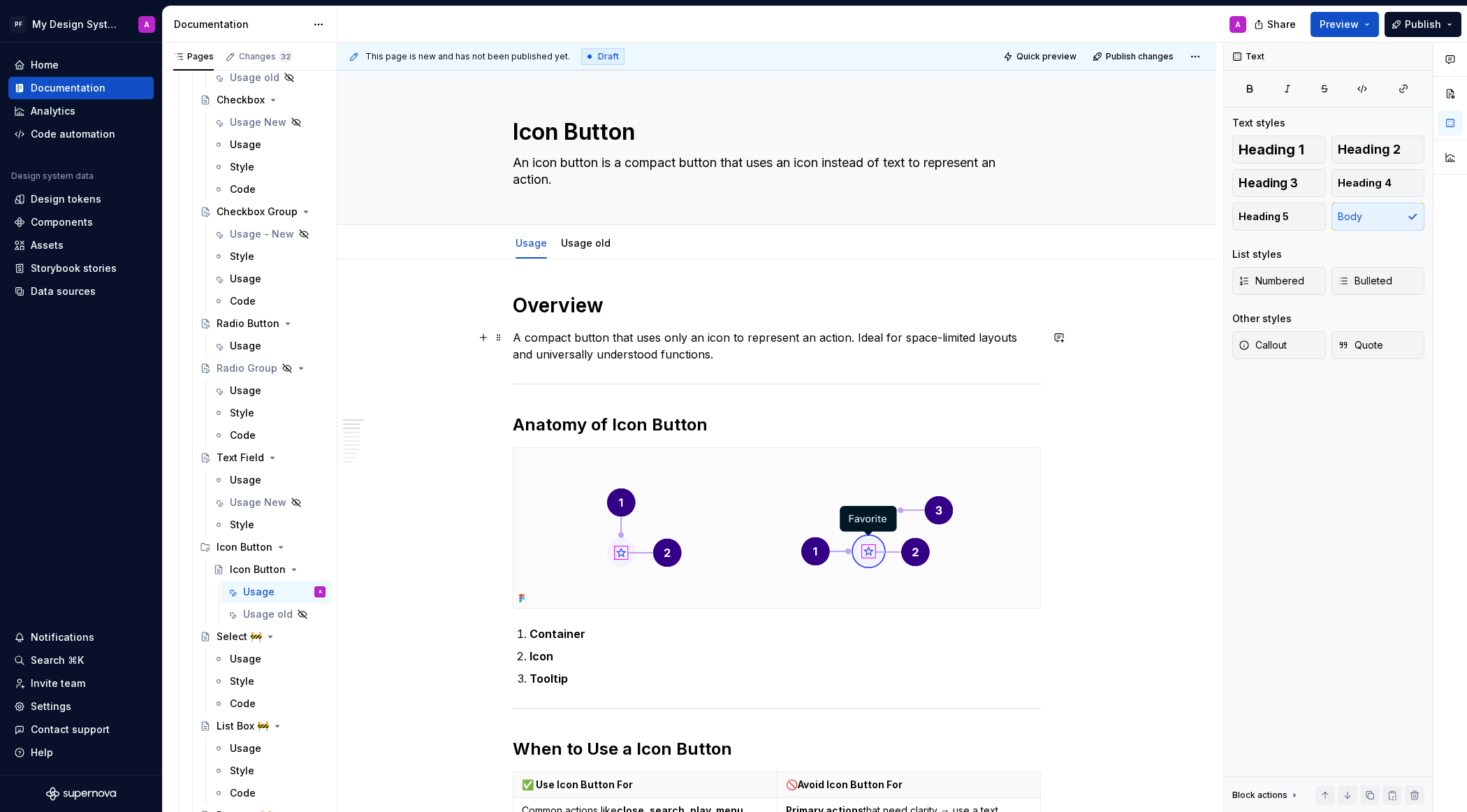
click at [523, 337] on p "A compact button that uses only an icon to represent an action. Ideal for space…" at bounding box center [777, 345] width 528 height 34
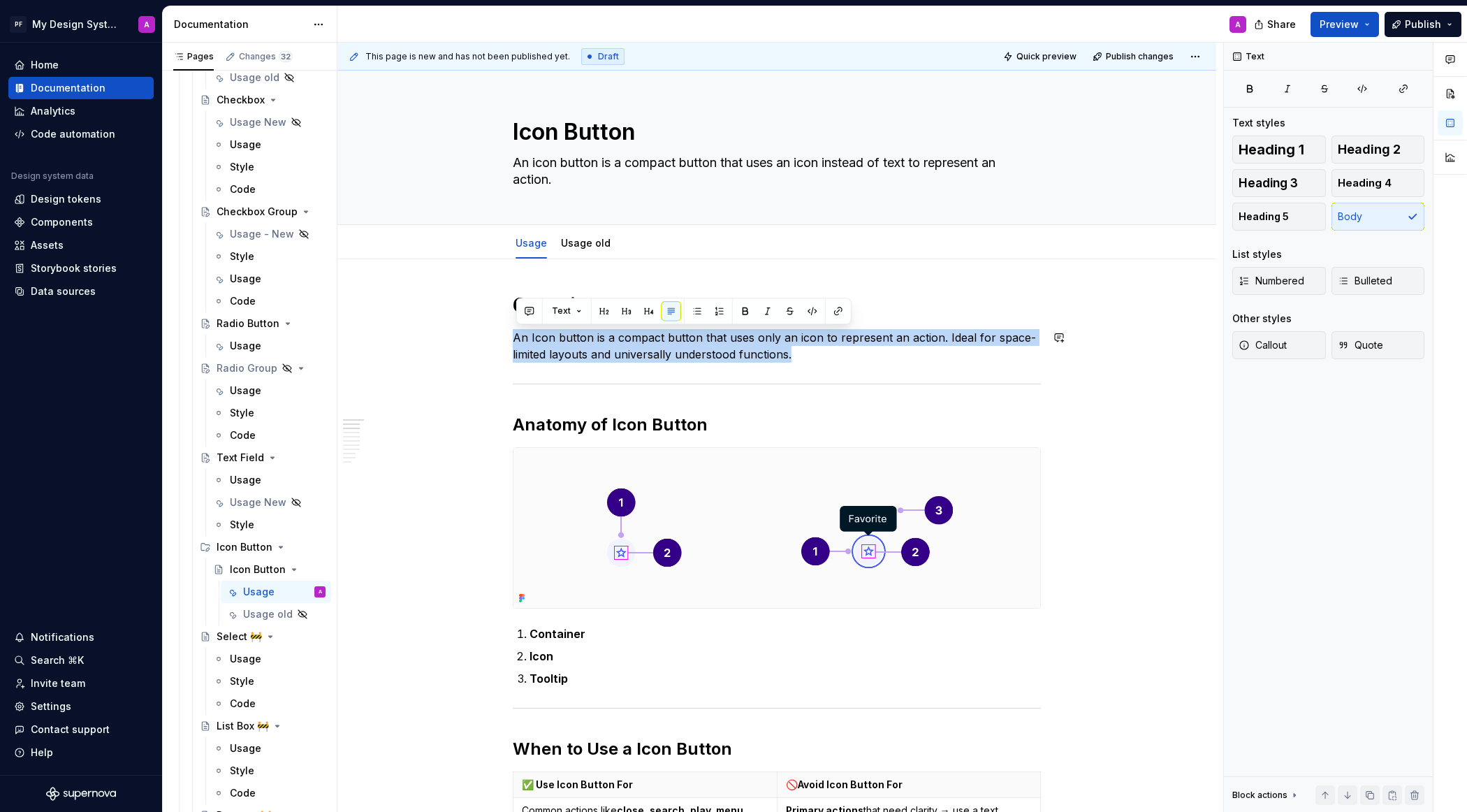
drag, startPoint x: 799, startPoint y: 346, endPoint x: 504, endPoint y: 324, distance: 295.8
copy p "An Icon button is a compact button that uses only an icon to represent an actio…"
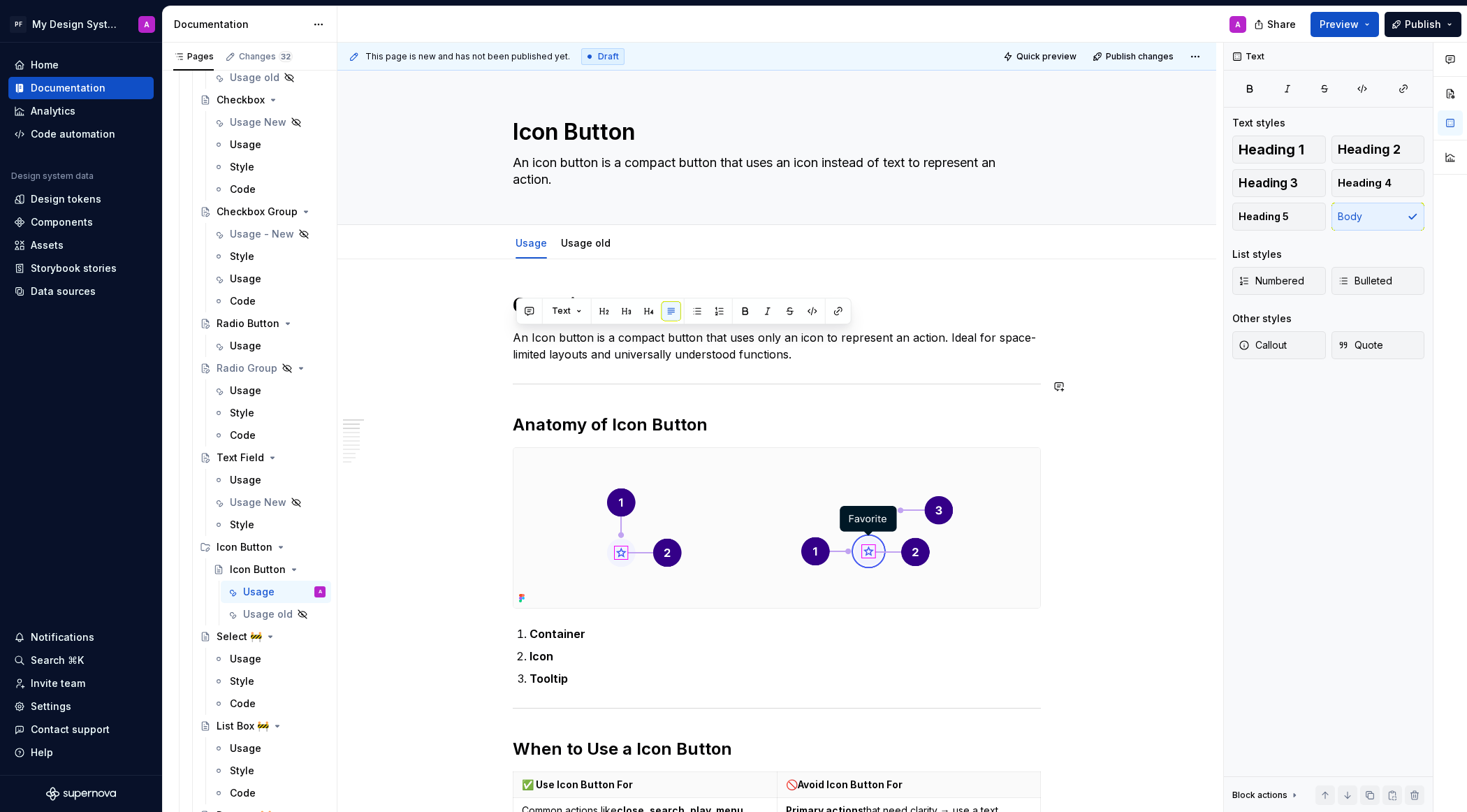
click at [814, 356] on p "An Icon button is a compact button that uses only an icon to represent an actio…" at bounding box center [777, 345] width 528 height 34
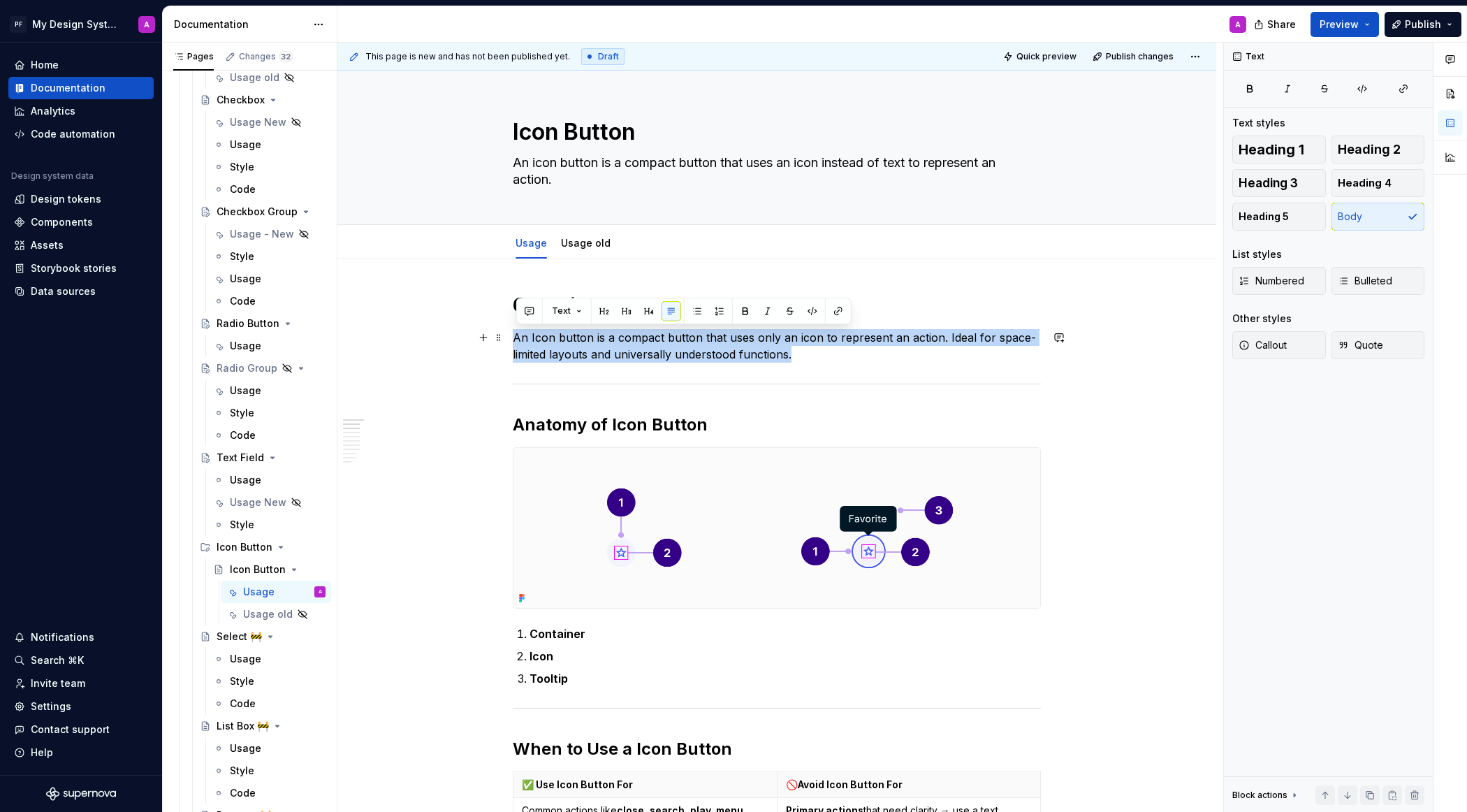
drag, startPoint x: 810, startPoint y: 356, endPoint x: 511, endPoint y: 339, distance: 299.5
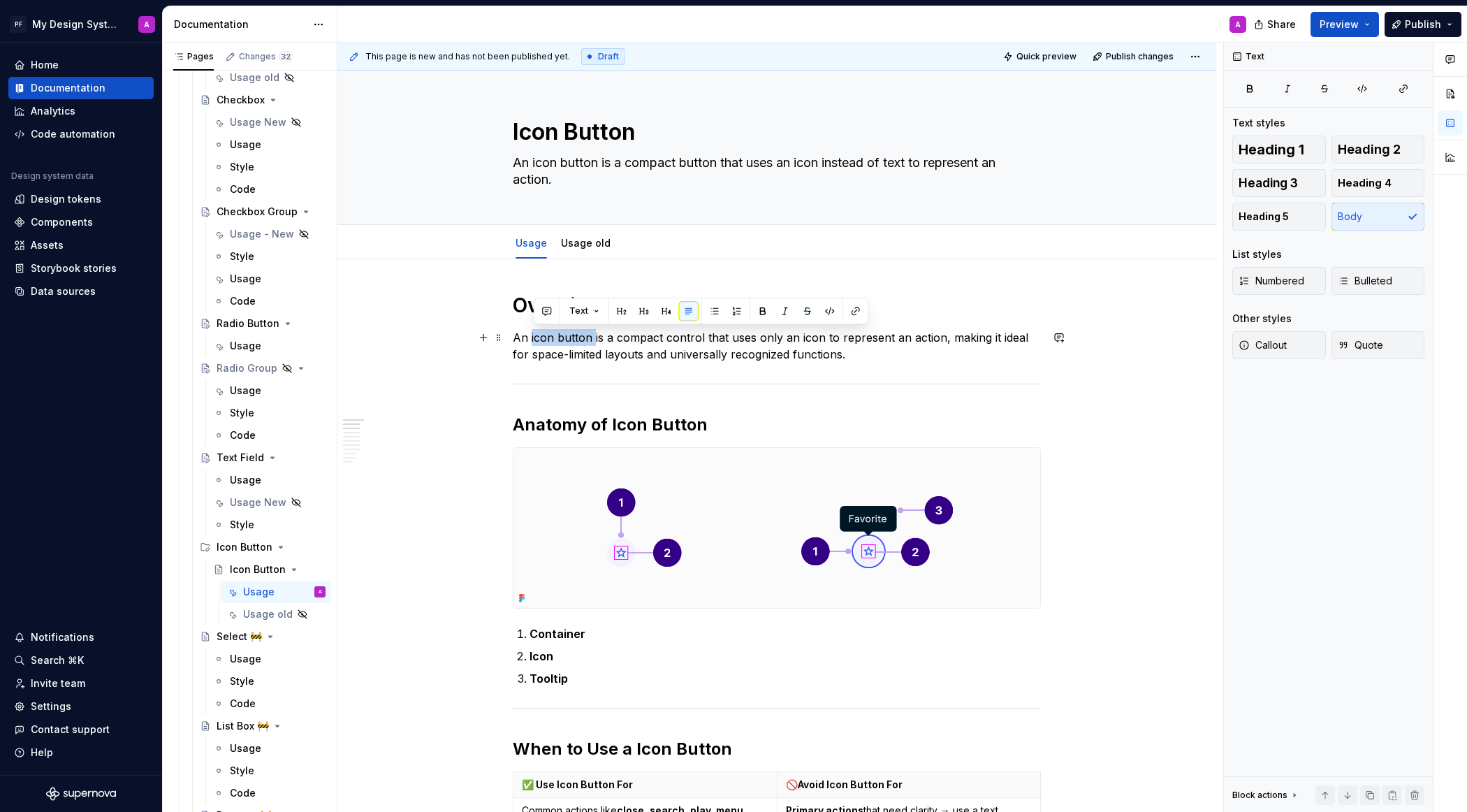
drag, startPoint x: 595, startPoint y: 337, endPoint x: 533, endPoint y: 335, distance: 62.0
click at [533, 335] on p "An icon button is a compact control that uses only an icon to represent an acti…" at bounding box center [777, 345] width 528 height 34
click at [757, 314] on button "button" at bounding box center [763, 311] width 20 height 20
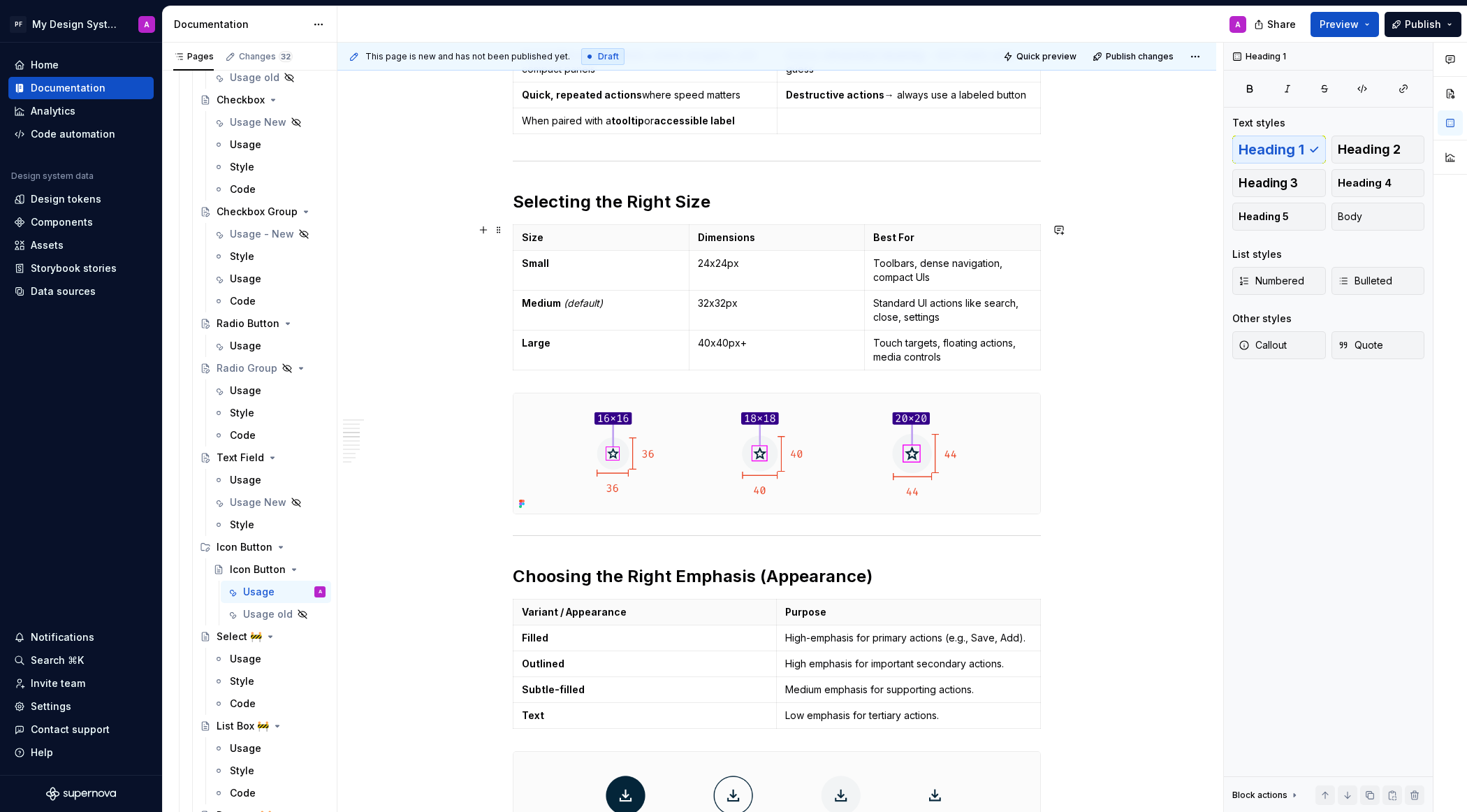
scroll to position [517, 0]
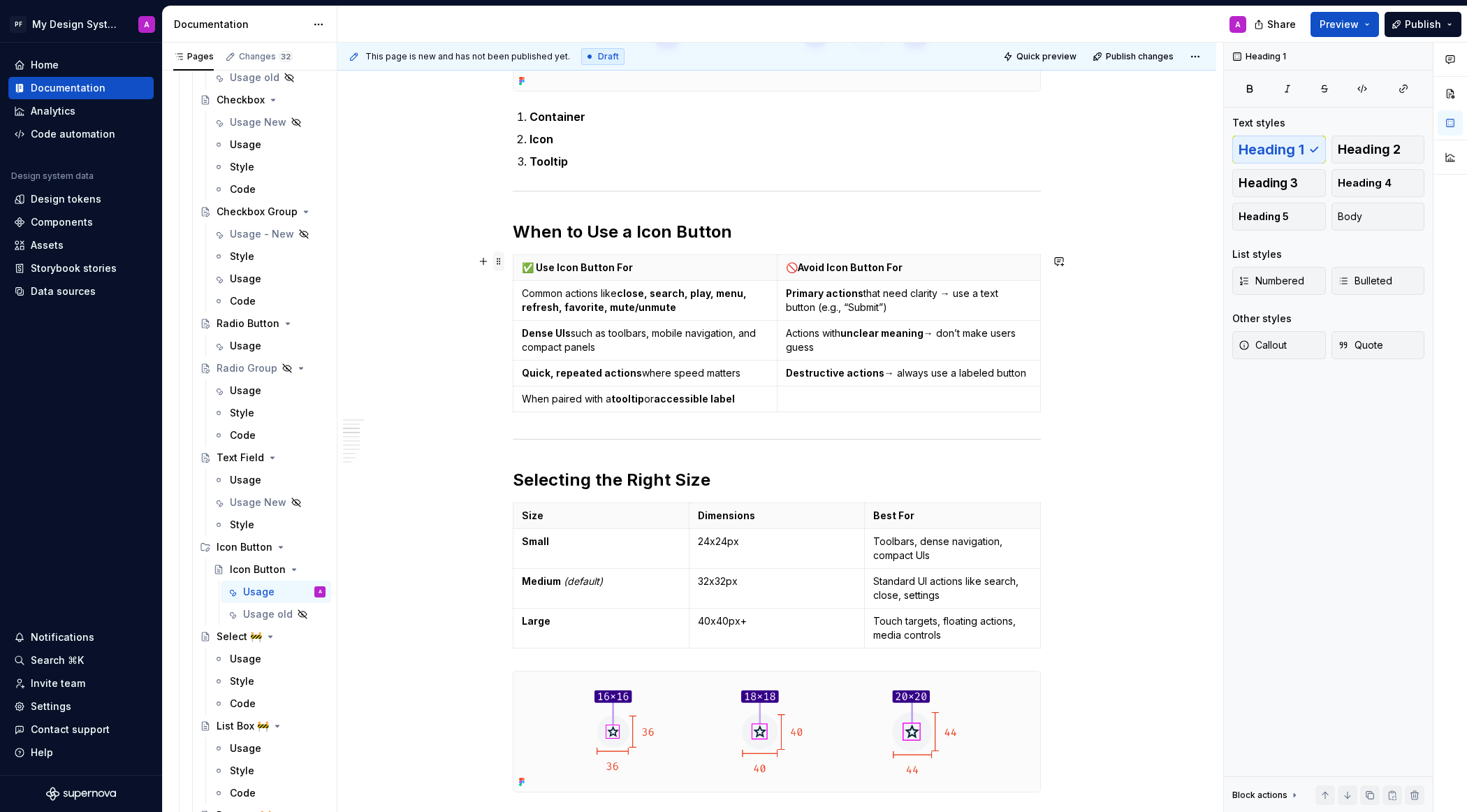
click at [503, 262] on span at bounding box center [499, 261] width 12 height 20
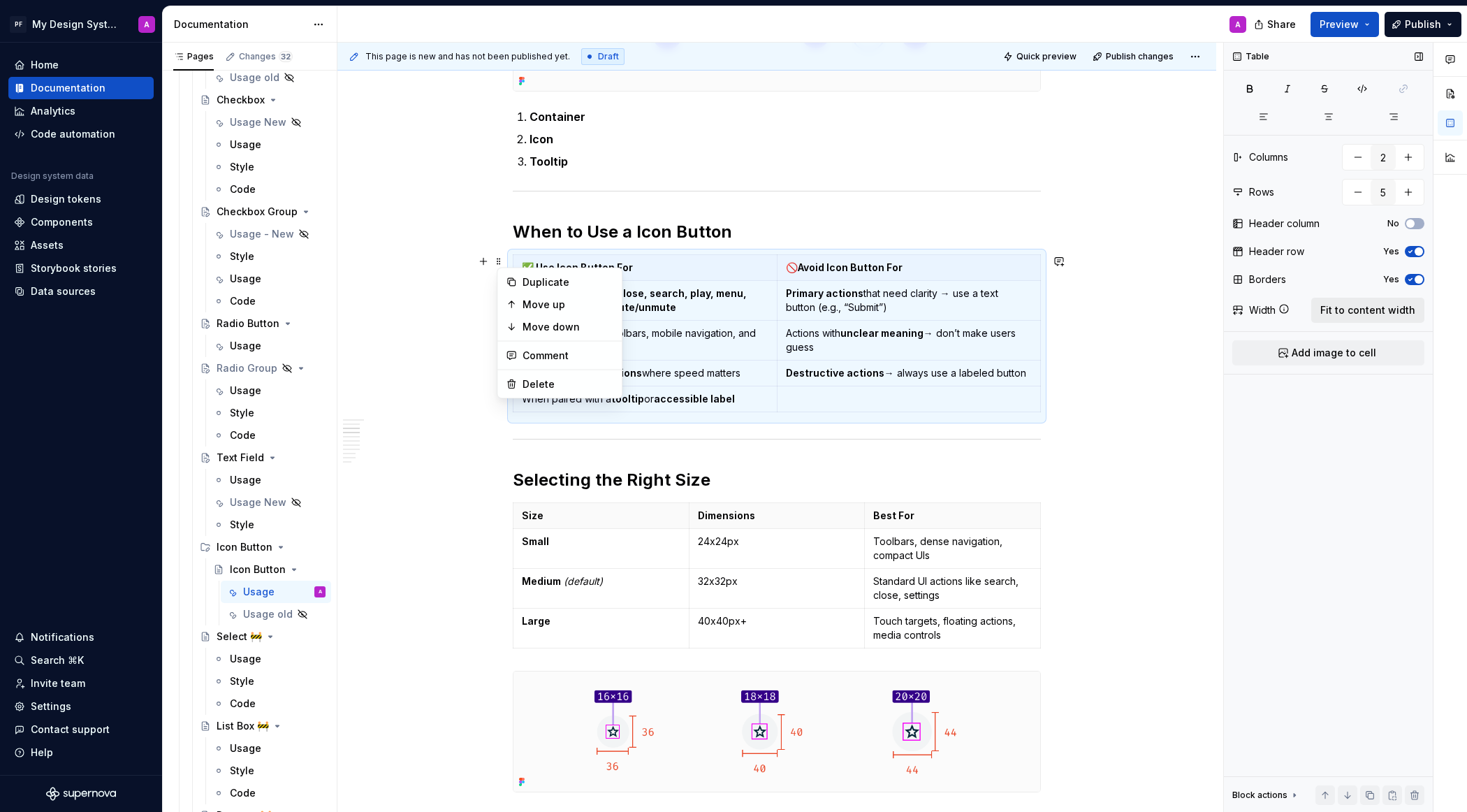
click at [1303, 308] on span "Fit to content width" at bounding box center [1368, 310] width 95 height 14
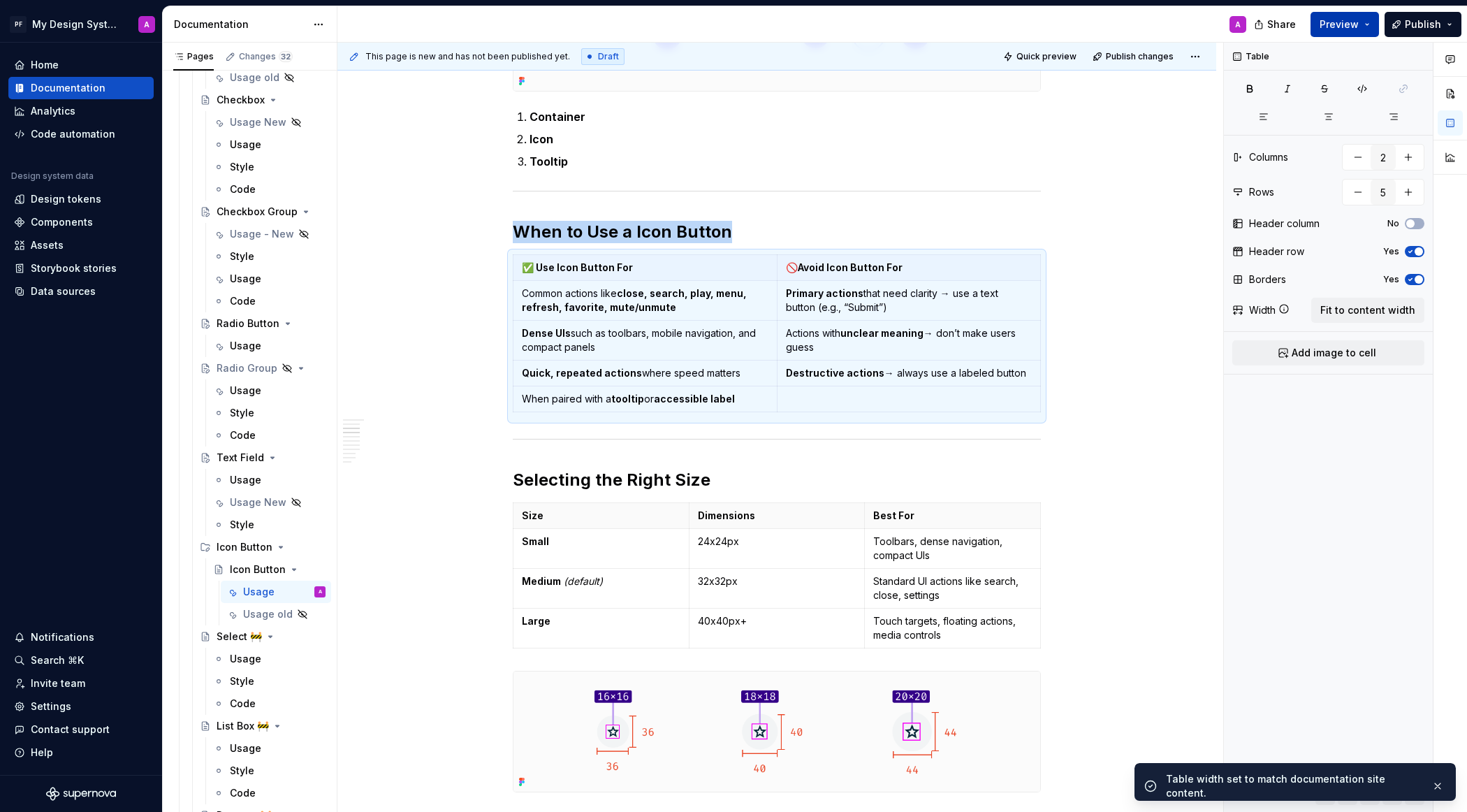
click at [1303, 18] on span "Preview" at bounding box center [1340, 24] width 39 height 14
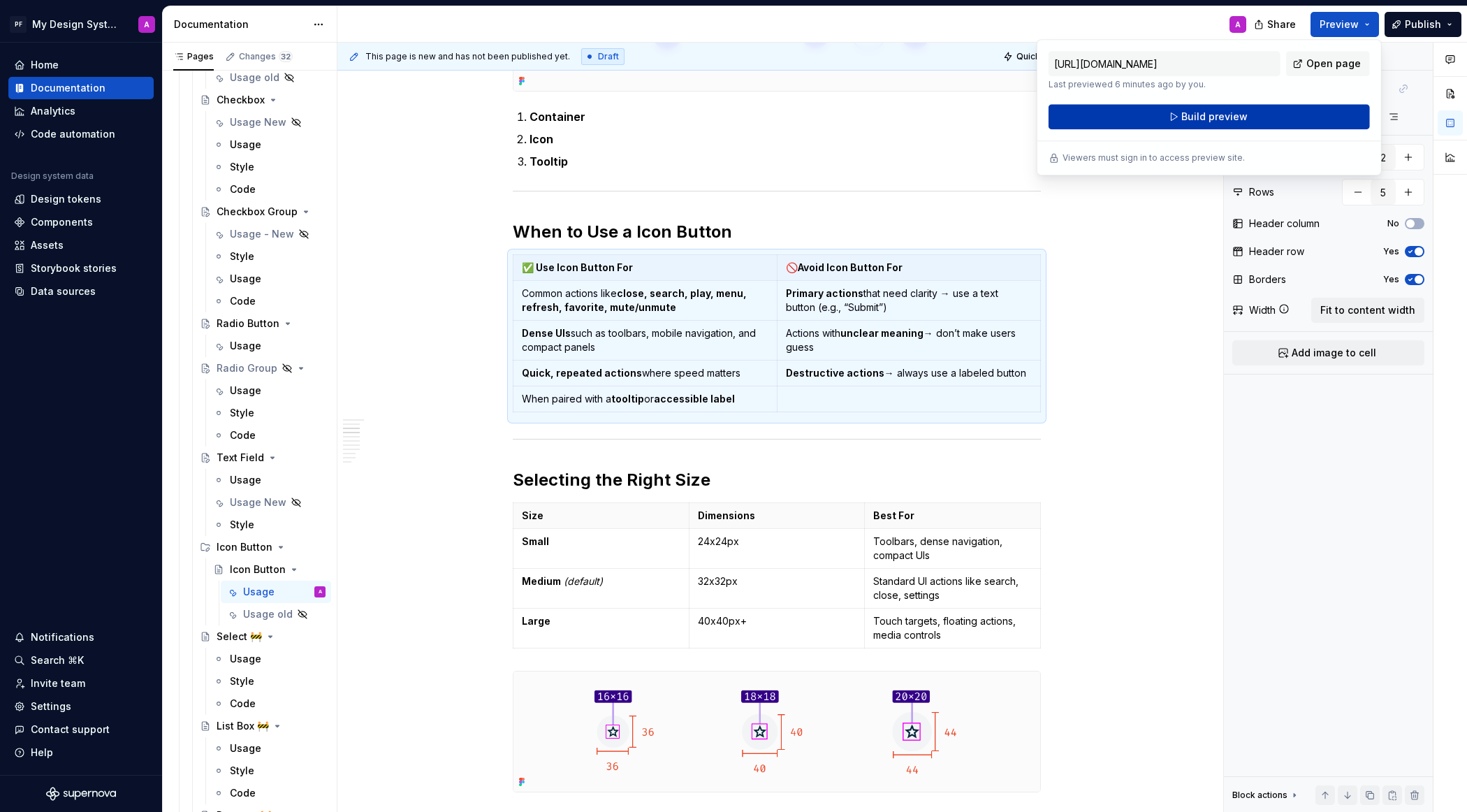
click at [1240, 116] on span "Build preview" at bounding box center [1214, 116] width 67 height 14
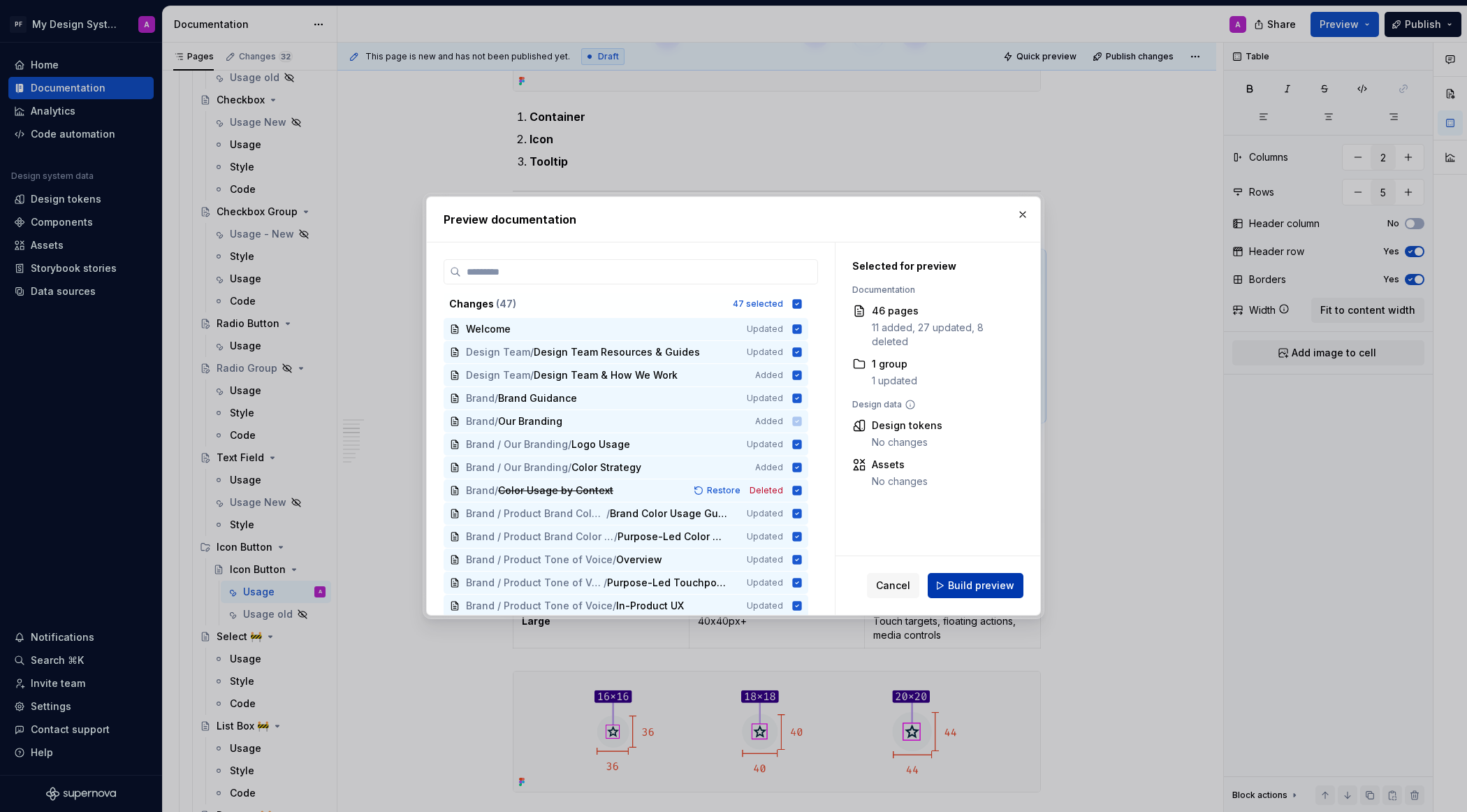
click at [985, 582] on span "Build preview" at bounding box center [980, 585] width 67 height 14
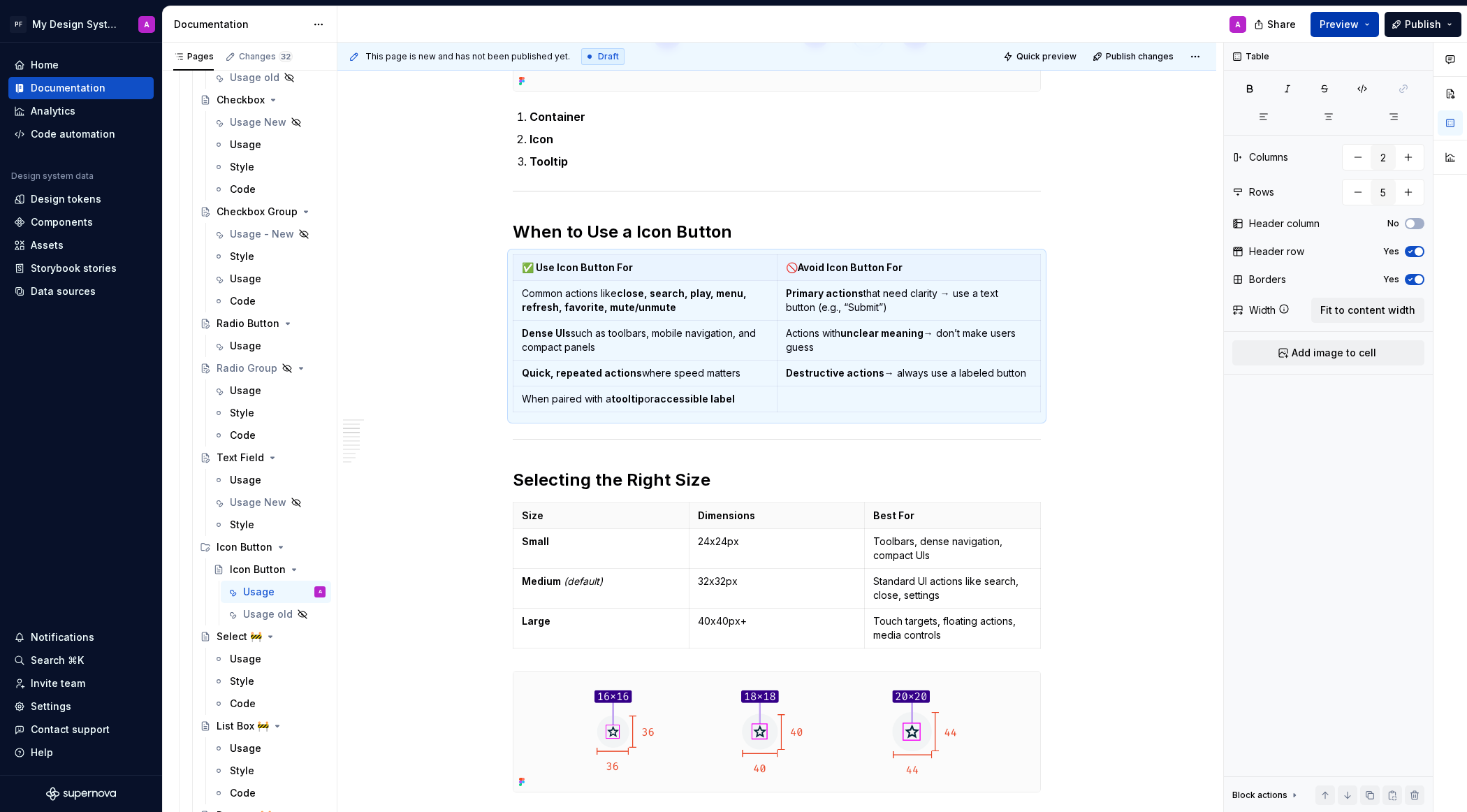
click at [1303, 31] on button "Preview" at bounding box center [1345, 24] width 68 height 25
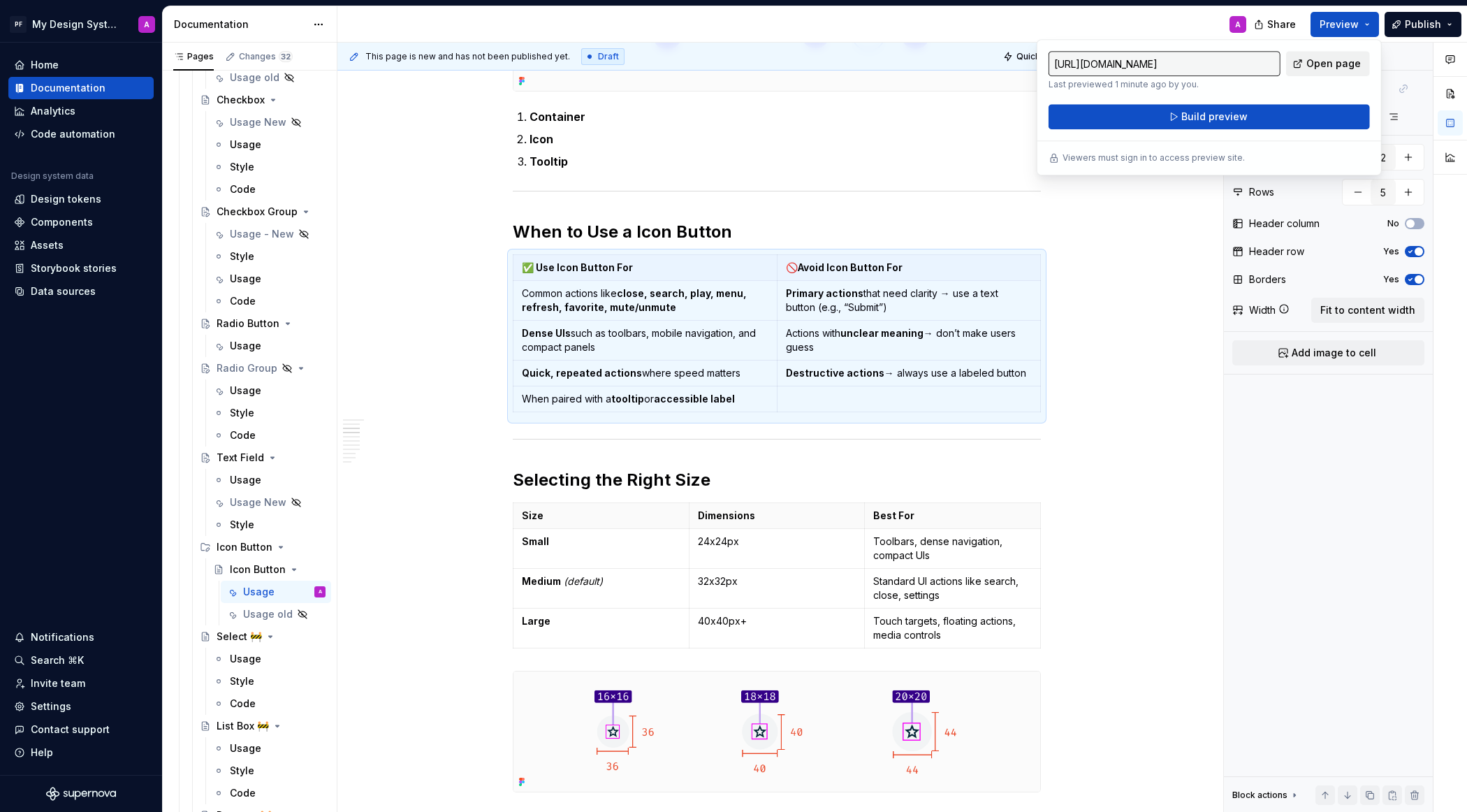
click at [1303, 65] on span "Open page" at bounding box center [1333, 63] width 54 height 14
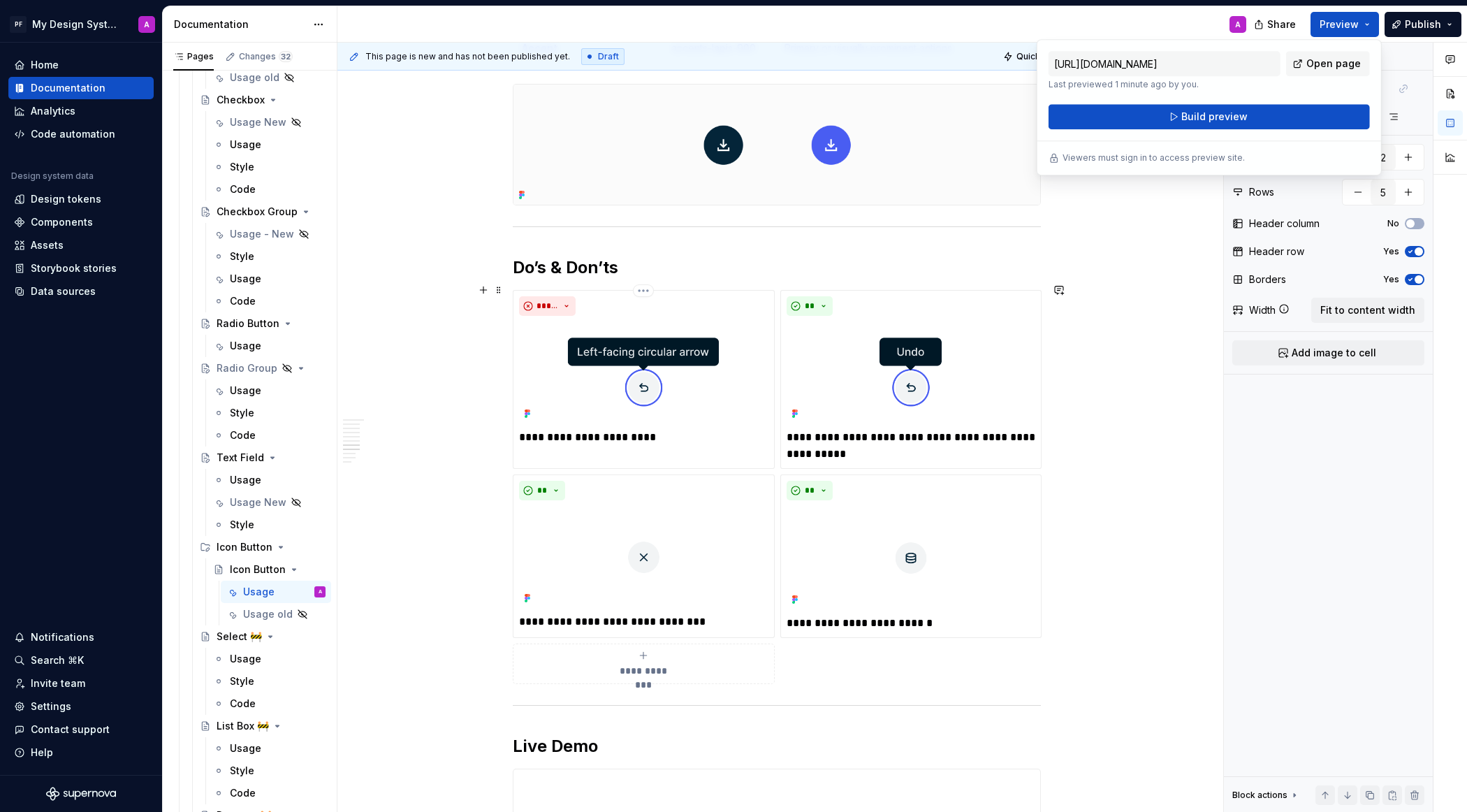
scroll to position [2047, 0]
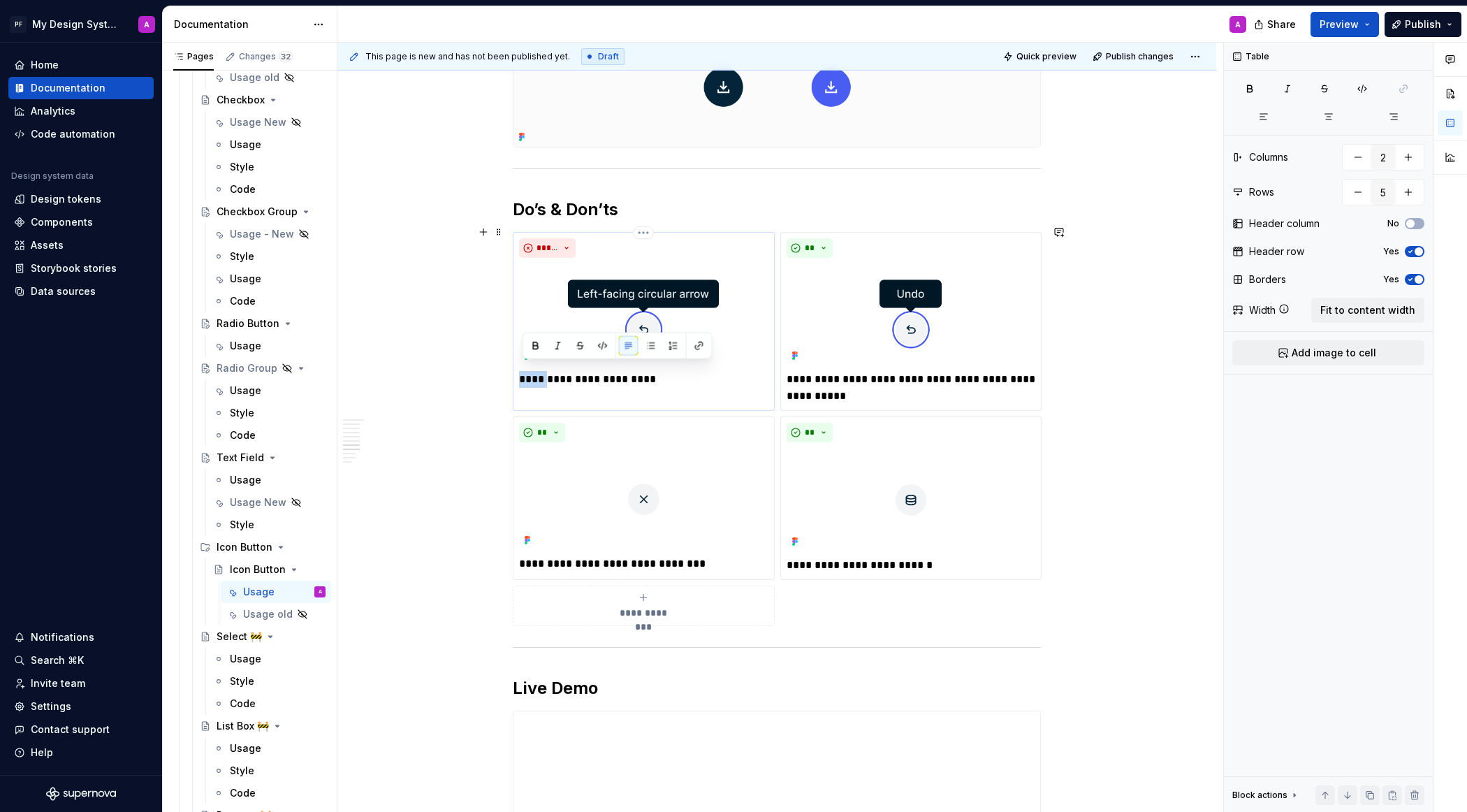
drag, startPoint x: 522, startPoint y: 371, endPoint x: 551, endPoint y: 372, distance: 29.0
click at [551, 372] on p "**********" at bounding box center [644, 379] width 249 height 16
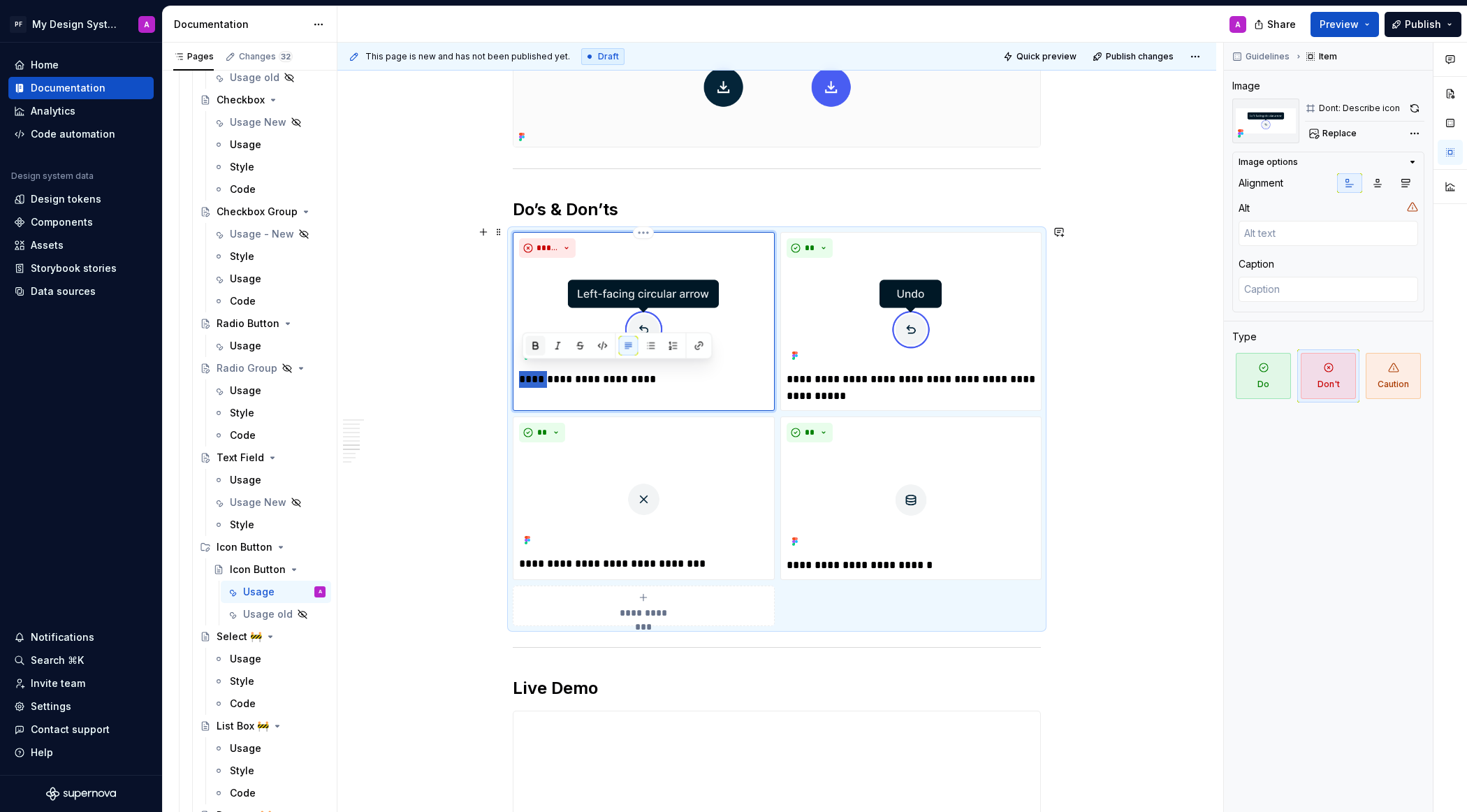
click at [537, 344] on button "button" at bounding box center [536, 346] width 20 height 20
click at [1123, 422] on div "Overview An icon button is a compact control that uses only an icon to represen…" at bounding box center [777, 139] width 879 height 3855
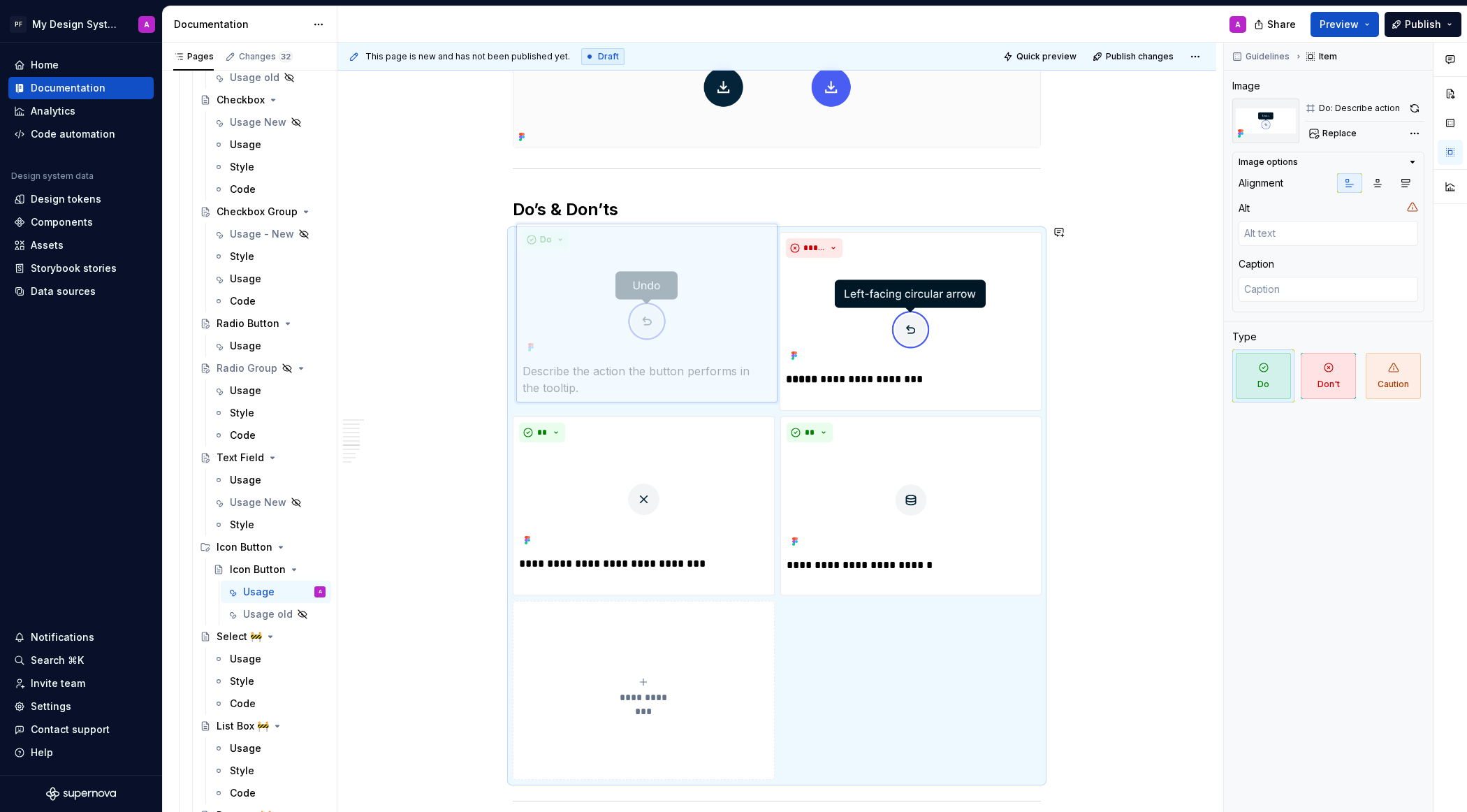
drag, startPoint x: 911, startPoint y: 238, endPoint x: 701, endPoint y: 247, distance: 210.2
click at [701, 247] on body "PF My Design System A Home Documentation Analytics Code automation Design syste…" at bounding box center [733, 406] width 1467 height 812
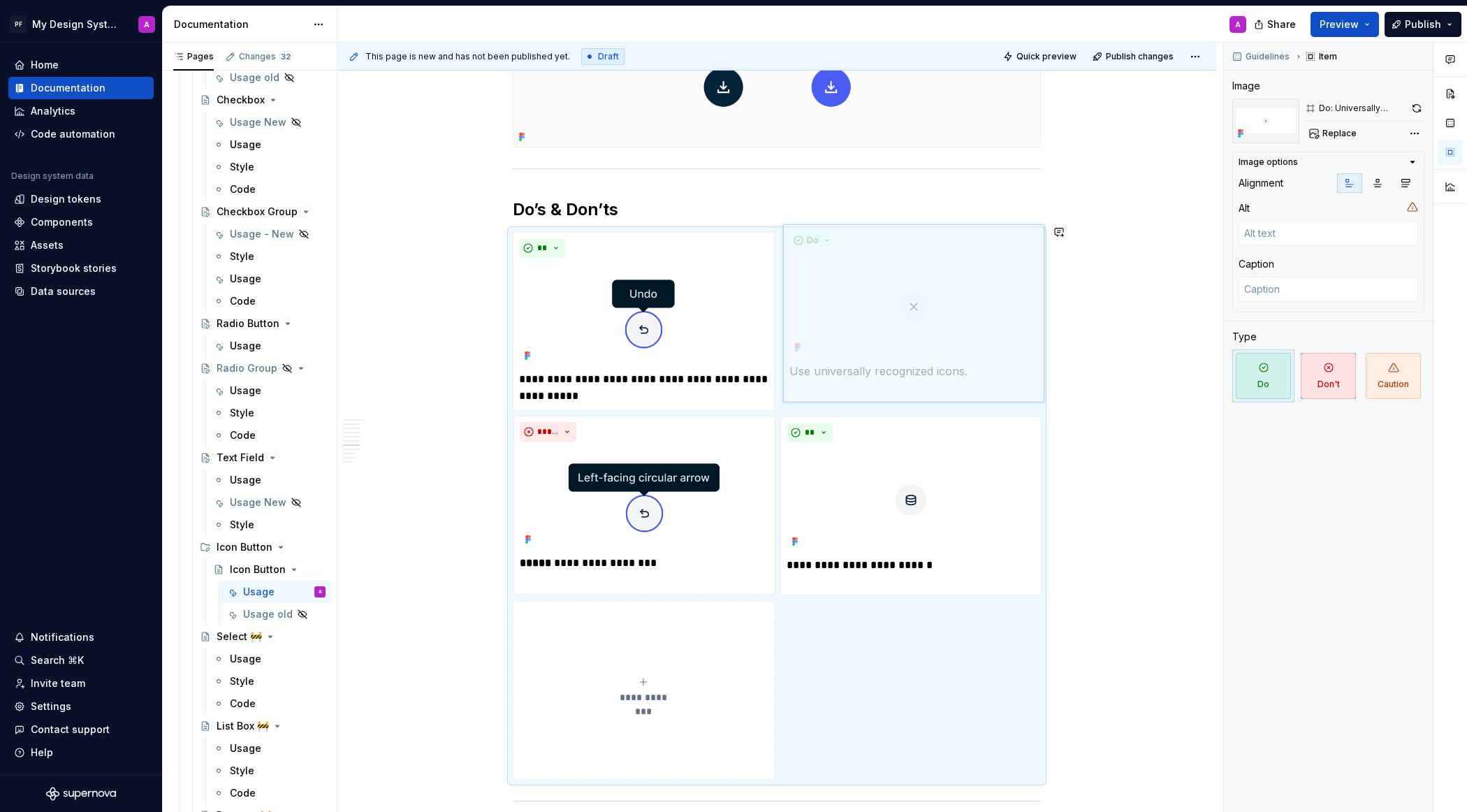
drag, startPoint x: 621, startPoint y: 422, endPoint x: 870, endPoint y: 245, distance: 305.5
click at [870, 245] on body "PF My Design System A Home Documentation Analytics Code automation Design syste…" at bounding box center [733, 406] width 1467 height 812
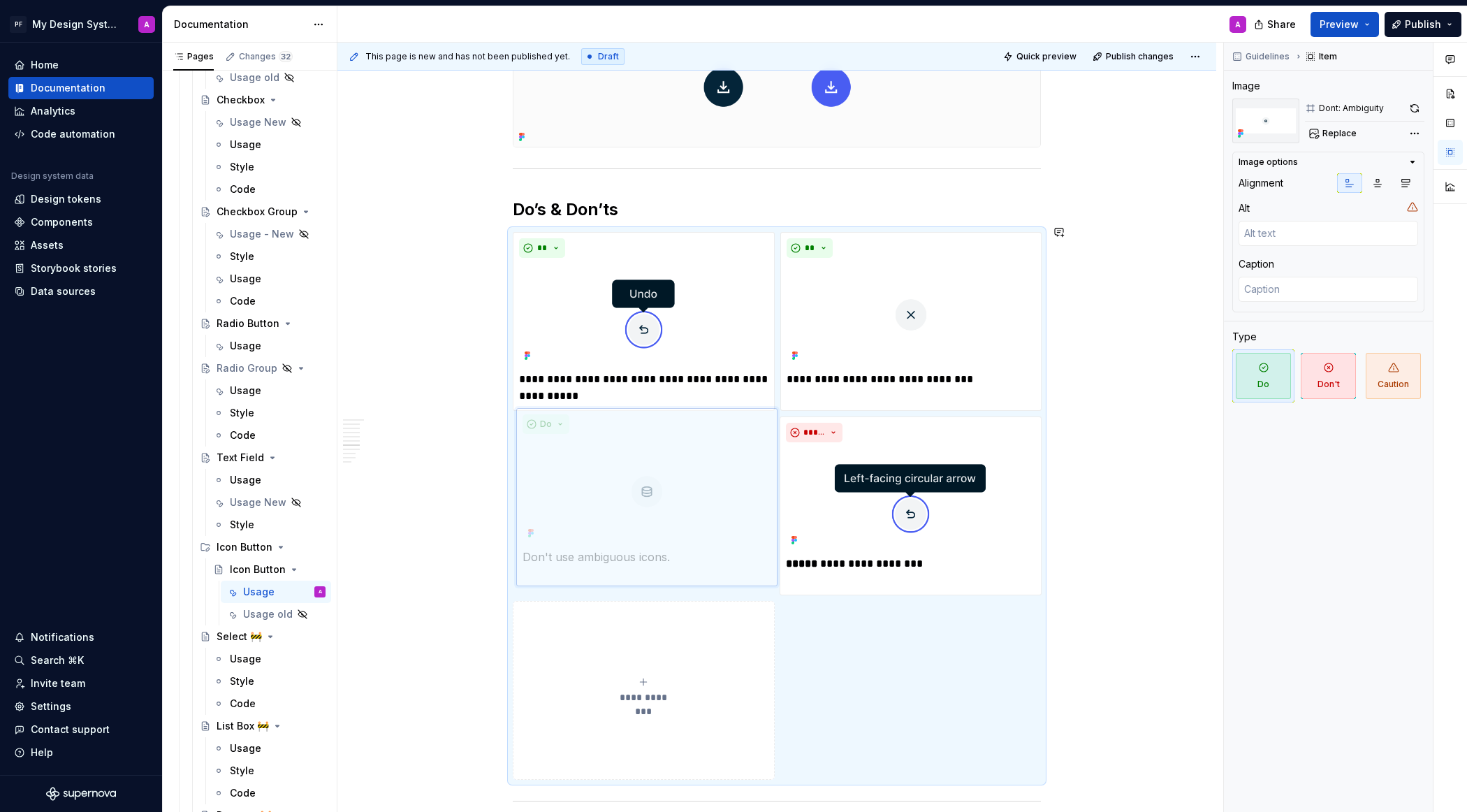
drag, startPoint x: 931, startPoint y: 430, endPoint x: 677, endPoint y: 429, distance: 254.0
click at [677, 429] on body "PF My Design System A Home Documentation Analytics Code automation Design syste…" at bounding box center [733, 406] width 1467 height 812
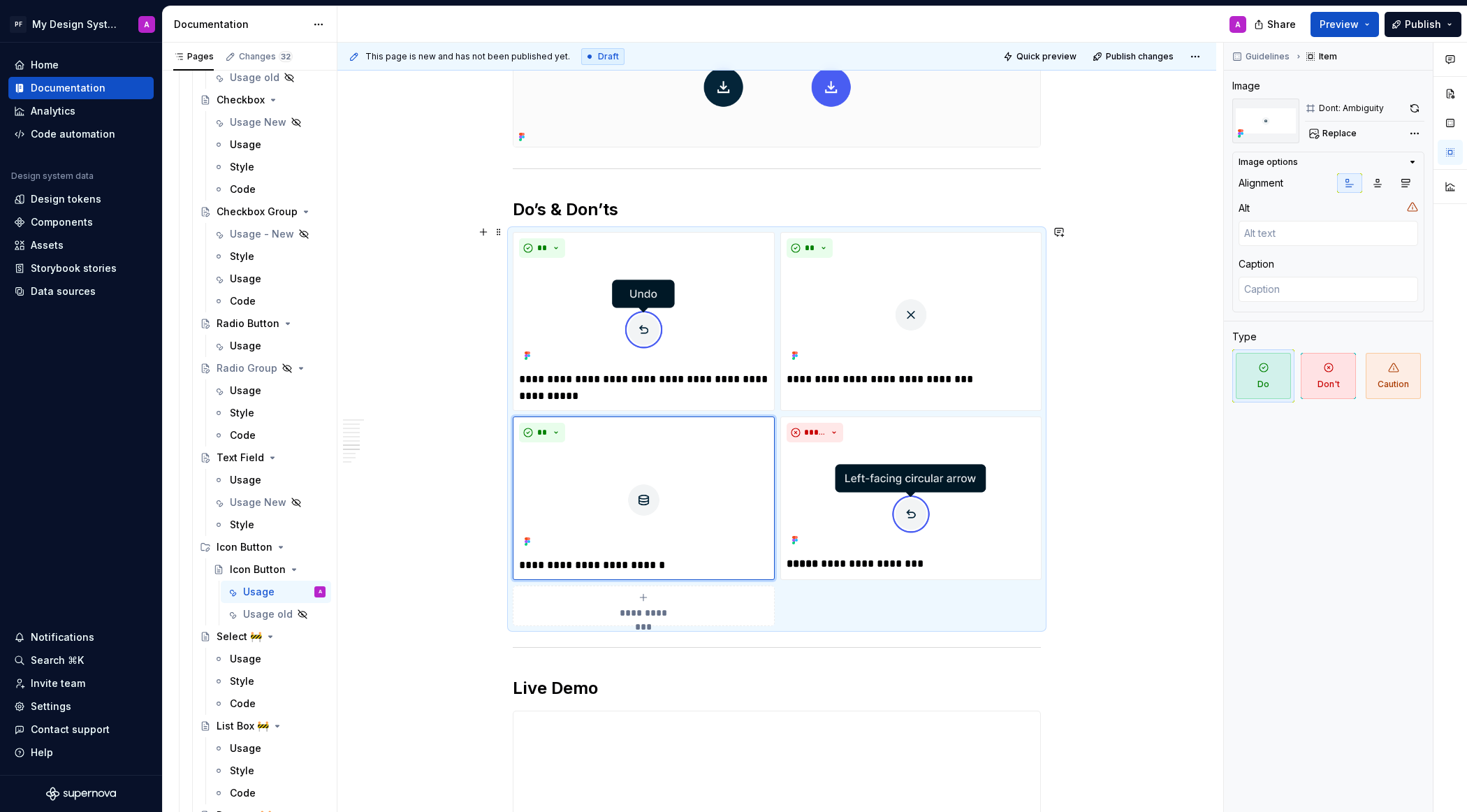
click at [1132, 480] on div "Overview An icon button is a compact control that uses only an icon to represen…" at bounding box center [777, 139] width 879 height 3855
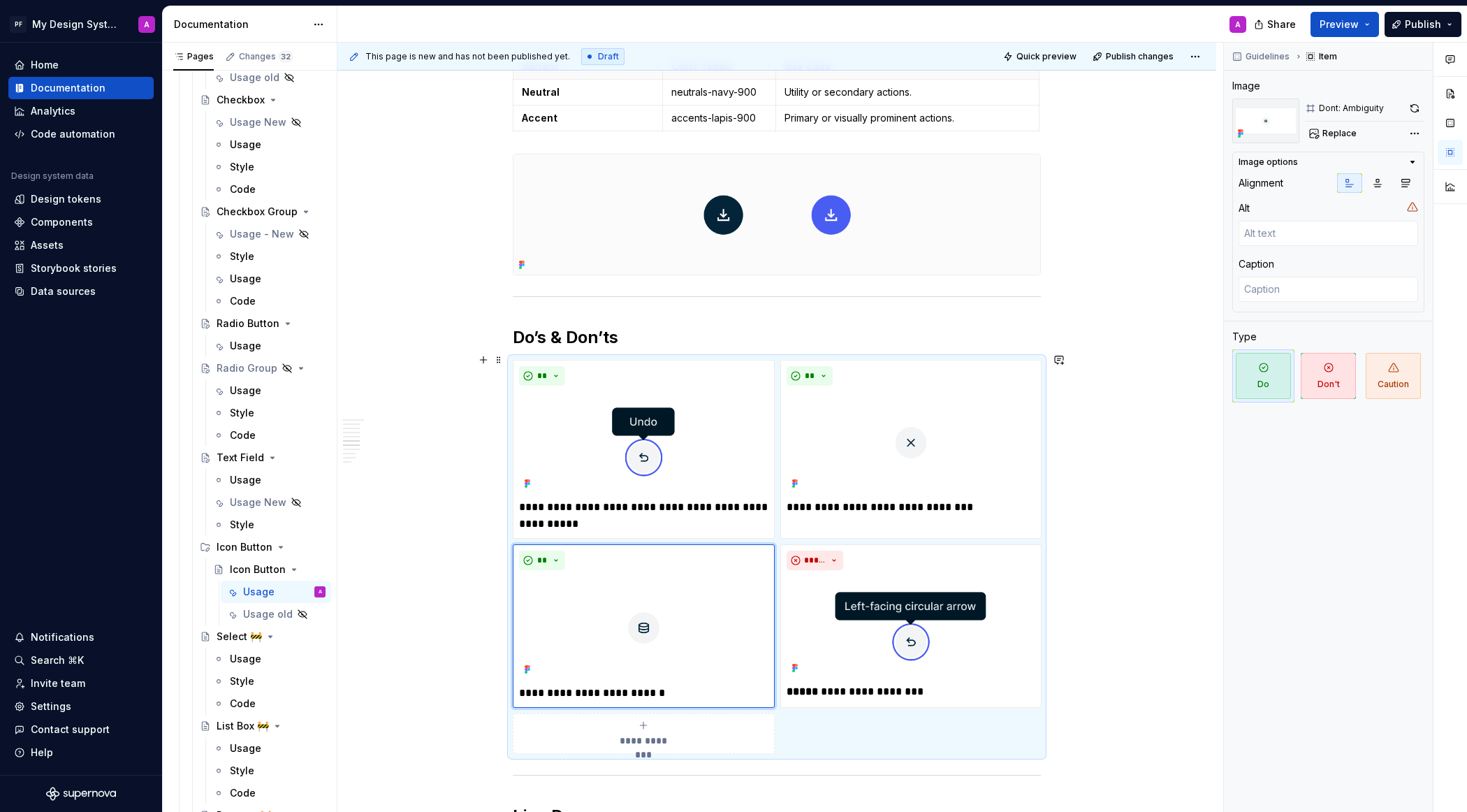
scroll to position [2002, 0]
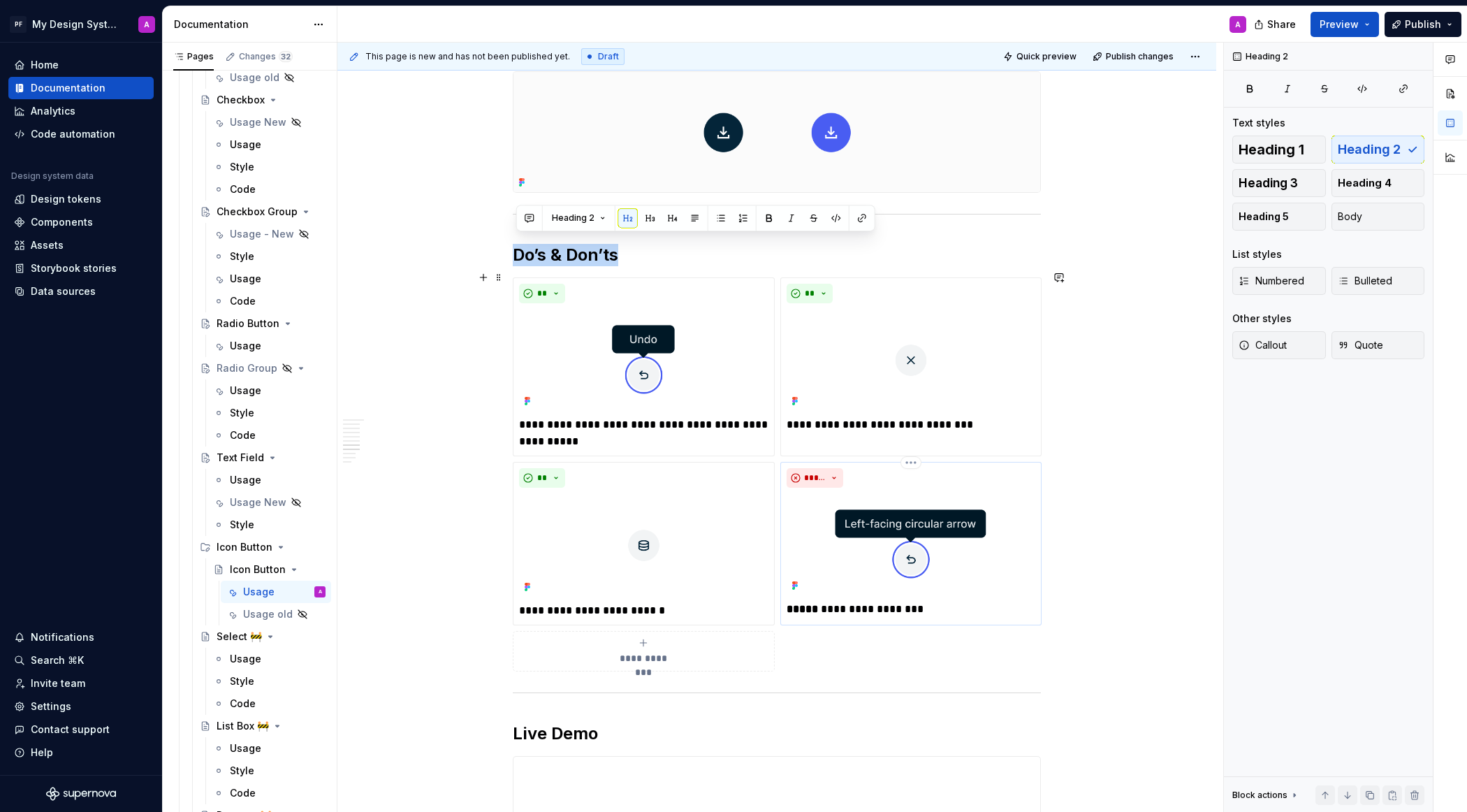
drag, startPoint x: 519, startPoint y: 242, endPoint x: 916, endPoint y: 608, distance: 540.0
click at [916, 608] on div "Overview An icon button is a compact control that uses only an icon to represen…" at bounding box center [777, 71] width 528 height 3561
click at [1105, 603] on div "Overview An icon button is a compact control that uses only an icon to represen…" at bounding box center [777, 184] width 879 height 3855
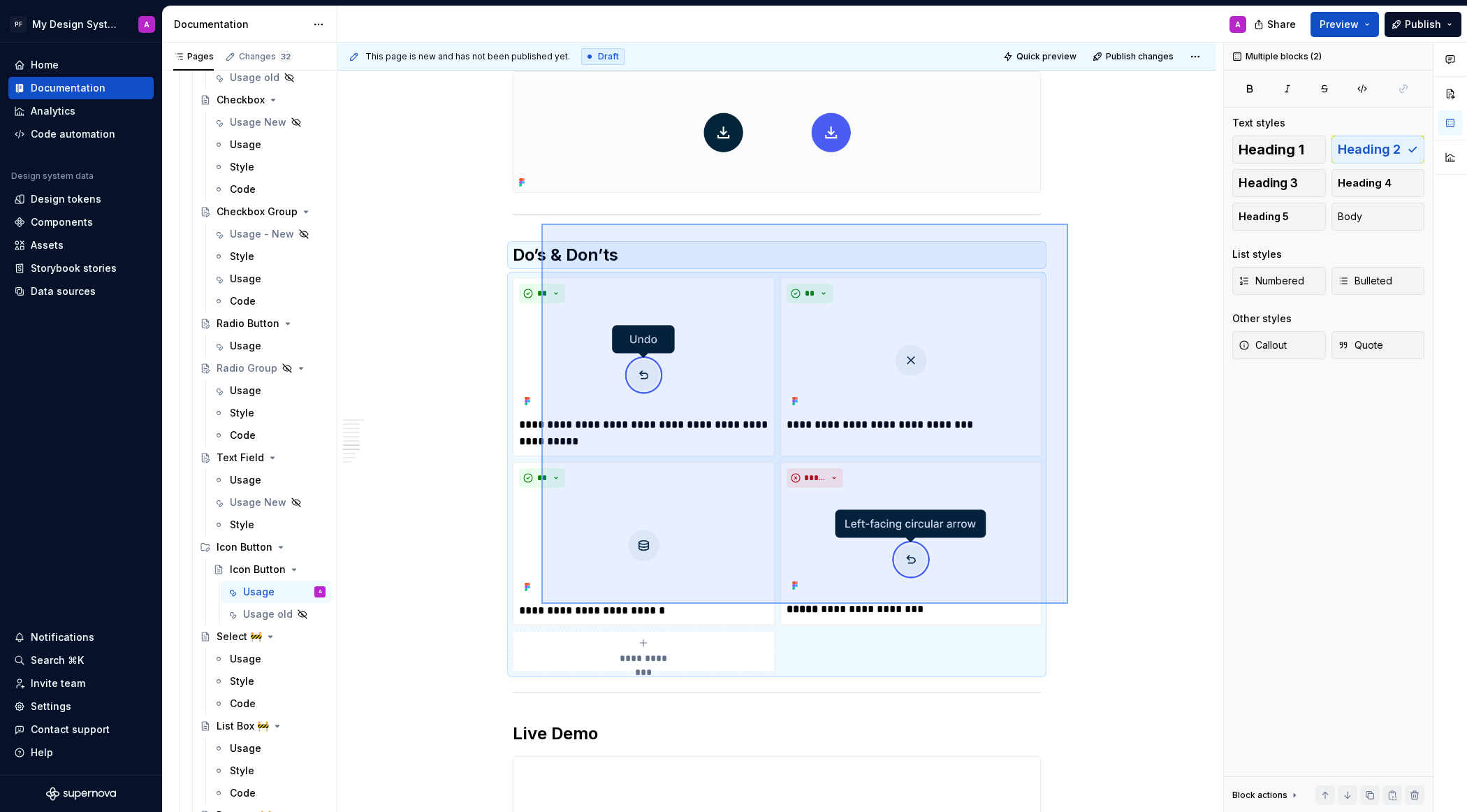
drag, startPoint x: 1068, startPoint y: 603, endPoint x: 542, endPoint y: 224, distance: 648.3
click at [542, 224] on div "This page is new and has not been published yet. Draft Quick preview Publish ch…" at bounding box center [781, 427] width 886 height 770
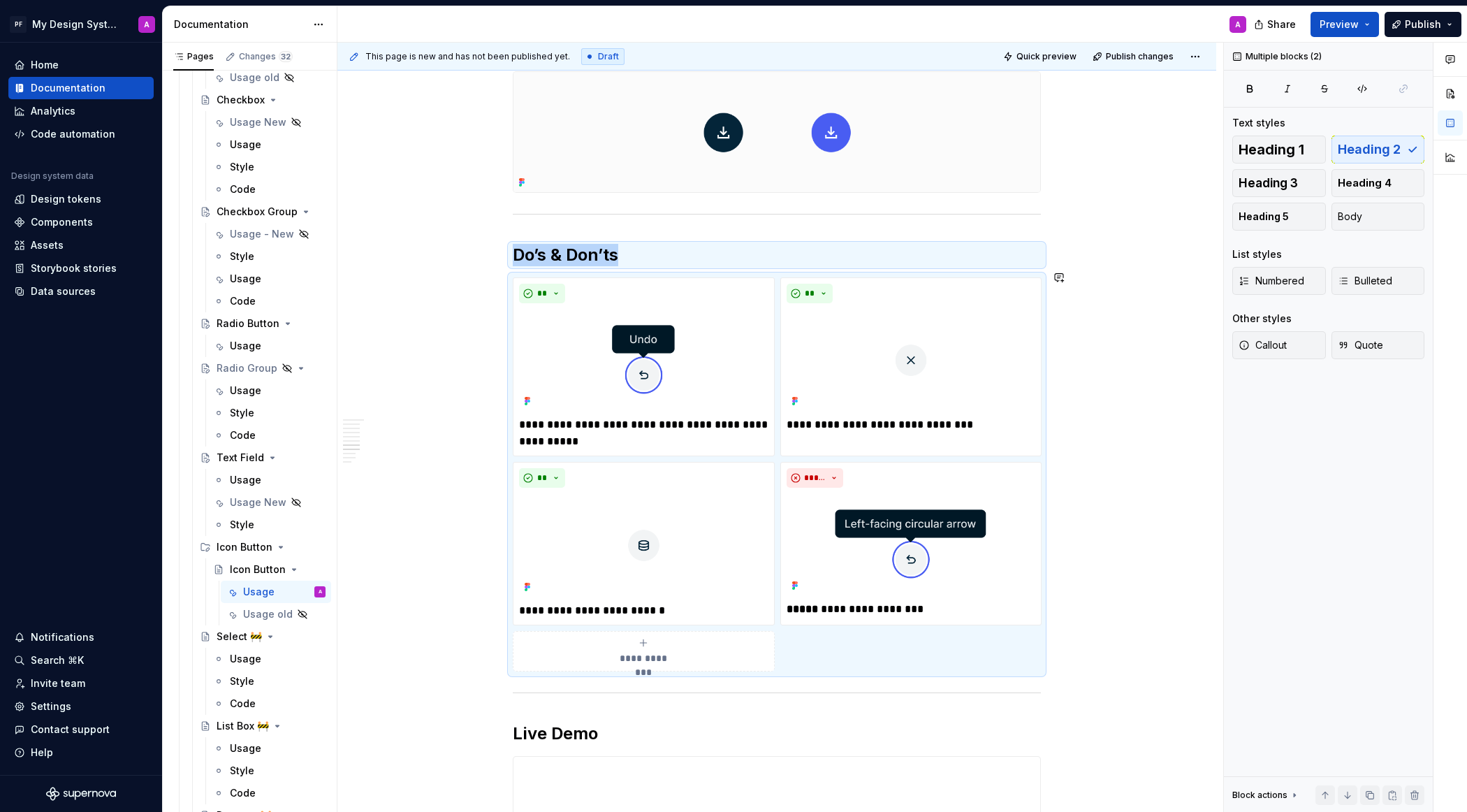
copy div "Do’s & Don’ts"
click at [572, 430] on p "**********" at bounding box center [644, 433] width 249 height 34
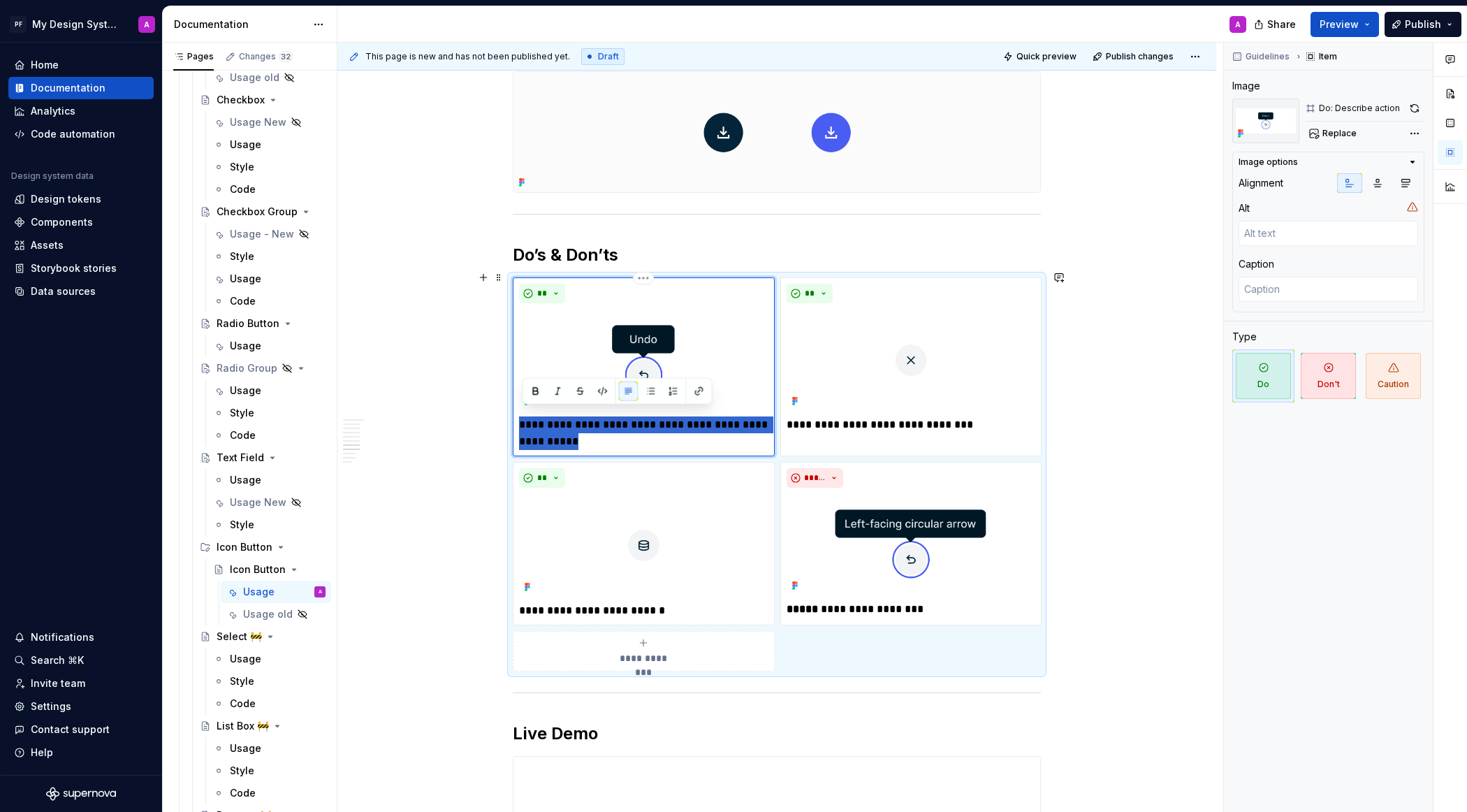
drag, startPoint x: 573, startPoint y: 431, endPoint x: 521, endPoint y: 418, distance: 53.6
click at [521, 418] on div "**********" at bounding box center [644, 367] width 262 height 179
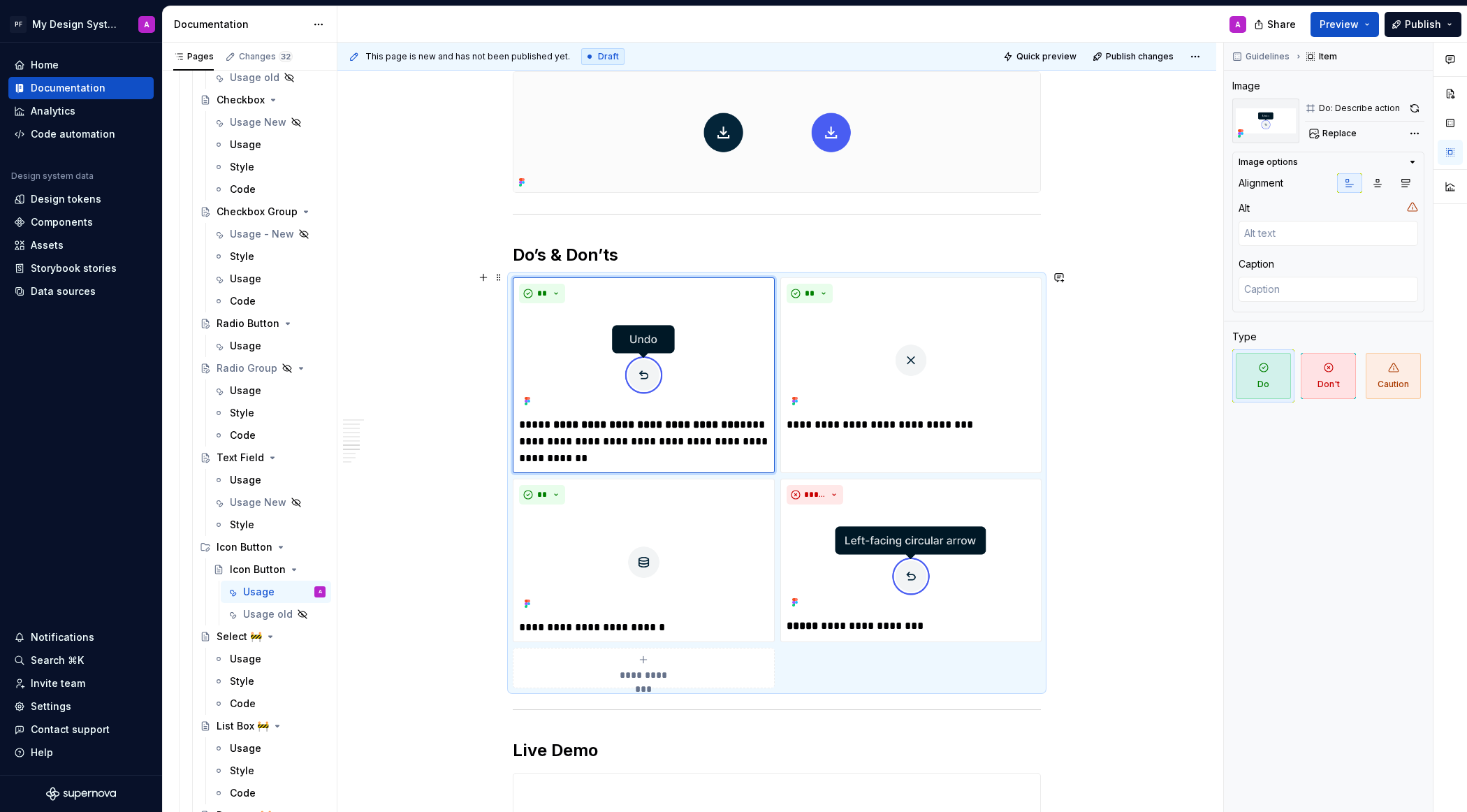
click at [1126, 449] on div "Overview An icon button is a compact control that uses only an icon to represen…" at bounding box center [777, 192] width 879 height 3872
drag, startPoint x: 979, startPoint y: 416, endPoint x: 810, endPoint y: 422, distance: 169.1
click at [810, 422] on p "**********" at bounding box center [911, 425] width 249 height 16
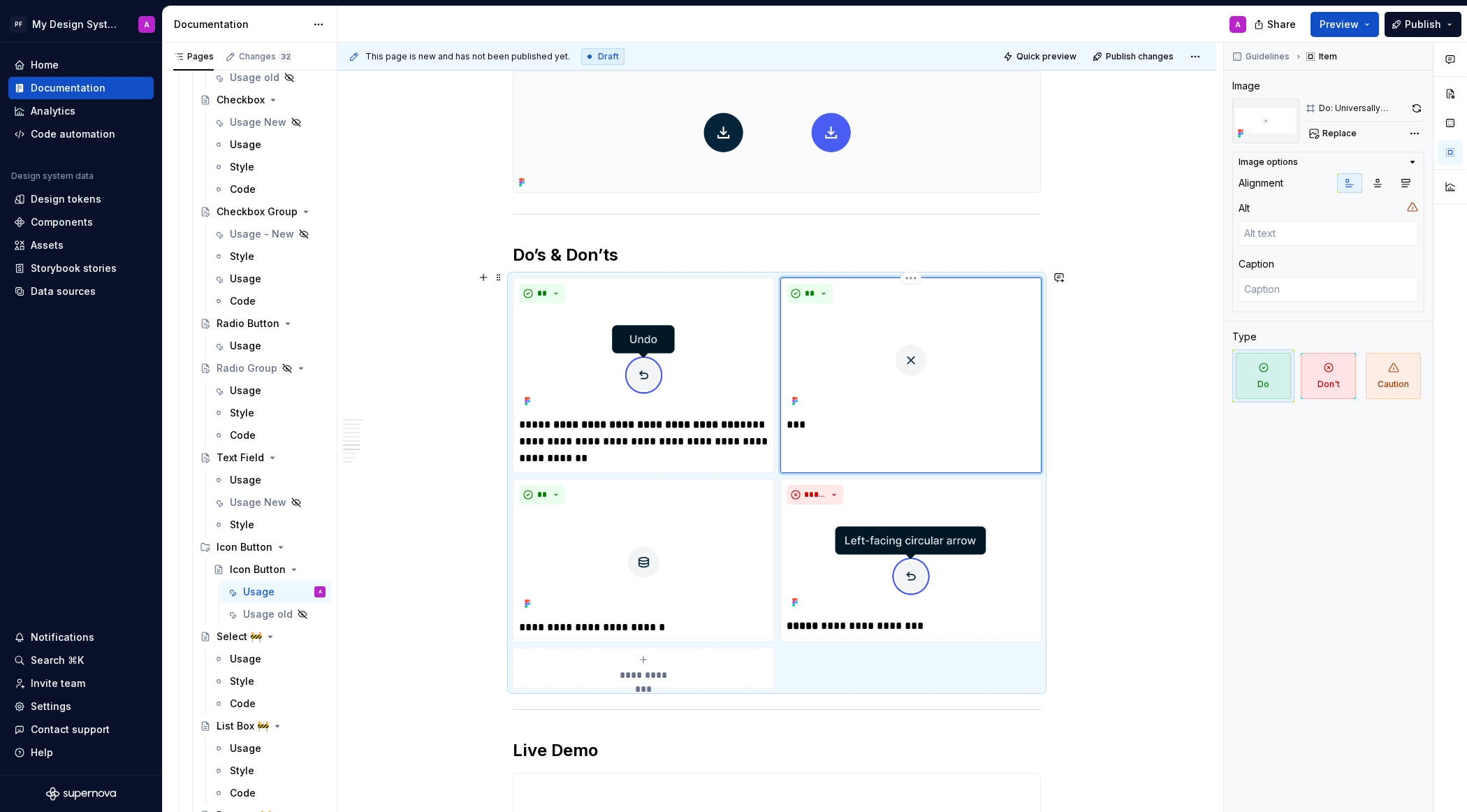
type textarea "*"
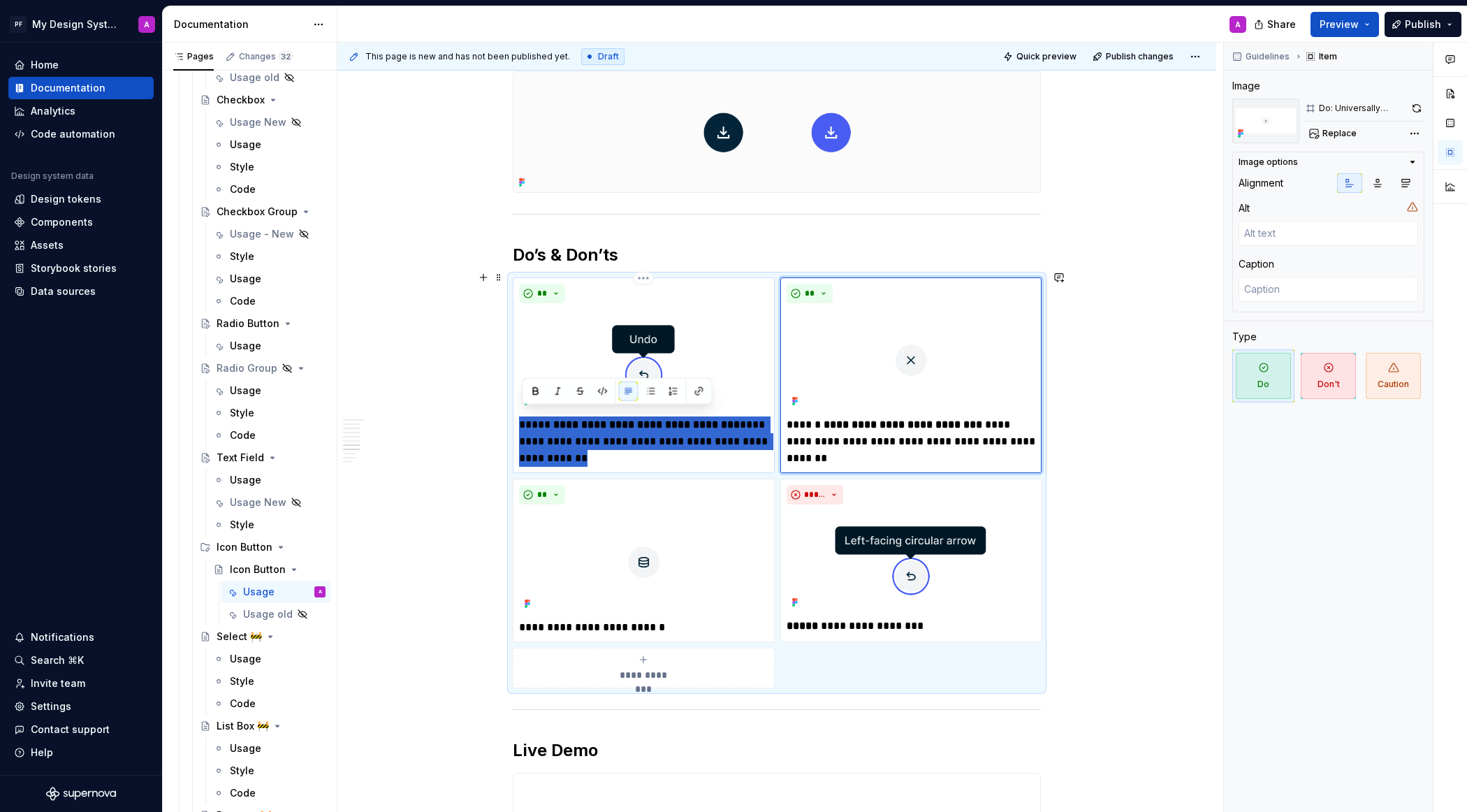
drag, startPoint x: 570, startPoint y: 449, endPoint x: 519, endPoint y: 417, distance: 60.2
click at [519, 417] on div "**********" at bounding box center [644, 375] width 262 height 196
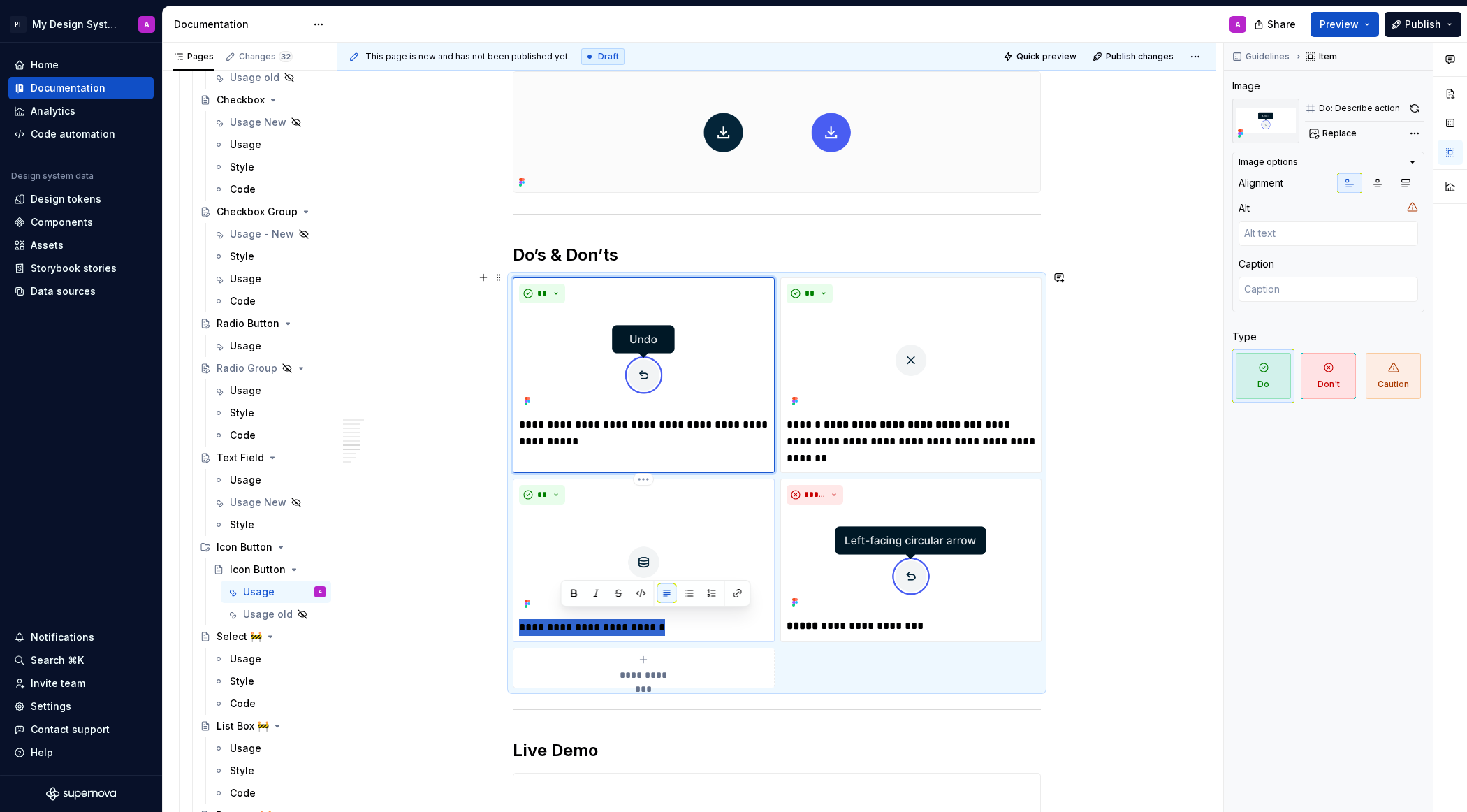
drag, startPoint x: 682, startPoint y: 619, endPoint x: 523, endPoint y: 620, distance: 159.0
click at [523, 620] on p "**********" at bounding box center [644, 627] width 249 height 16
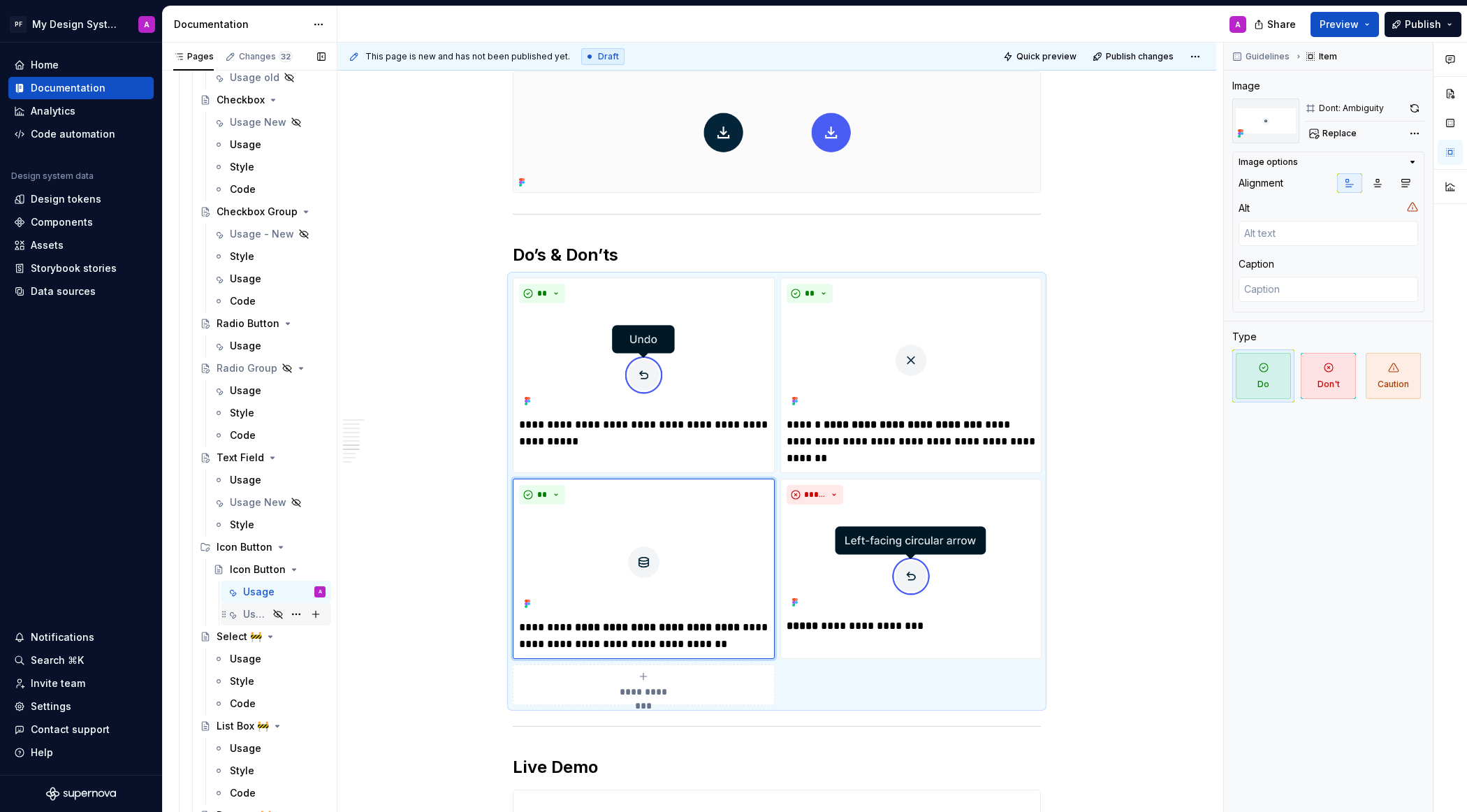
click at [244, 607] on div "Usage old" at bounding box center [256, 614] width 25 height 14
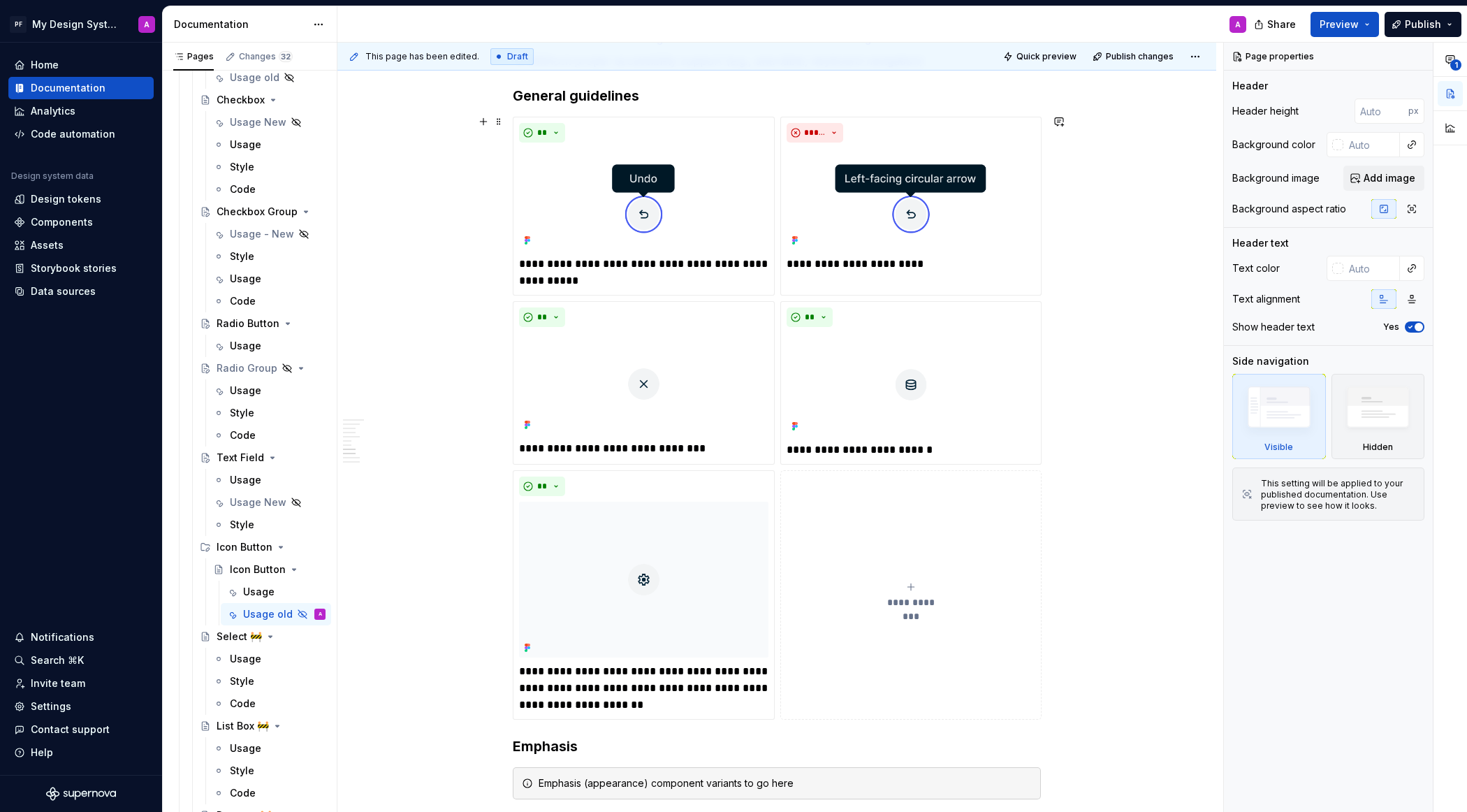
scroll to position [1151, 0]
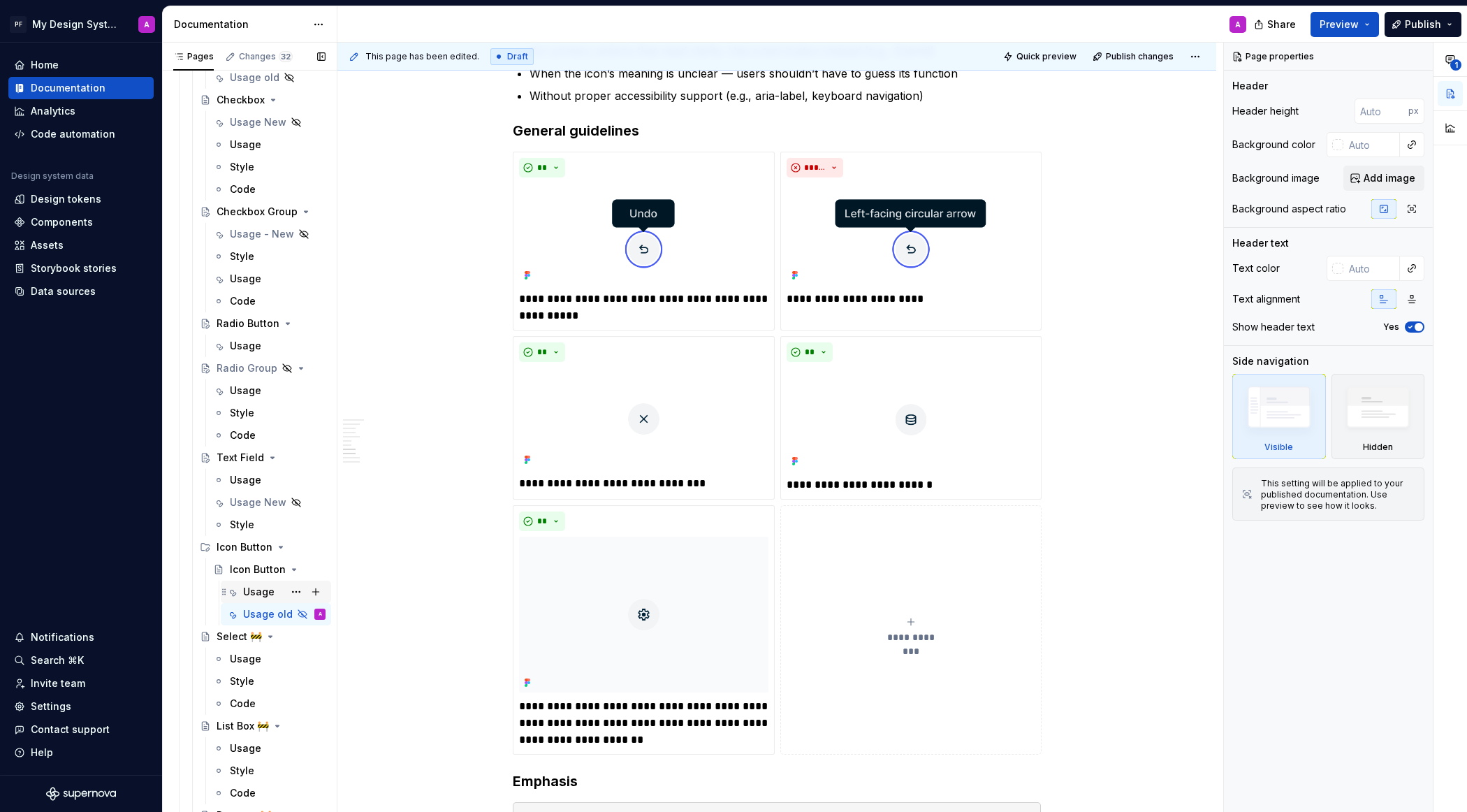
click at [253, 582] on div "Usage" at bounding box center [284, 592] width 82 height 20
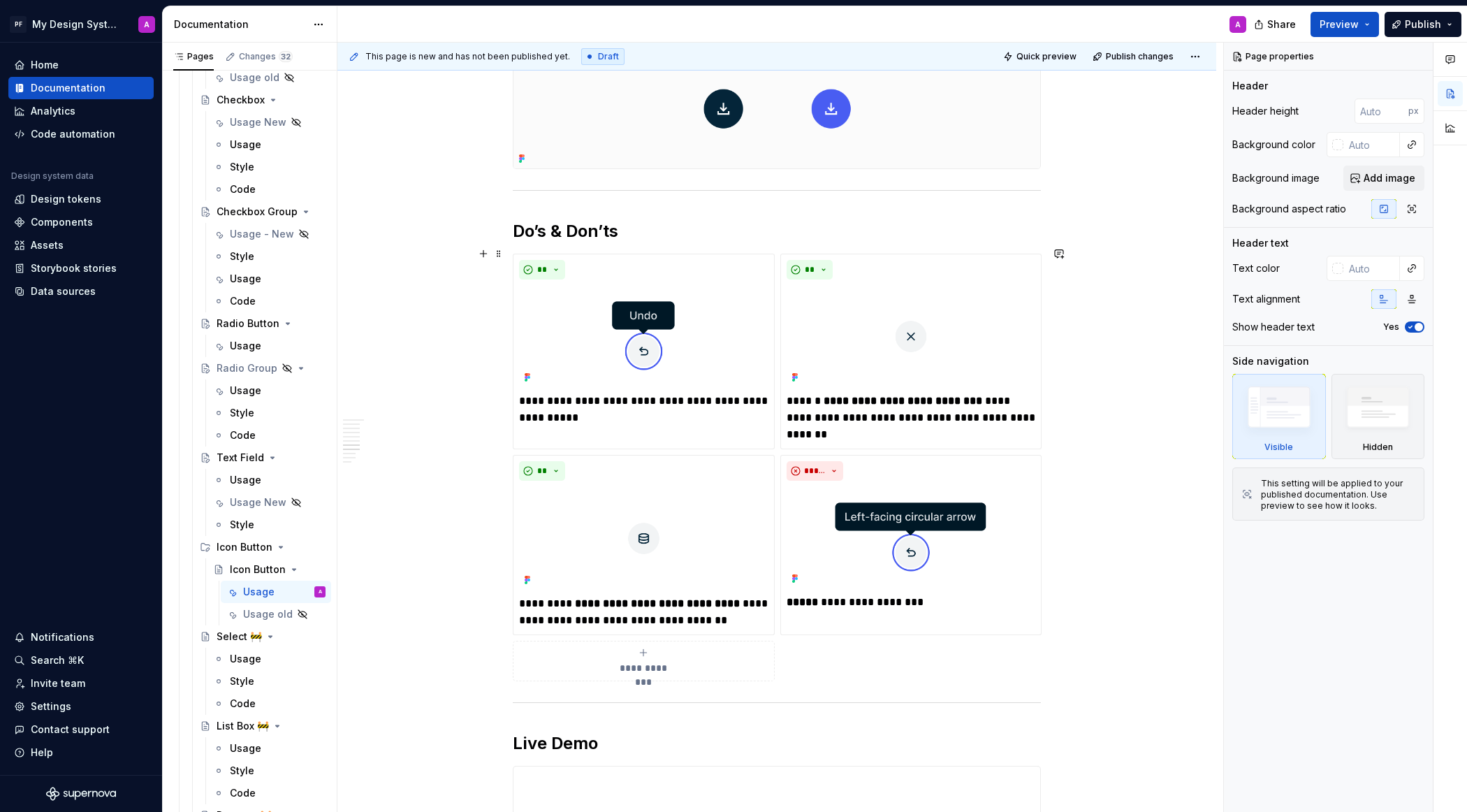
scroll to position [2023, 0]
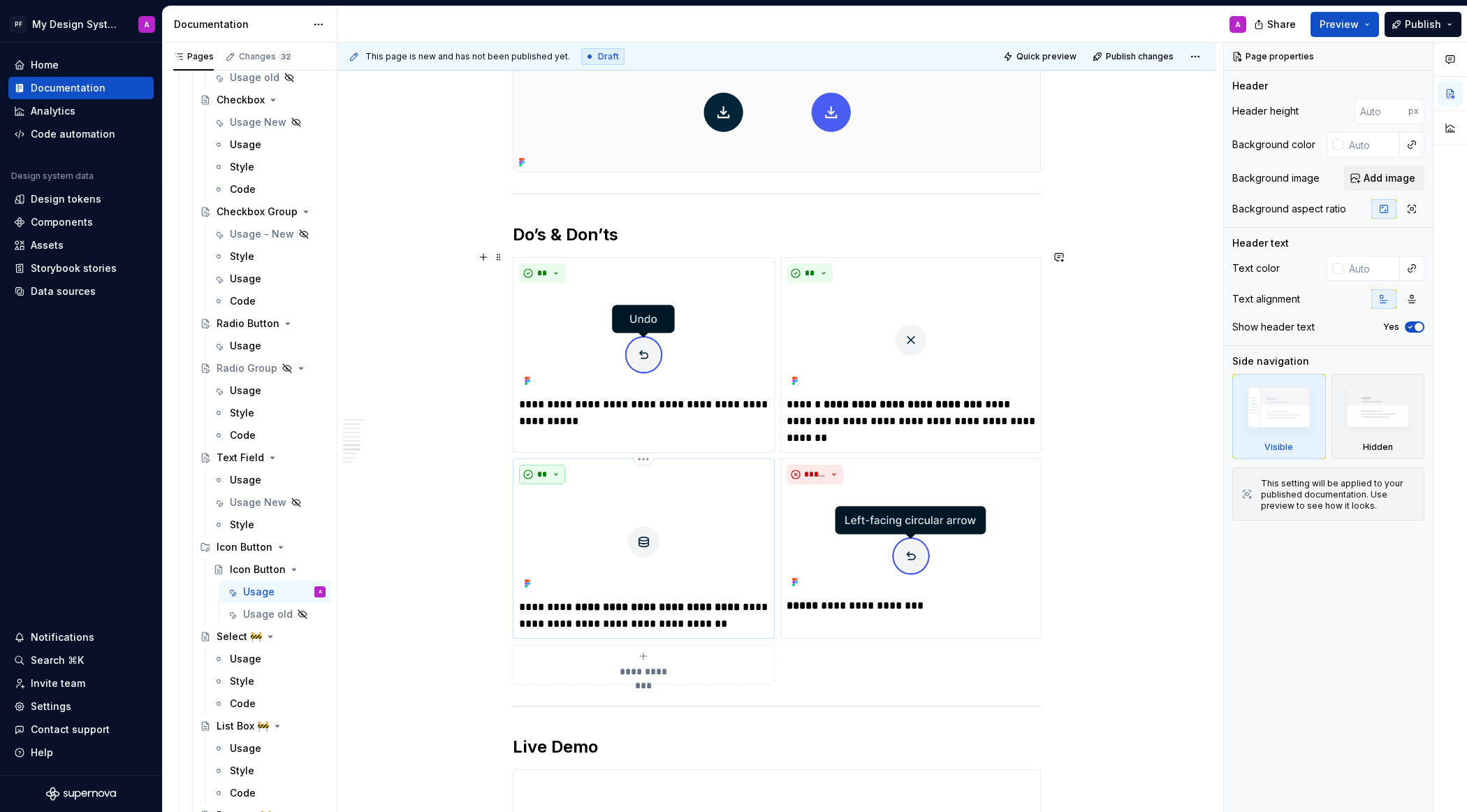
click at [561, 468] on button "**" at bounding box center [542, 474] width 46 height 20
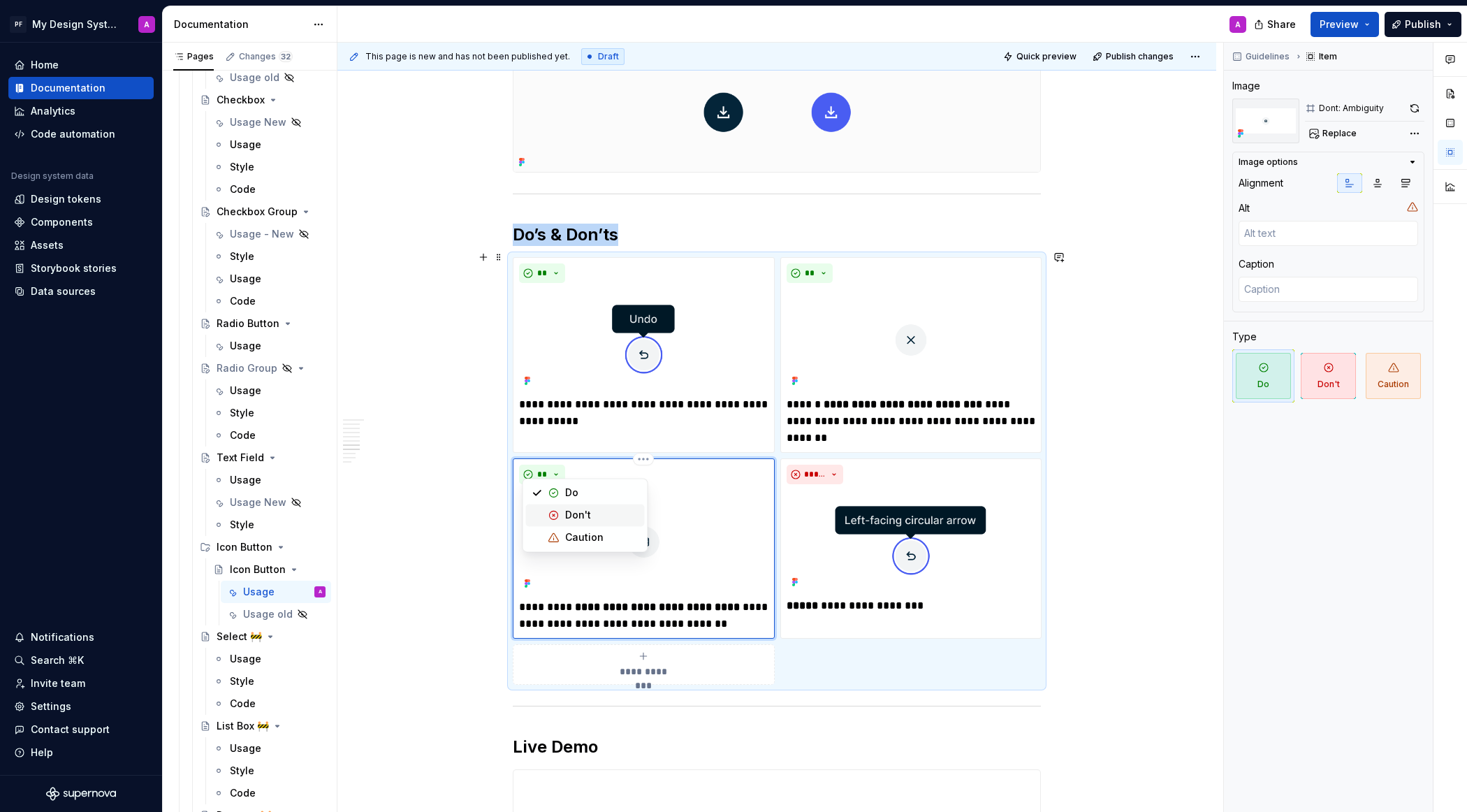
click at [574, 506] on span "Don't" at bounding box center [585, 514] width 118 height 22
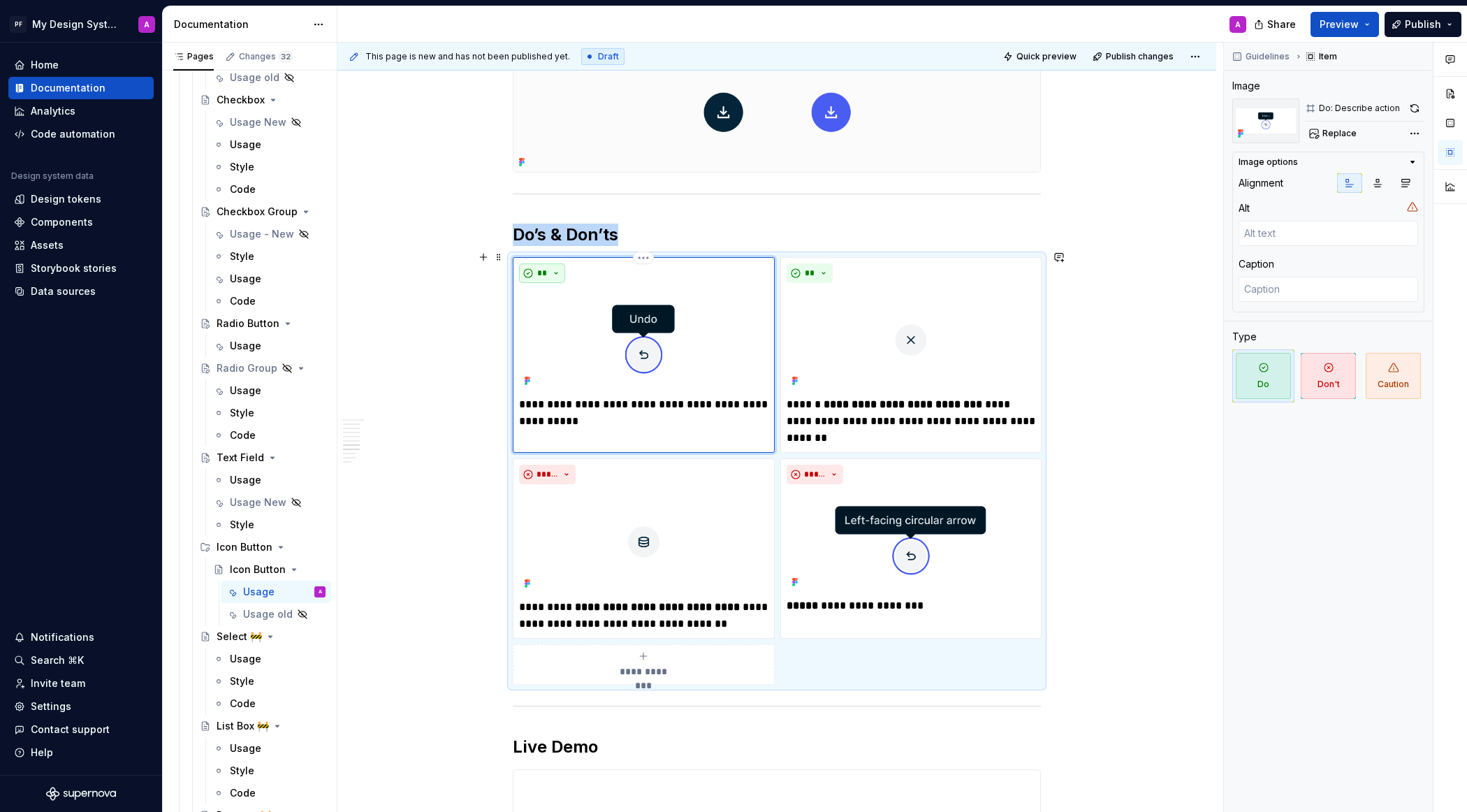
click at [560, 263] on button "**" at bounding box center [542, 273] width 46 height 20
click at [574, 308] on div "Don't" at bounding box center [578, 315] width 25 height 14
click at [568, 263] on button "*****" at bounding box center [547, 273] width 57 height 20
click at [566, 291] on div "Do" at bounding box center [572, 293] width 13 height 14
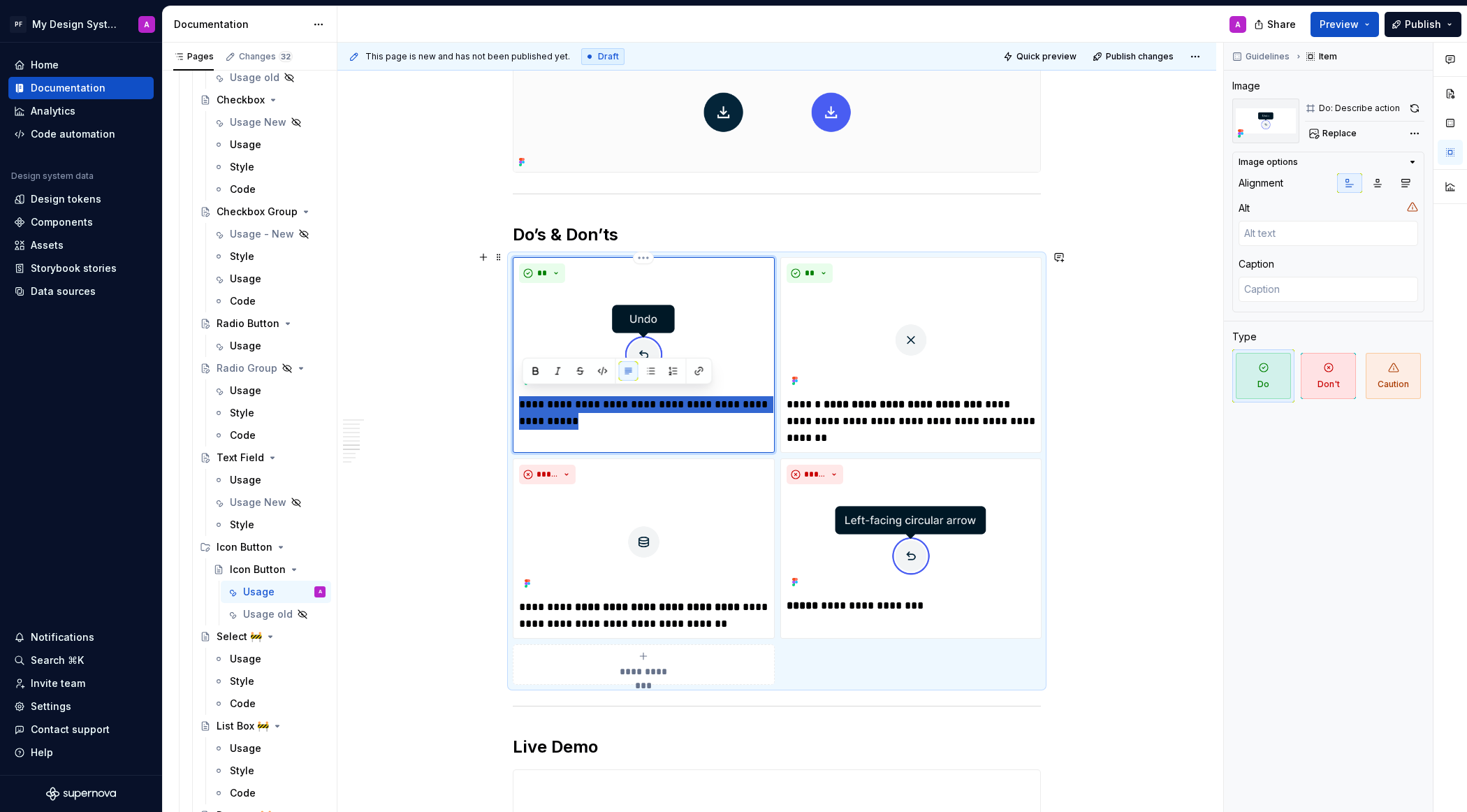
drag, startPoint x: 565, startPoint y: 417, endPoint x: 524, endPoint y: 403, distance: 43.3
click at [524, 403] on p "**********" at bounding box center [644, 413] width 249 height 34
click at [1166, 457] on div "Overview An icon button is a compact control that uses only an icon to represen…" at bounding box center [777, 182] width 879 height 3889
click at [1114, 398] on div "Overview An icon button is a compact control that uses only an icon to represen…" at bounding box center [777, 182] width 879 height 3889
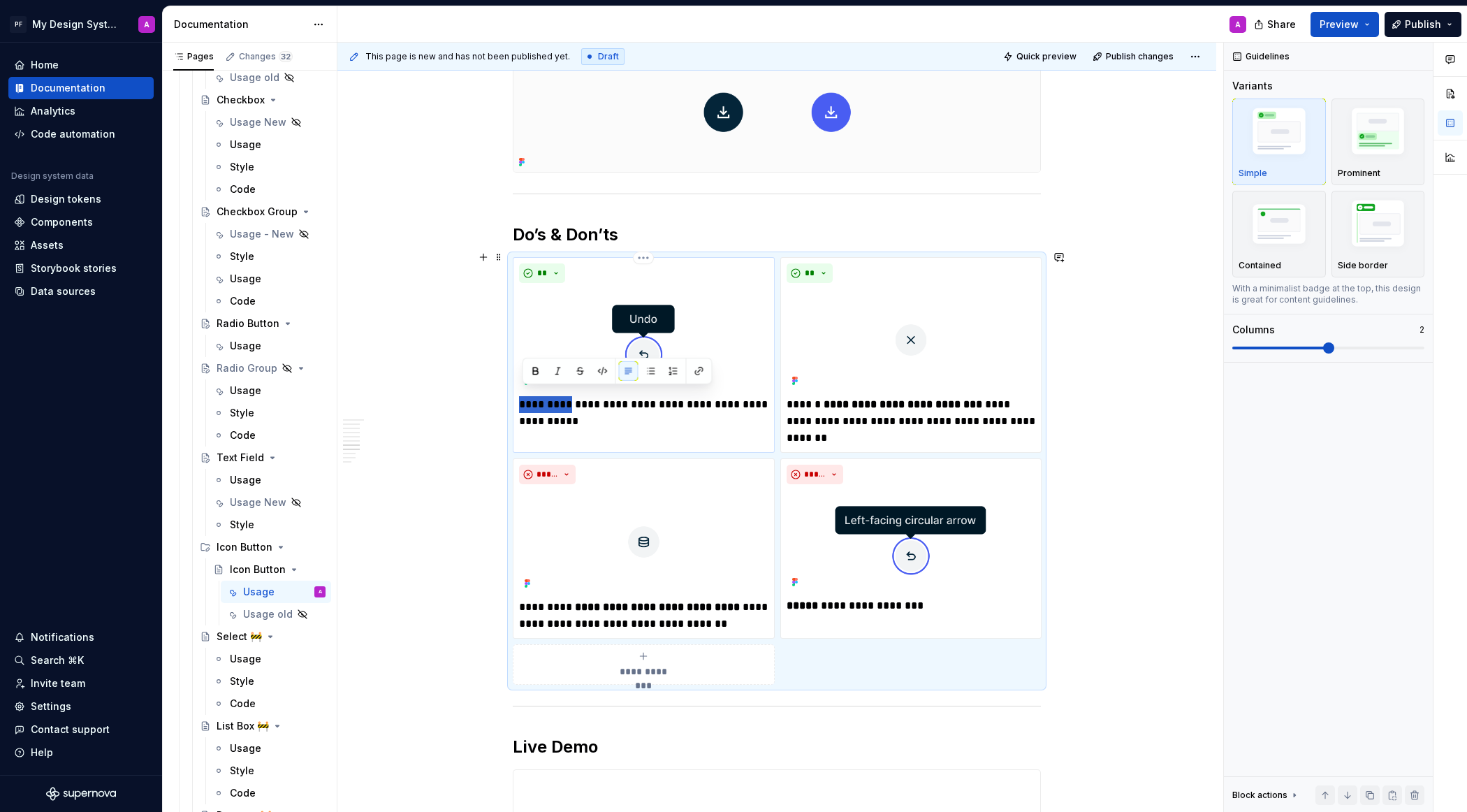
drag, startPoint x: 524, startPoint y: 396, endPoint x: 572, endPoint y: 394, distance: 48.0
click at [572, 396] on p "**********" at bounding box center [644, 413] width 249 height 34
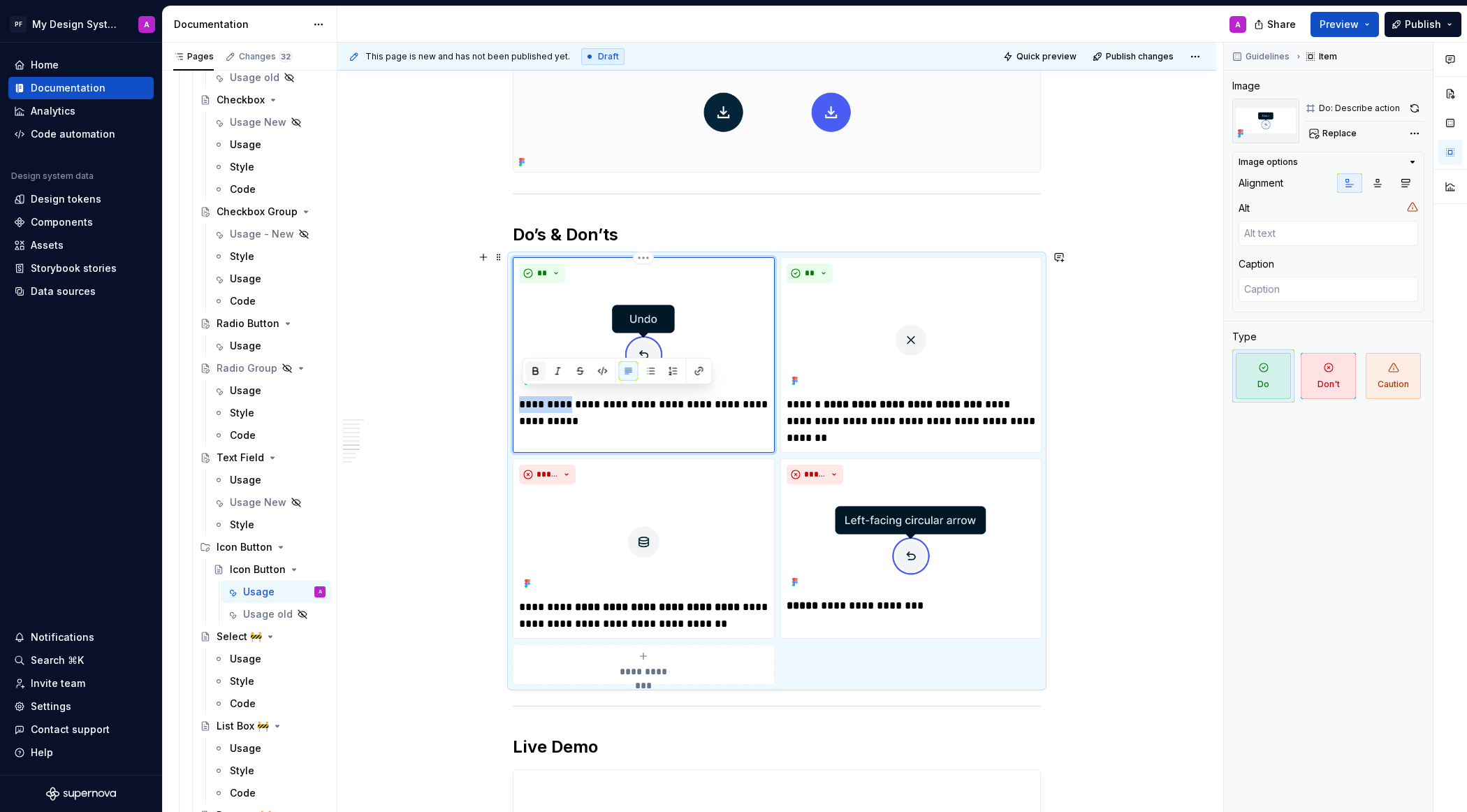
click at [534, 370] on button "button" at bounding box center [536, 371] width 20 height 20
click at [1145, 233] on div "This page is new and has not been published yet. Draft Quick preview Publish ch…" at bounding box center [781, 427] width 886 height 770
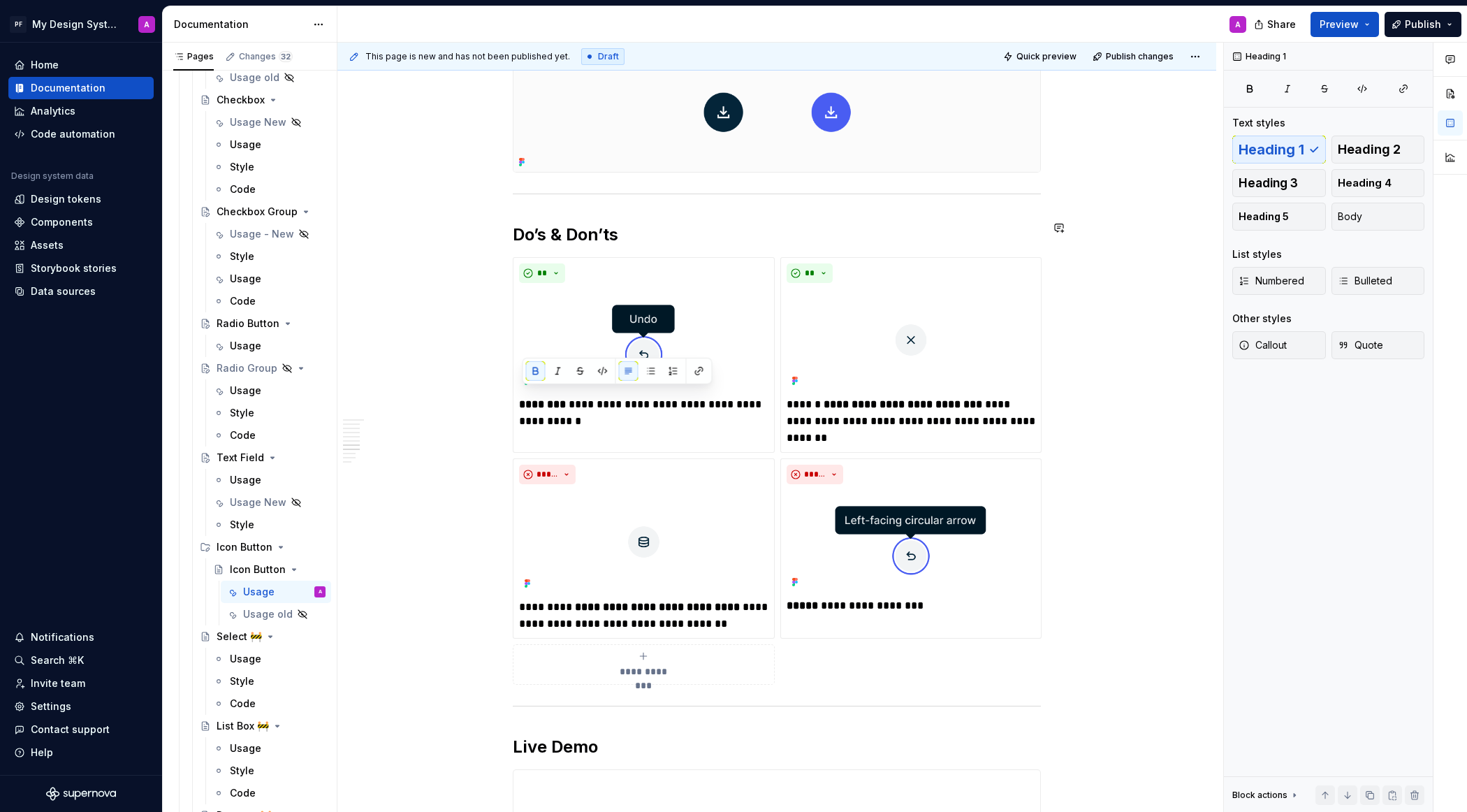
click at [1145, 233] on div "Overview An icon button is a compact control that uses only an icon to represen…" at bounding box center [777, 182] width 879 height 3889
drag, startPoint x: 625, startPoint y: 396, endPoint x: 572, endPoint y: 394, distance: 53.0
click at [572, 396] on p "**********" at bounding box center [644, 413] width 249 height 34
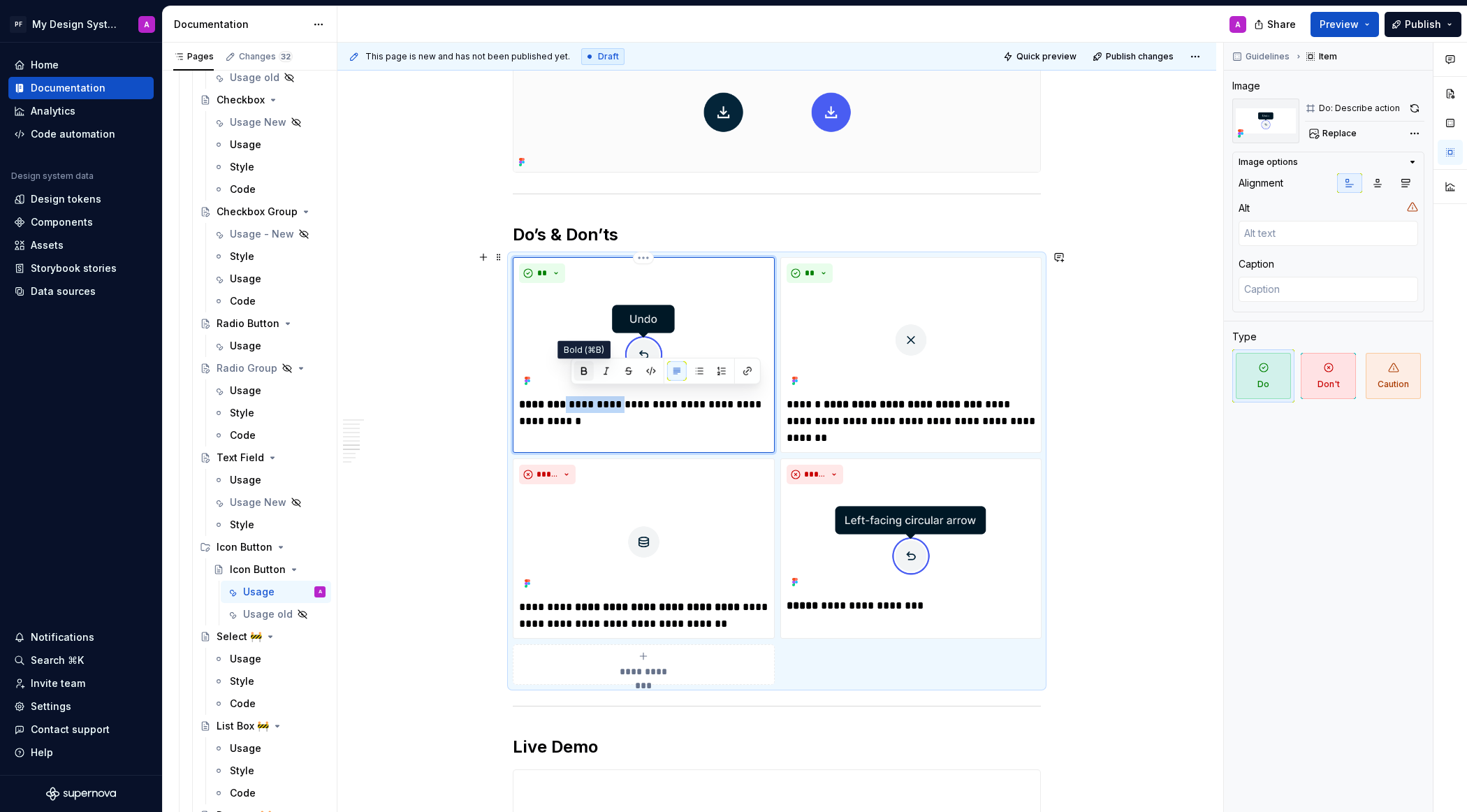
click at [588, 372] on button "button" at bounding box center [584, 371] width 20 height 20
click at [1142, 333] on div "Overview An icon button is a compact control that uses only an icon to represen…" at bounding box center [777, 182] width 879 height 3889
click at [1147, 615] on div "Overview An icon button is a compact control that uses only an icon to represen…" at bounding box center [777, 182] width 879 height 3889
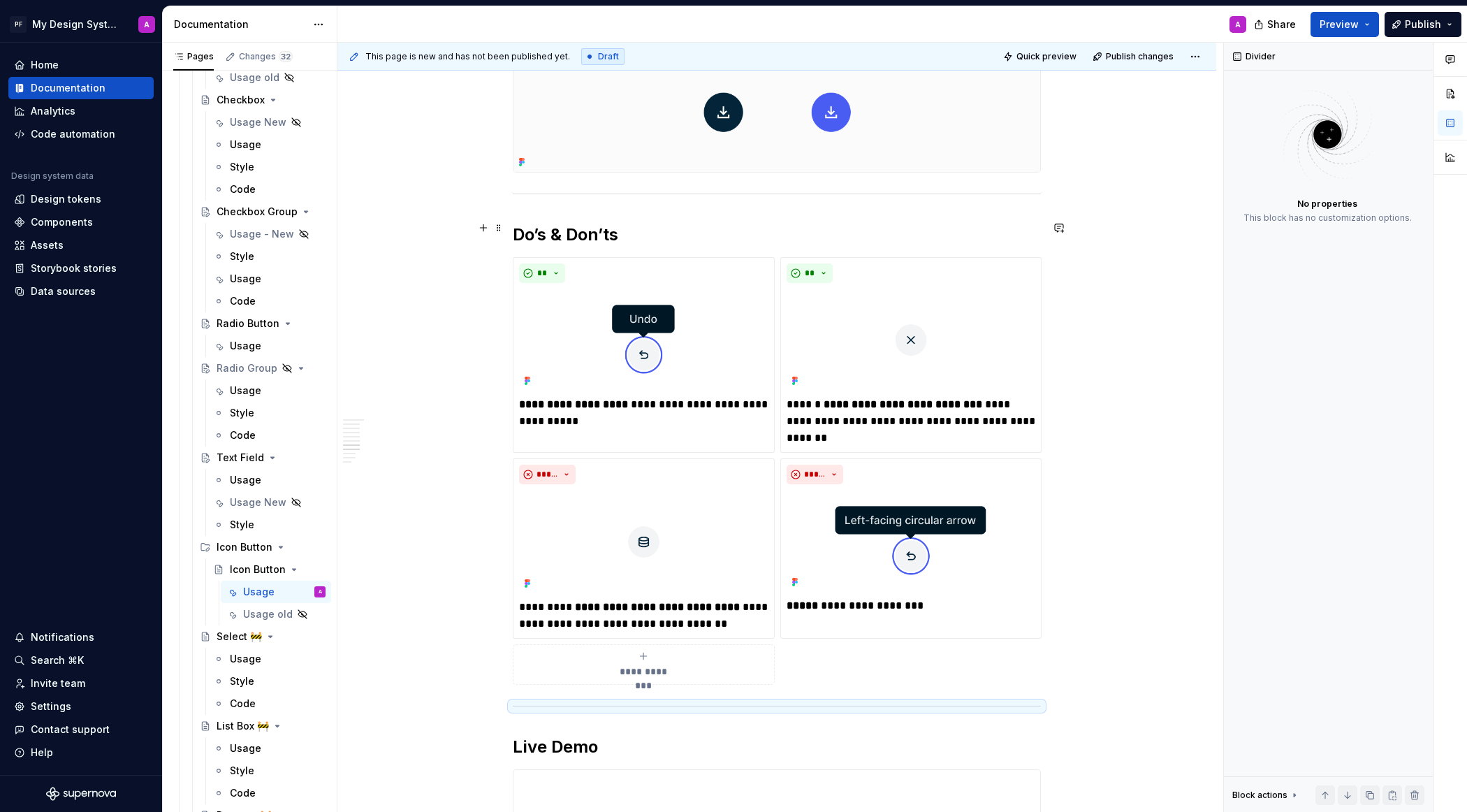
click at [661, 228] on h2 "Do’s & Don’ts" at bounding box center [777, 234] width 528 height 22
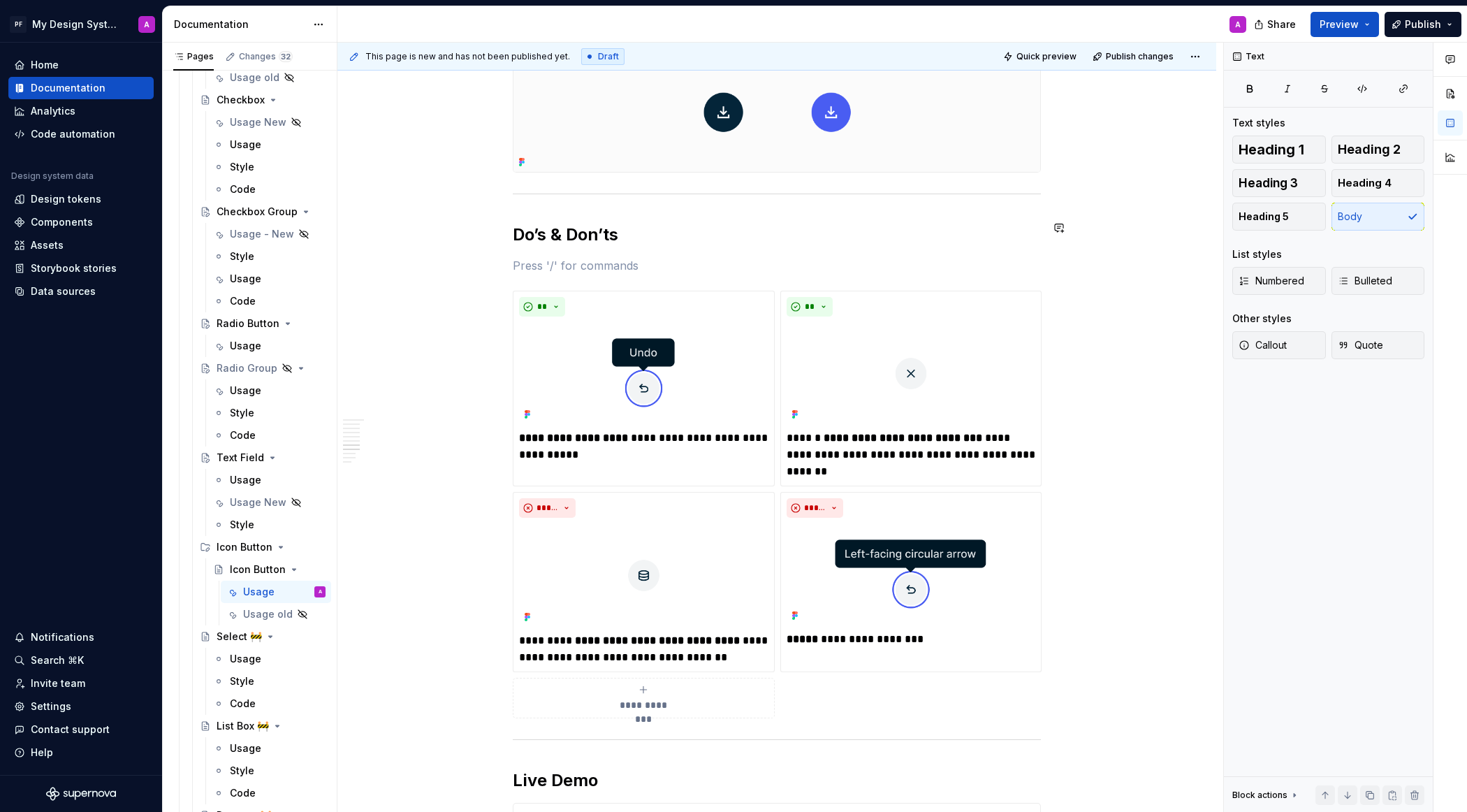
paste div
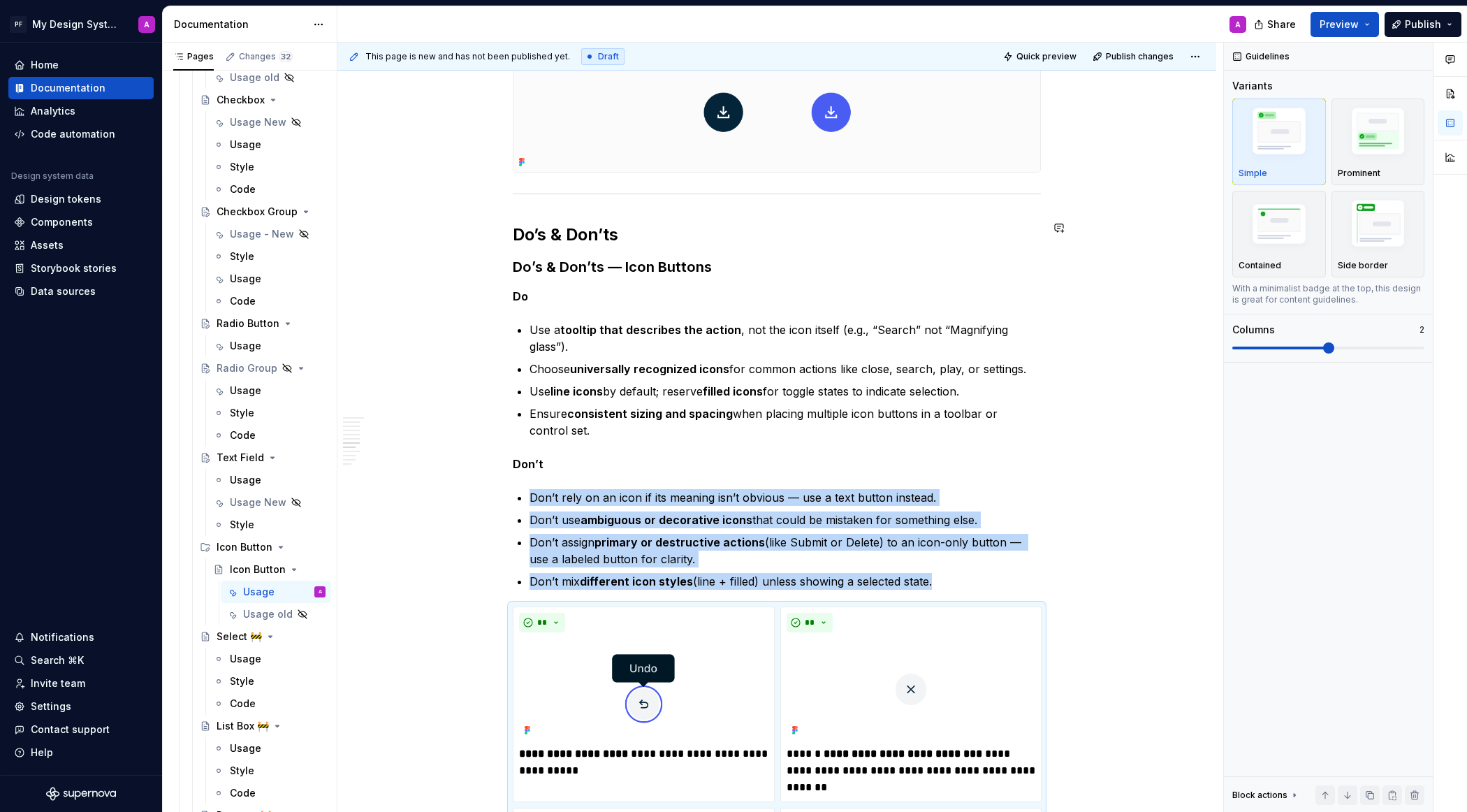
type textarea "*"
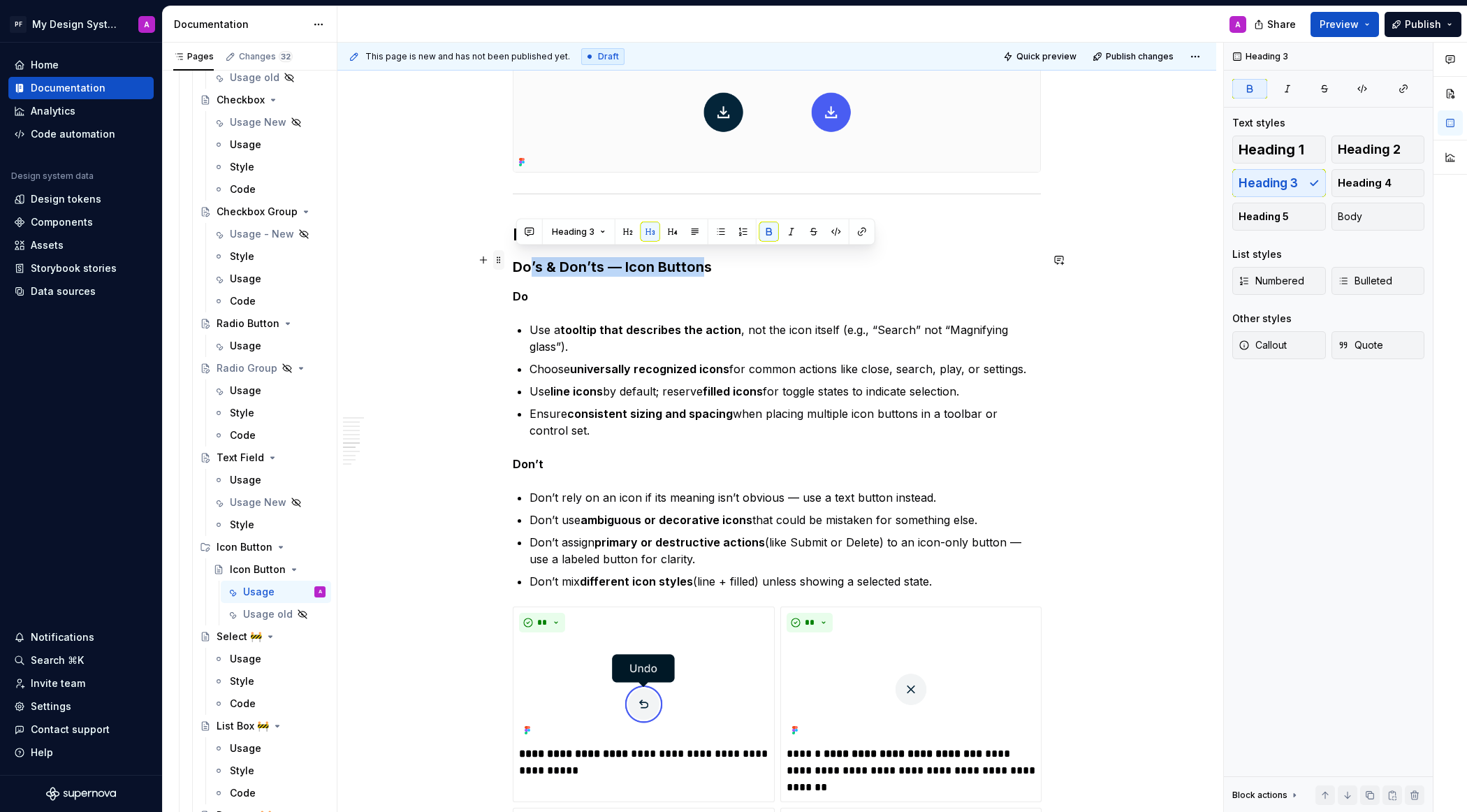
drag, startPoint x: 702, startPoint y: 263, endPoint x: 501, endPoint y: 254, distance: 201.2
click at [513, 254] on div "Overview An icon button is a compact control that uses only an icon to represen…" at bounding box center [777, 251] width 528 height 3961
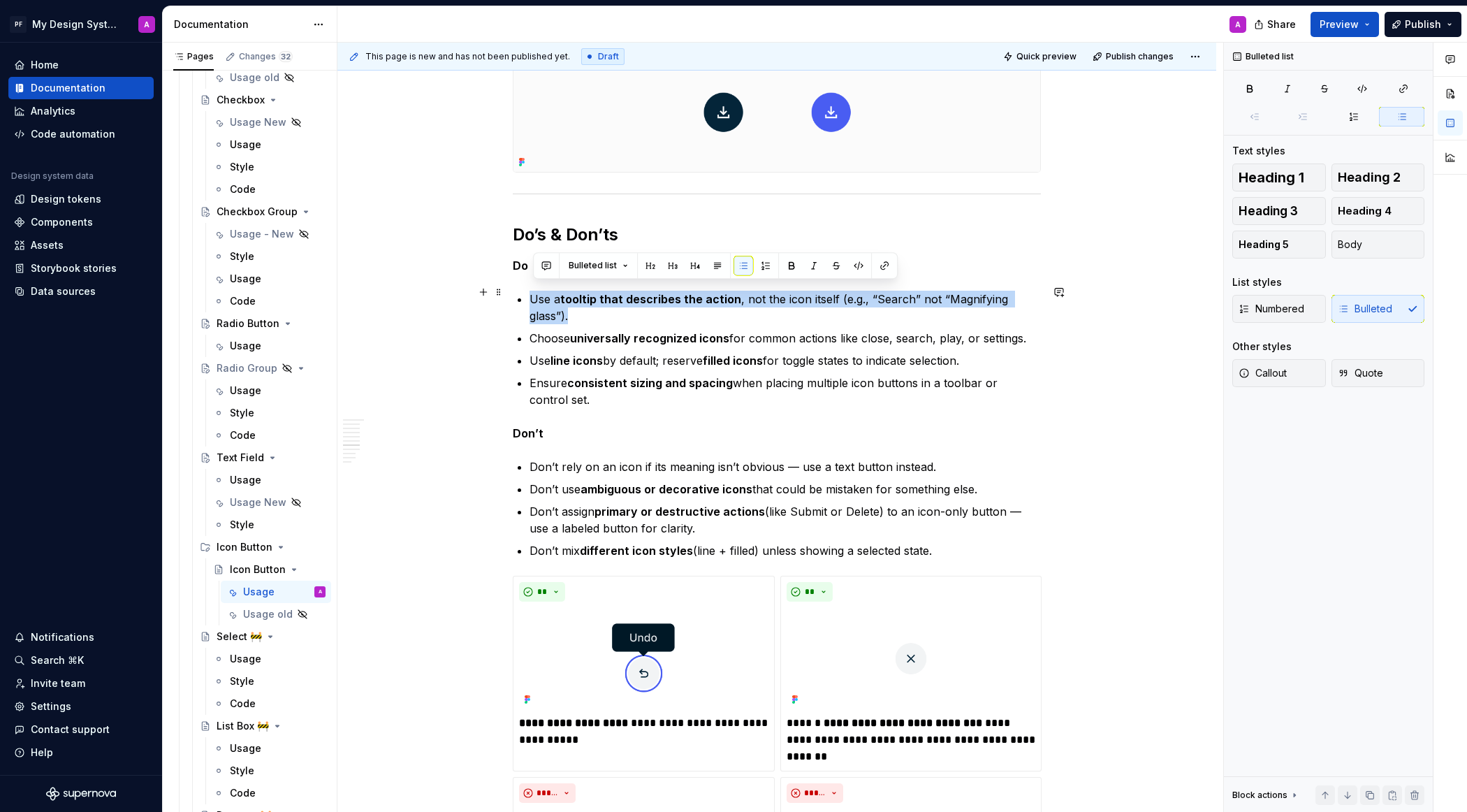
drag, startPoint x: 532, startPoint y: 292, endPoint x: 593, endPoint y: 307, distance: 62.8
click at [593, 307] on div "Overview An icon button is a compact control that uses only an icon to represen…" at bounding box center [777, 227] width 528 height 3913
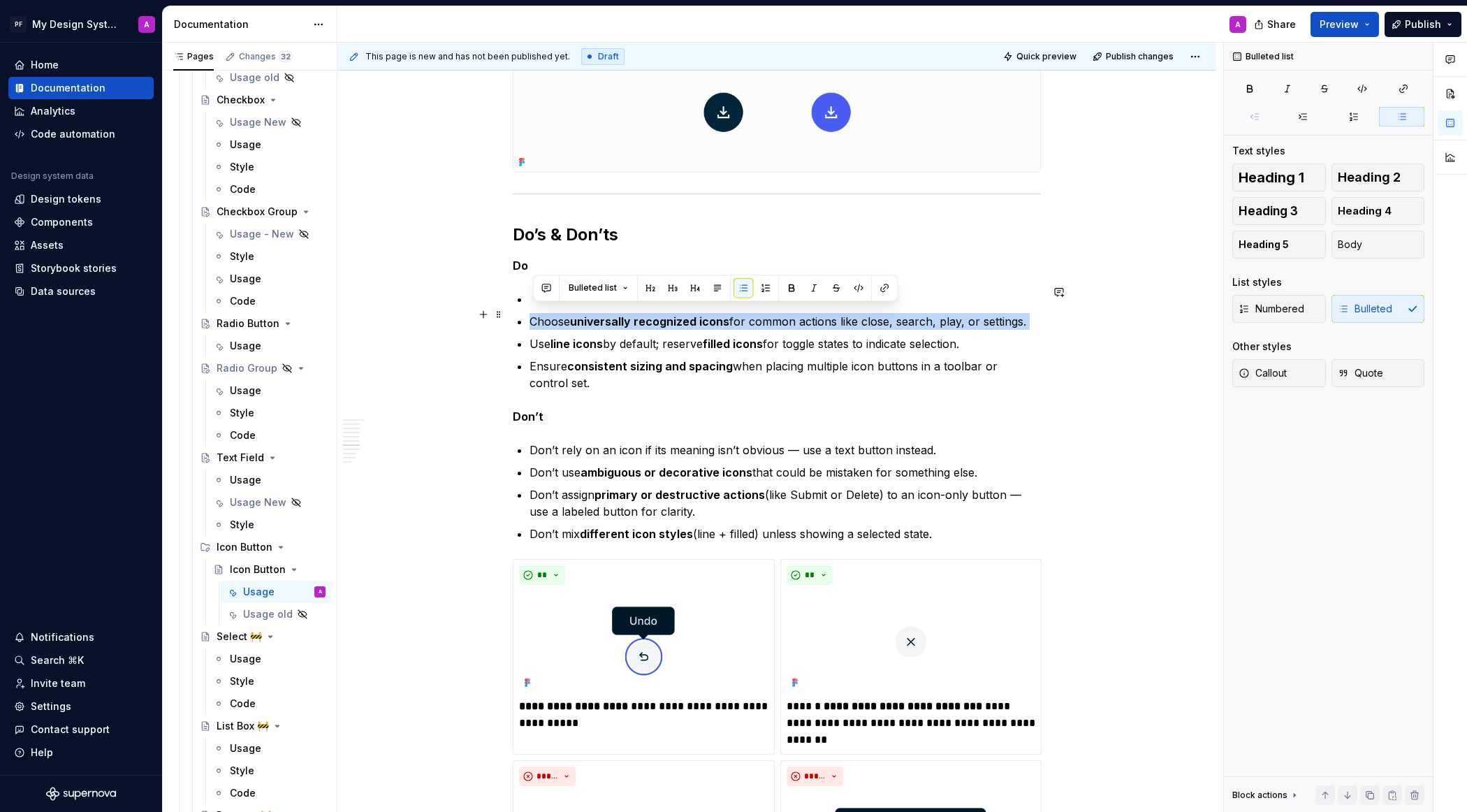
drag, startPoint x: 1033, startPoint y: 323, endPoint x: 531, endPoint y: 310, distance: 502.2
click at [531, 310] on div "Overview An icon button is a compact control that uses only an icon to represen…" at bounding box center [777, 219] width 528 height 3896
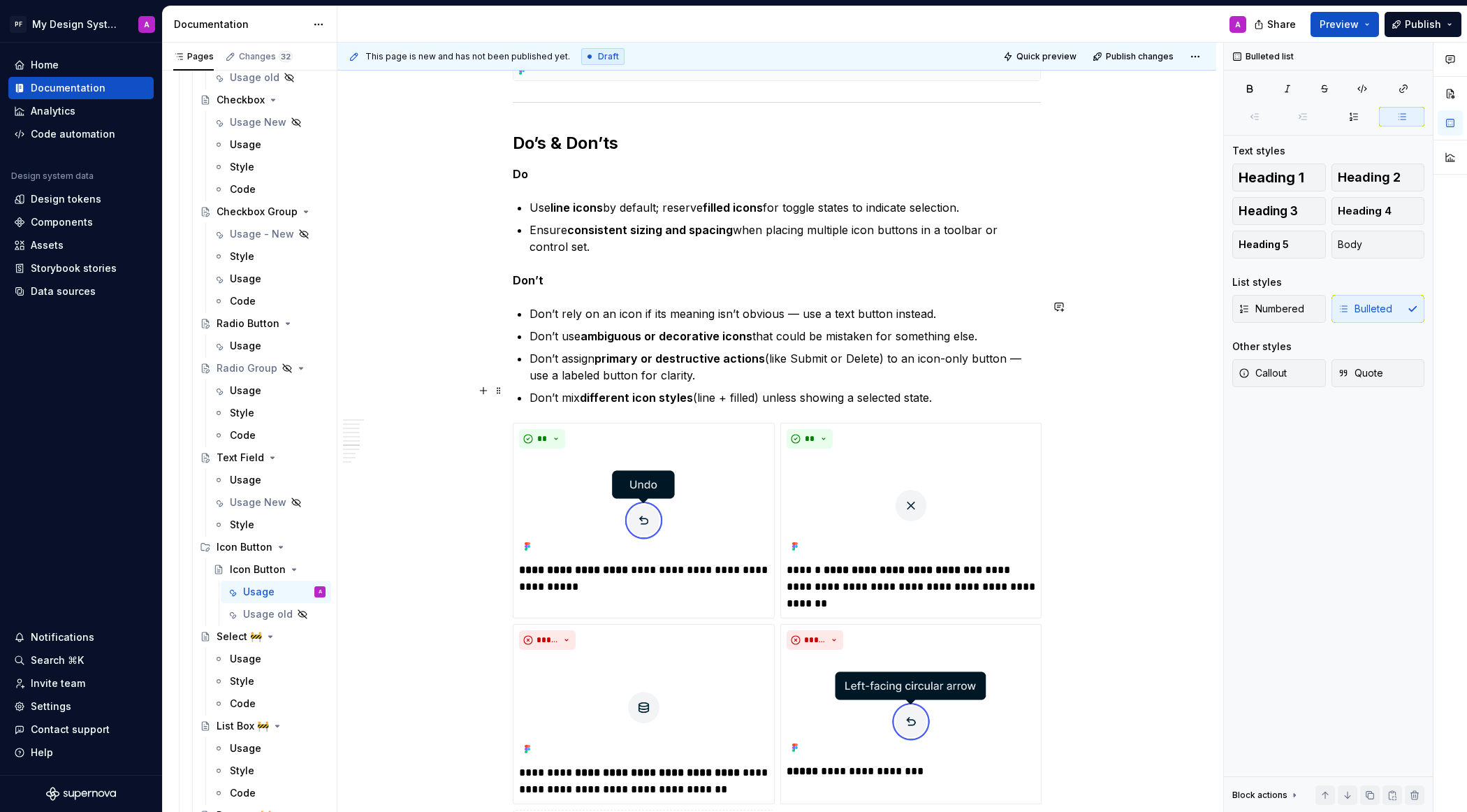
scroll to position [2115, 0]
drag, startPoint x: 536, startPoint y: 330, endPoint x: 998, endPoint y: 322, distance: 462.1
click at [998, 327] on p "Don’t use ambiguous or decorative icons that could be mistaken for something el…" at bounding box center [785, 335] width 511 height 16
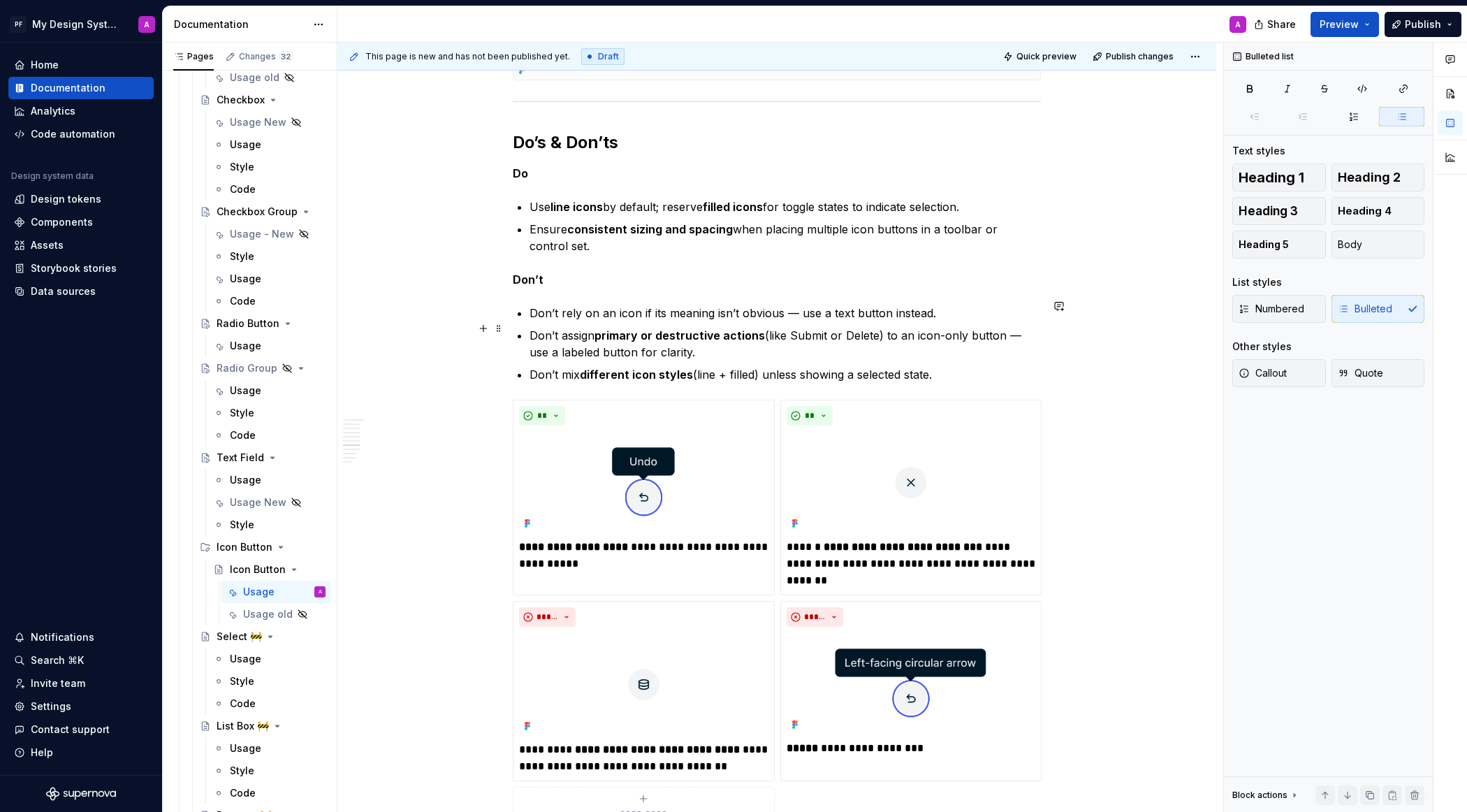
click at [1019, 327] on p "Don’t assign primary or destructive actions (like Submit or Delete) to an icon-…" at bounding box center [785, 344] width 511 height 34
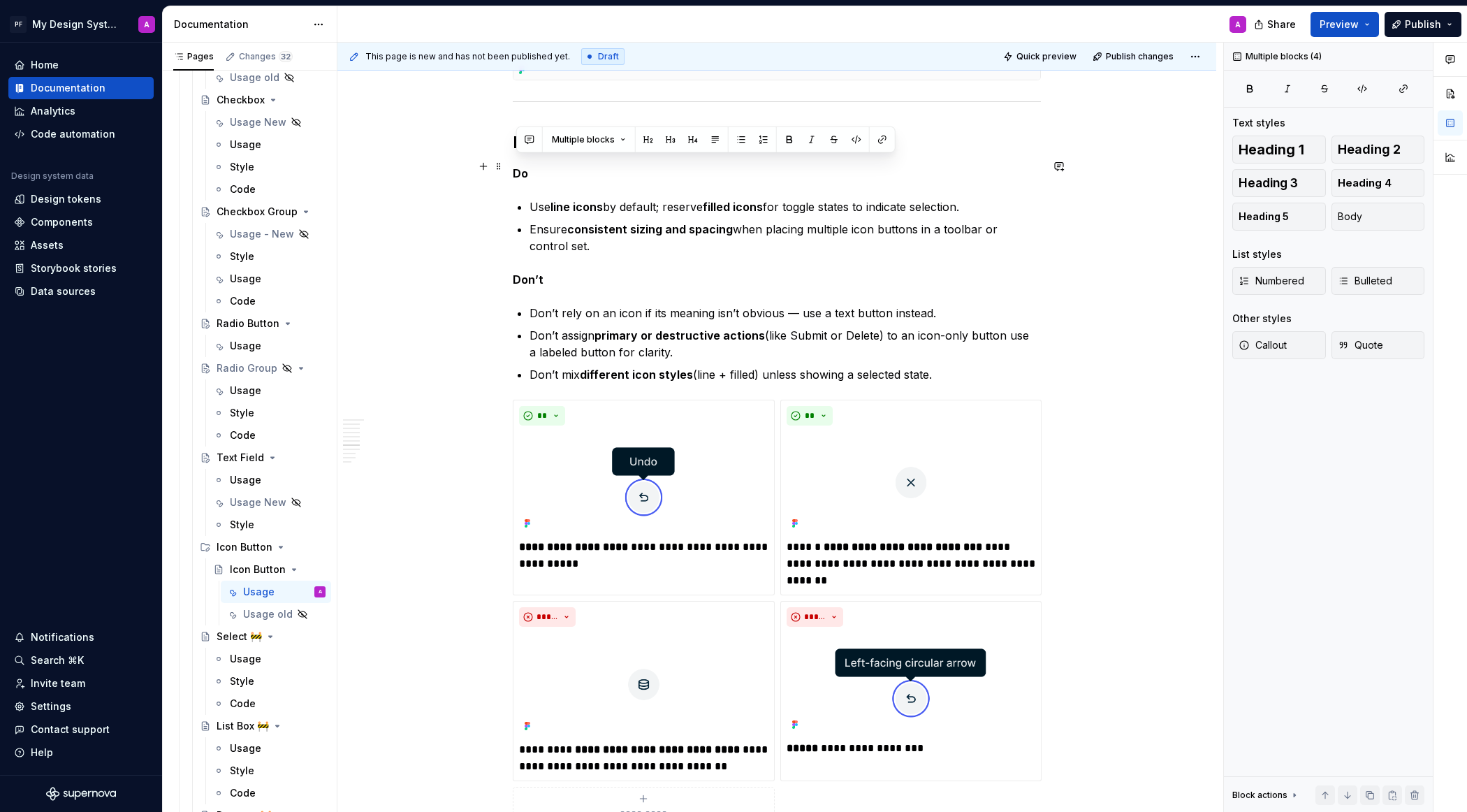
drag, startPoint x: 944, startPoint y: 367, endPoint x: 514, endPoint y: 171, distance: 472.6
click at [514, 171] on div "Overview An icon button is a compact control that uses only an icon to represen…" at bounding box center [777, 206] width 879 height 4123
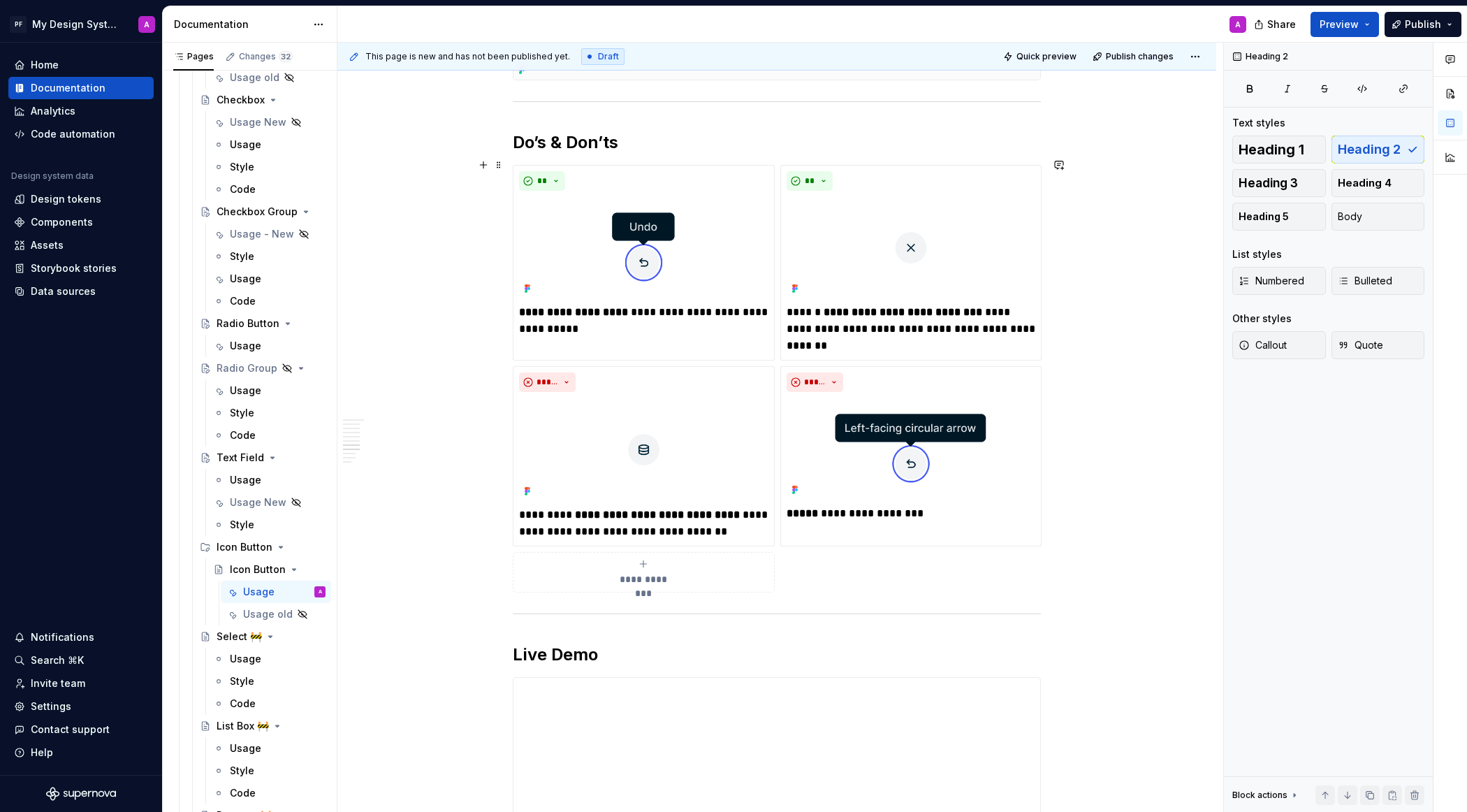
click at [662, 575] on span "**********" at bounding box center [644, 579] width 64 height 14
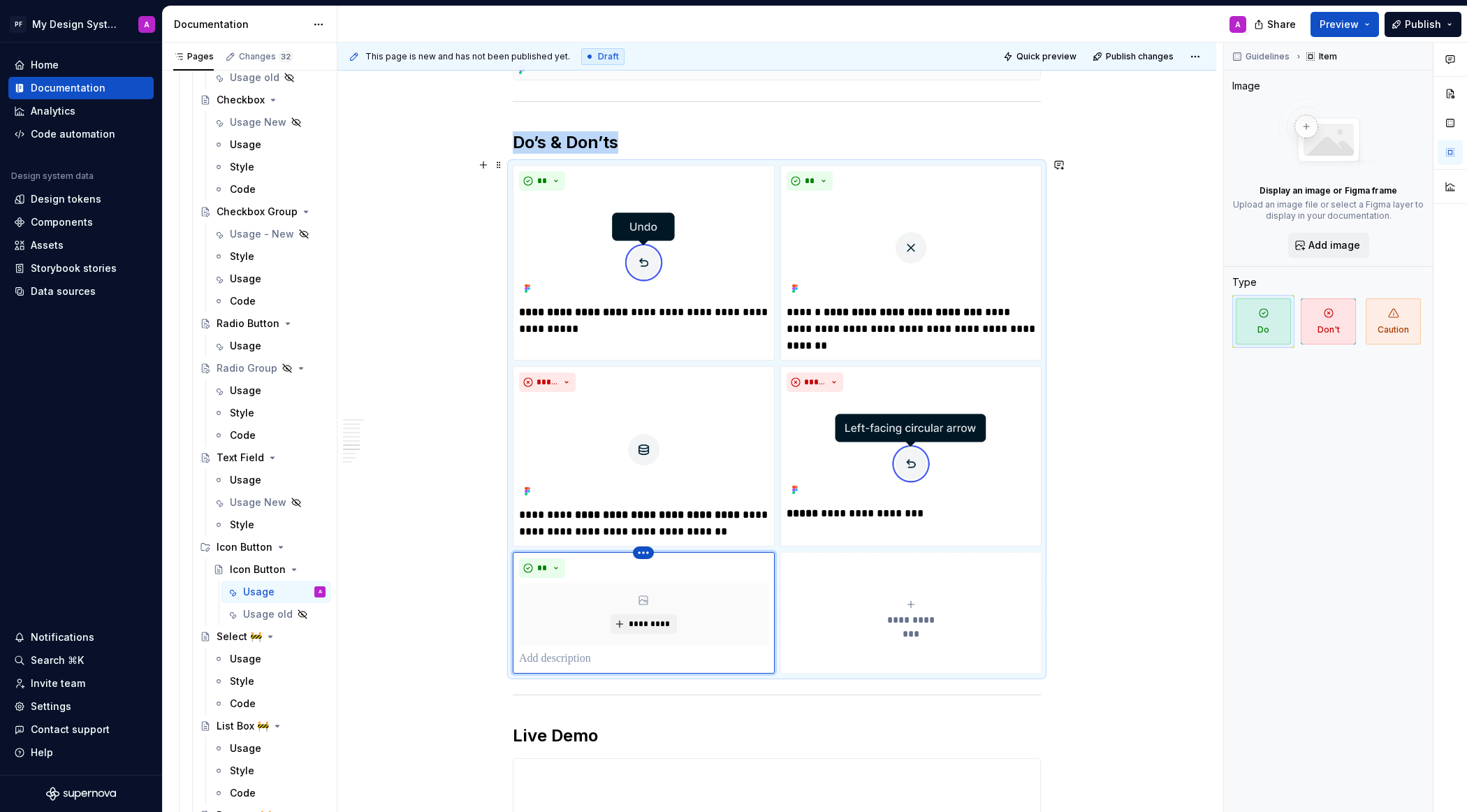
click at [648, 546] on html "PF My Design System A Home Documentation Analytics Code automation Design syste…" at bounding box center [733, 406] width 1467 height 812
click at [662, 569] on div "Delete item" at bounding box center [708, 566] width 90 height 14
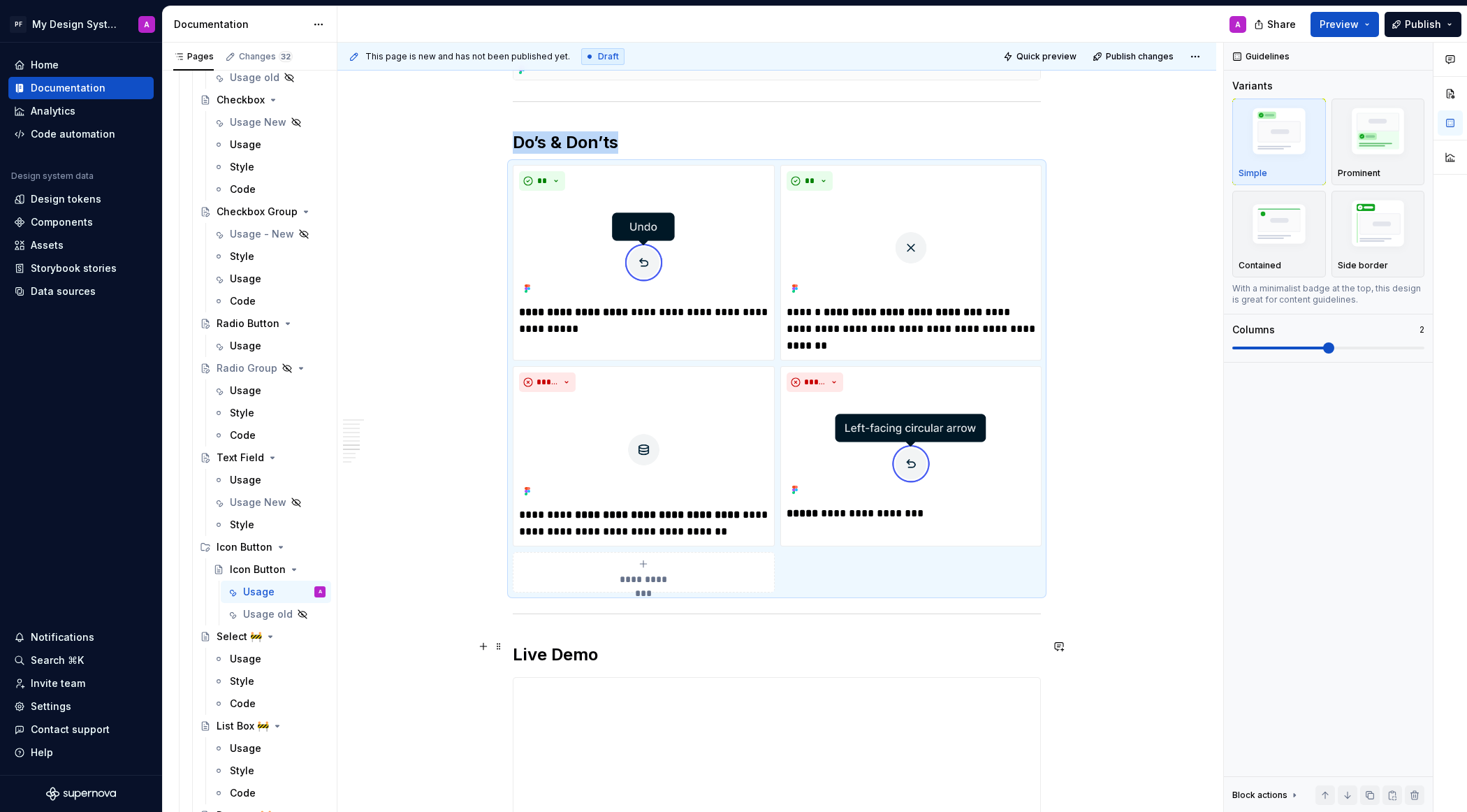
click at [515, 639] on div "Overview An icon button is a compact control that uses only an icon to represen…" at bounding box center [777, 90] width 879 height 3889
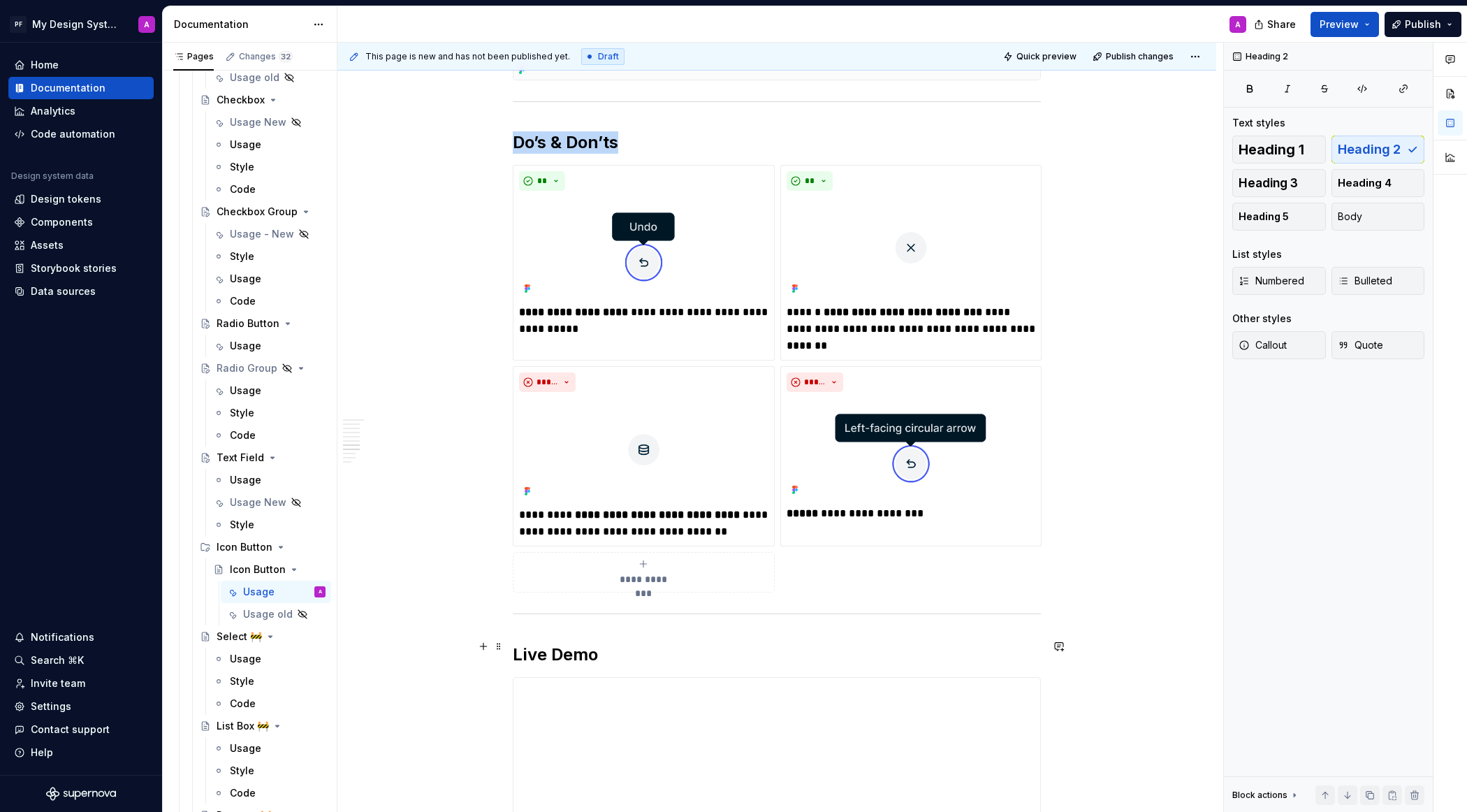
click at [524, 644] on h2 "Live Demo" at bounding box center [777, 654] width 528 height 22
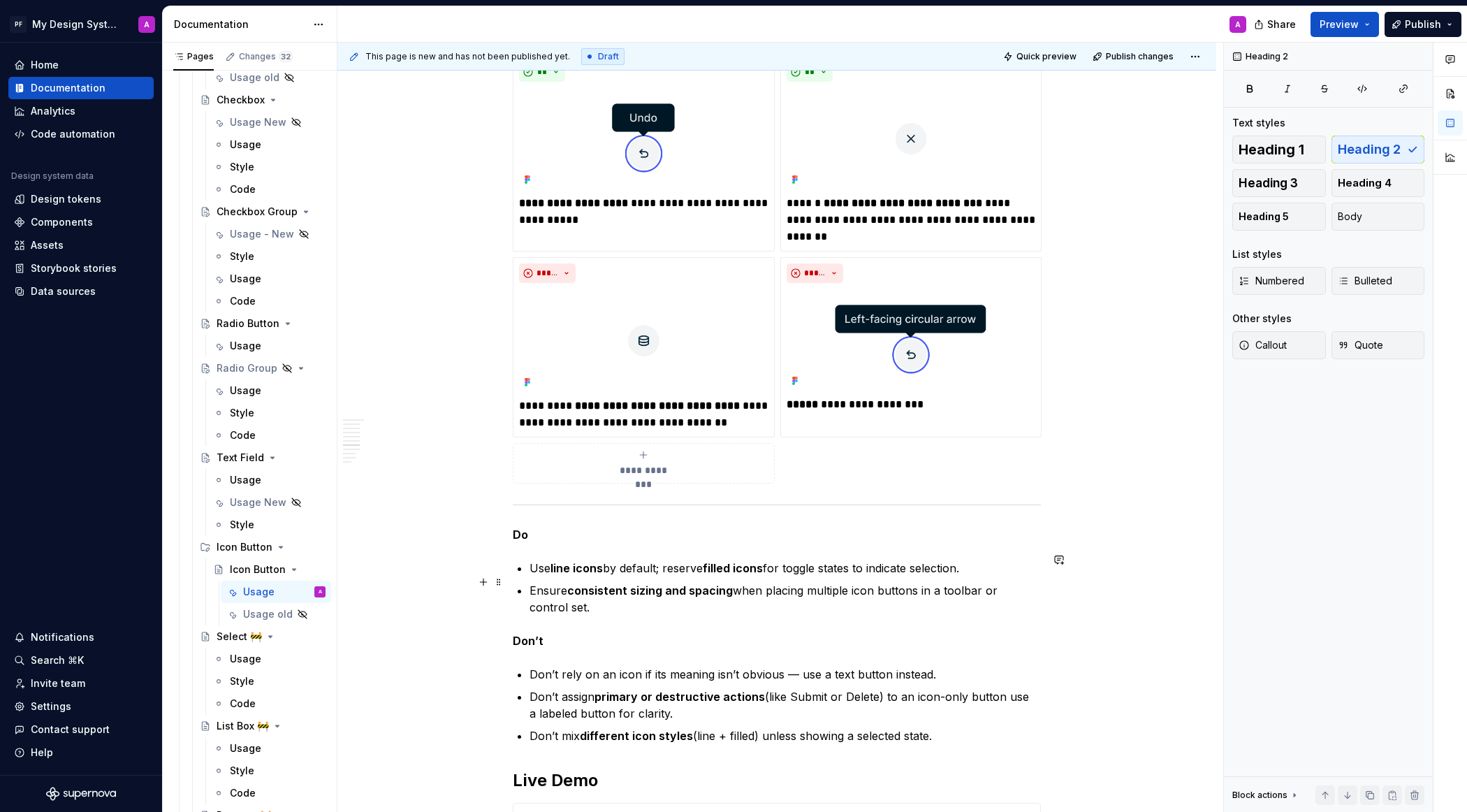
scroll to position [2249, 0]
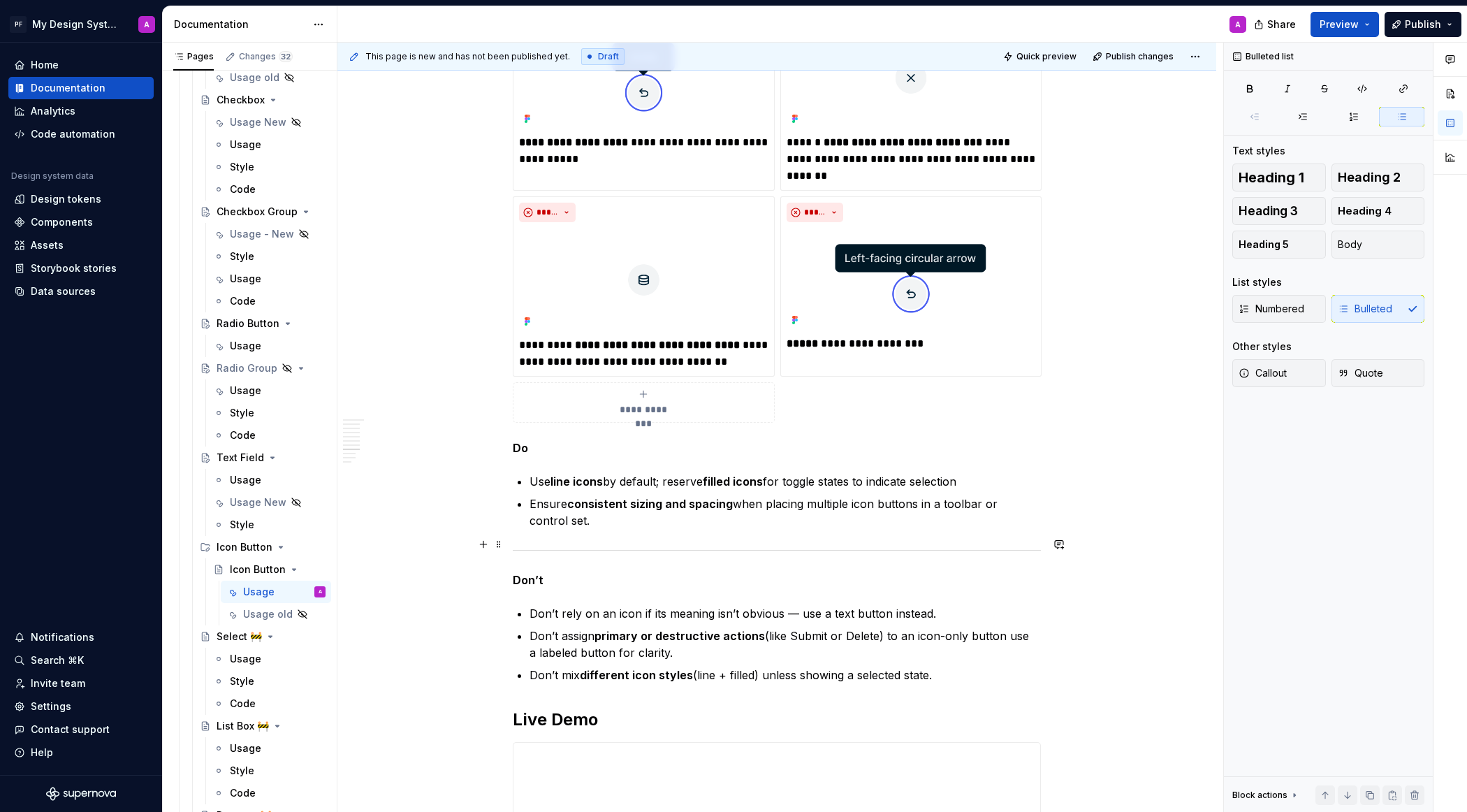
scroll to position [2293, 0]
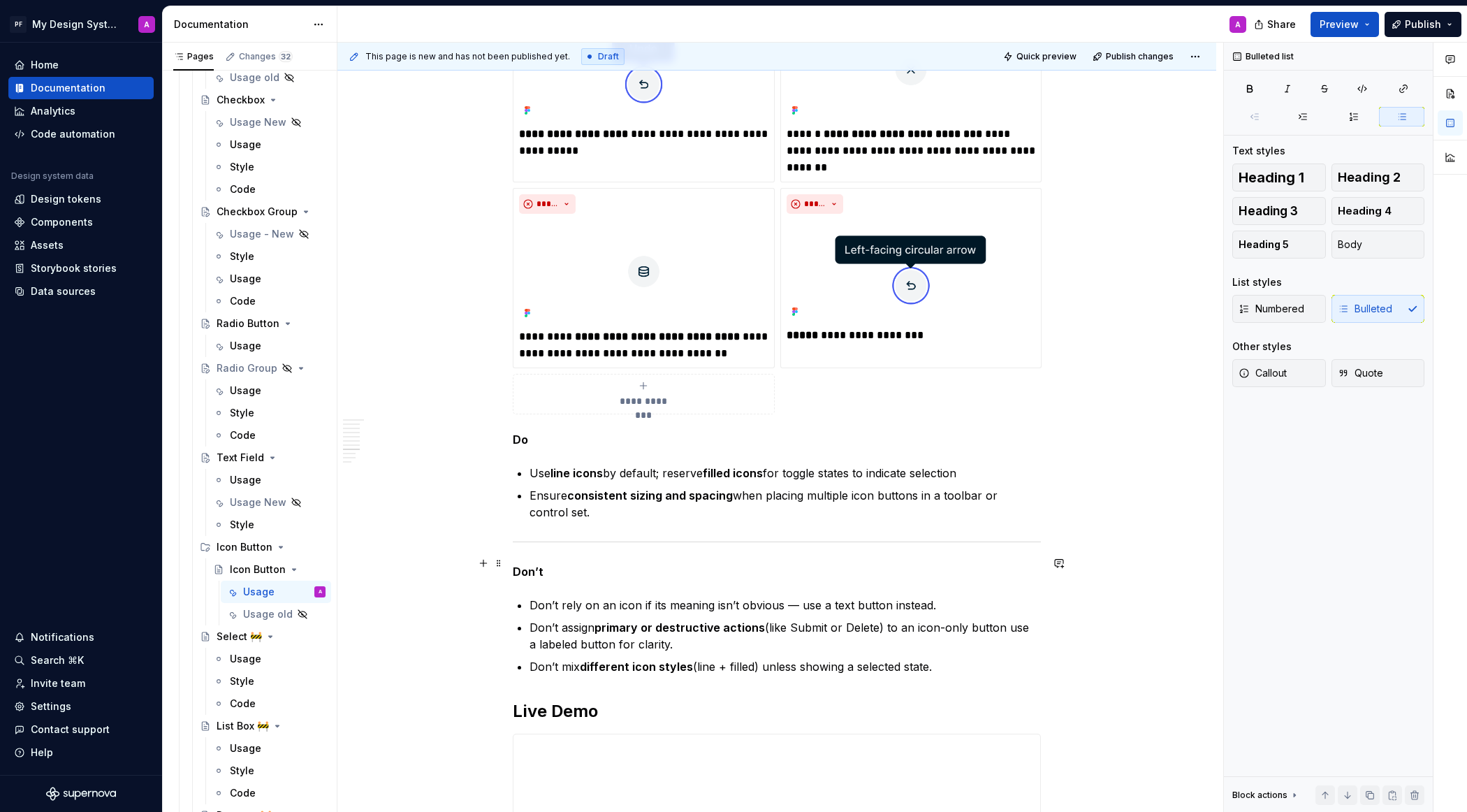
click at [514, 564] on div "Overview An icon button is a compact control that uses only an icon to represen…" at bounding box center [777, 28] width 879 height 4123
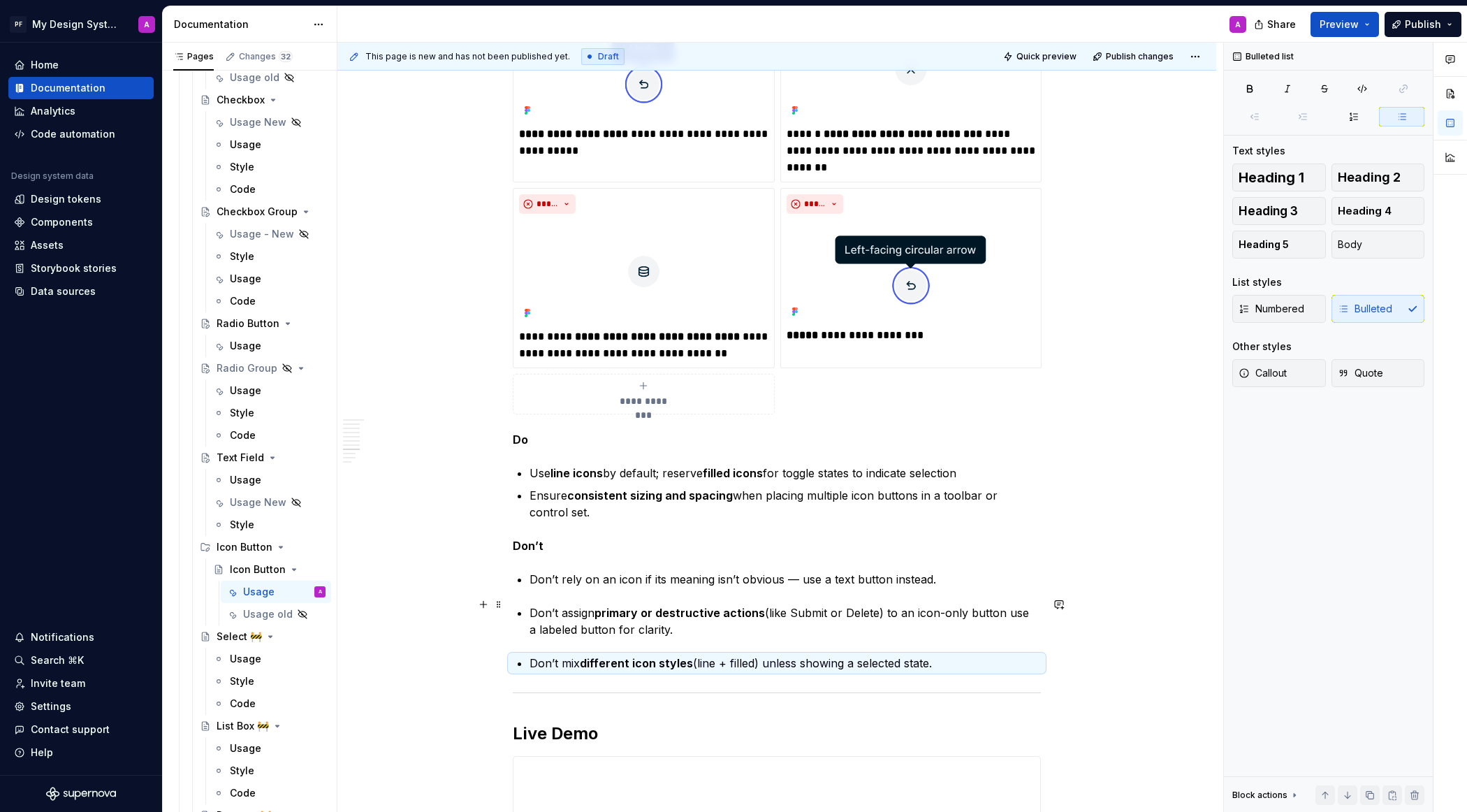
click at [534, 604] on p "Don’t assign primary or destructive actions (like Submit or Delete) to an icon-…" at bounding box center [785, 621] width 511 height 34
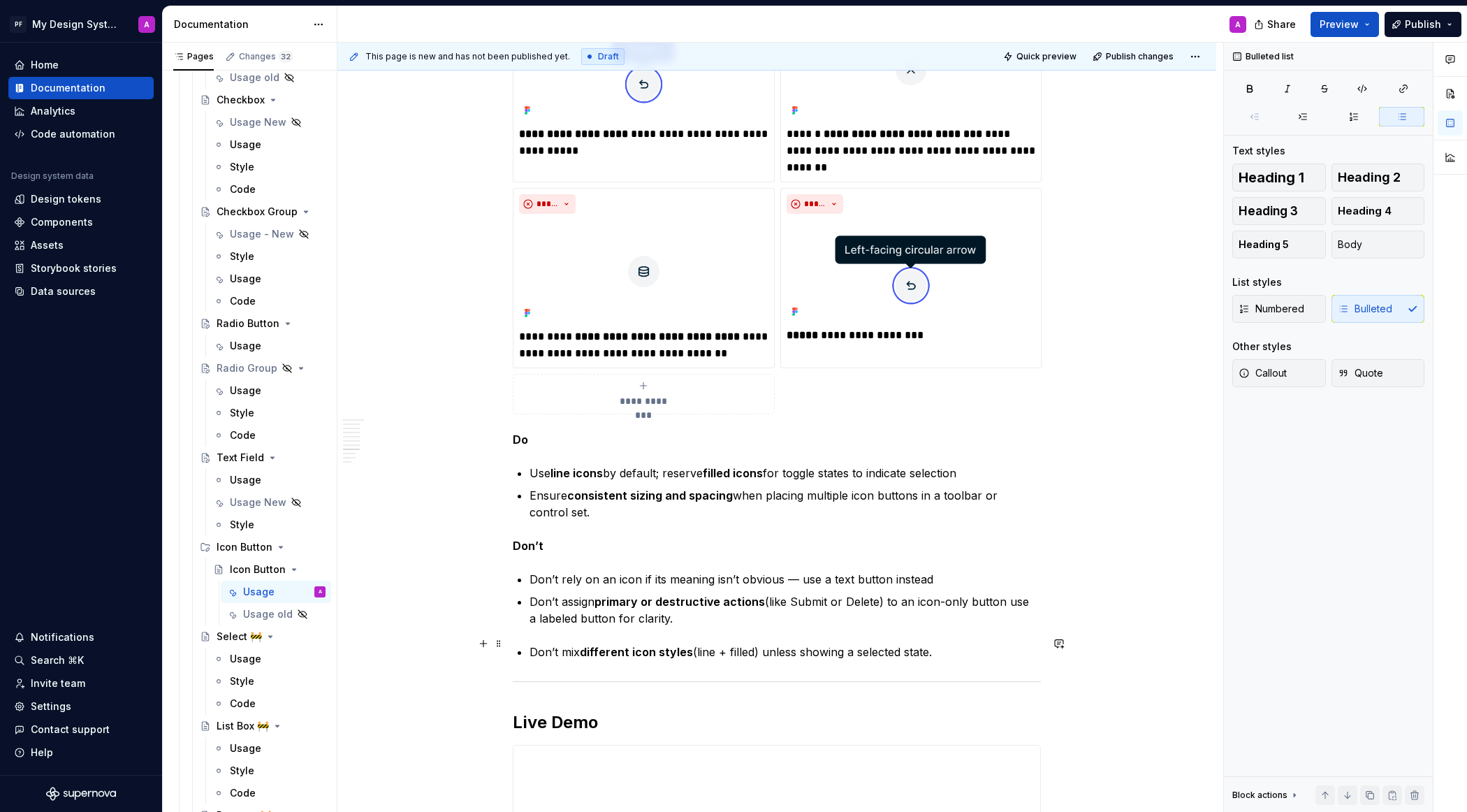
click at [533, 644] on p "Don’t mix different icon styles (line + filled) unless showing a selected state." at bounding box center [785, 652] width 511 height 16
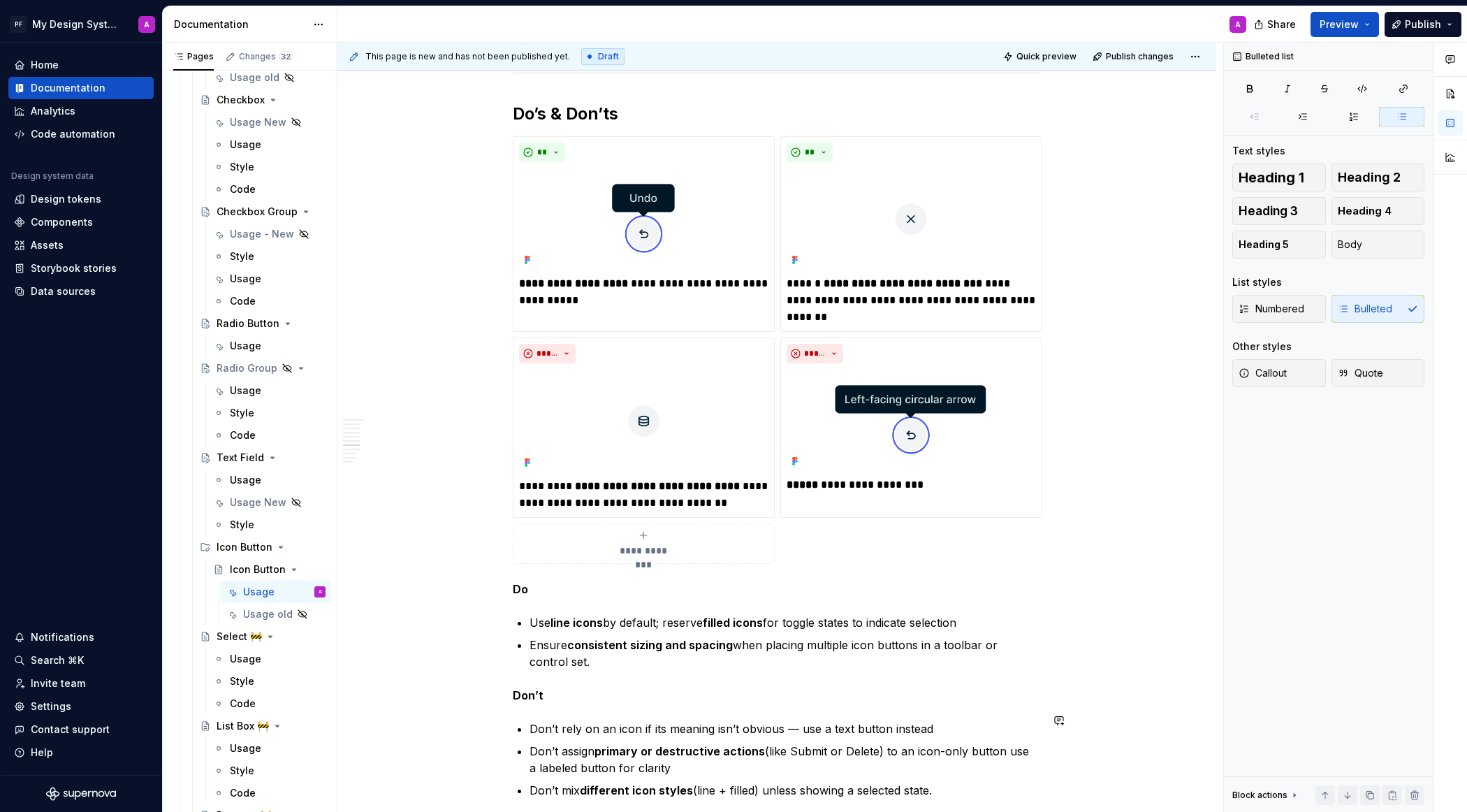
scroll to position [2139, 0]
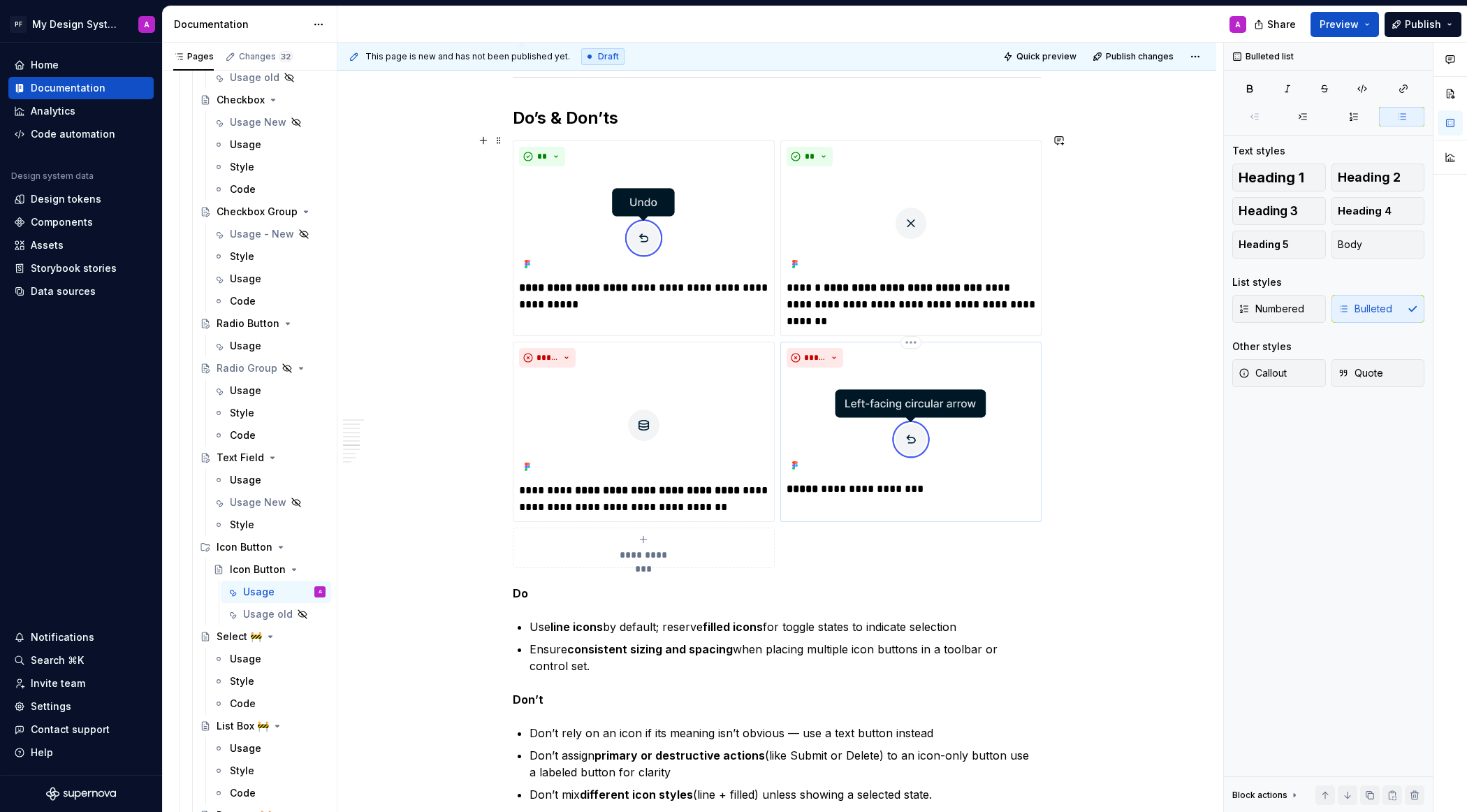
click at [924, 482] on p "**********" at bounding box center [911, 489] width 249 height 16
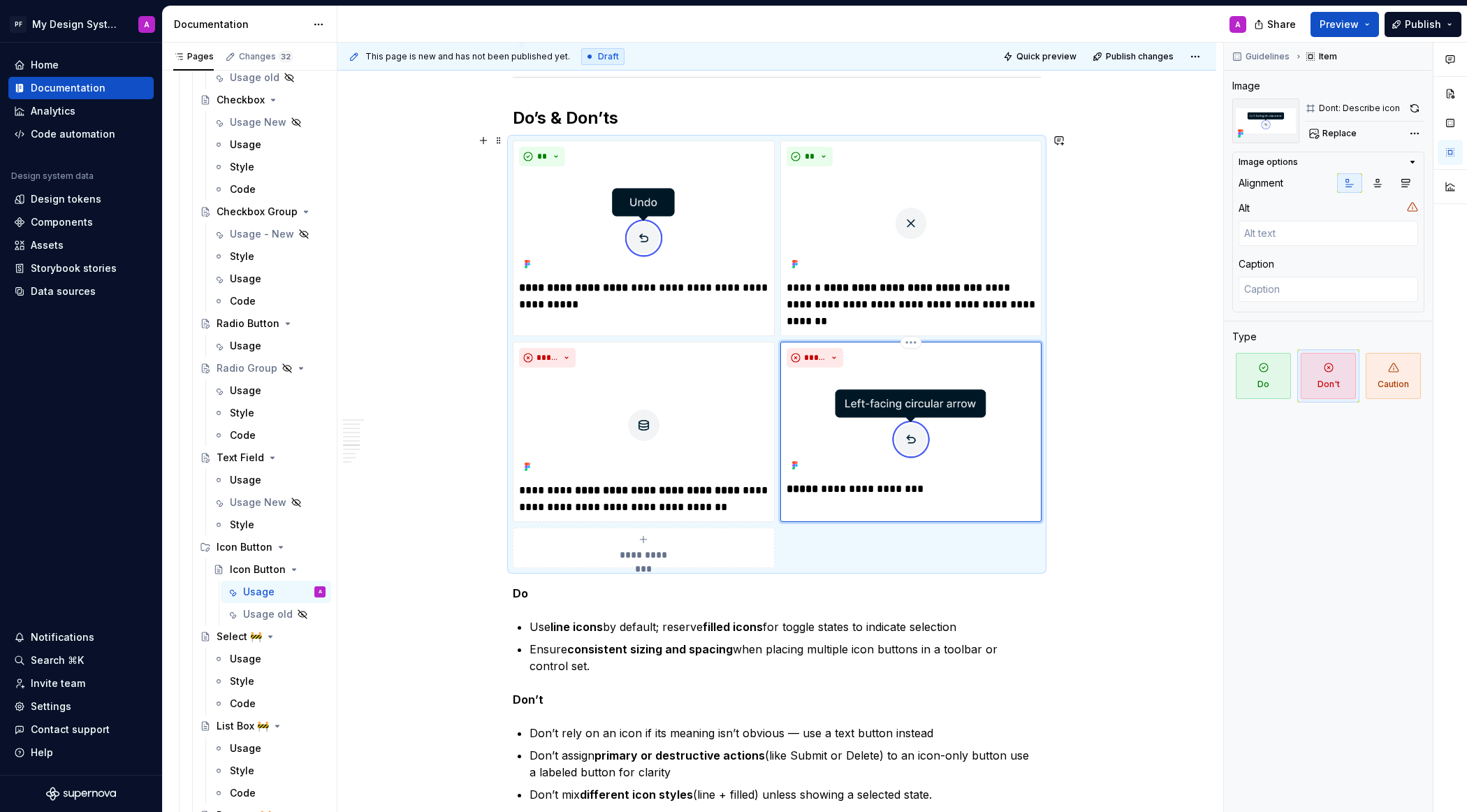
type textarea "*"
click at [1123, 519] on div "Overview An icon button is a compact control that uses only an icon to represen…" at bounding box center [777, 182] width 879 height 4123
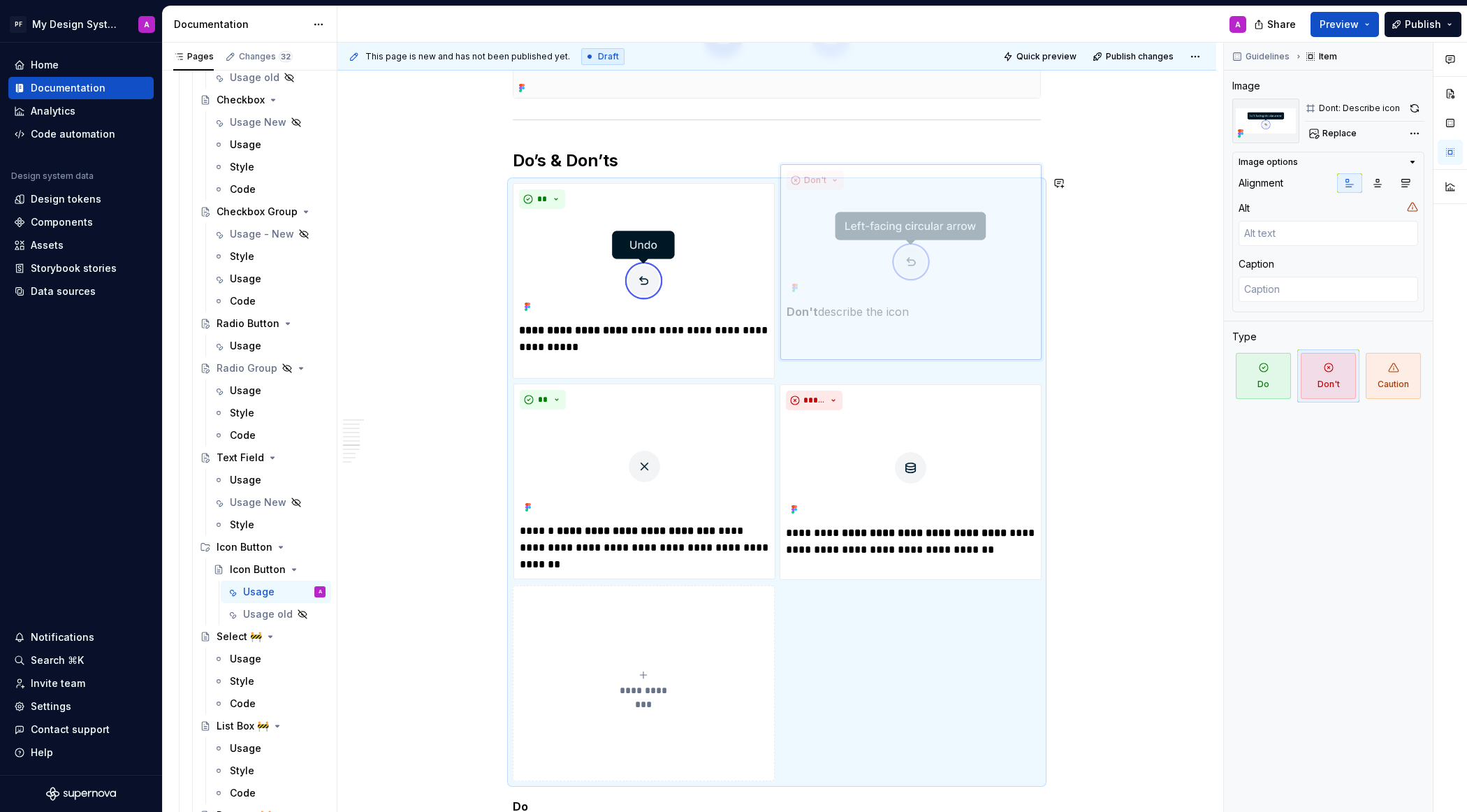
scroll to position [2078, 0]
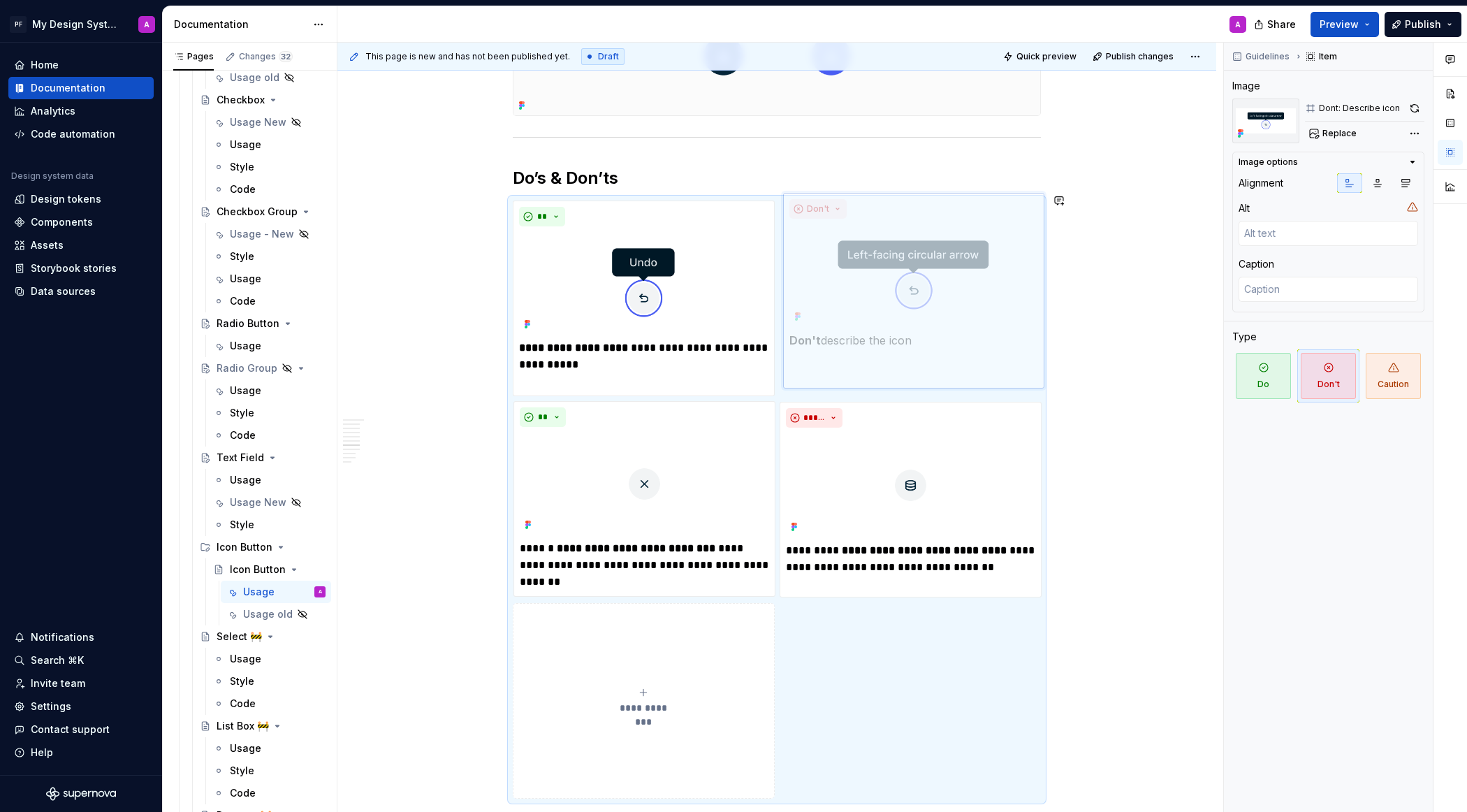
drag, startPoint x: 887, startPoint y: 348, endPoint x: 884, endPoint y: 181, distance: 167.0
click at [884, 180] on body "PF My Design System A Home Documentation Analytics Code automation Design syste…" at bounding box center [733, 406] width 1467 height 812
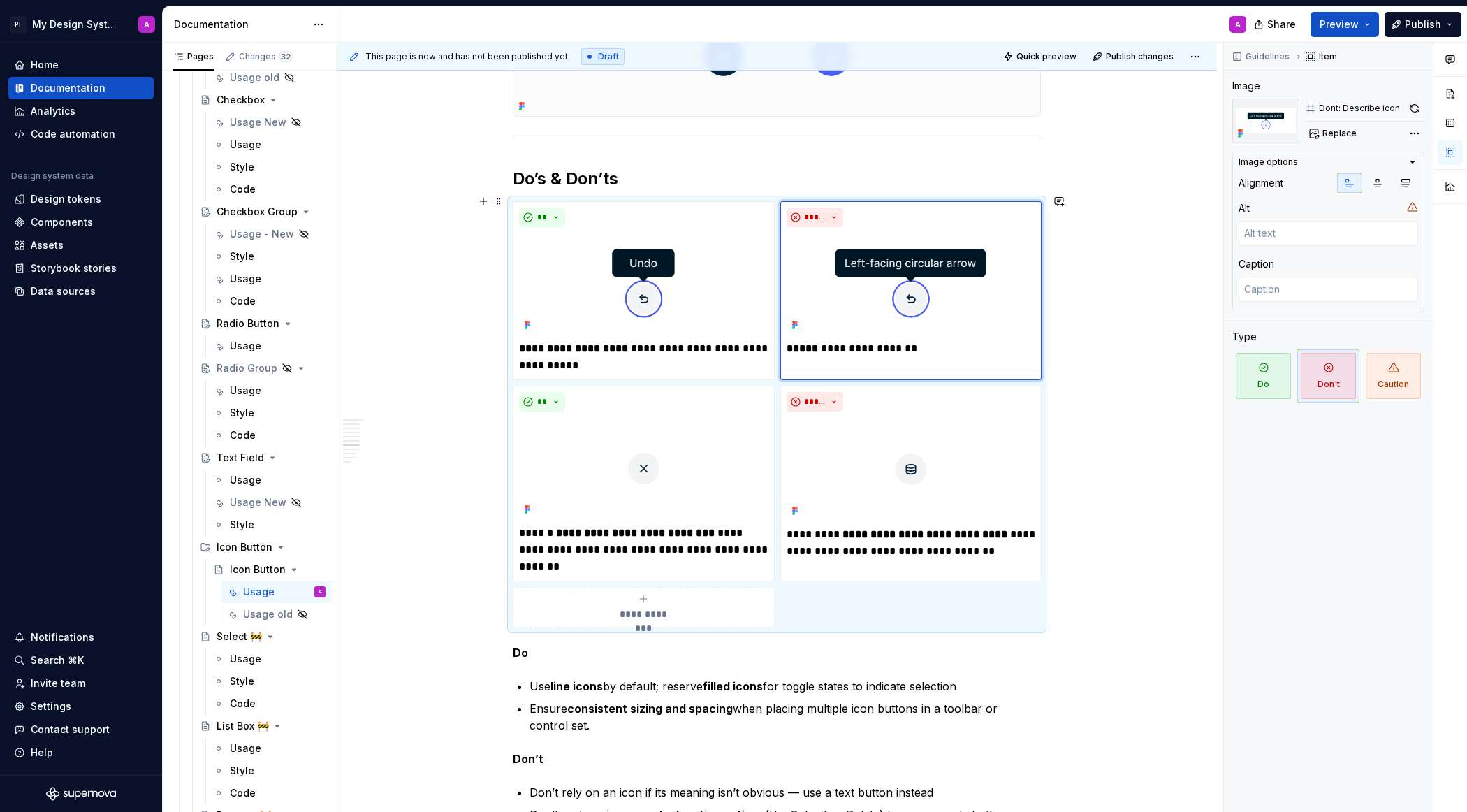
click at [1135, 444] on div "Overview An icon button is a compact control that uses only an icon to represen…" at bounding box center [777, 242] width 879 height 4122
click at [1166, 542] on div "Overview An icon button is a compact control that uses only an icon to represen…" at bounding box center [777, 242] width 879 height 4122
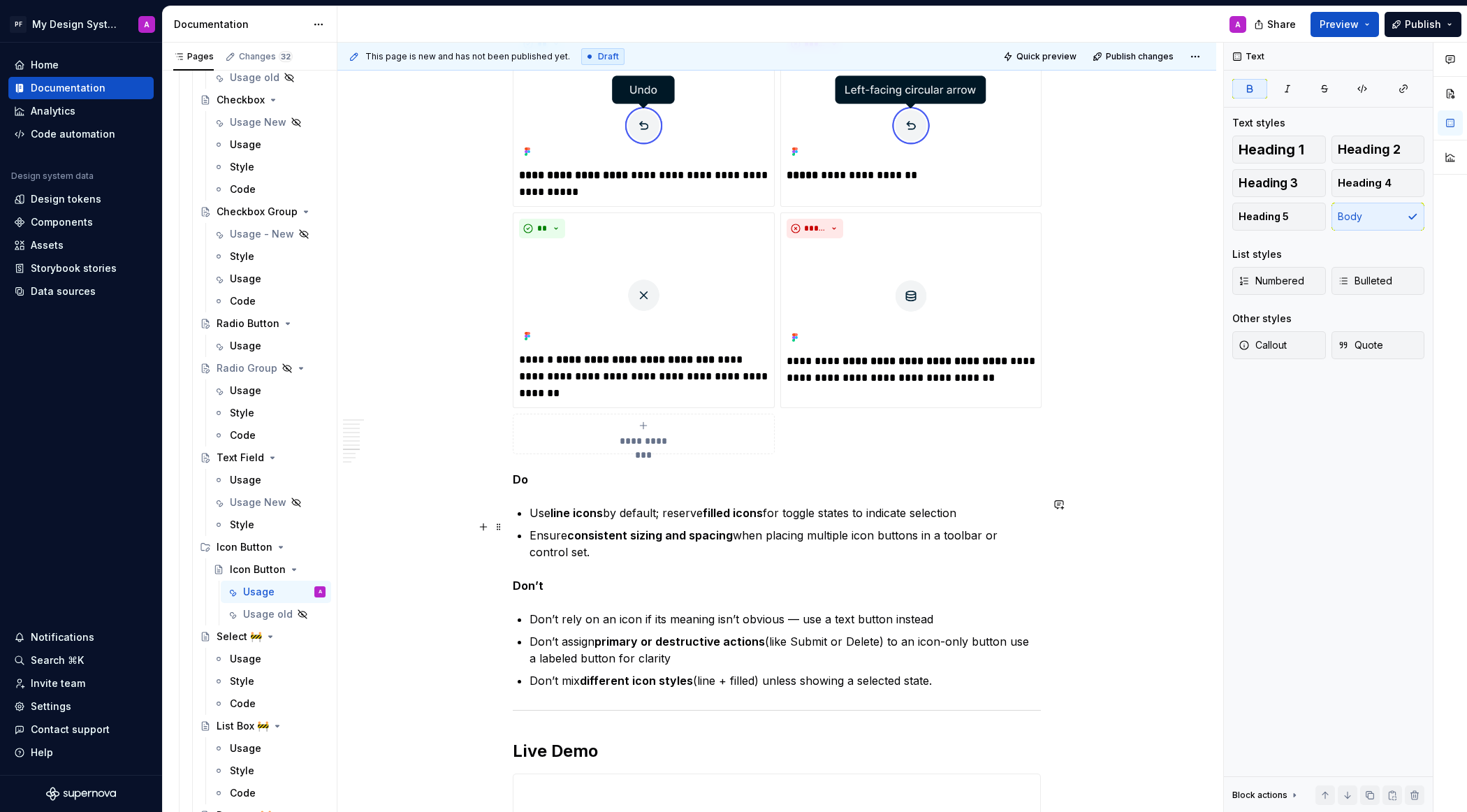
scroll to position [2282, 0]
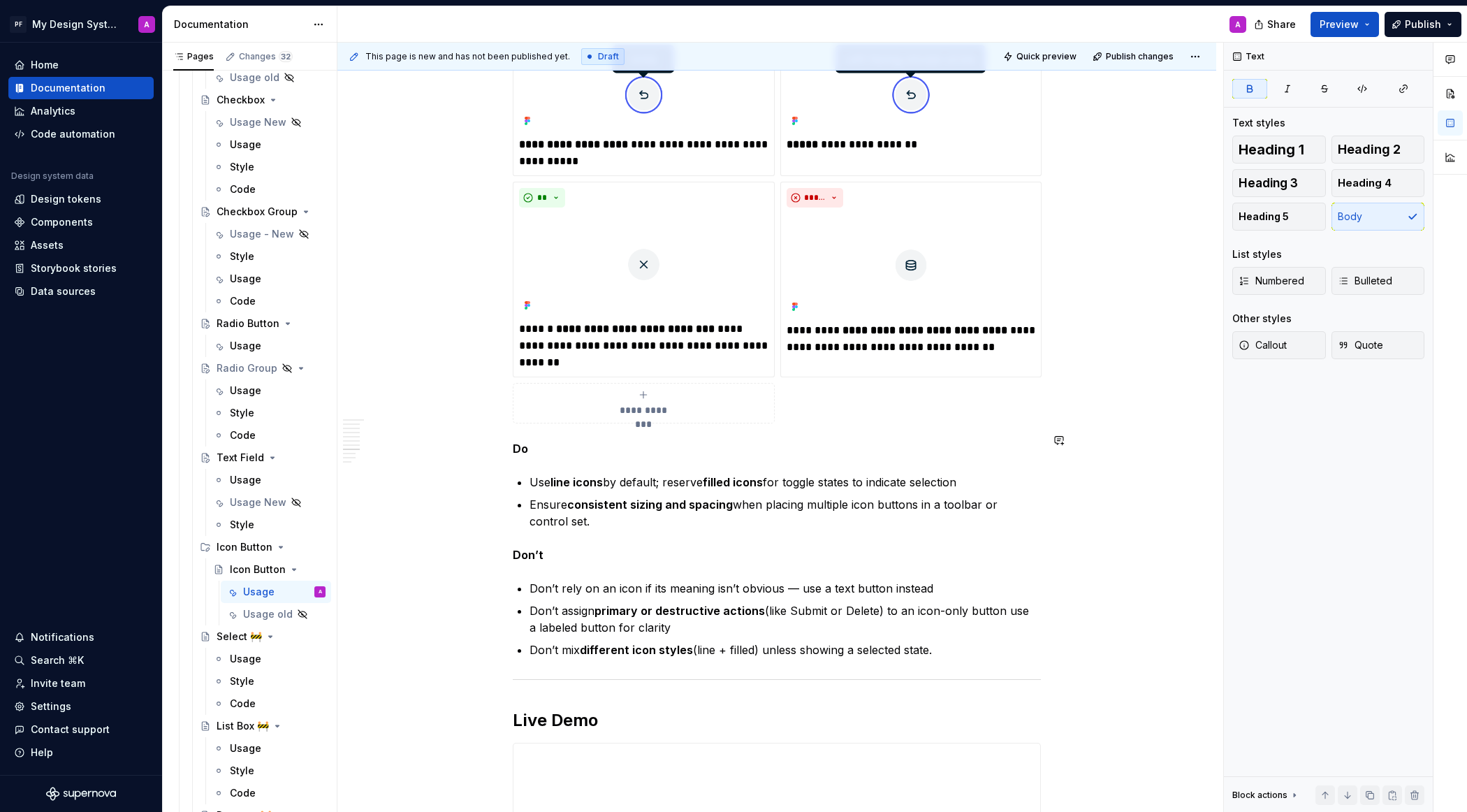
click at [536, 441] on p "Do" at bounding box center [777, 448] width 528 height 16
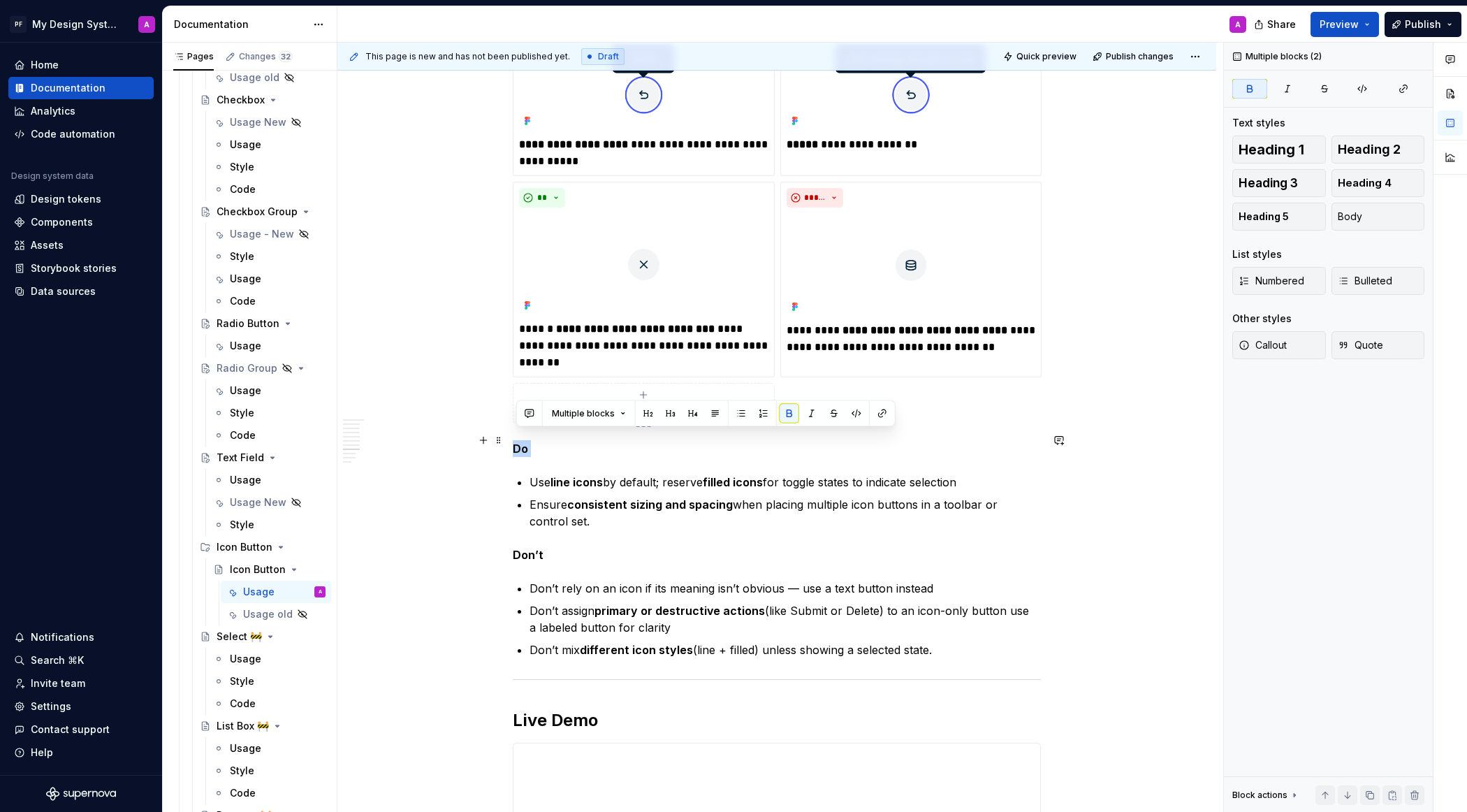
drag, startPoint x: 536, startPoint y: 441, endPoint x: 519, endPoint y: 441, distance: 17.0
click at [519, 441] on p "Do" at bounding box center [777, 448] width 528 height 16
click at [691, 417] on button "button" at bounding box center [693, 413] width 20 height 20
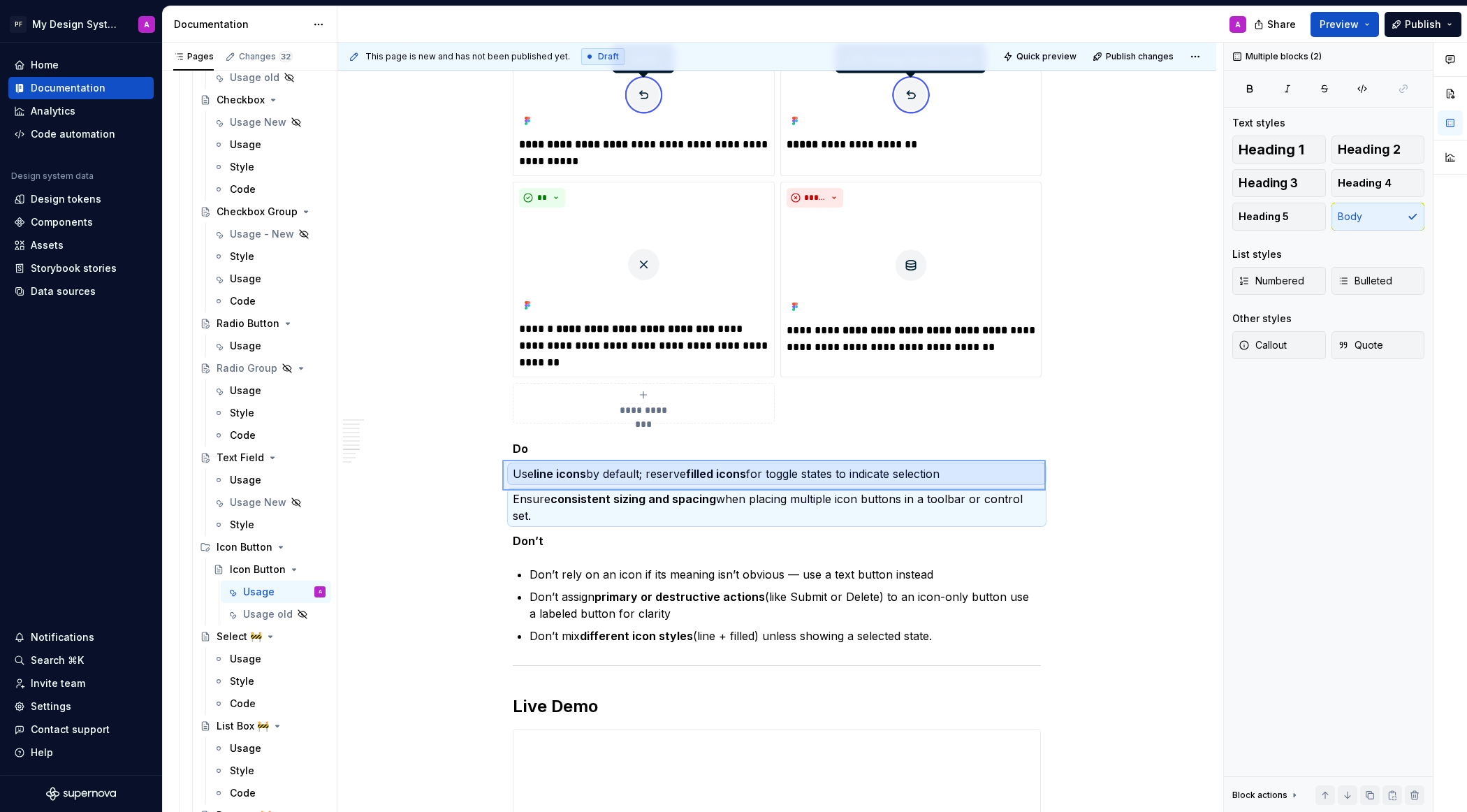
drag, startPoint x: 951, startPoint y: 491, endPoint x: 504, endPoint y: 460, distance: 448.1
click at [503, 459] on div "This page is new and has not been published yet. Draft Quick preview Publish ch…" at bounding box center [781, 427] width 886 height 770
click at [1303, 284] on span "Bulleted" at bounding box center [1365, 280] width 54 height 14
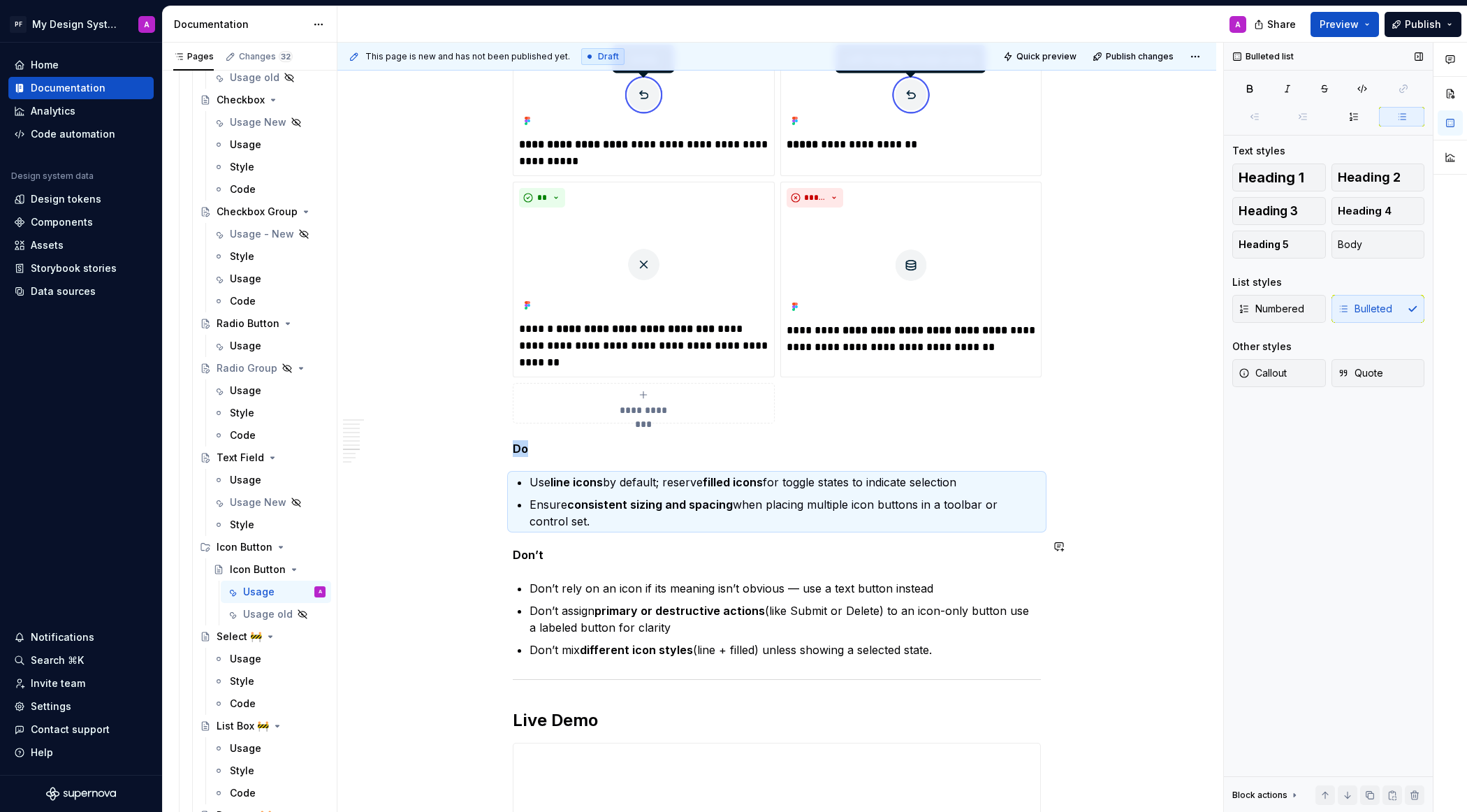
click at [1085, 524] on div "Overview An icon button is a compact control that uses only an icon to represen…" at bounding box center [777, 39] width 879 height 4122
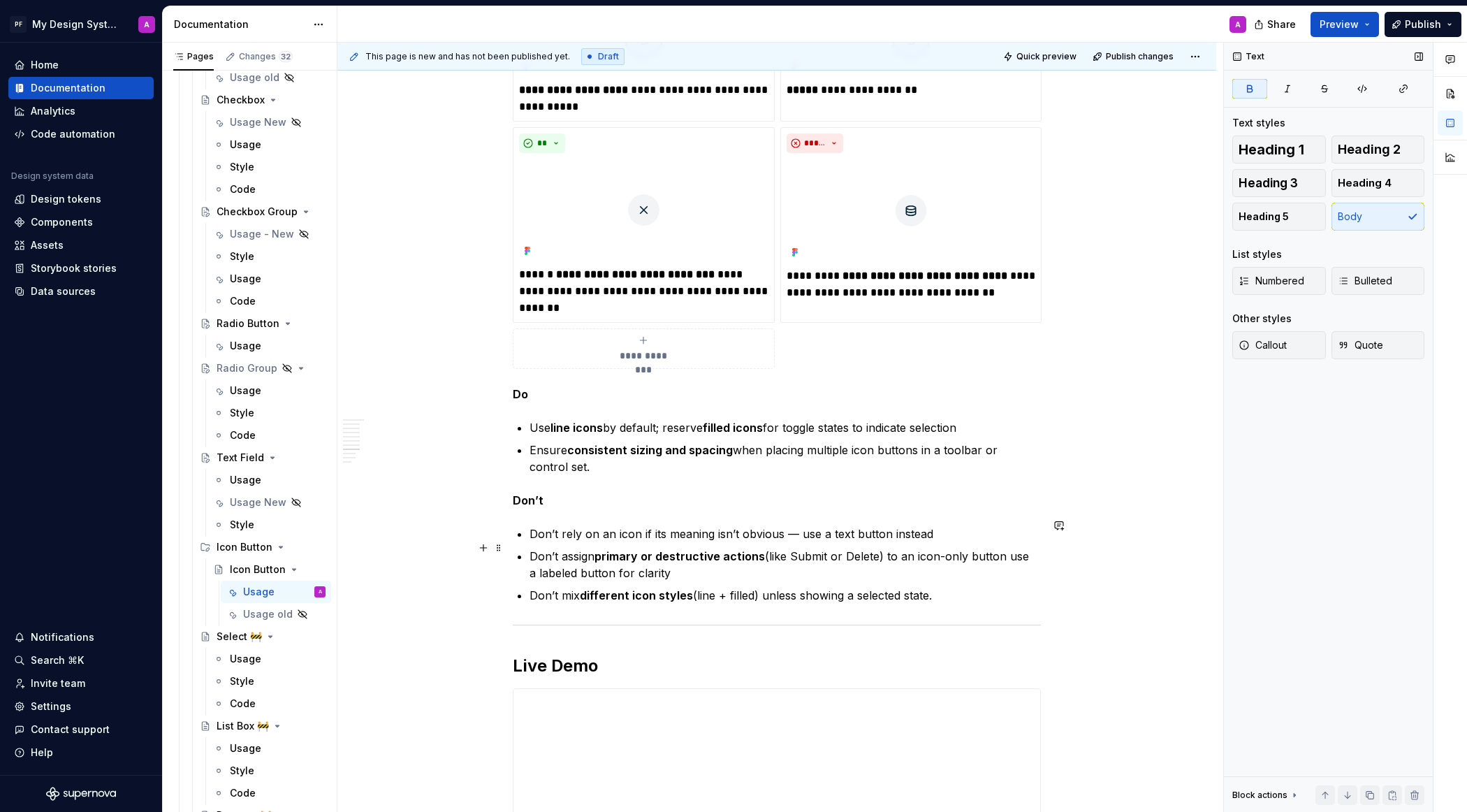
scroll to position [2368, 0]
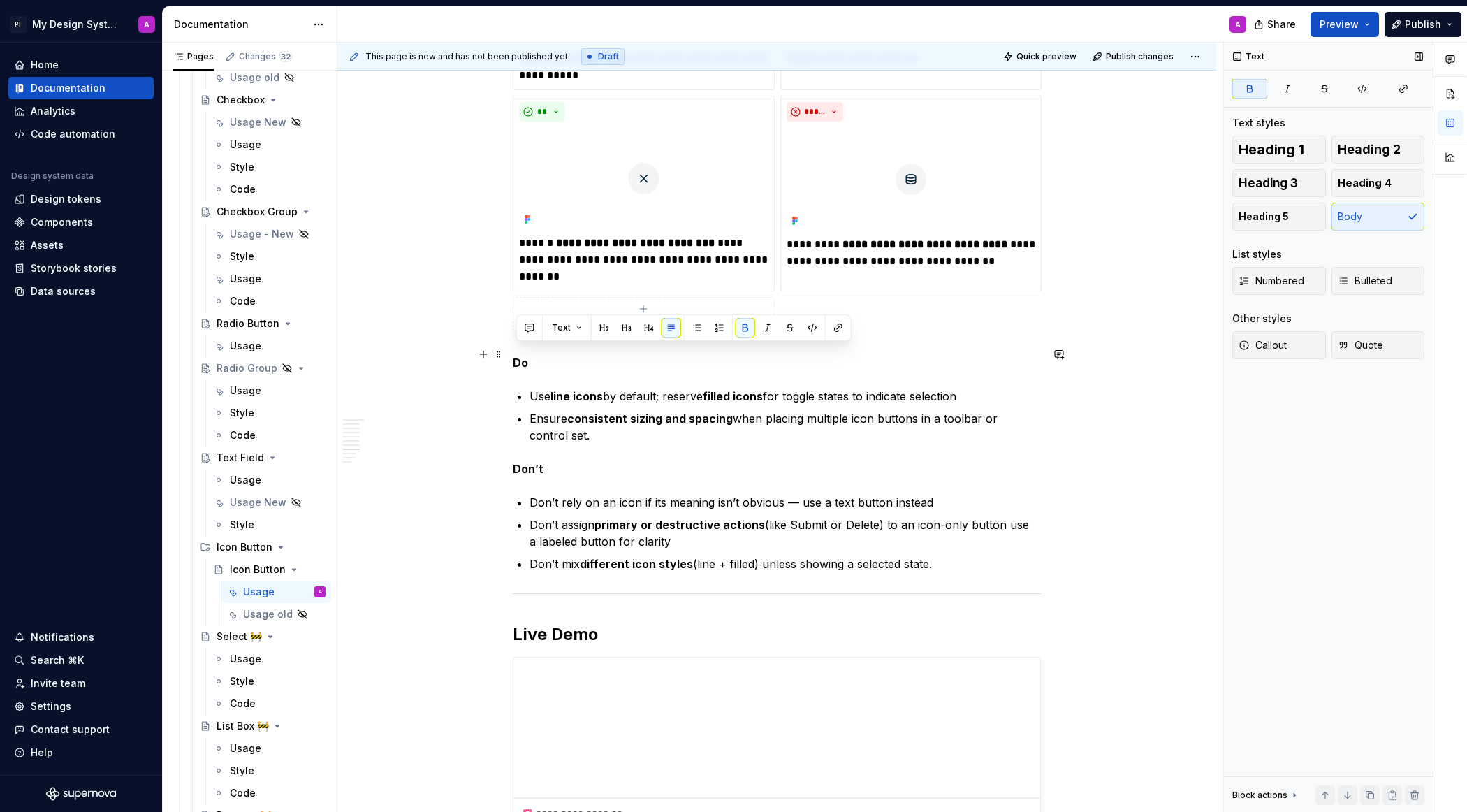
drag, startPoint x: 536, startPoint y: 356, endPoint x: 519, endPoint y: 355, distance: 17.0
click at [519, 355] on p "Do" at bounding box center [777, 362] width 528 height 16
click at [649, 326] on button "button" at bounding box center [649, 328] width 20 height 20
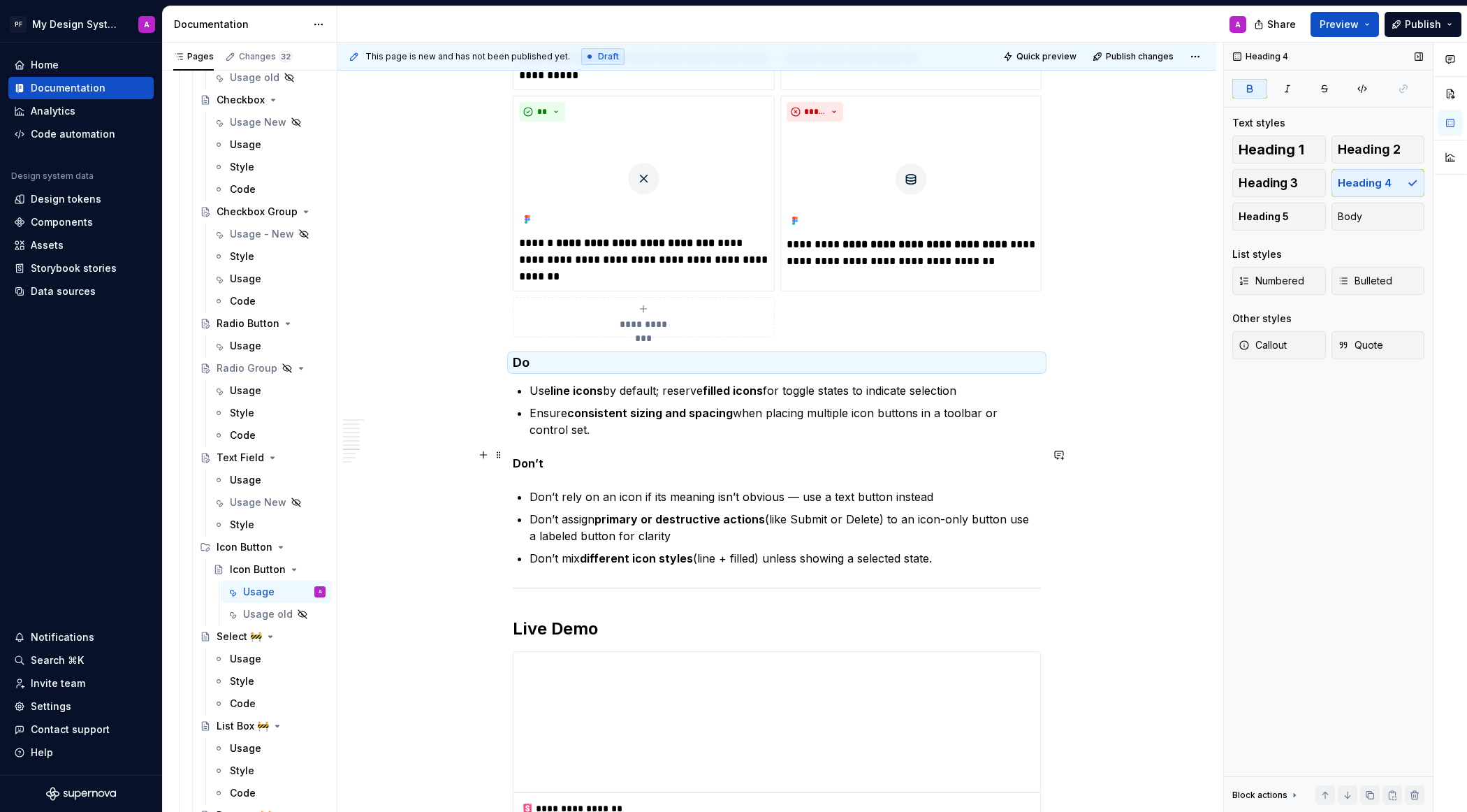
click at [592, 454] on p "Don’t" at bounding box center [777, 463] width 528 height 16
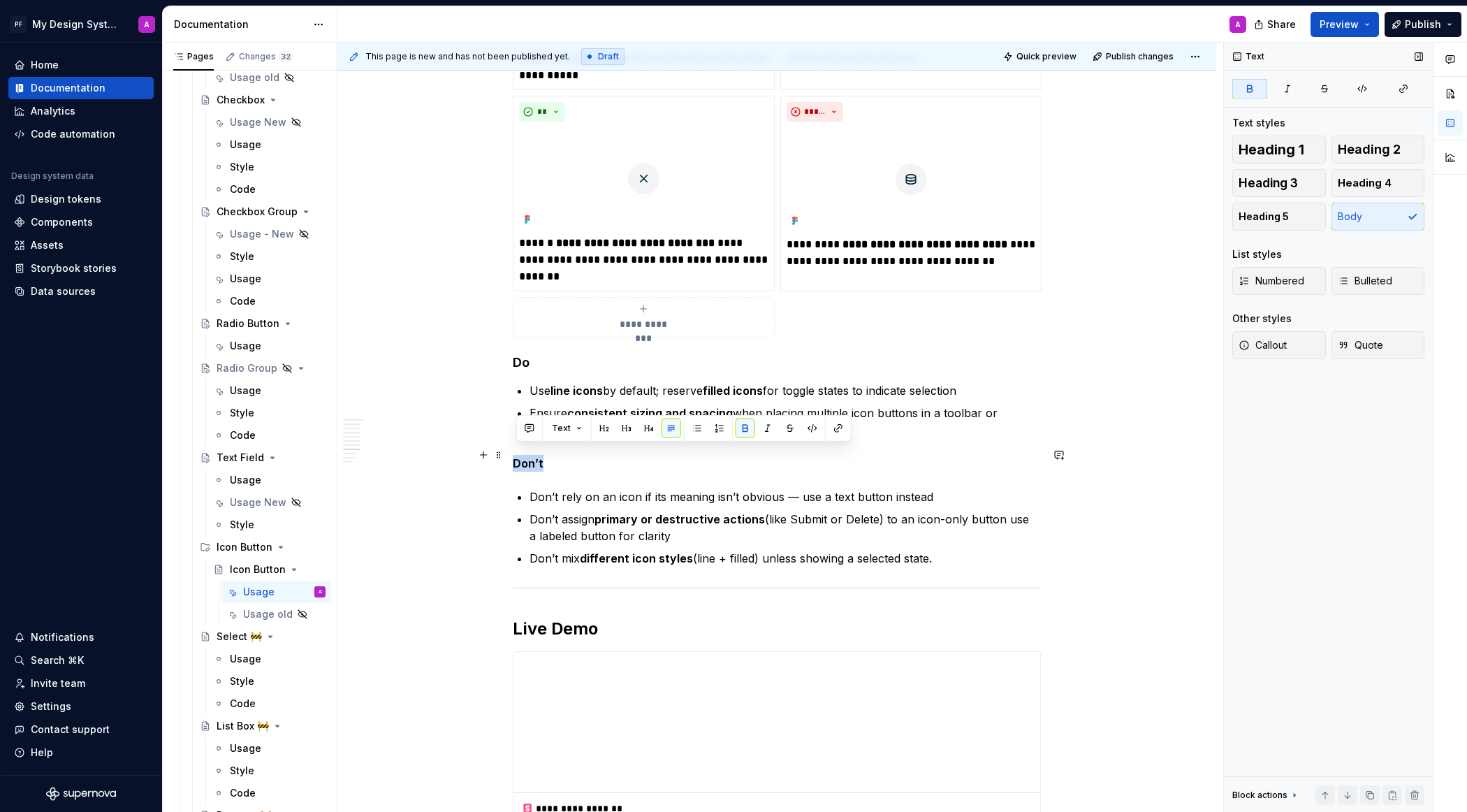
drag, startPoint x: 554, startPoint y: 457, endPoint x: 510, endPoint y: 454, distance: 44.1
click at [648, 431] on button "button" at bounding box center [649, 428] width 20 height 20
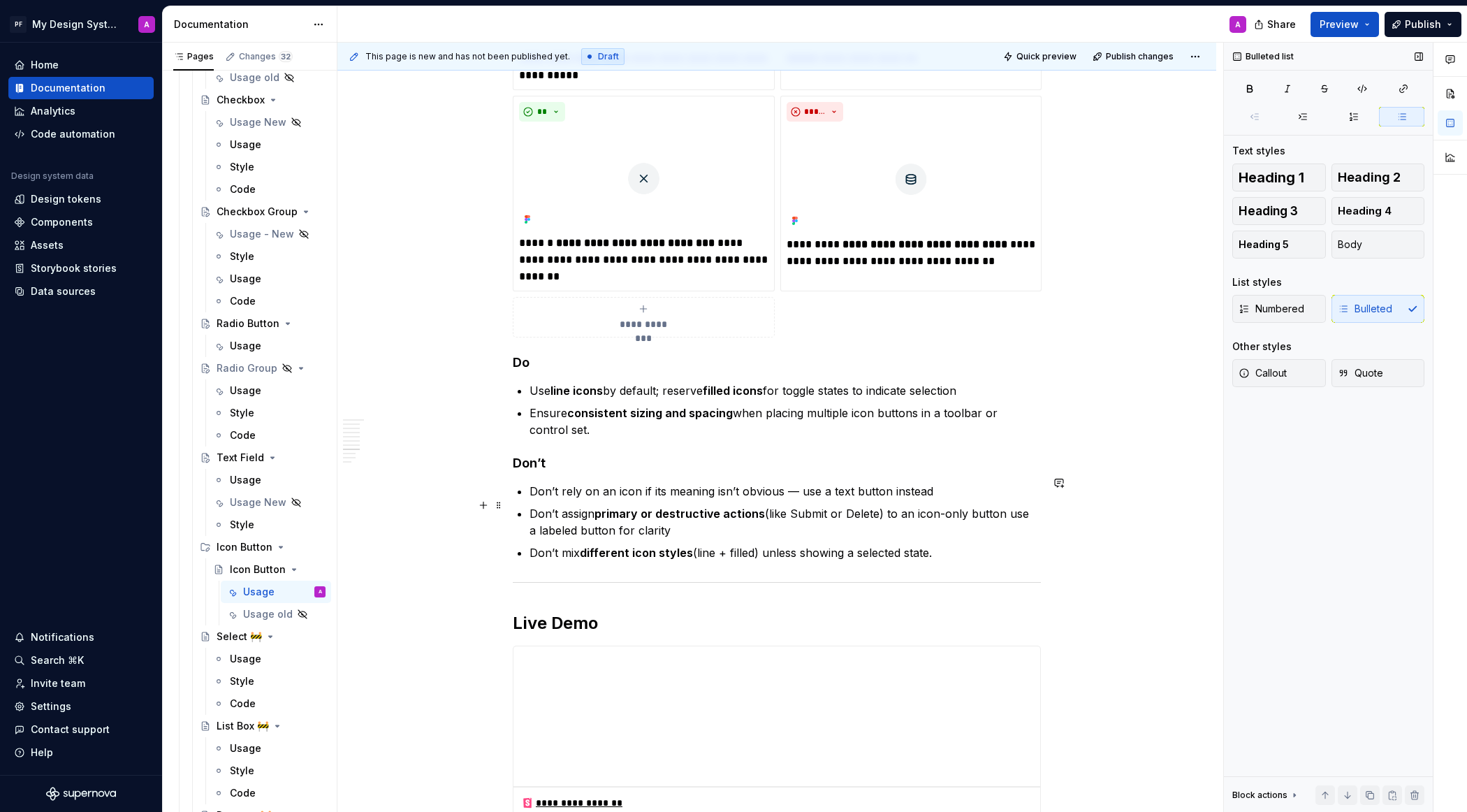
click at [577, 505] on p "Don’t assign primary or destructive actions (like Submit or Delete) to an icon-…" at bounding box center [785, 522] width 511 height 34
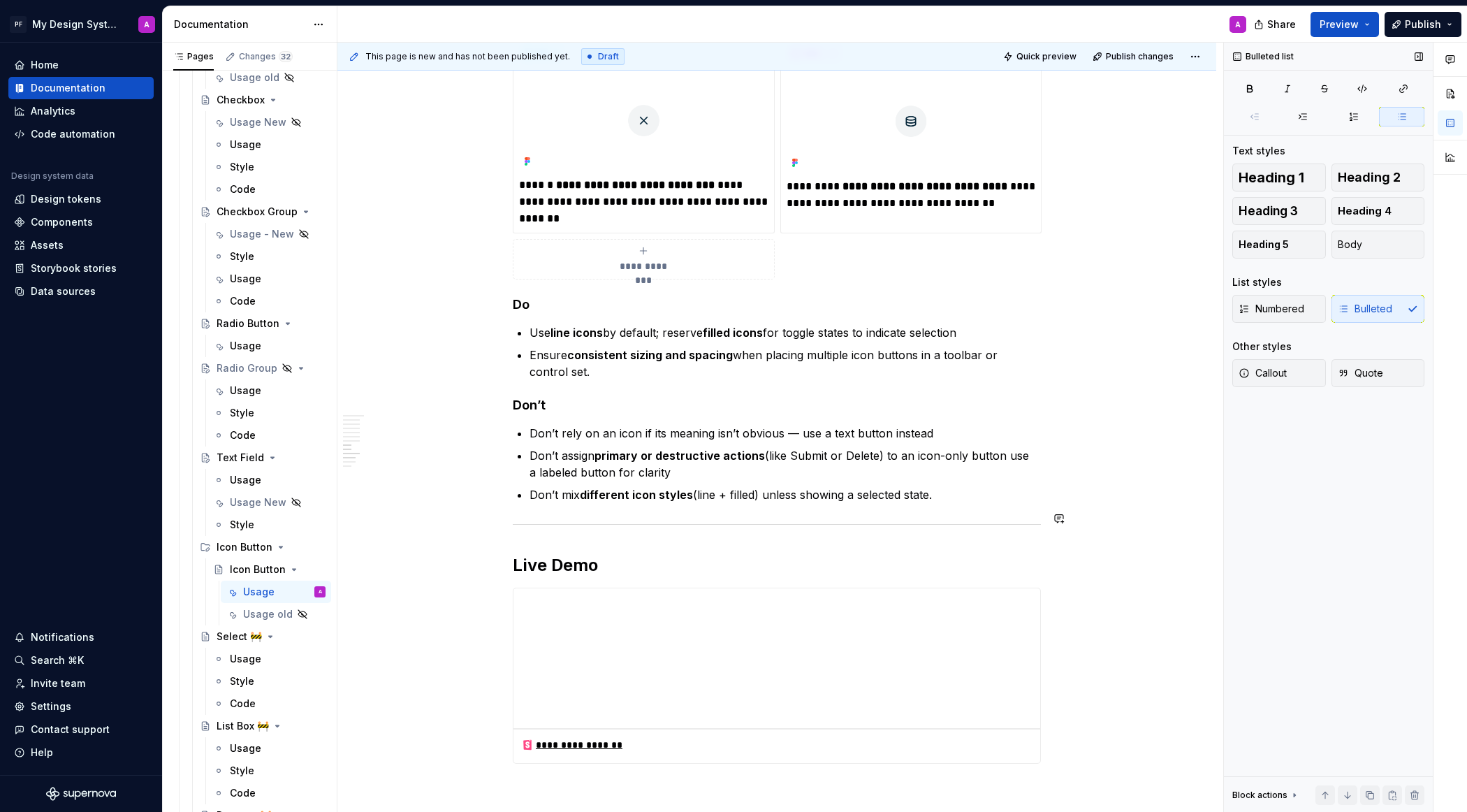
scroll to position [2392, 0]
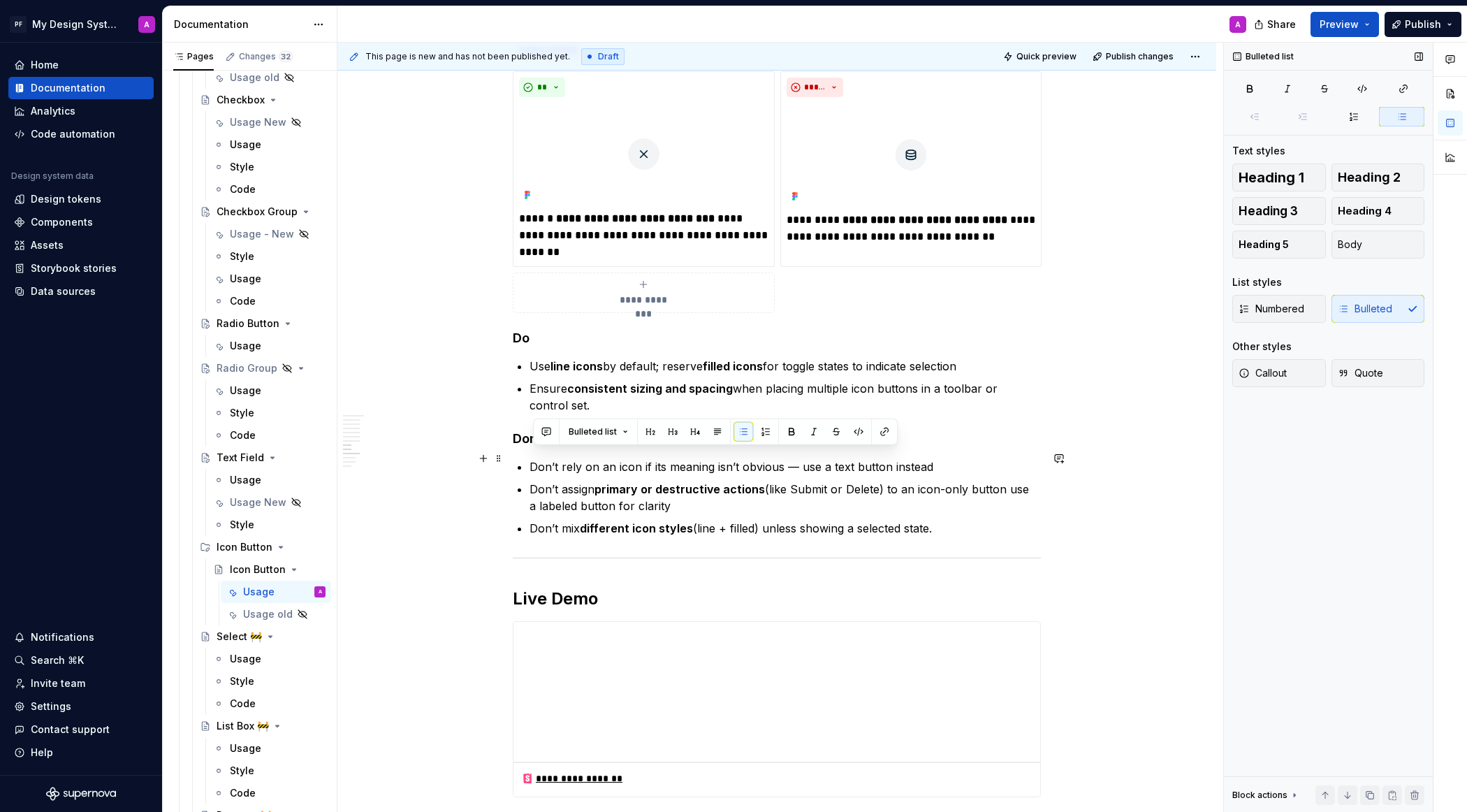
drag, startPoint x: 940, startPoint y: 524, endPoint x: 523, endPoint y: 457, distance: 422.3
click at [529, 459] on ul "Don’t rely on an icon if its meaning isn’t obvious — use a text button instead …" at bounding box center [785, 497] width 511 height 78
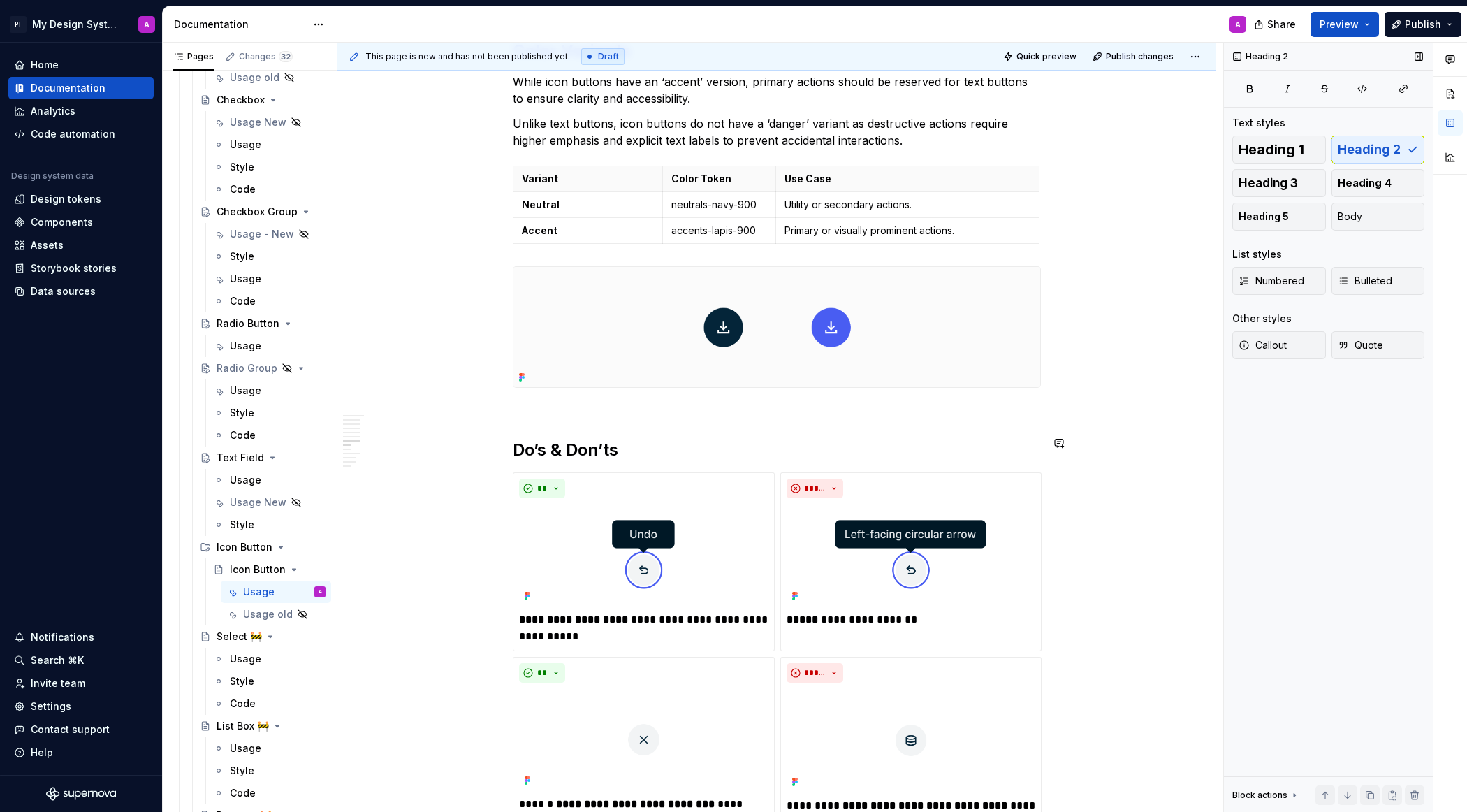
scroll to position [1796, 0]
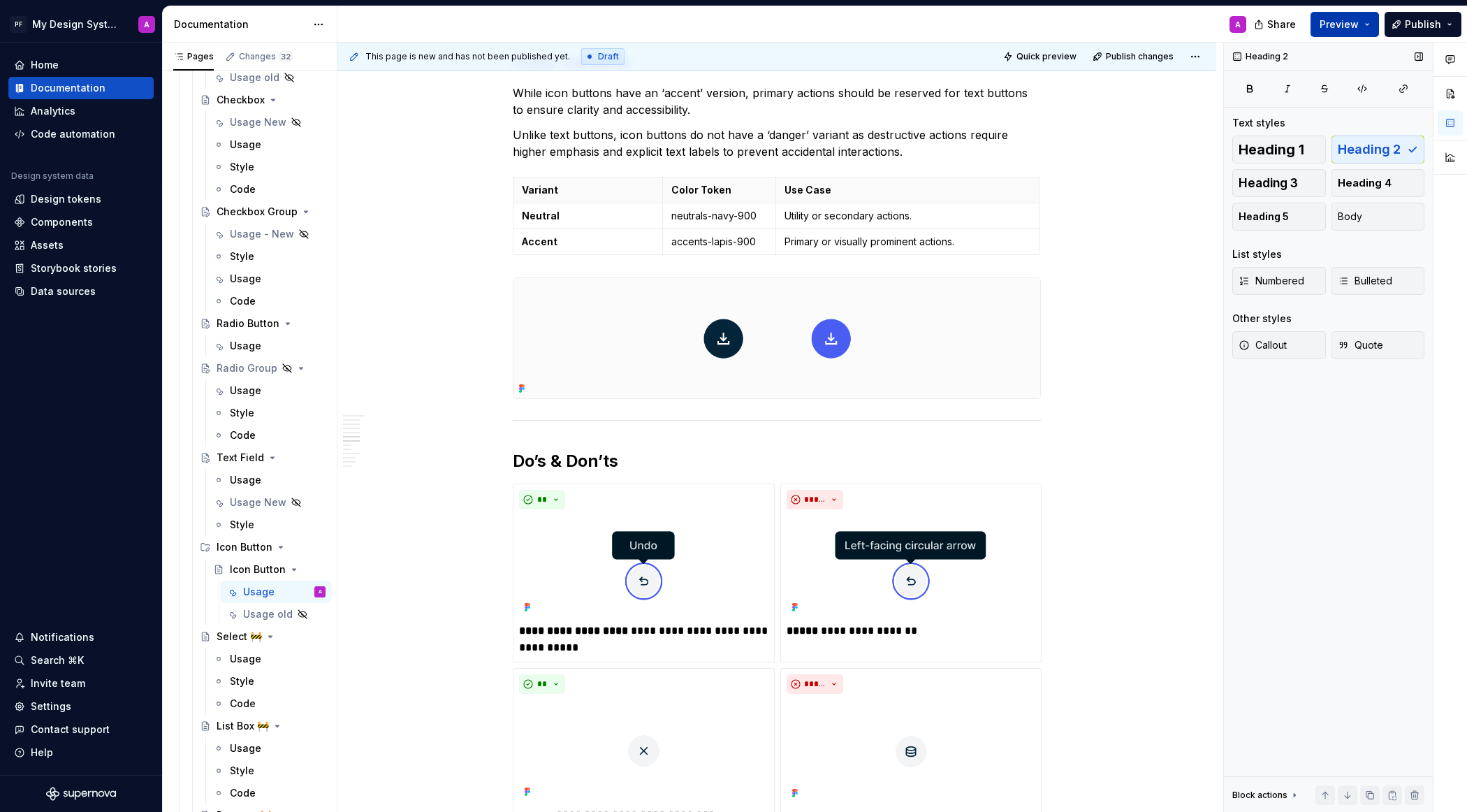
click at [1303, 30] on span "Preview" at bounding box center [1340, 24] width 39 height 14
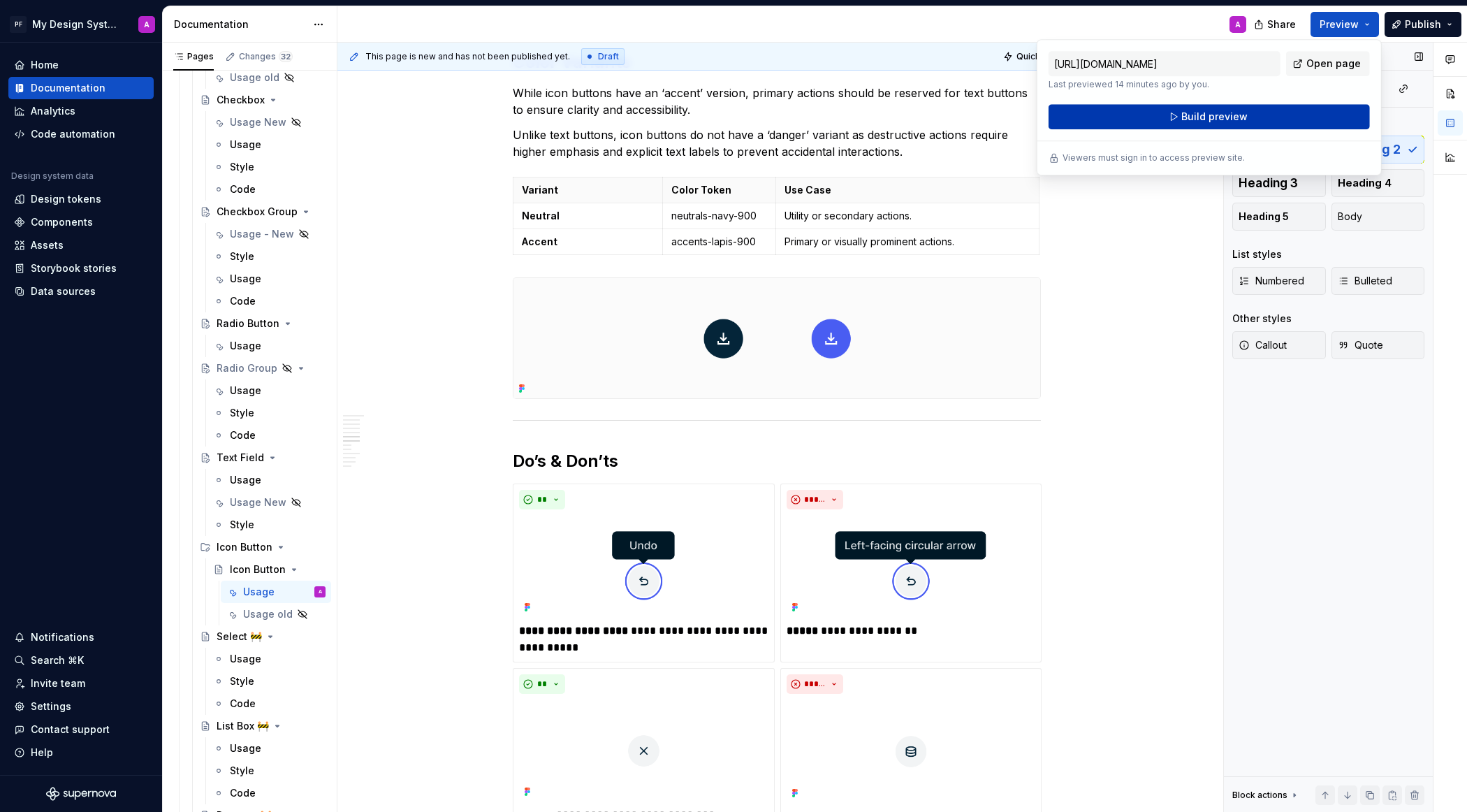
click at [1234, 118] on span "Build preview" at bounding box center [1214, 116] width 67 height 14
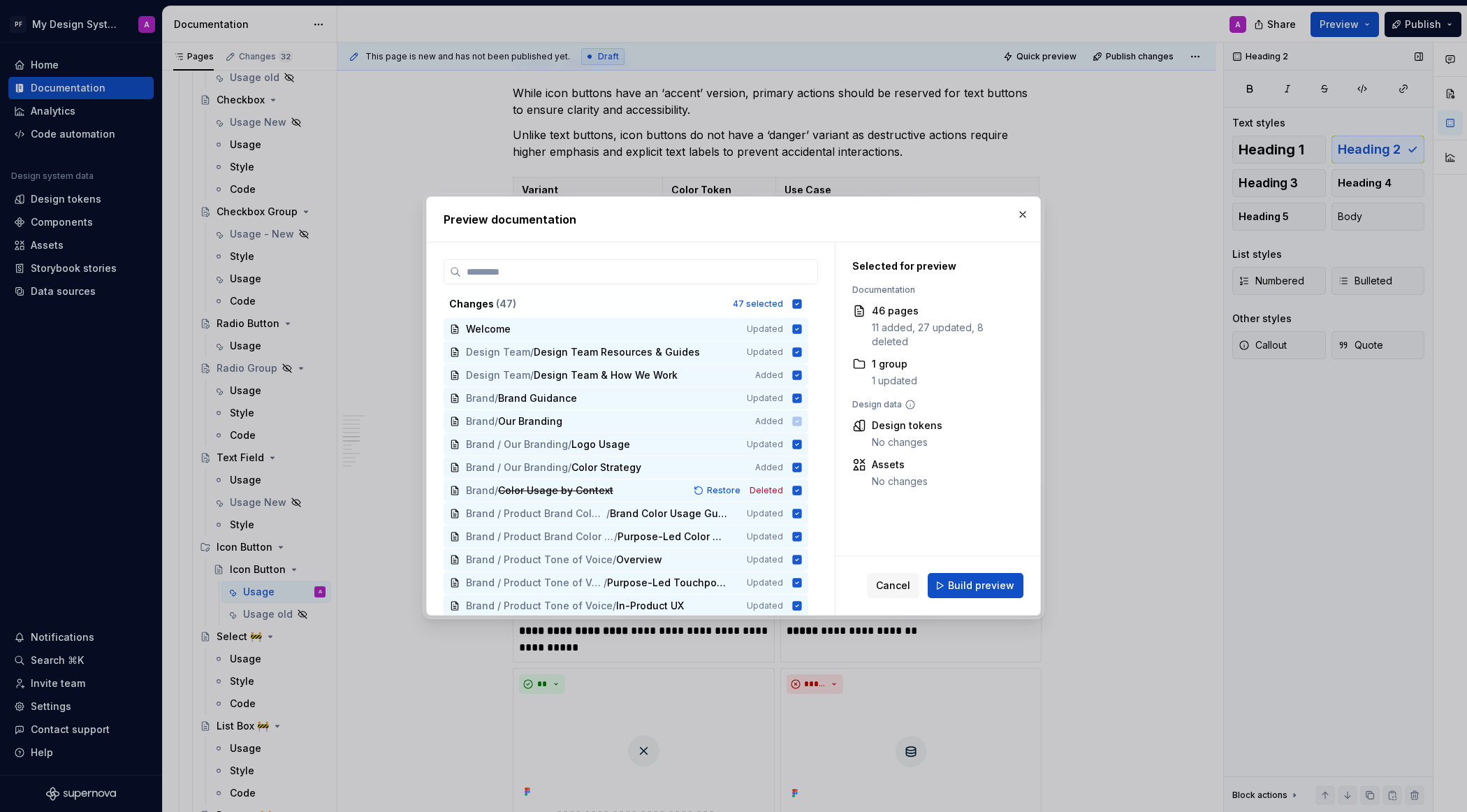
click at [983, 580] on span "Build preview" at bounding box center [980, 585] width 67 height 14
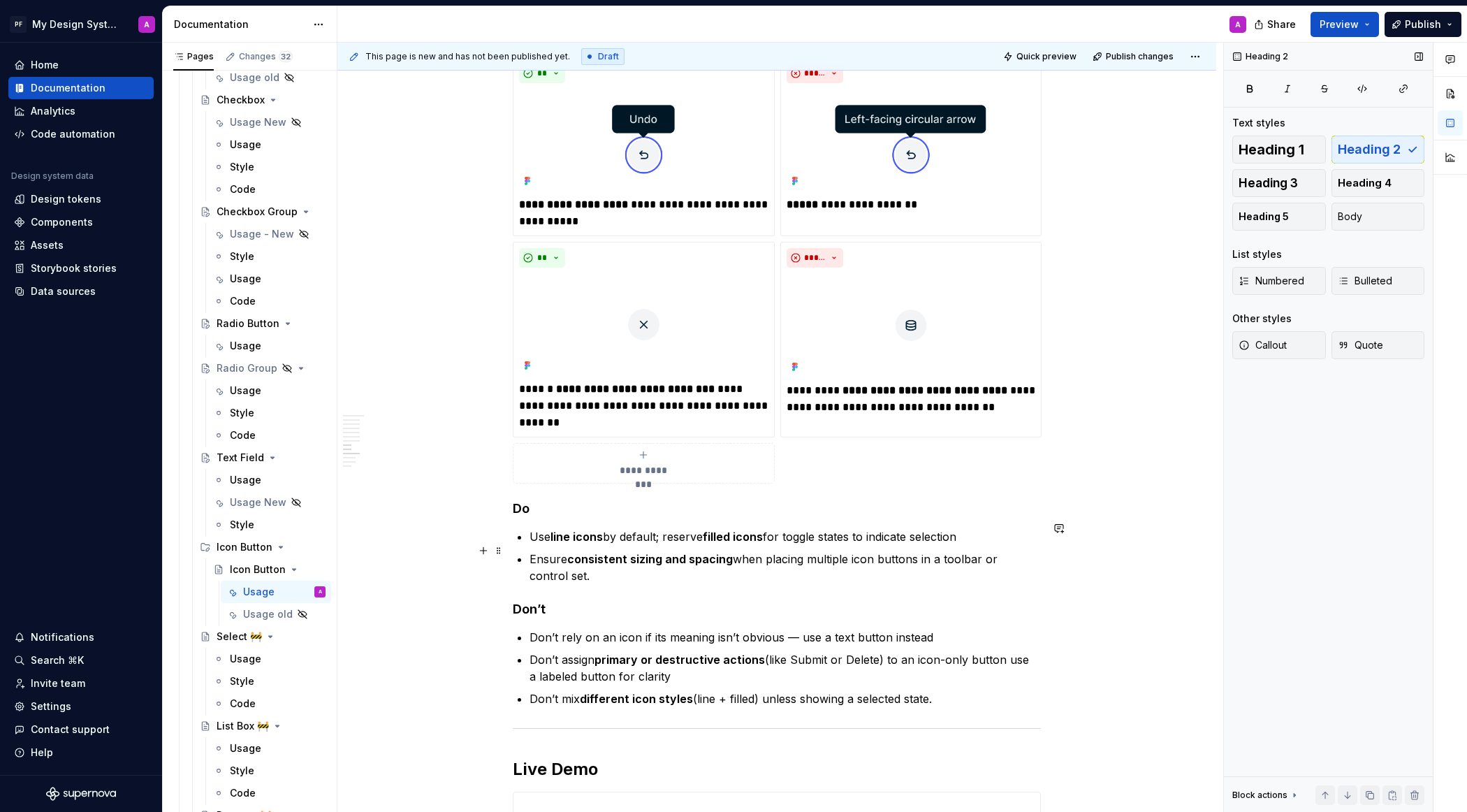
scroll to position [2208, 0]
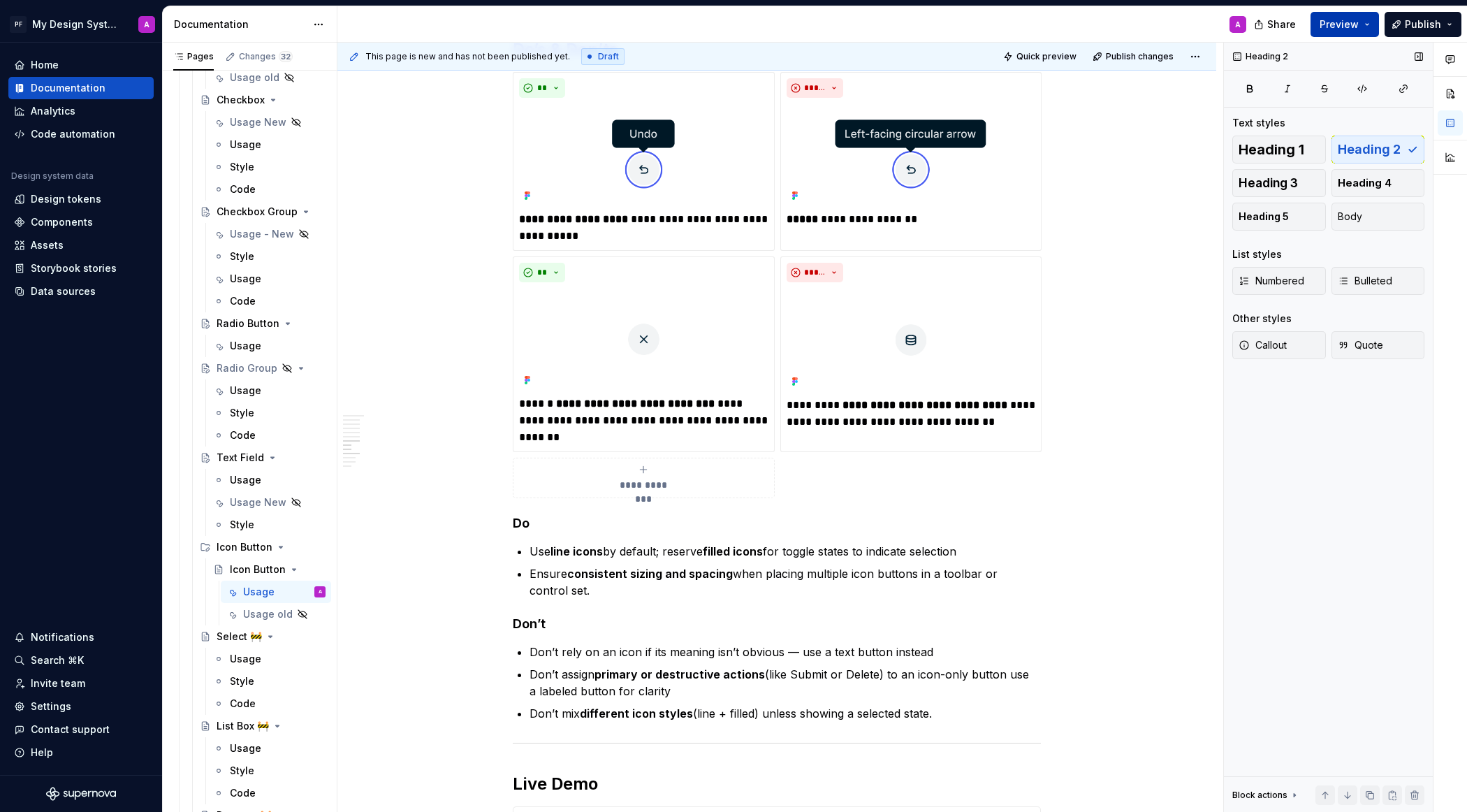
click at [1303, 25] on span "Preview" at bounding box center [1340, 24] width 39 height 14
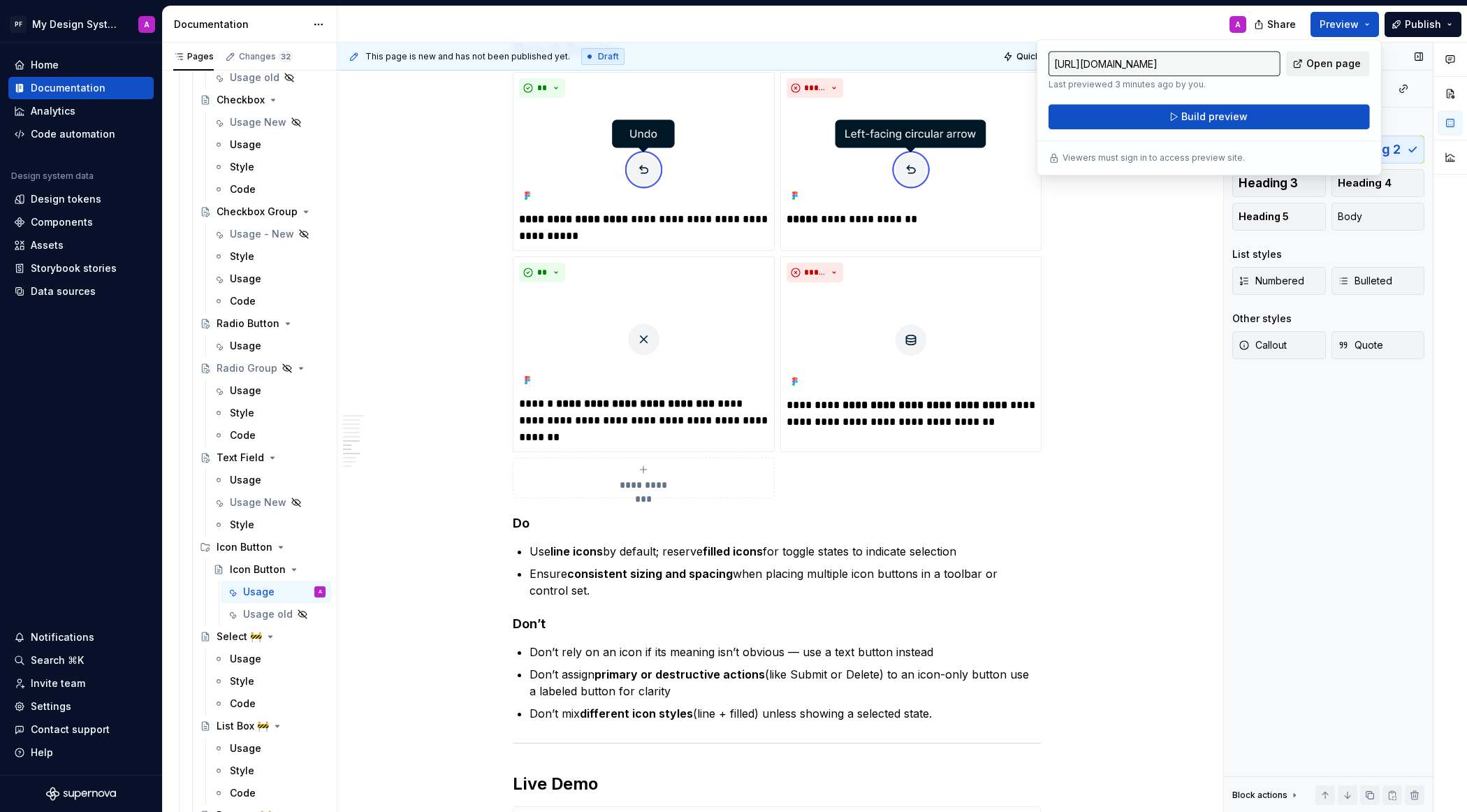
click at [1303, 65] on link "Open page" at bounding box center [1328, 63] width 84 height 25
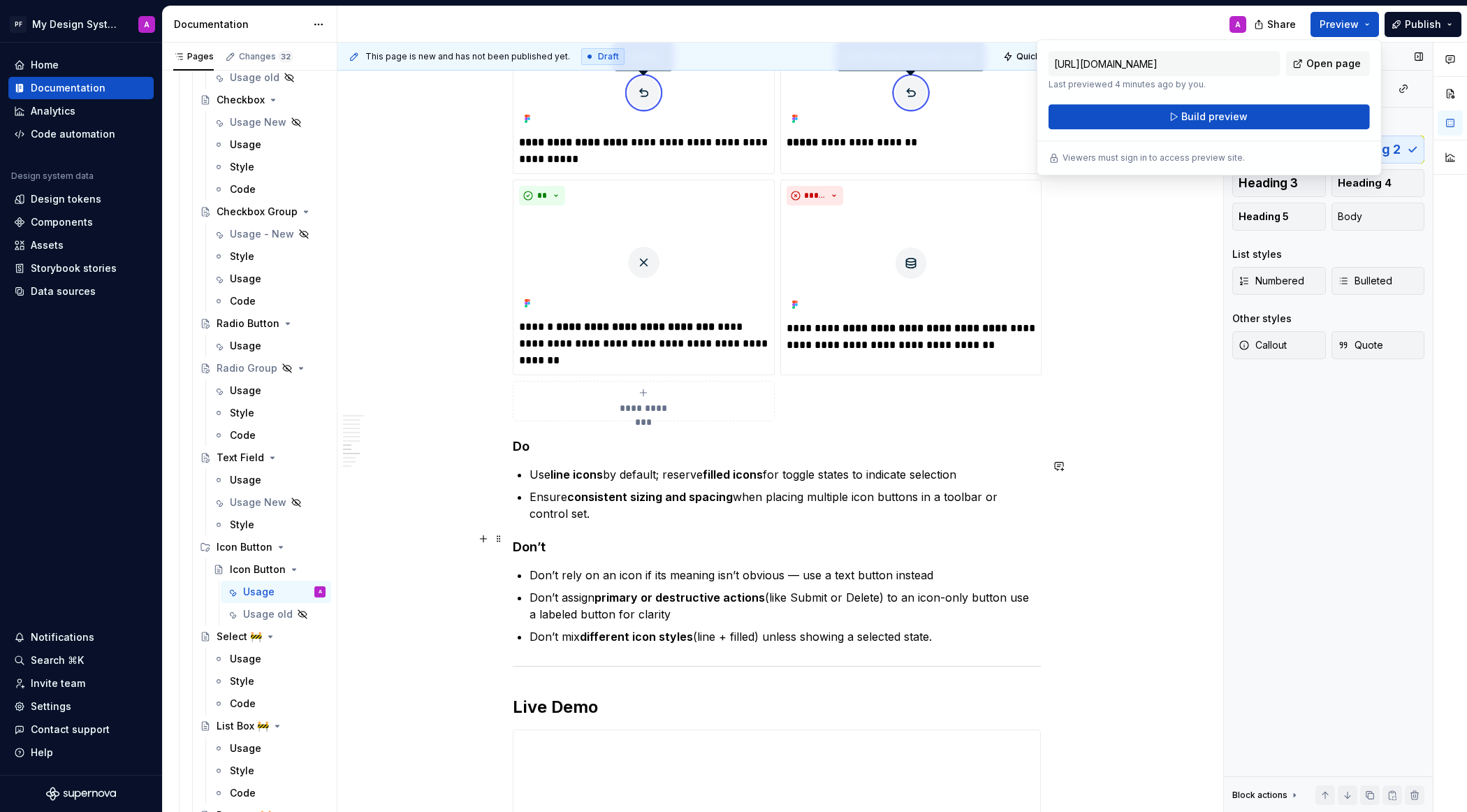
scroll to position [2320, 0]
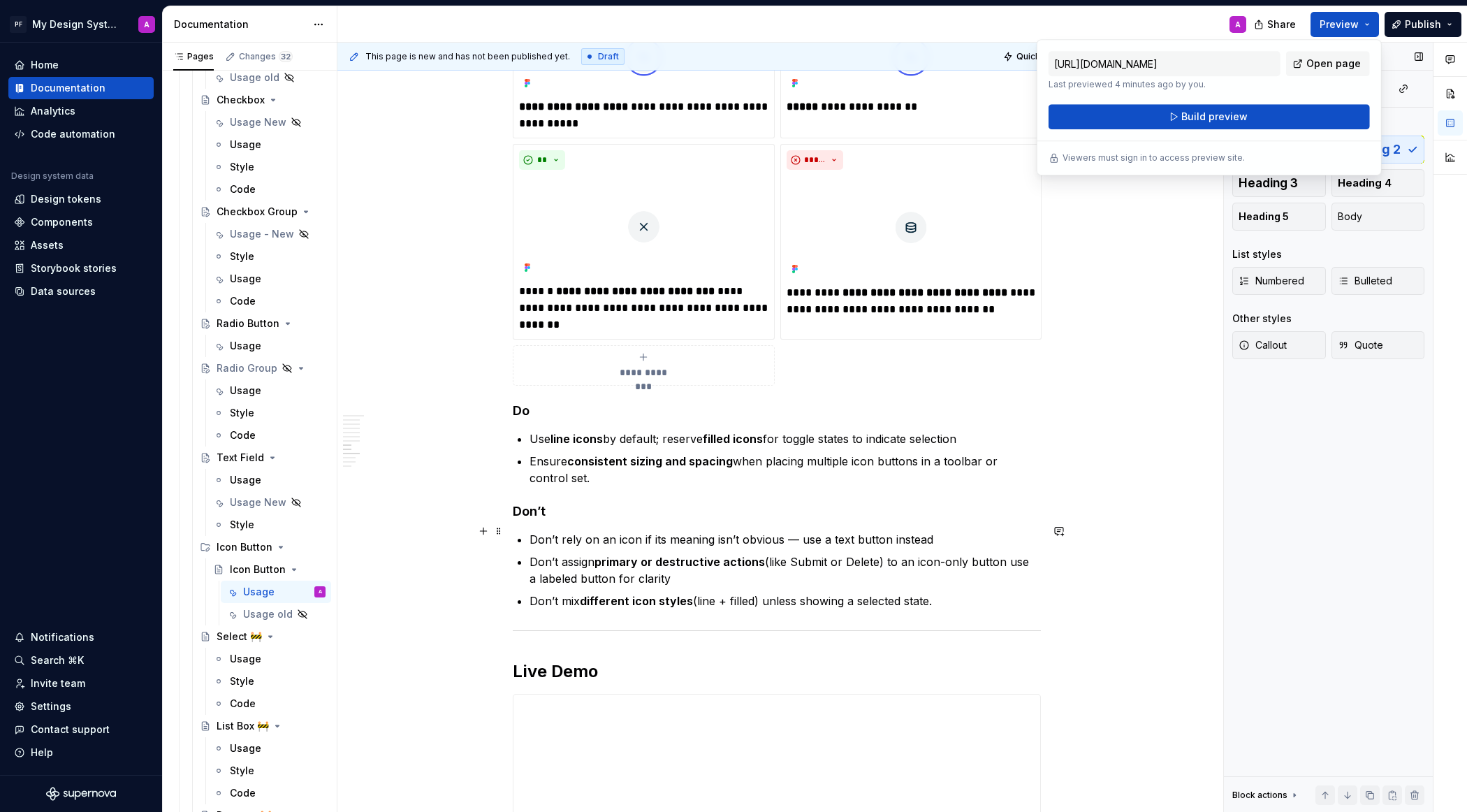
click at [798, 532] on p "Don’t rely on an icon if its meaning isn’t obvious — use a text button instead" at bounding box center [785, 539] width 511 height 16
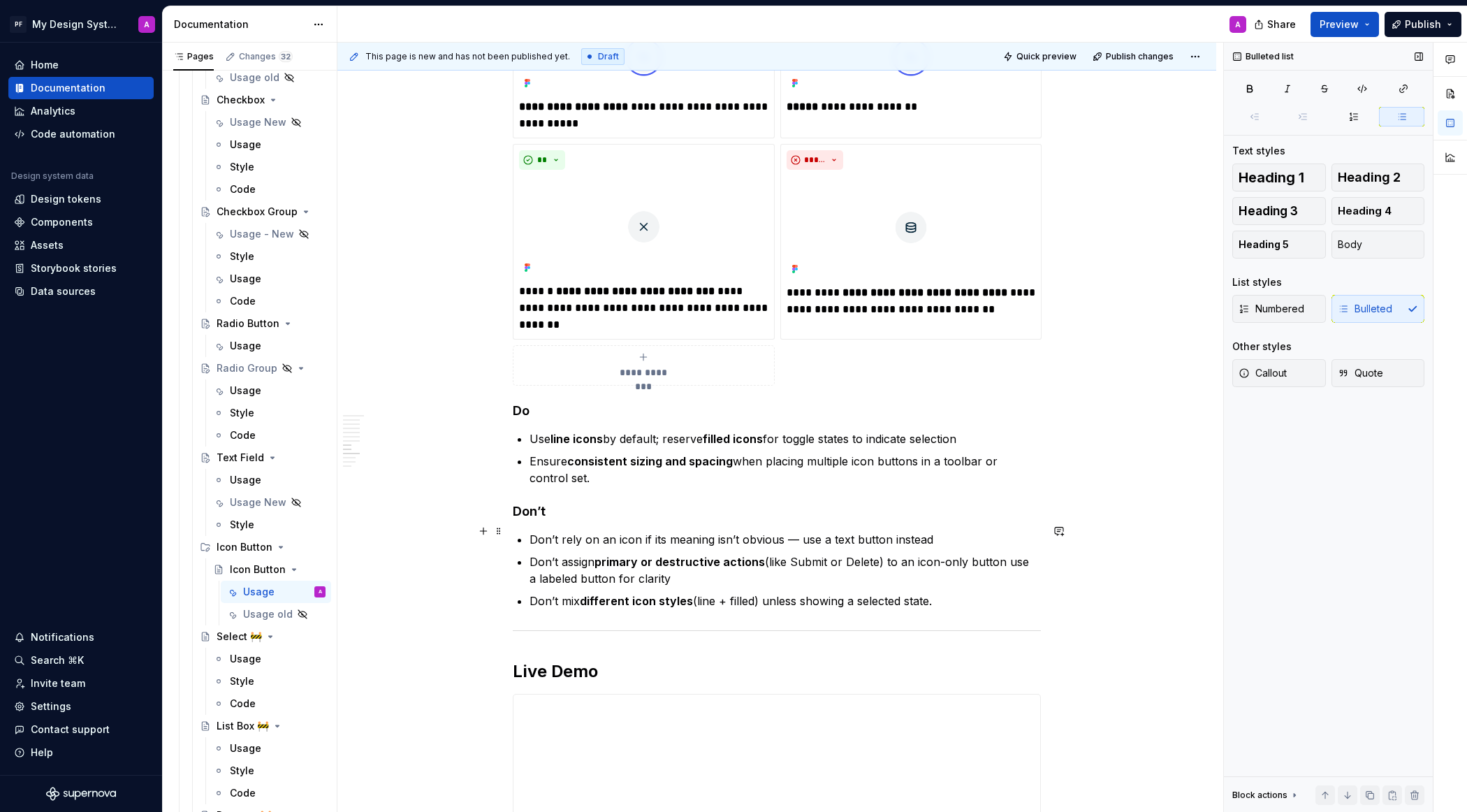
click at [802, 532] on p "Don’t rely on an icon if its meaning isn’t obvious — use a text button instead" at bounding box center [785, 539] width 511 height 16
click at [1303, 25] on span "Preview" at bounding box center [1340, 24] width 39 height 14
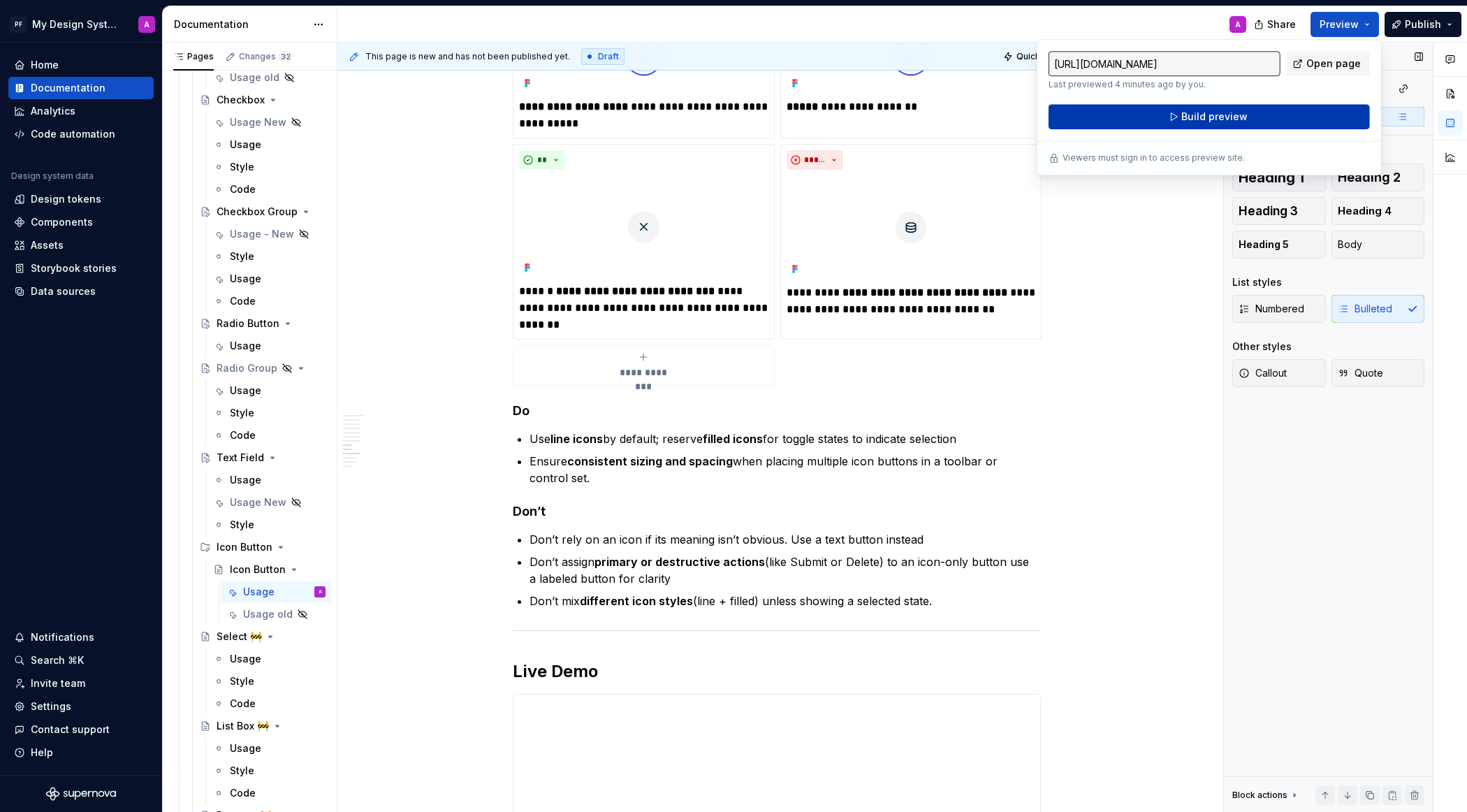
click at [1226, 118] on span "Build preview" at bounding box center [1214, 116] width 67 height 14
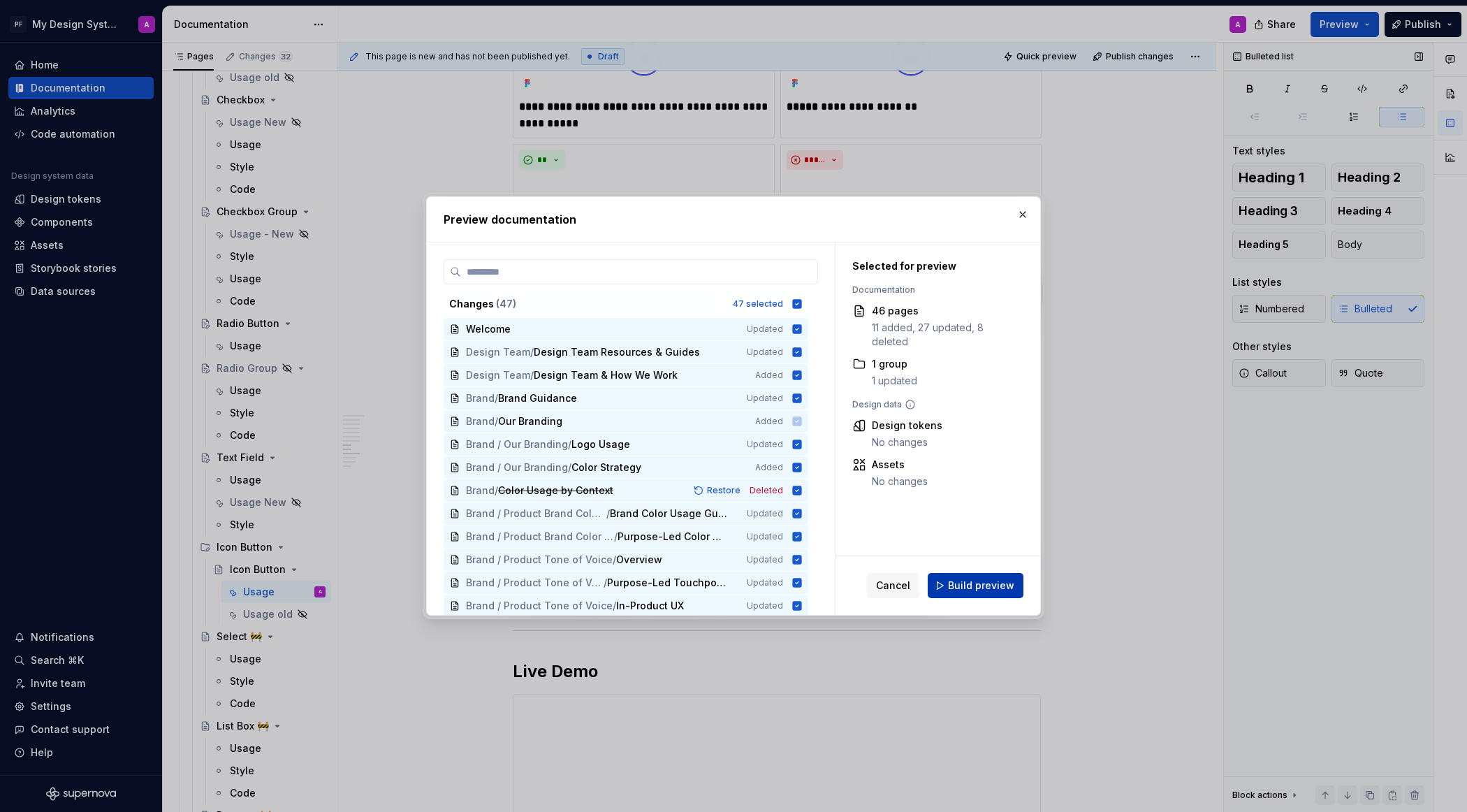
click at [991, 585] on span "Build preview" at bounding box center [980, 585] width 67 height 14
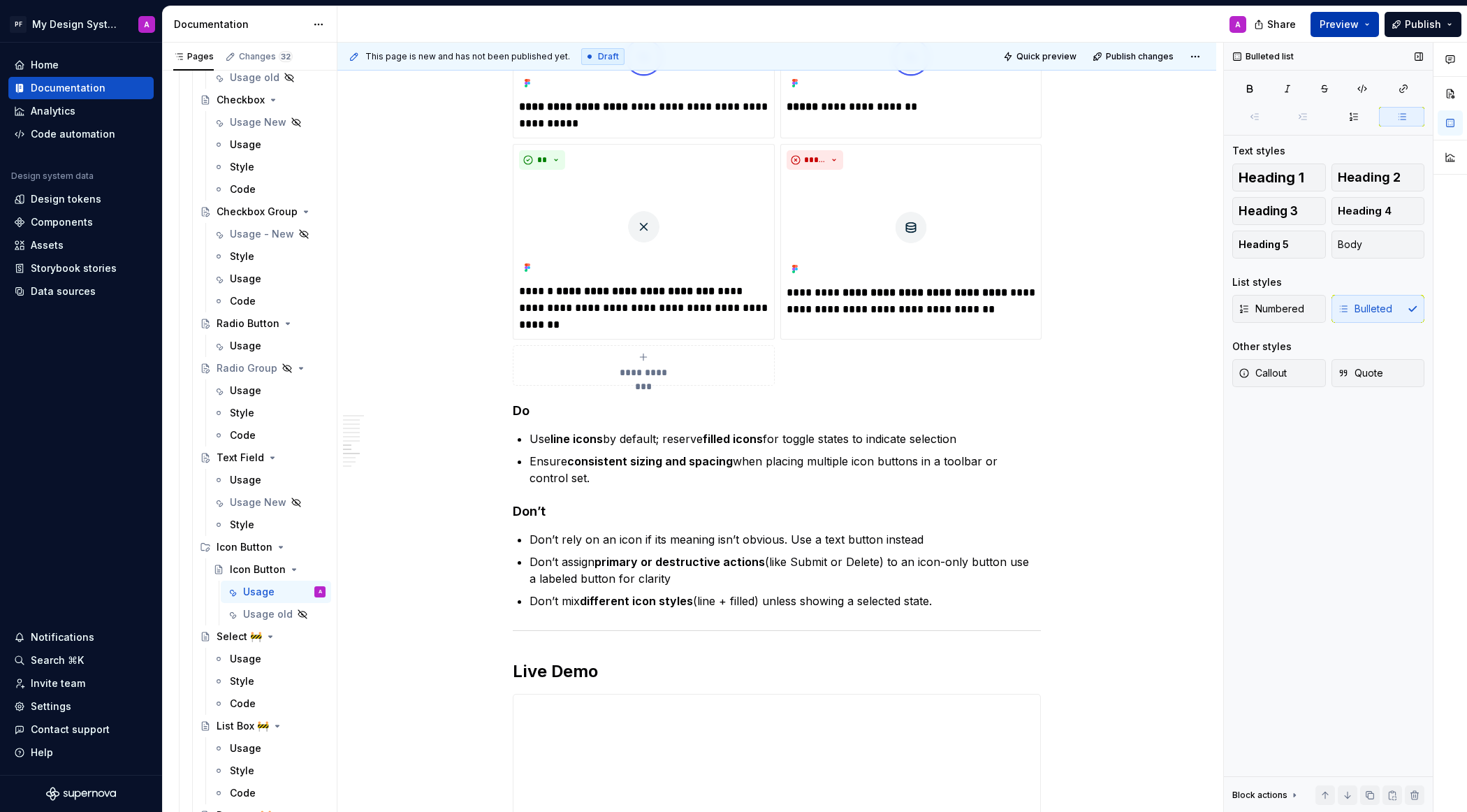
click at [1303, 35] on button "Preview" at bounding box center [1345, 24] width 68 height 25
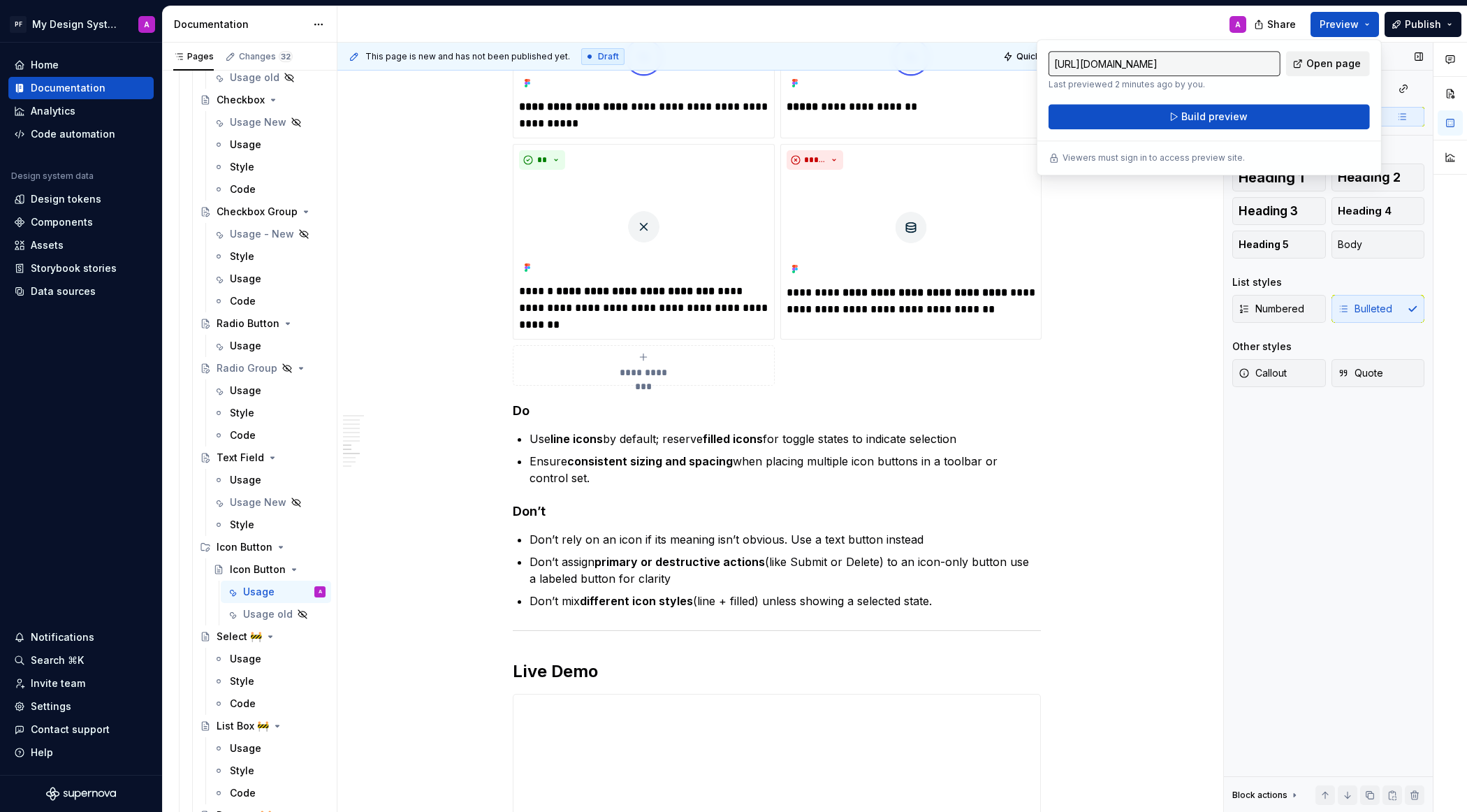
click at [1303, 64] on span "Open page" at bounding box center [1333, 63] width 54 height 14
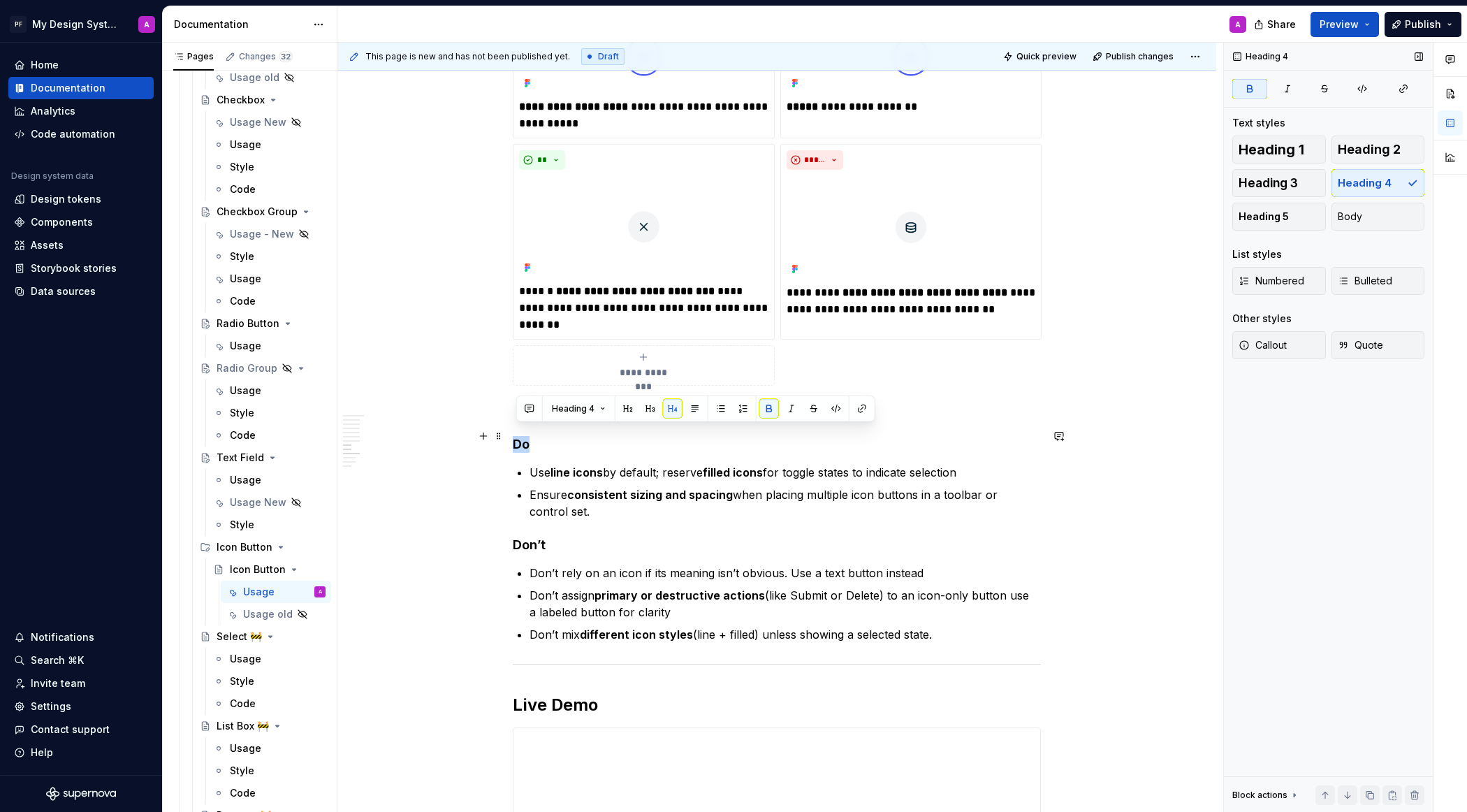
drag, startPoint x: 533, startPoint y: 433, endPoint x: 514, endPoint y: 432, distance: 19.0
click at [514, 432] on div "Overview An icon button is a compact control that uses only an icon to represen…" at bounding box center [777, 12] width 879 height 4145
click at [696, 408] on button "button" at bounding box center [695, 408] width 20 height 20
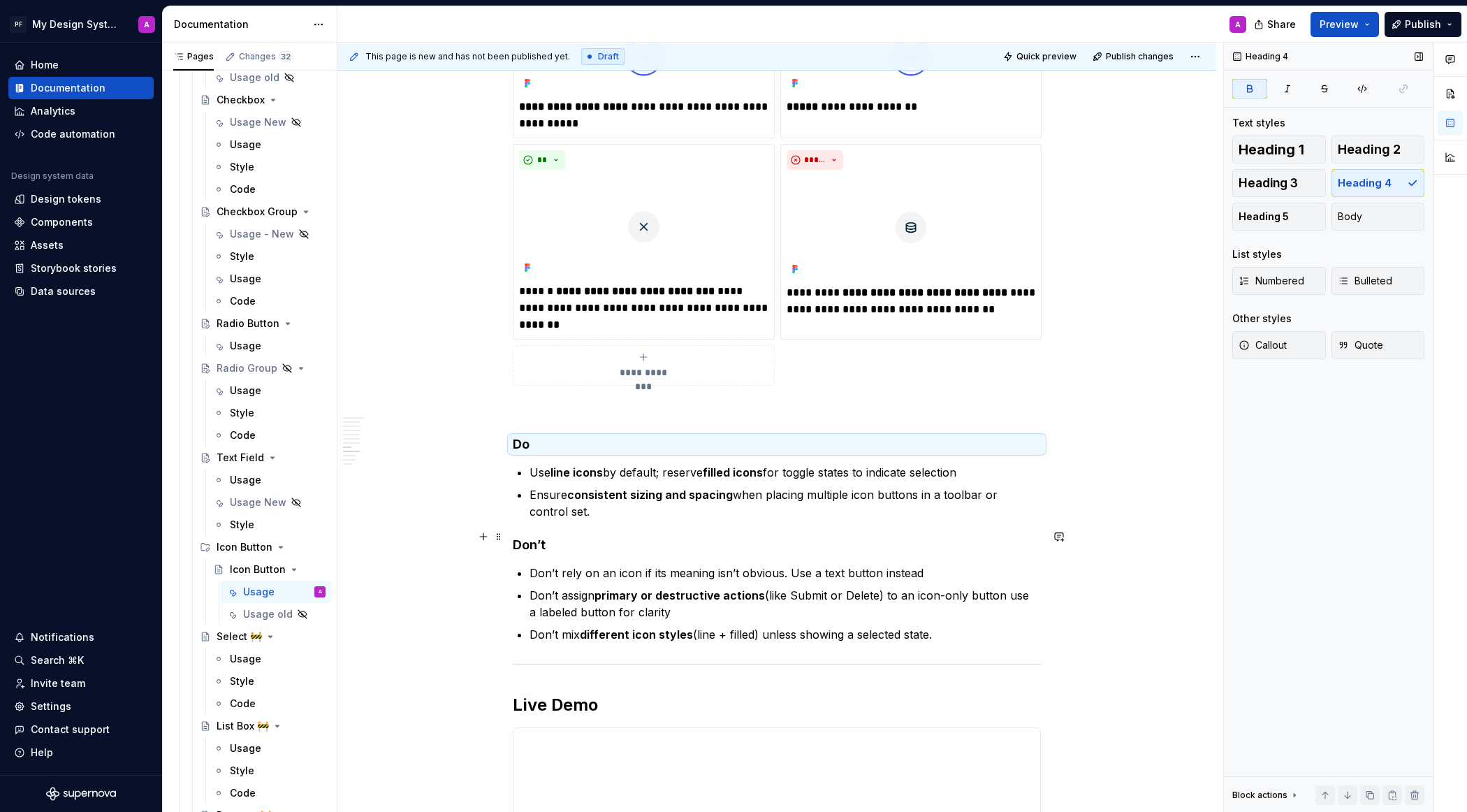
click at [621, 537] on h4 "Don’t" at bounding box center [777, 545] width 528 height 16
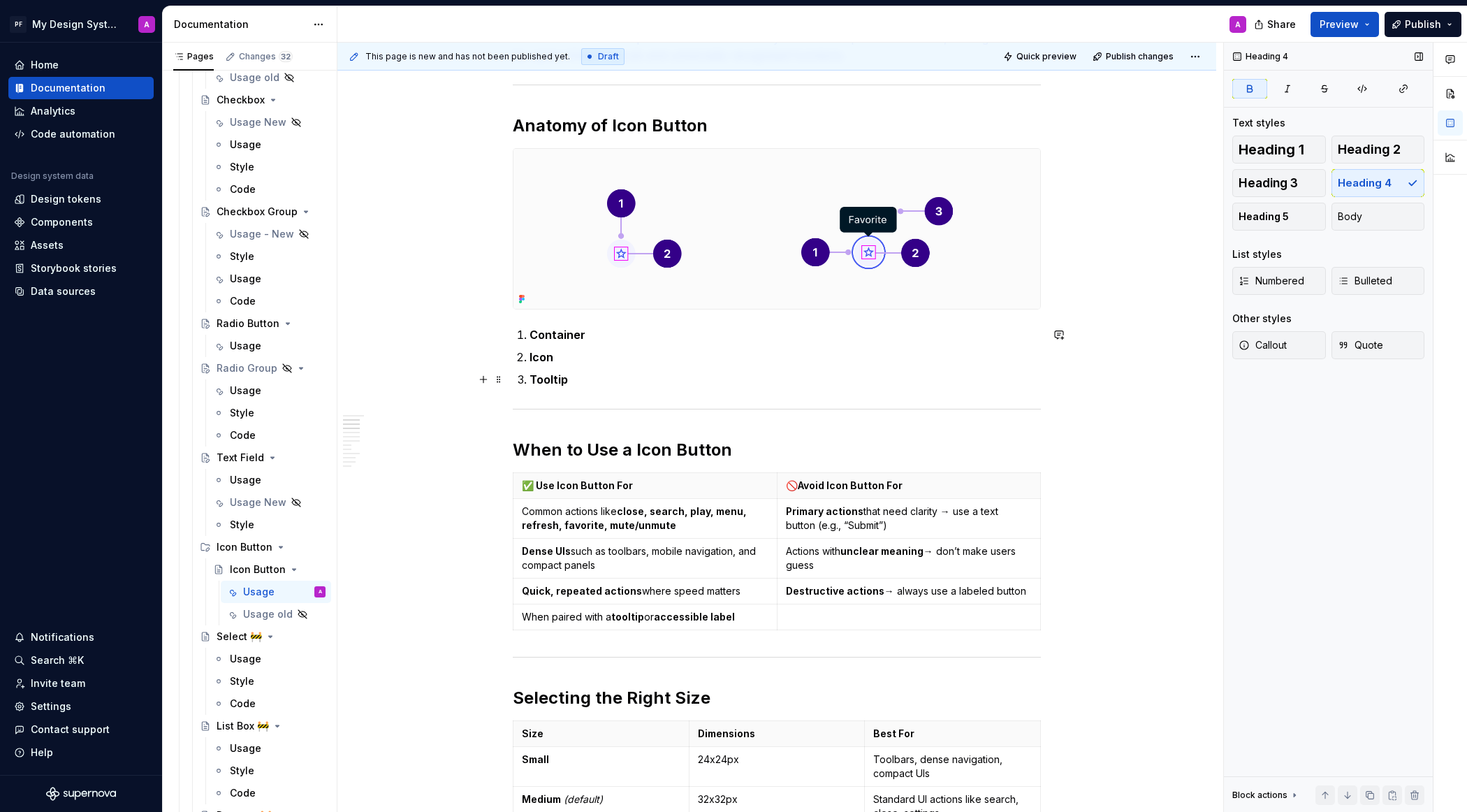
scroll to position [288, 0]
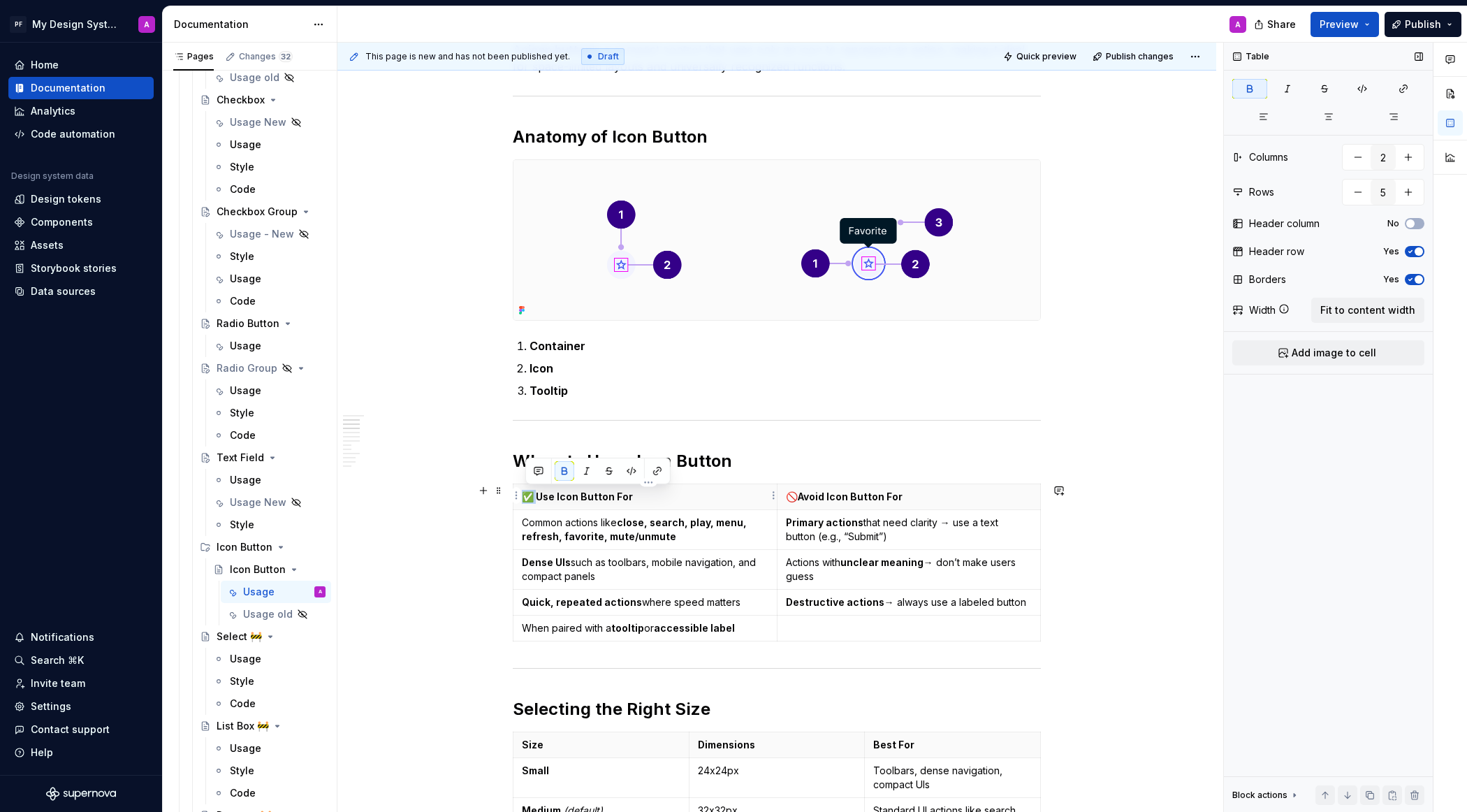
drag, startPoint x: 538, startPoint y: 496, endPoint x: 525, endPoint y: 496, distance: 13.0
click at [525, 496] on strong "✅ Use Icon Button For" at bounding box center [577, 496] width 111 height 12
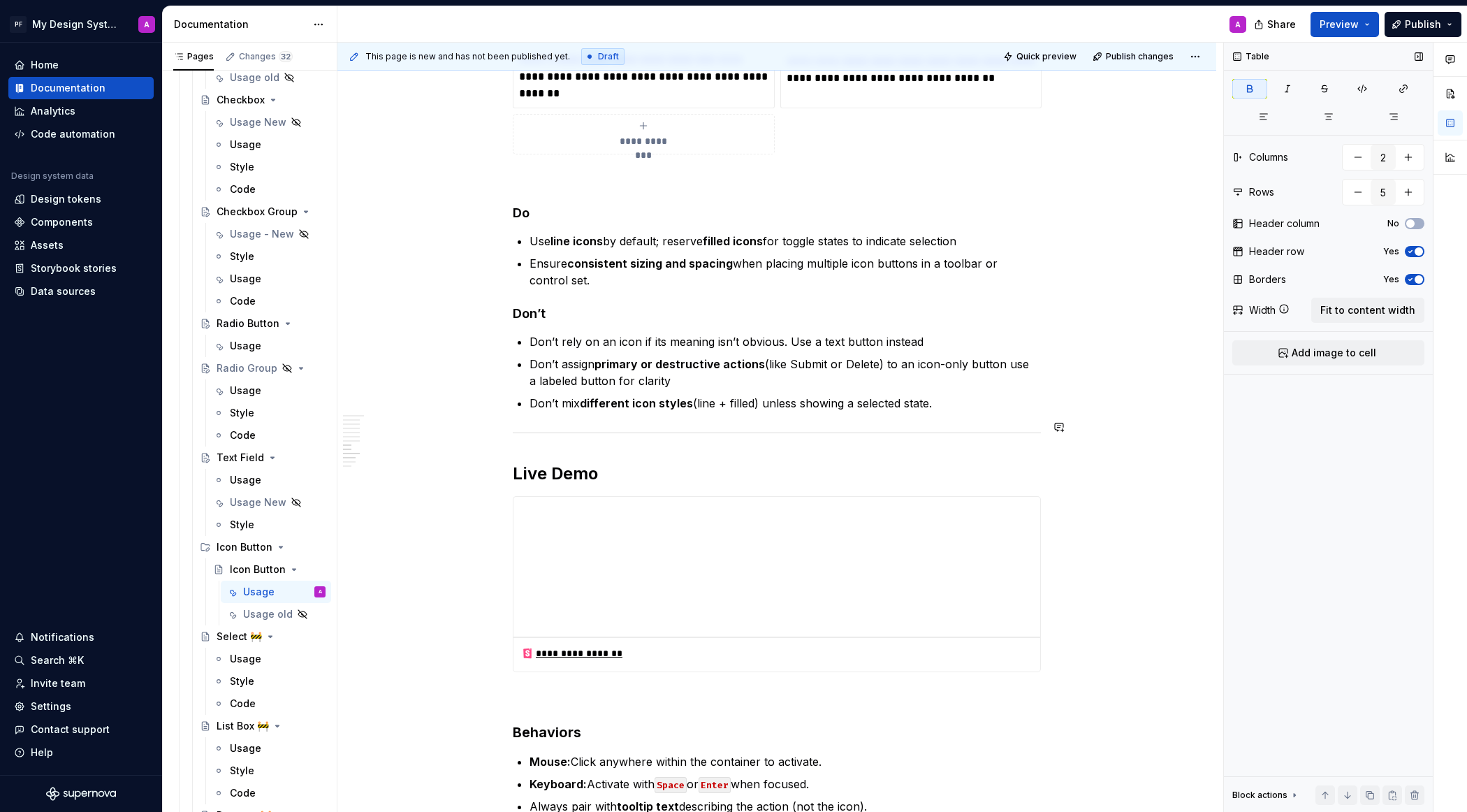
scroll to position [2467, 0]
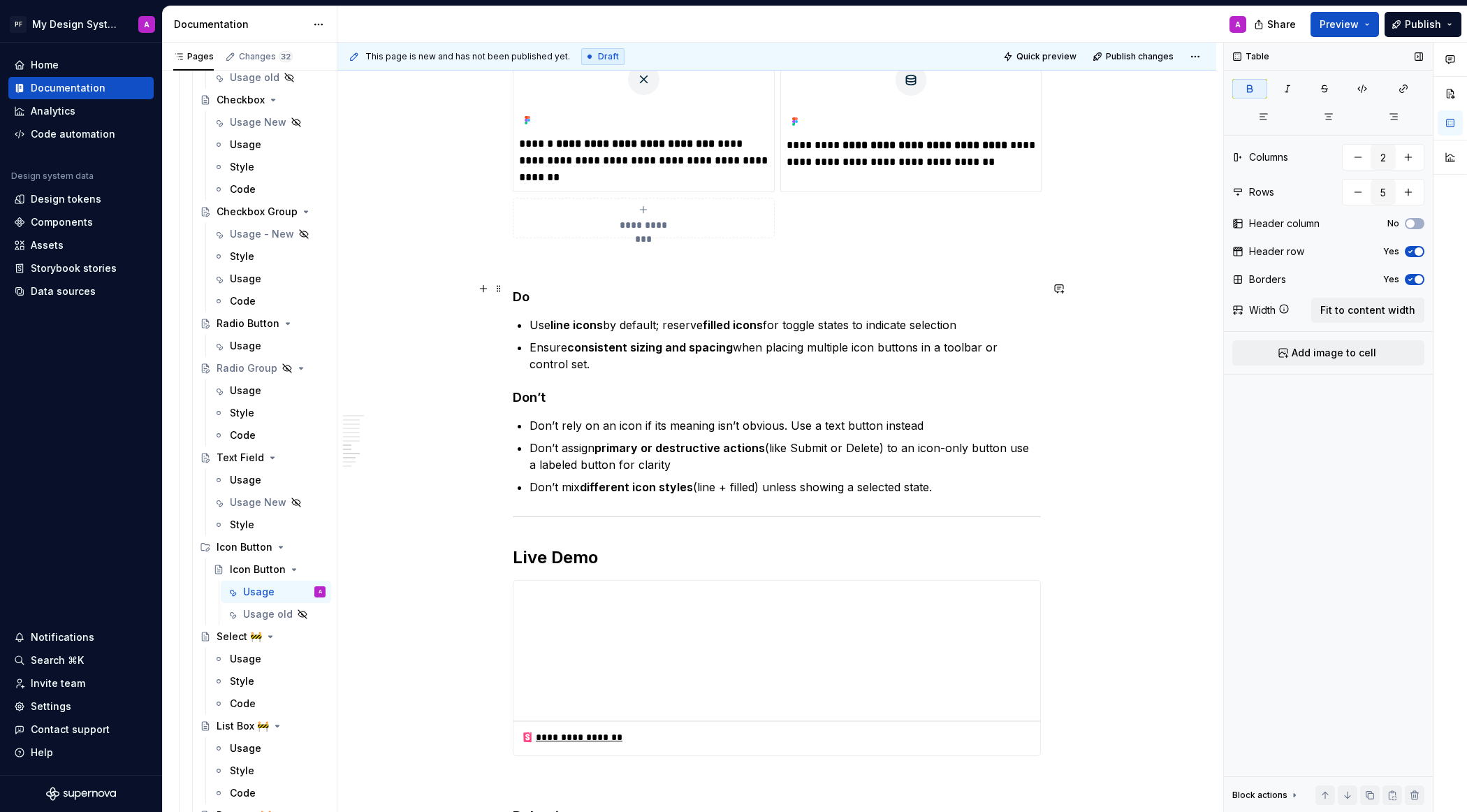
click at [516, 290] on strong "Do" at bounding box center [521, 297] width 16 height 15
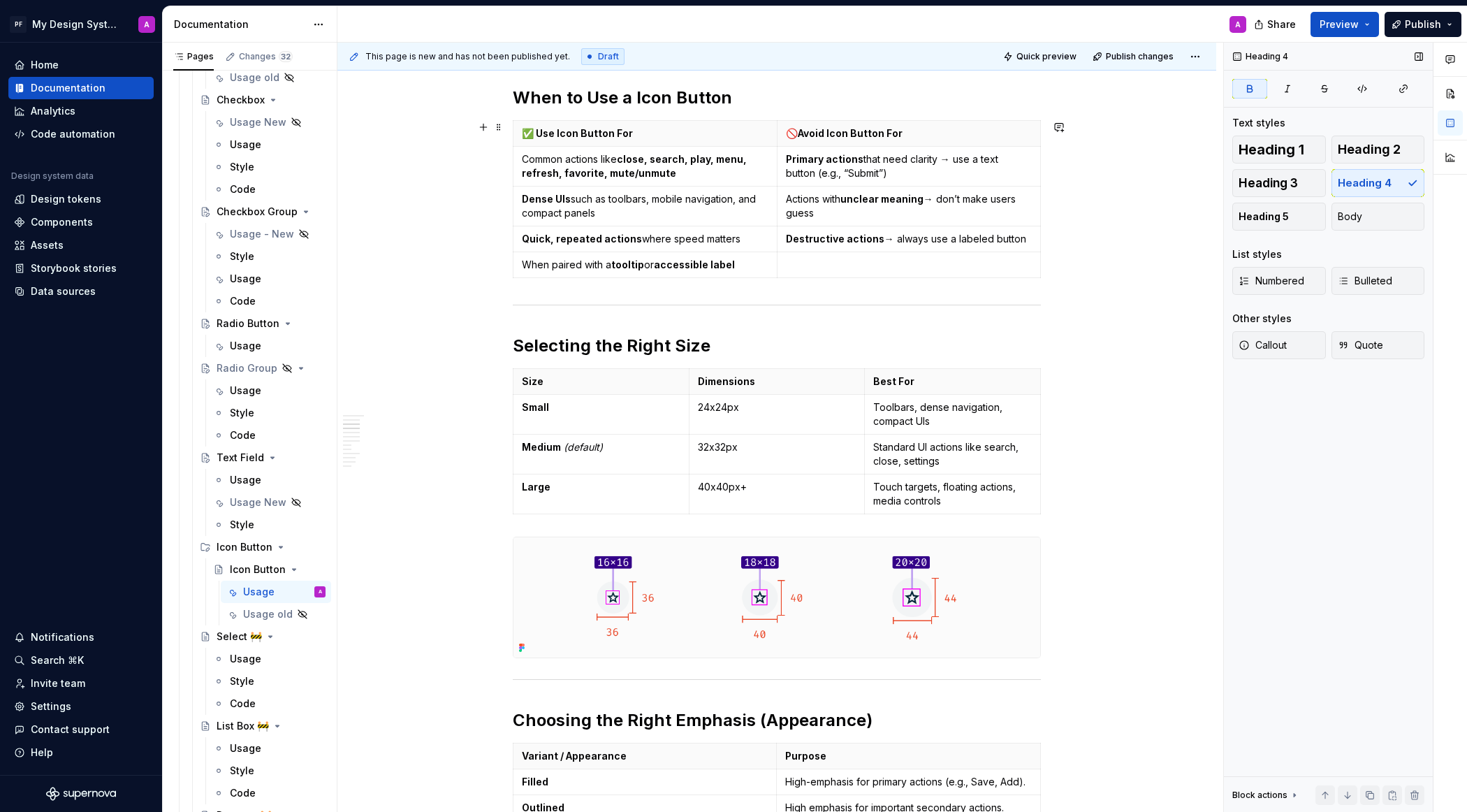
scroll to position [399, 0]
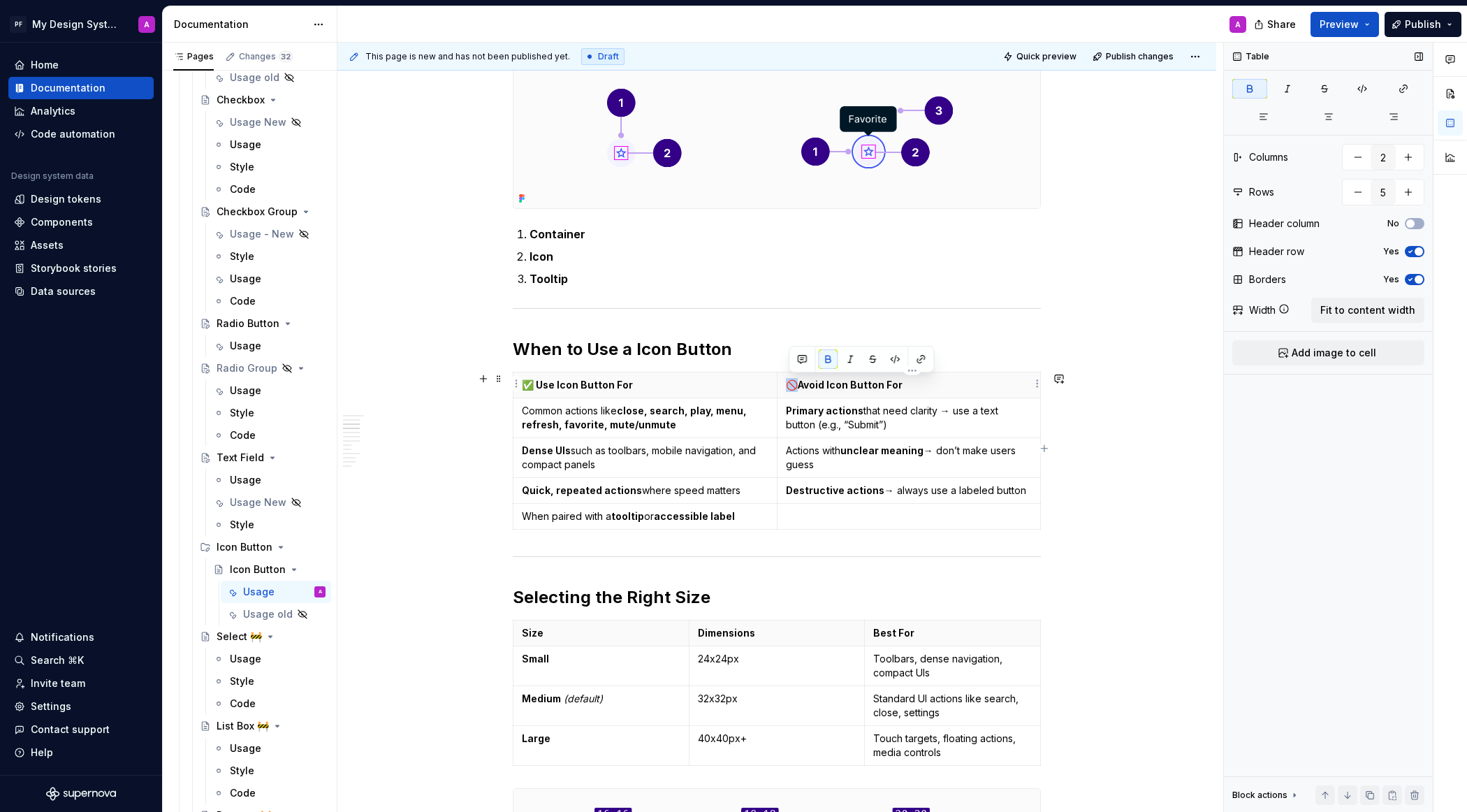
drag, startPoint x: 800, startPoint y: 385, endPoint x: 790, endPoint y: 385, distance: 10.0
click at [790, 385] on strong "🚫Avoid Icon Button For" at bounding box center [844, 385] width 117 height 12
click at [540, 382] on strong "✅ Use Icon Button For" at bounding box center [577, 385] width 111 height 12
click at [799, 380] on strong "🚫Avoid Icon Button For" at bounding box center [844, 385] width 117 height 12
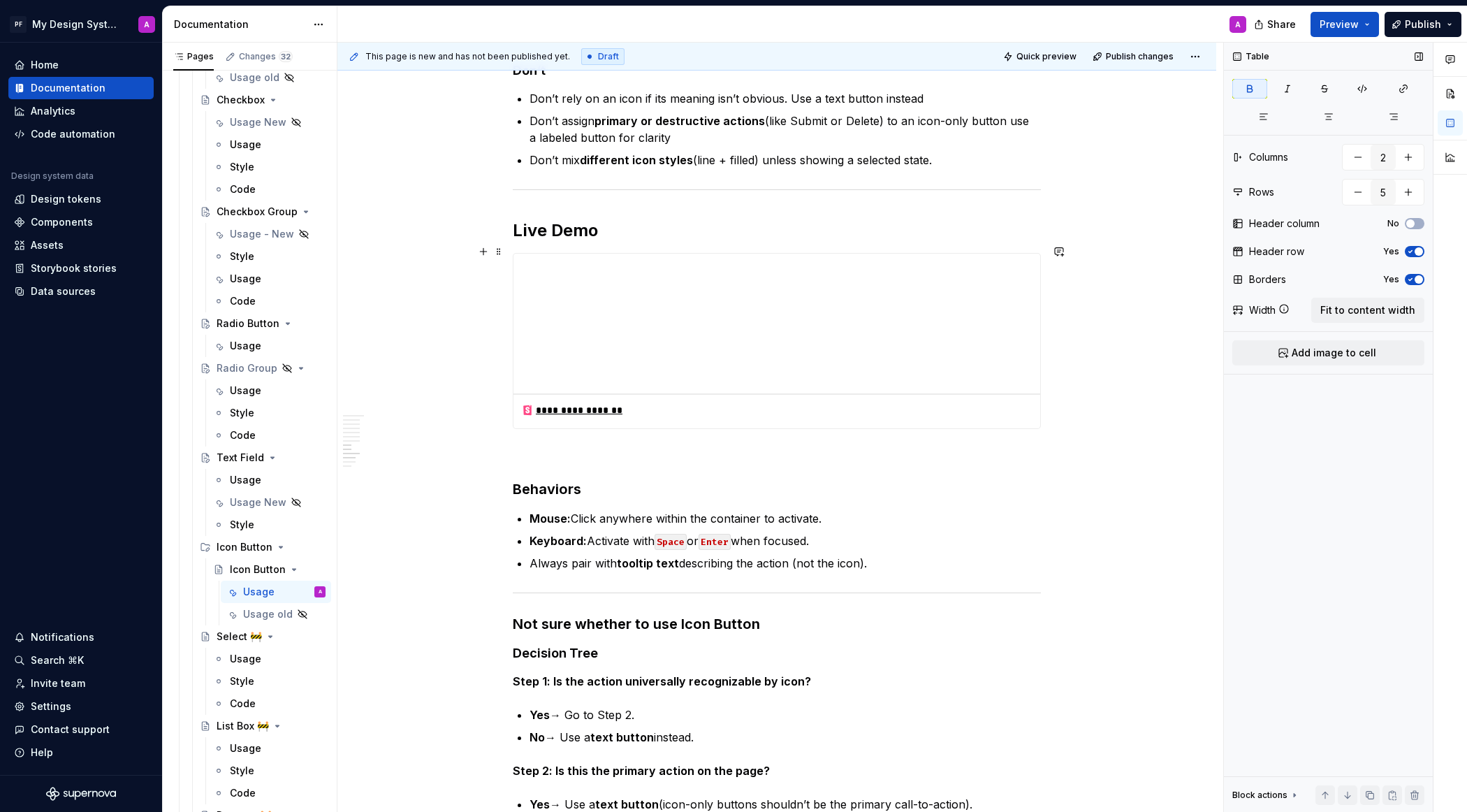
scroll to position [2470, 0]
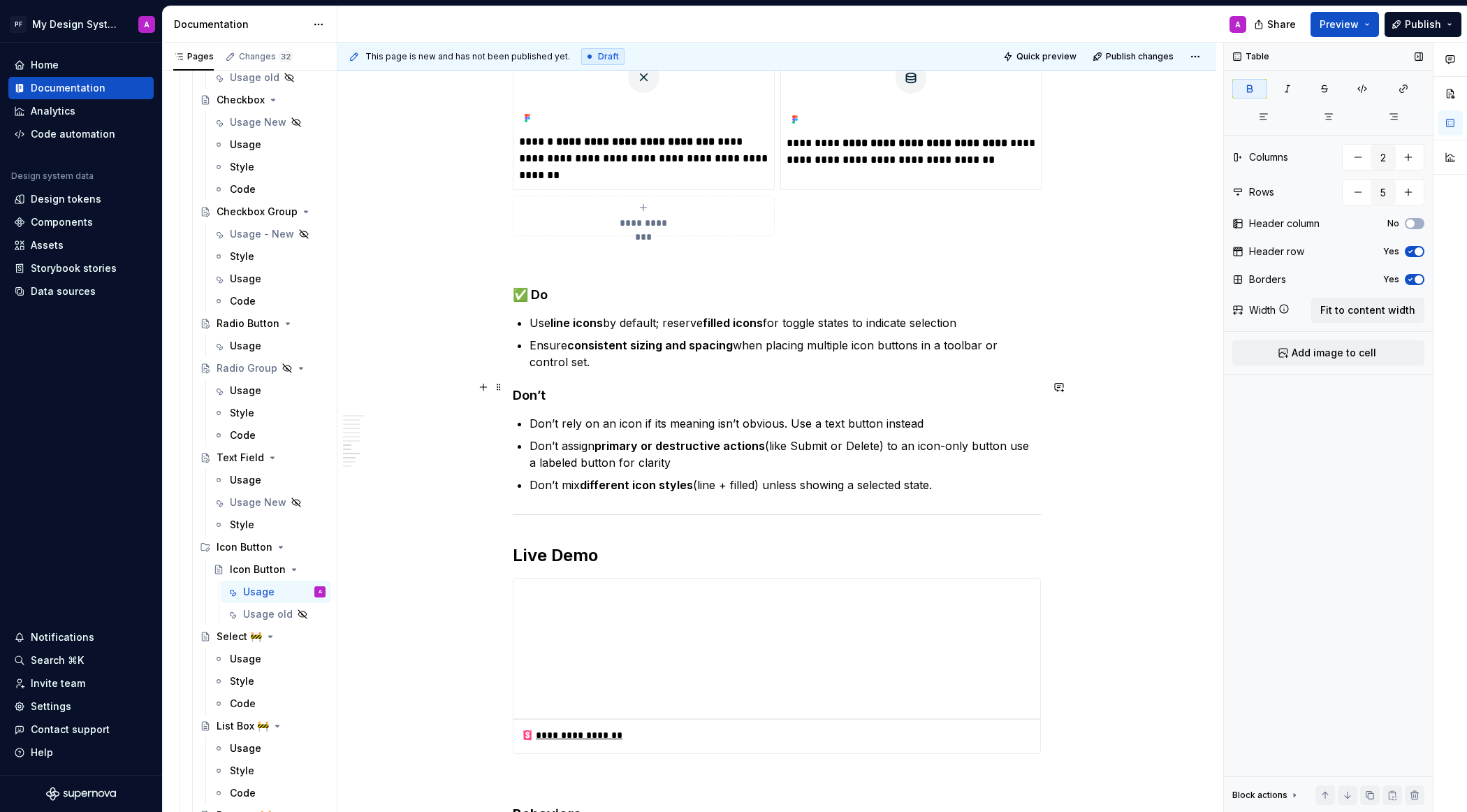
click at [519, 388] on strong "Don’t" at bounding box center [529, 395] width 33 height 15
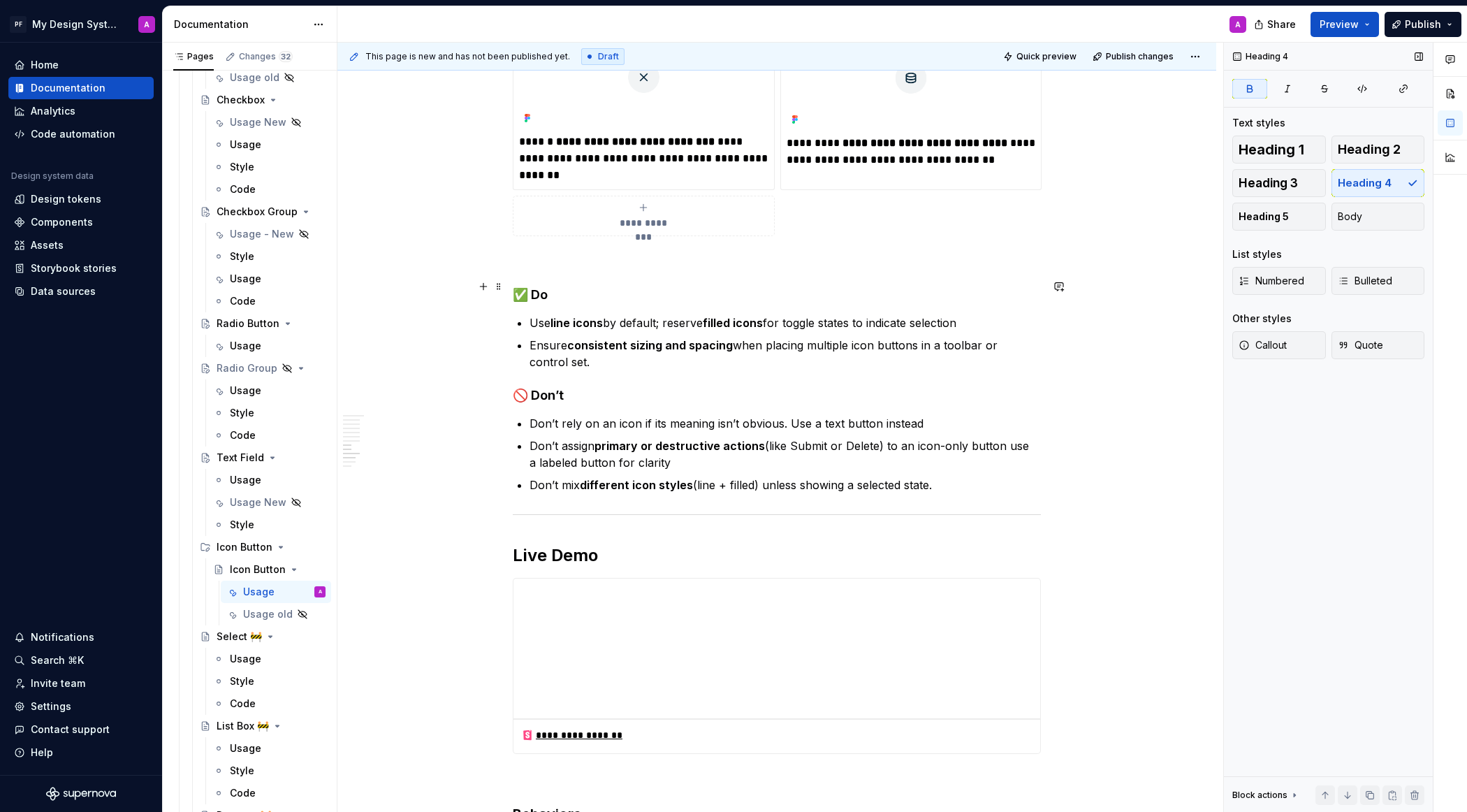
click at [533, 287] on strong "✅ Do" at bounding box center [530, 294] width 35 height 15
click at [1303, 21] on span "Preview" at bounding box center [1340, 24] width 39 height 14
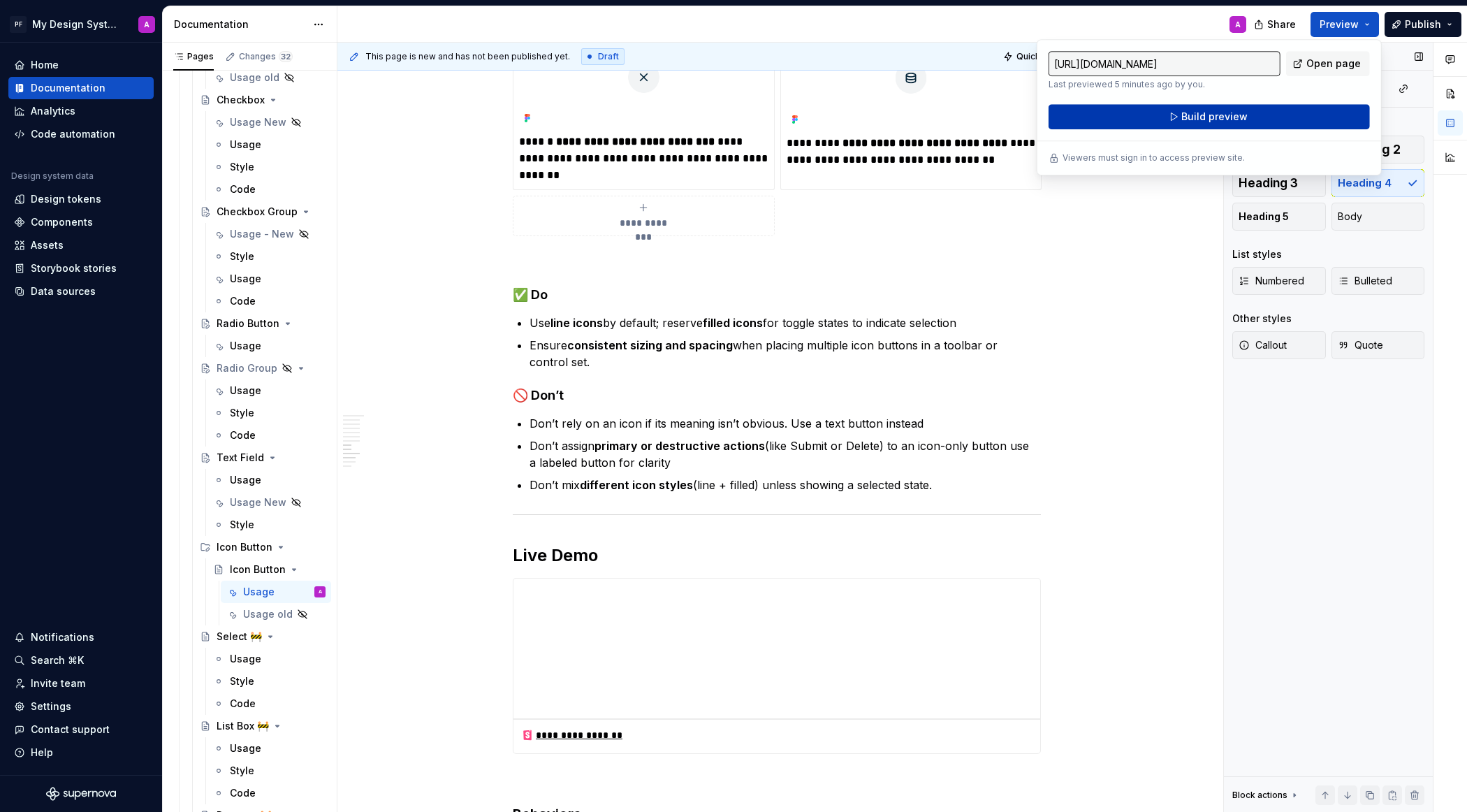
click at [1217, 117] on span "Build preview" at bounding box center [1214, 116] width 67 height 14
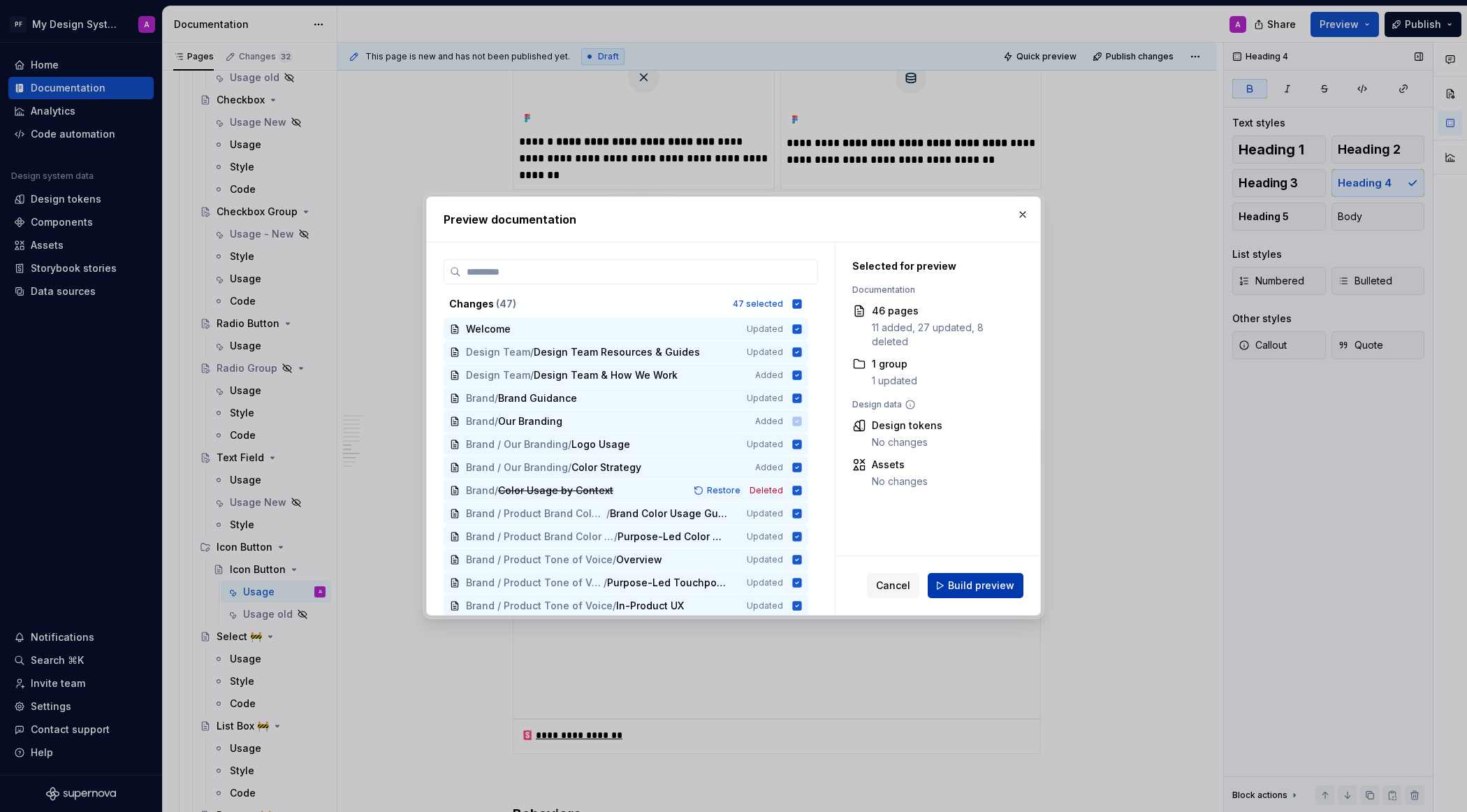
click at [994, 585] on span "Build preview" at bounding box center [980, 585] width 67 height 14
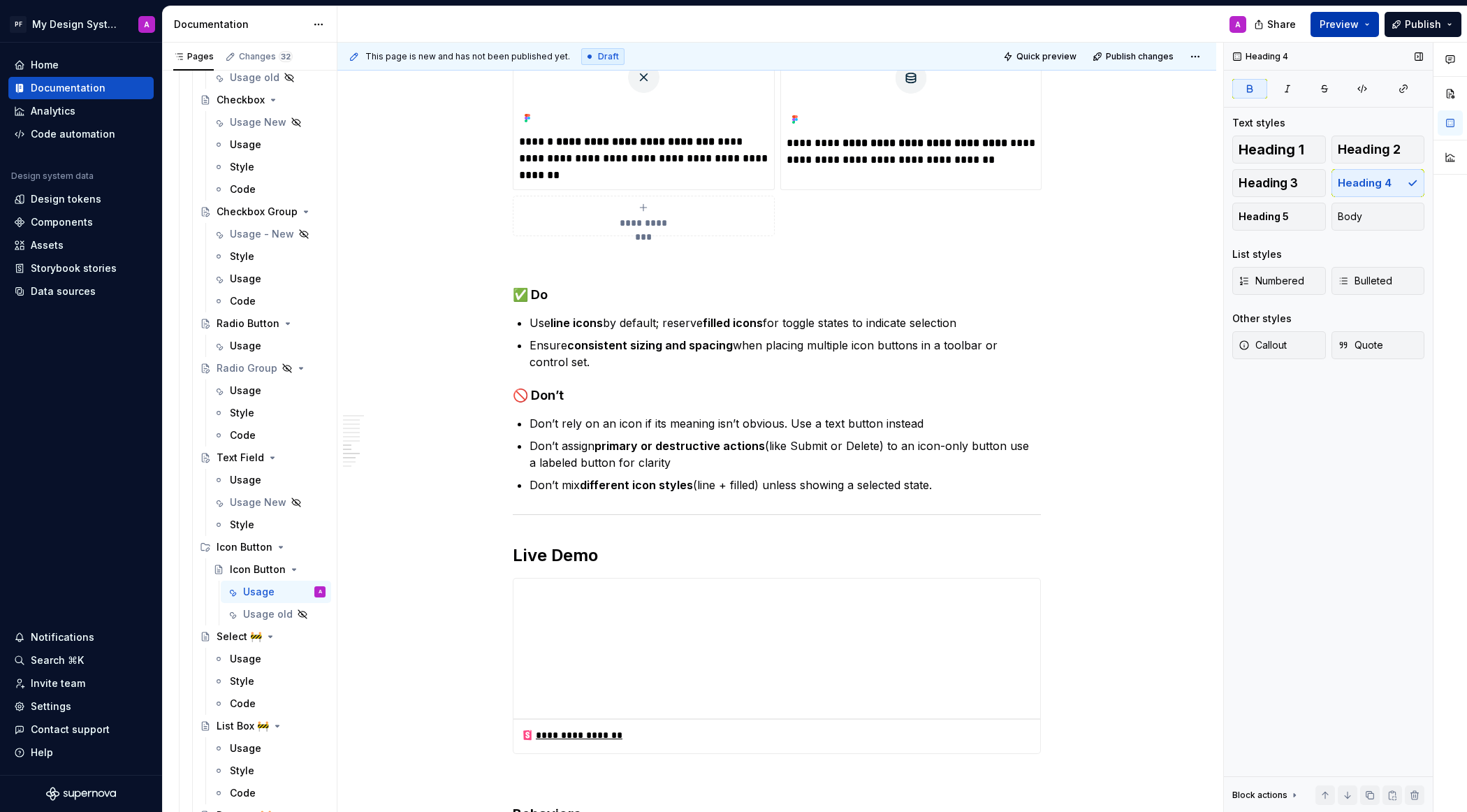
click at [1303, 32] on button "Preview" at bounding box center [1345, 24] width 68 height 25
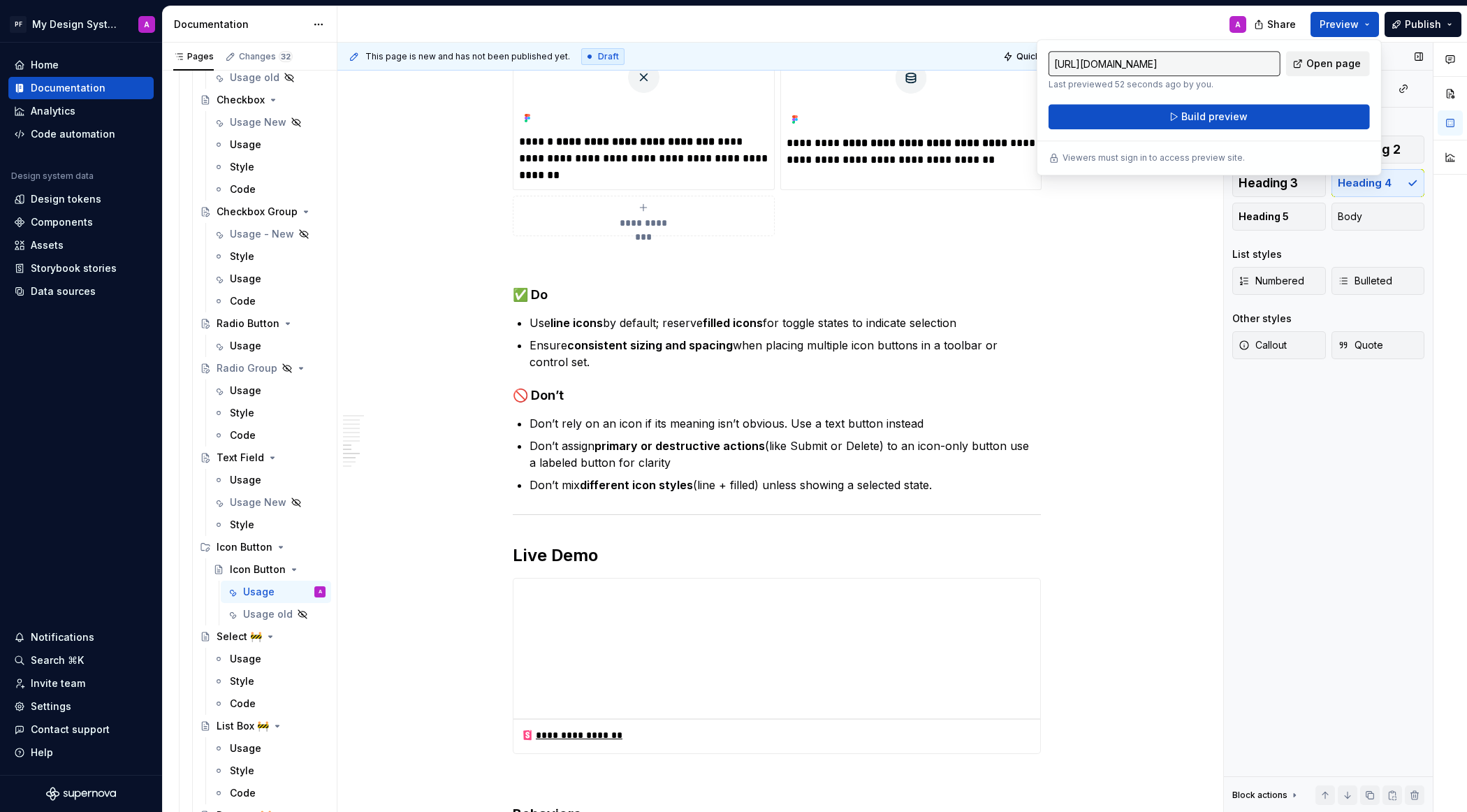
click at [1303, 66] on span "Open page" at bounding box center [1333, 63] width 54 height 14
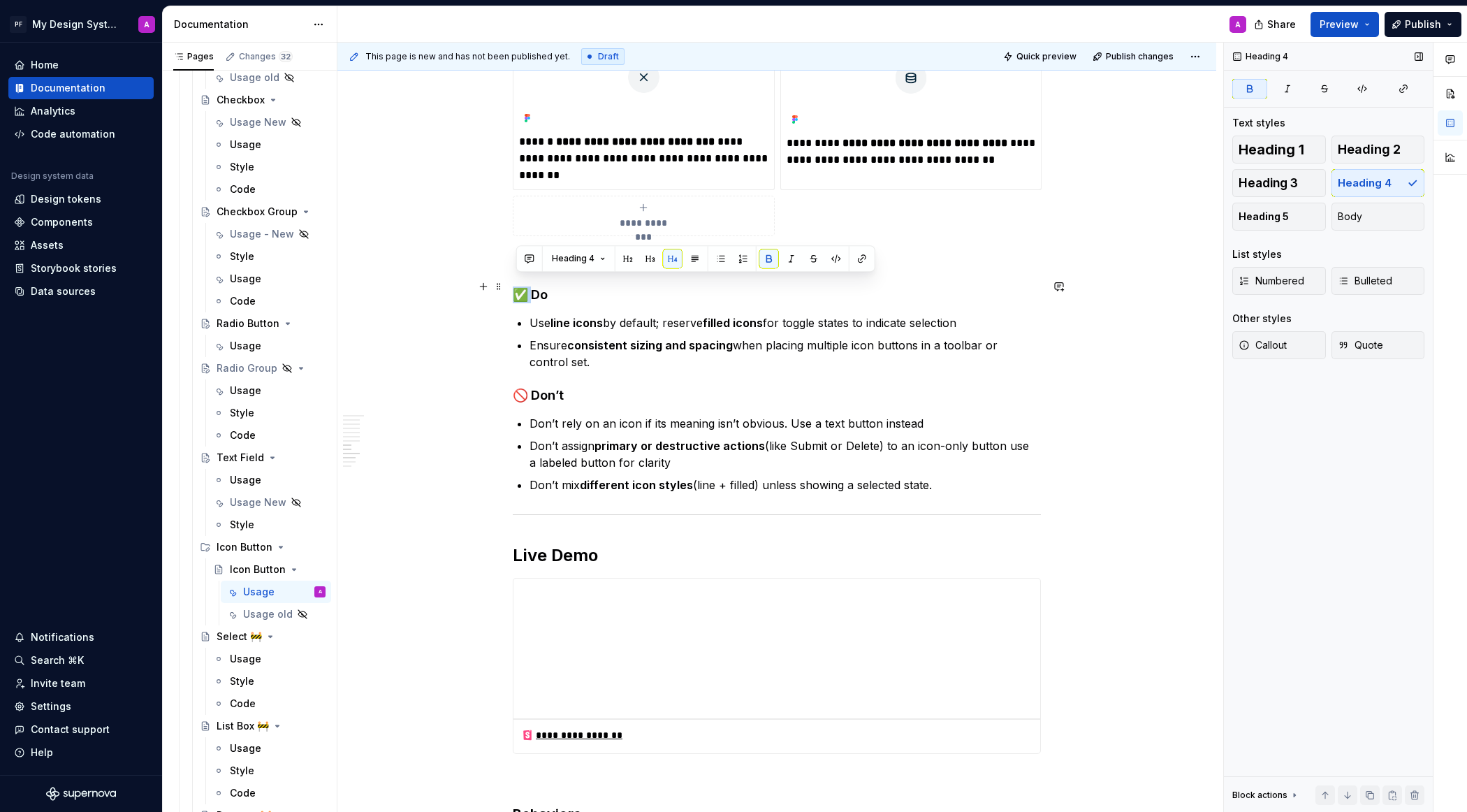
drag, startPoint x: 531, startPoint y: 288, endPoint x: 520, endPoint y: 288, distance: 11.0
click at [520, 288] on strong "✅ Do" at bounding box center [530, 294] width 35 height 15
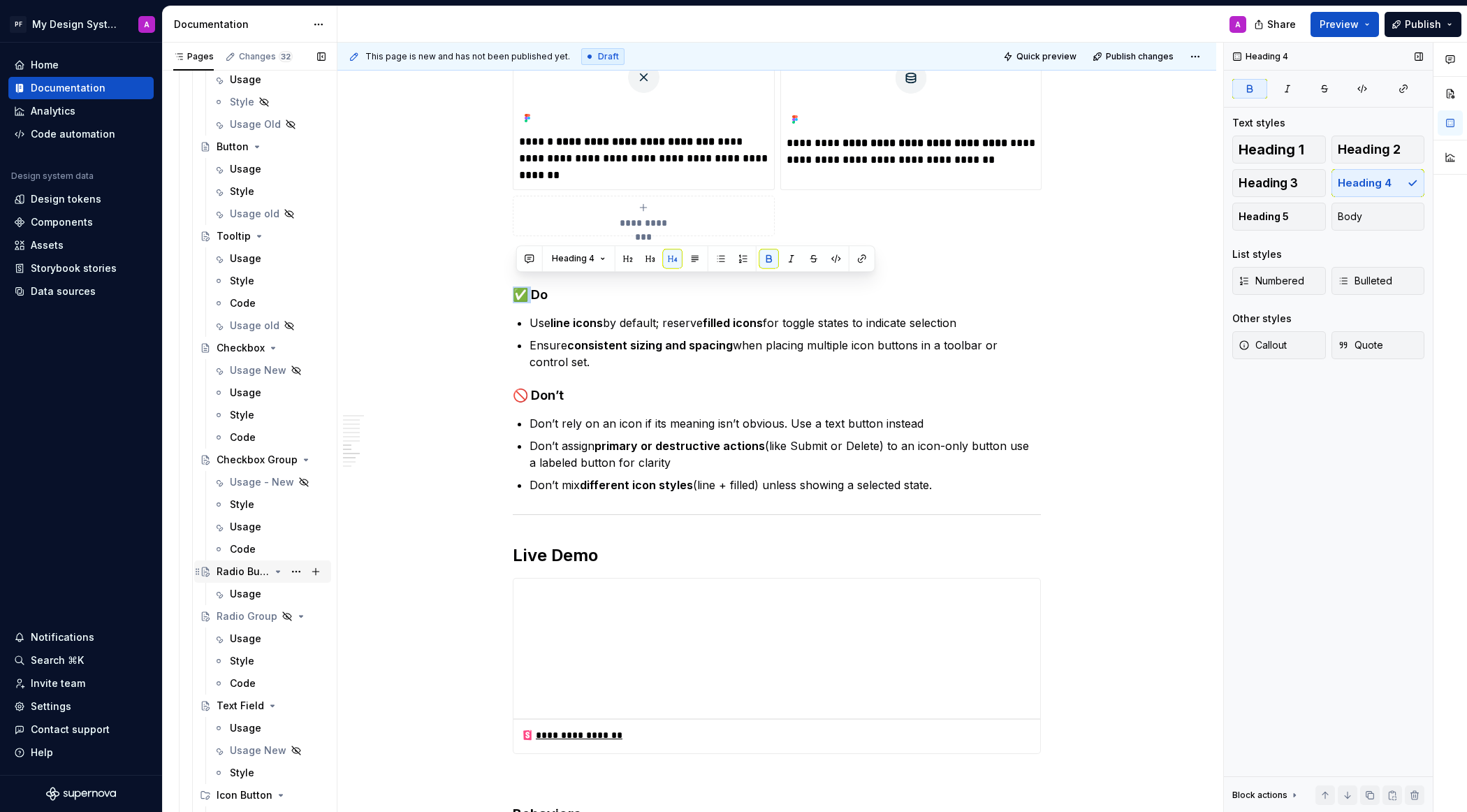
scroll to position [1807, 0]
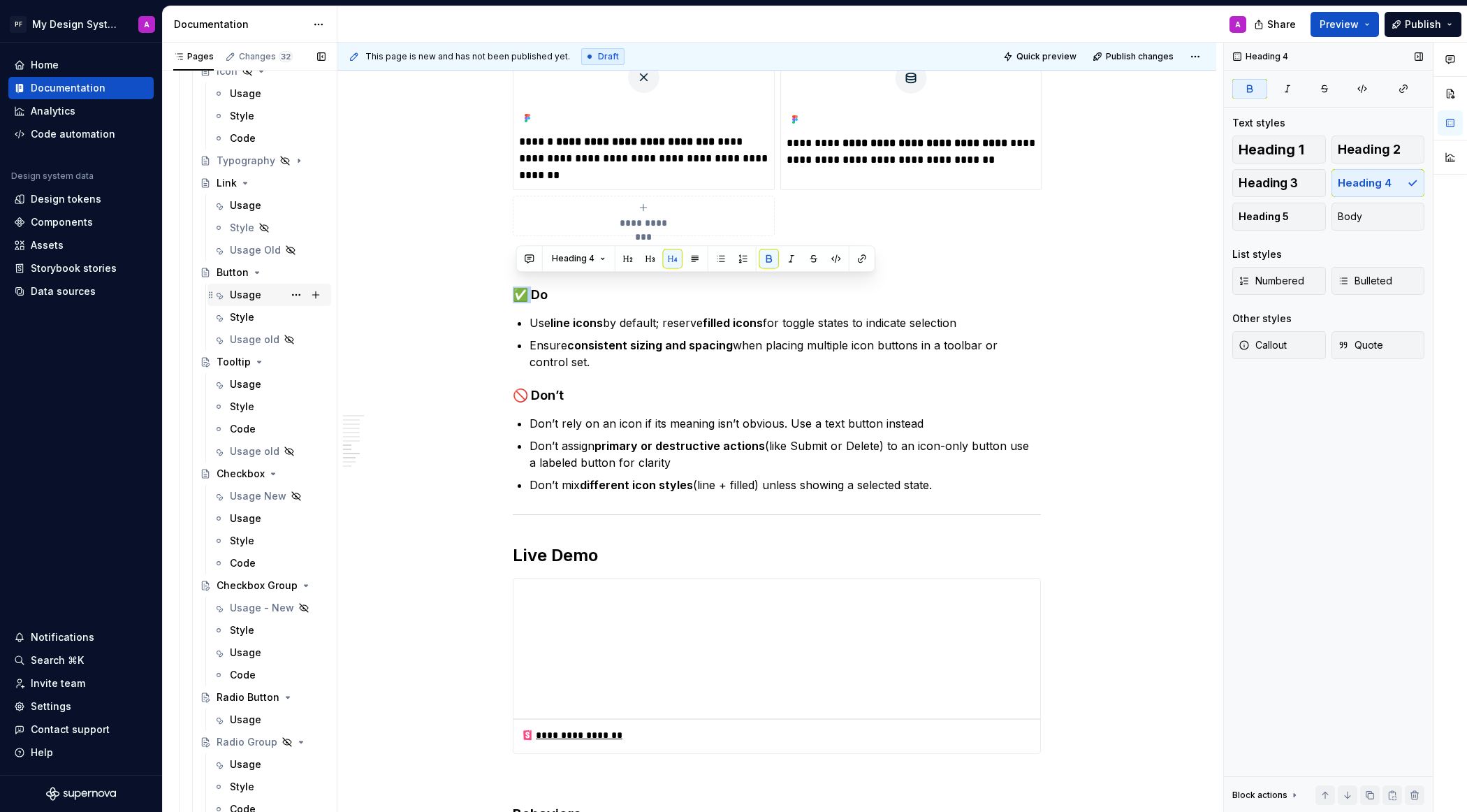
click at [256, 291] on div "Usage" at bounding box center [246, 294] width 31 height 14
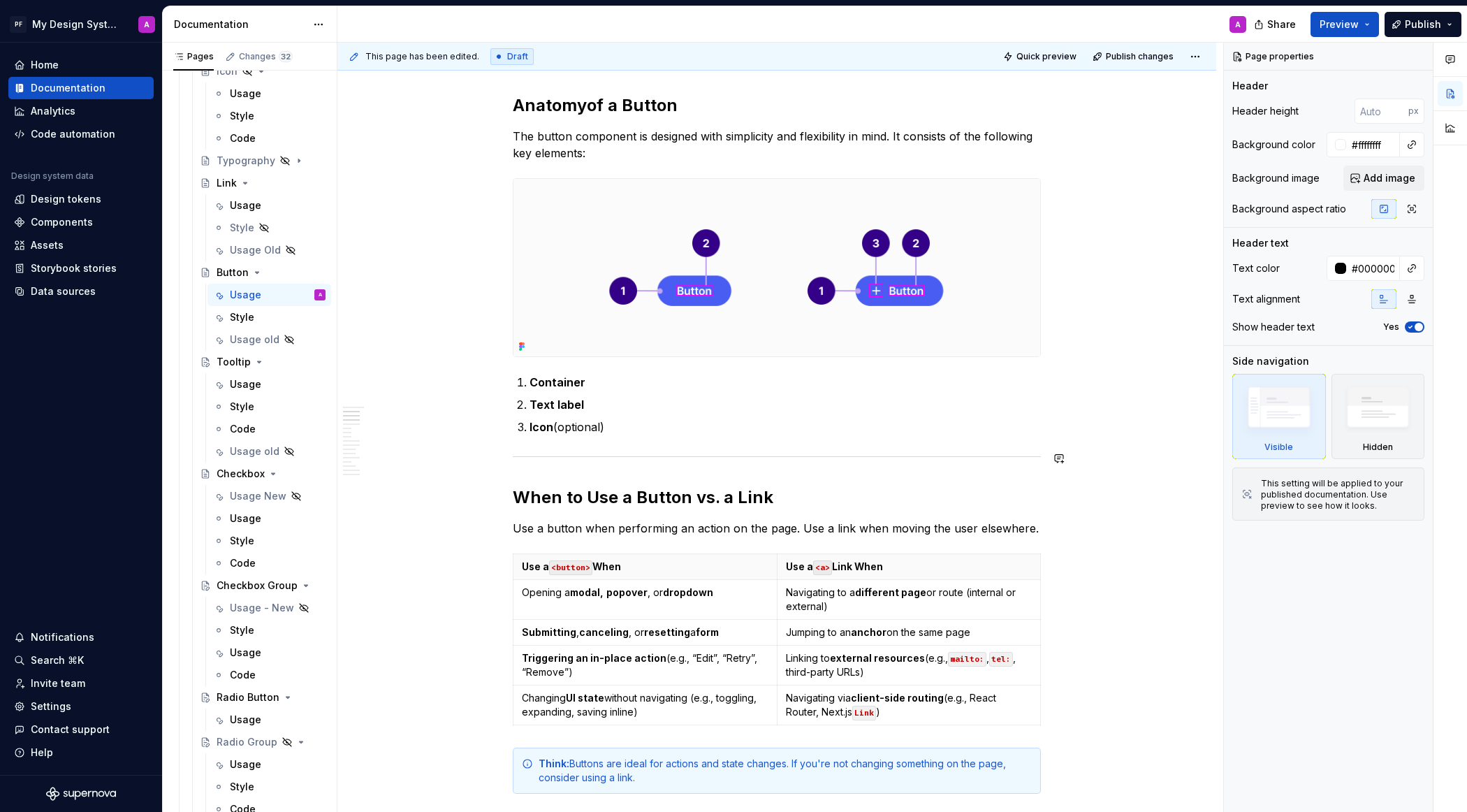
scroll to position [668, 0]
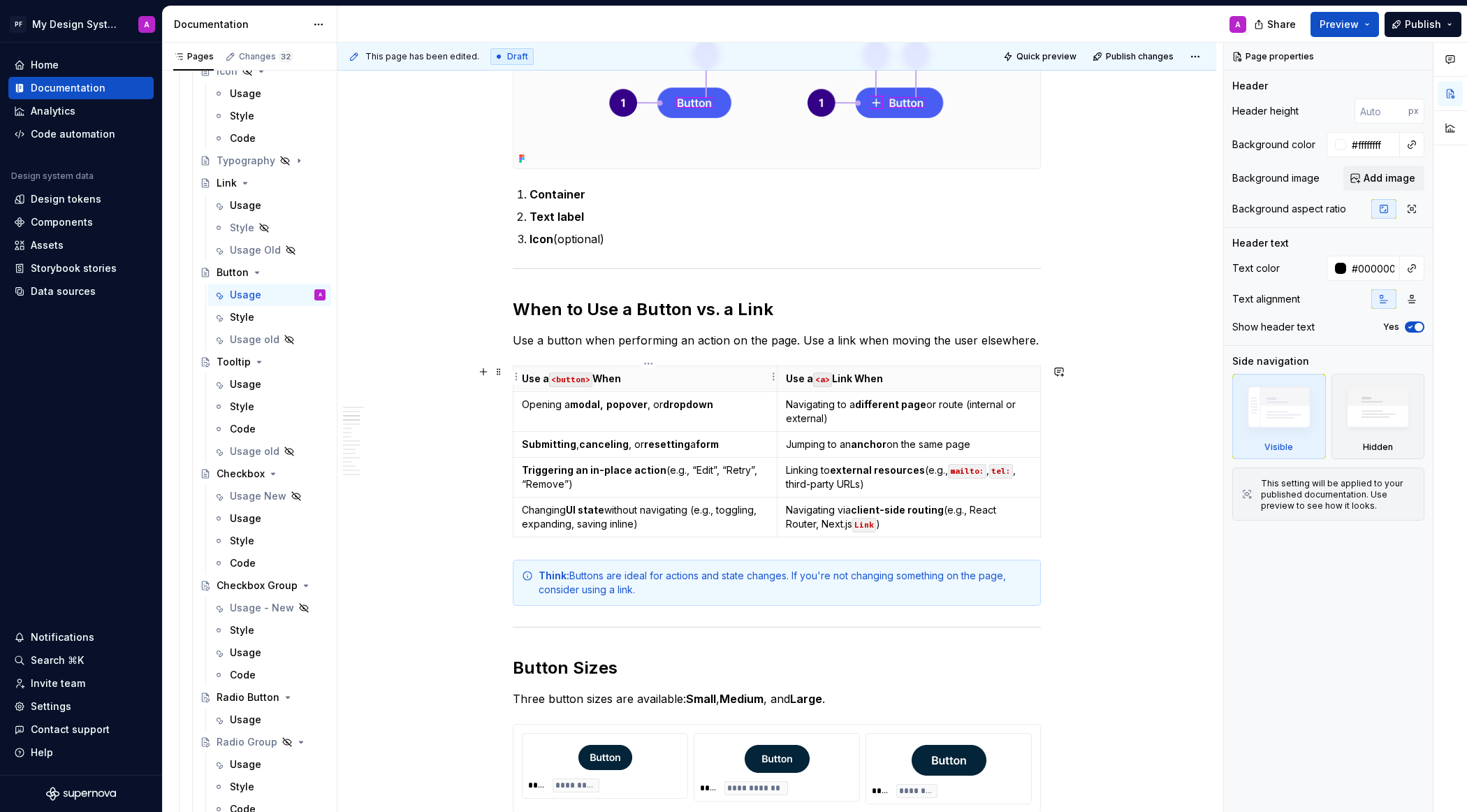
type textarea "*"
click at [526, 376] on p "Use a <button> When" at bounding box center [645, 378] width 247 height 14
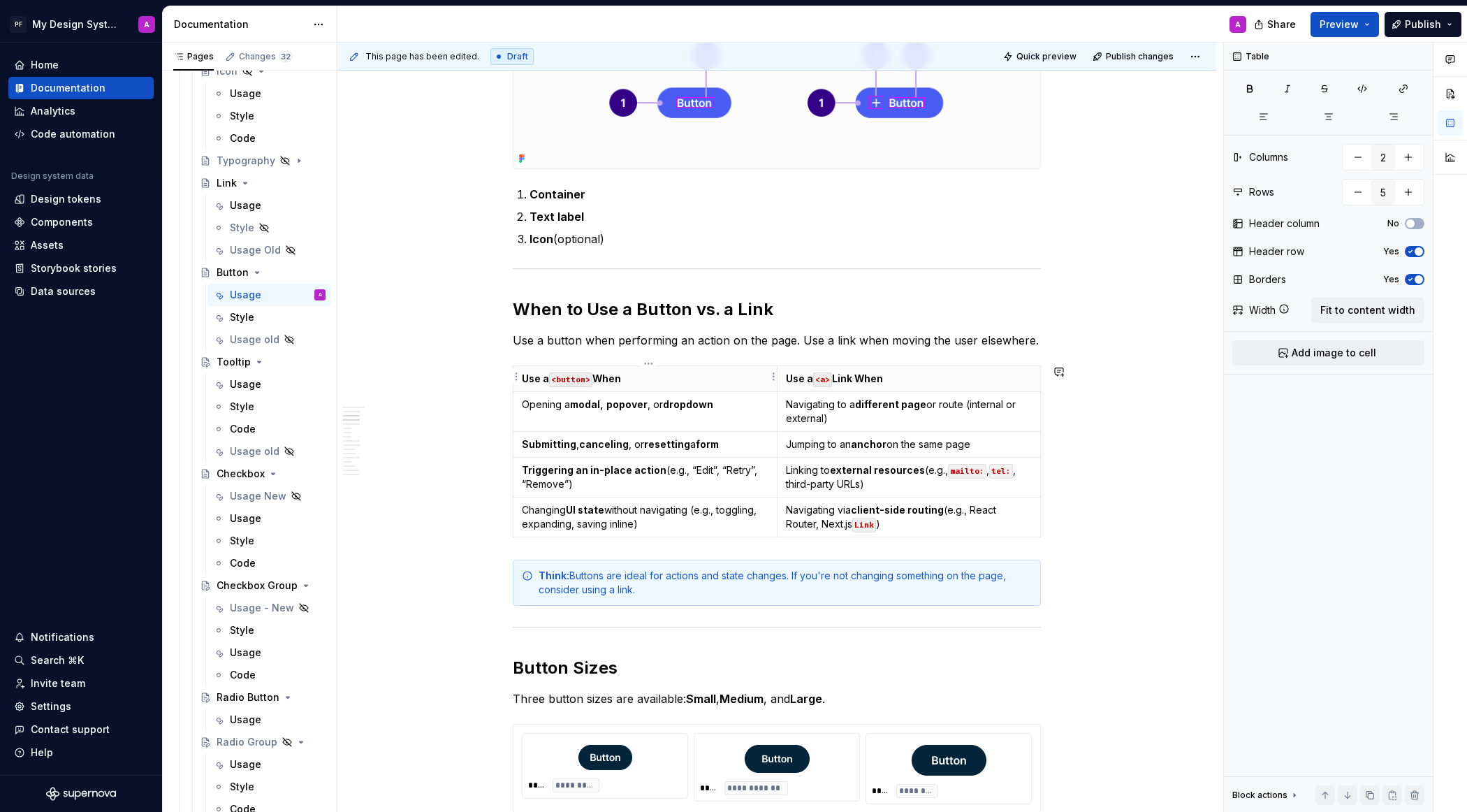
paste div
click at [249, 204] on div "Usage" at bounding box center [246, 205] width 31 height 14
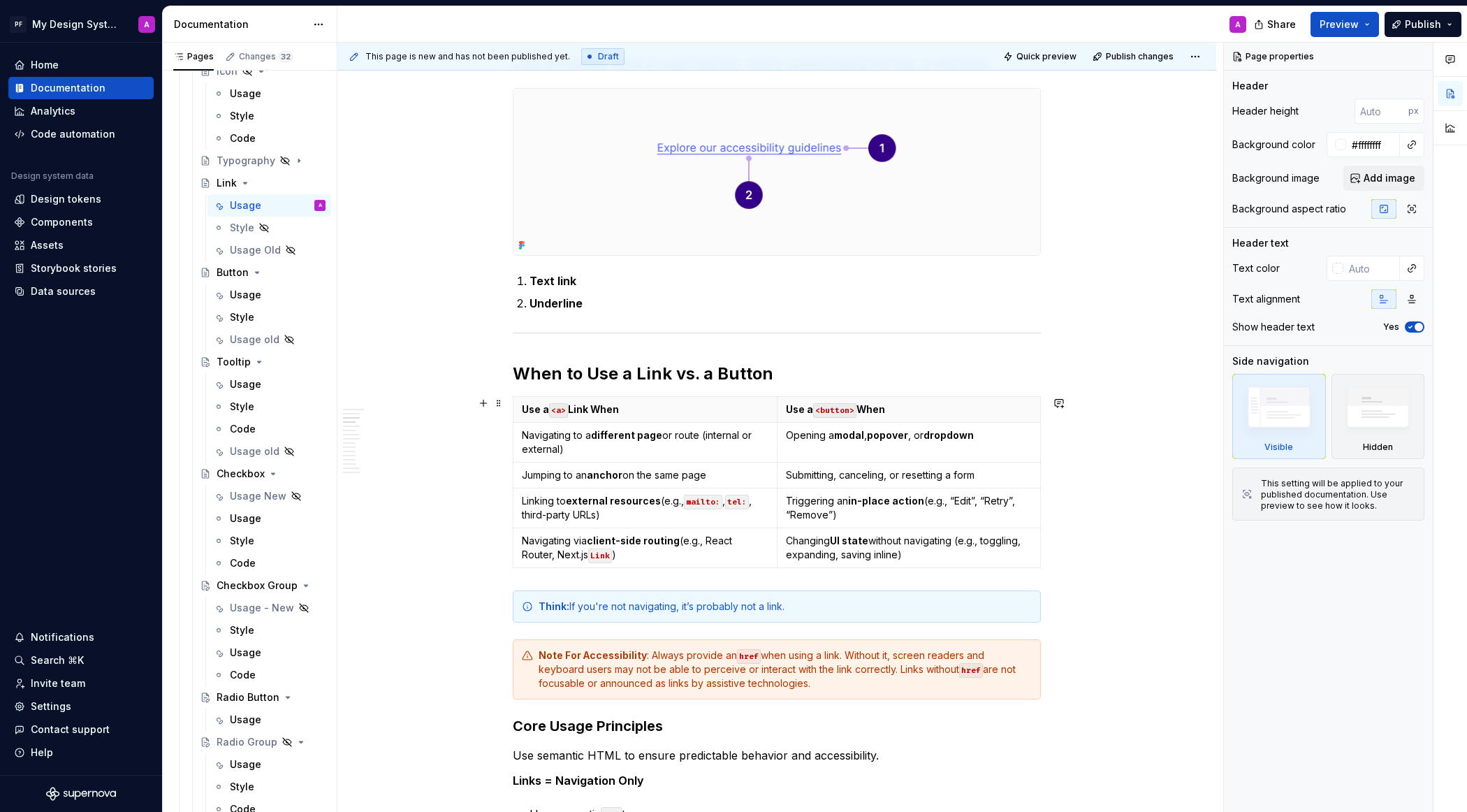
scroll to position [611, 0]
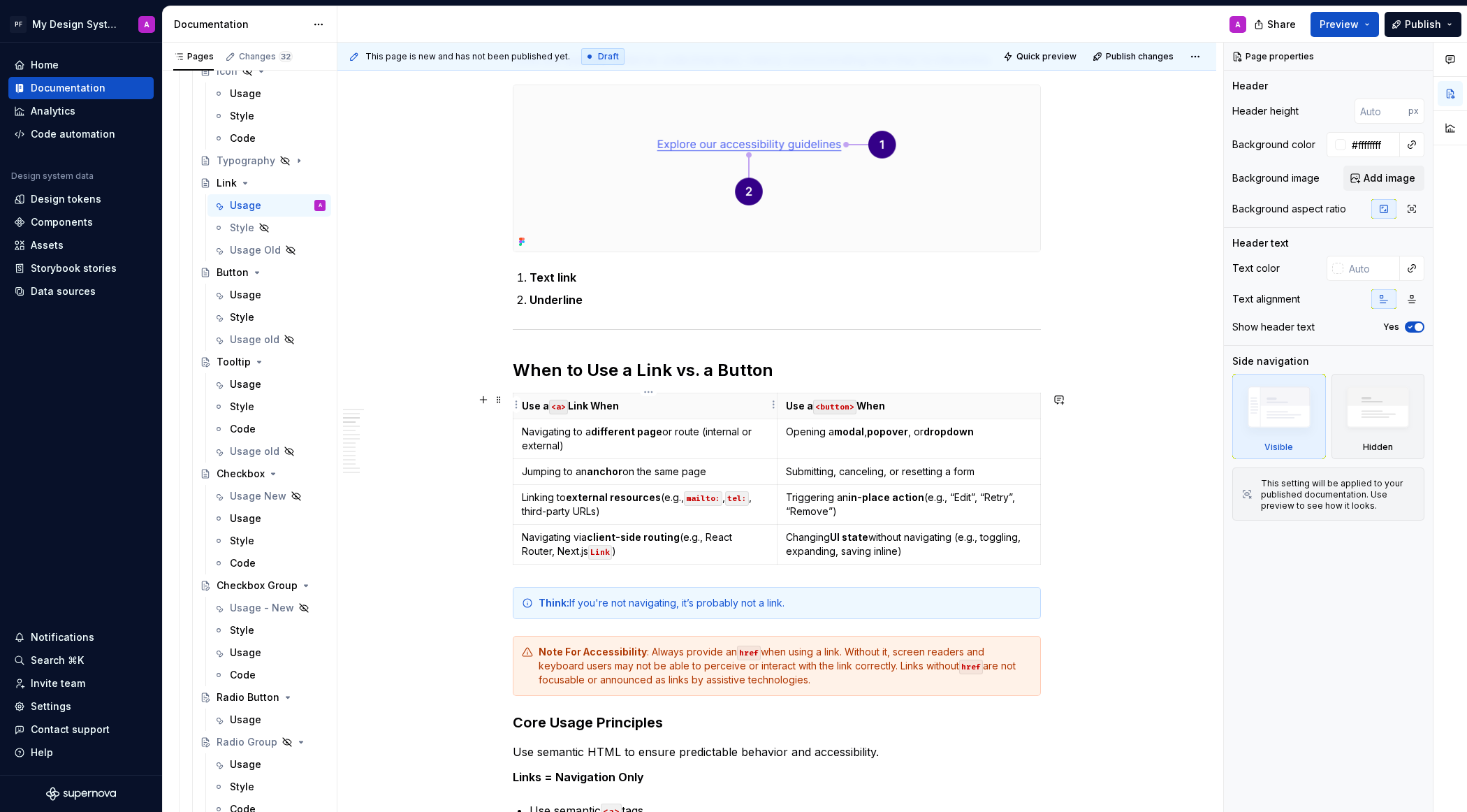
click at [525, 405] on p "Use a <a> Link When" at bounding box center [645, 405] width 247 height 14
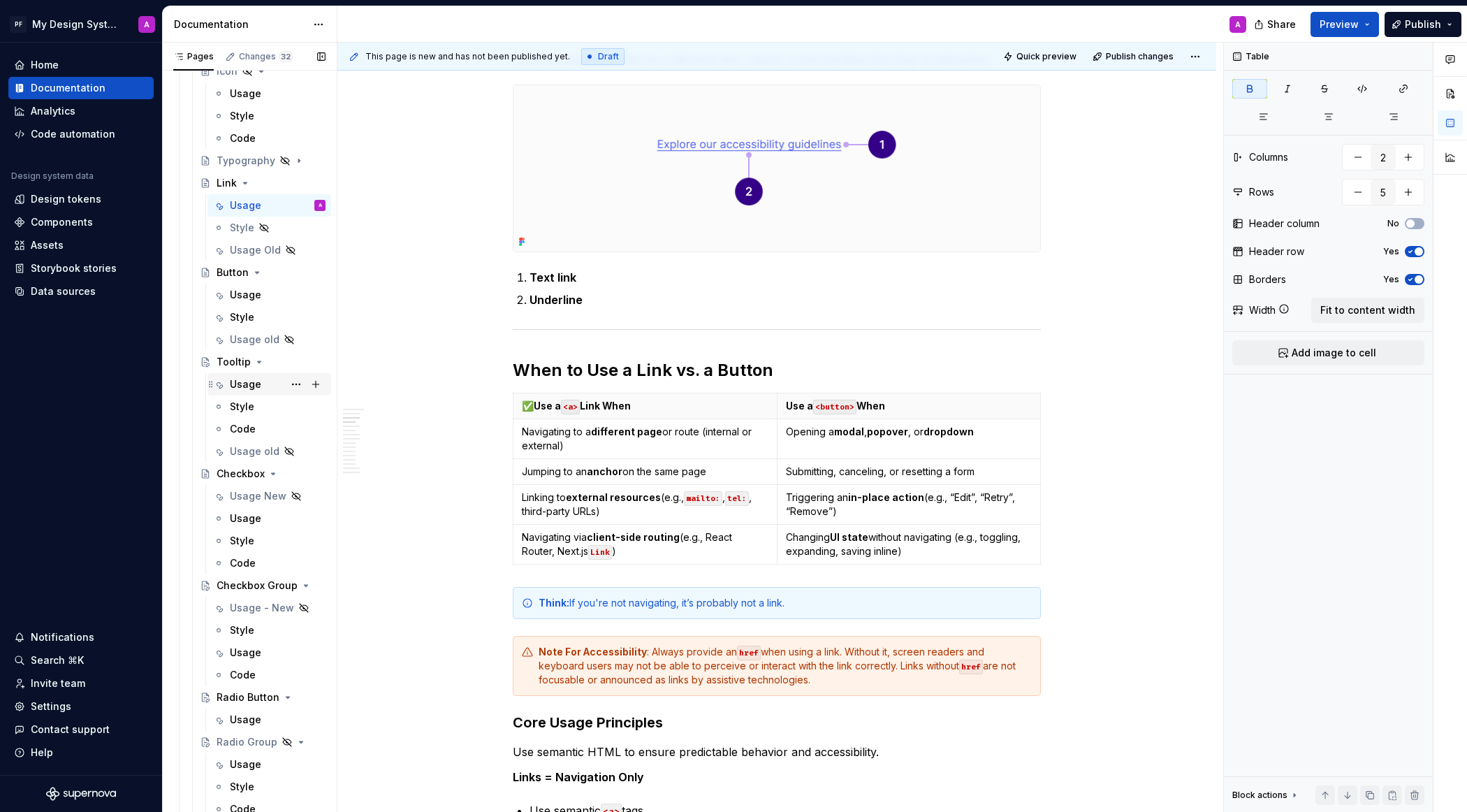
click at [242, 381] on div "Usage" at bounding box center [246, 384] width 31 height 14
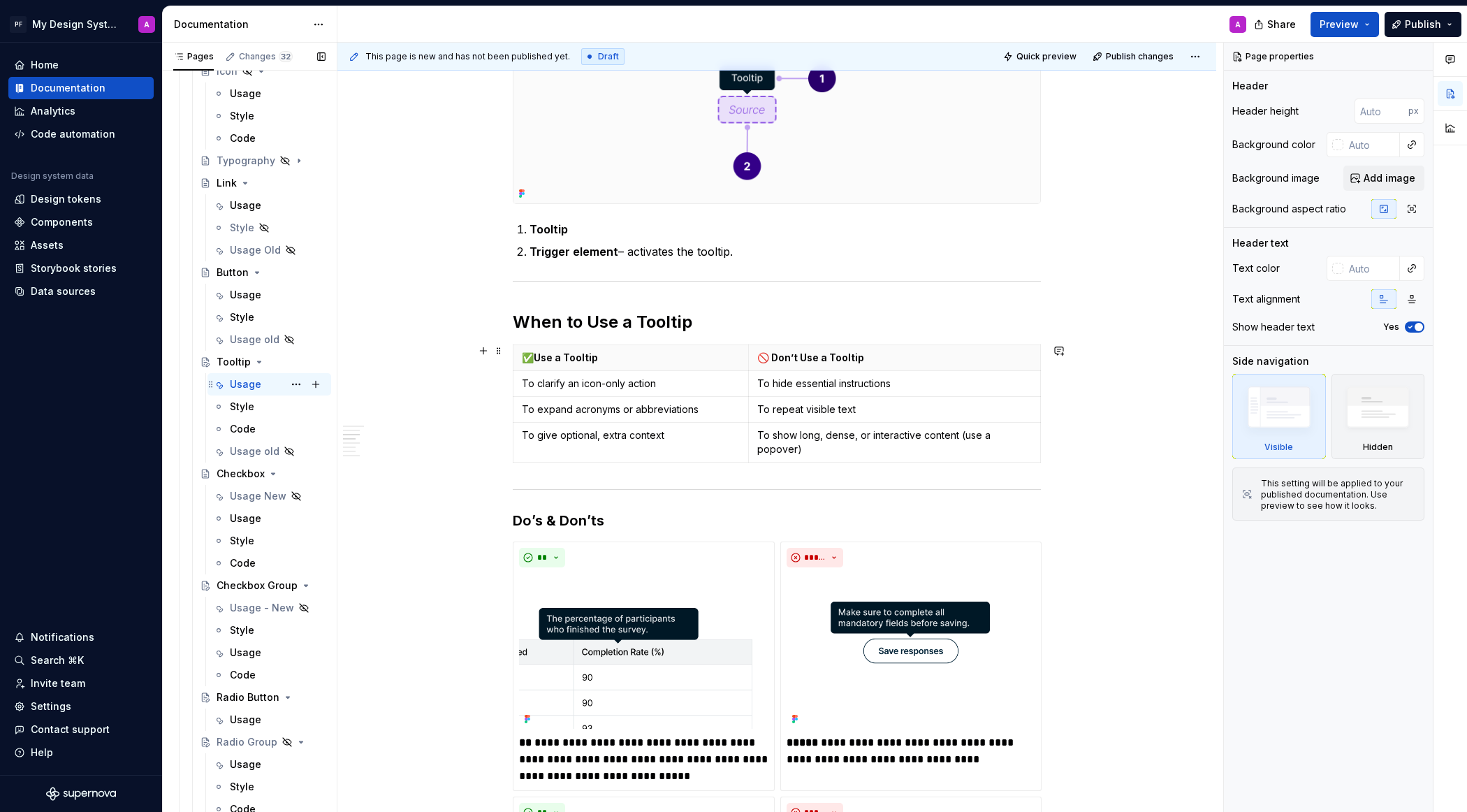
scroll to position [794, 0]
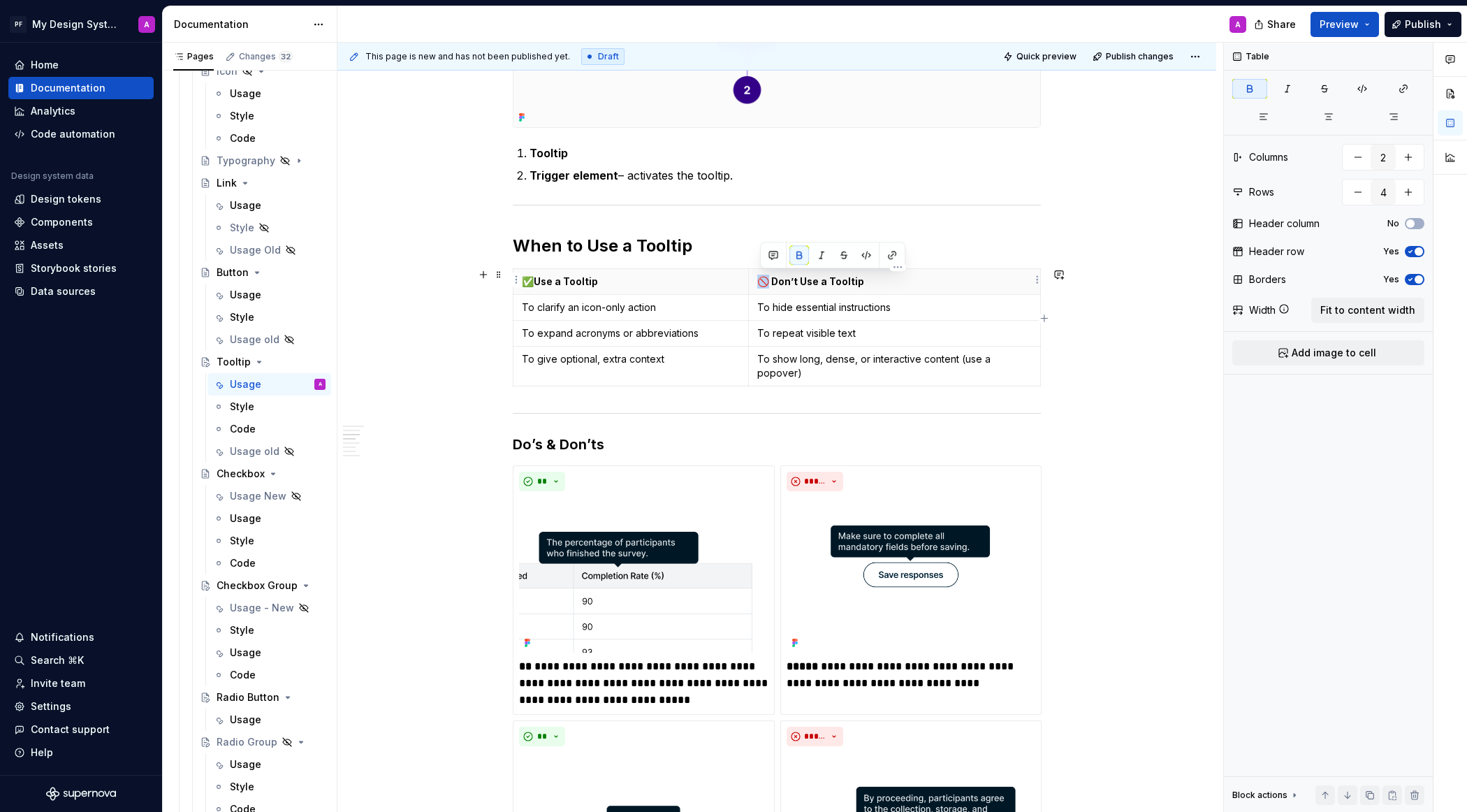
click at [762, 282] on strong "🚫 Don’t Use a Tooltip" at bounding box center [810, 281] width 107 height 12
click at [251, 295] on div "Usage" at bounding box center [246, 294] width 31 height 14
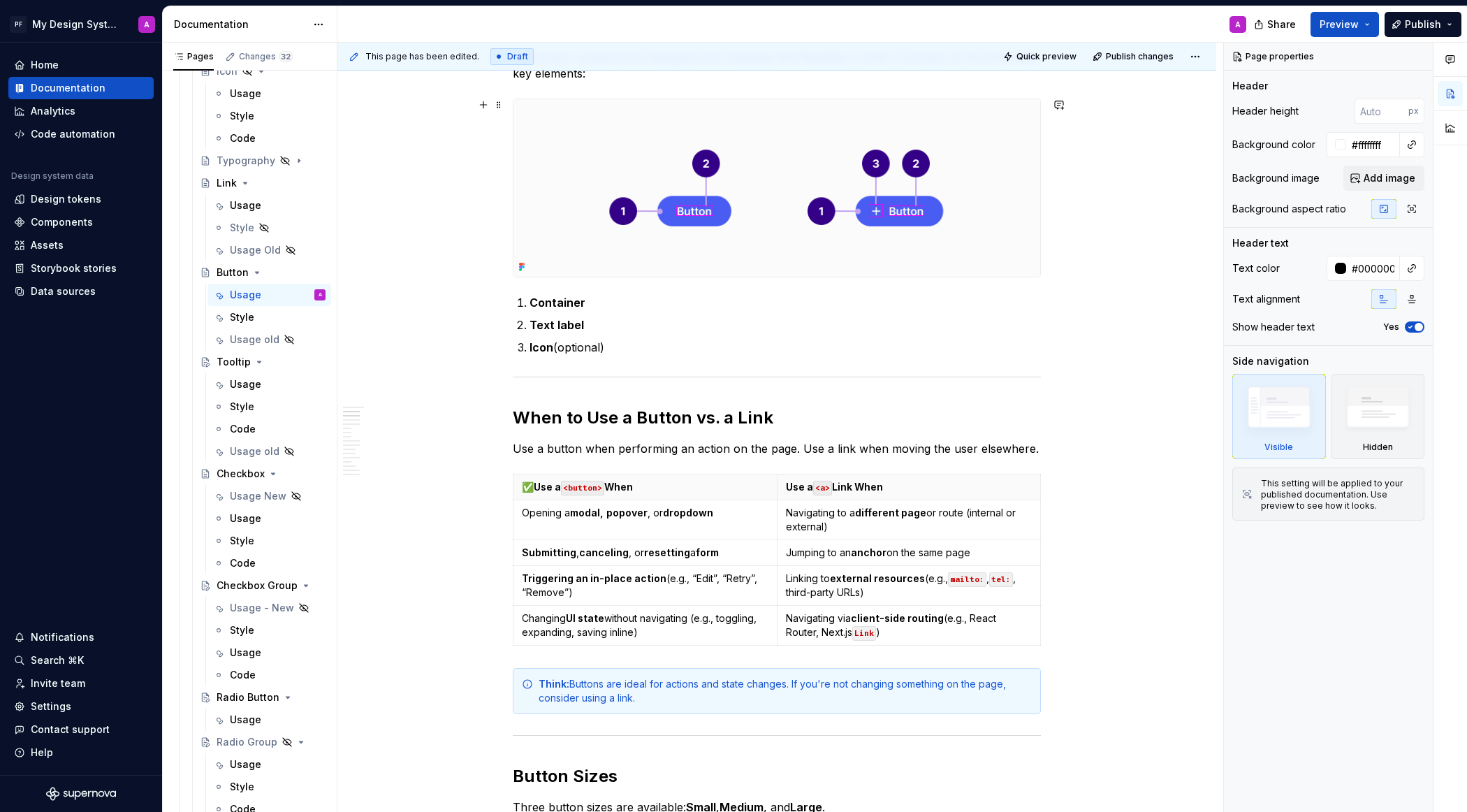
scroll to position [648, 0]
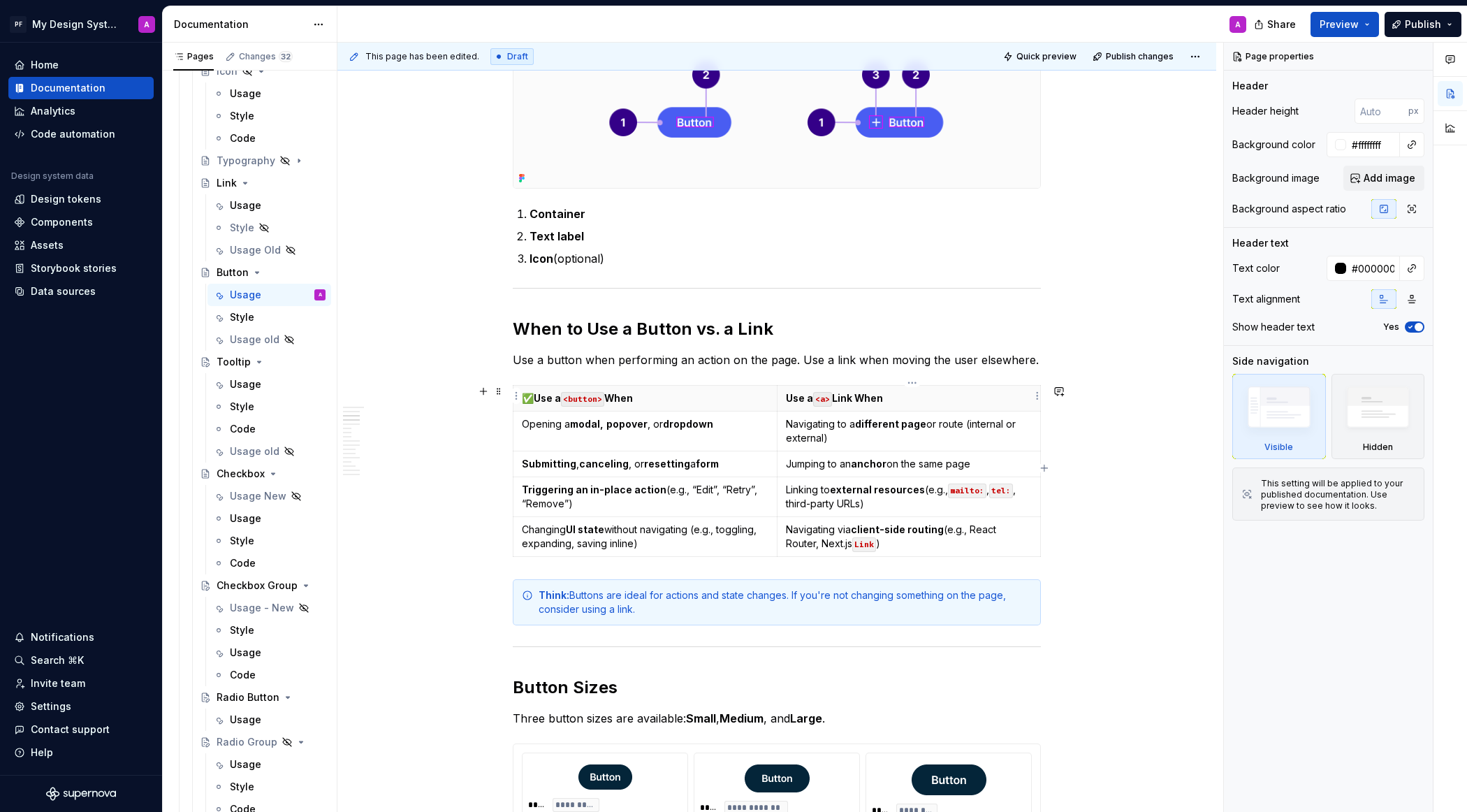
type textarea "*"
click at [788, 398] on th "Use a <a> Link When" at bounding box center [908, 397] width 264 height 25
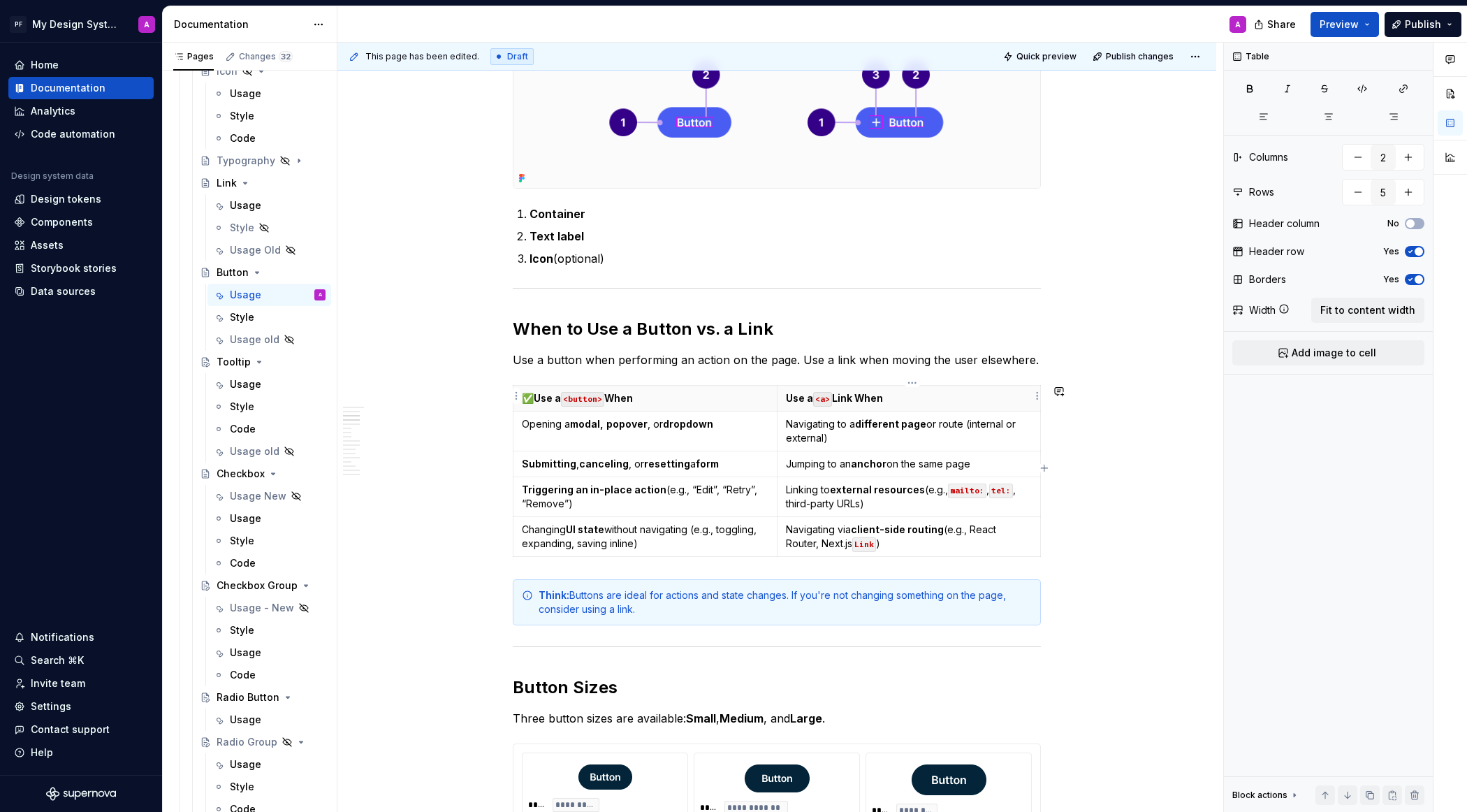
paste div
click at [241, 204] on div "Usage" at bounding box center [246, 205] width 31 height 14
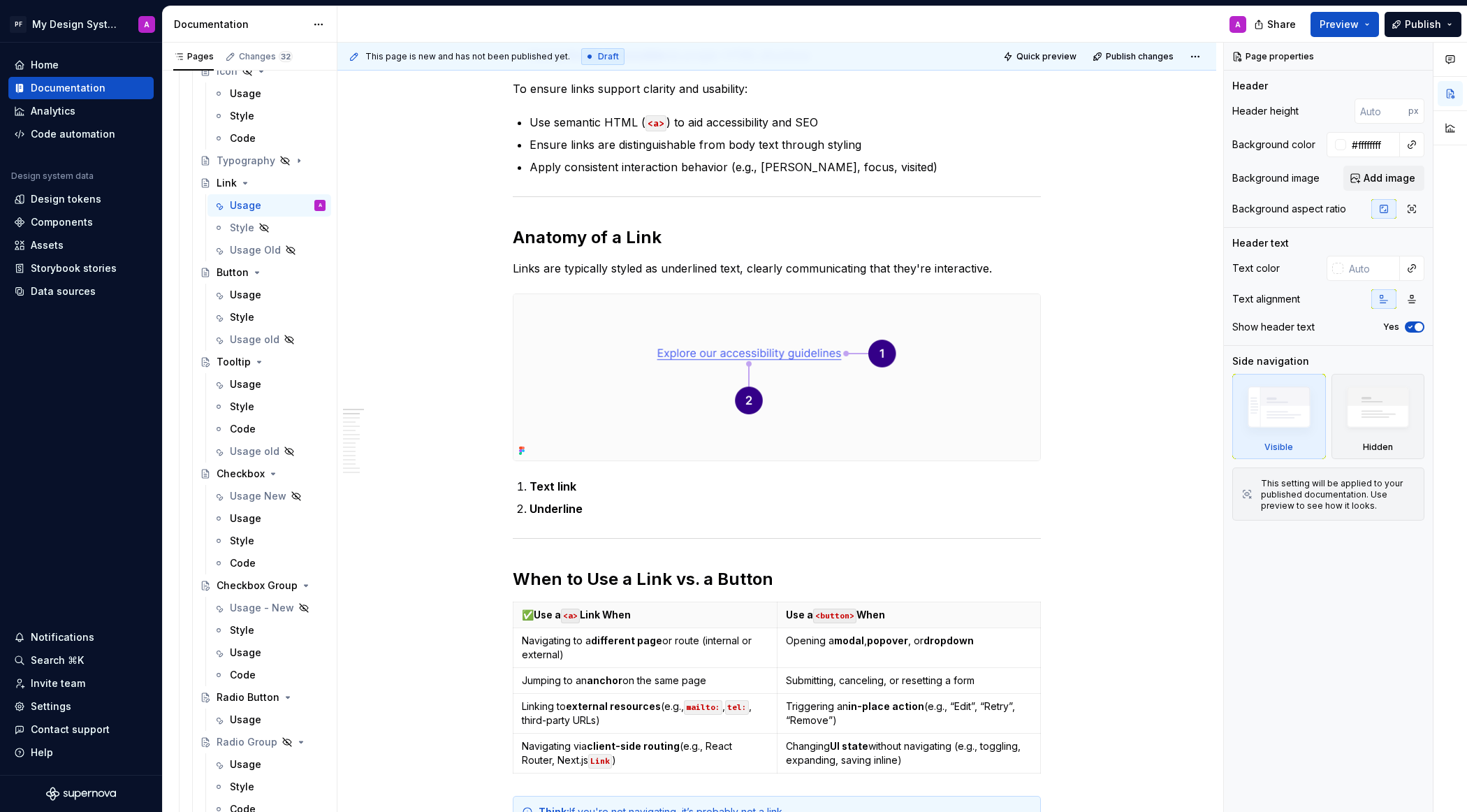
scroll to position [511, 0]
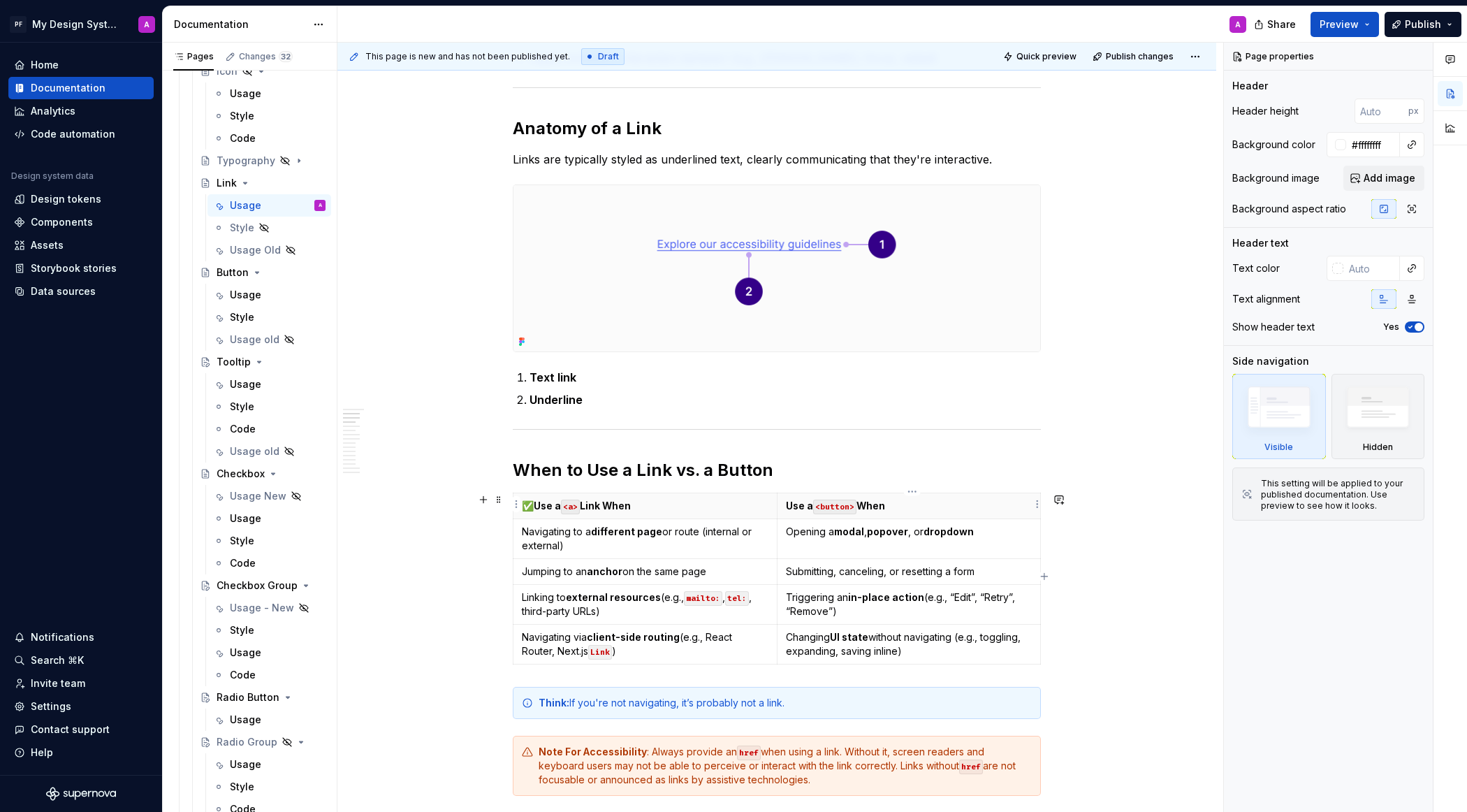
click at [788, 505] on p "Use a <button> When" at bounding box center [909, 505] width 247 height 14
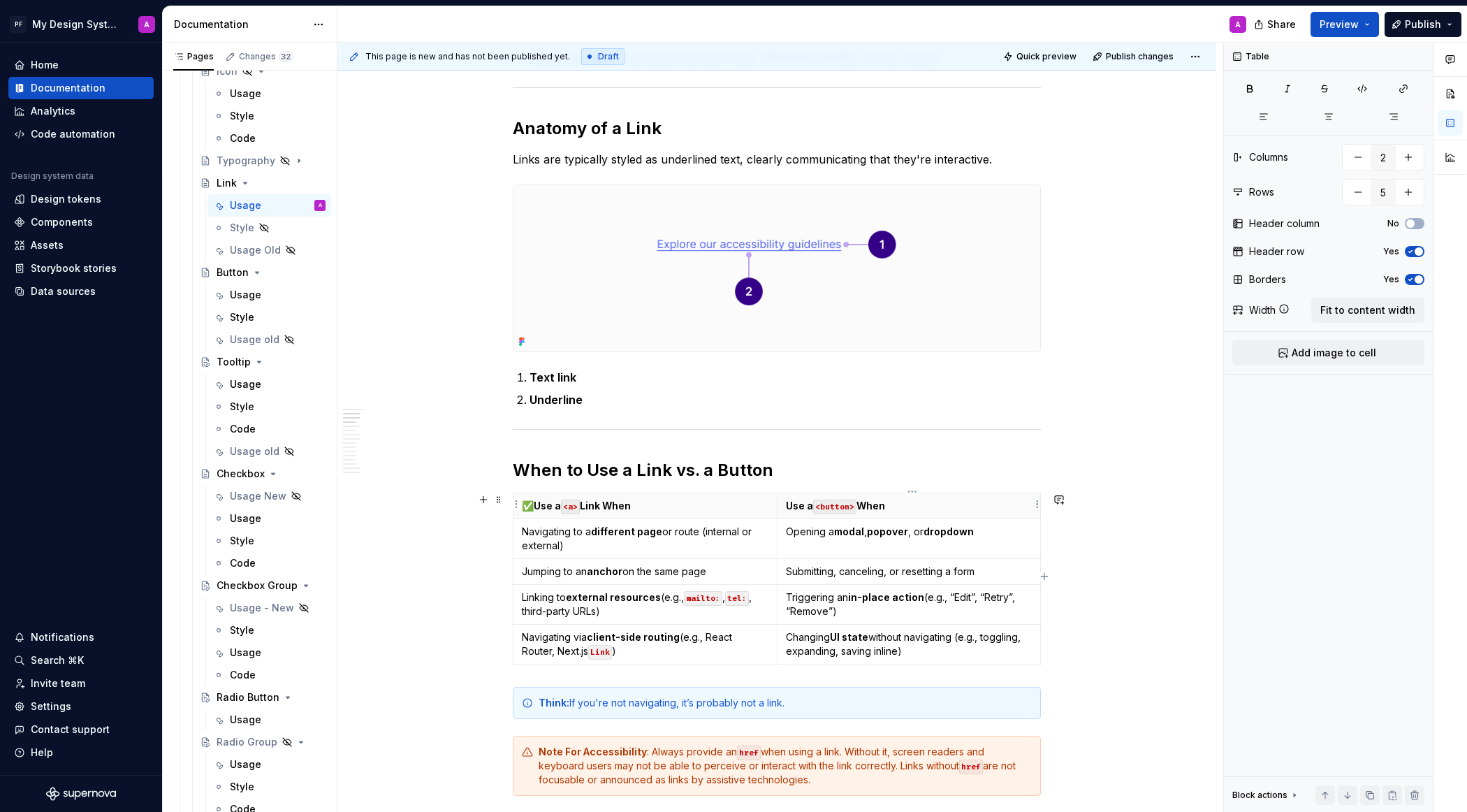
type textarea "*"
paste div
click at [1303, 21] on span "Preview" at bounding box center [1340, 24] width 39 height 14
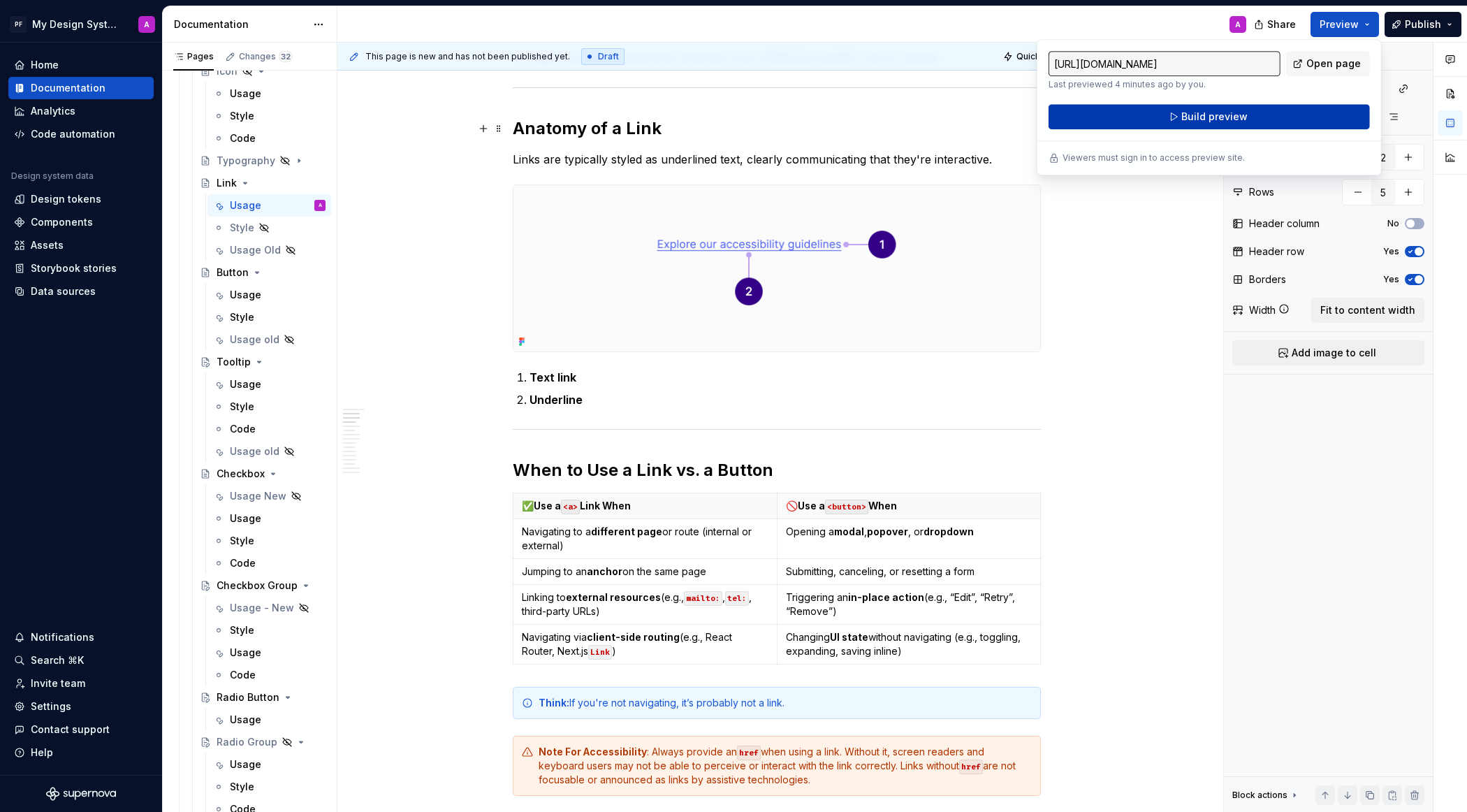
click at [1219, 117] on span "Build preview" at bounding box center [1214, 116] width 67 height 14
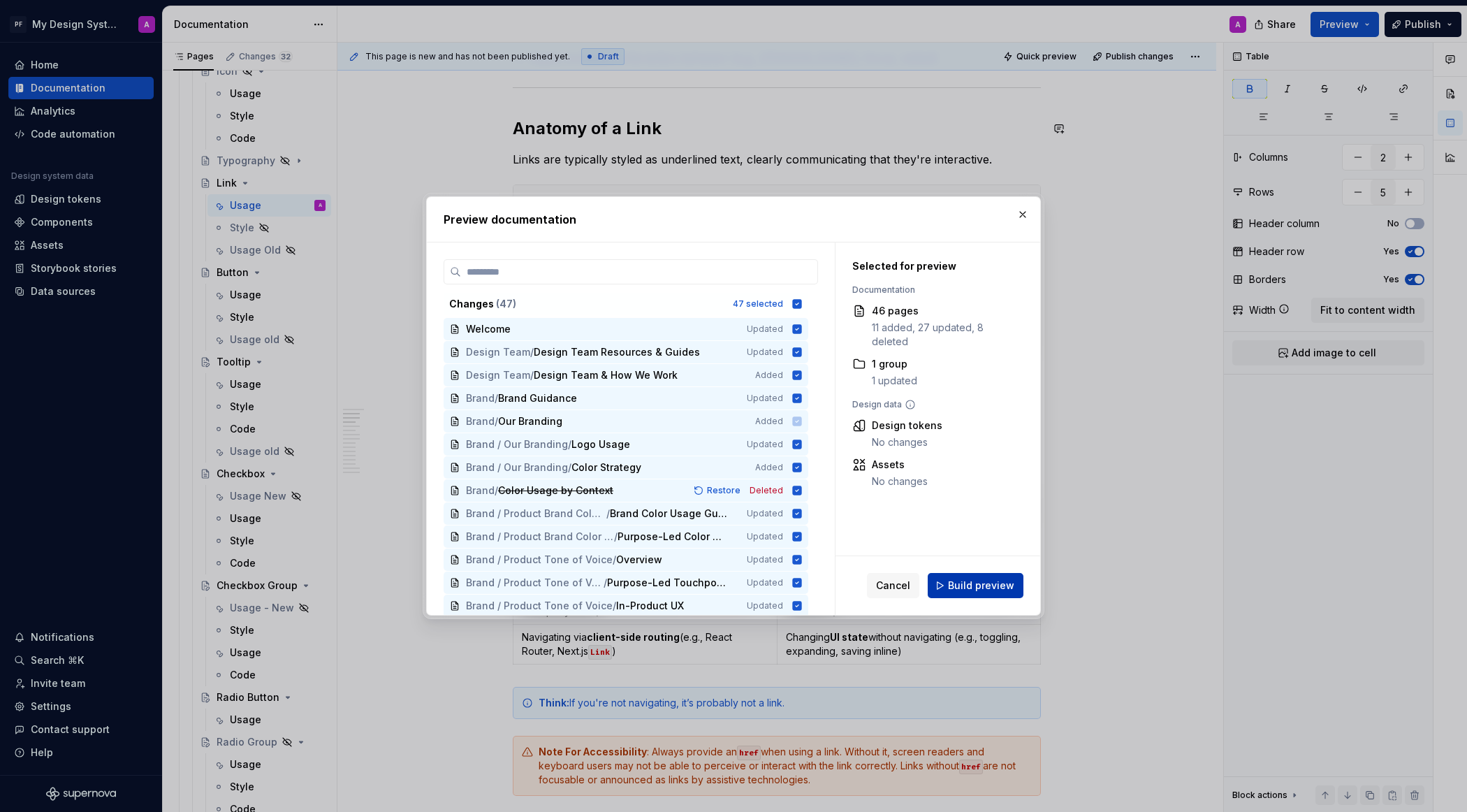
click at [980, 584] on span "Build preview" at bounding box center [980, 585] width 67 height 14
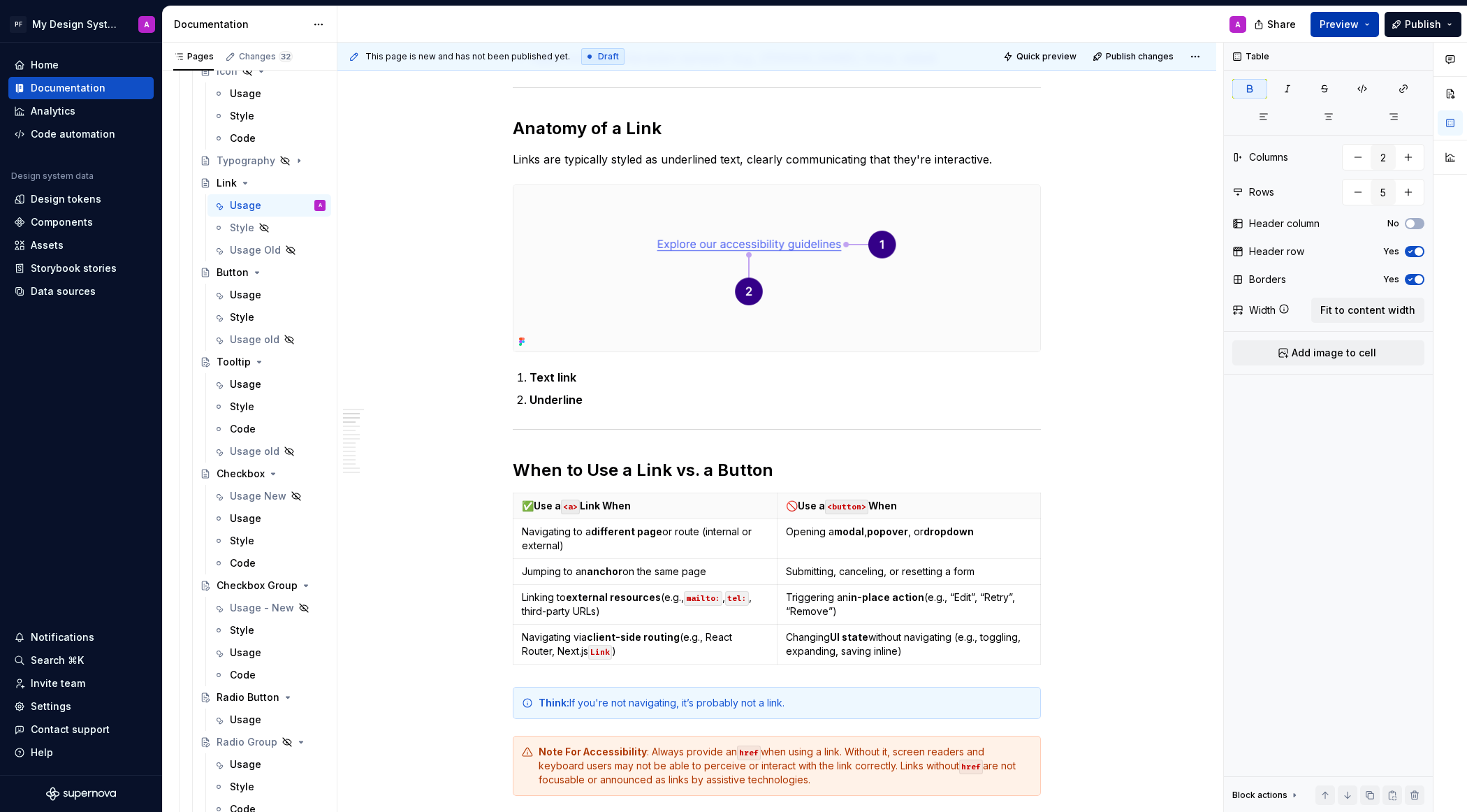
click at [1303, 26] on span "Preview" at bounding box center [1340, 24] width 39 height 14
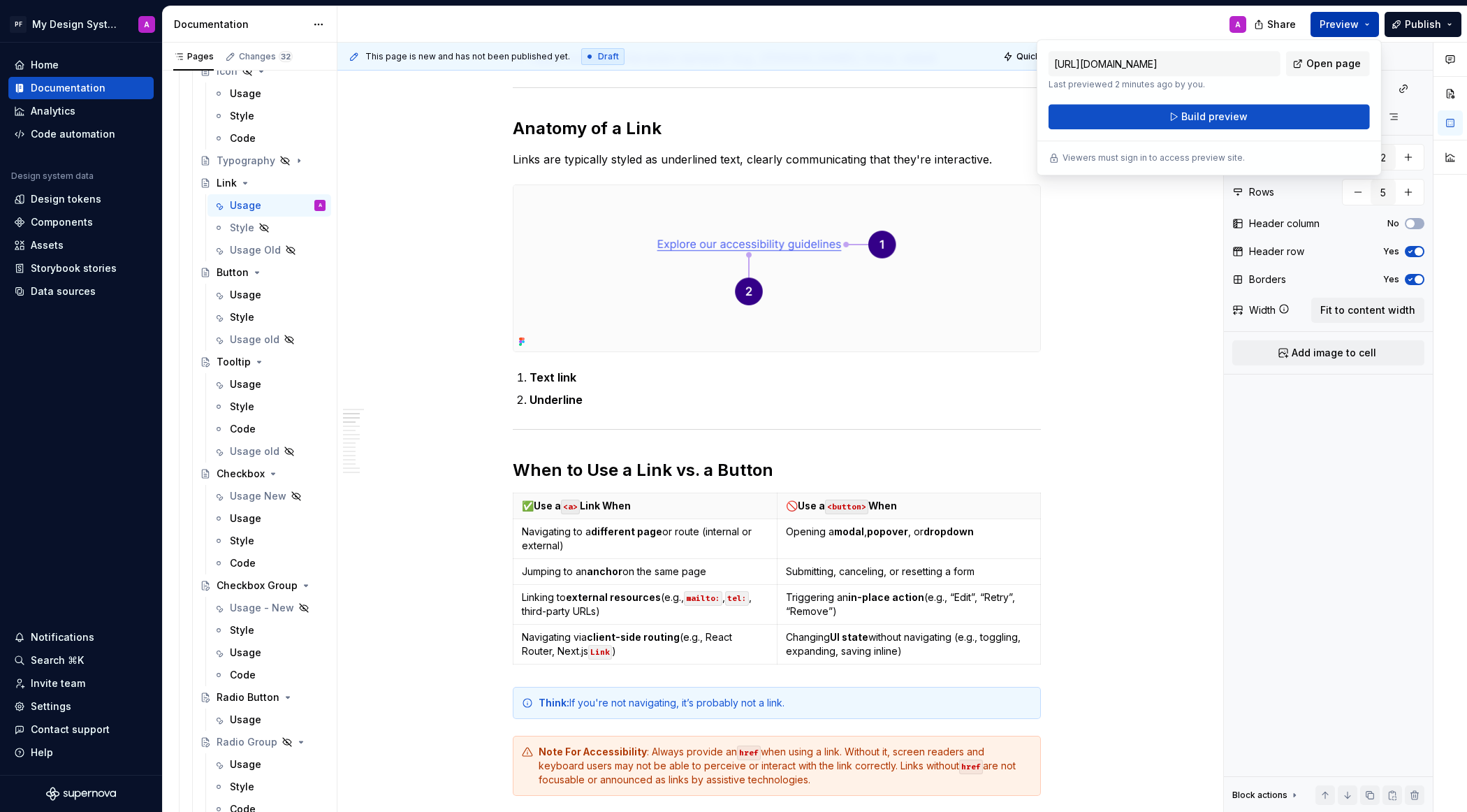
click at [1303, 64] on span "Open page" at bounding box center [1333, 63] width 54 height 14
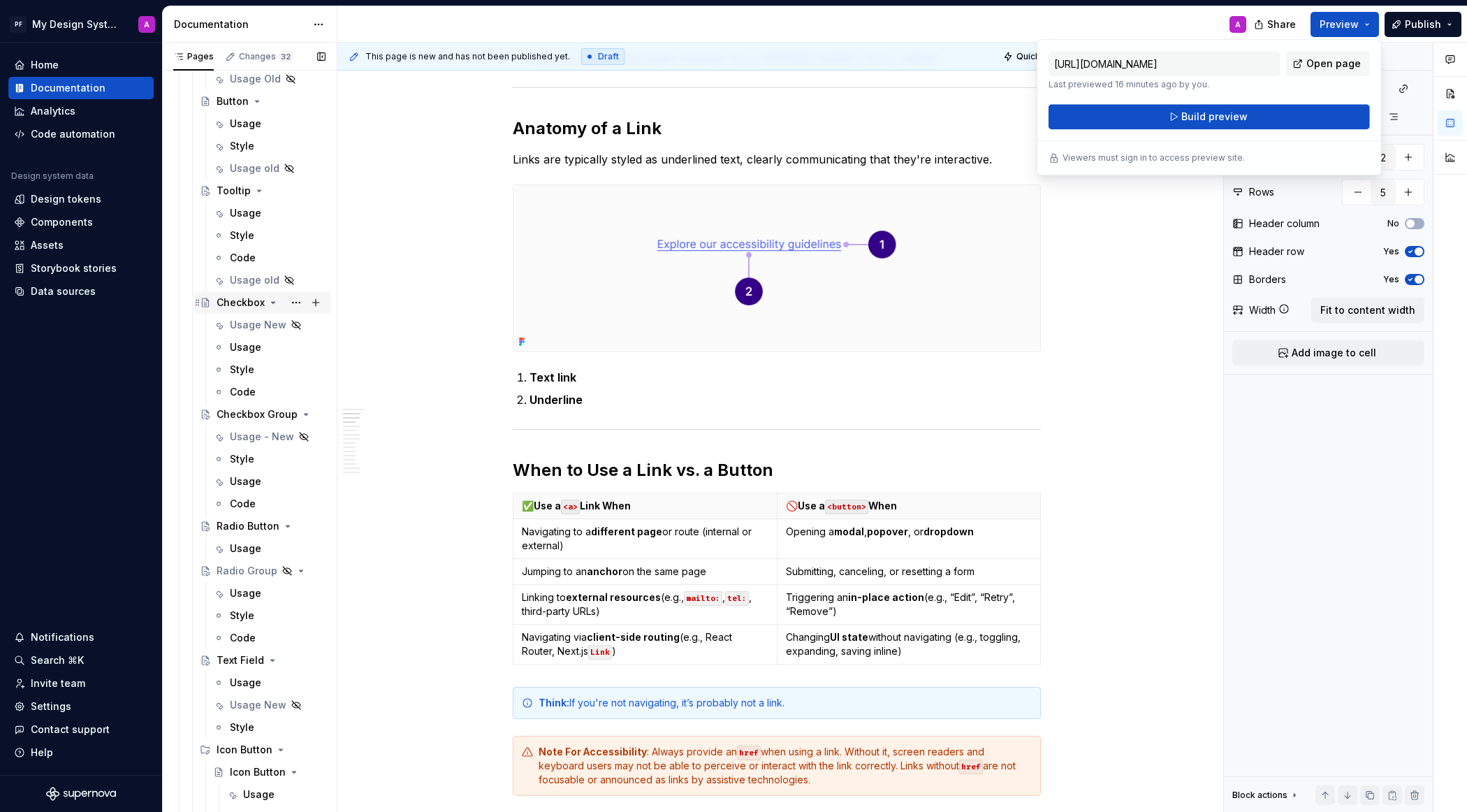
scroll to position [2129, 0]
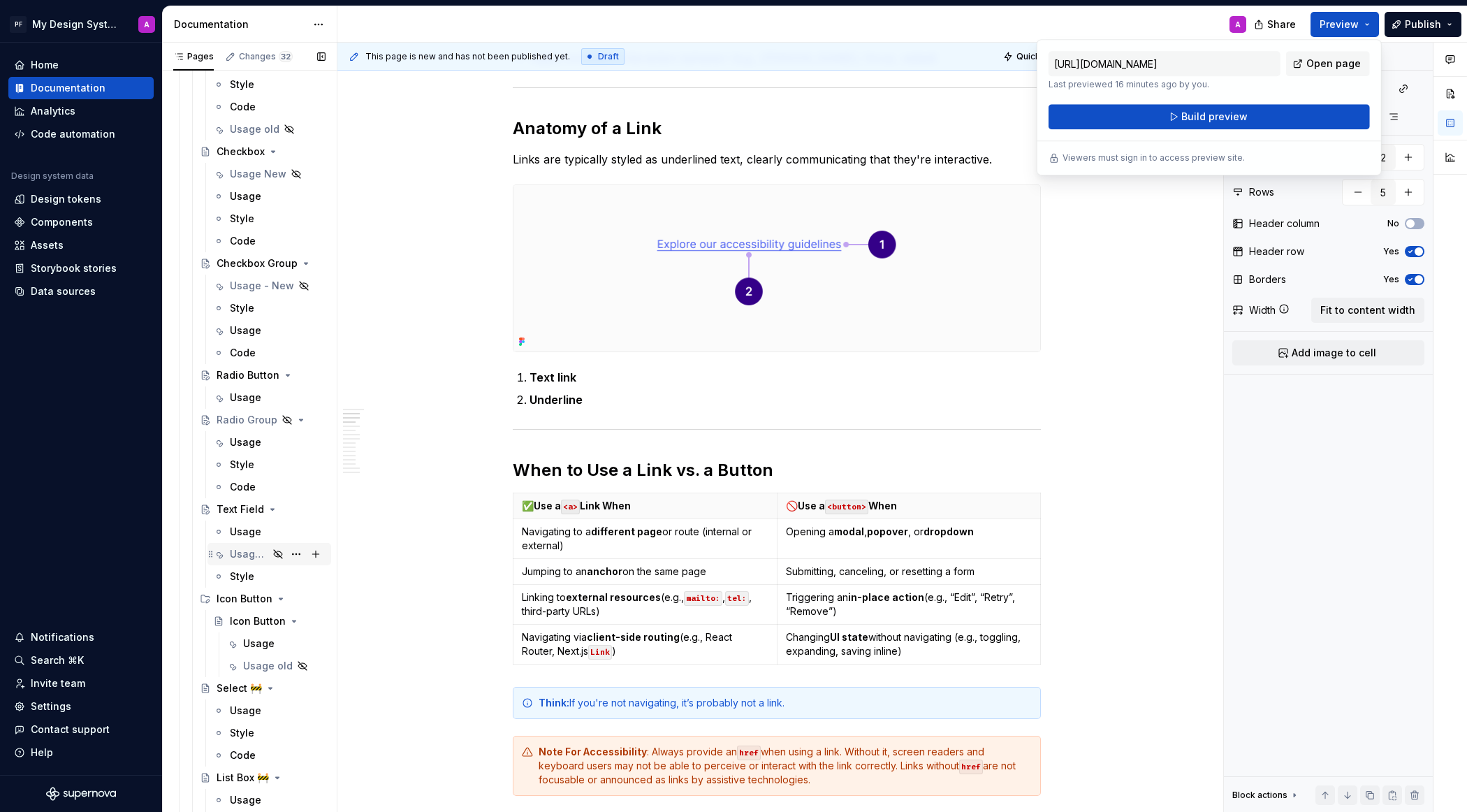
click at [244, 549] on div "Usage New" at bounding box center [249, 554] width 39 height 14
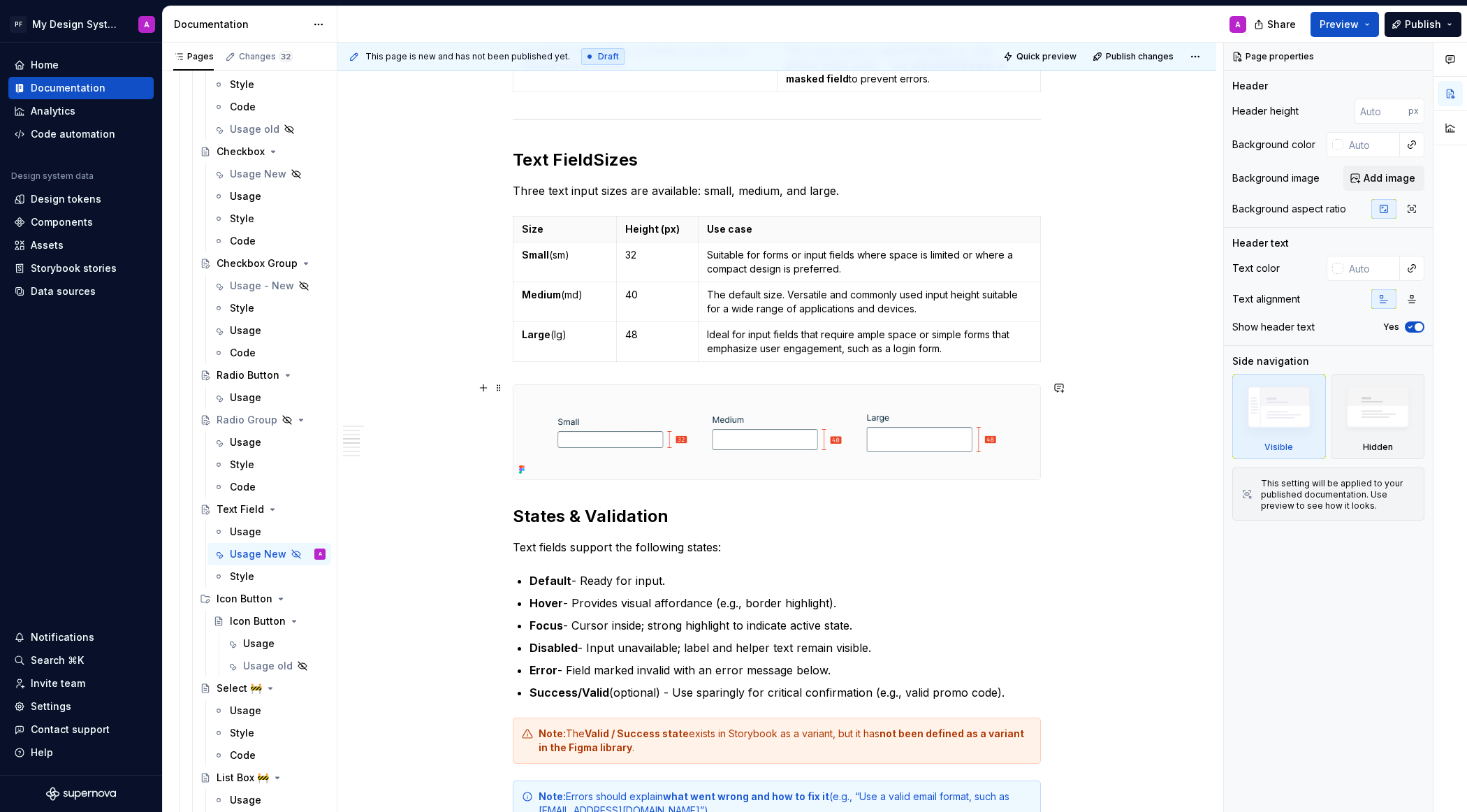
scroll to position [916, 0]
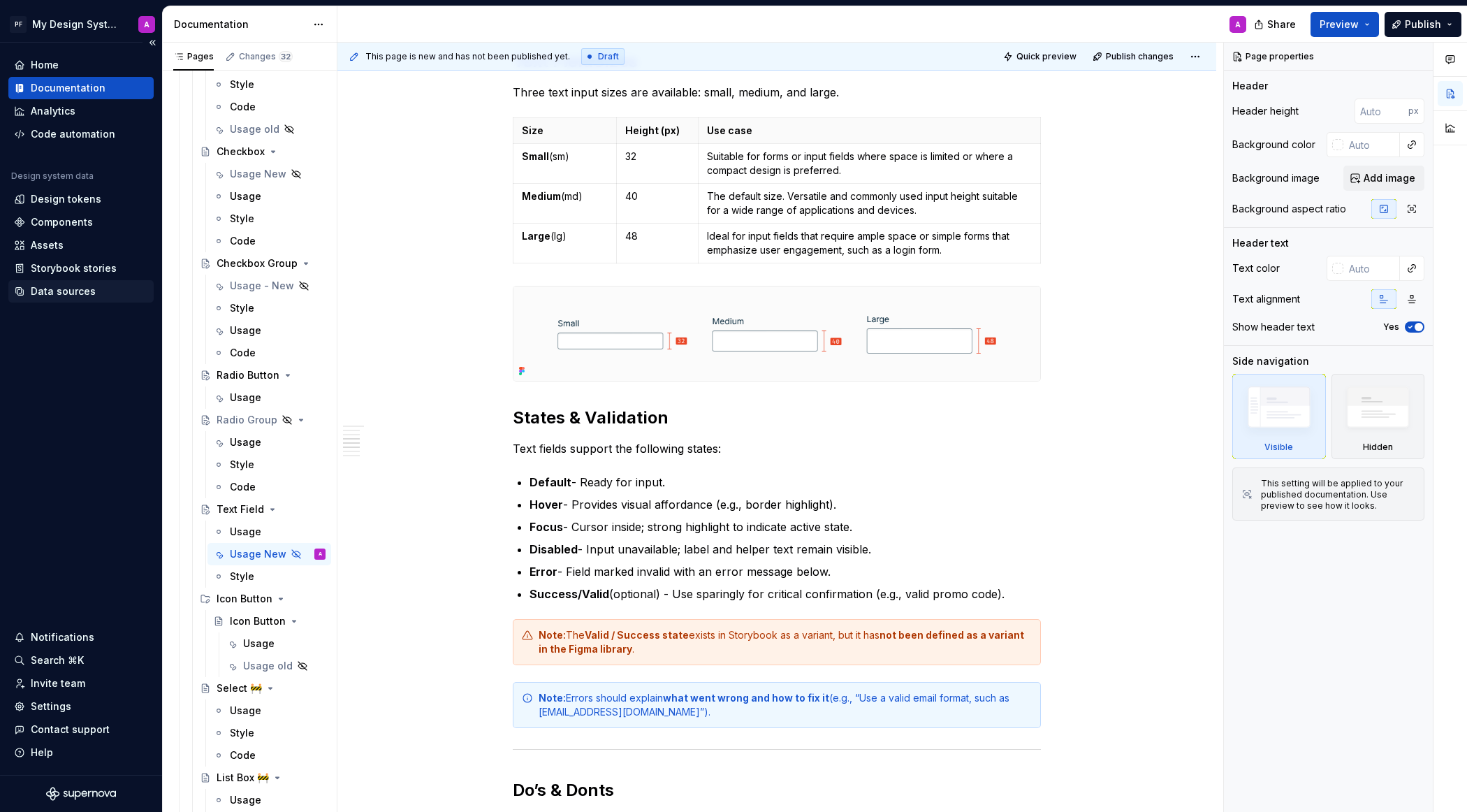
click at [65, 299] on div "Data sources" at bounding box center [81, 291] width 145 height 22
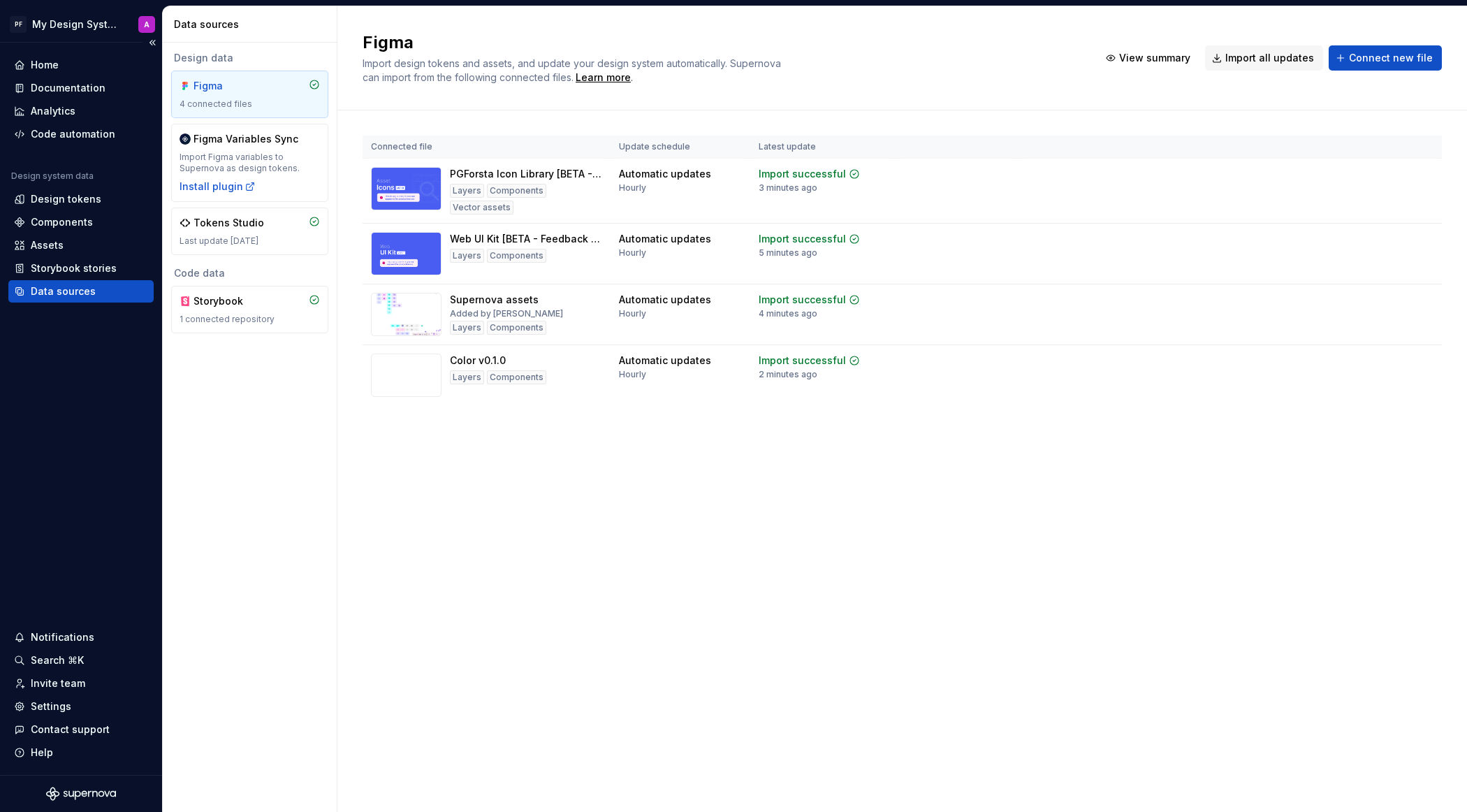
click at [63, 294] on div "Data sources" at bounding box center [62, 291] width 65 height 14
click at [1273, 64] on span "Import all updates" at bounding box center [1270, 58] width 89 height 14
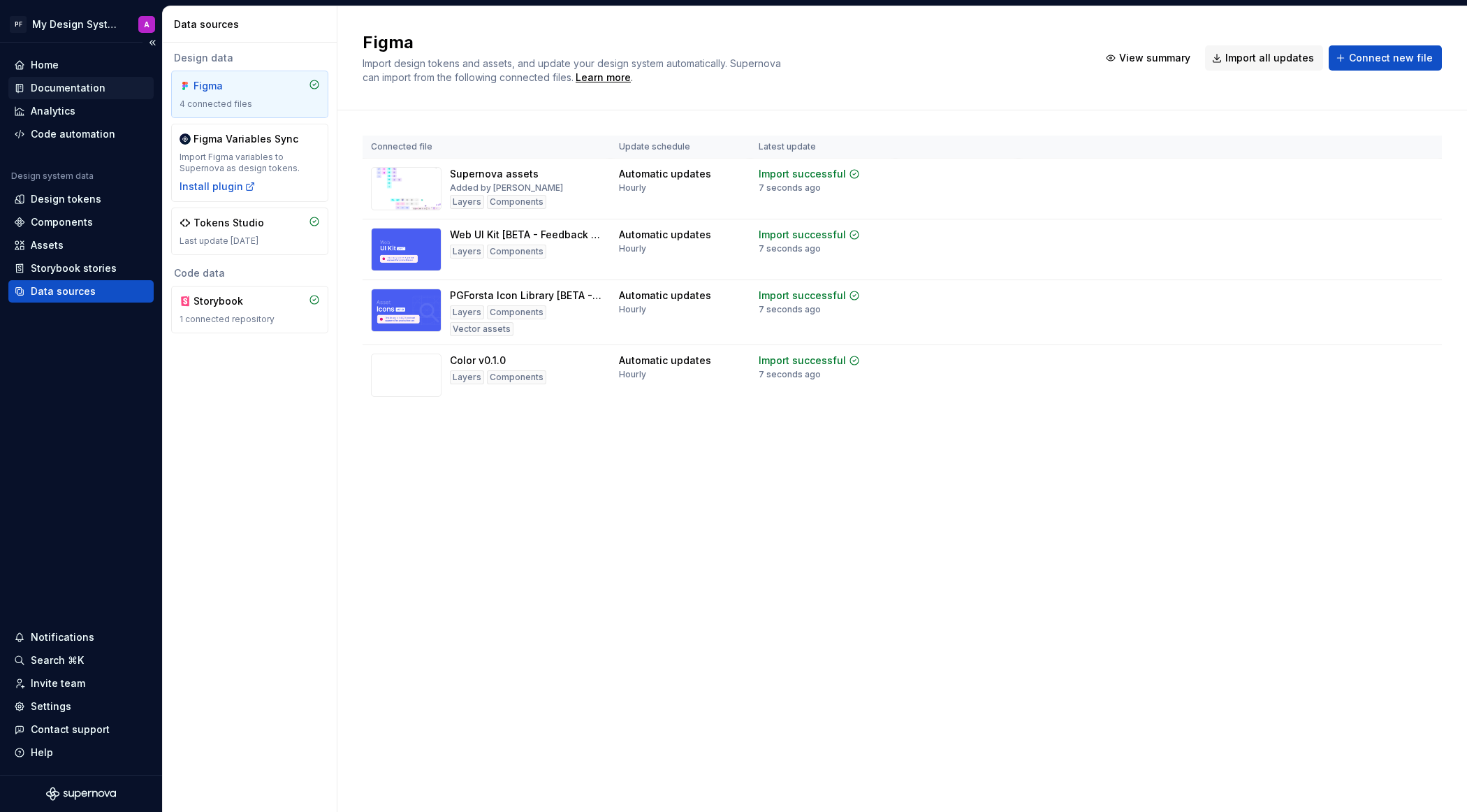
click at [86, 85] on div "Documentation" at bounding box center [67, 88] width 75 height 14
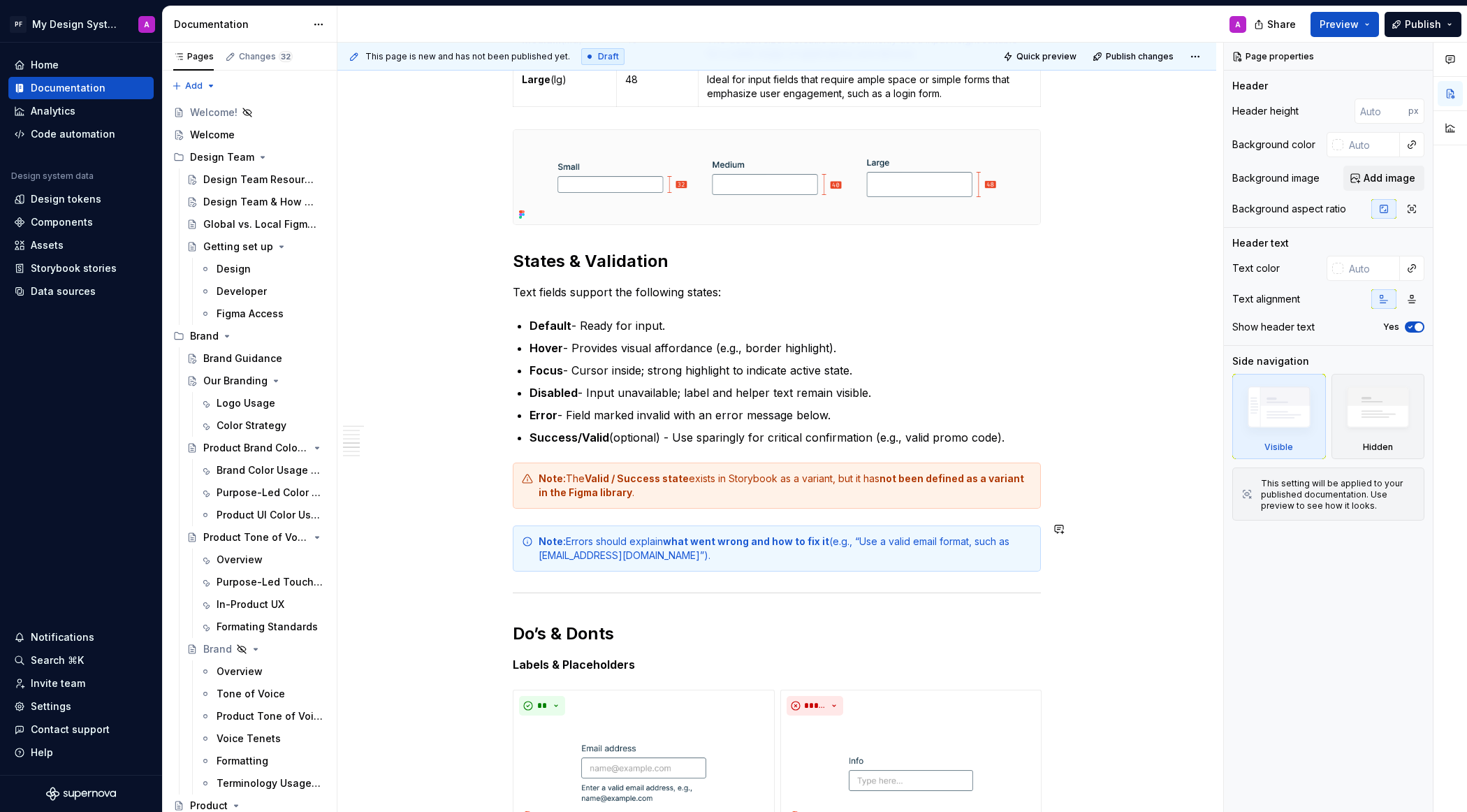
scroll to position [981, 0]
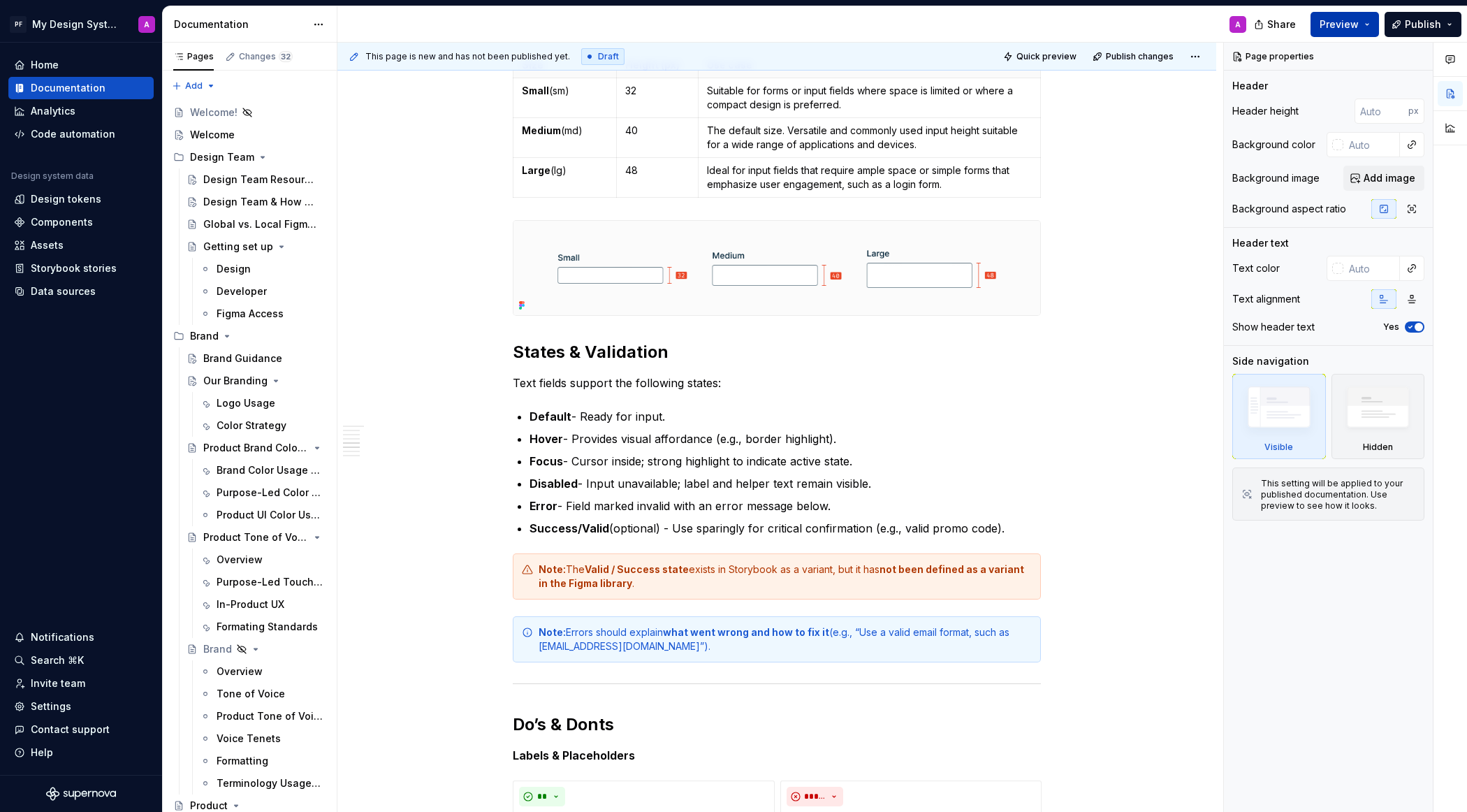
click at [1303, 16] on button "Preview" at bounding box center [1345, 24] width 68 height 25
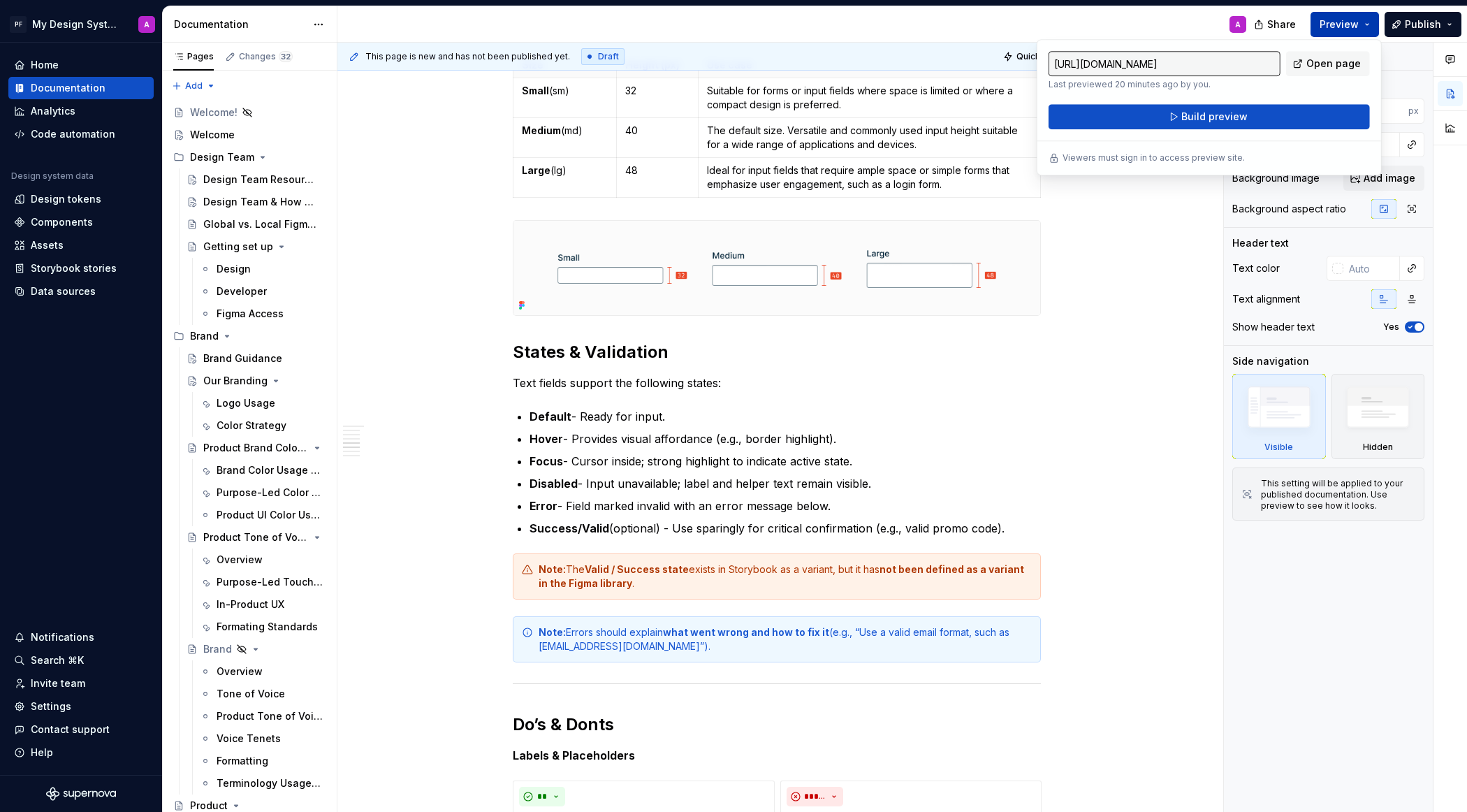
type textarea "*"
click at [1223, 122] on span "Build preview" at bounding box center [1214, 116] width 67 height 14
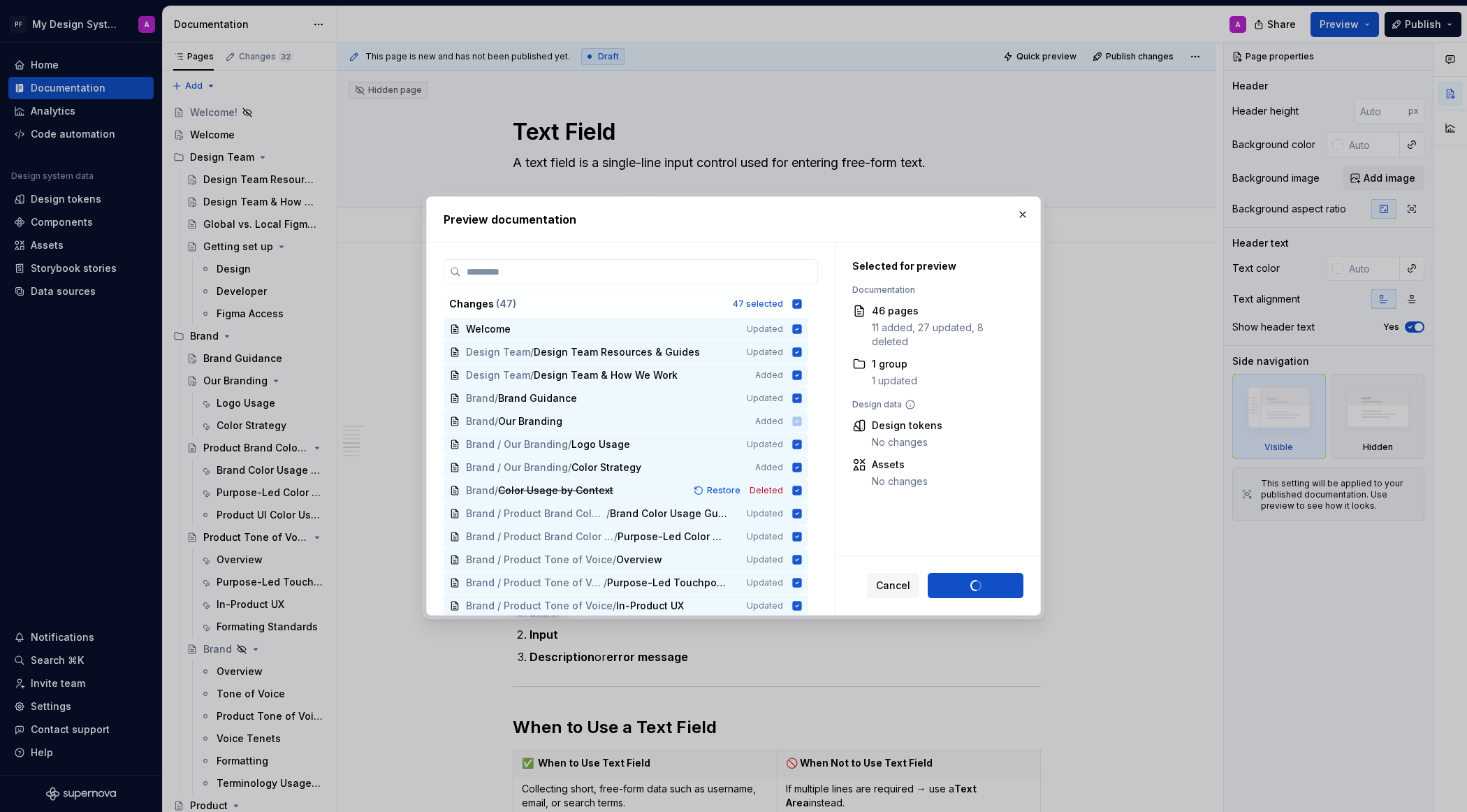
scroll to position [981, 0]
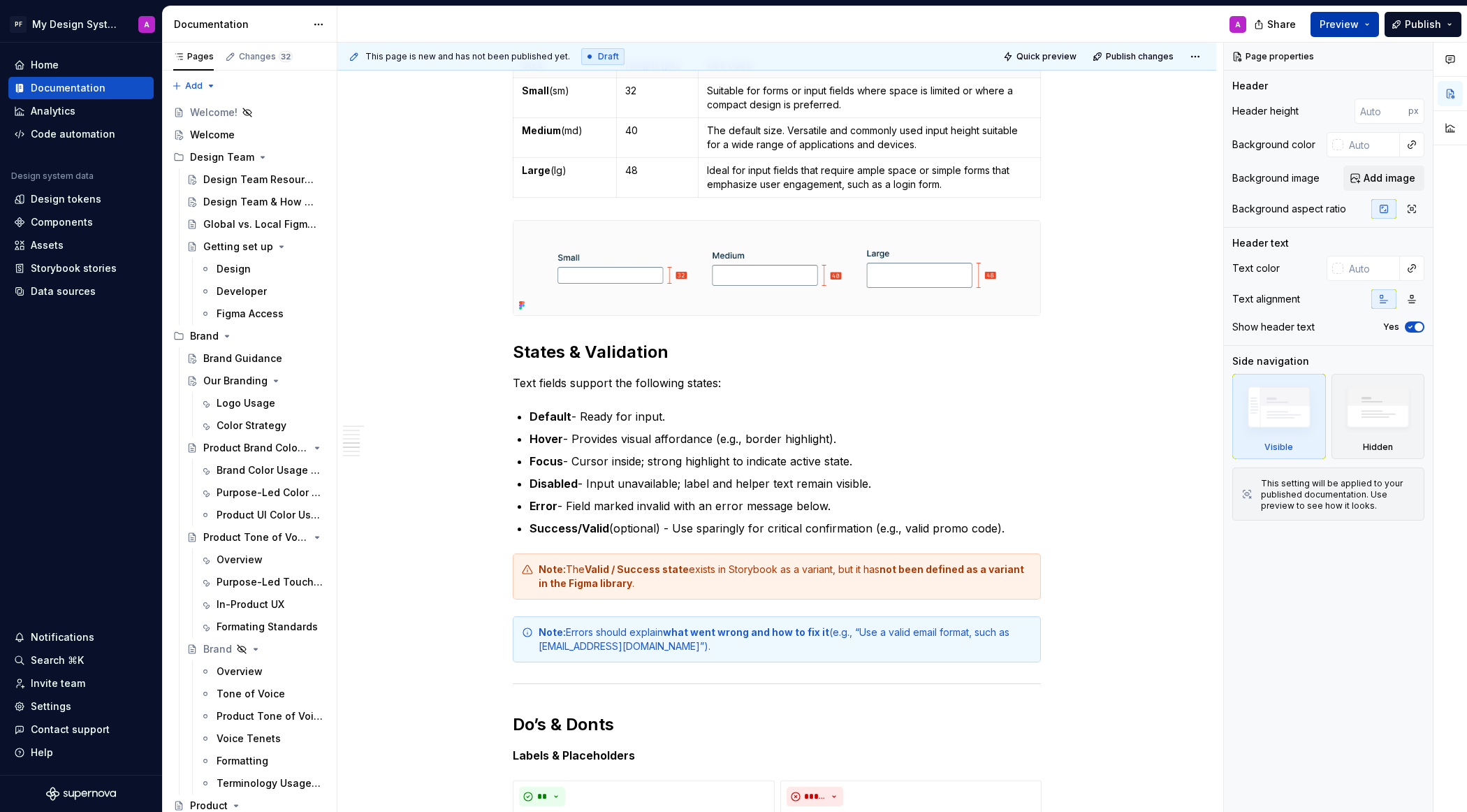
click at [1348, 21] on span "Preview" at bounding box center [1340, 24] width 39 height 14
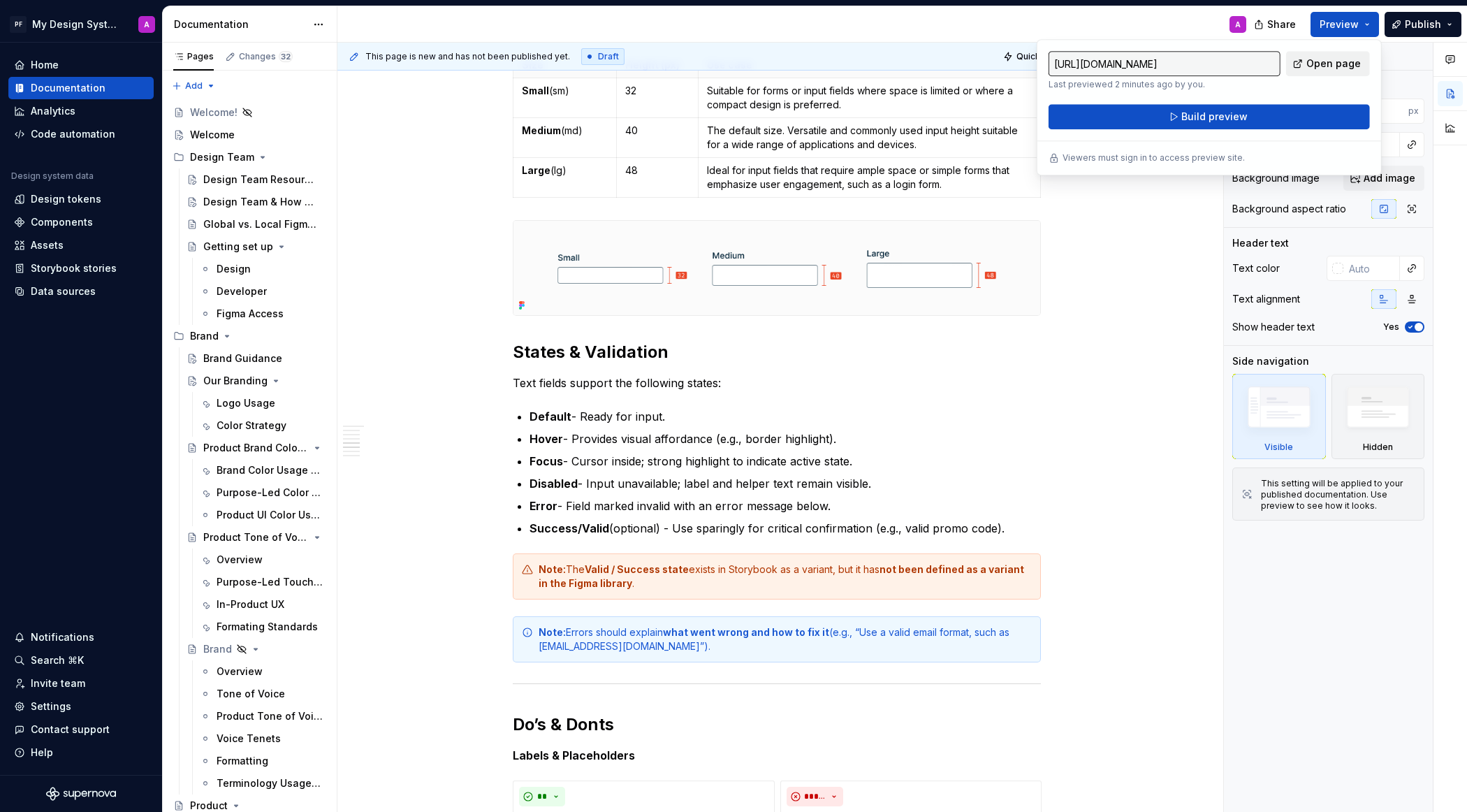
click at [1316, 66] on span "Open page" at bounding box center [1333, 63] width 54 height 14
type textarea "*"
